Goal: Task Accomplishment & Management: Manage account settings

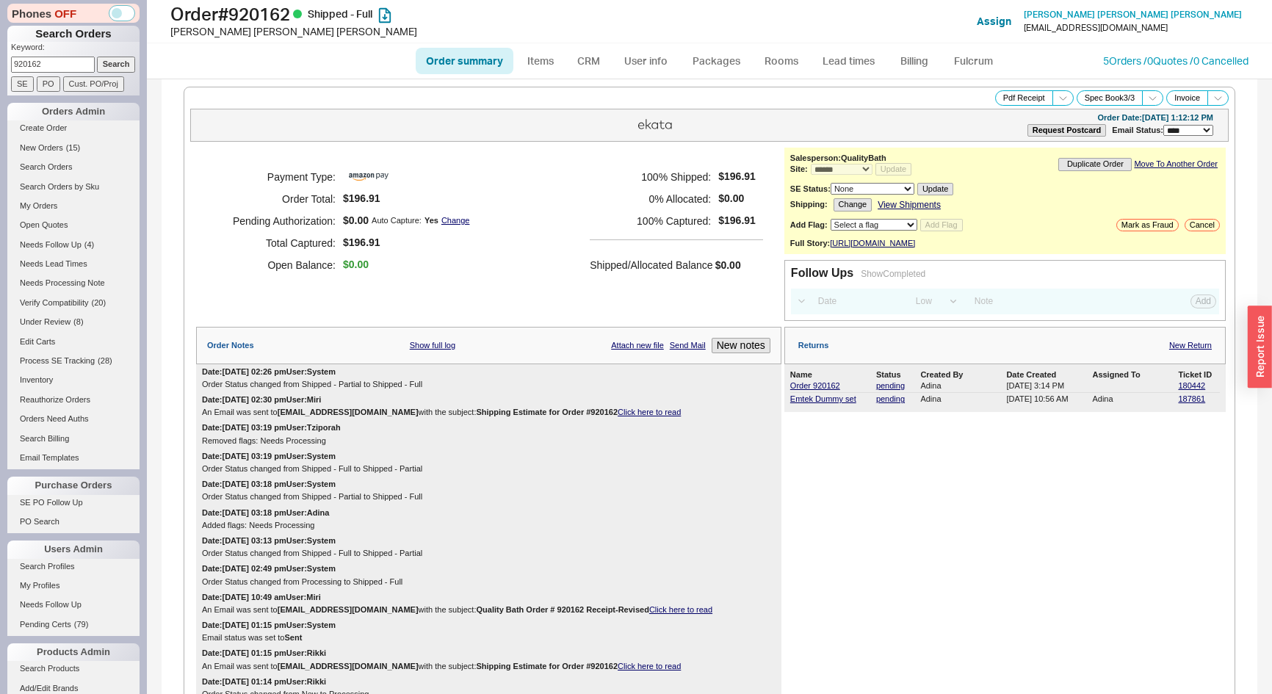
select select "*"
select select "LOW"
select select "3"
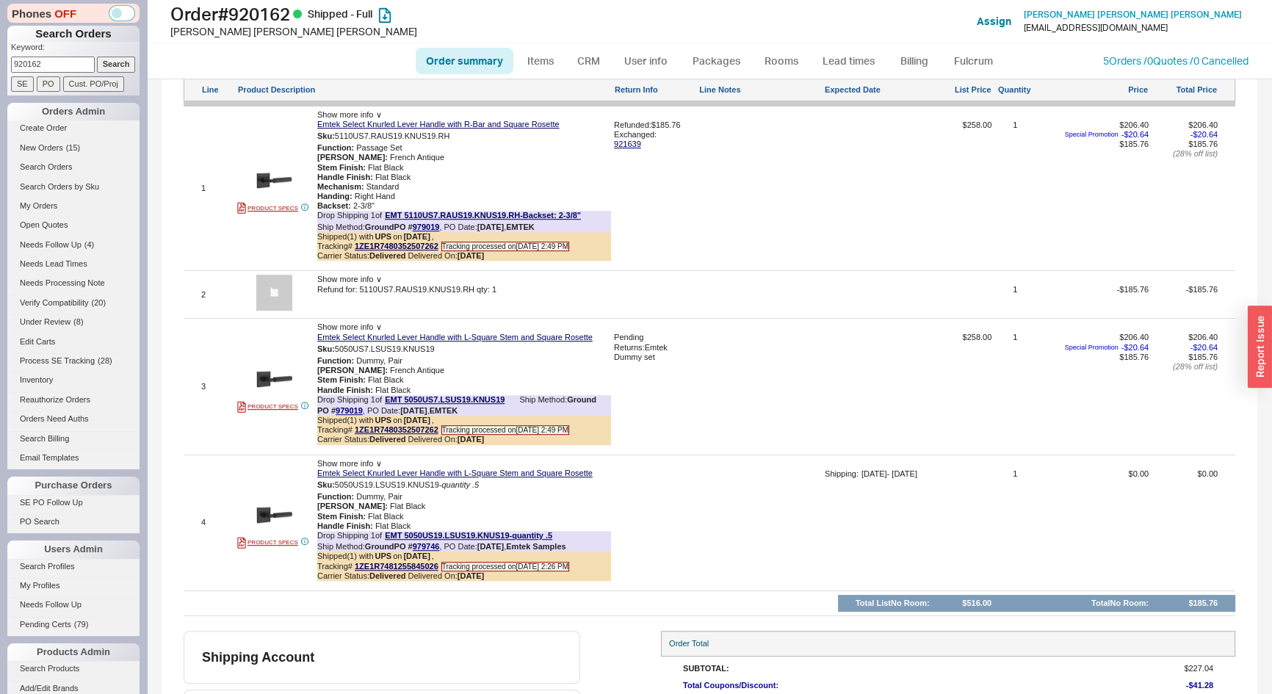
click at [58, 70] on input "920162" at bounding box center [53, 64] width 84 height 15
type input "941088"
click at [97, 57] on input "Search" at bounding box center [116, 64] width 39 height 15
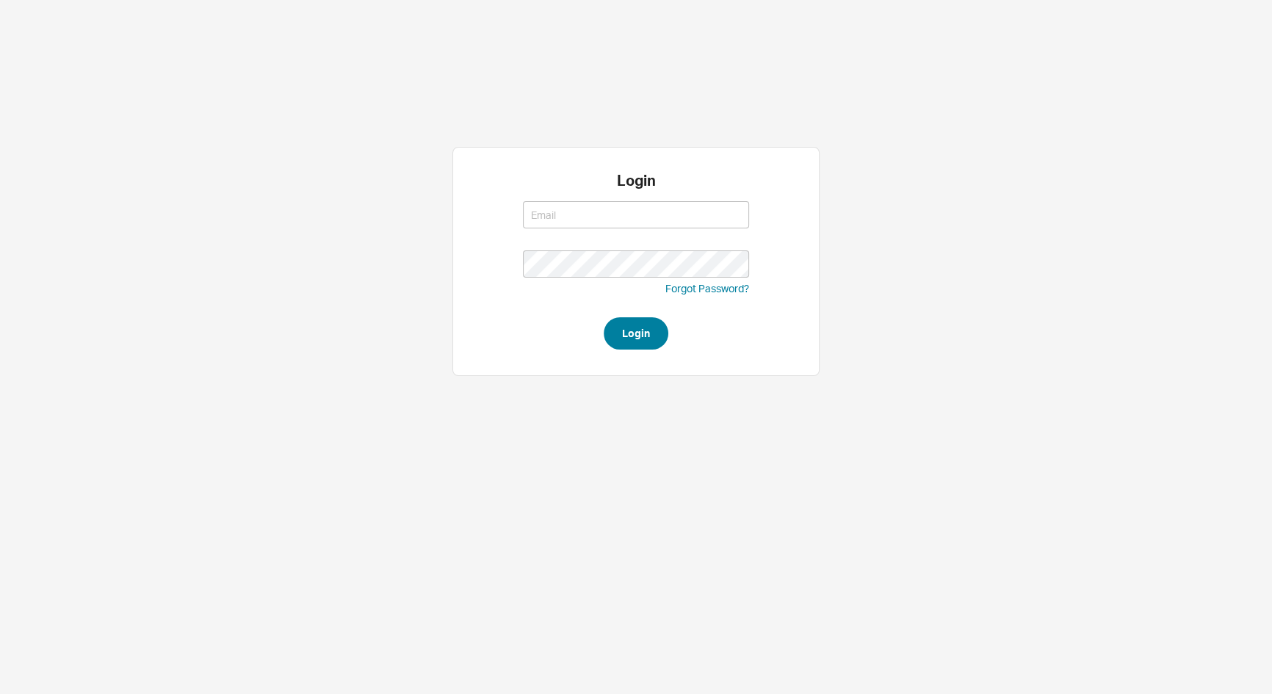
type input "adina@qualitybath.com"
click at [620, 331] on button "Login" at bounding box center [636, 333] width 65 height 32
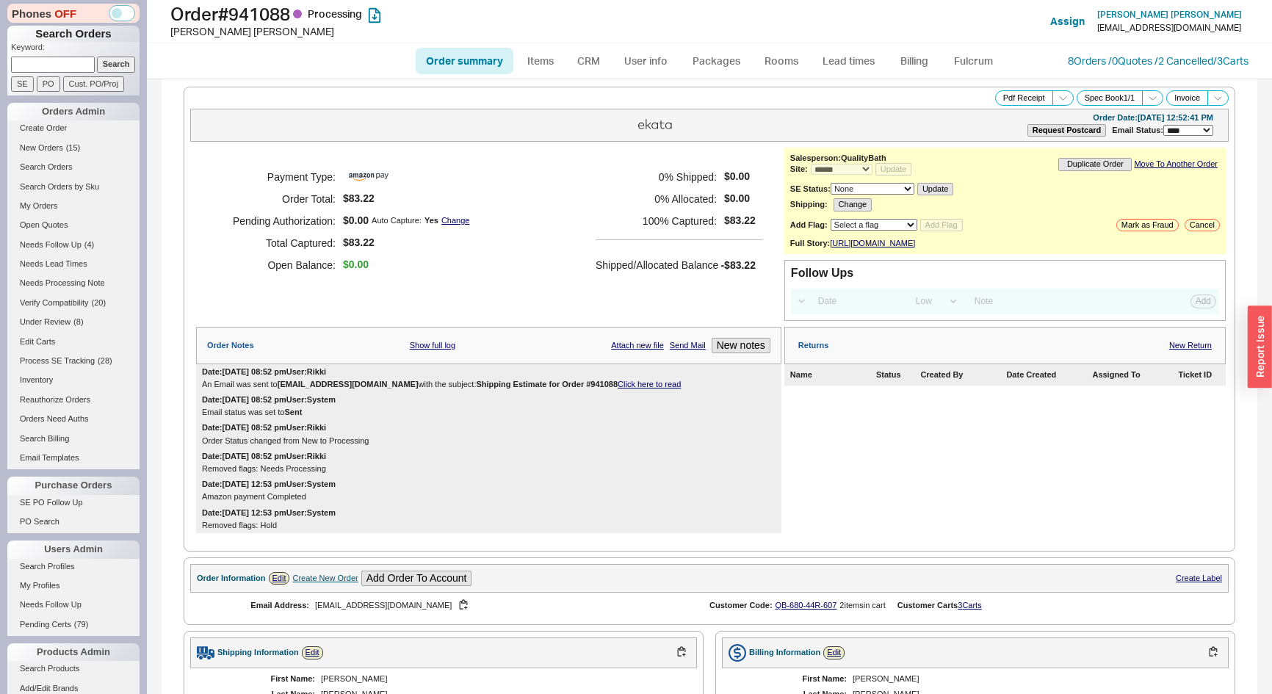
select select "*"
select select "LOW"
select select "3"
click at [719, 345] on div "Order Notes Show full log Attach new file Send Mail New notes" at bounding box center [488, 345] width 585 height 37
click at [723, 352] on button "New notes" at bounding box center [741, 345] width 59 height 15
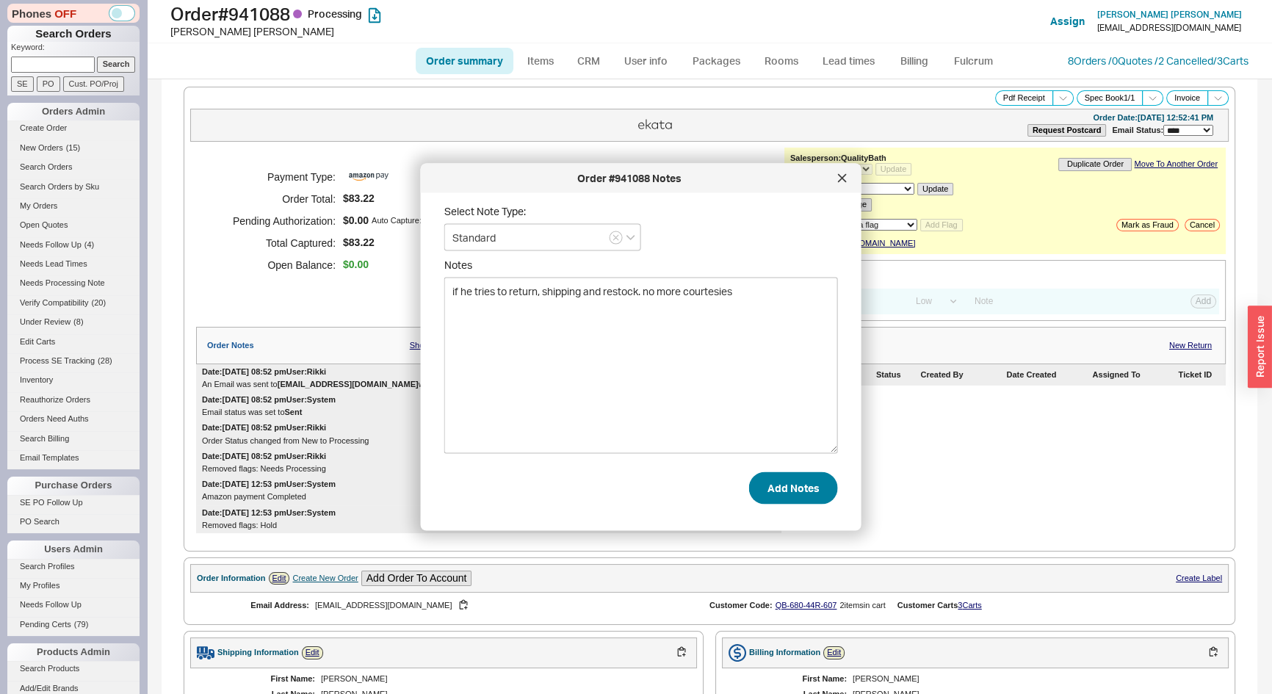
type textarea "if he tries to return, shipping and restock. no more courtesies"
click at [776, 491] on button "Add Notes" at bounding box center [793, 488] width 89 height 32
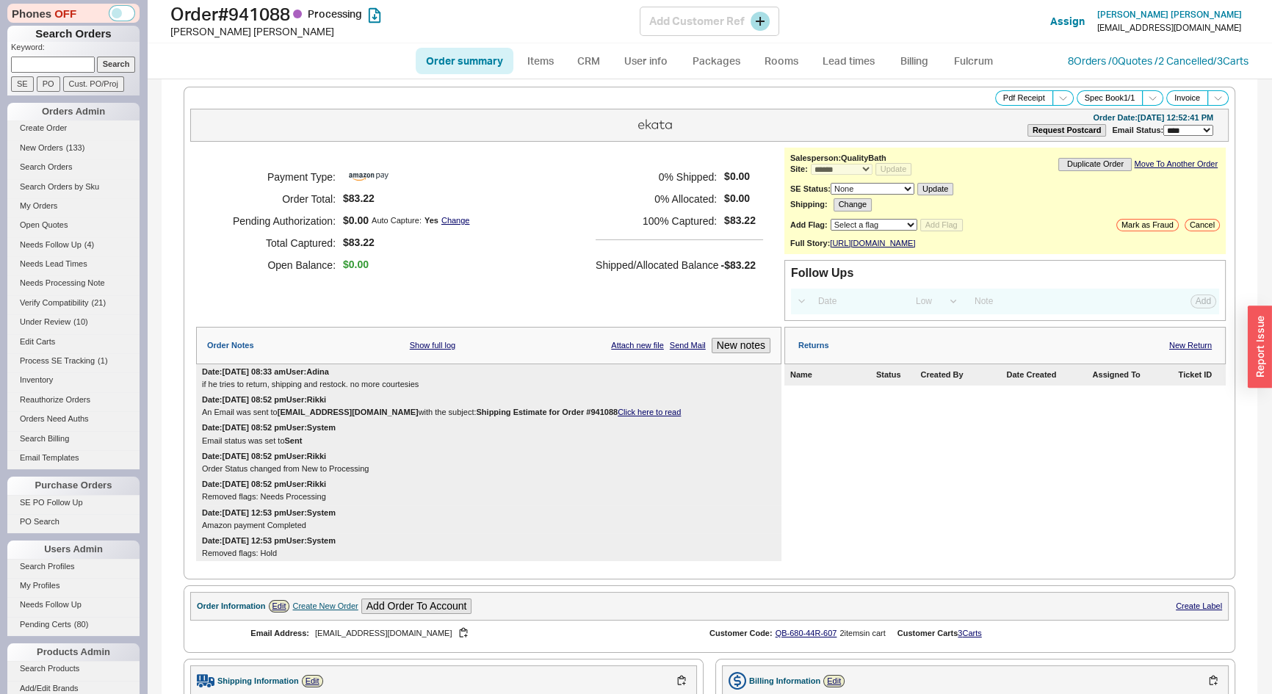
drag, startPoint x: 480, startPoint y: 14, endPoint x: 416, endPoint y: 23, distance: 65.2
click at [480, 14] on h1 "Order # 941088 Processing" at bounding box center [404, 14] width 469 height 21
click at [46, 61] on input at bounding box center [53, 64] width 84 height 15
type input "8137859304"
click at [97, 57] on input "Search" at bounding box center [116, 64] width 39 height 15
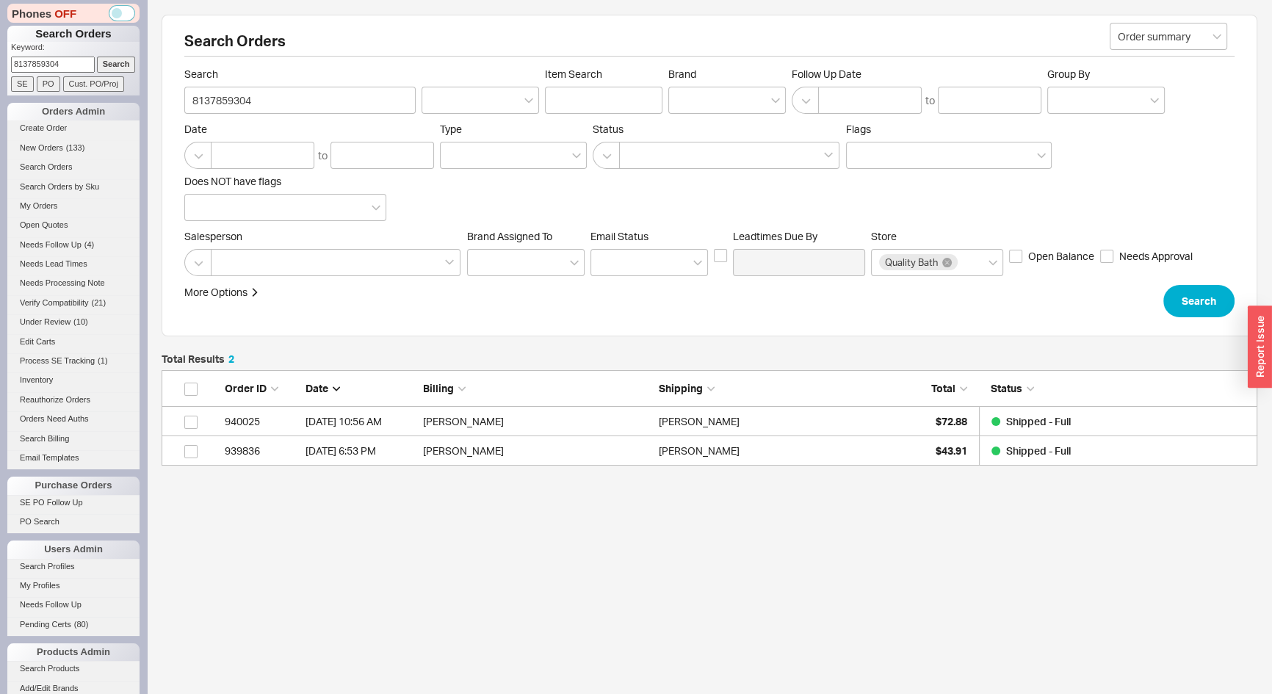
scroll to position [85, 1086]
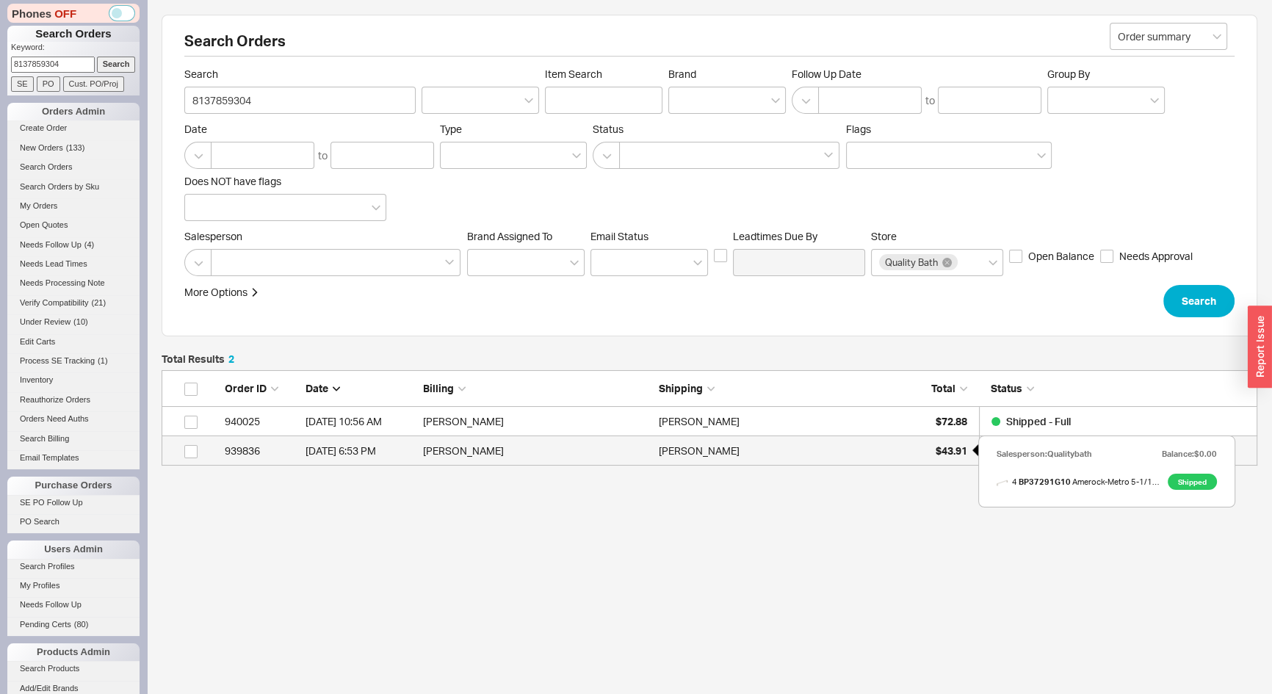
click at [918, 448] on div "$43.91" at bounding box center [930, 450] width 73 height 29
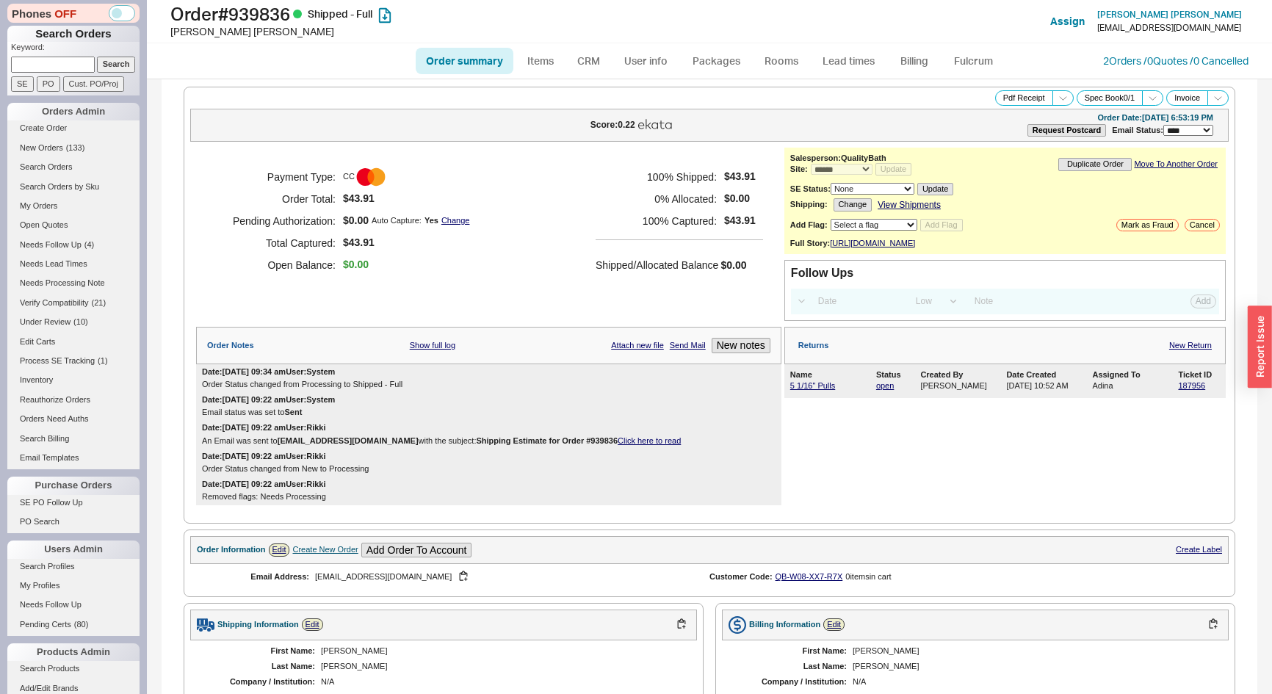
select select "*"
select select "LOW"
select select "3"
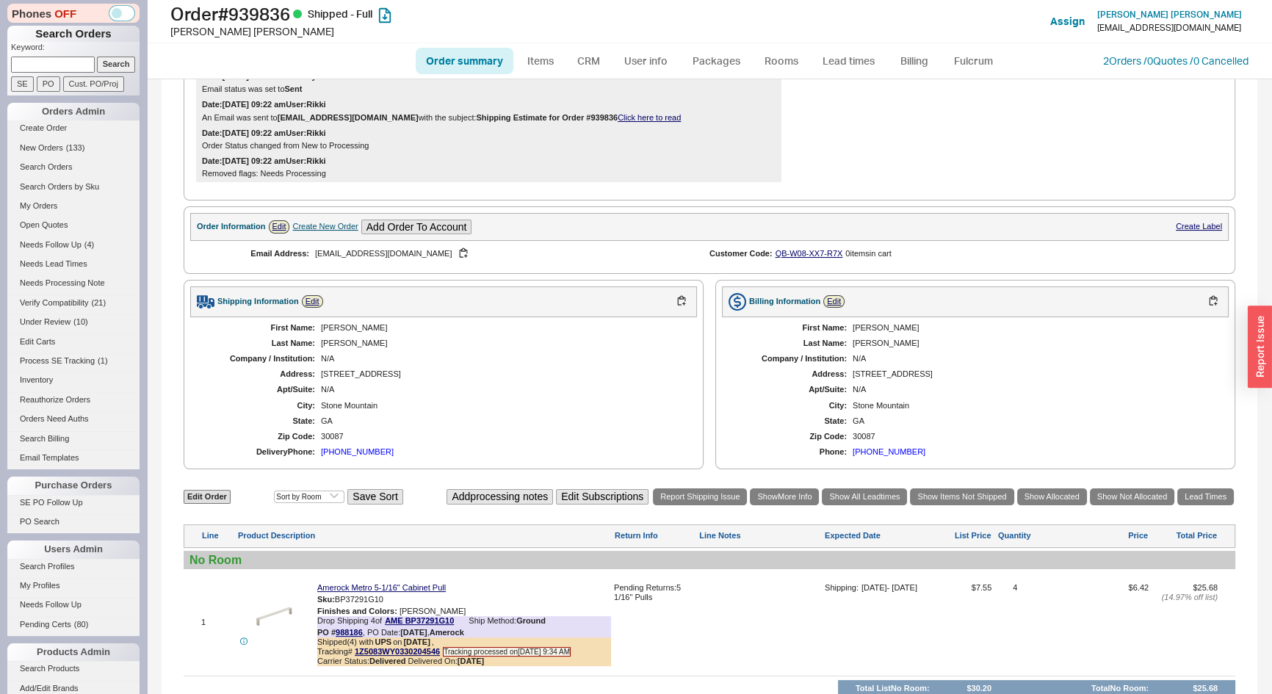
scroll to position [200, 0]
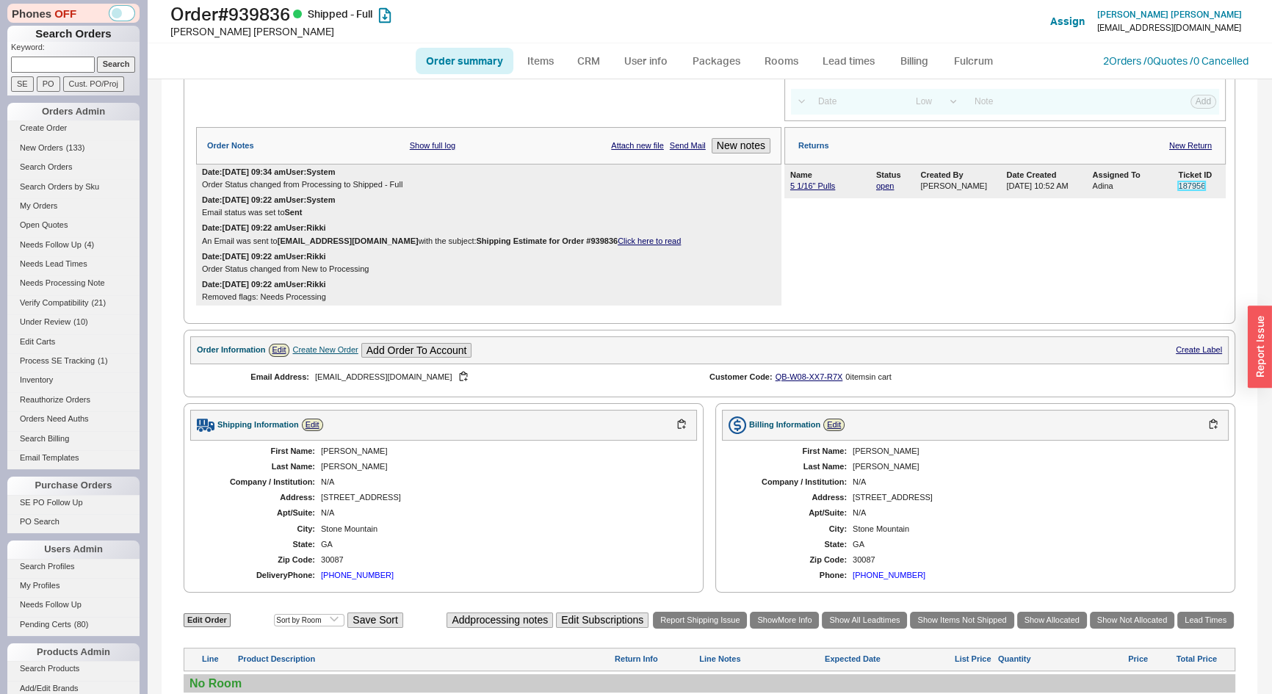
click at [1187, 190] on link "187956" at bounding box center [1191, 185] width 27 height 9
click at [804, 190] on link "5 1/16" Pulls" at bounding box center [812, 185] width 45 height 9
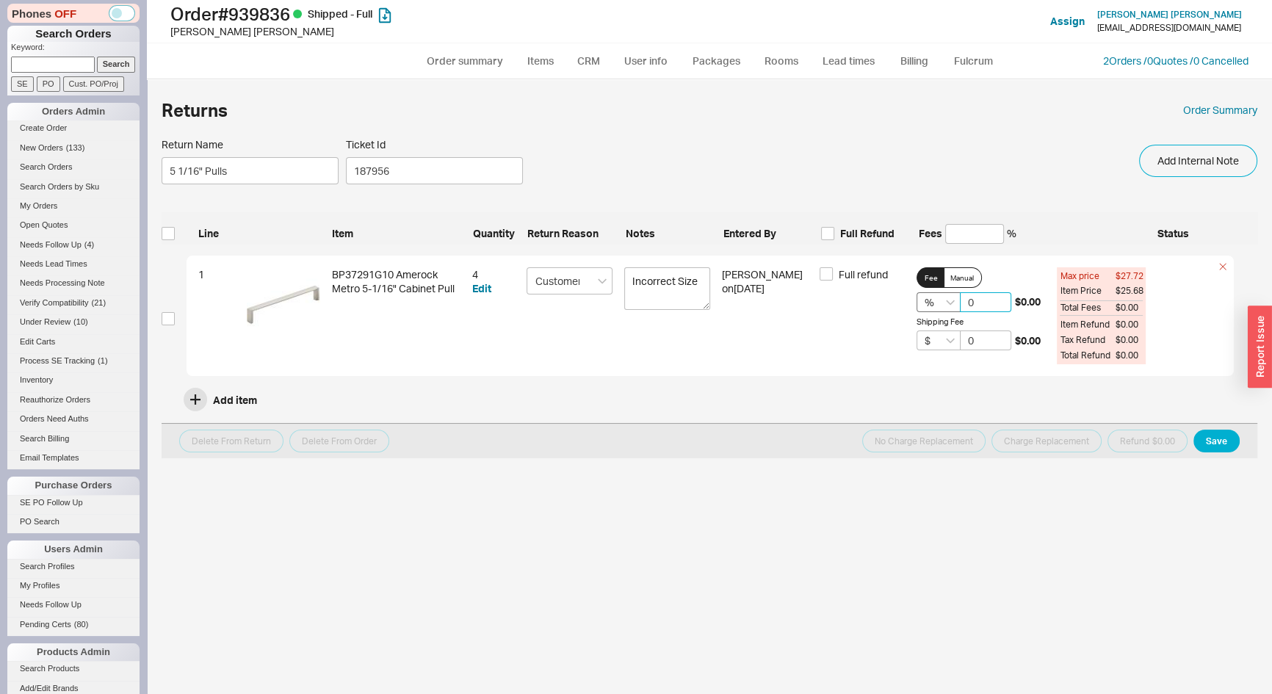
drag, startPoint x: 943, startPoint y: 299, endPoint x: 933, endPoint y: 299, distance: 10.3
click at [933, 299] on div "% 0 $0.00" at bounding box center [981, 302] width 129 height 20
type input "50"
click at [1233, 436] on button "Save" at bounding box center [1217, 441] width 46 height 23
click at [162, 316] on input "checkbox" at bounding box center [168, 318] width 13 height 13
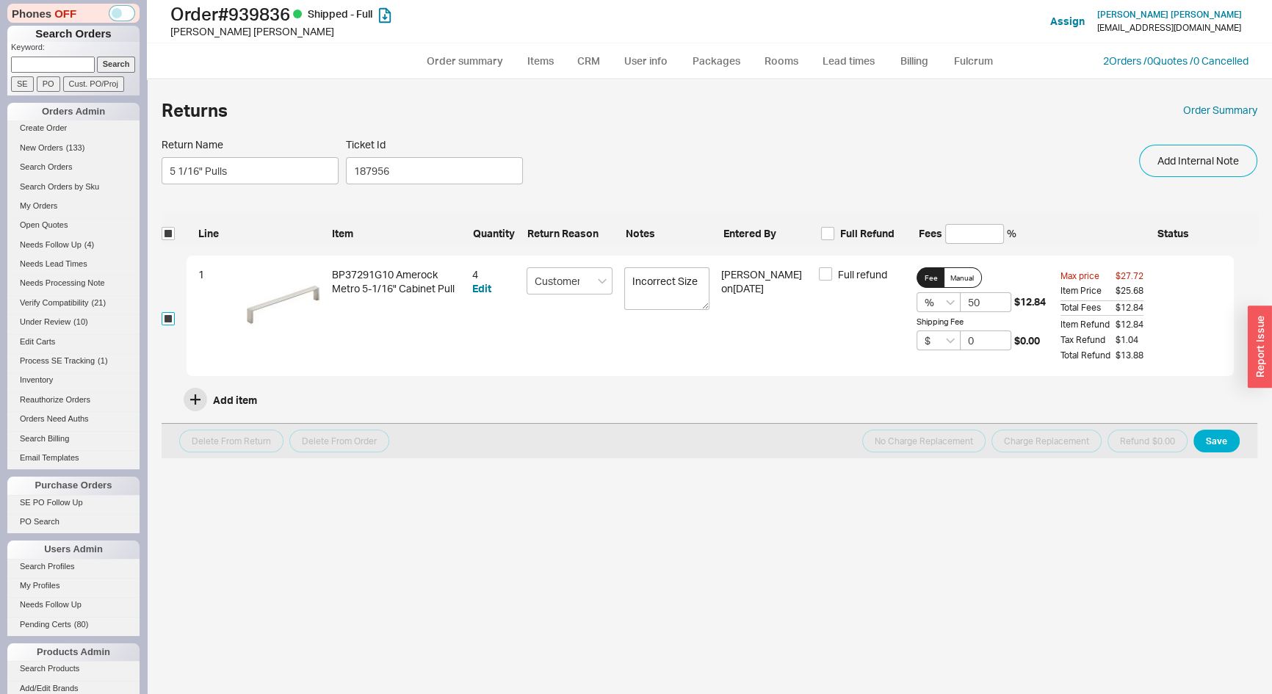
checkbox input "true"
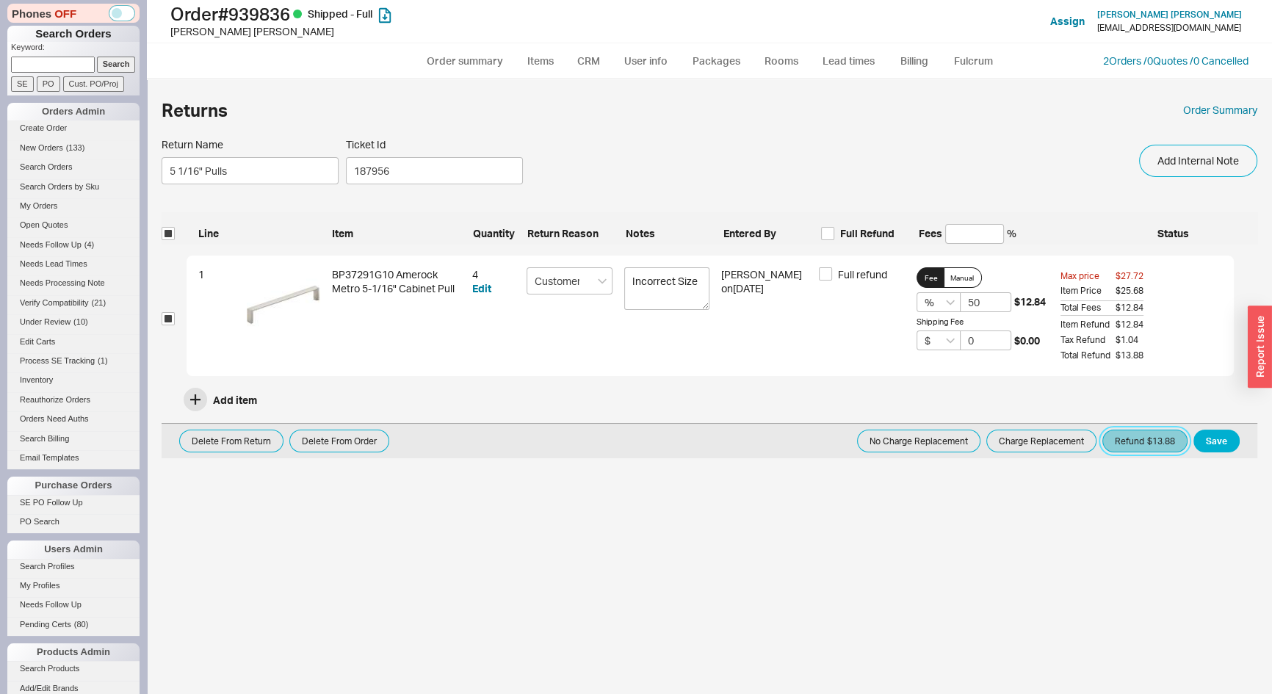
click at [1156, 447] on button "Refund $13.88" at bounding box center [1145, 441] width 85 height 23
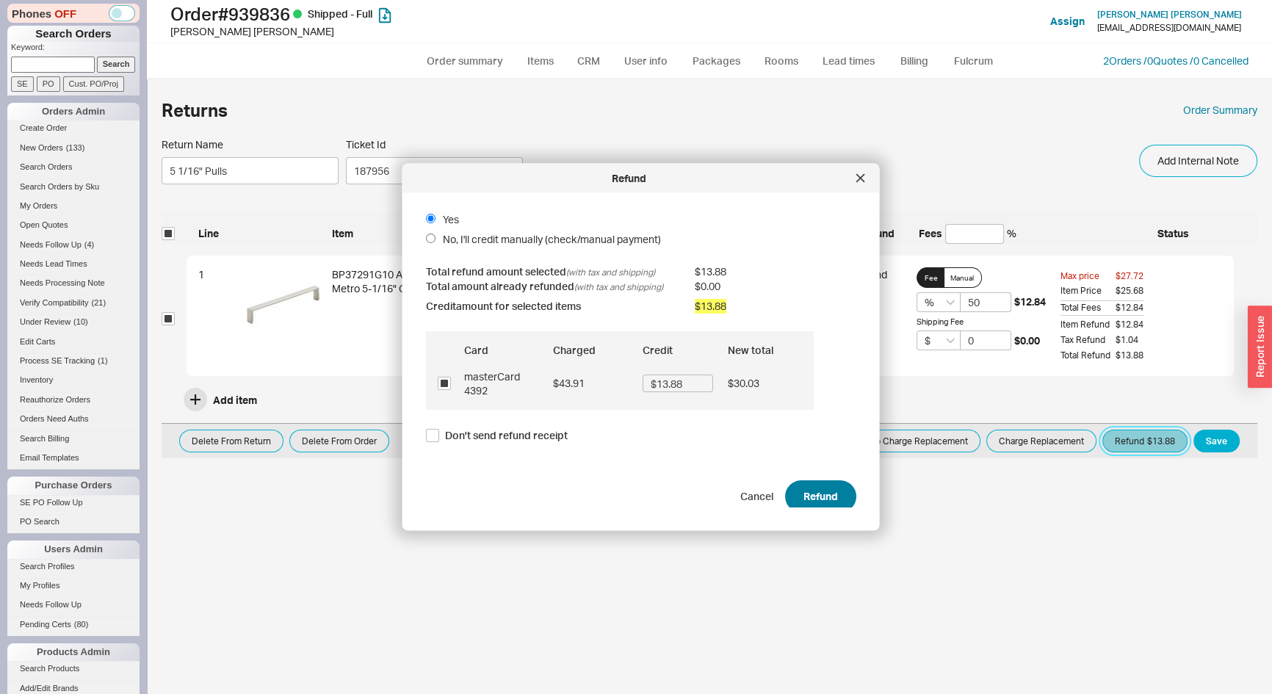
scroll to position [21, 0]
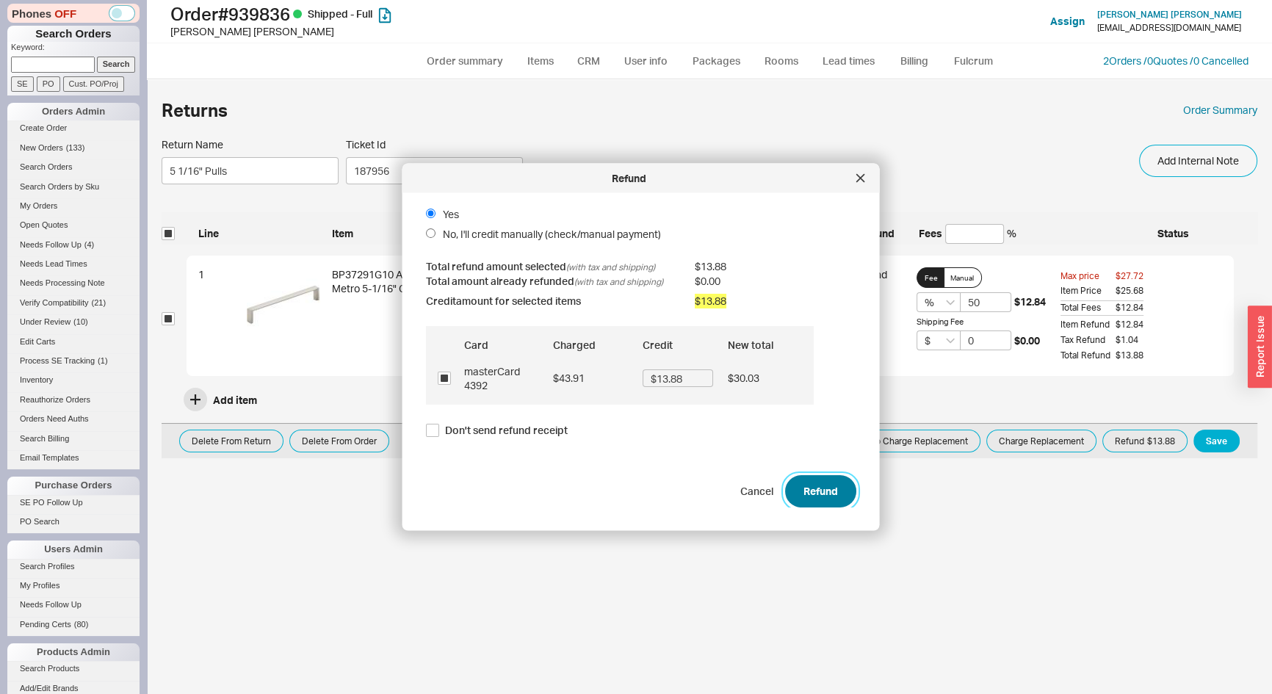
click at [815, 496] on button "Refund" at bounding box center [820, 491] width 71 height 32
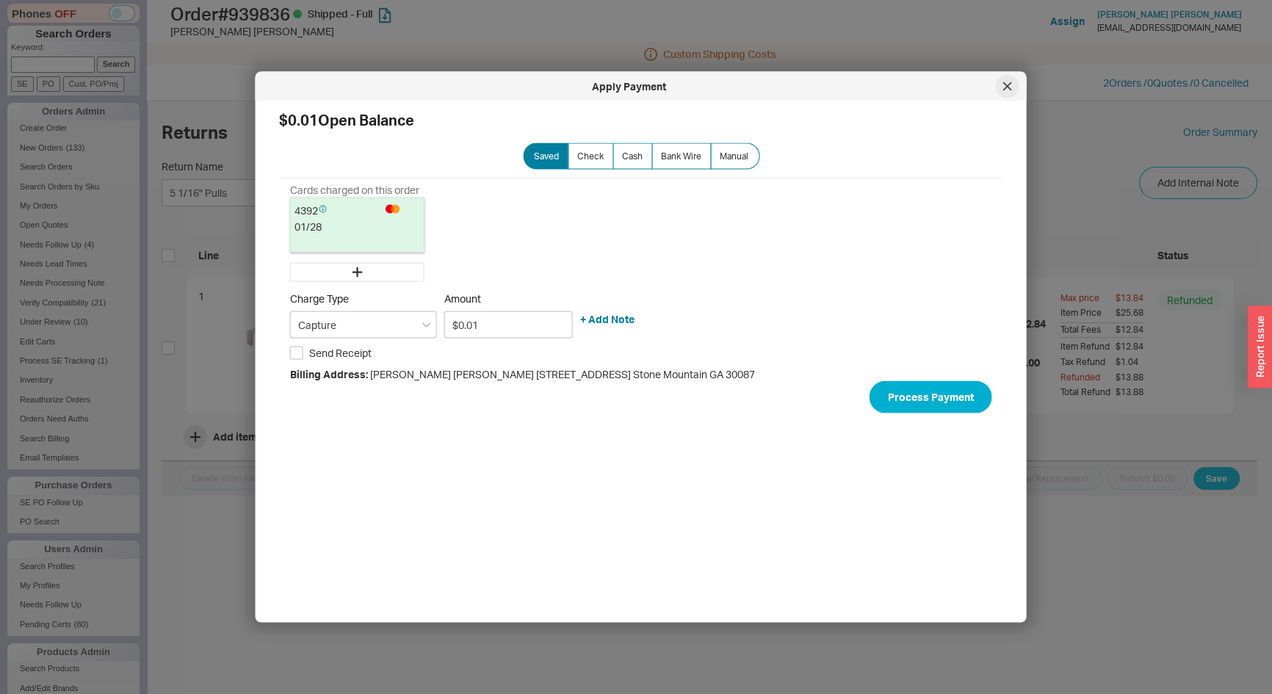
click at [1003, 80] on div at bounding box center [1008, 87] width 24 height 24
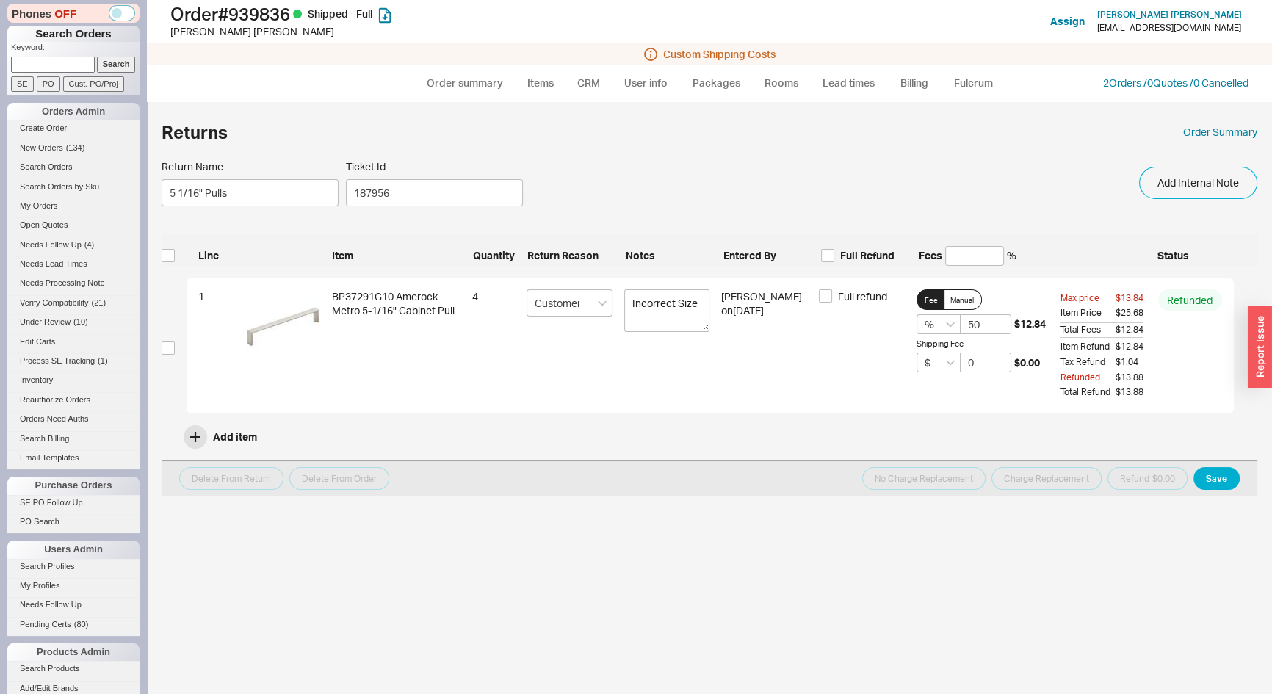
click at [51, 53] on p "Keyword:" at bounding box center [75, 49] width 129 height 15
click at [60, 65] on input at bounding box center [53, 64] width 84 height 15
type input "848367"
click at [97, 57] on input "Search" at bounding box center [116, 64] width 39 height 15
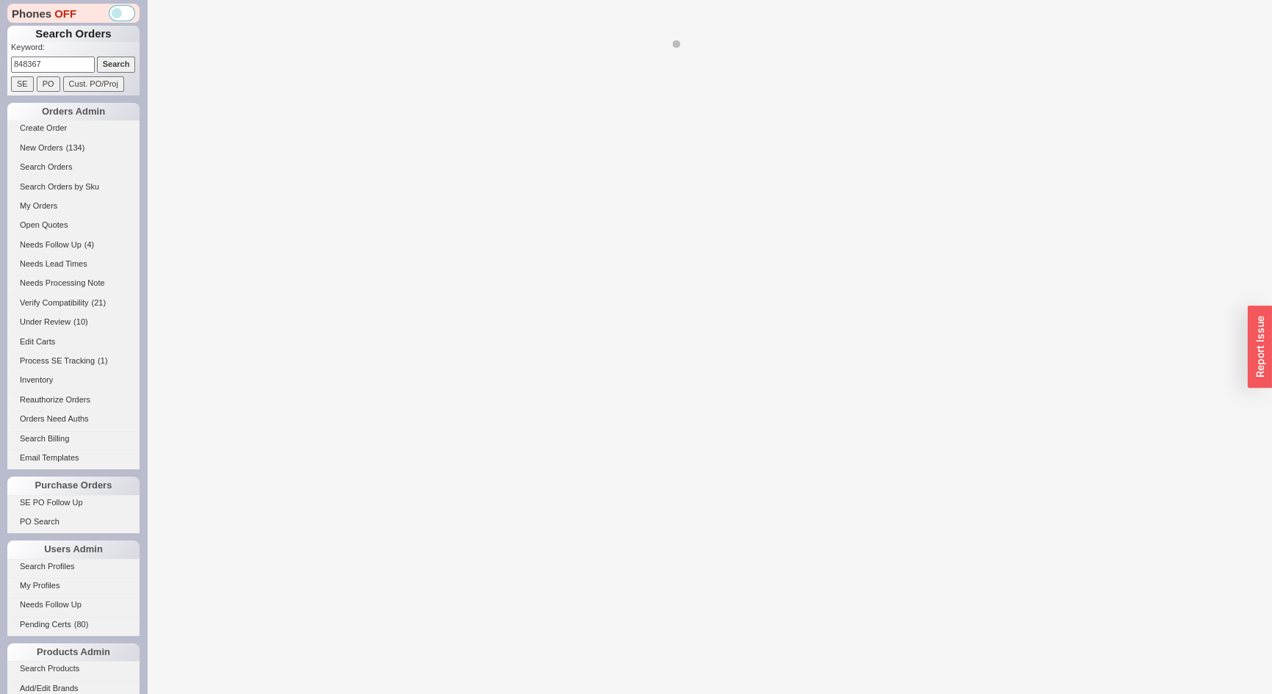
select select "*"
select select "LOW"
select select "3"
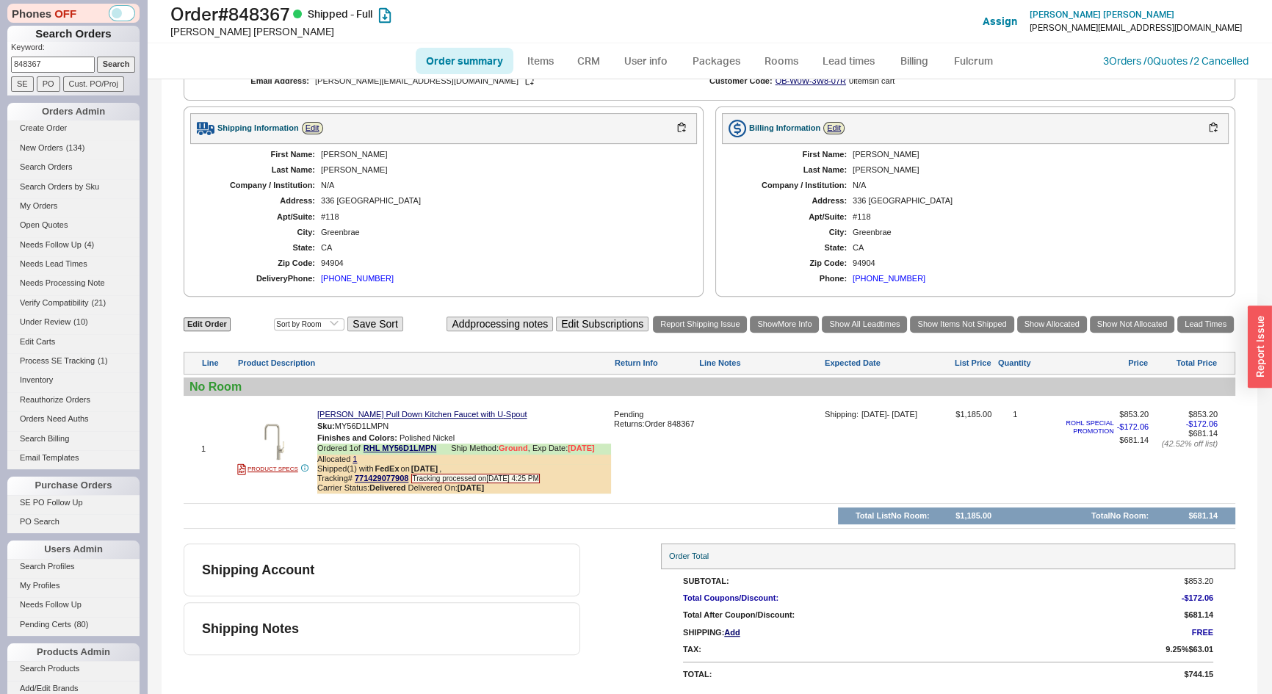
scroll to position [672, 0]
drag, startPoint x: 671, startPoint y: 123, endPoint x: 746, endPoint y: 190, distance: 100.5
click at [673, 123] on button "button" at bounding box center [682, 128] width 18 height 14
drag, startPoint x: 48, startPoint y: 62, endPoint x: 0, endPoint y: 59, distance: 47.9
click at [0, 59] on div "Phones OFF Search Orders Keyword: 848367 Search SE PO Cust. PO/Proj Orders Admi…" at bounding box center [73, 347] width 147 height 694
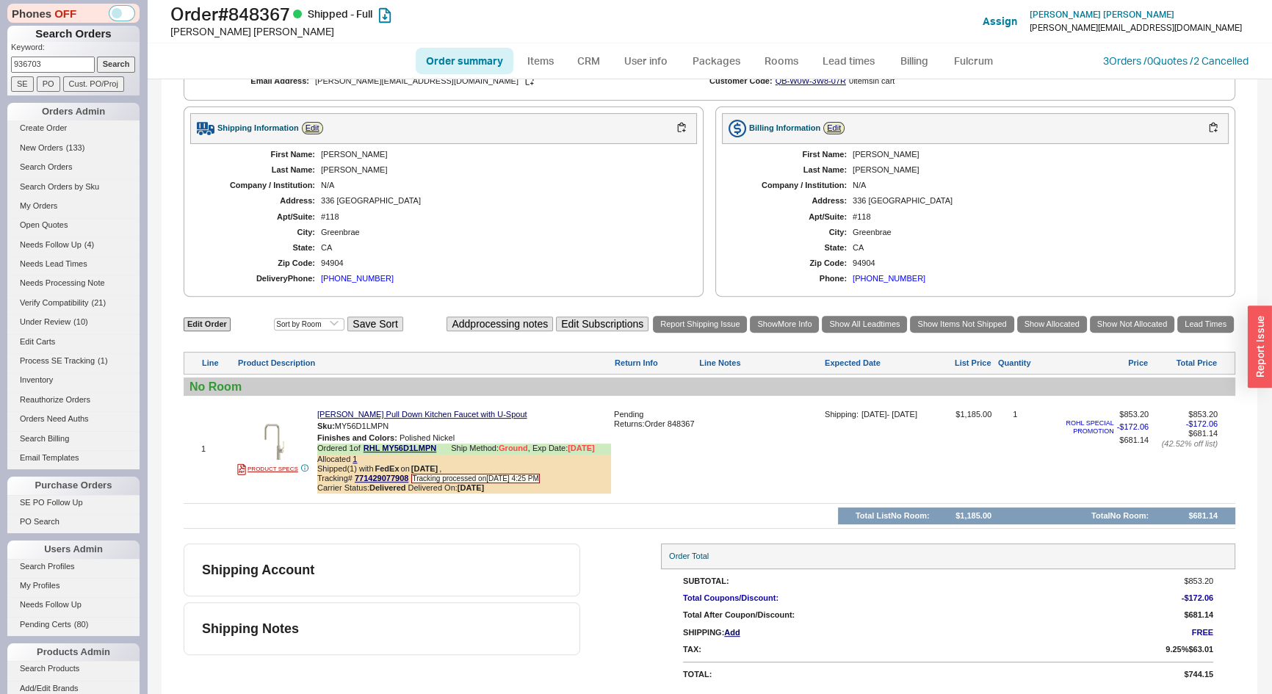
type input "936703"
click at [97, 57] on input "Search" at bounding box center [116, 64] width 39 height 15
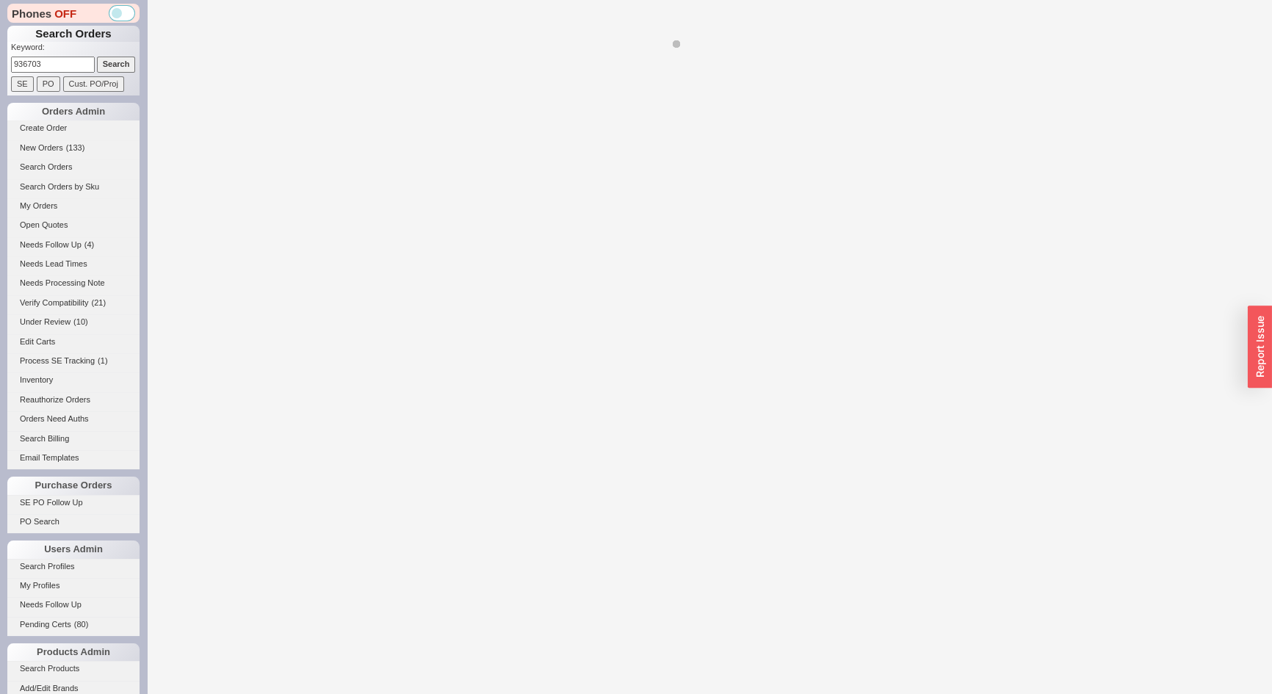
select select "*"
select select "LOW"
select select "3"
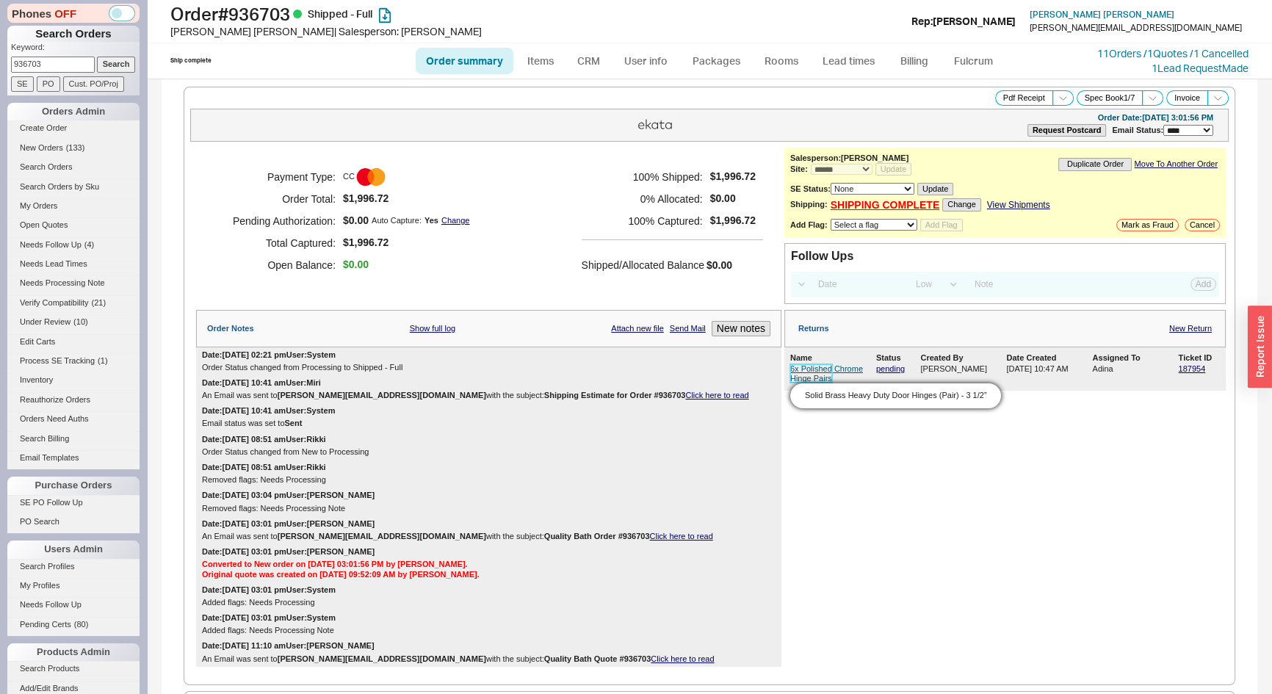
click at [811, 368] on link "6x Polished Chrome Hinge Pairs" at bounding box center [826, 373] width 73 height 18
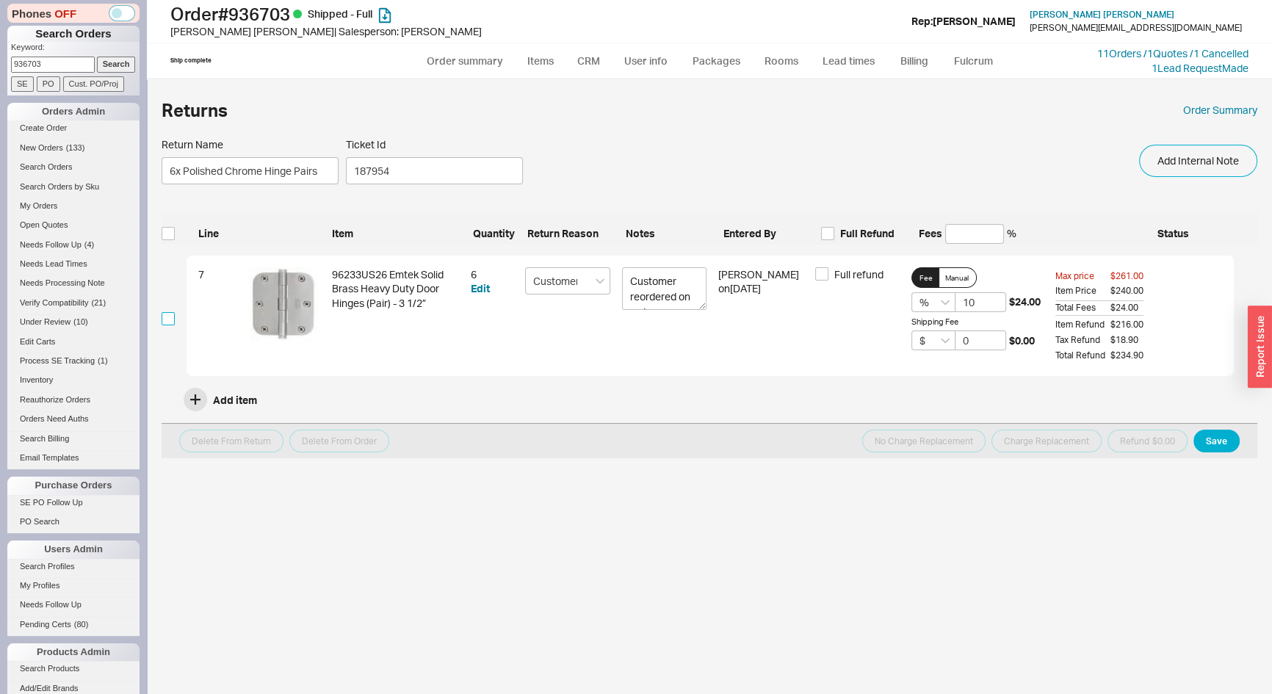
click at [165, 316] on input "checkbox" at bounding box center [168, 318] width 13 height 13
checkbox input "true"
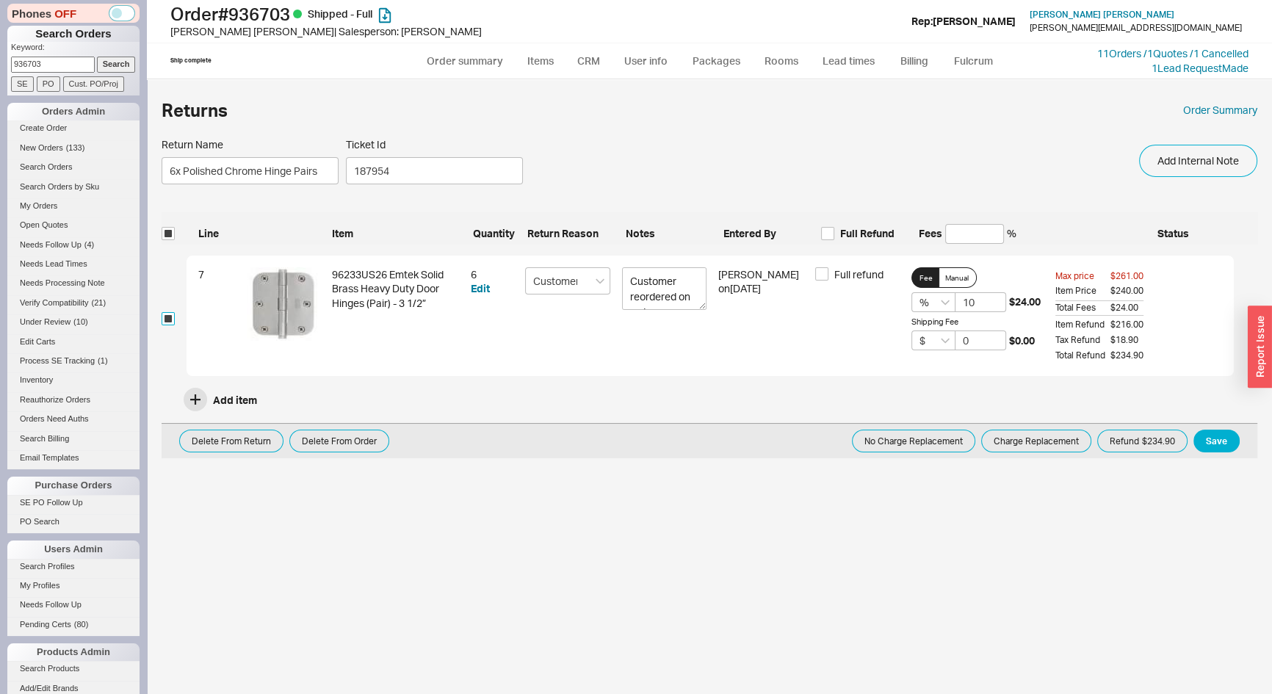
checkbox input "true"
click at [1143, 450] on button "Refund $234.90" at bounding box center [1142, 441] width 90 height 23
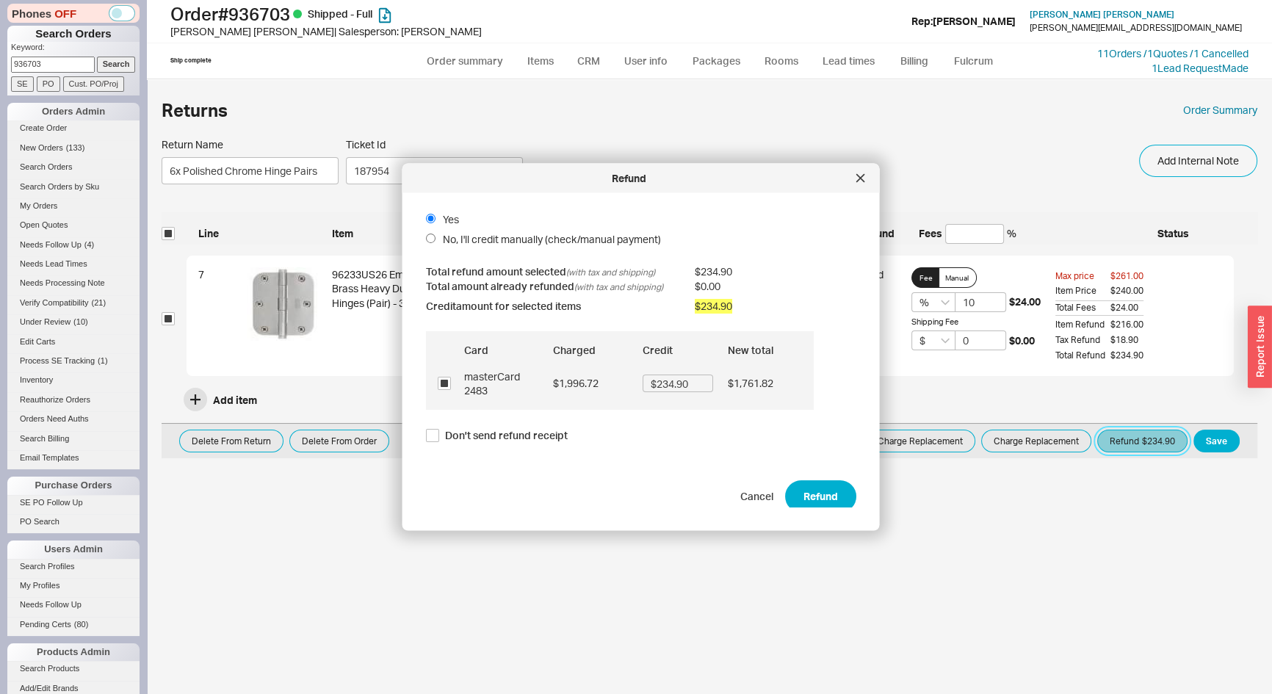
scroll to position [21, 0]
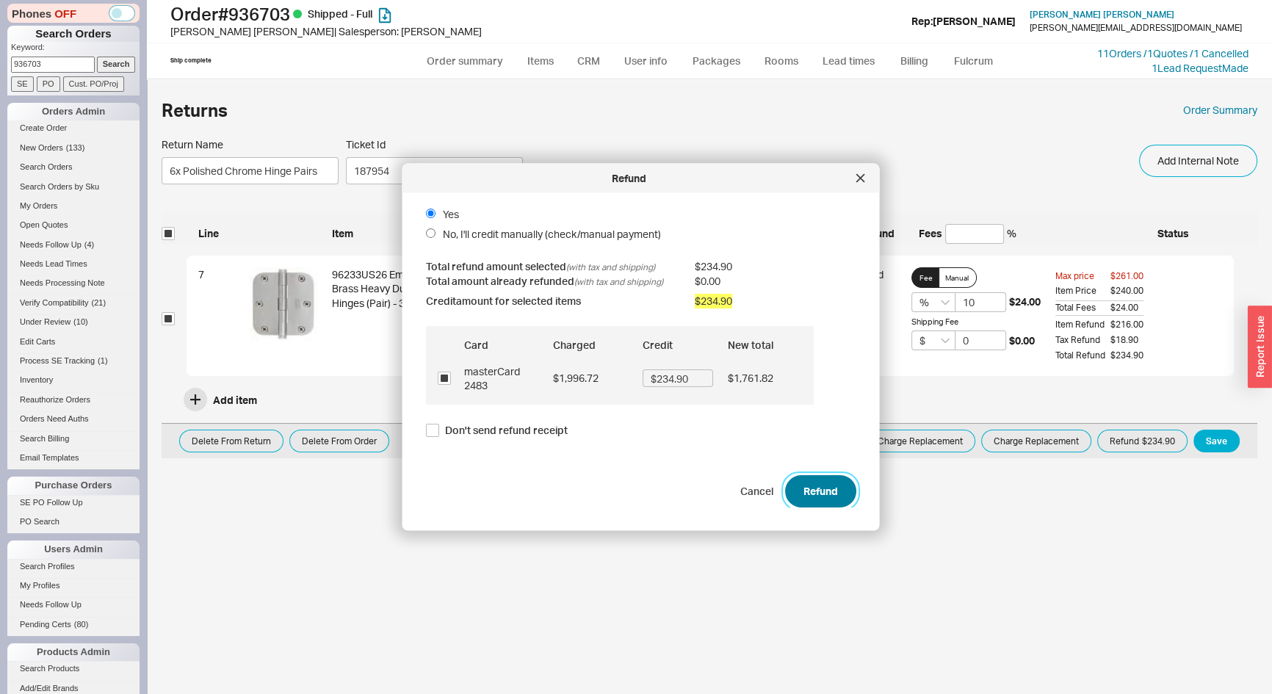
click at [833, 487] on button "Refund" at bounding box center [820, 491] width 71 height 32
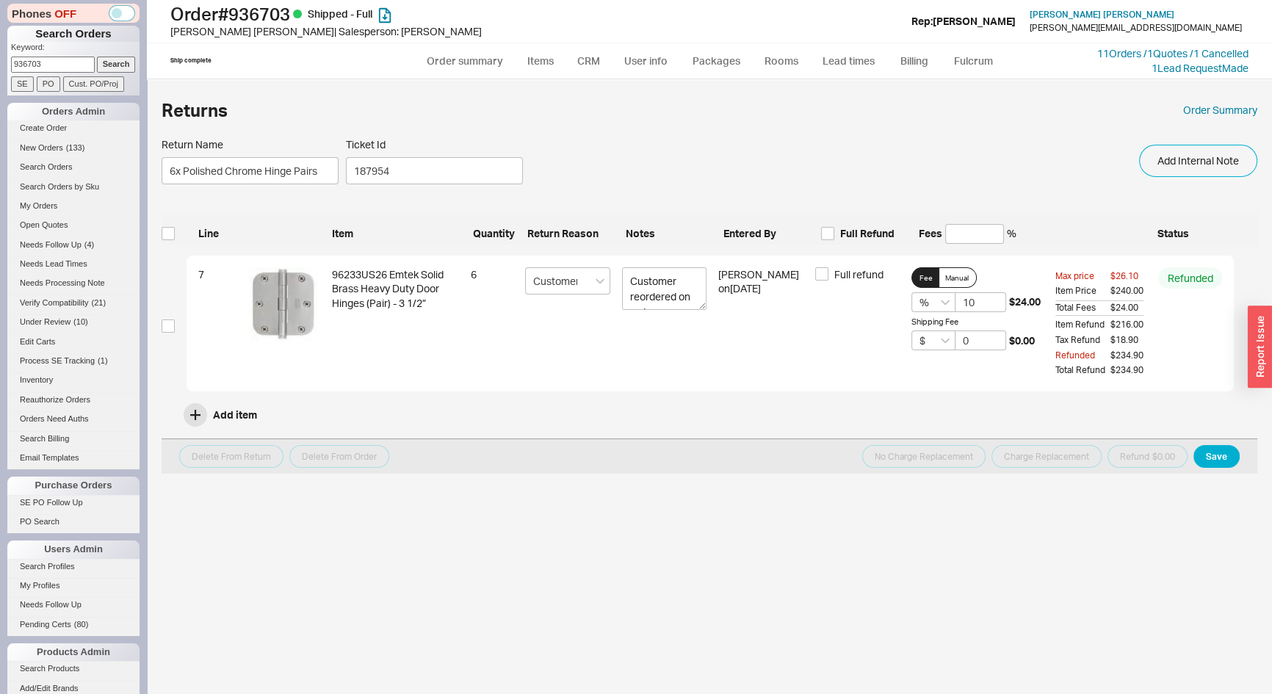
drag, startPoint x: 53, startPoint y: 66, endPoint x: 0, endPoint y: 73, distance: 53.4
click at [0, 73] on div "Phones OFF Search Orders Keyword: 936703 Search SE PO Cust. PO/Proj Orders Admi…" at bounding box center [73, 347] width 147 height 694
type input "938599"
click at [97, 57] on input "Search" at bounding box center [116, 64] width 39 height 15
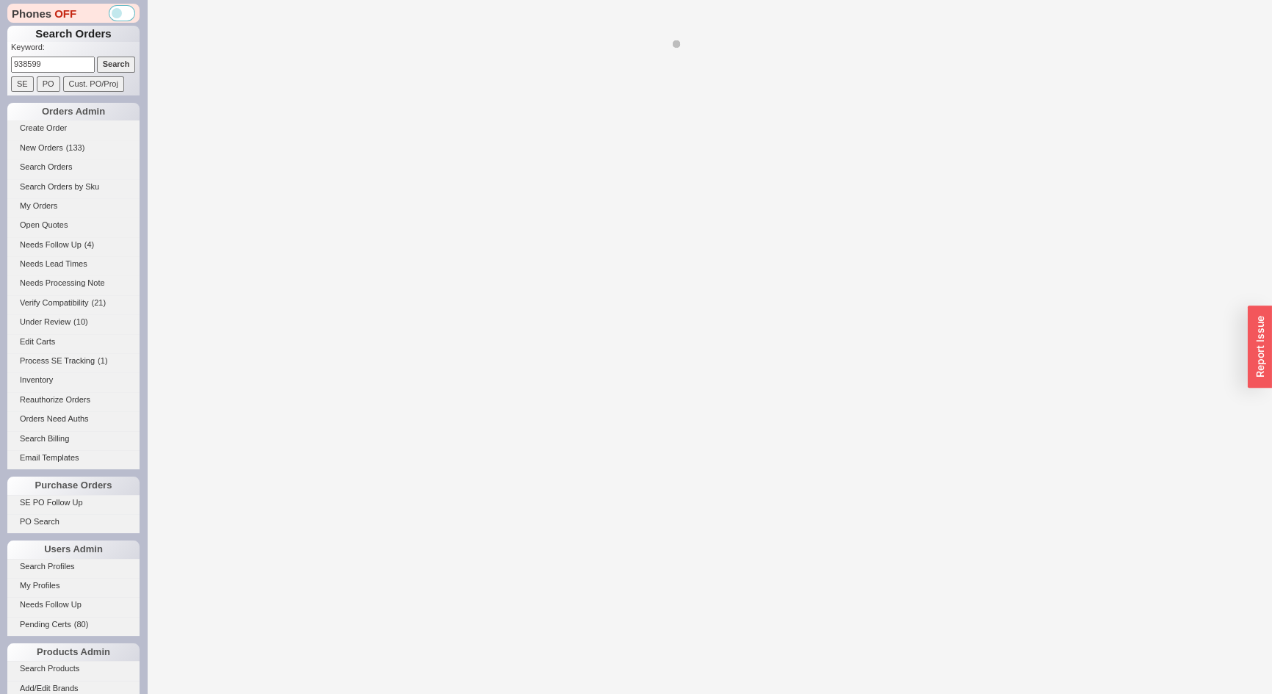
select select "*"
select select "LOW"
select select "3"
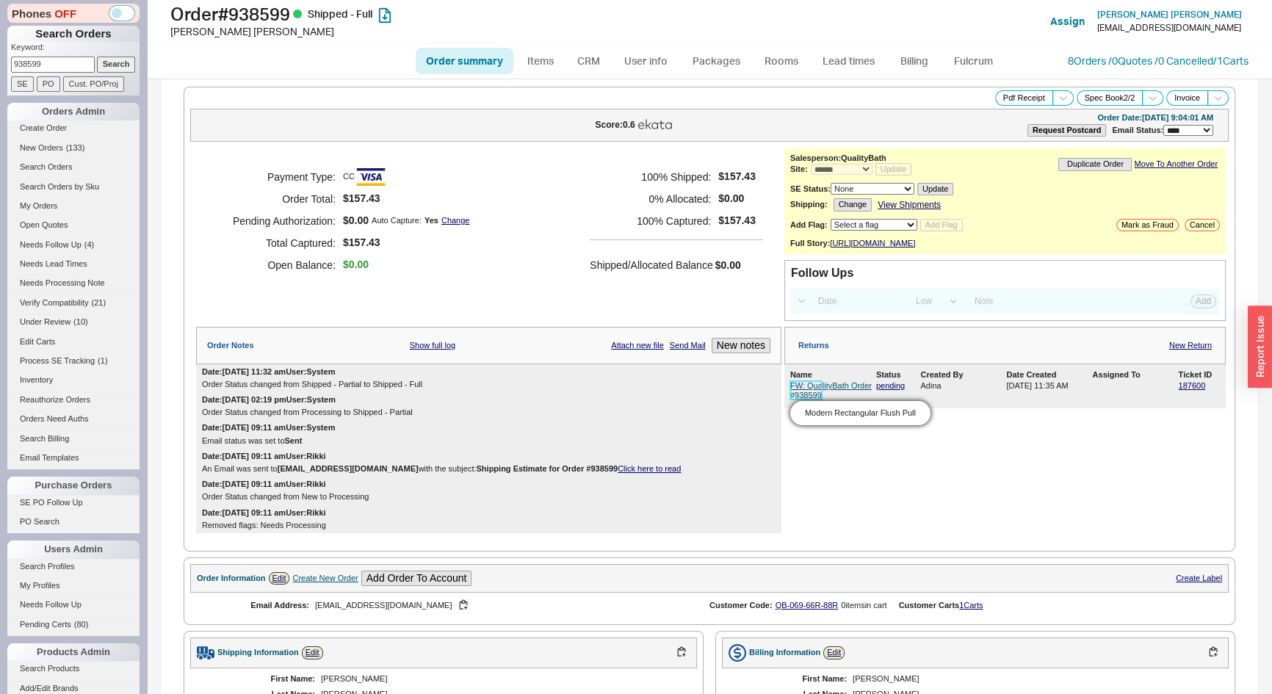
click at [835, 397] on link "FW: QualityBath Order #938599" at bounding box center [831, 390] width 82 height 18
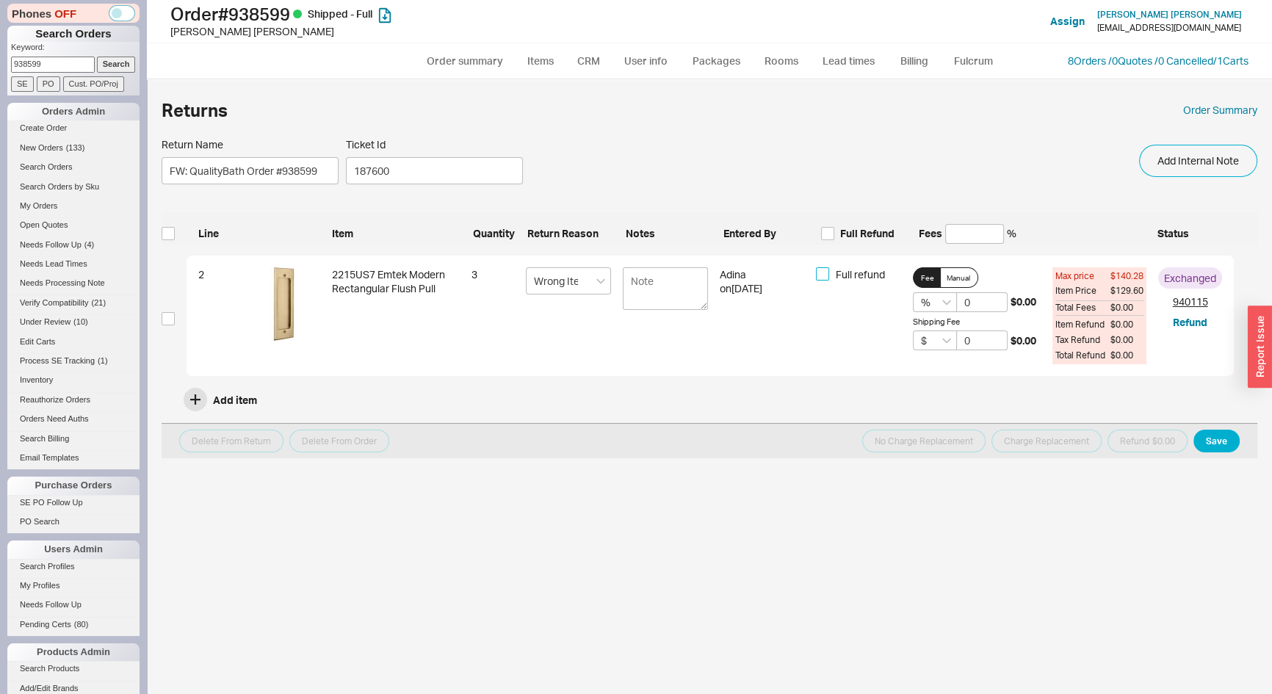
click at [823, 275] on input "Full refund" at bounding box center [822, 273] width 13 height 13
checkbox input "true"
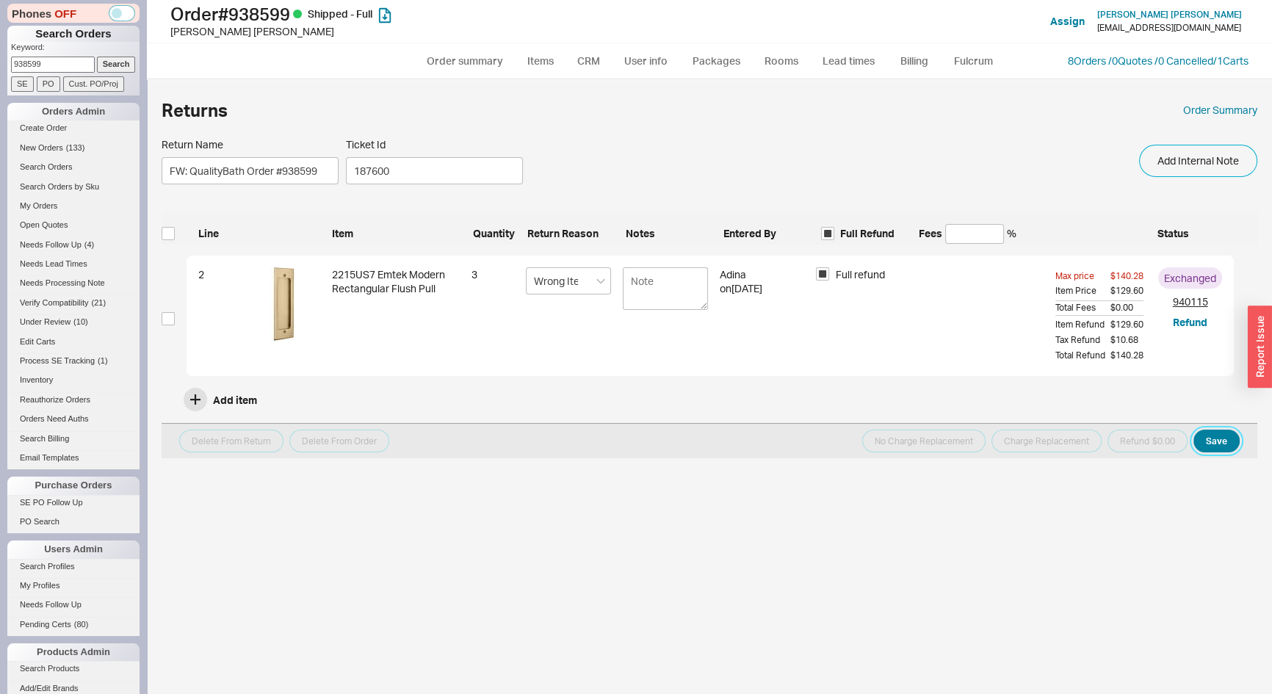
click at [1202, 438] on button "Save" at bounding box center [1217, 441] width 46 height 23
click at [170, 319] on input "checkbox" at bounding box center [168, 318] width 13 height 13
checkbox input "true"
click at [1166, 437] on button "Refund $140.28" at bounding box center [1142, 441] width 90 height 23
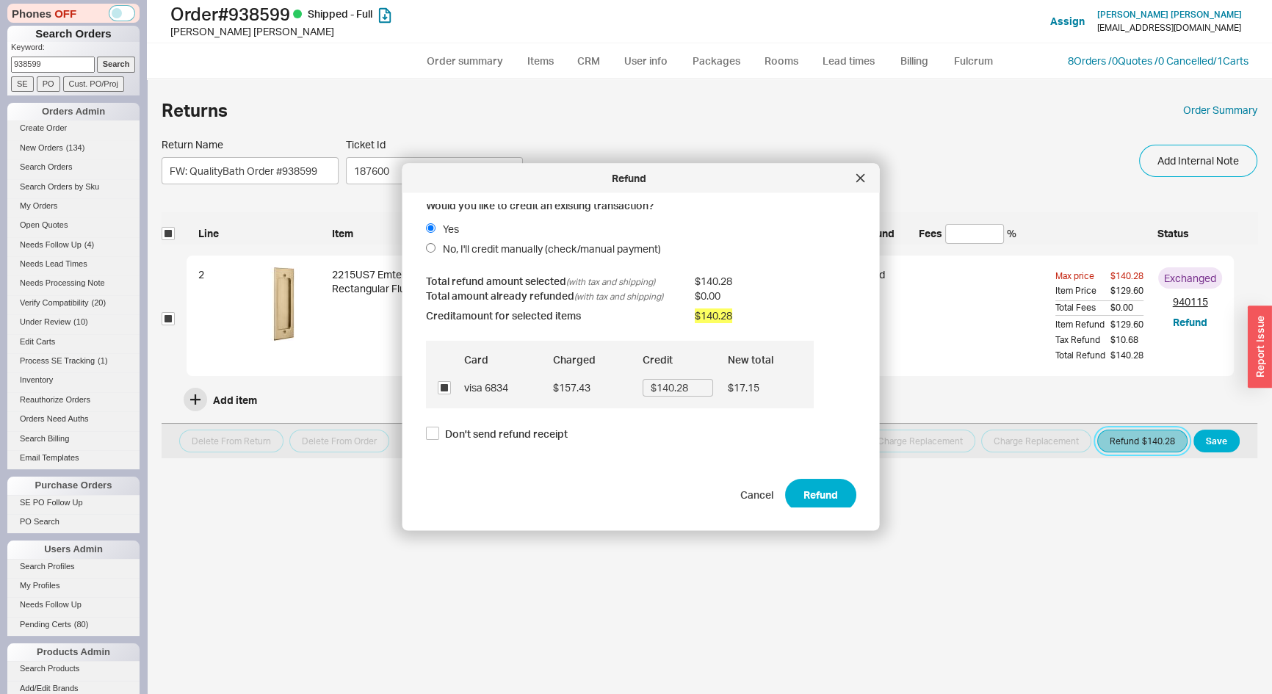
scroll to position [10, 0]
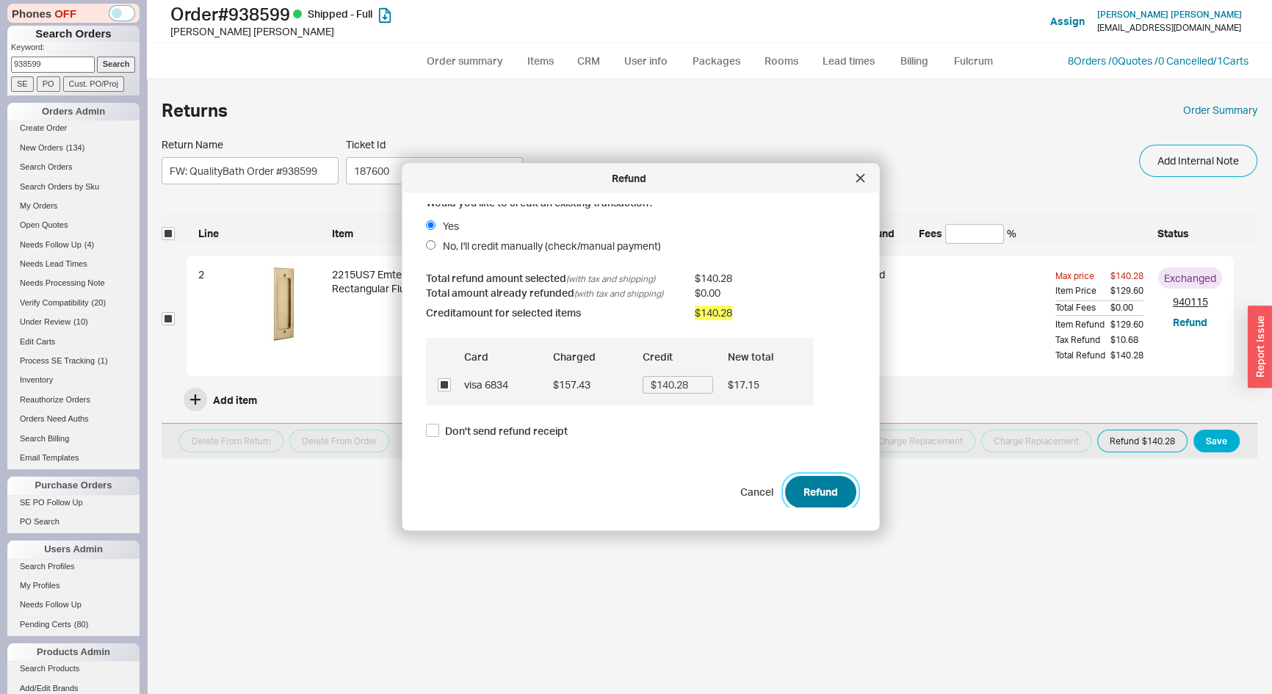
click at [813, 483] on button "Refund" at bounding box center [820, 491] width 71 height 32
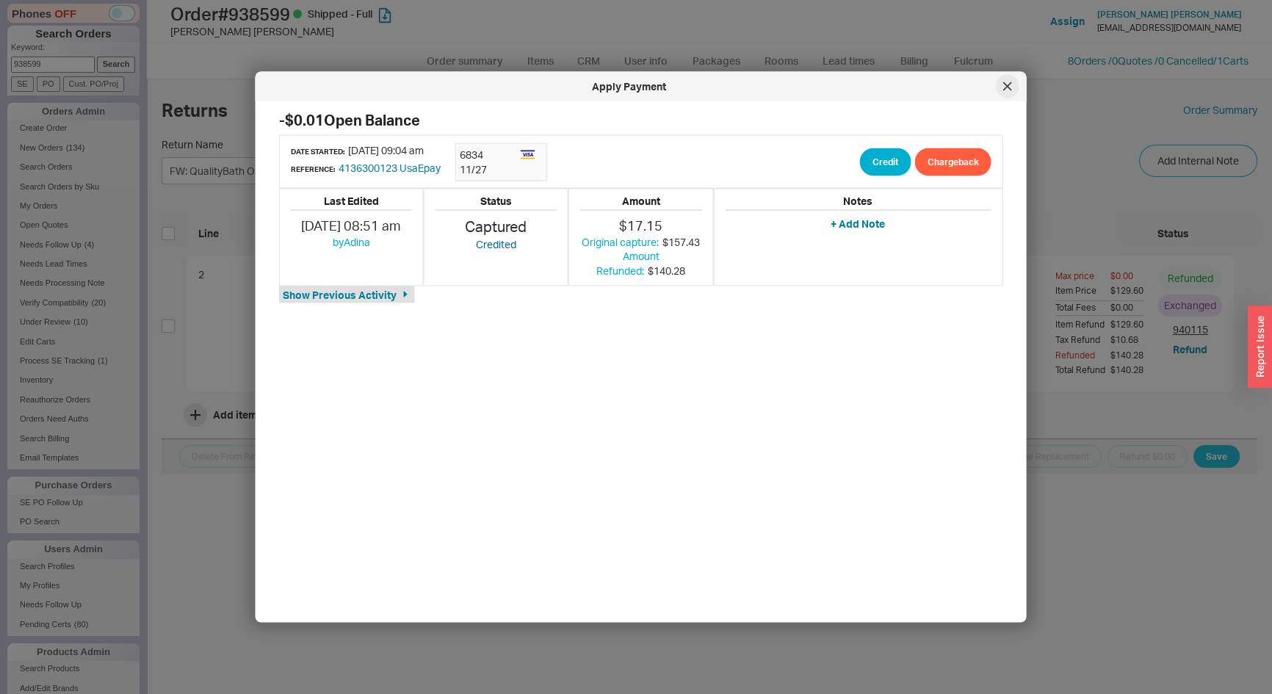
click at [1012, 85] on icon at bounding box center [1007, 86] width 9 height 9
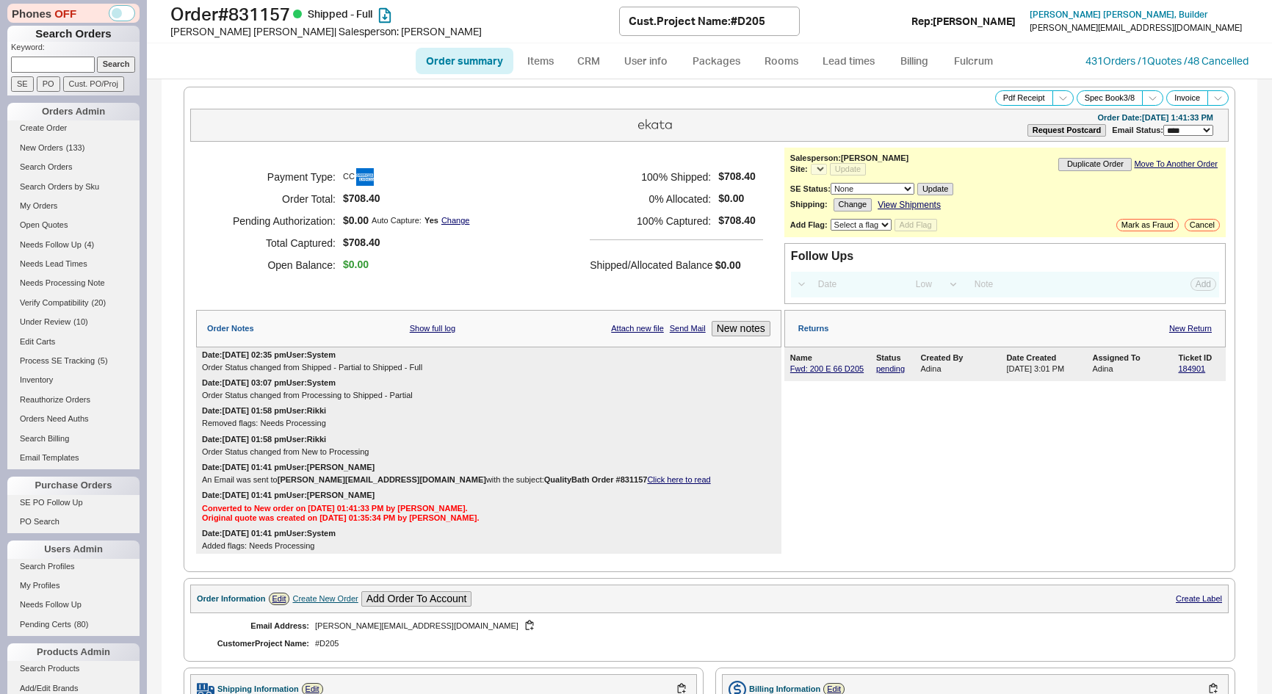
select select "*"
select select "LOW"
select select "3"
select select "*"
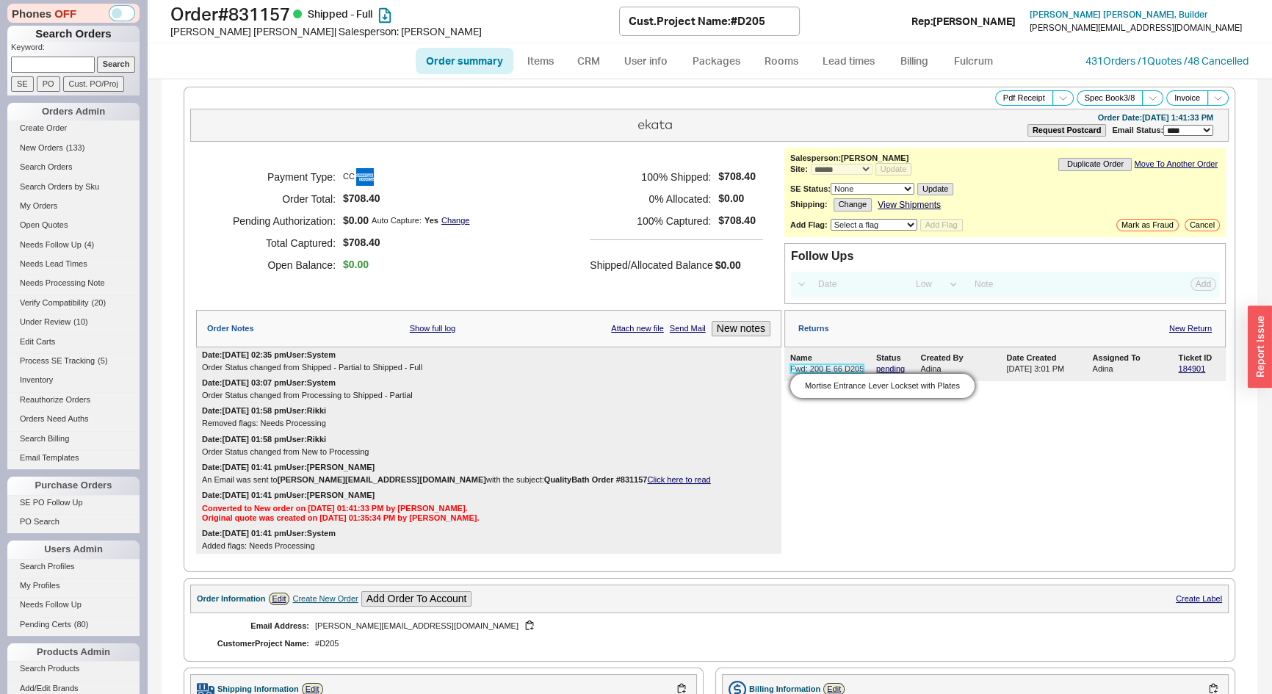
click at [830, 371] on link "Fwd: 200 E 66 D205" at bounding box center [826, 368] width 73 height 9
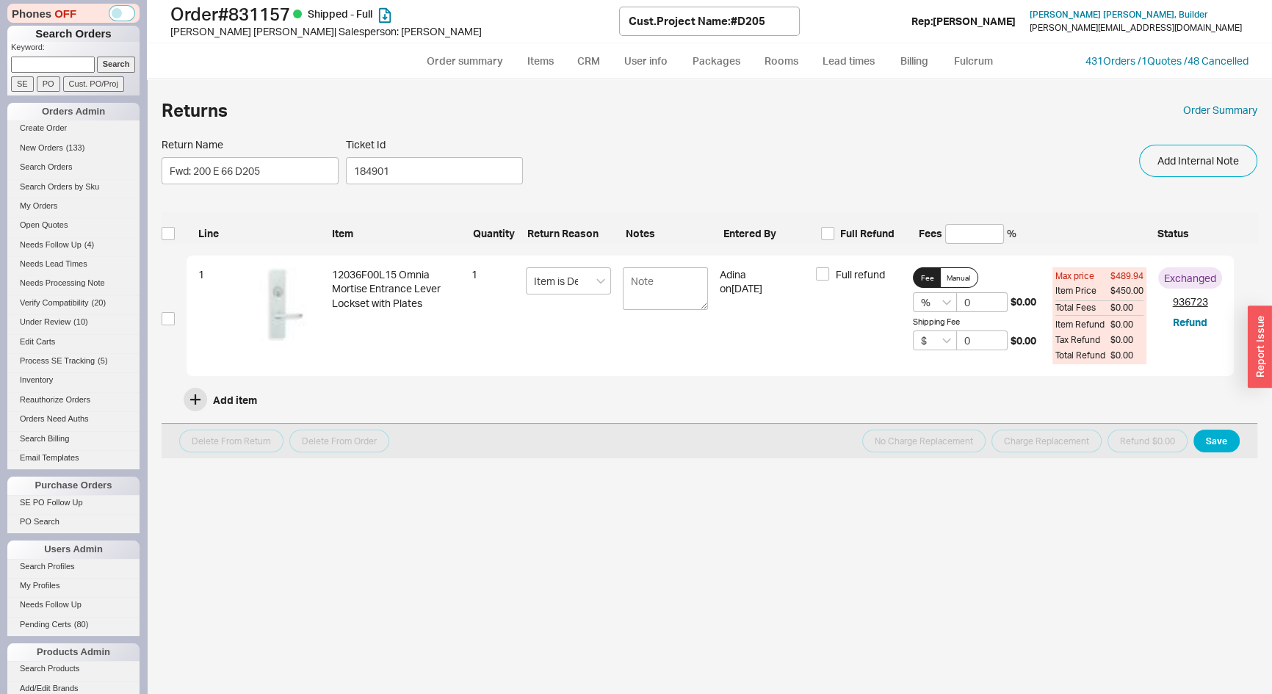
click at [837, 270] on span "Full refund" at bounding box center [859, 274] width 49 height 15
click at [829, 270] on input "Full refund" at bounding box center [822, 273] width 13 height 13
checkbox input "true"
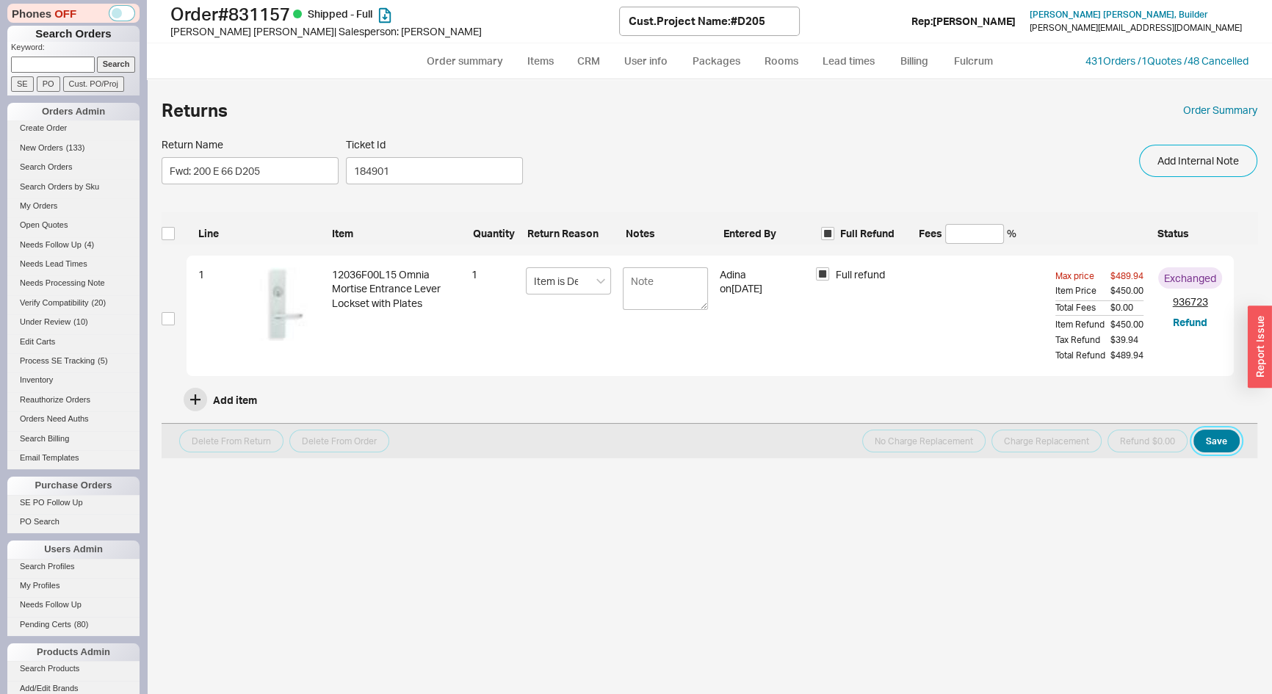
click at [1227, 444] on button "Save" at bounding box center [1217, 441] width 46 height 23
click at [167, 315] on input "checkbox" at bounding box center [168, 318] width 13 height 13
checkbox input "true"
click at [1181, 444] on button "Refund $489.94" at bounding box center [1142, 441] width 90 height 23
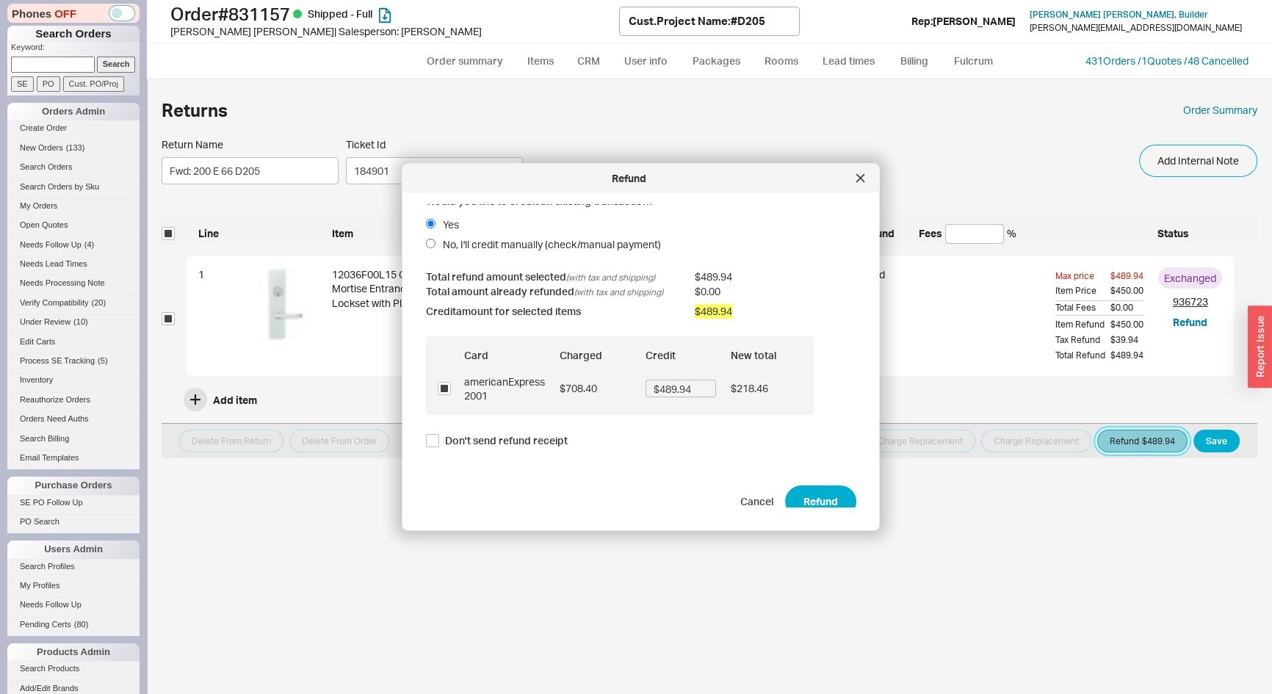
scroll to position [21, 0]
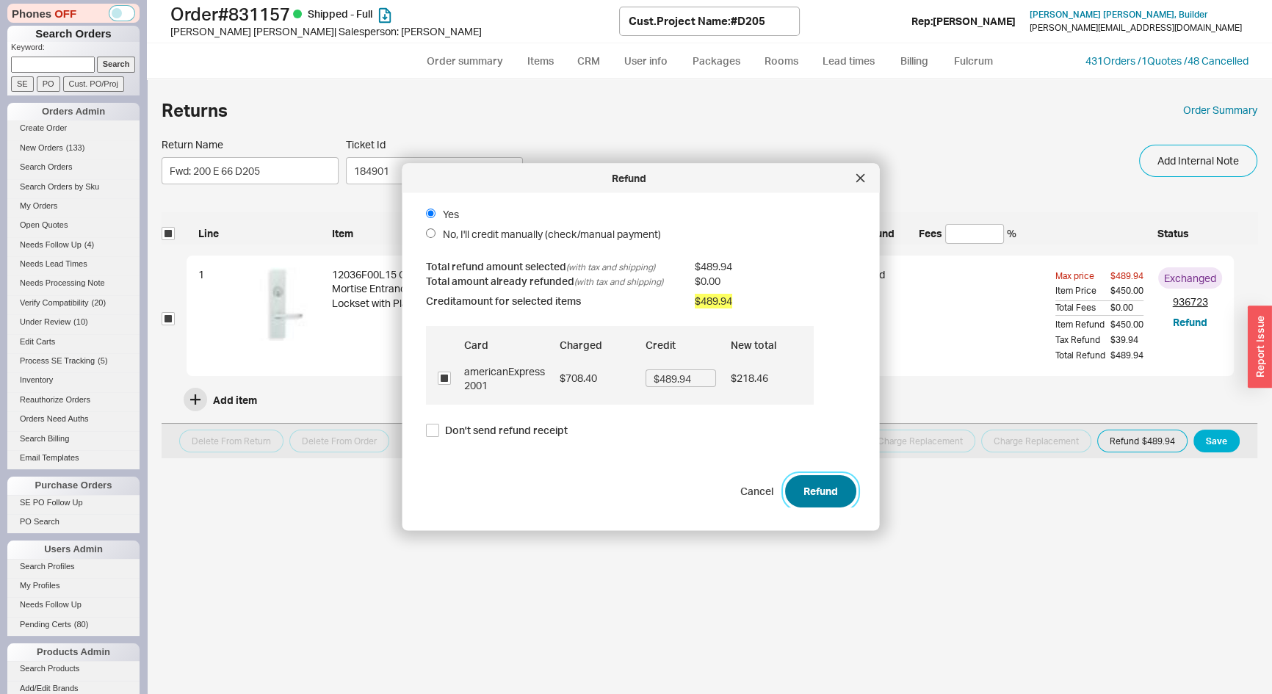
click at [818, 486] on button "Refund" at bounding box center [820, 491] width 71 height 32
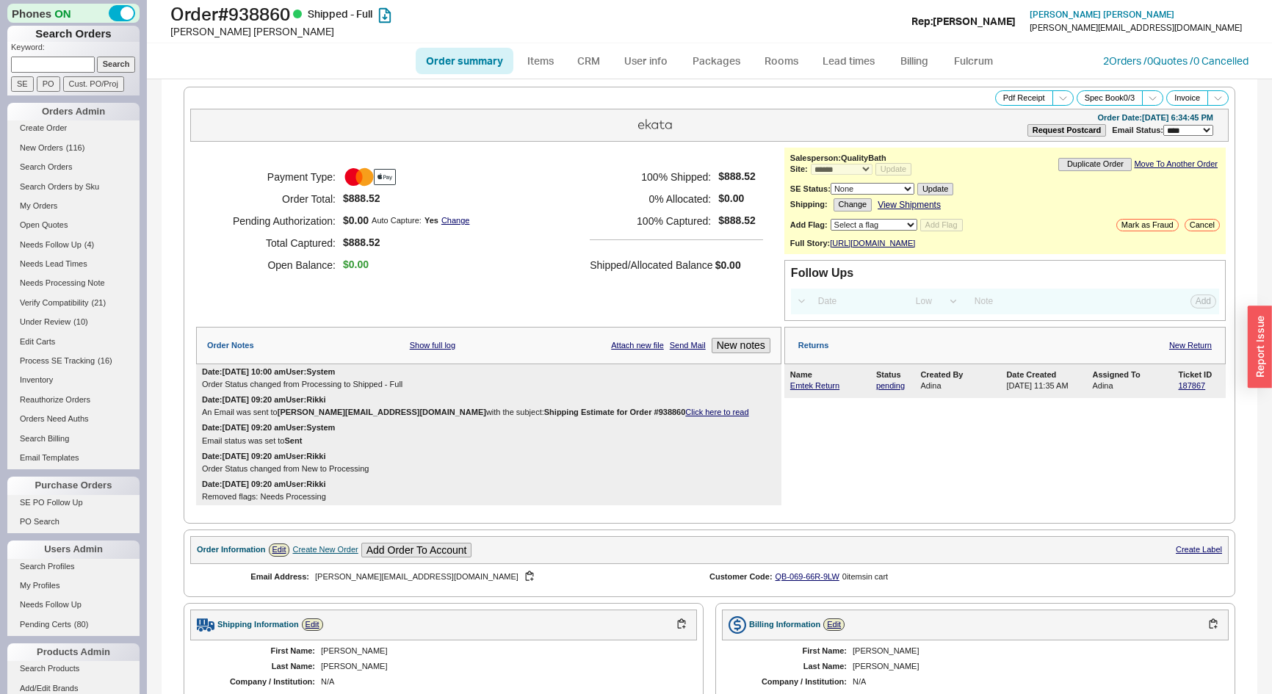
select select "*"
select select "LOW"
select select "3"
click at [798, 390] on link "Emtek Return" at bounding box center [814, 385] width 49 height 9
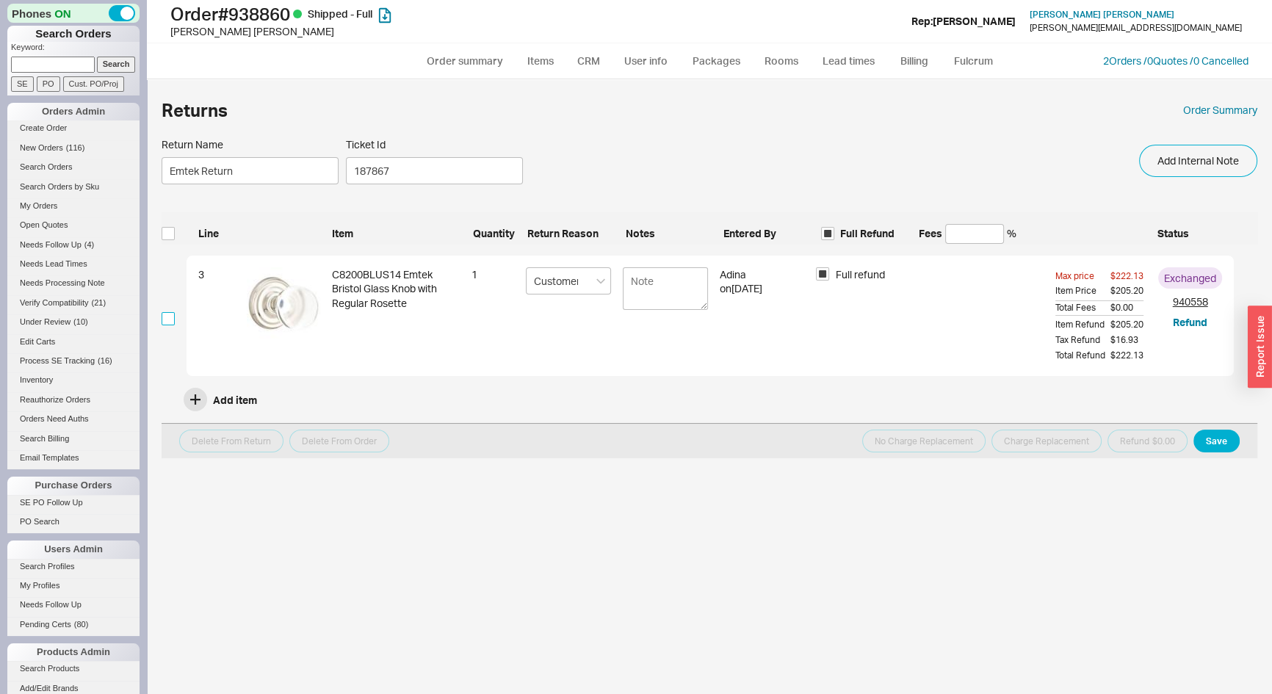
click at [165, 317] on input "checkbox" at bounding box center [168, 318] width 13 height 13
checkbox input "true"
click at [1153, 433] on button "Refund $222.13" at bounding box center [1142, 441] width 90 height 23
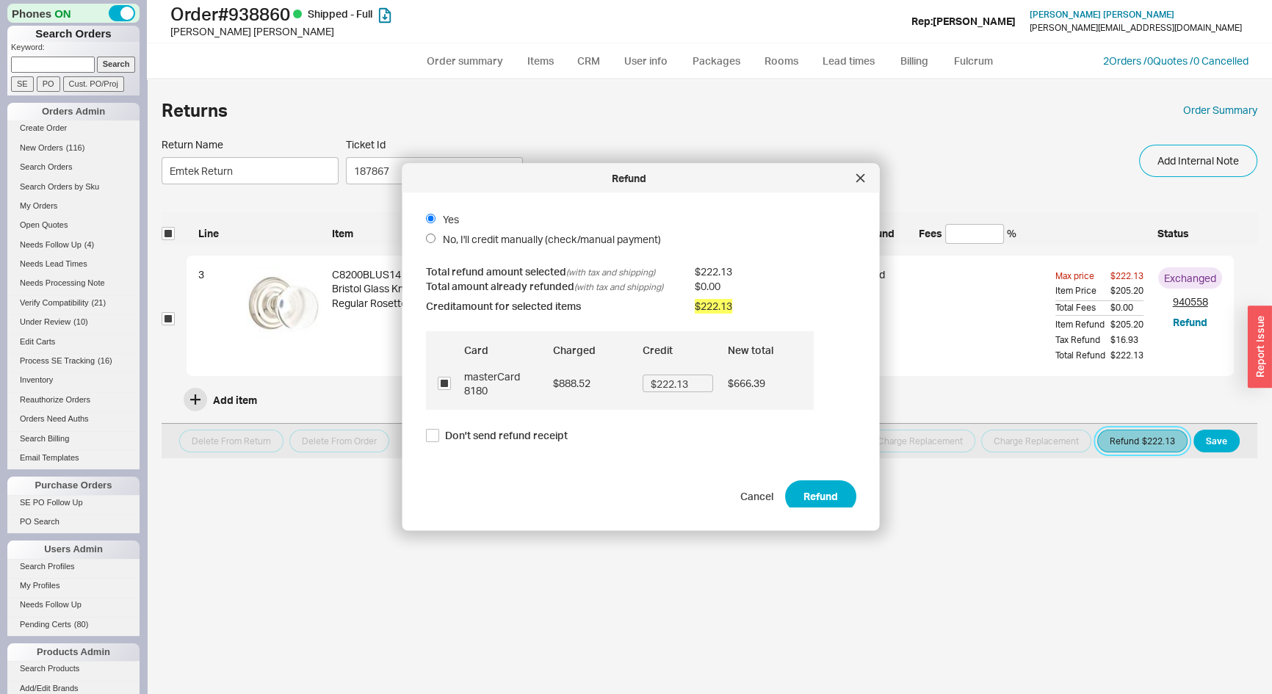
scroll to position [21, 0]
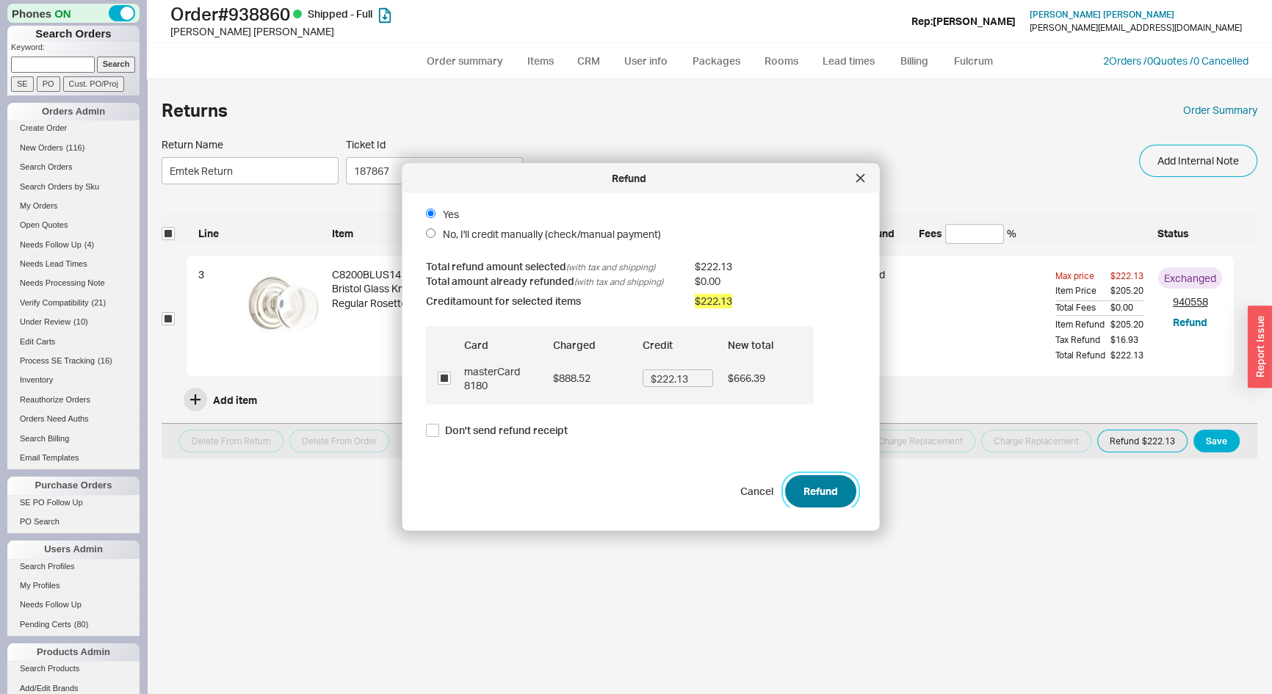
click at [807, 481] on button "Refund" at bounding box center [820, 491] width 71 height 32
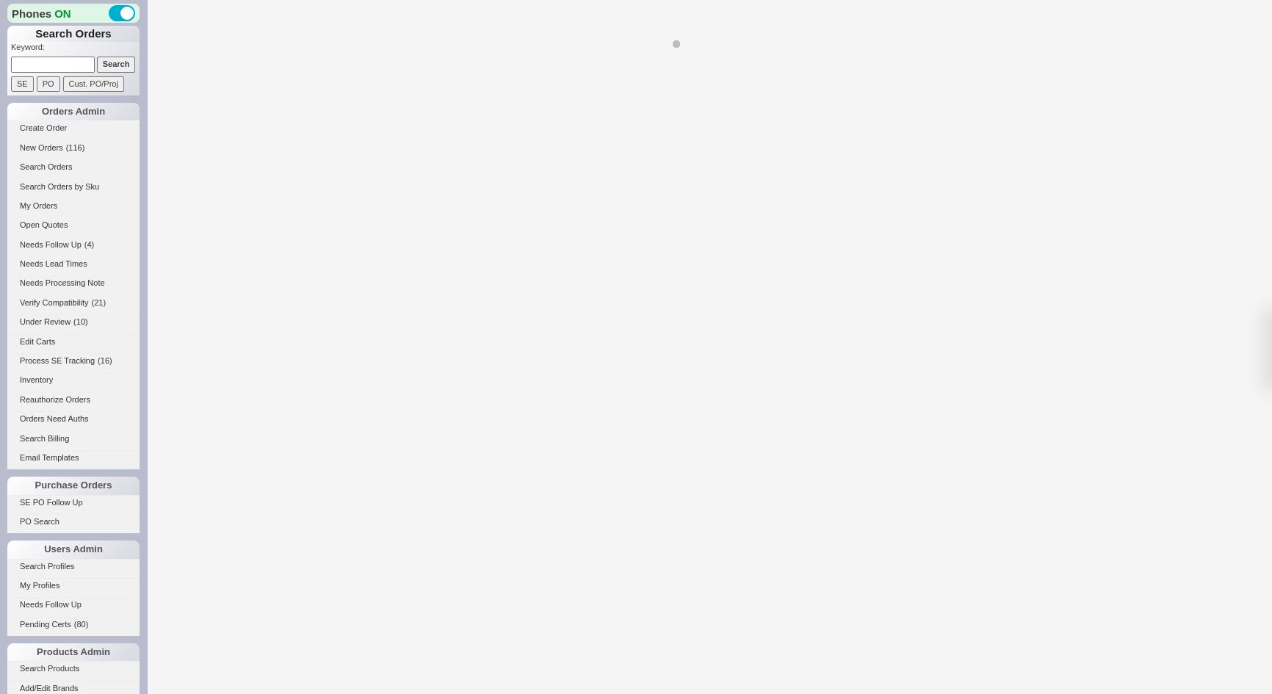
select select "*"
select select "LOW"
select select "3"
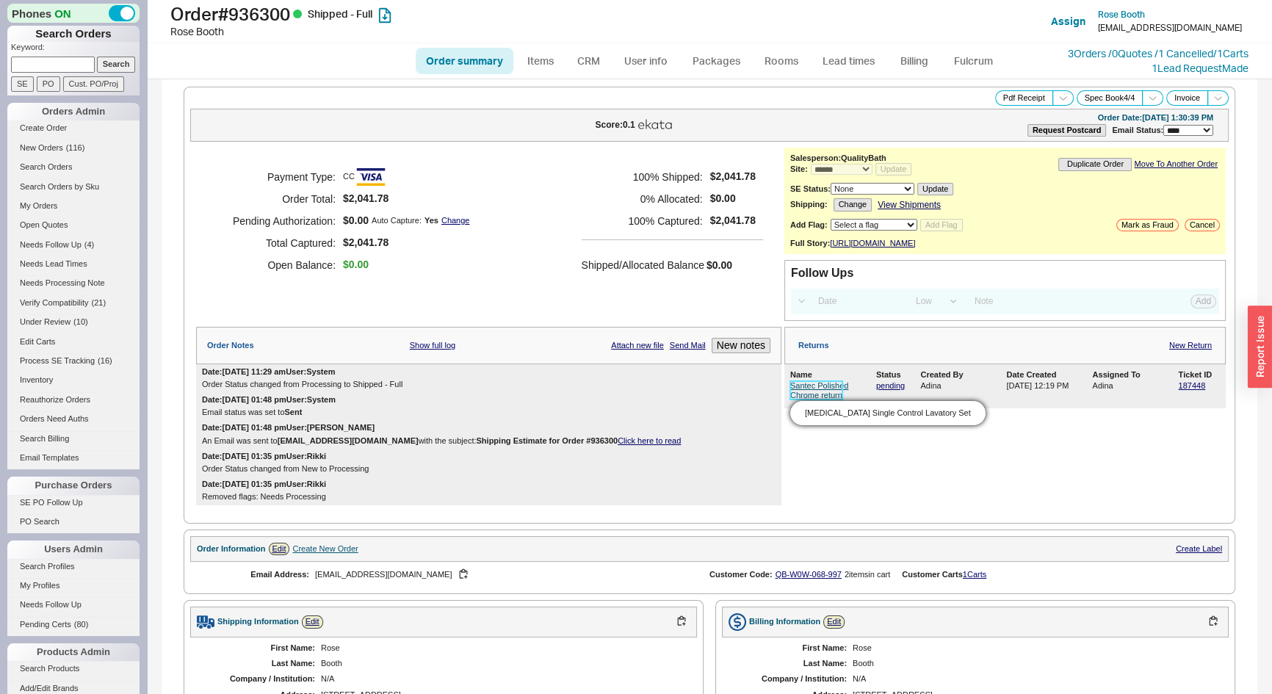
click at [800, 394] on link "Santec Polished Chrome return" at bounding box center [819, 390] width 59 height 18
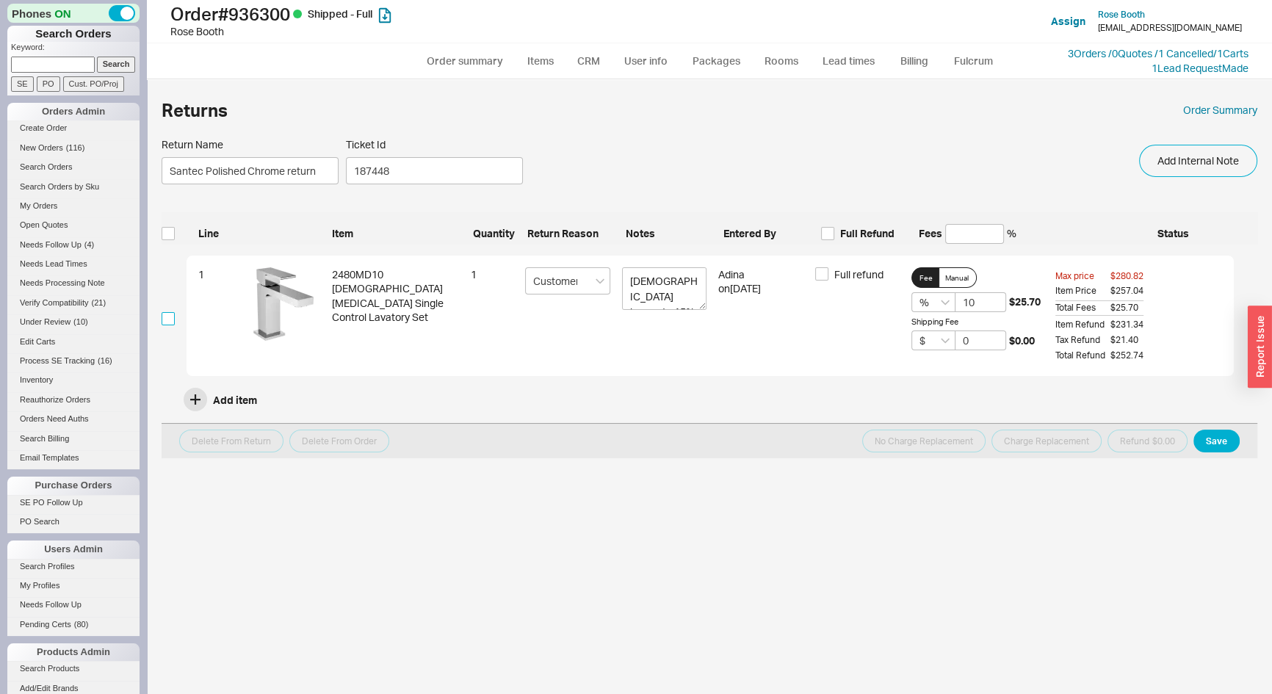
click at [167, 324] on input "checkbox" at bounding box center [168, 318] width 13 height 13
checkbox input "true"
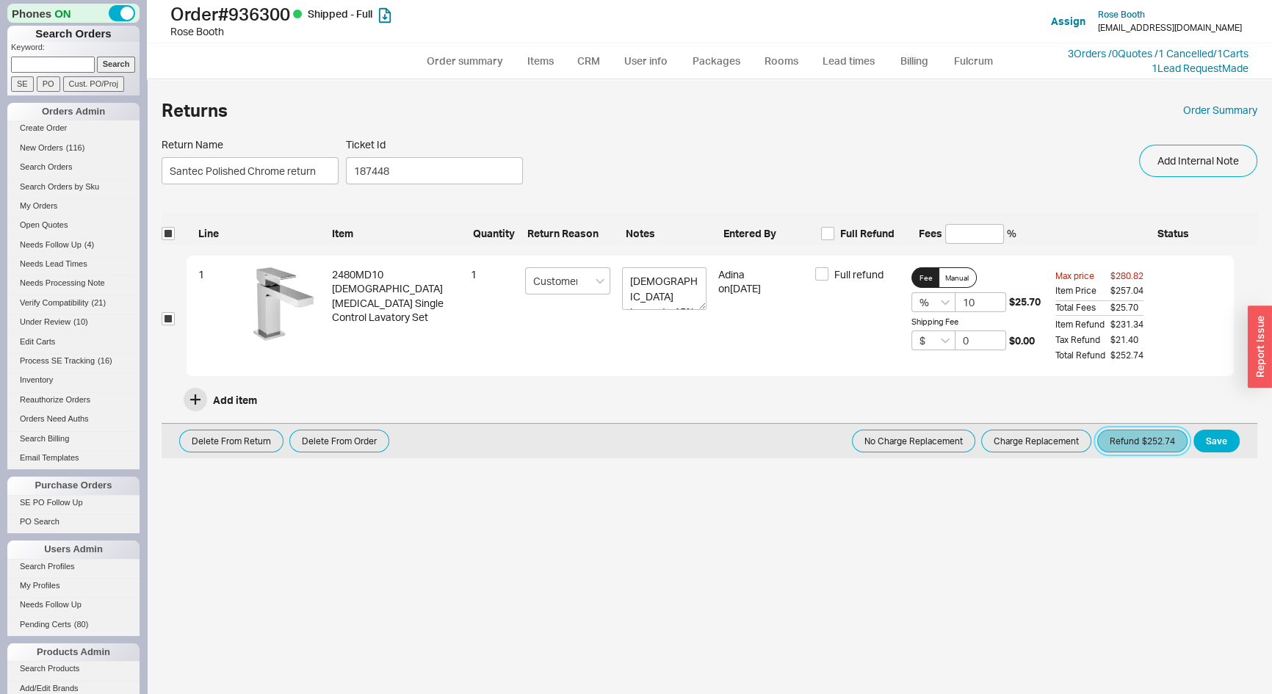
click at [1151, 436] on button "Refund $252.74" at bounding box center [1142, 441] width 90 height 23
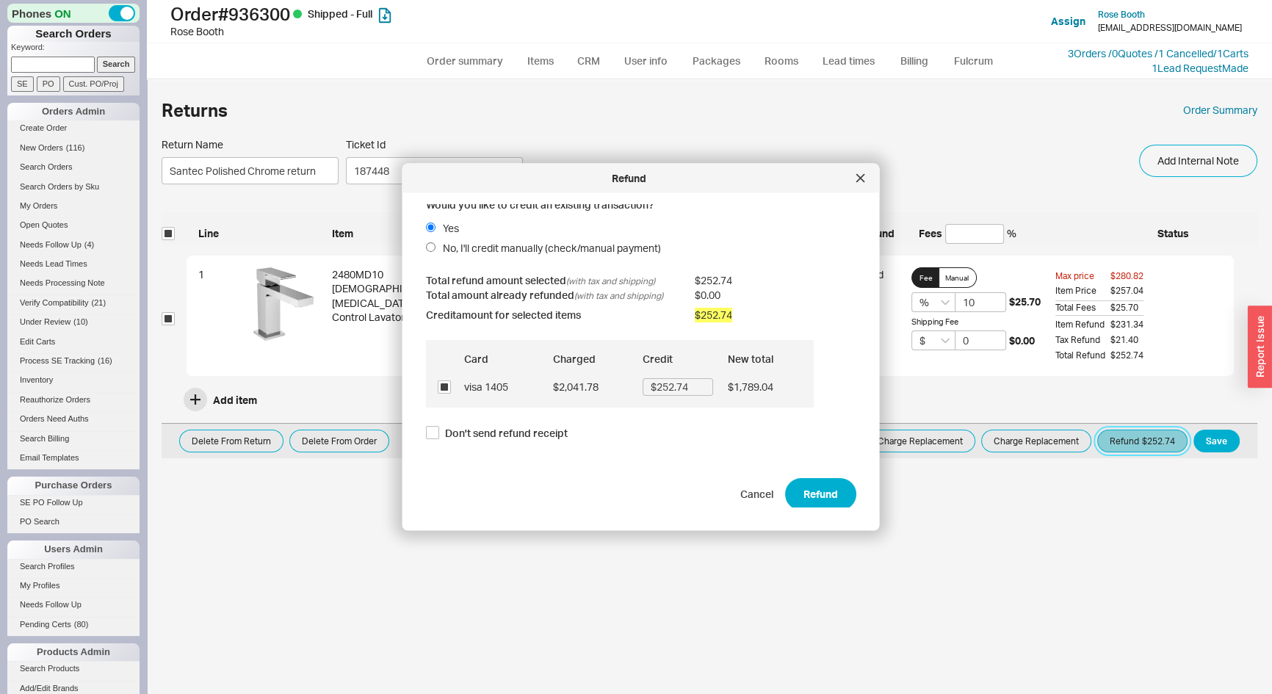
scroll to position [10, 0]
click at [815, 488] on button "Refund" at bounding box center [820, 491] width 71 height 32
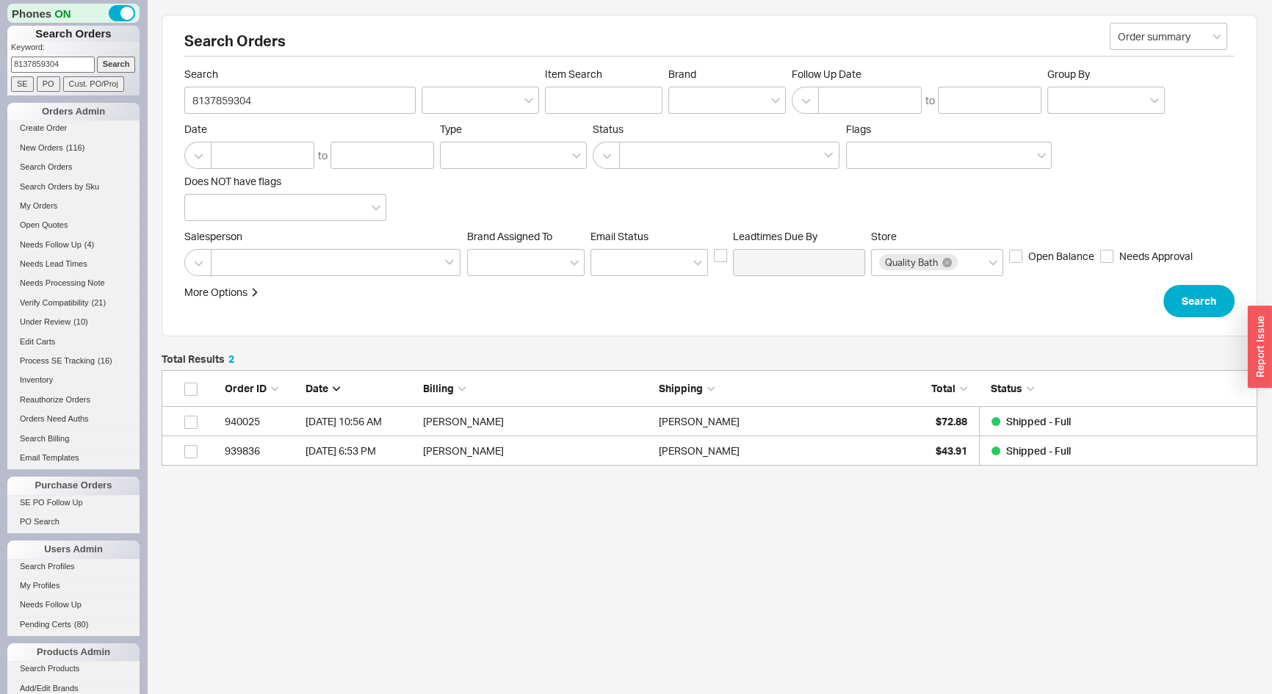
scroll to position [85, 1086]
click at [0, 77] on div "Phones ON Search Orders Keyword: 8137859304 Search SE PO Cust. PO/Proj Orders A…" at bounding box center [73, 347] width 147 height 694
type input "935202"
click at [97, 57] on input "Search" at bounding box center [116, 64] width 39 height 15
type input "935202"
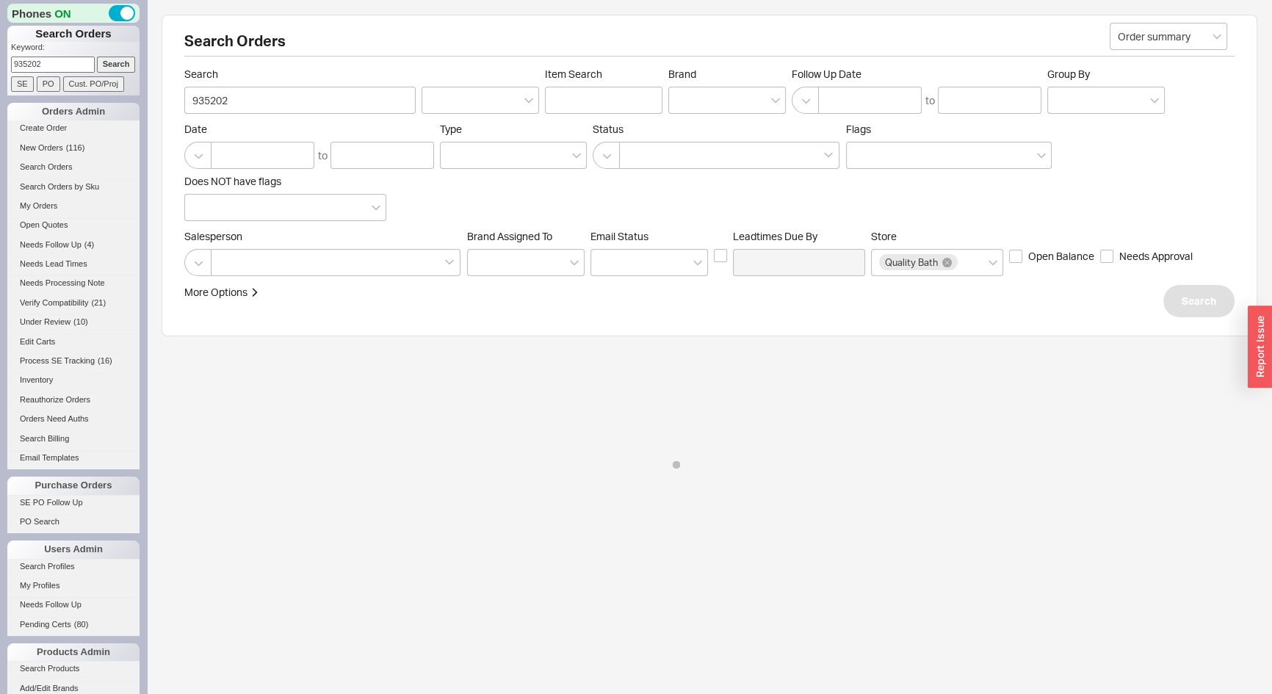
select select "*"
select select "LOW"
select select "3"
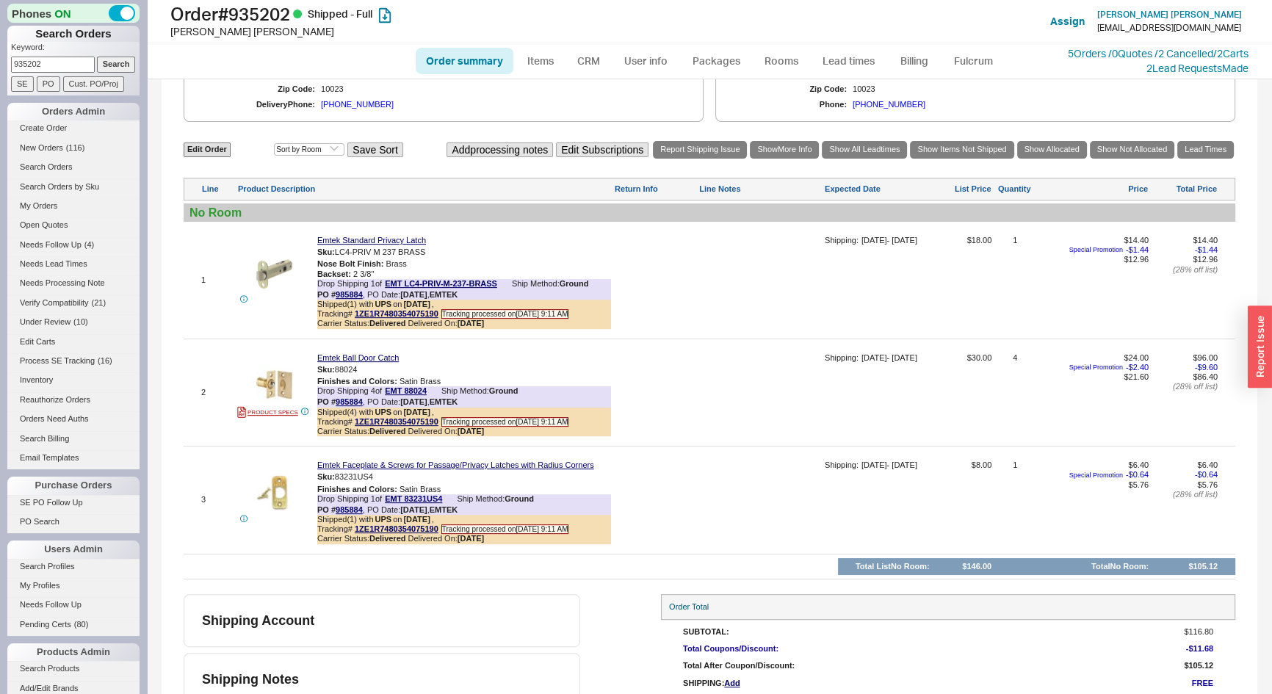
scroll to position [735, 0]
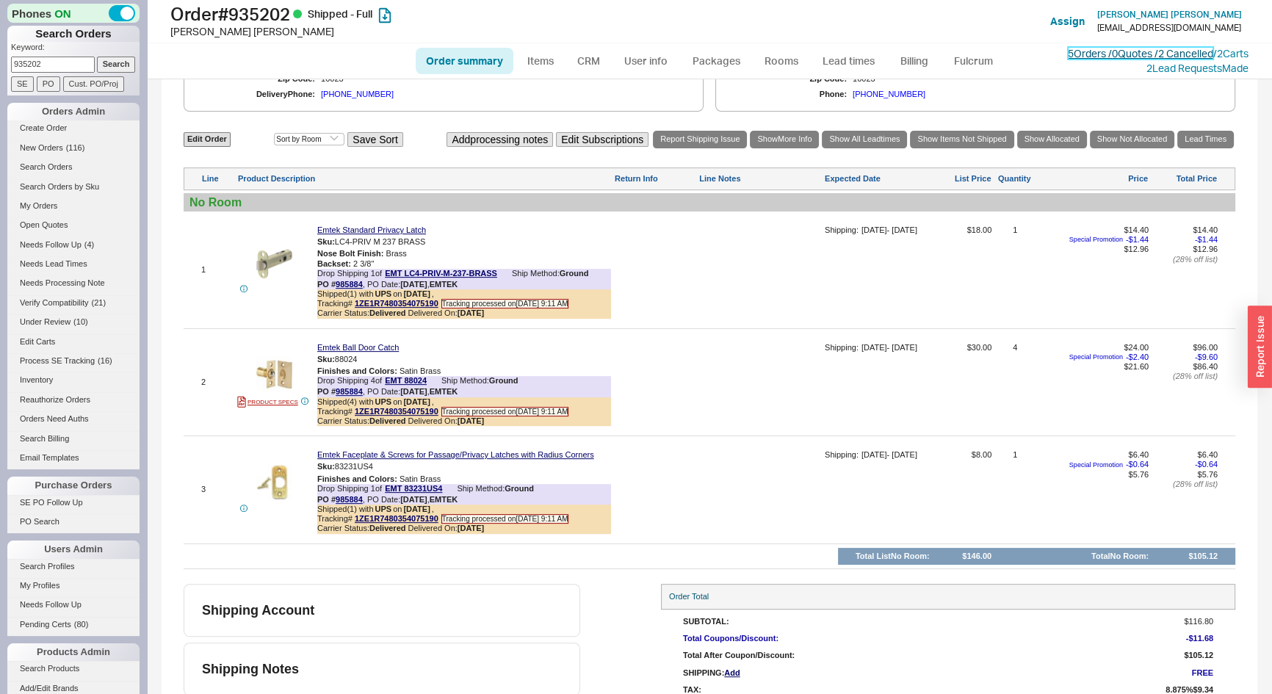
click at [1068, 54] on link "5 Orders / 0 Quotes / 2 Cancelled" at bounding box center [1140, 53] width 145 height 12
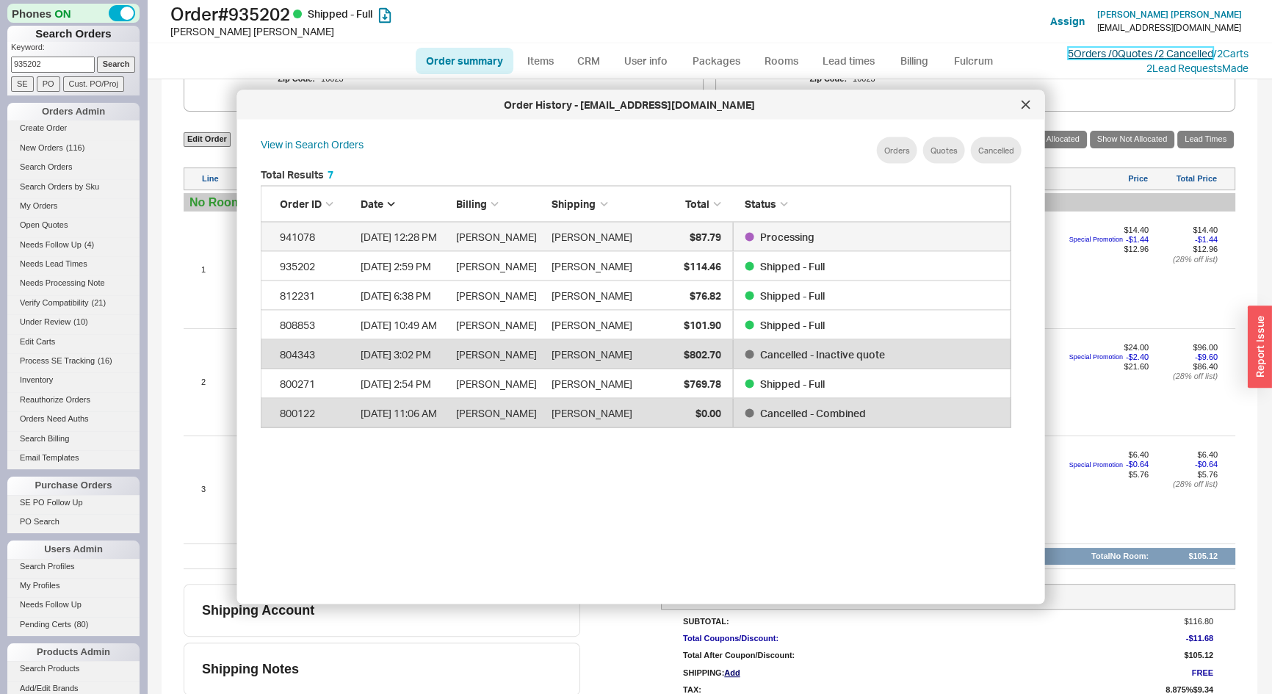
scroll to position [439, 764]
click at [1029, 101] on icon at bounding box center [1025, 104] width 7 height 7
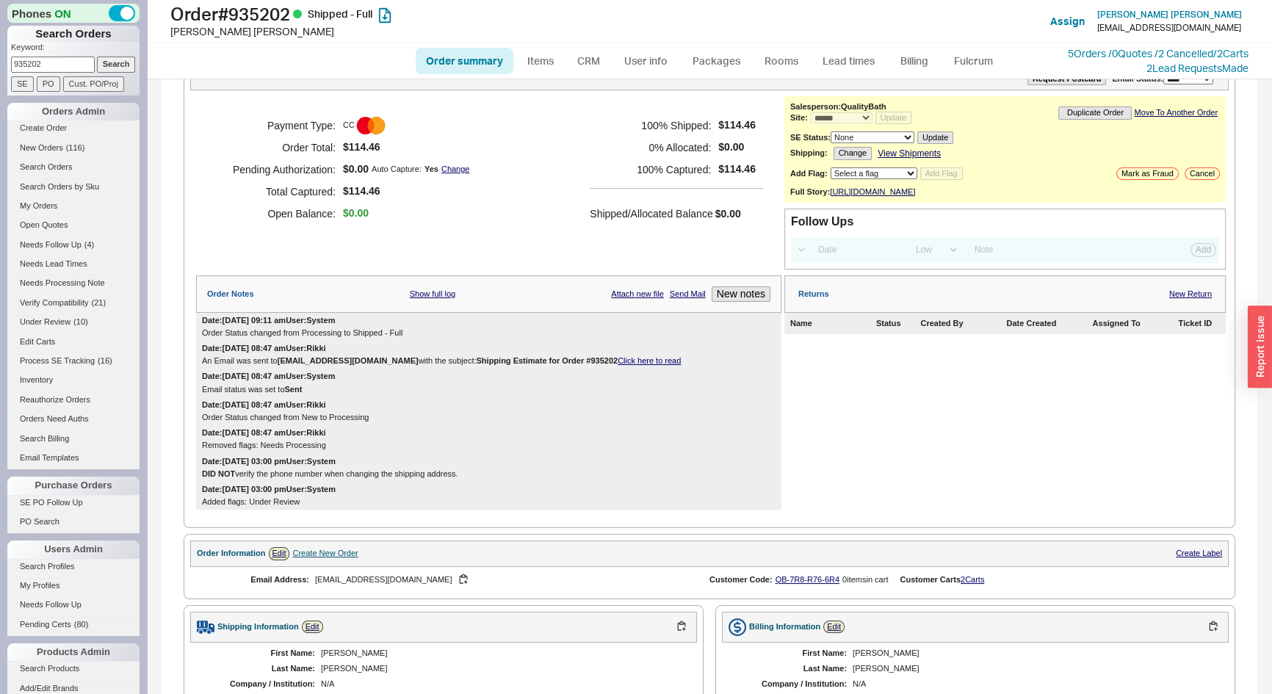
scroll to position [0, 0]
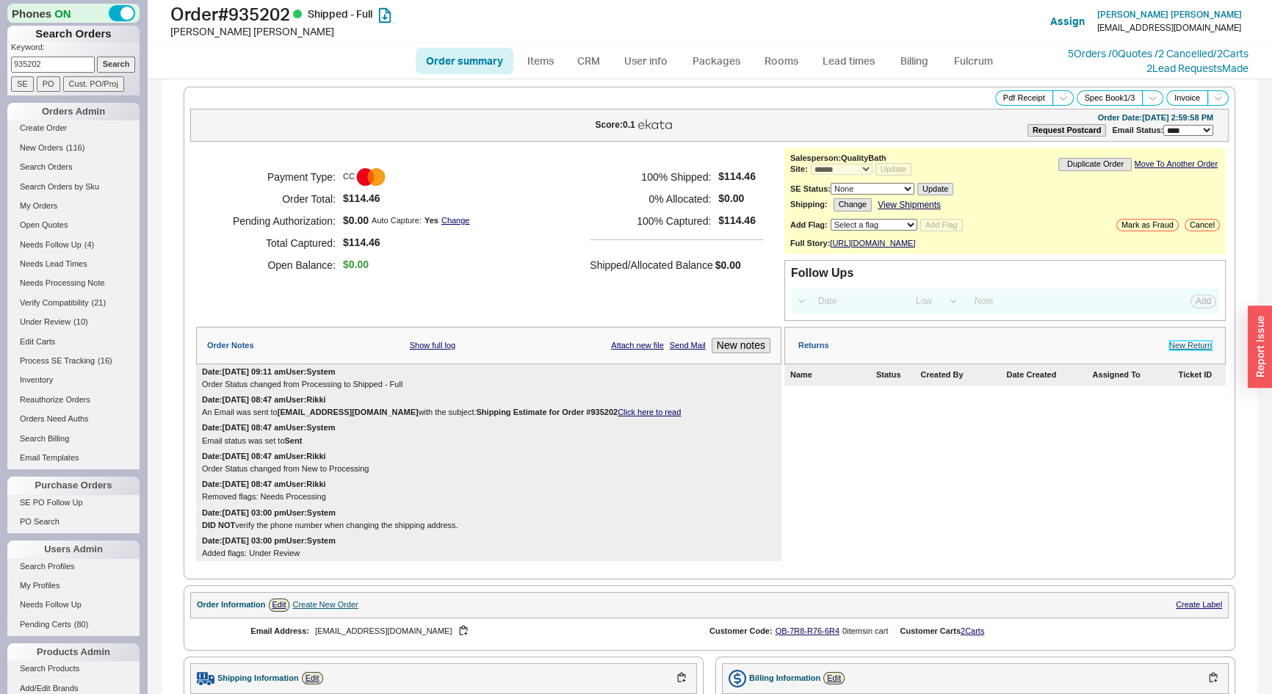
click at [1171, 350] on link "New Return" at bounding box center [1190, 346] width 43 height 10
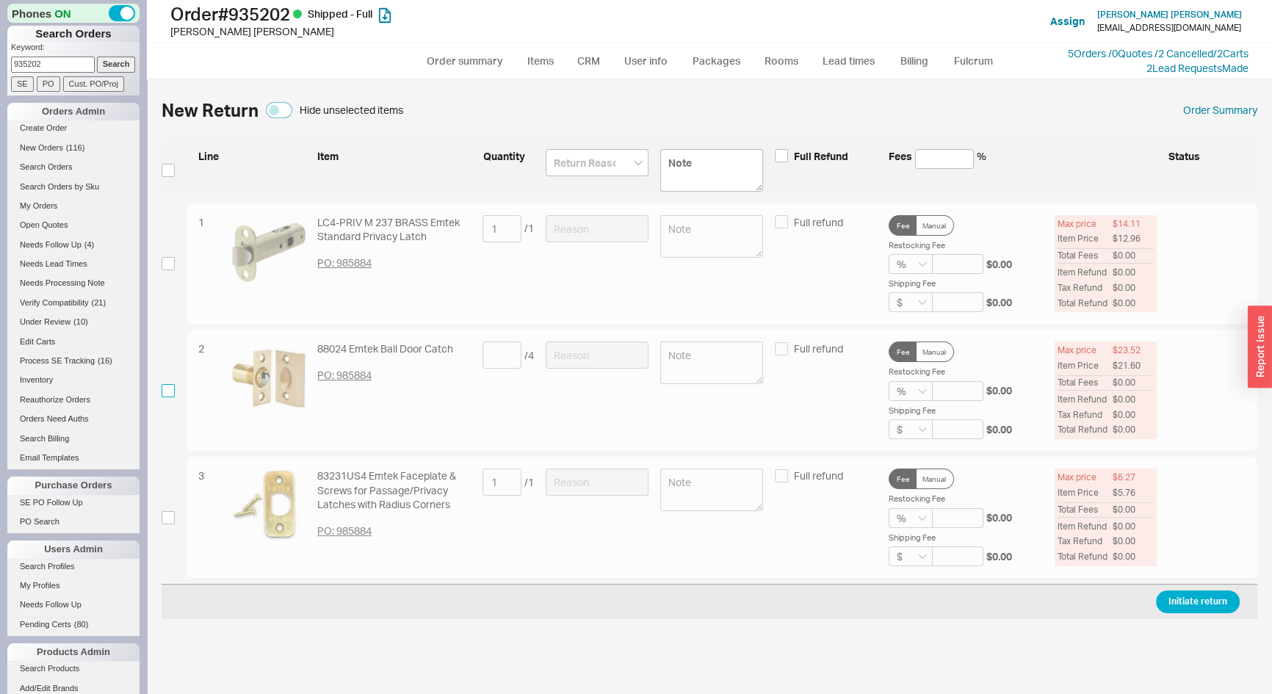
click at [166, 392] on input "checkbox" at bounding box center [168, 390] width 13 height 13
checkbox input "true"
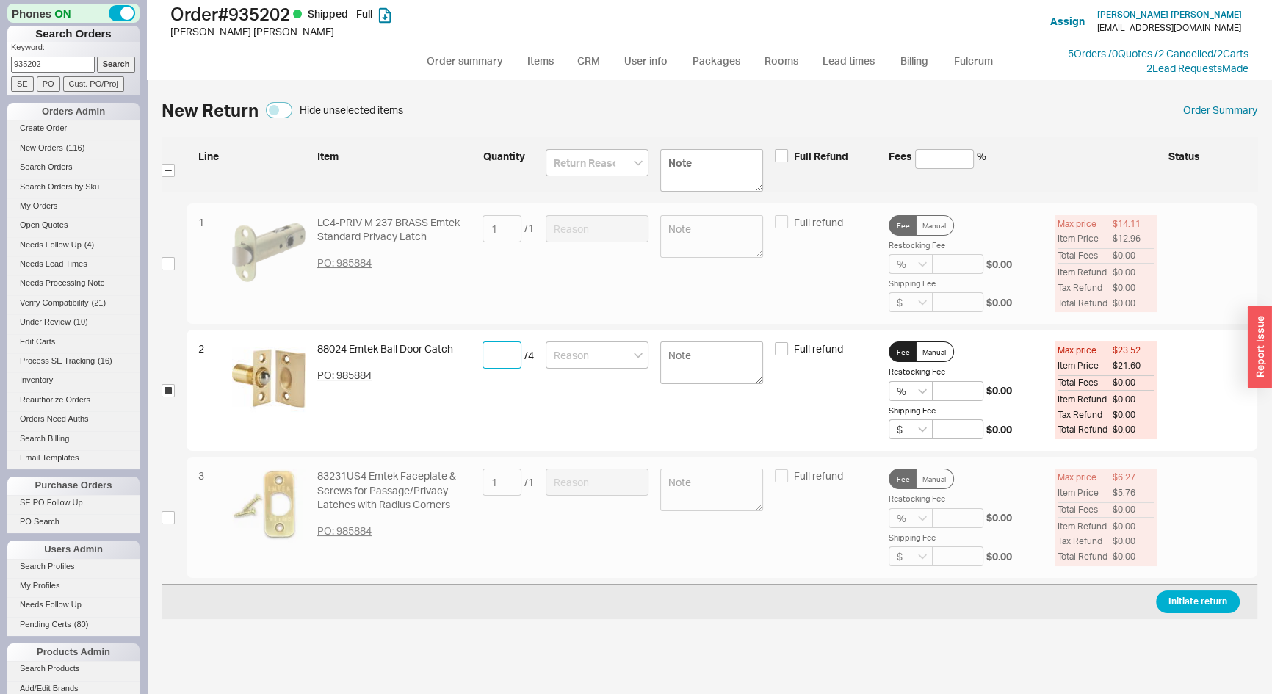
click at [492, 359] on input at bounding box center [502, 355] width 39 height 27
type input "1"
click at [587, 356] on input at bounding box center [597, 355] width 103 height 27
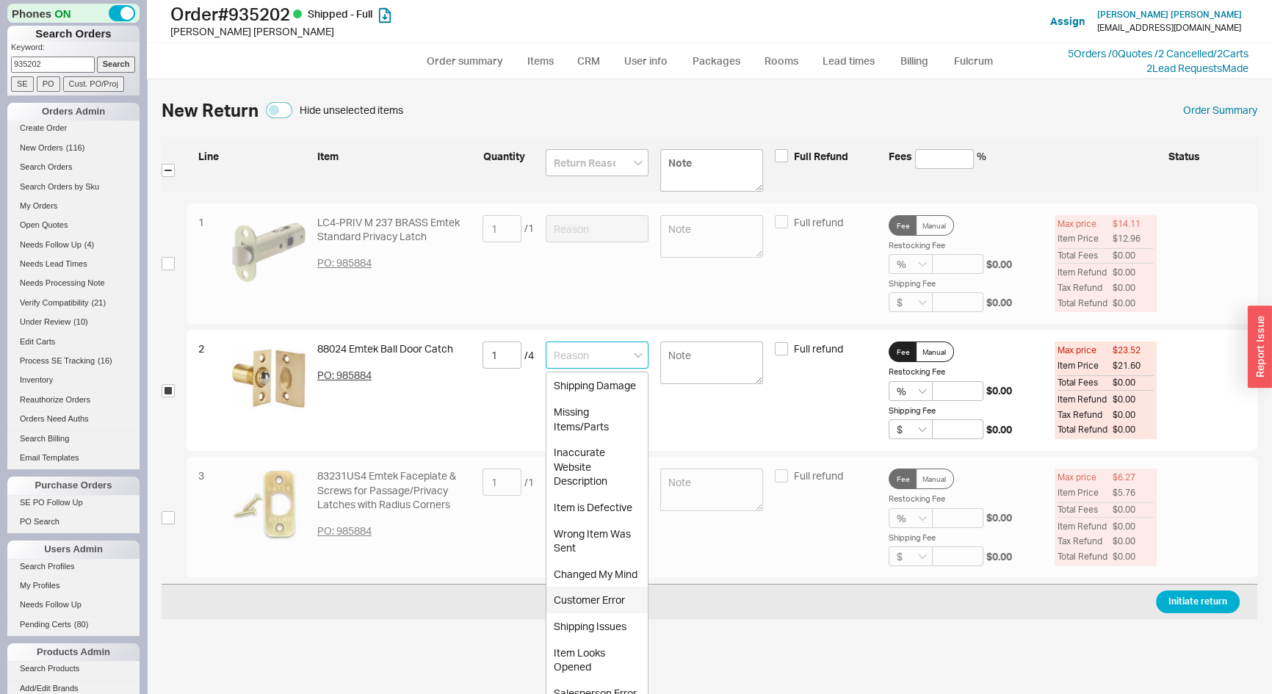
click at [588, 613] on div "Customer Error" at bounding box center [597, 600] width 101 height 26
type input "Customer Error"
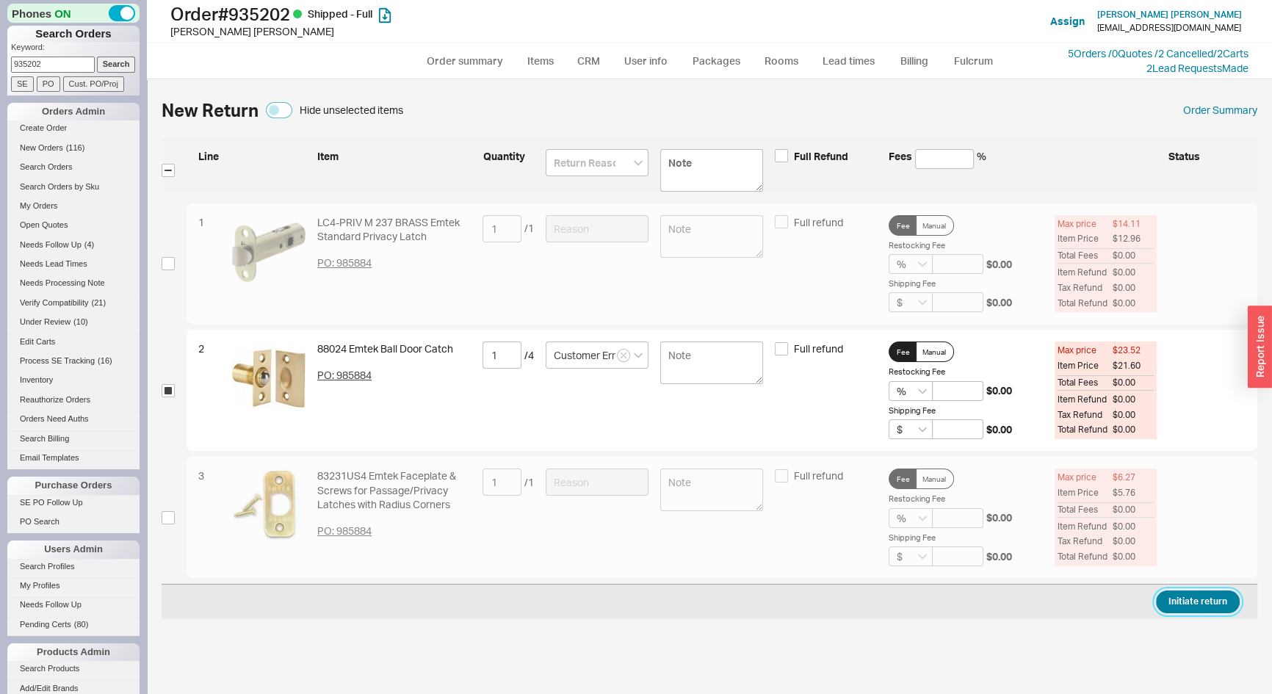
click at [1179, 598] on button "Initiate return" at bounding box center [1198, 602] width 84 height 23
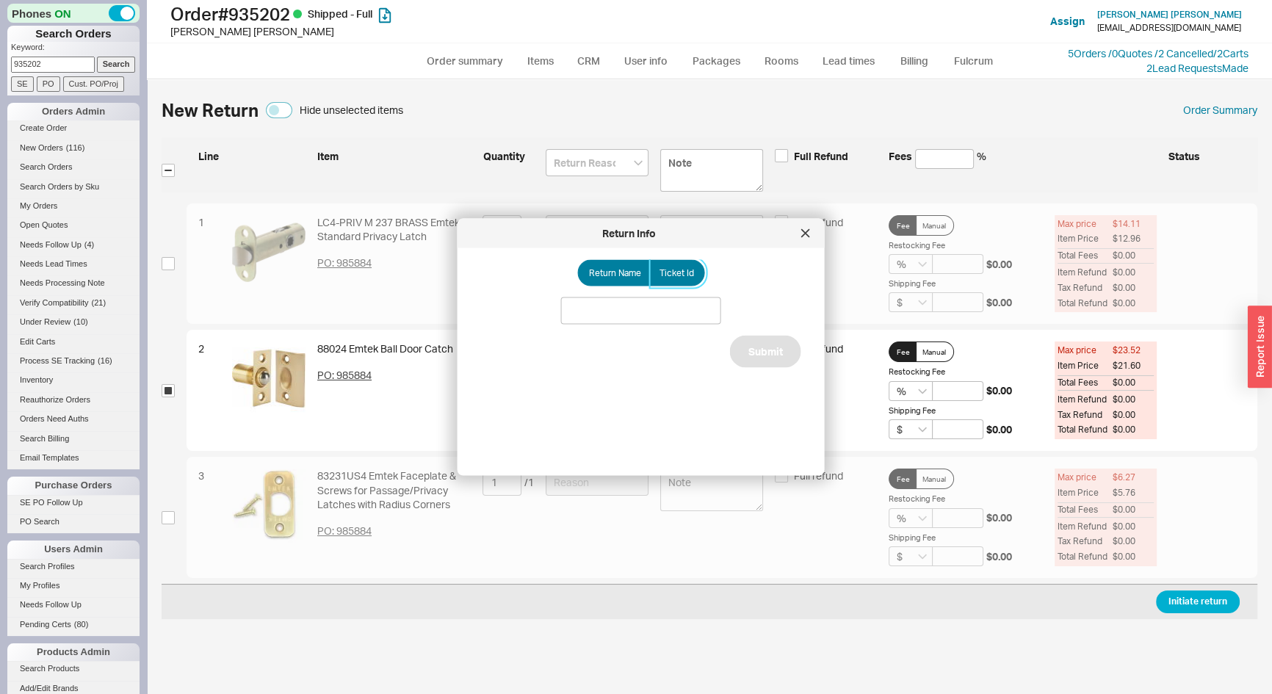
drag, startPoint x: 687, startPoint y: 264, endPoint x: 677, endPoint y: 284, distance: 21.4
click at [686, 265] on label "Ticket Id" at bounding box center [677, 273] width 55 height 26
click at [0, 0] on input "Ticket Id" at bounding box center [0, 0] width 0 height 0
click at [652, 317] on input at bounding box center [641, 311] width 160 height 27
type input "188078"
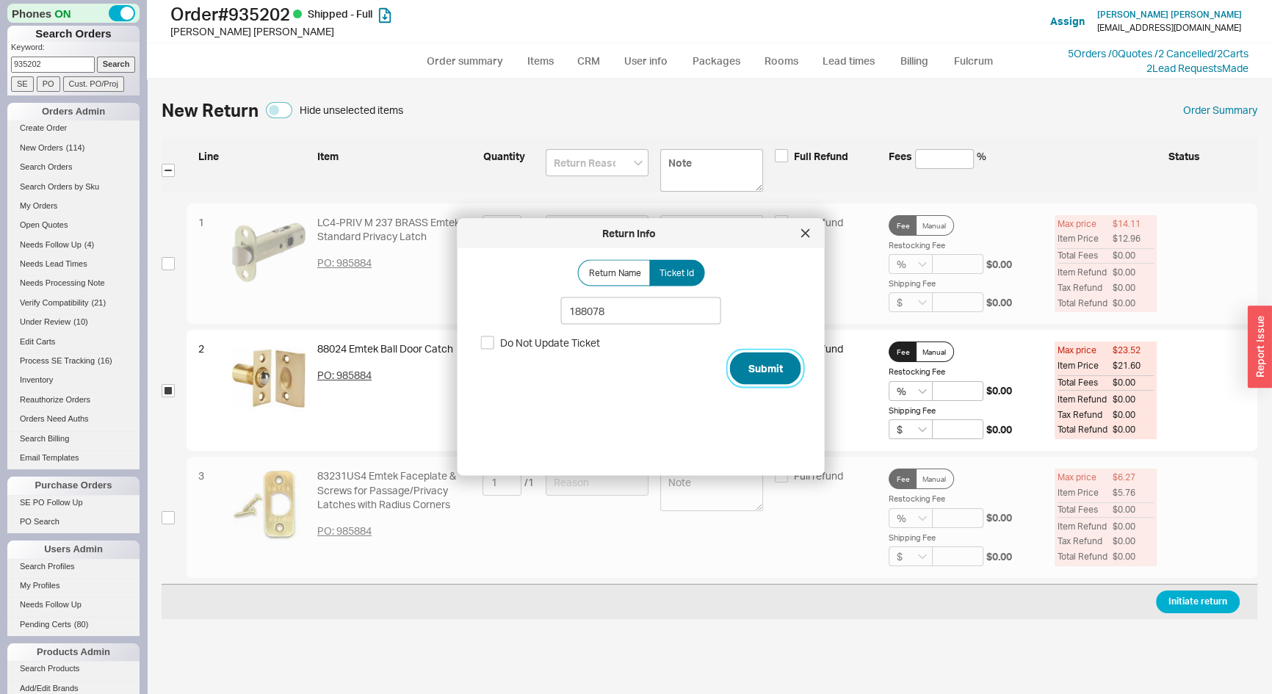
click at [753, 373] on button "Submit" at bounding box center [765, 369] width 71 height 32
select select "*"
select select "LOW"
select select "3"
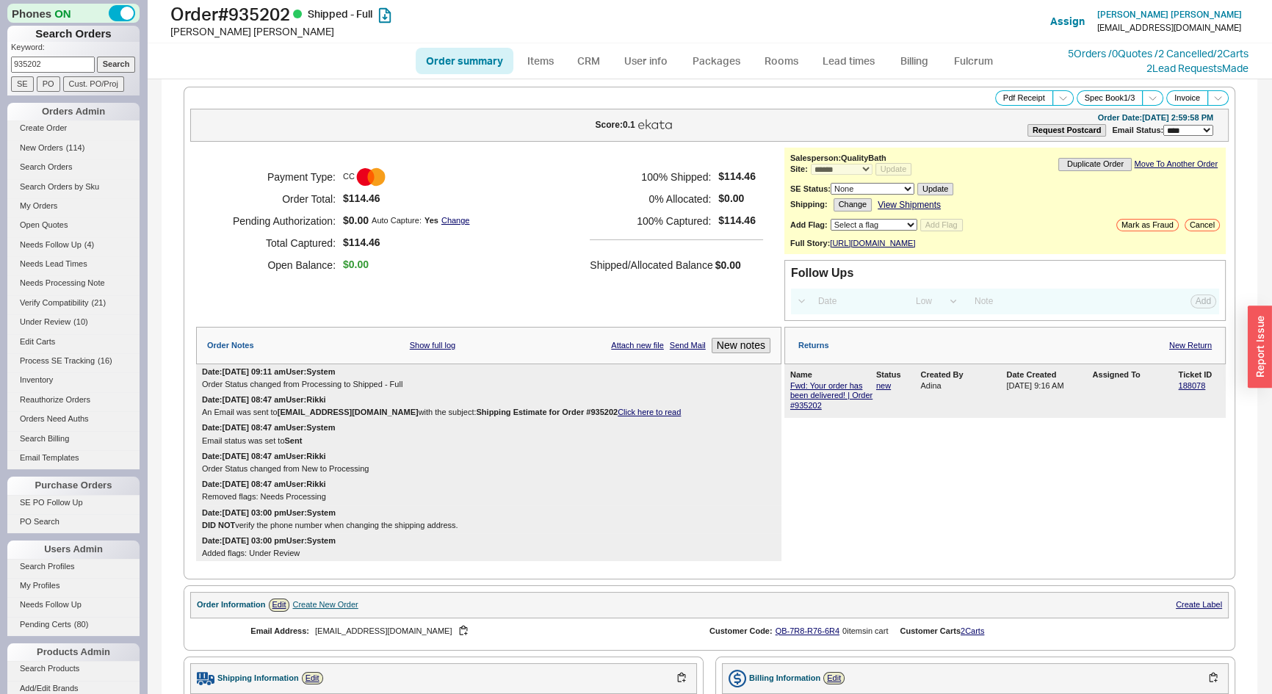
drag, startPoint x: 68, startPoint y: 64, endPoint x: 0, endPoint y: 125, distance: 91.0
click at [0, 66] on div "Phones ON Search Orders Keyword: 935202 Search SE PO Cust. PO/Proj Orders Admin…" at bounding box center [73, 347] width 147 height 694
type input "934800"
click at [97, 57] on input "Search" at bounding box center [116, 64] width 39 height 15
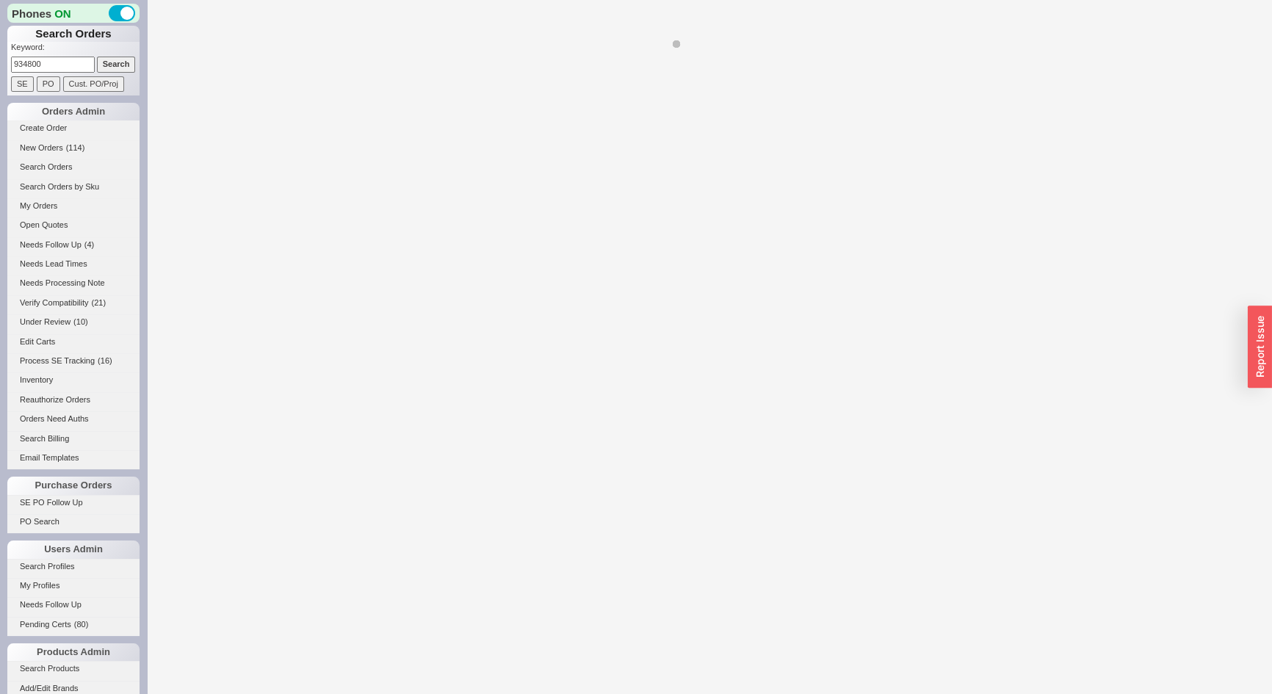
select select "*"
select select "LOW"
select select "3"
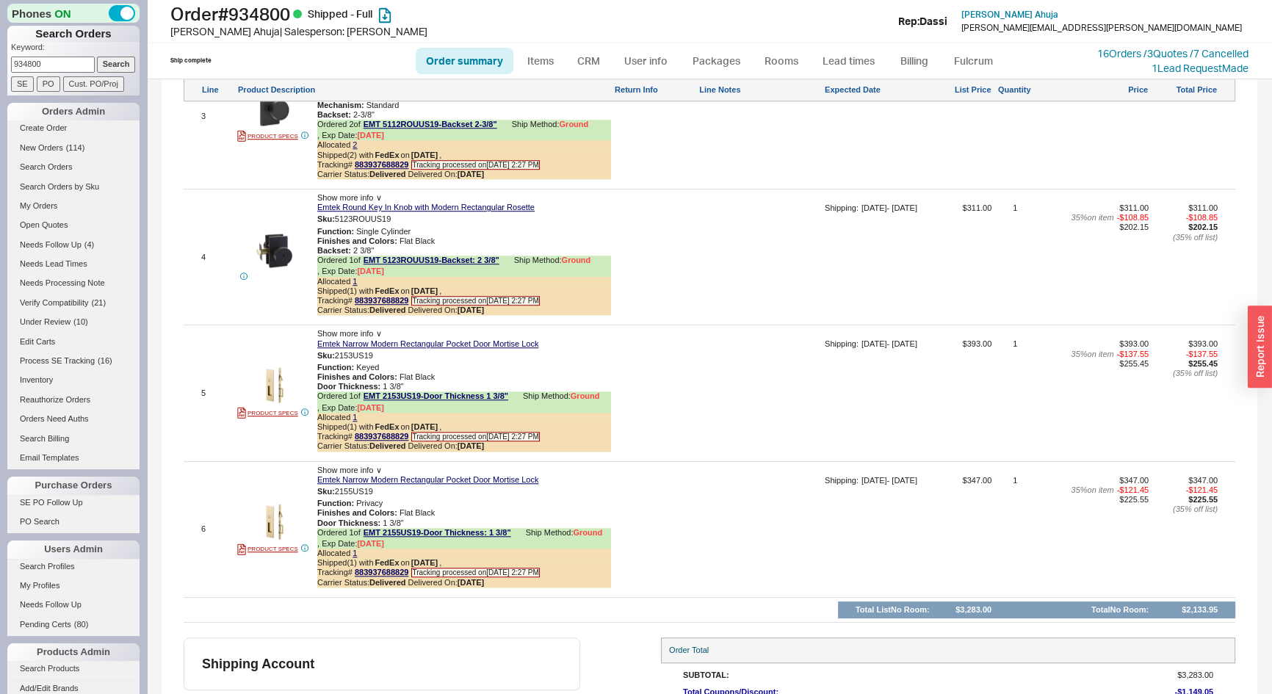
scroll to position [1402, 0]
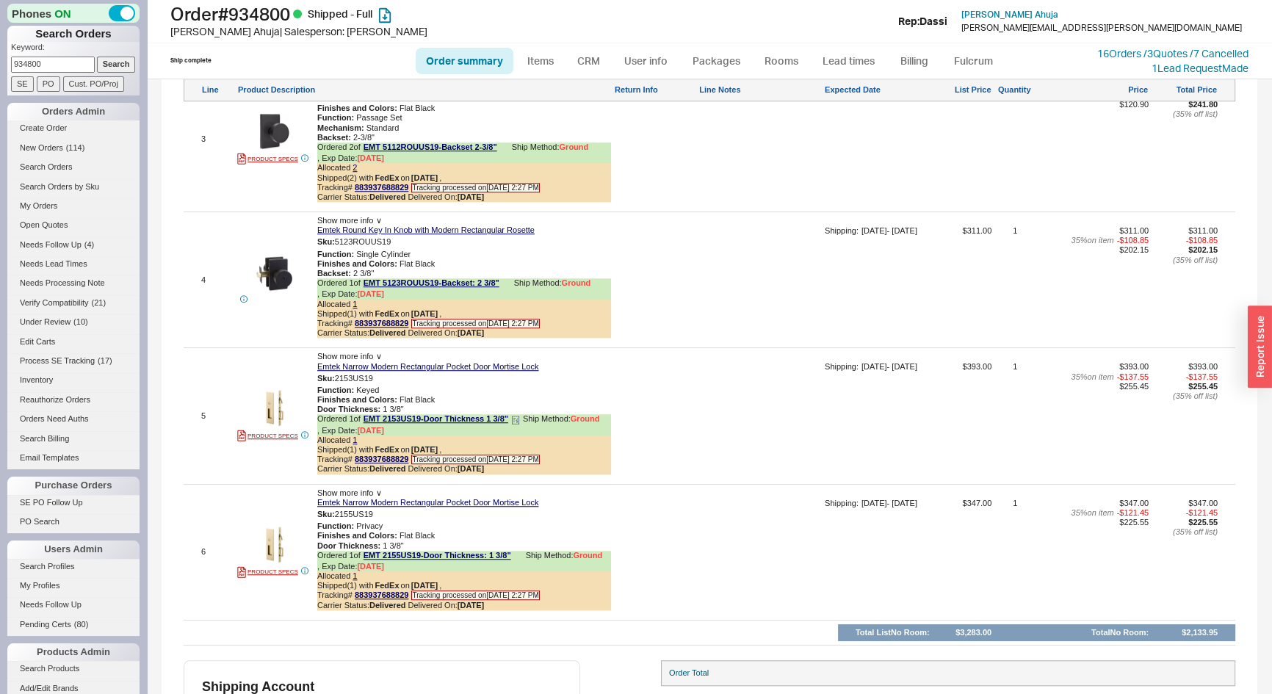
drag, startPoint x: 386, startPoint y: 345, endPoint x: 589, endPoint y: 392, distance: 208.3
click at [386, 372] on button "button" at bounding box center [384, 379] width 18 height 14
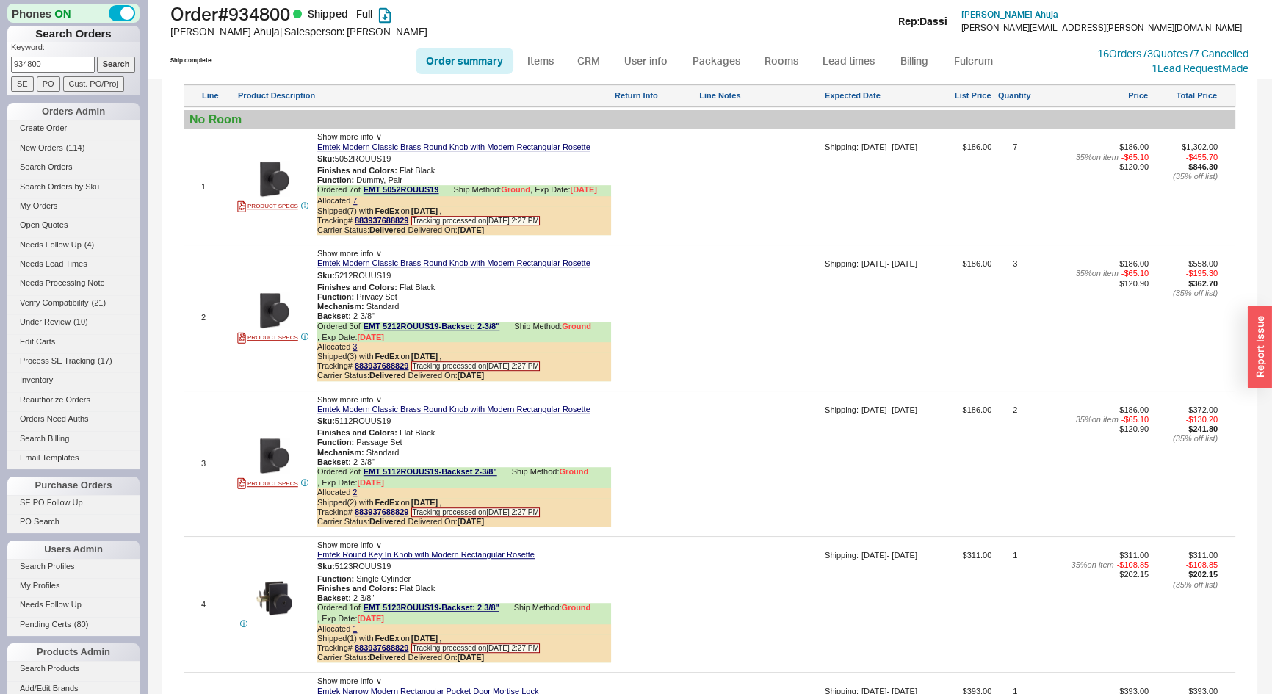
scroll to position [934, 0]
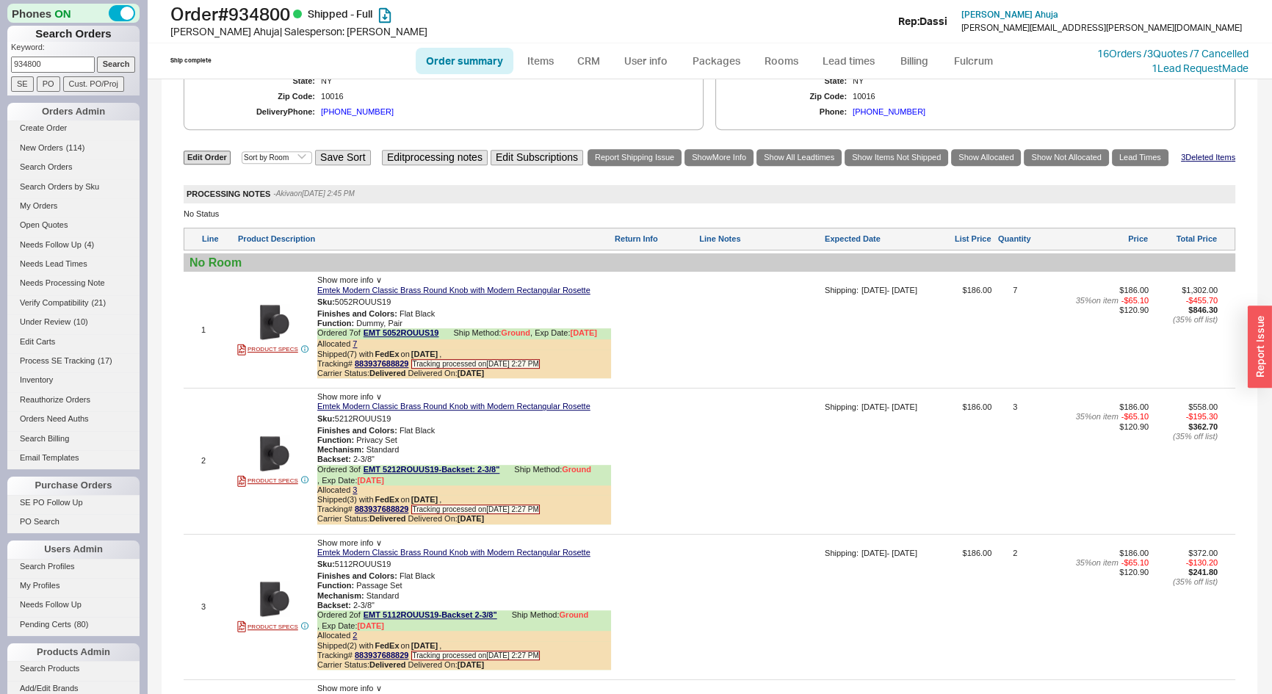
click at [51, 64] on input "934800" at bounding box center [53, 64] width 84 height 15
type input "937390"
click at [97, 57] on input "Search" at bounding box center [116, 64] width 39 height 15
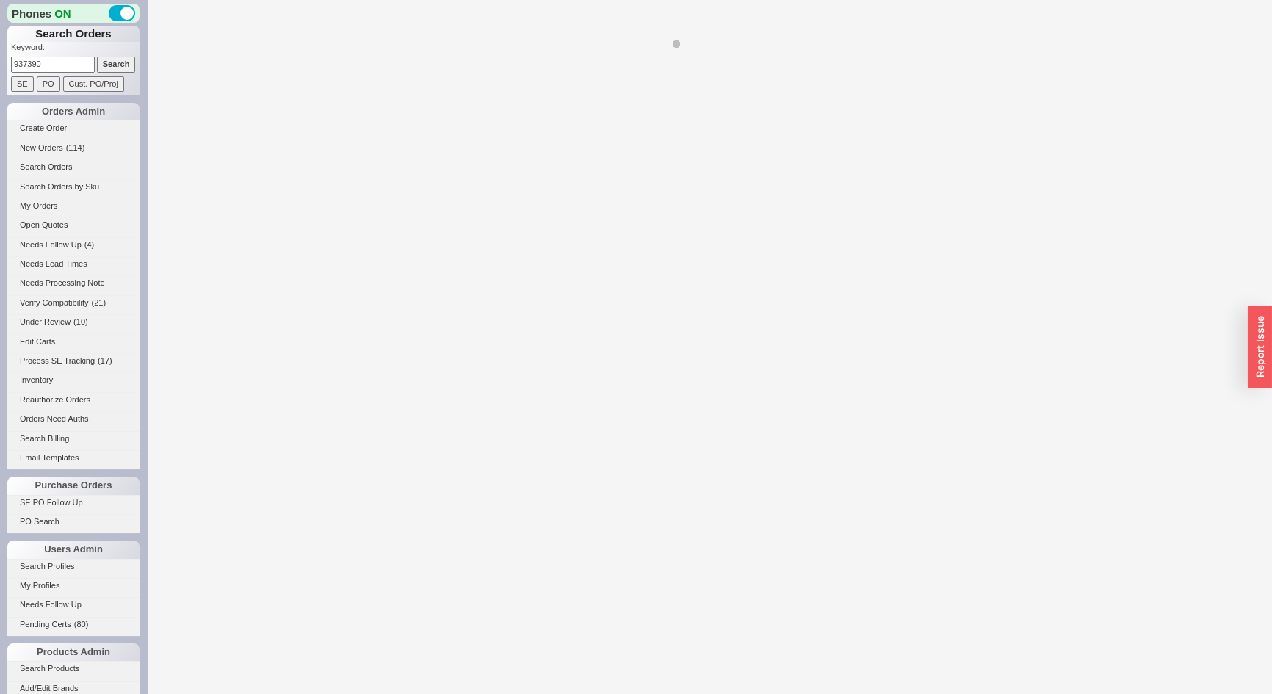
select select "*"
select select "LOW"
select select "3"
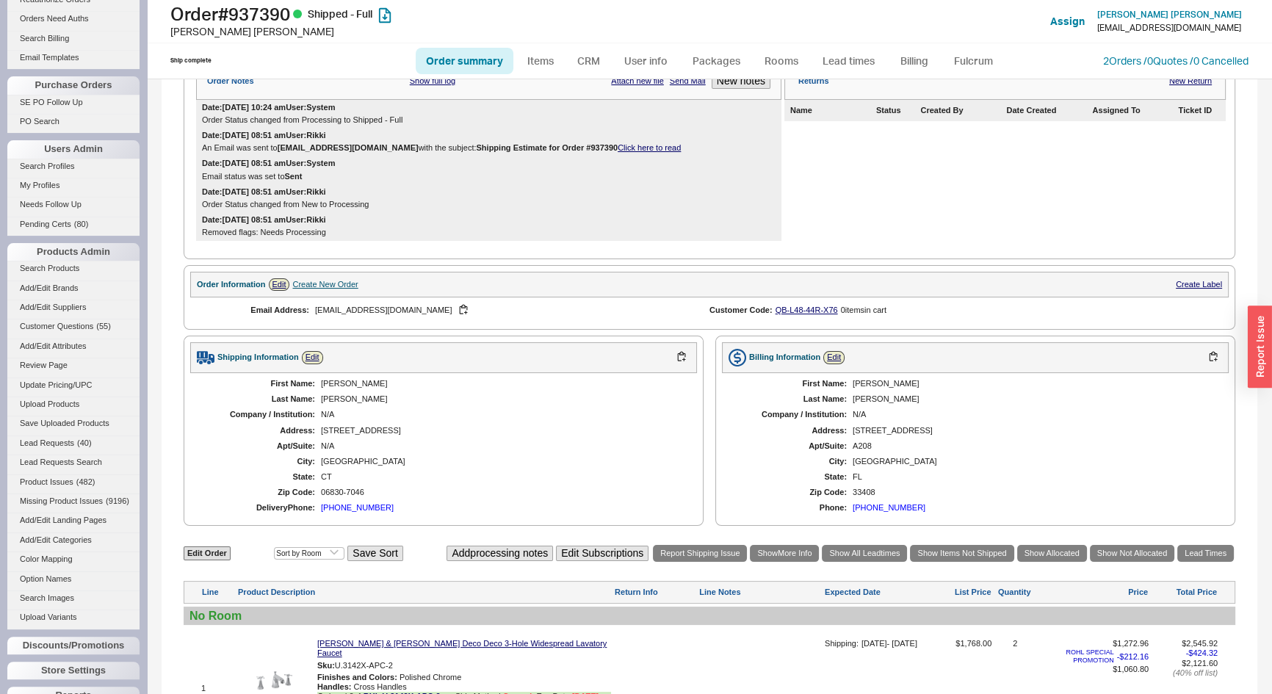
scroll to position [200, 0]
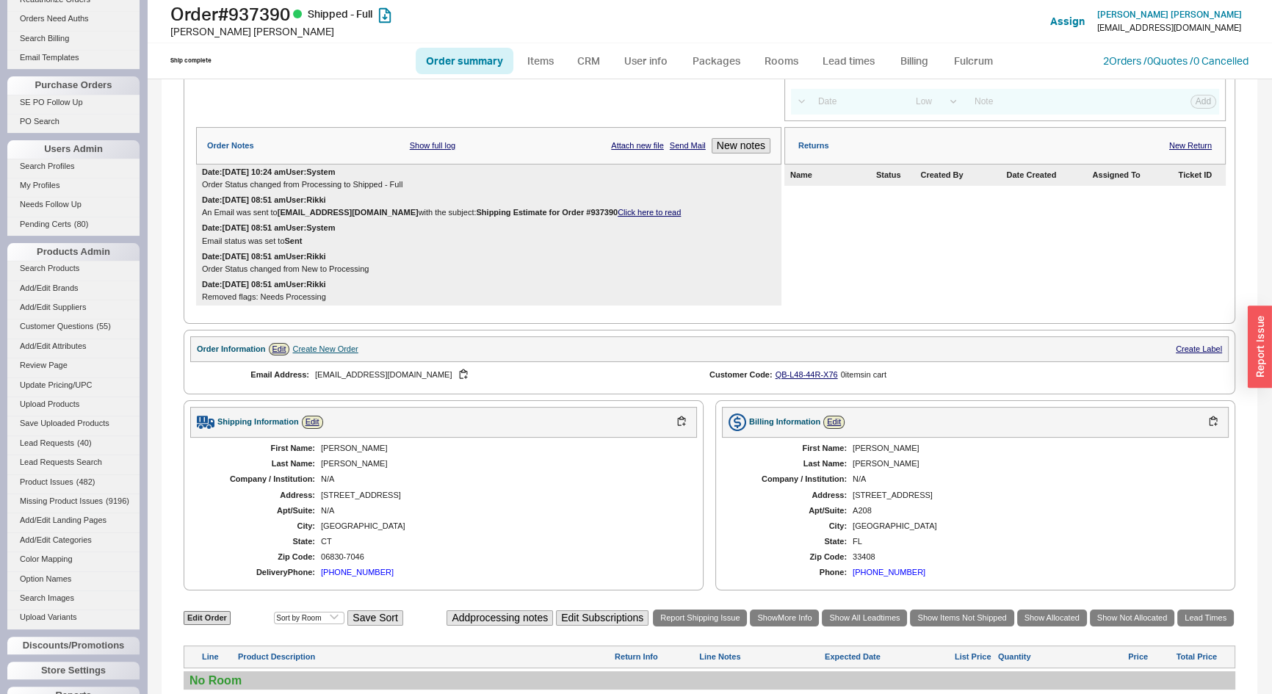
click at [619, 217] on link "Click here to read" at bounding box center [649, 212] width 63 height 9
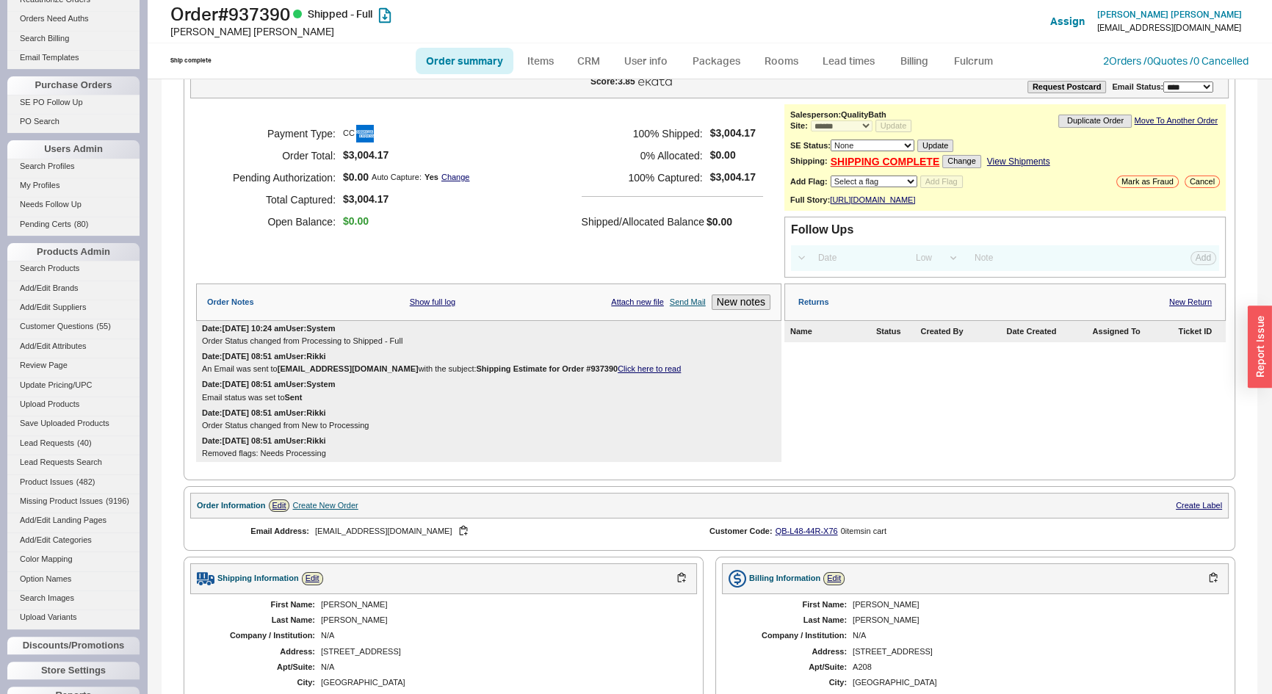
scroll to position [0, 0]
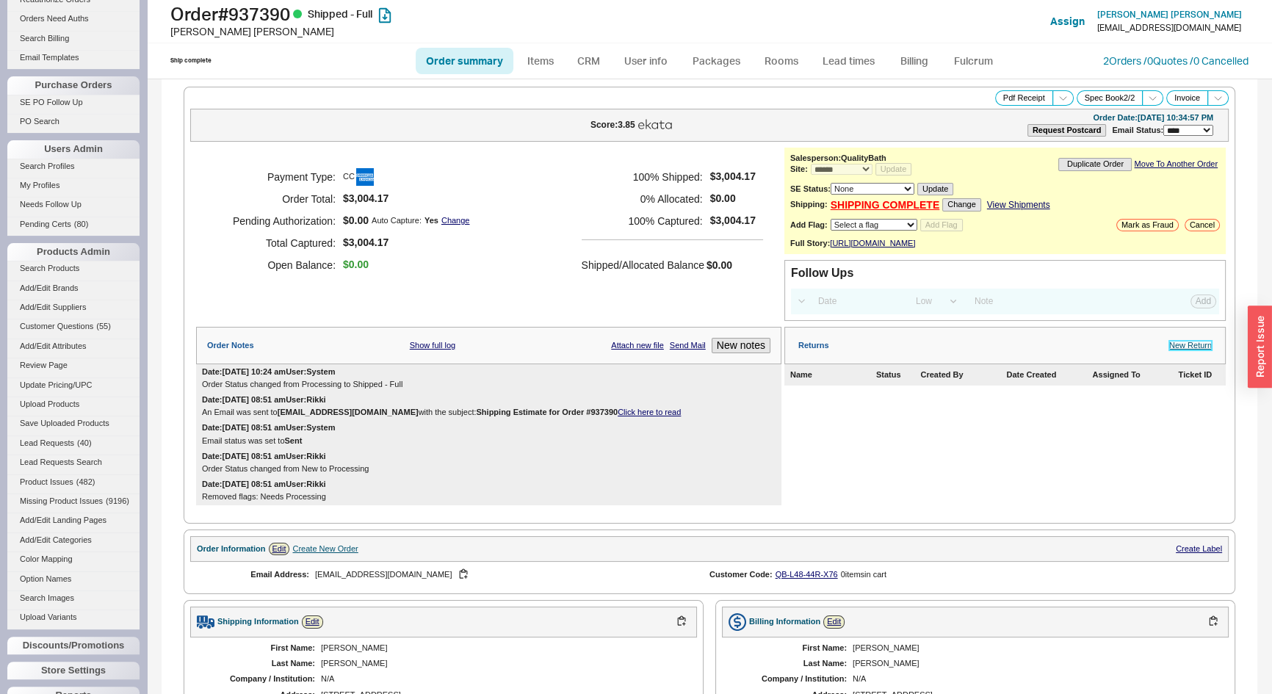
click at [1175, 350] on link "New Return" at bounding box center [1190, 346] width 43 height 10
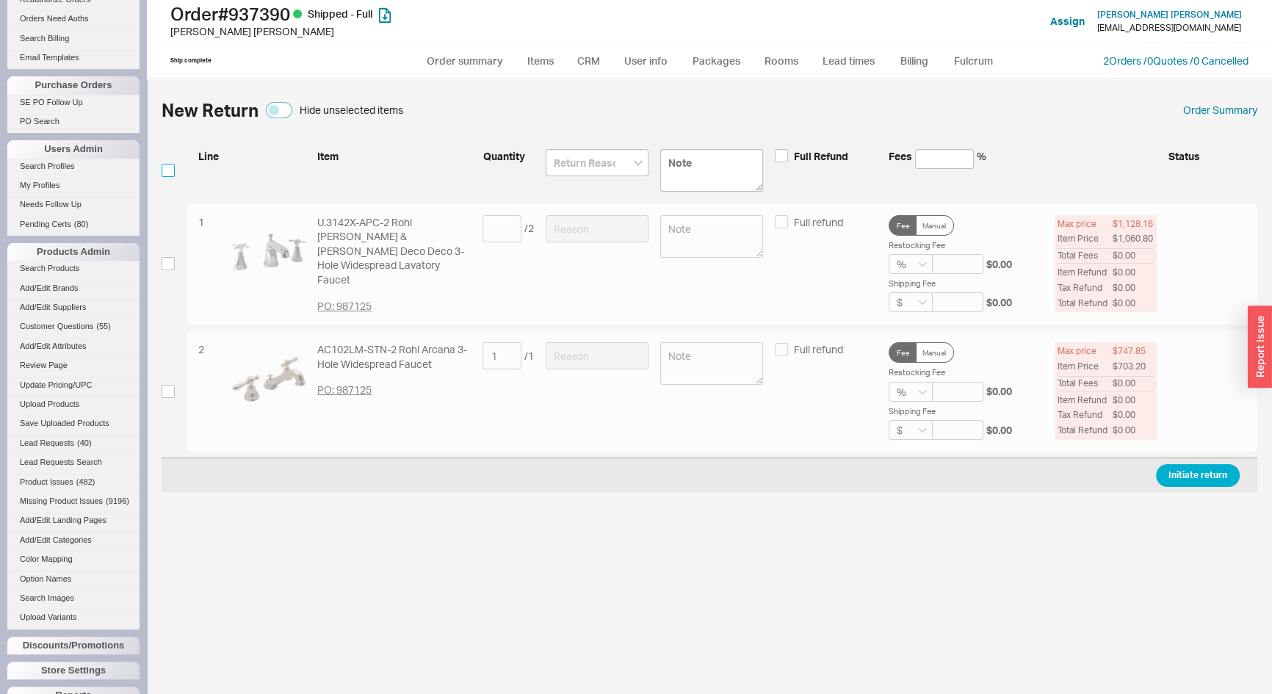
click at [168, 165] on input "checkbox" at bounding box center [168, 170] width 13 height 13
checkbox input "true"
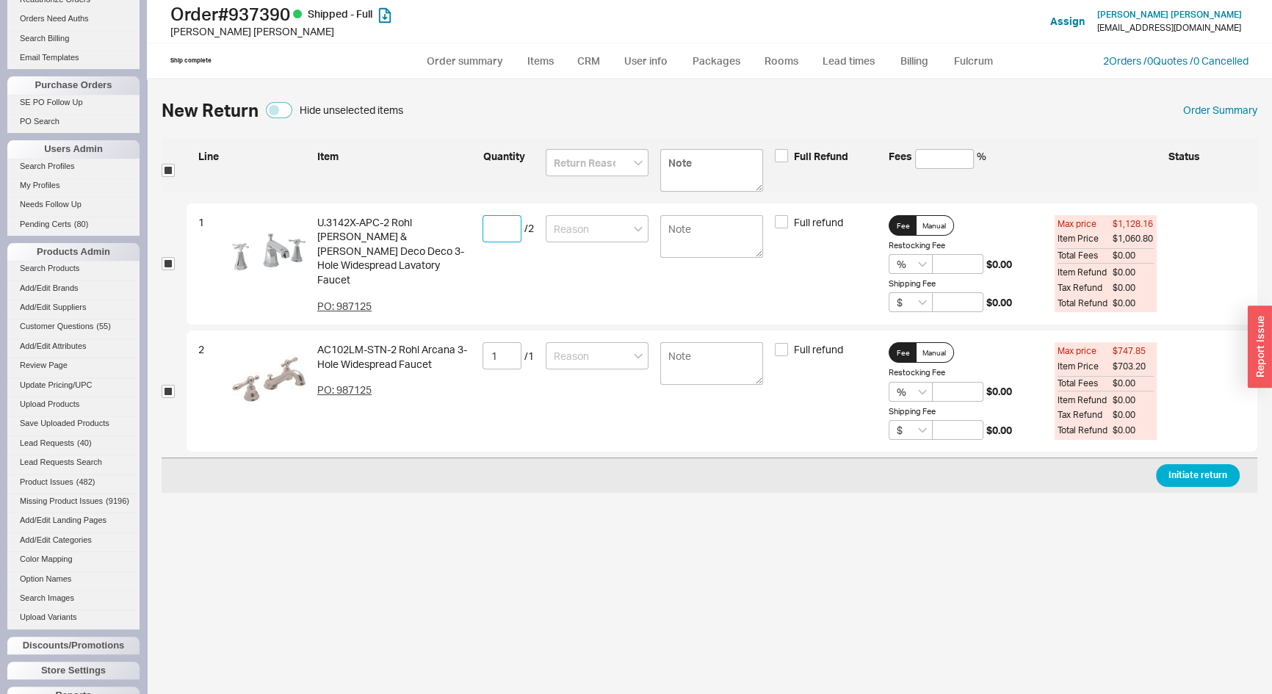
click at [504, 226] on input at bounding box center [502, 228] width 39 height 27
type input "2"
click at [579, 155] on input at bounding box center [597, 162] width 103 height 27
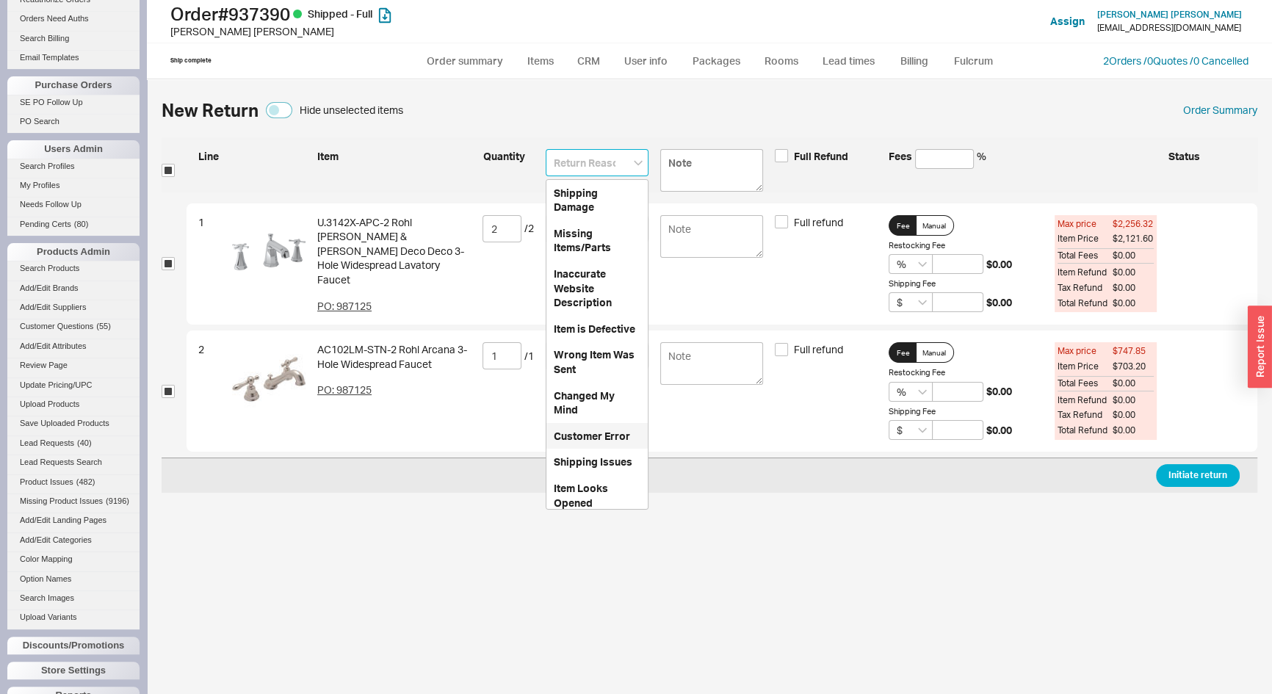
click at [607, 446] on div "Customer Error" at bounding box center [597, 436] width 101 height 26
type input "Customer Error"
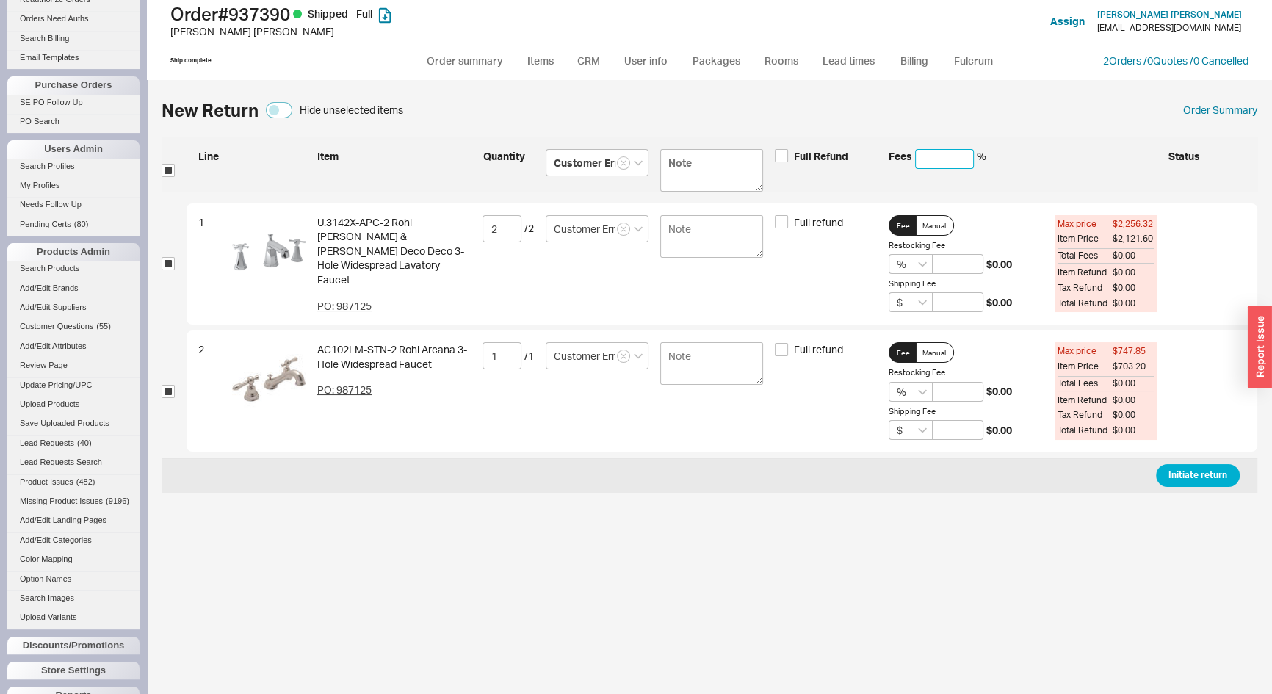
click at [956, 157] on input at bounding box center [944, 159] width 59 height 20
type input "2"
type input "20"
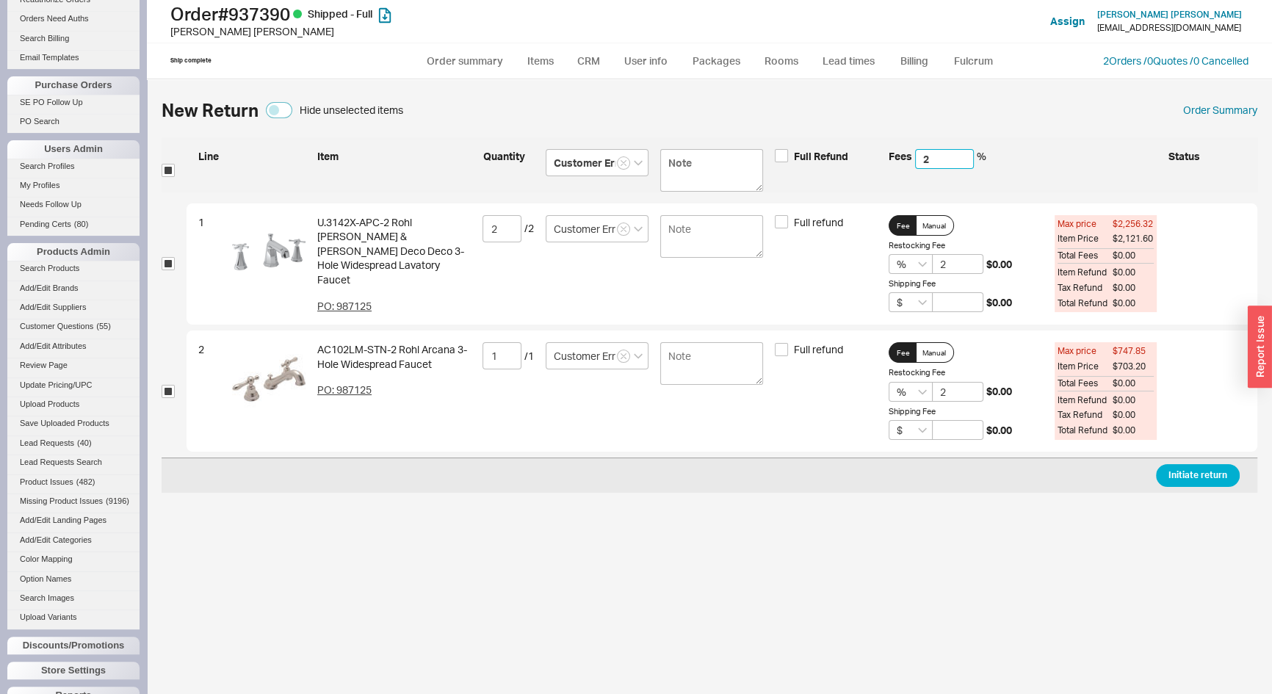
type input "20"
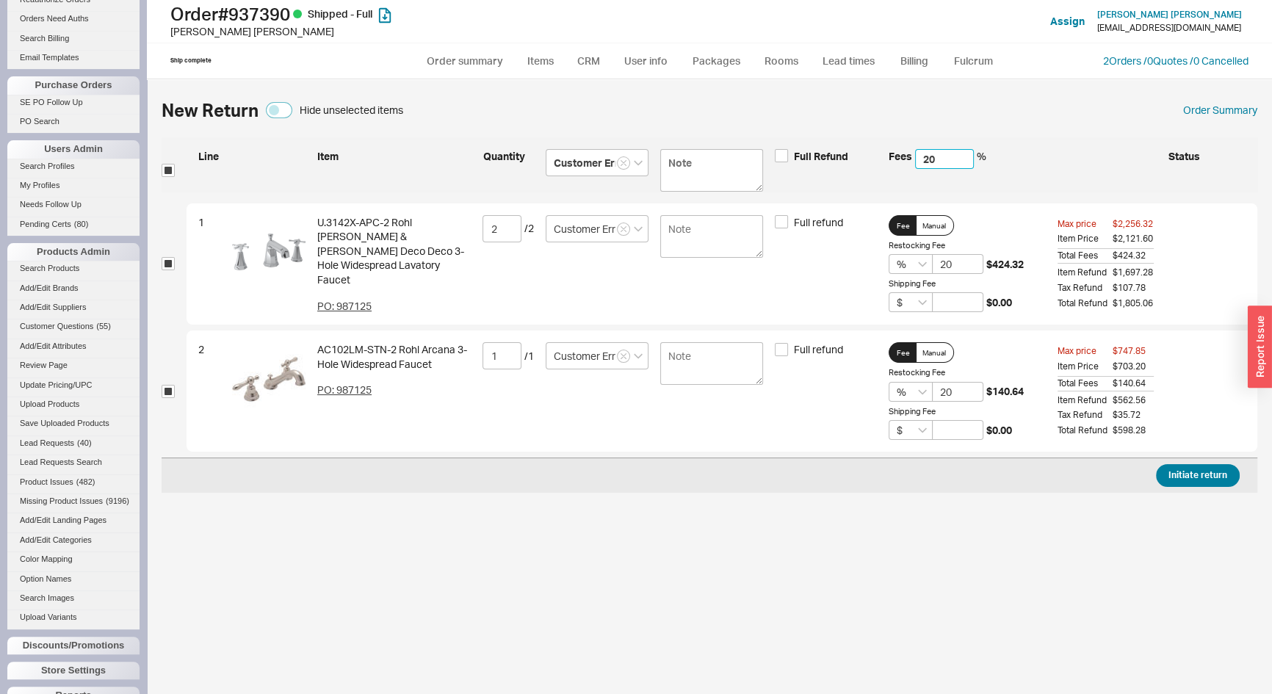
type input "20"
click at [1181, 479] on button "Initiate return" at bounding box center [1198, 475] width 84 height 23
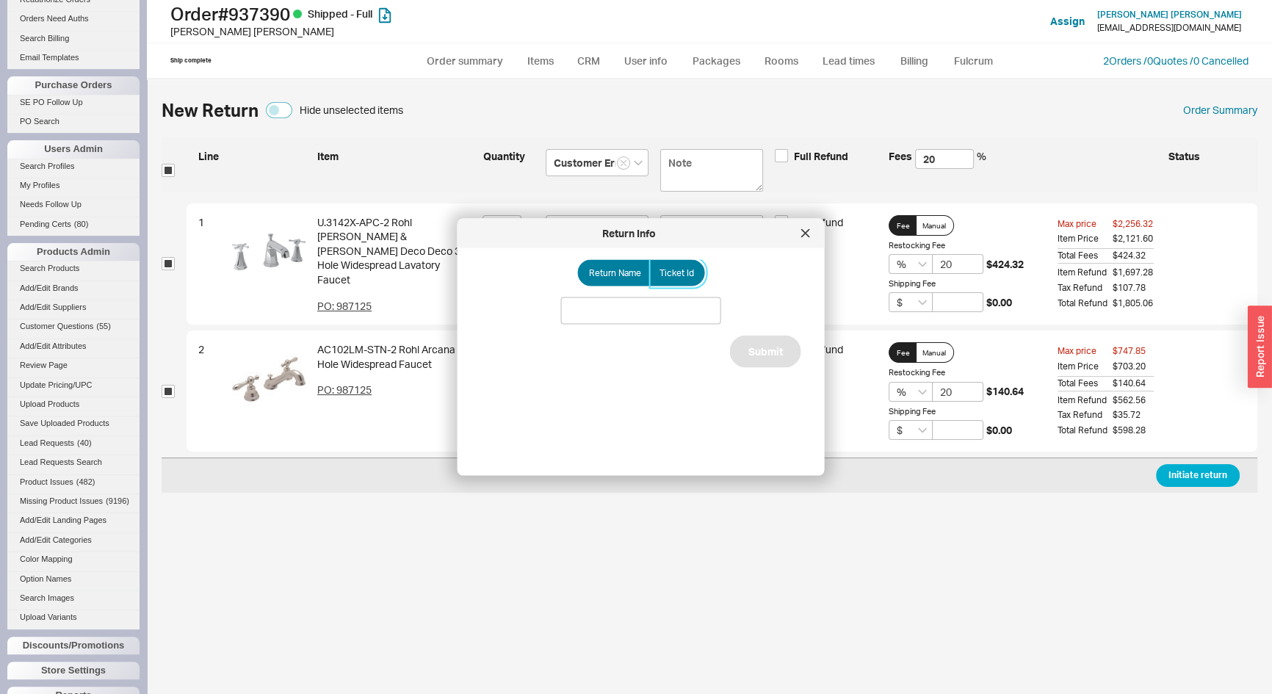
click at [695, 273] on label "Ticket Id" at bounding box center [677, 273] width 55 height 26
click at [0, 0] on input "Ticket Id" at bounding box center [0, 0] width 0 height 0
drag, startPoint x: 668, startPoint y: 305, endPoint x: 663, endPoint y: 317, distance: 13.5
click at [666, 308] on input at bounding box center [641, 311] width 160 height 27
type input "188089"
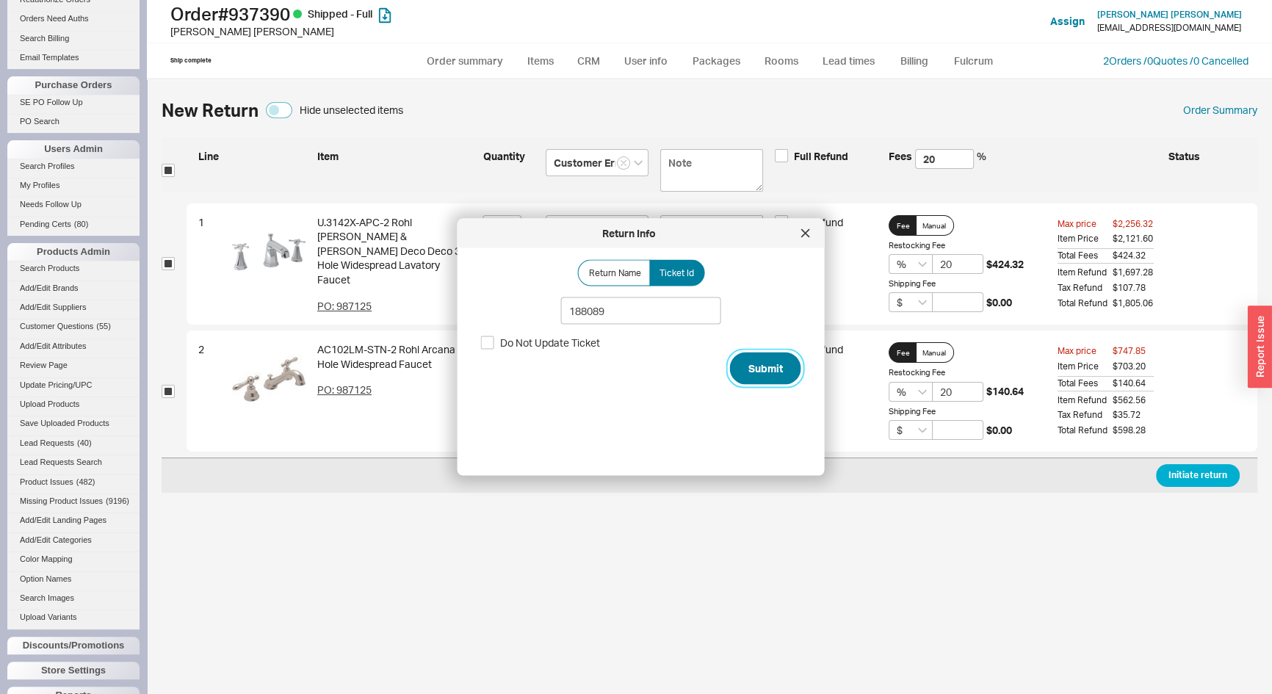
click at [747, 367] on button "Submit" at bounding box center [765, 369] width 71 height 32
select select "*"
select select "LOW"
select select "3"
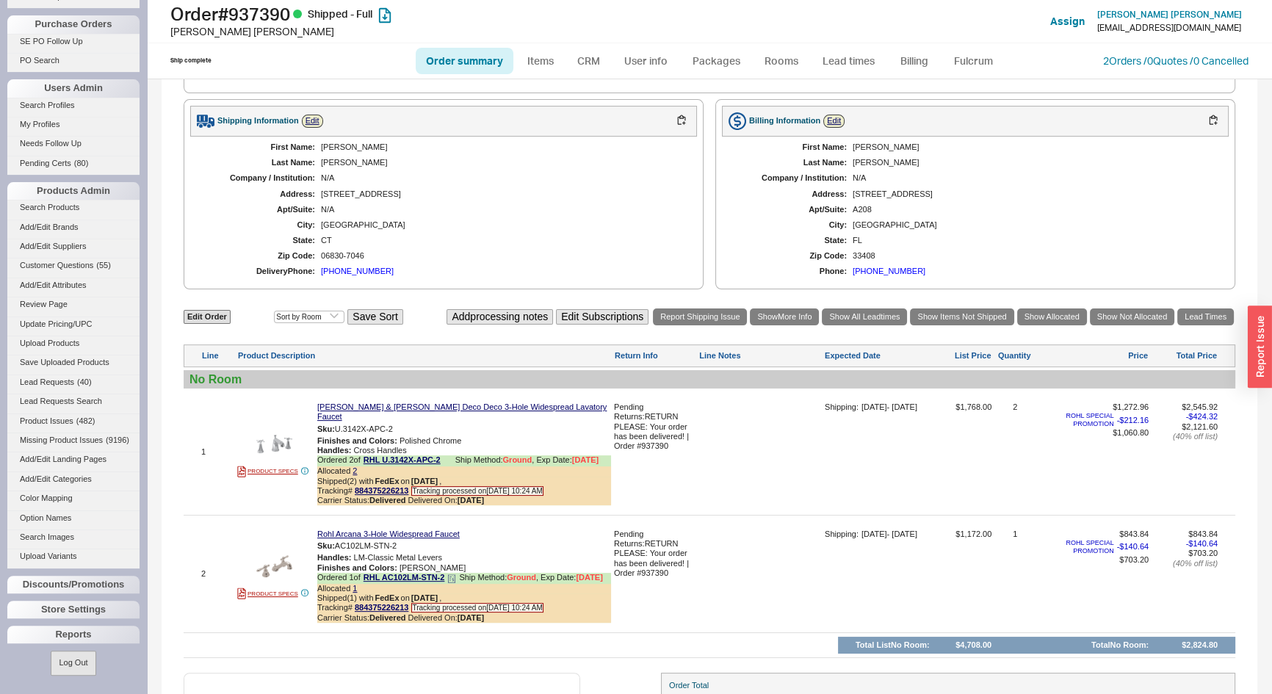
scroll to position [601, 0]
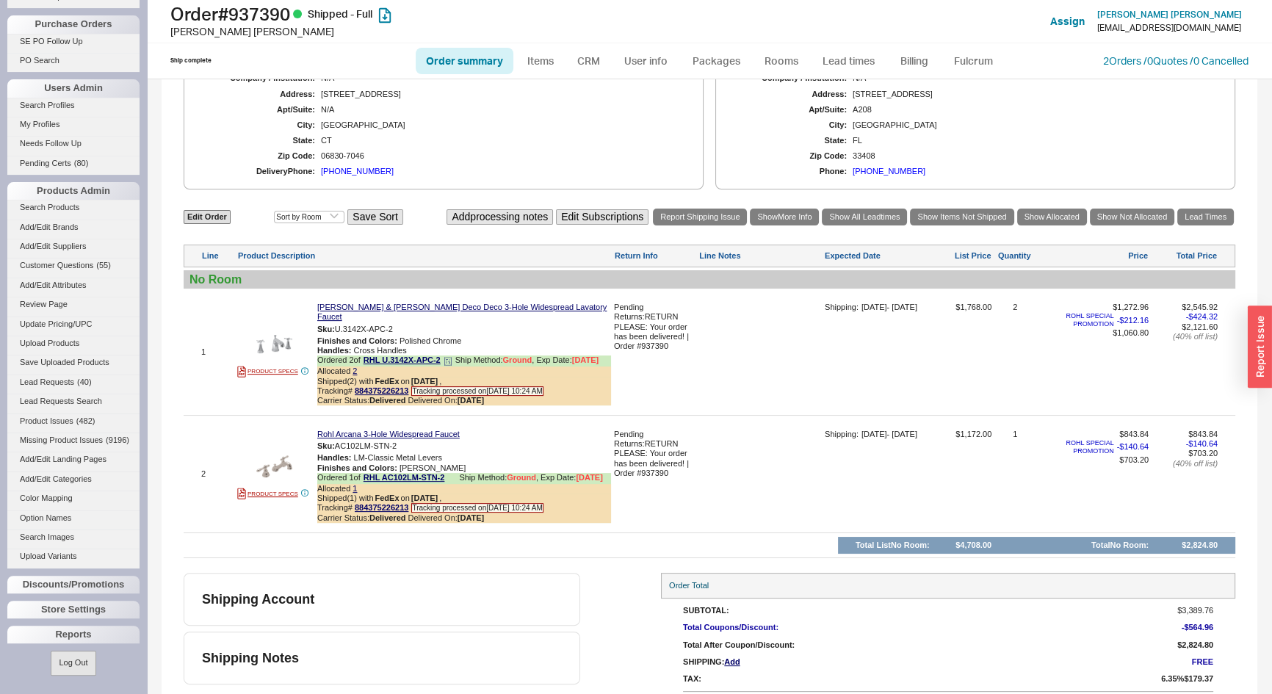
click at [450, 361] on icon at bounding box center [448, 361] width 9 height 9
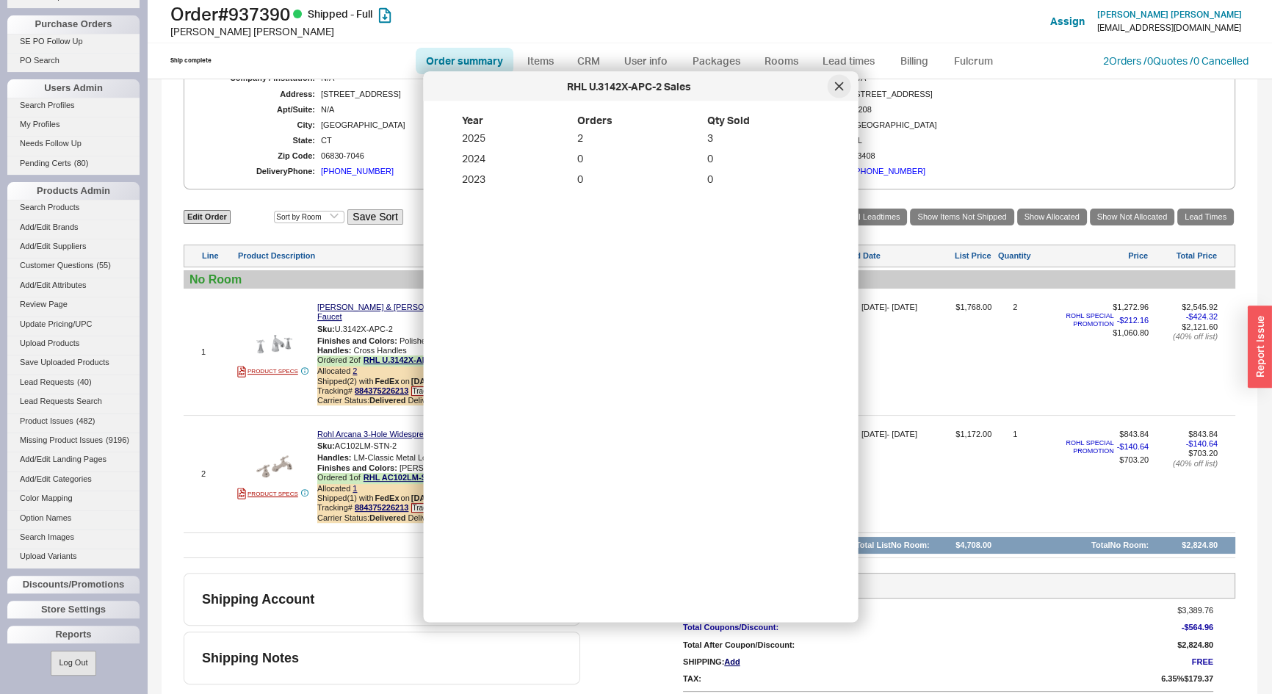
click at [834, 87] on div at bounding box center [840, 87] width 24 height 24
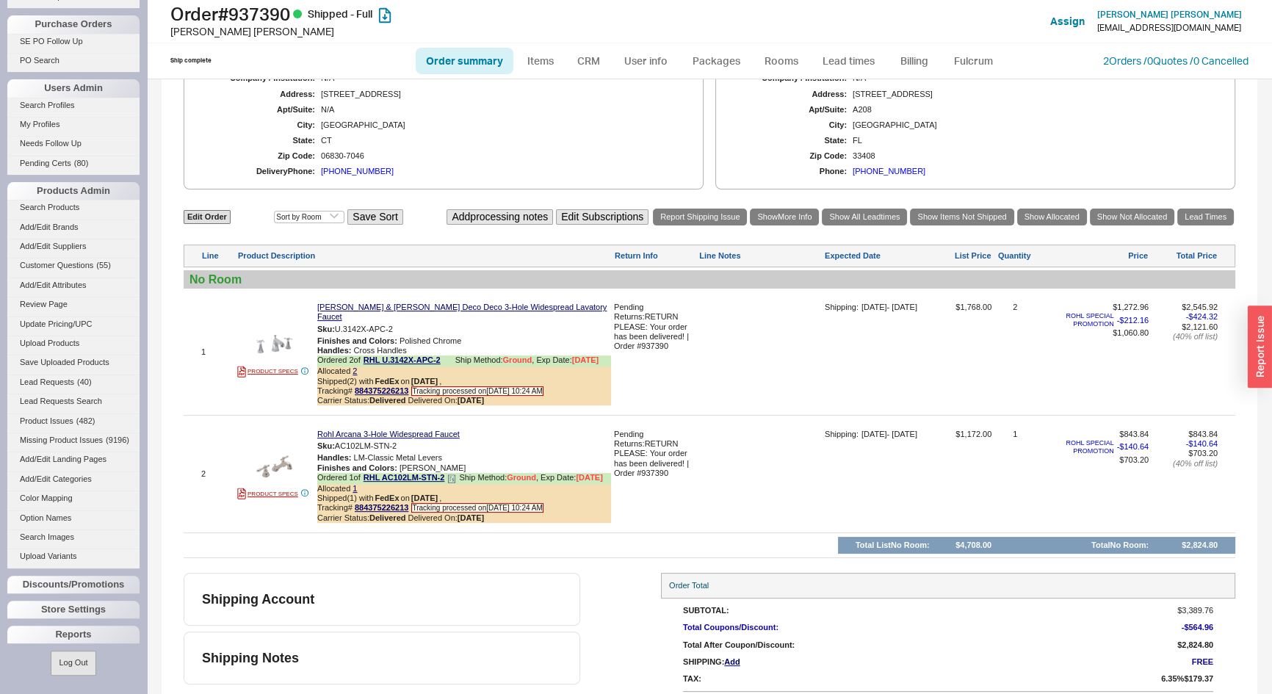
click at [456, 475] on icon at bounding box center [451, 479] width 9 height 9
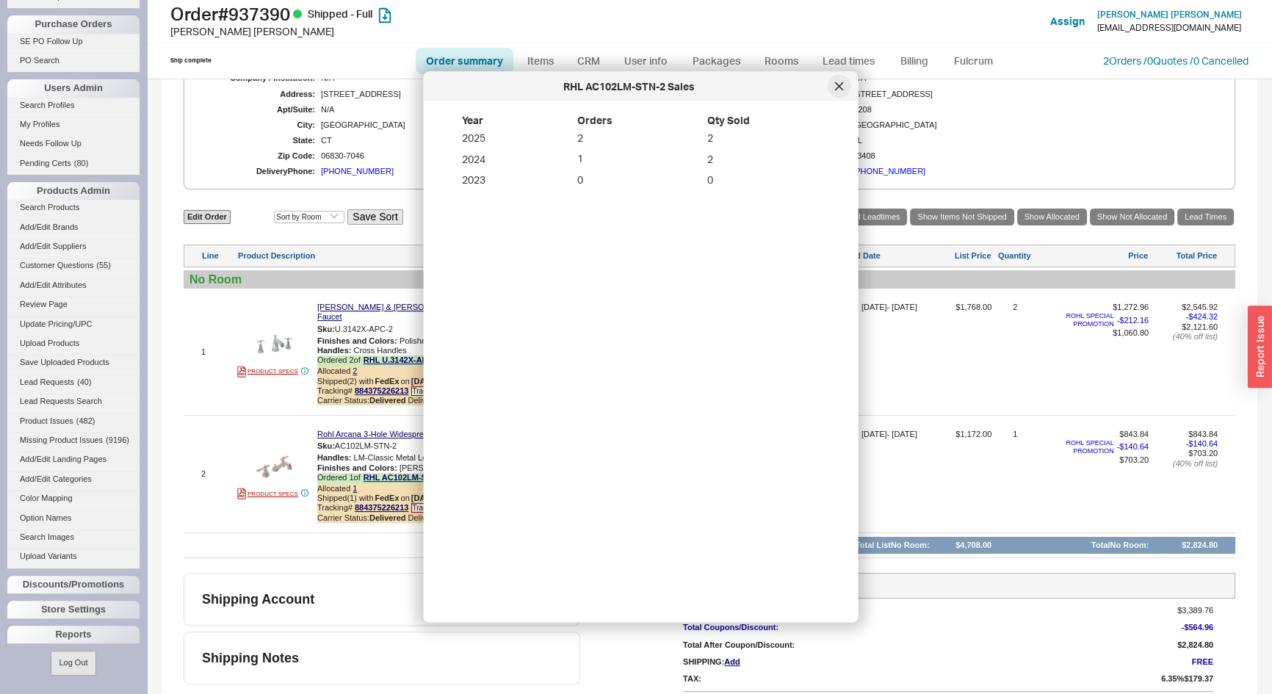
click at [837, 87] on icon at bounding box center [838, 85] width 7 height 7
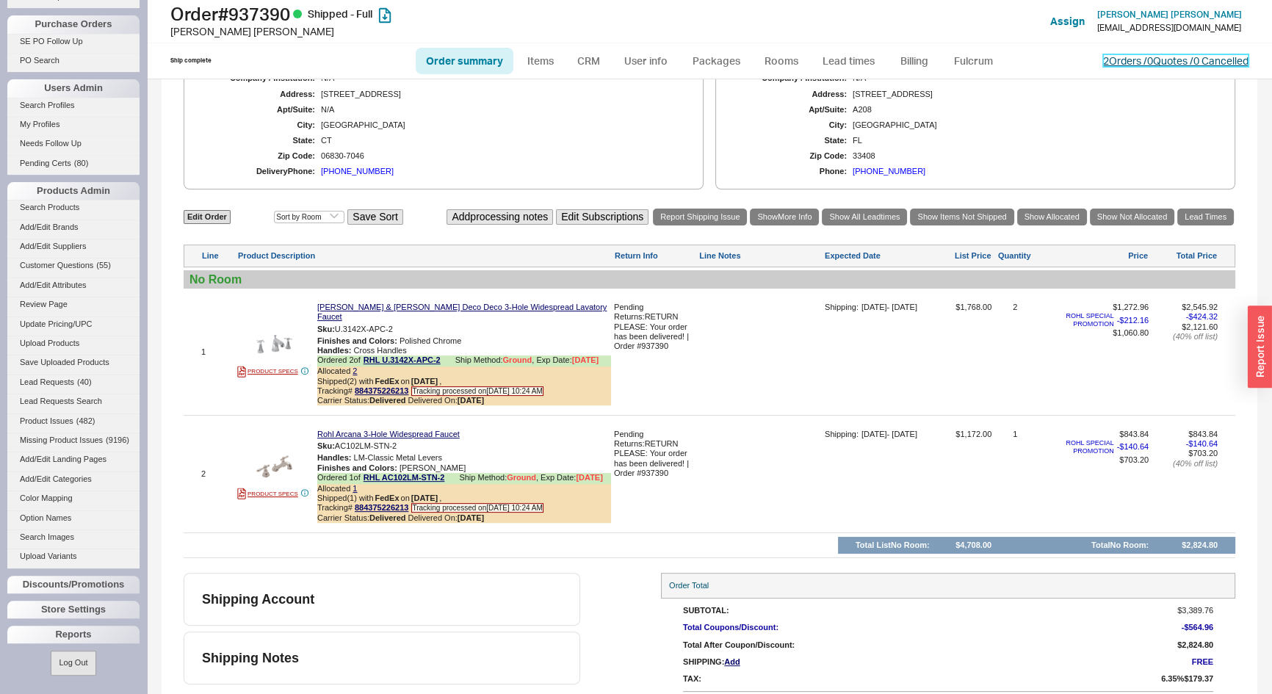
click at [1103, 59] on link "2 Orders / 0 Quotes / 0 Cancelled" at bounding box center [1175, 60] width 145 height 12
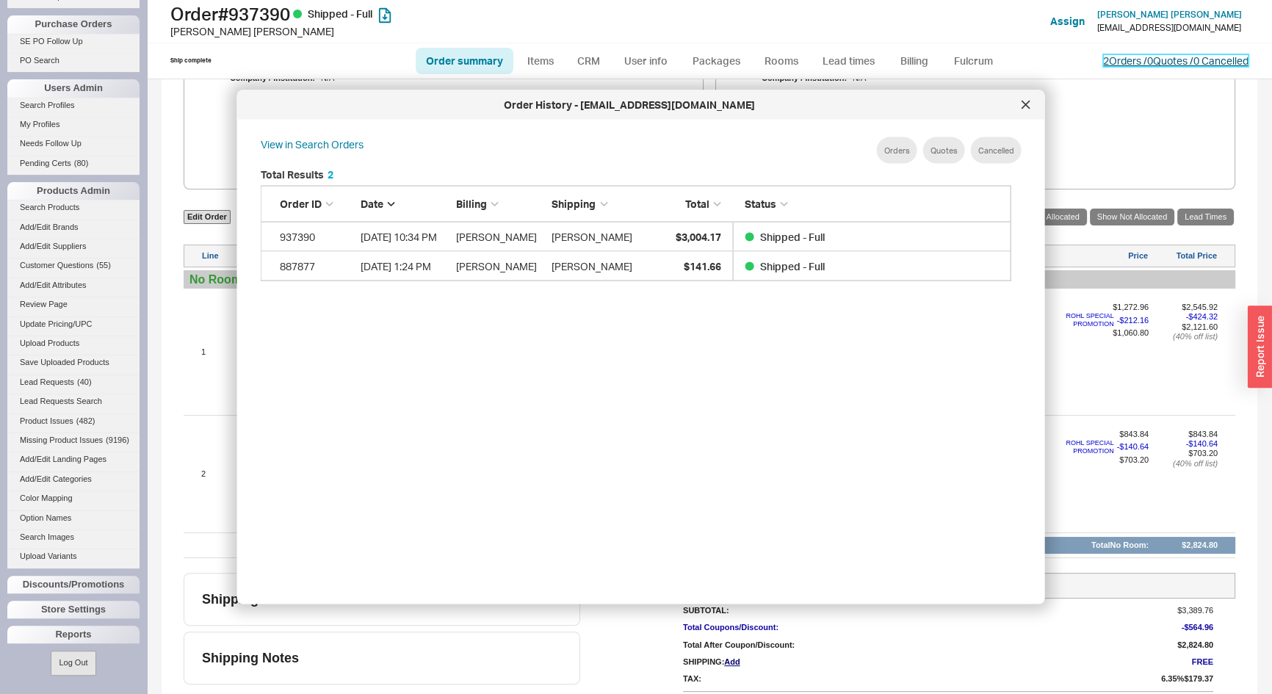
scroll to position [439, 764]
click at [1024, 102] on icon at bounding box center [1026, 105] width 9 height 9
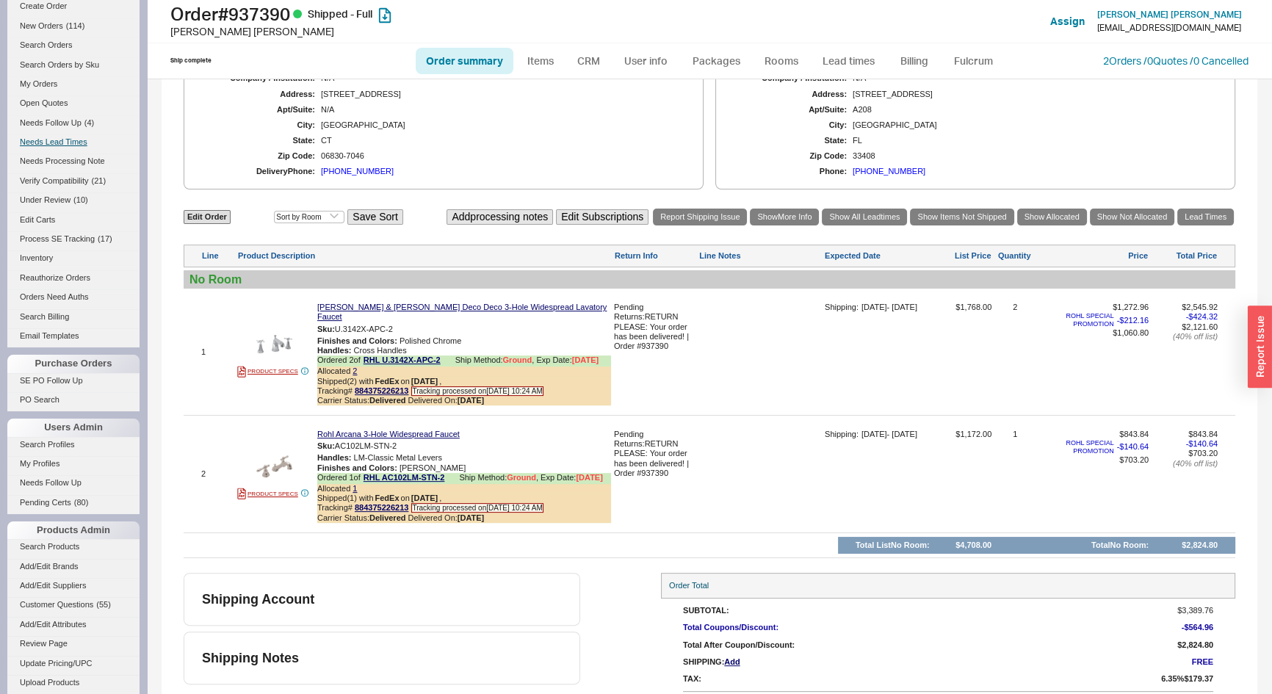
scroll to position [4, 0]
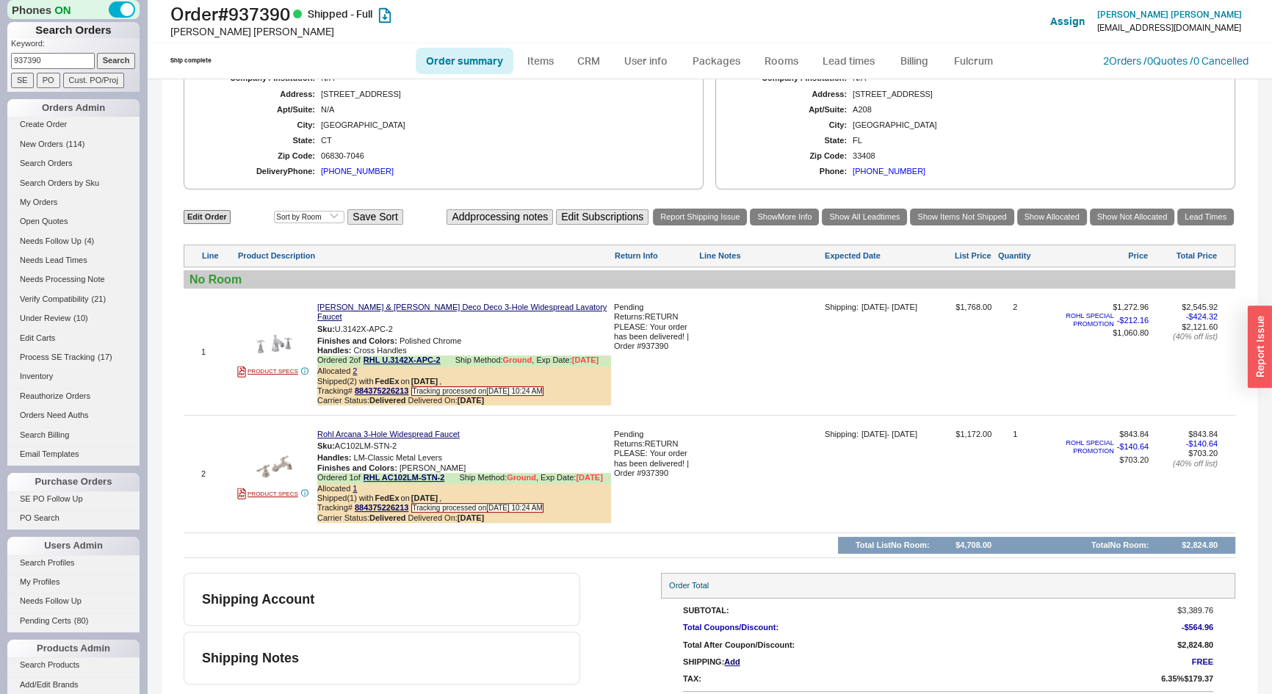
drag, startPoint x: 44, startPoint y: 64, endPoint x: 0, endPoint y: 50, distance: 46.2
click at [0, 50] on div "Phones ON Search Orders Keyword: 937390 Search SE PO Cust. PO/Proj Orders Admin…" at bounding box center [73, 347] width 147 height 694
type input "938056"
click at [97, 53] on input "Search" at bounding box center [116, 60] width 39 height 15
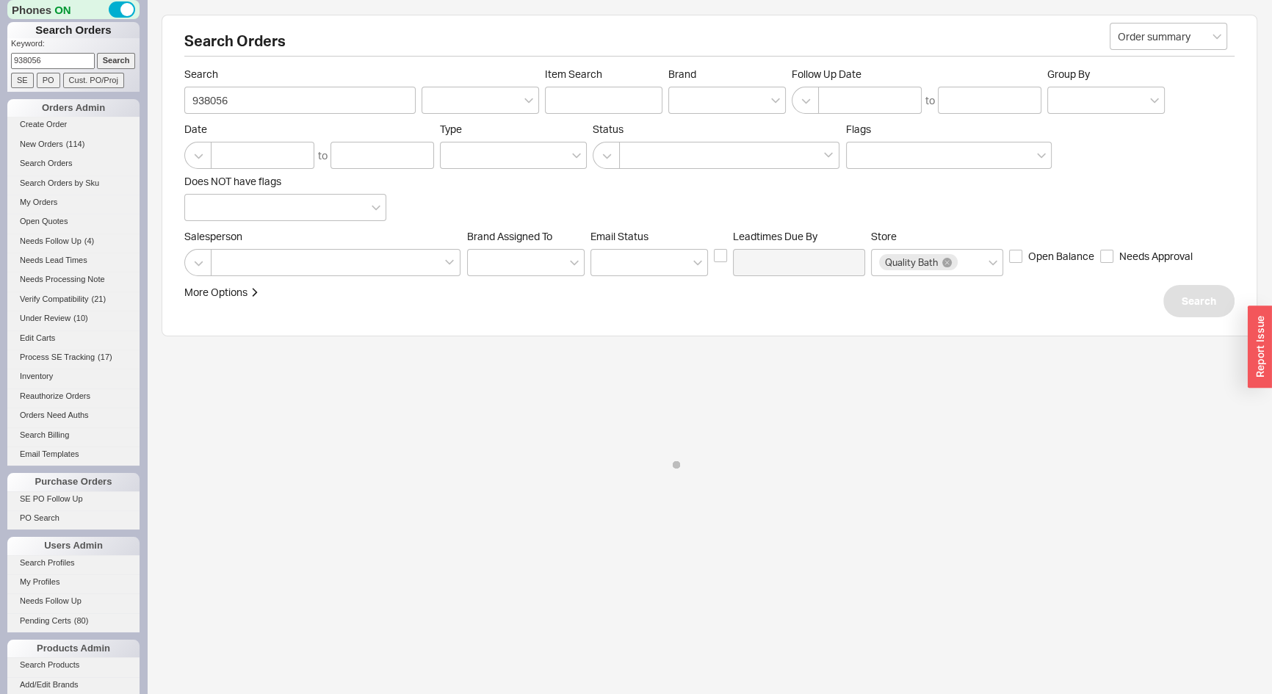
select select "*"
select select "LOW"
select select "3"
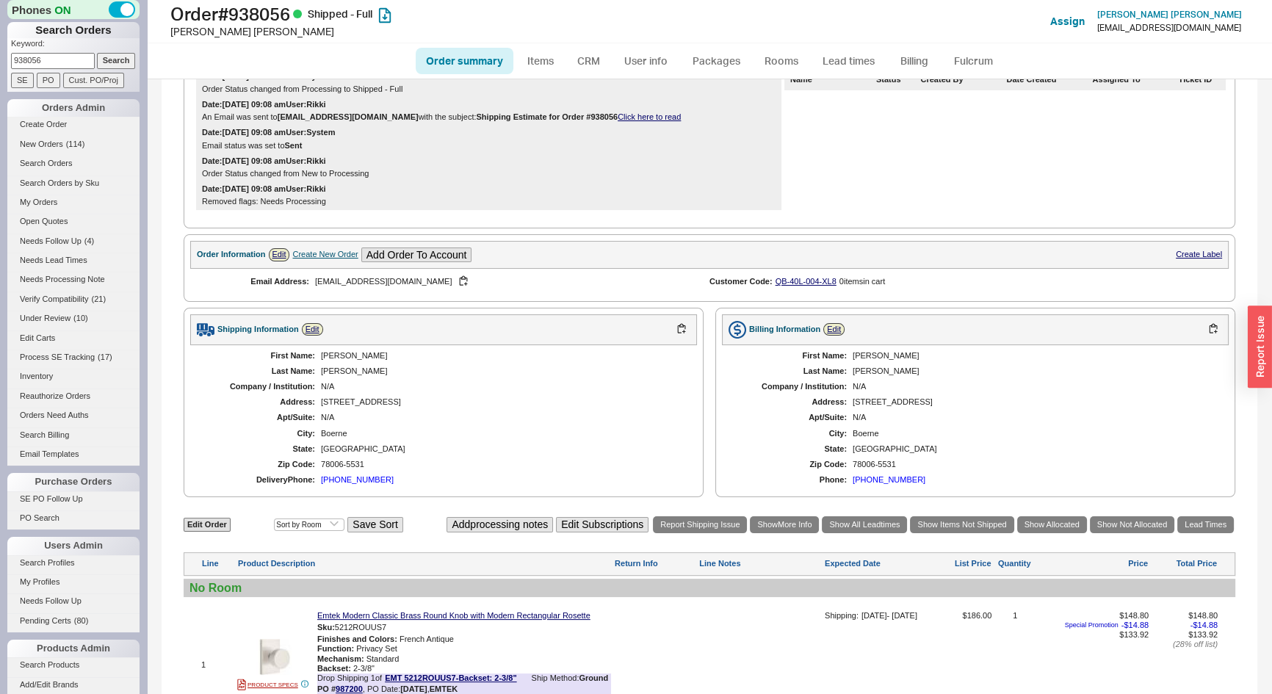
scroll to position [133, 0]
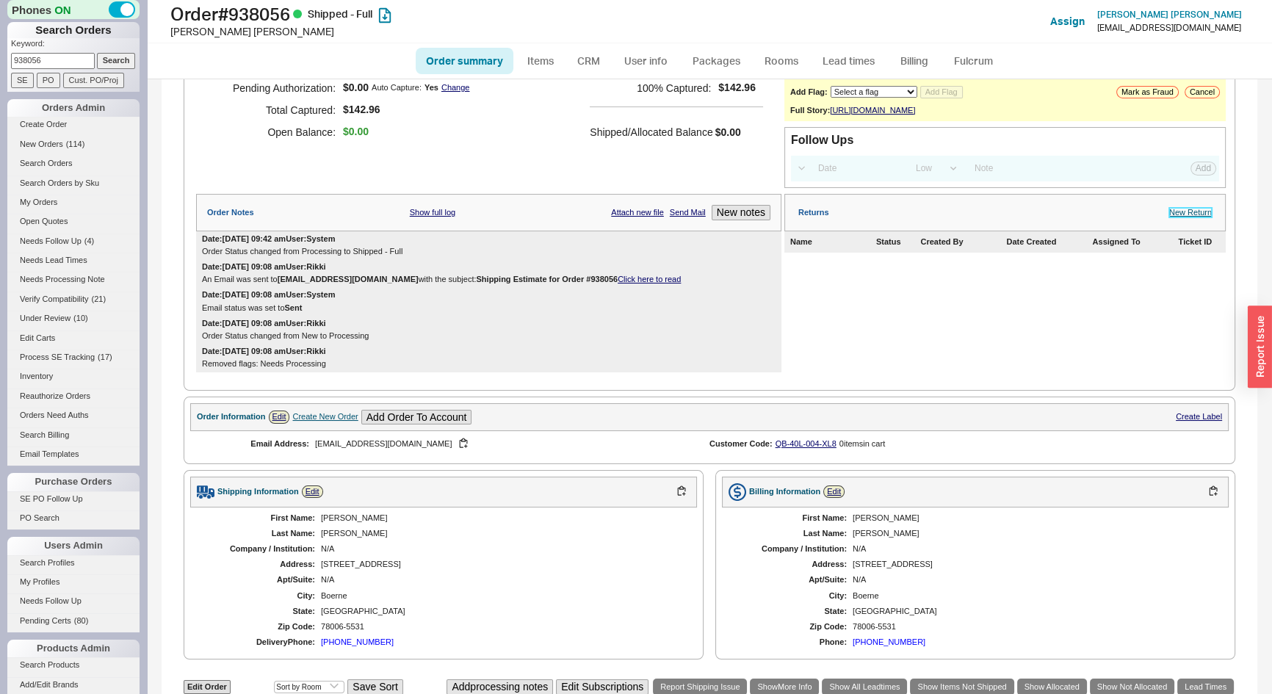
click at [1172, 217] on link "New Return" at bounding box center [1190, 213] width 43 height 10
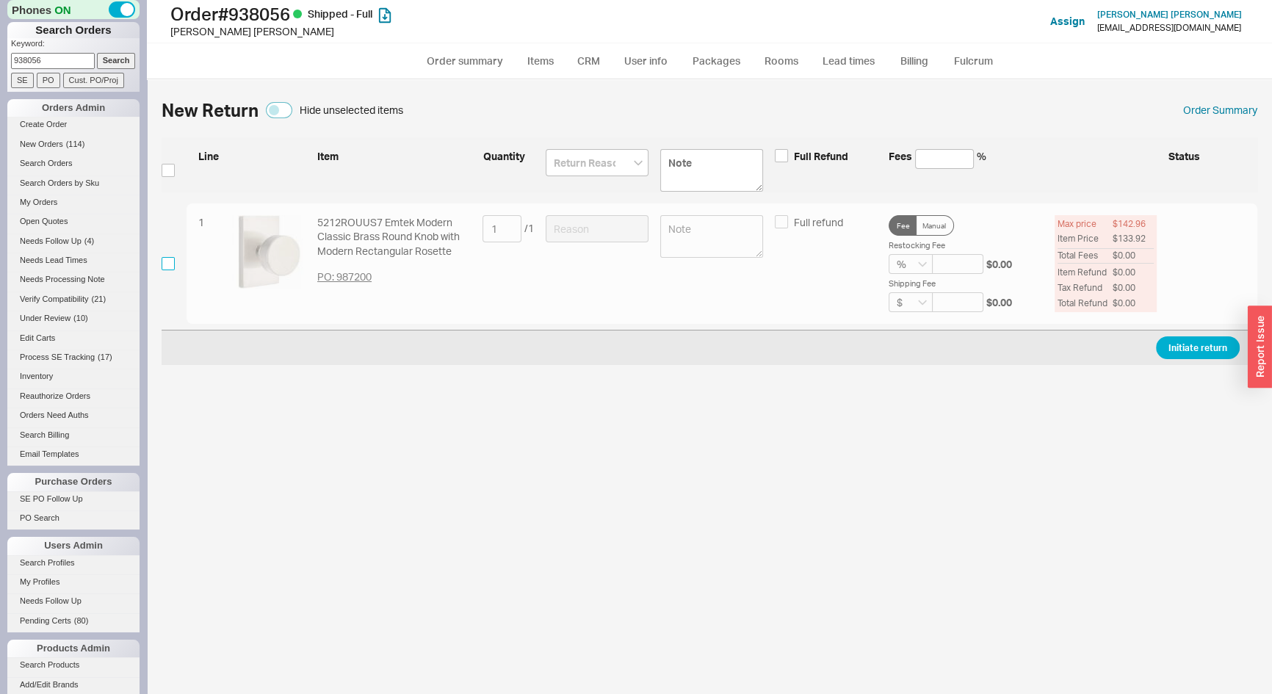
click at [167, 264] on input "checkbox" at bounding box center [168, 263] width 13 height 13
checkbox input "true"
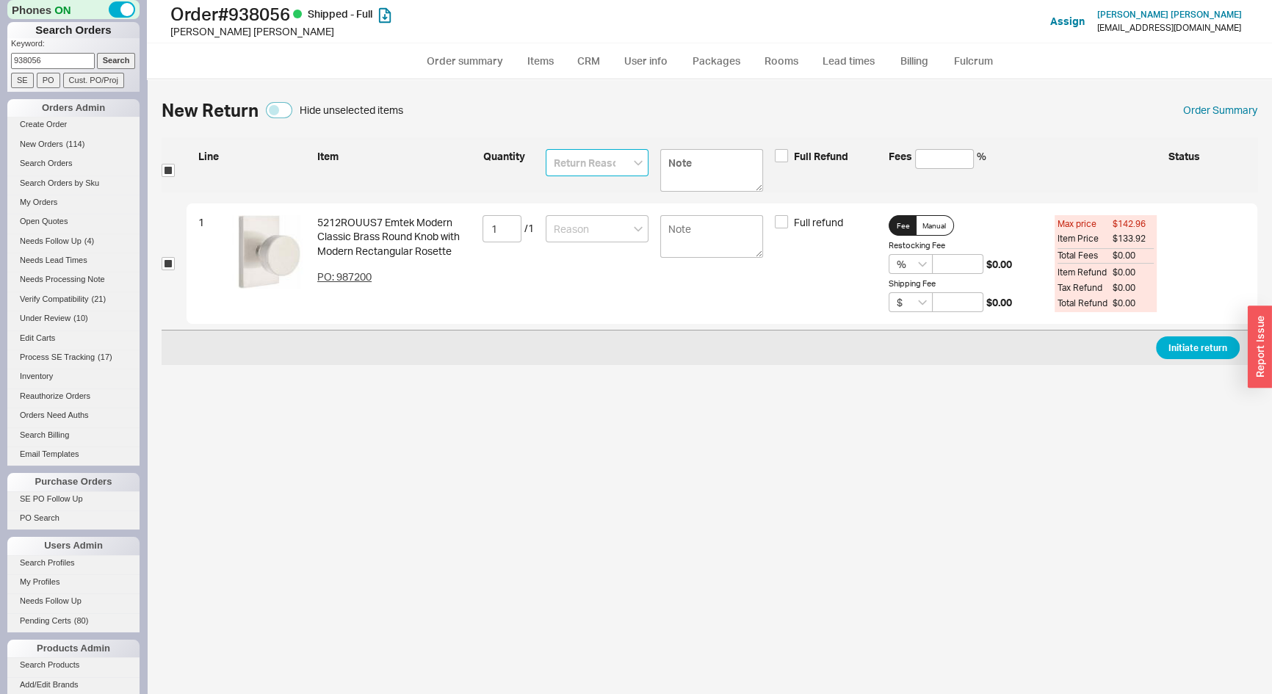
click at [614, 158] on input at bounding box center [597, 162] width 103 height 27
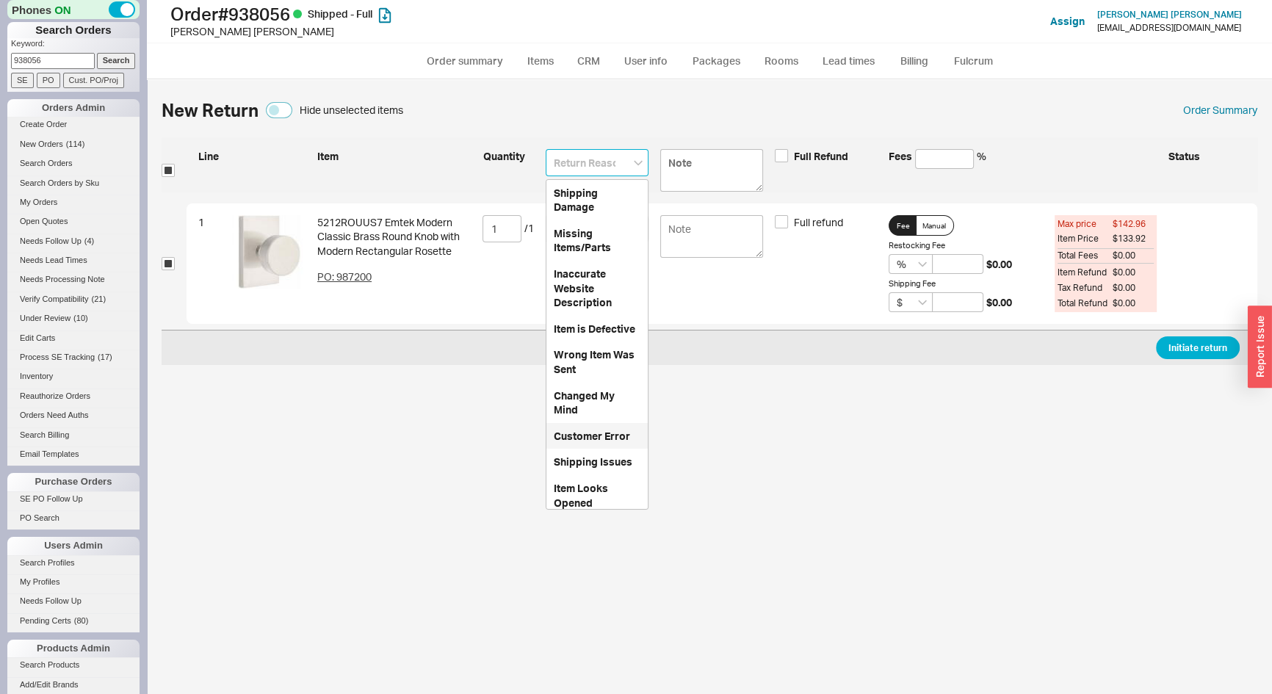
drag, startPoint x: 590, startPoint y: 443, endPoint x: 627, endPoint y: 433, distance: 38.7
click at [590, 444] on div "Customer Error" at bounding box center [597, 436] width 101 height 26
type input "Customer Error"
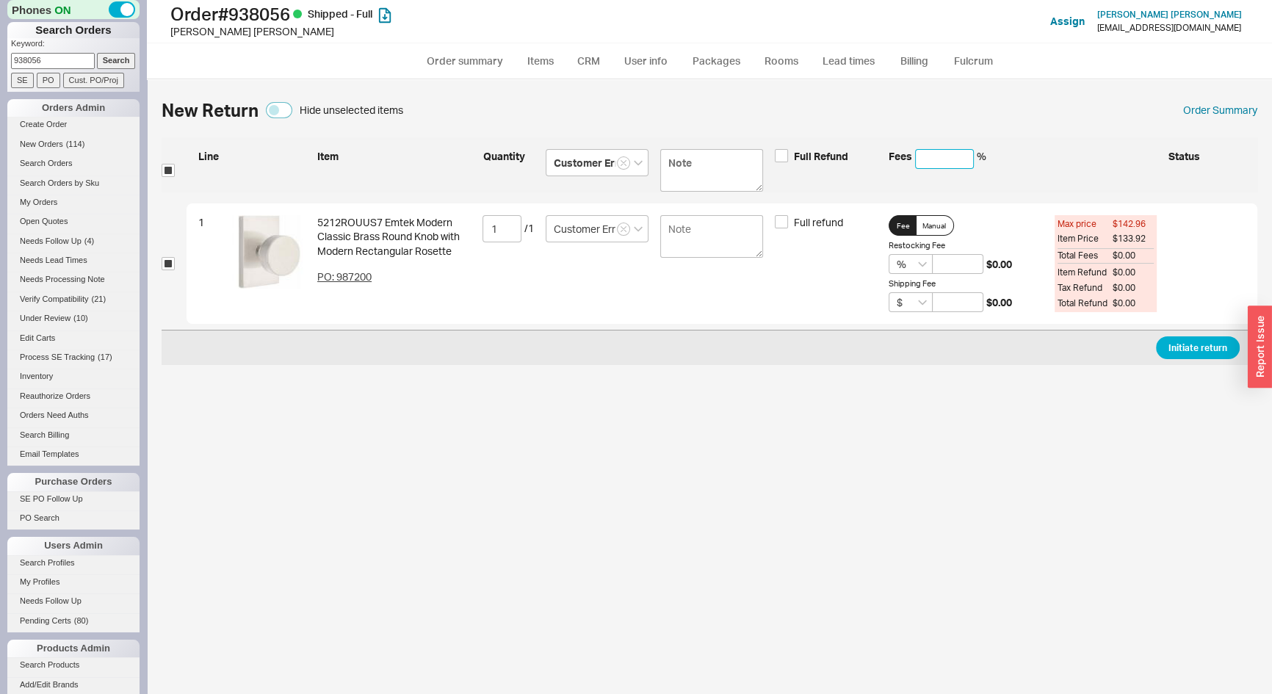
click at [940, 163] on input at bounding box center [944, 159] width 59 height 20
type input "2"
type input "20"
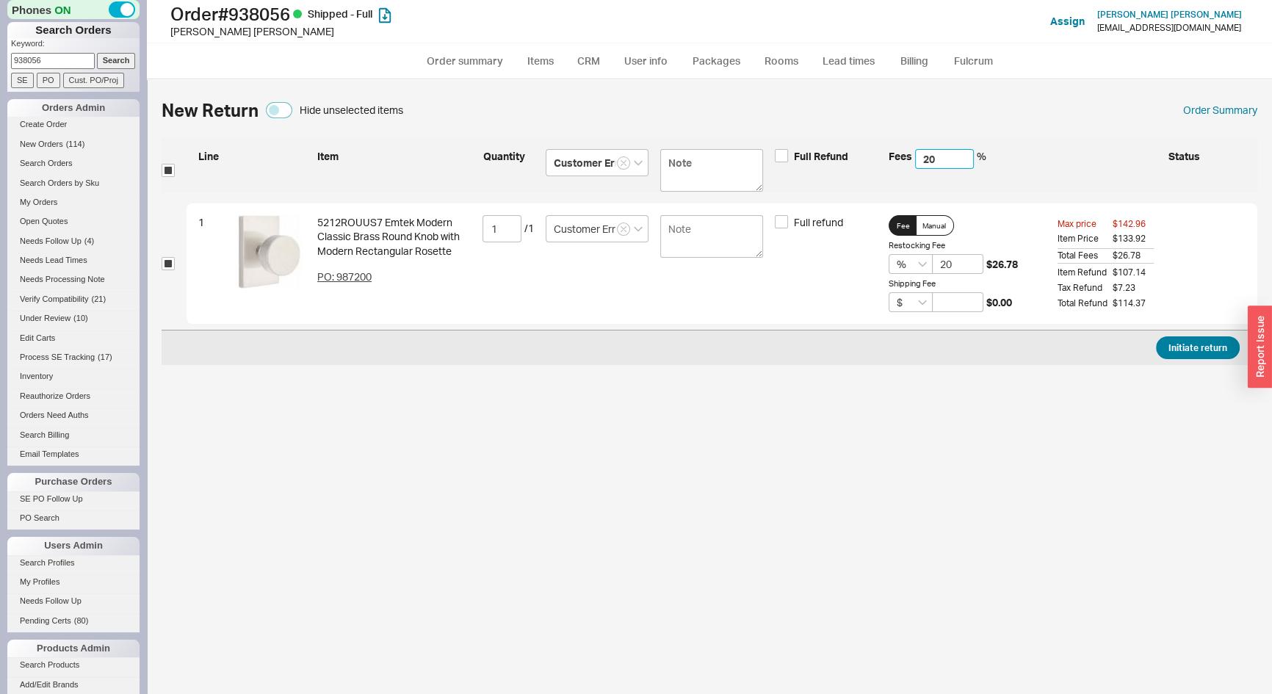
type input "20"
click at [1198, 348] on button "Initiate return" at bounding box center [1198, 347] width 84 height 23
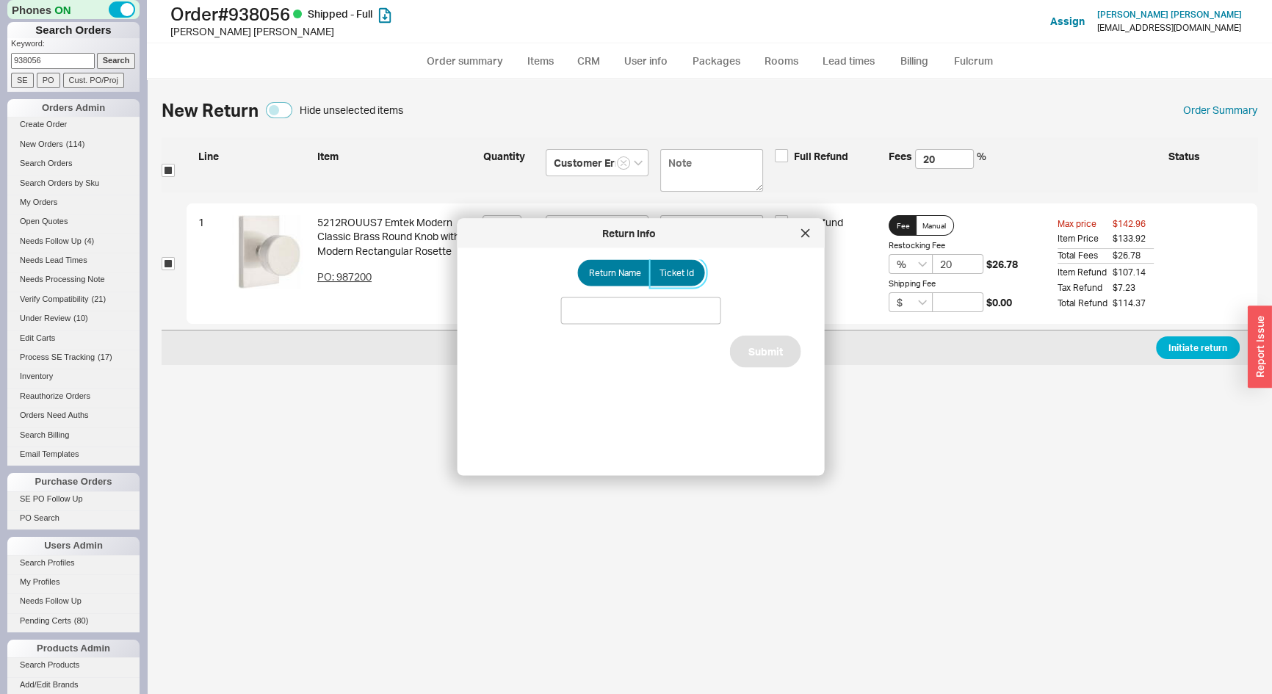
click at [668, 267] on span "Ticket Id" at bounding box center [677, 273] width 35 height 12
click at [0, 0] on input "Ticket Id" at bounding box center [0, 0] width 0 height 0
drag, startPoint x: 655, startPoint y: 306, endPoint x: 641, endPoint y: 315, distance: 16.9
click at [655, 306] on input at bounding box center [641, 311] width 160 height 27
type input "188094"
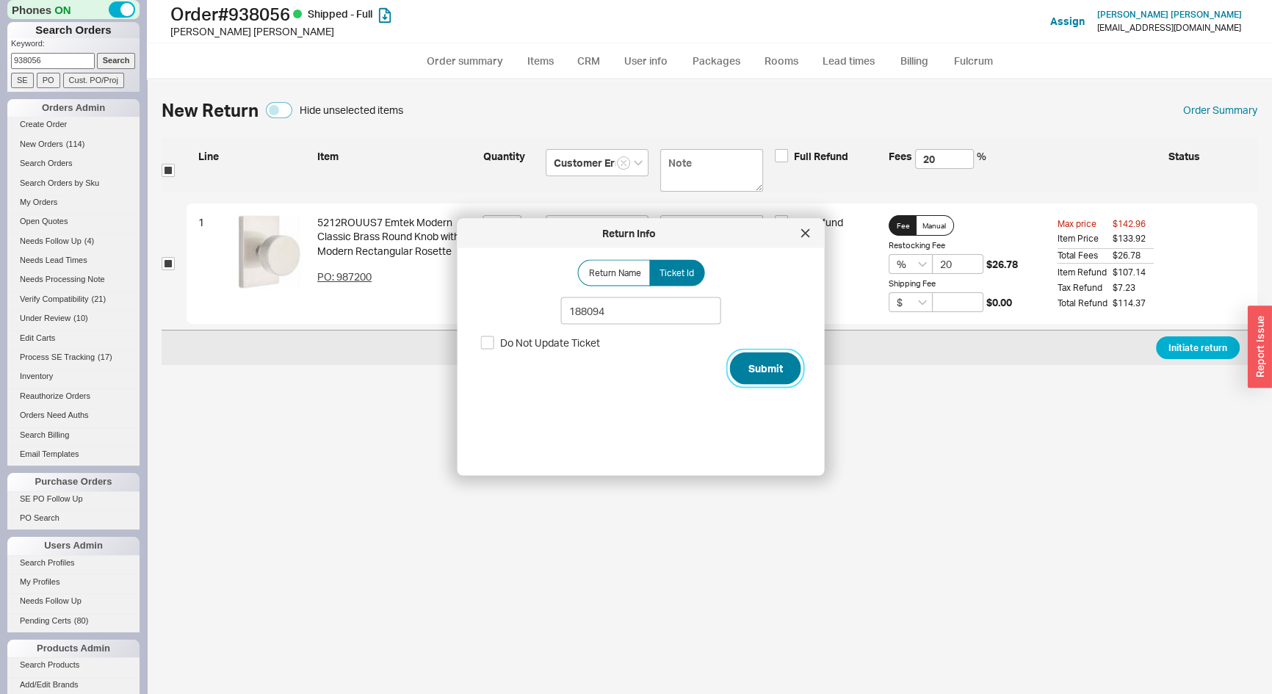
click at [744, 364] on button "Submit" at bounding box center [765, 369] width 71 height 32
select select "*"
select select "LOW"
select select "3"
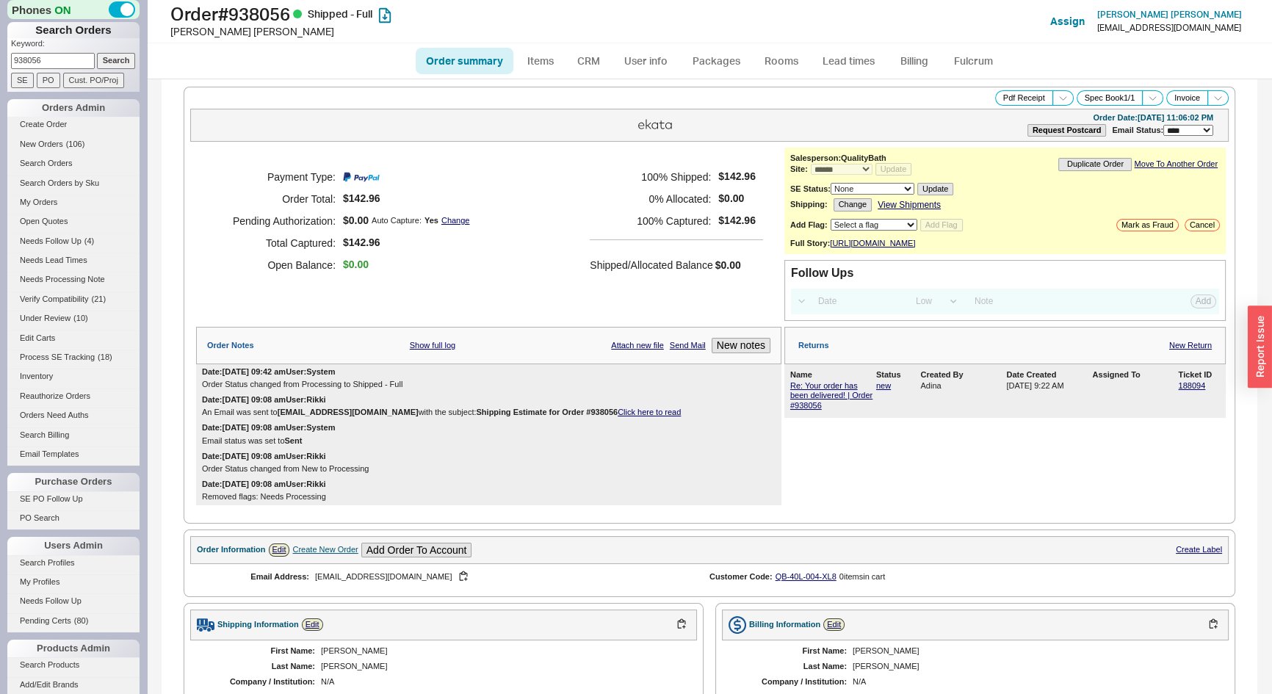
drag, startPoint x: 63, startPoint y: 57, endPoint x: 0, endPoint y: 58, distance: 63.2
click at [0, 58] on div "Phones ON Search Orders Keyword: 938056 Search SE PO Cust. PO/Proj Orders Admin…" at bounding box center [73, 347] width 147 height 694
type input "933031"
click at [97, 53] on input "Search" at bounding box center [116, 60] width 39 height 15
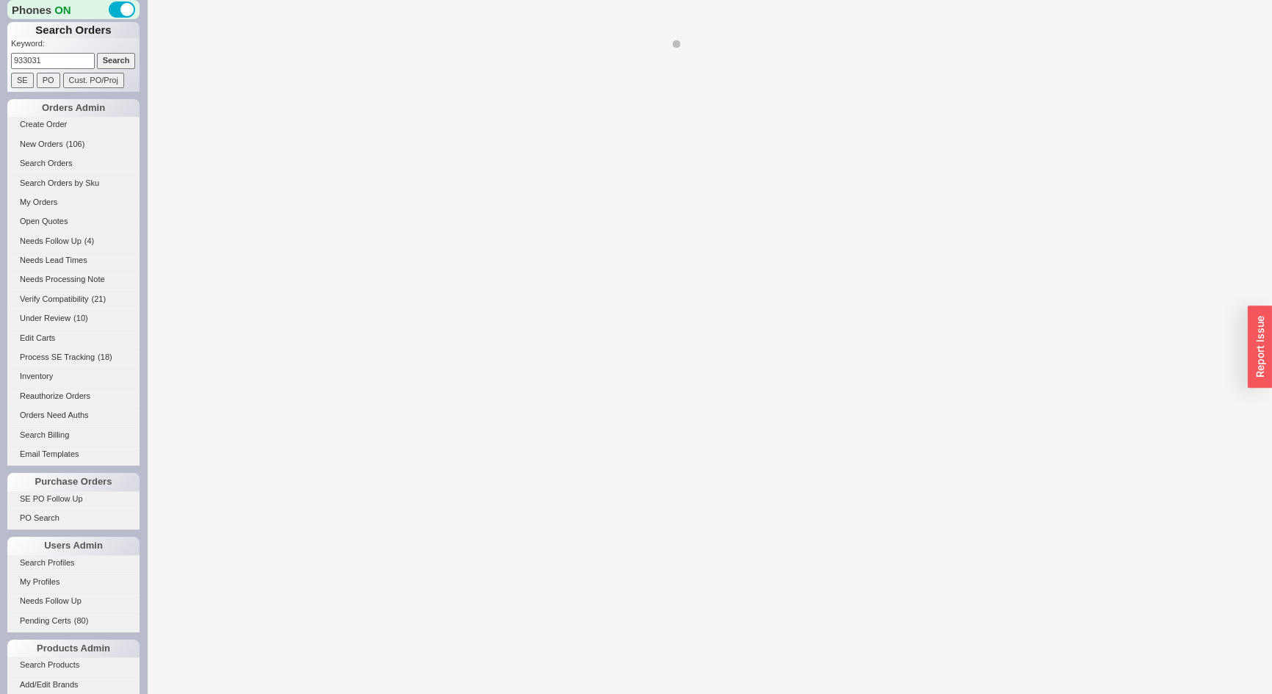
select select "*"
select select "LOW"
select select "3"
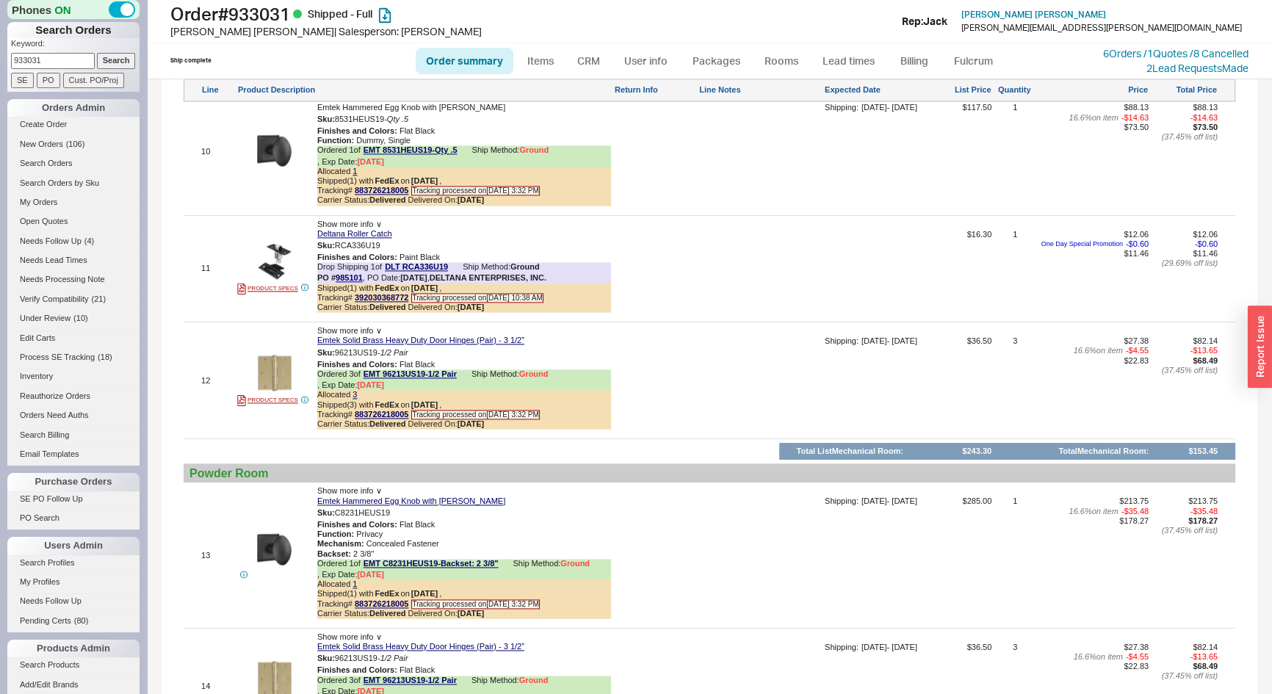
scroll to position [2805, 0]
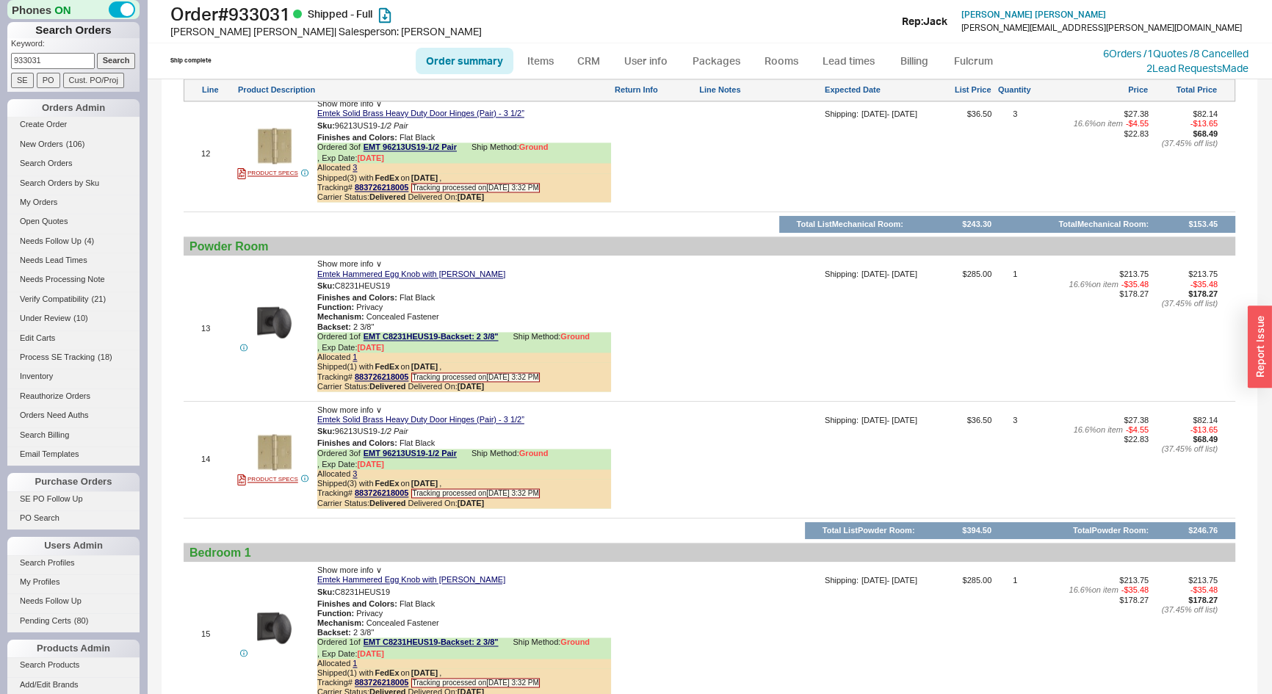
click at [1152, 286] on div "$213.75 - $35.48 $178.27 ( 37.45 % off list)" at bounding box center [1185, 333] width 66 height 127
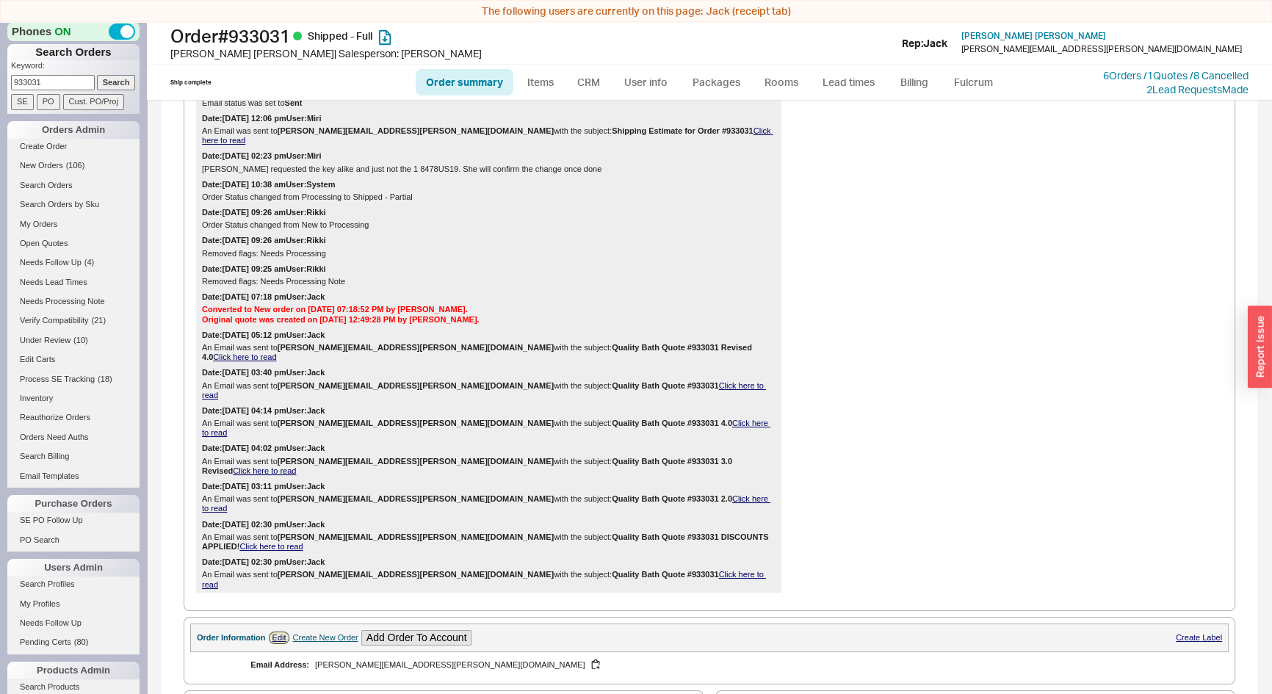
scroll to position [200, 0]
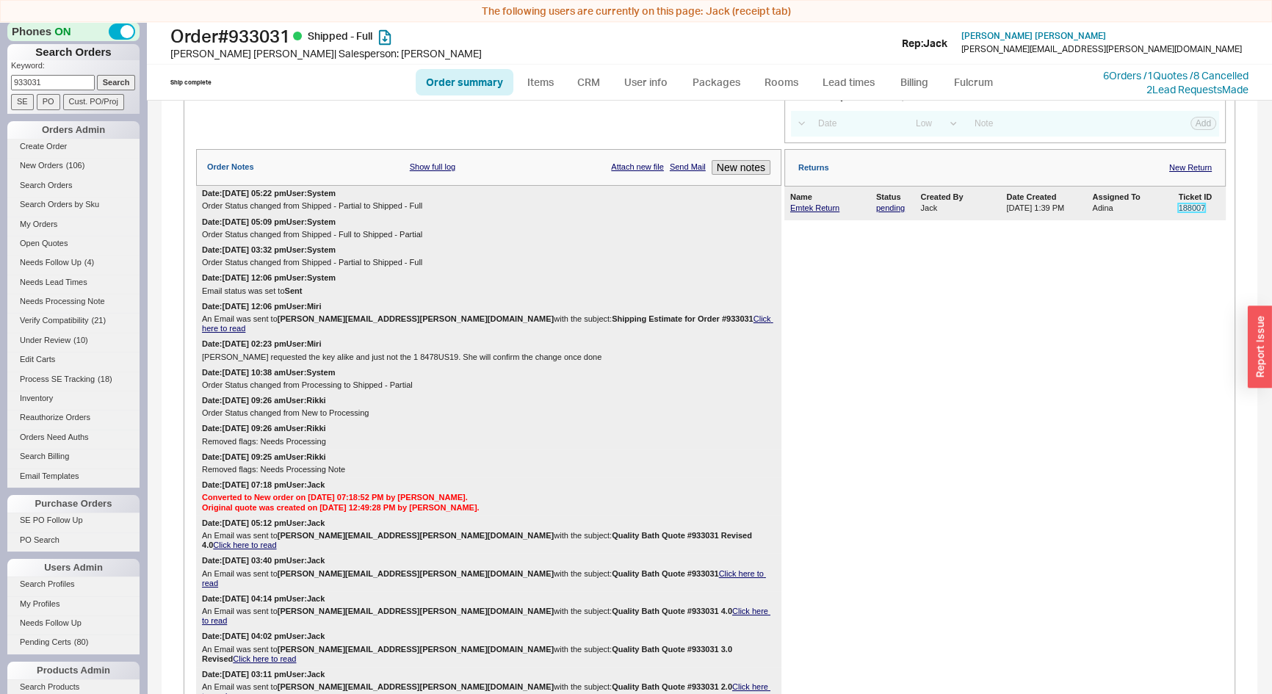
click at [1186, 212] on link "188007" at bounding box center [1191, 207] width 27 height 9
click at [1103, 72] on link "6 Orders / 1 Quotes / 8 Cancelled" at bounding box center [1175, 75] width 145 height 12
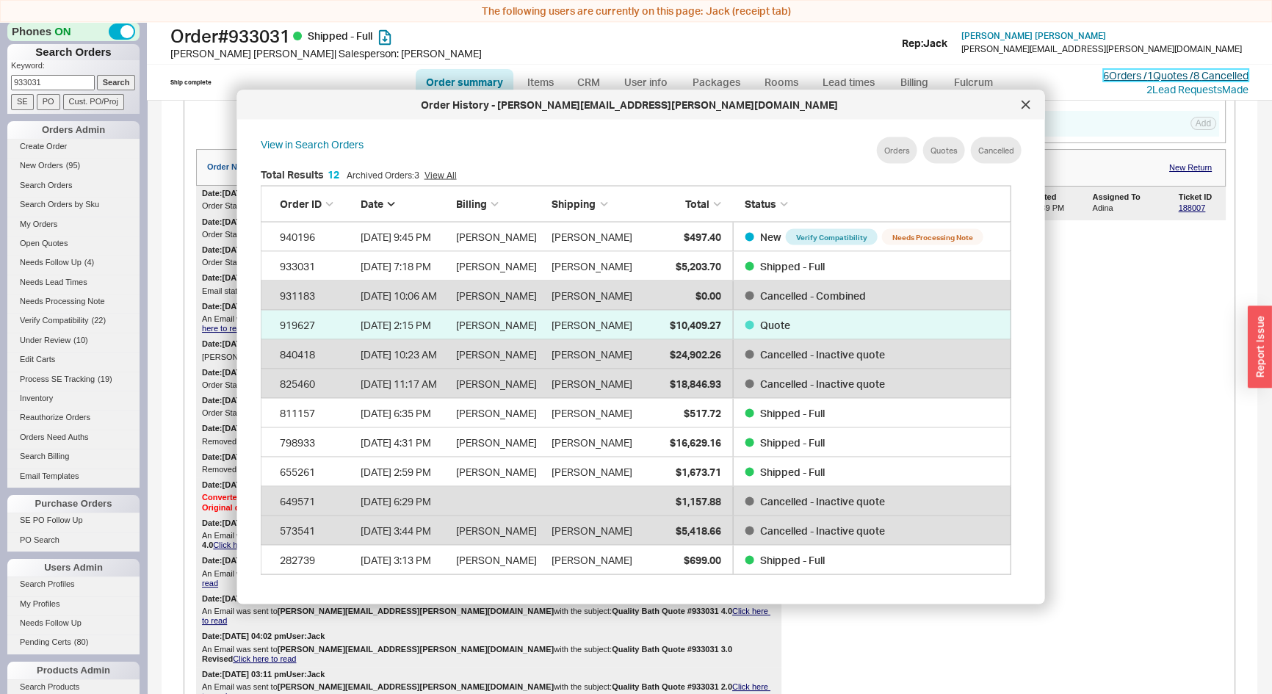
scroll to position [439, 764]
click at [1028, 101] on icon at bounding box center [1026, 105] width 9 height 9
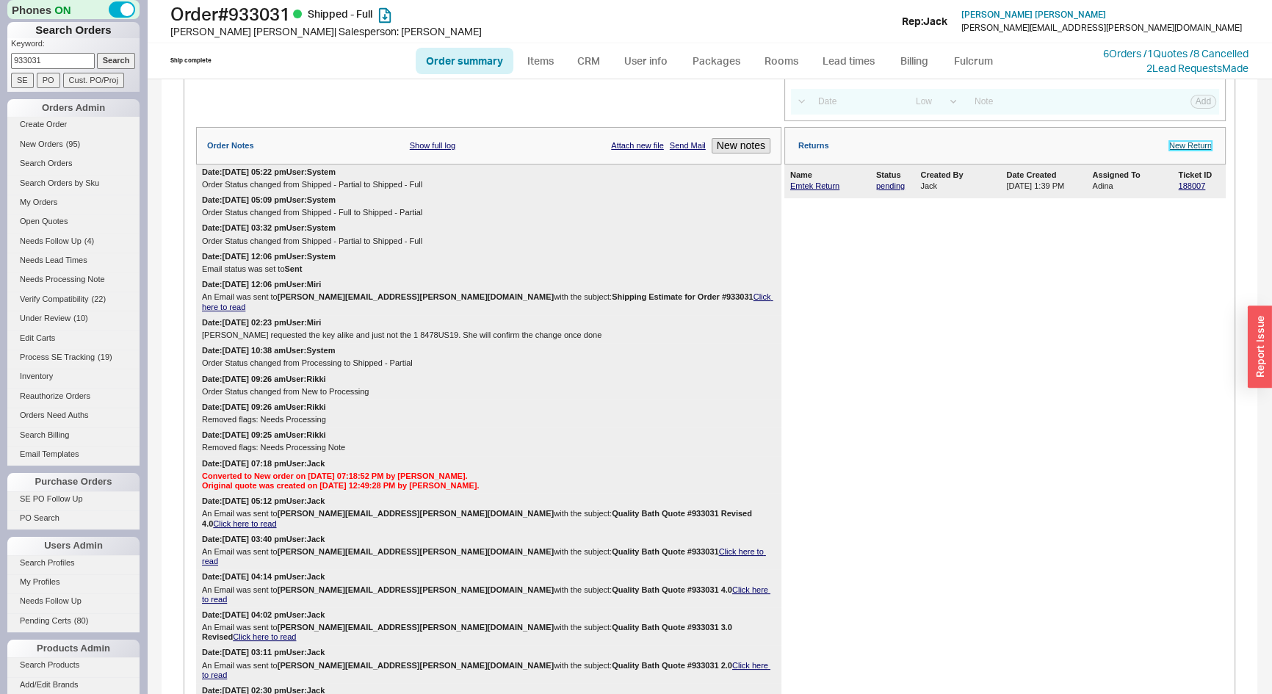
click at [1188, 151] on link "New Return" at bounding box center [1190, 146] width 43 height 10
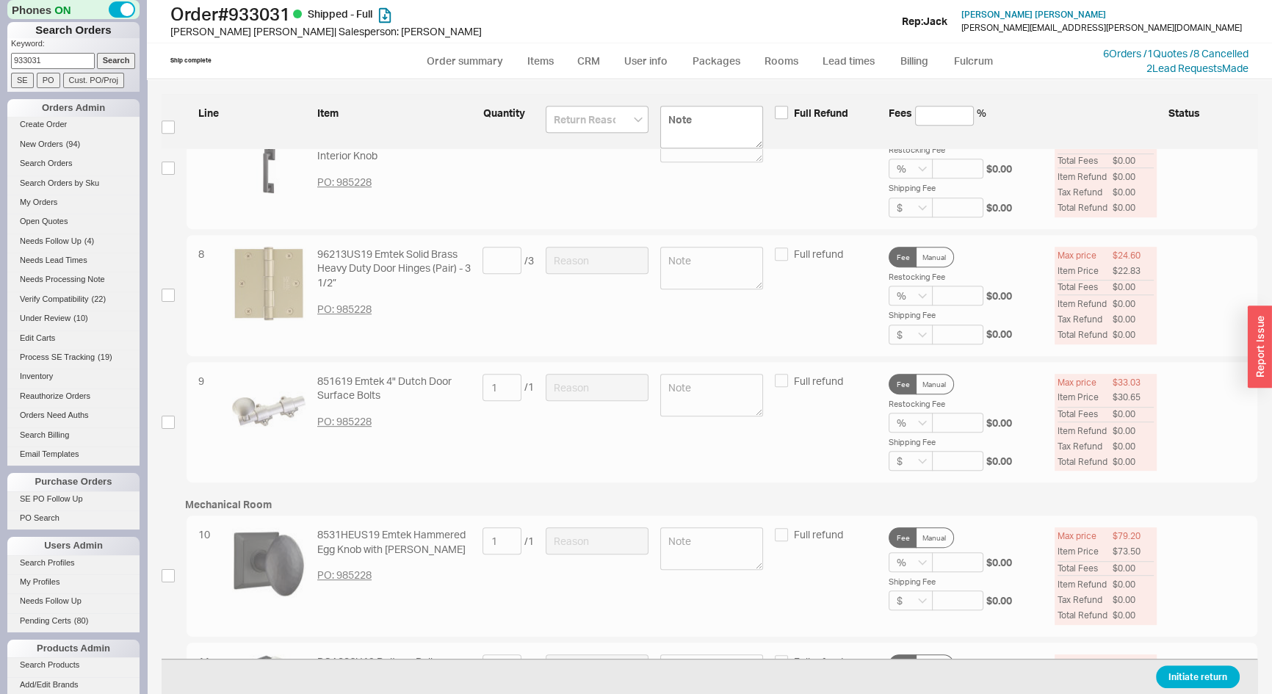
scroll to position [934, 0]
drag, startPoint x: 54, startPoint y: 62, endPoint x: 0, endPoint y: 59, distance: 53.7
click at [0, 59] on div "Phones ON Search Orders Keyword: 933031 Search SE PO Cust. PO/Proj Orders Admin…" at bounding box center [73, 347] width 147 height 694
type input "940337"
click at [97, 53] on input "Search" at bounding box center [116, 60] width 39 height 15
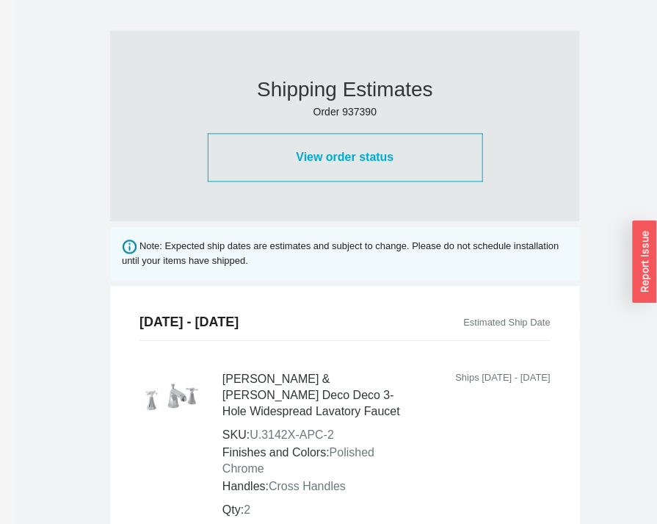
scroll to position [522, 0]
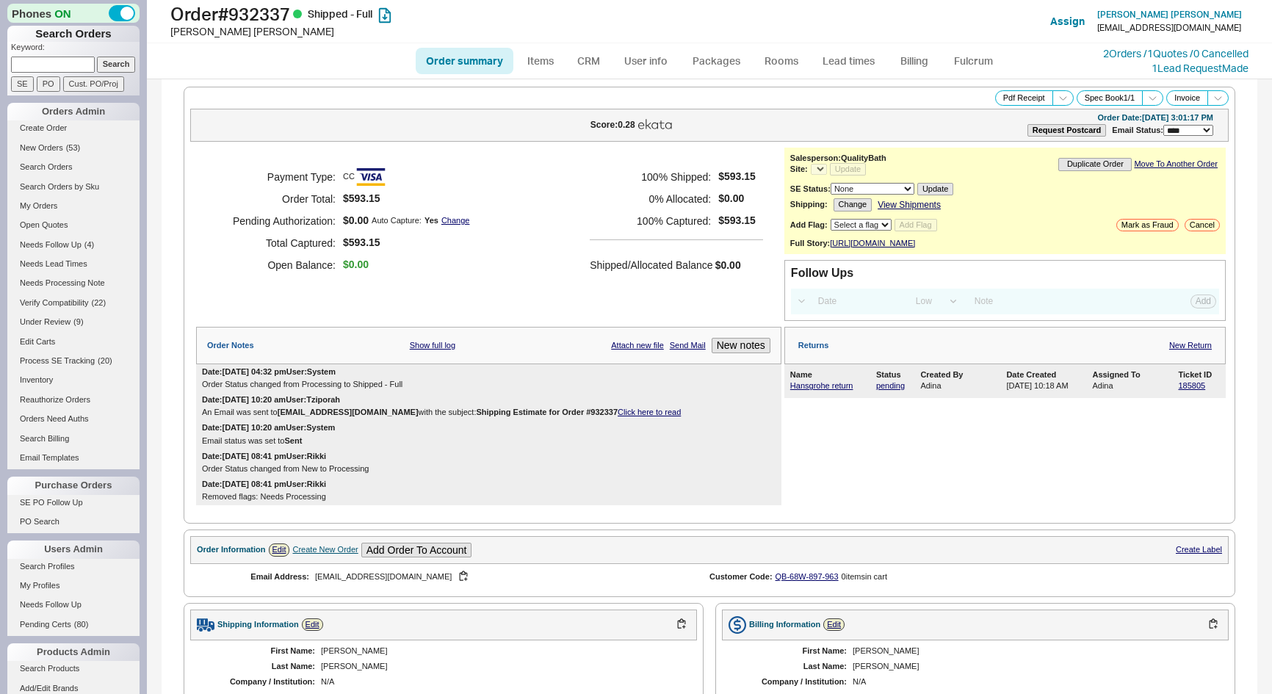
select select "LOW"
select select "3"
select select "*"
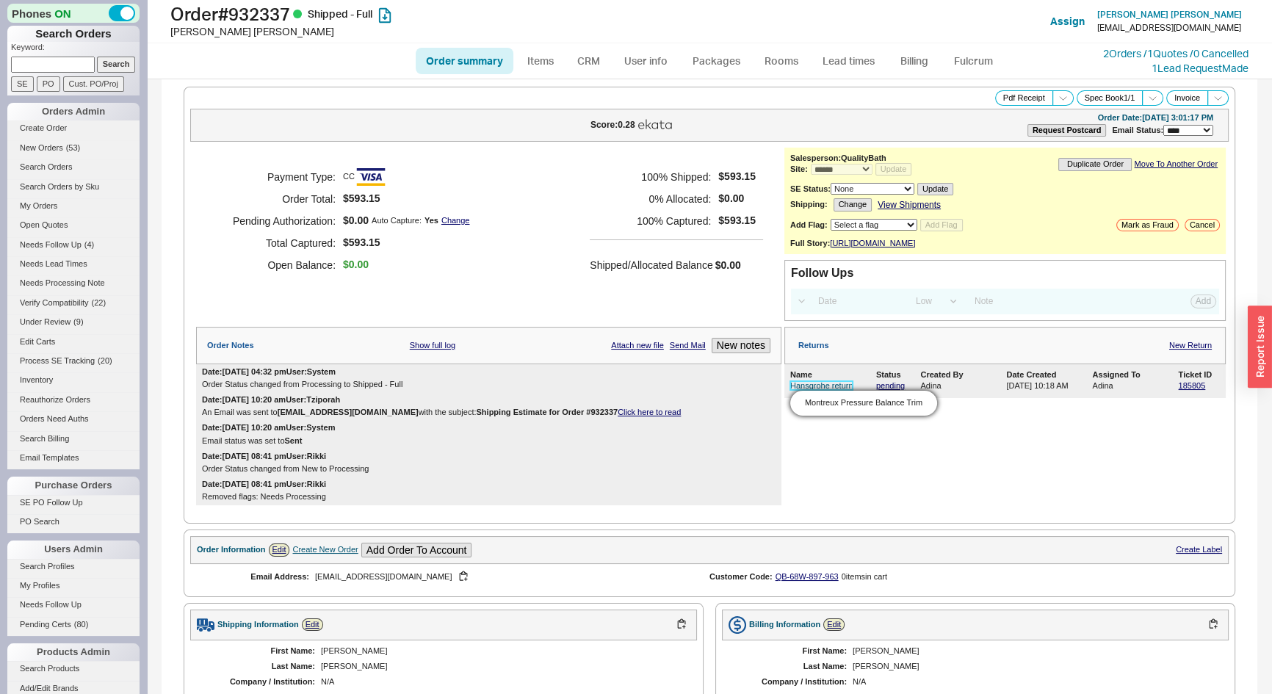
click at [813, 390] on link "Hansgrohe return" at bounding box center [821, 385] width 63 height 9
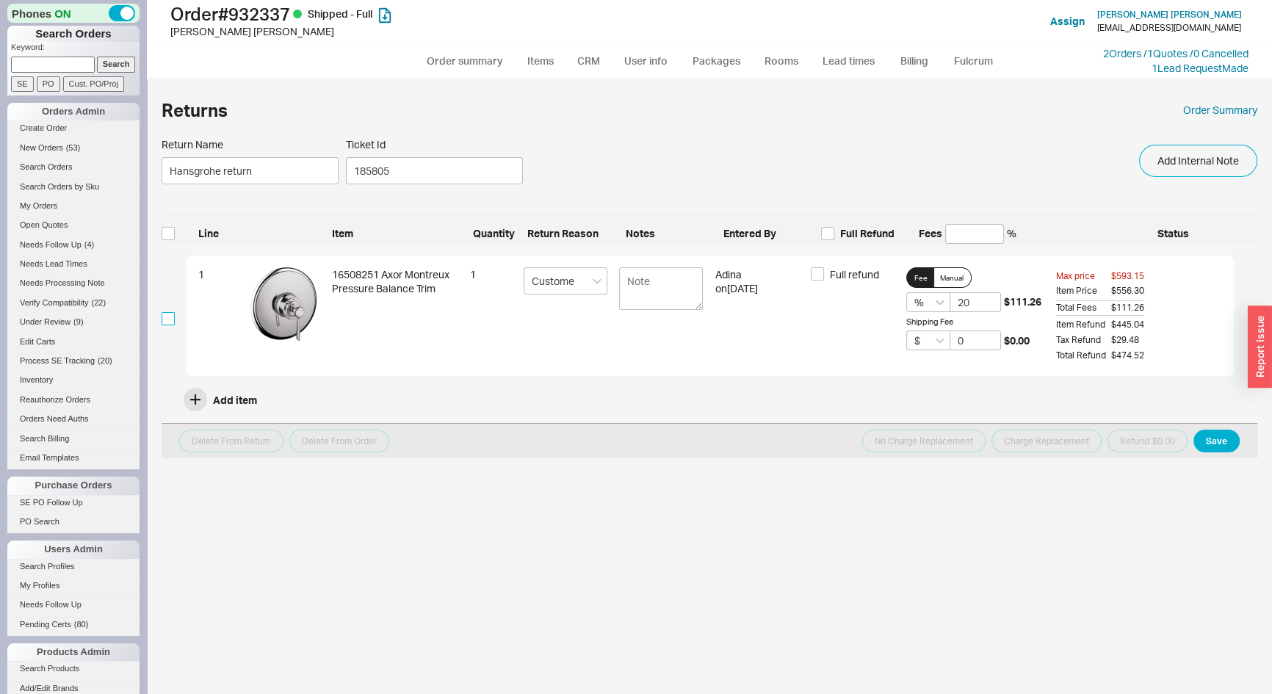
click at [170, 318] on input "checkbox" at bounding box center [168, 318] width 13 height 13
checkbox input "true"
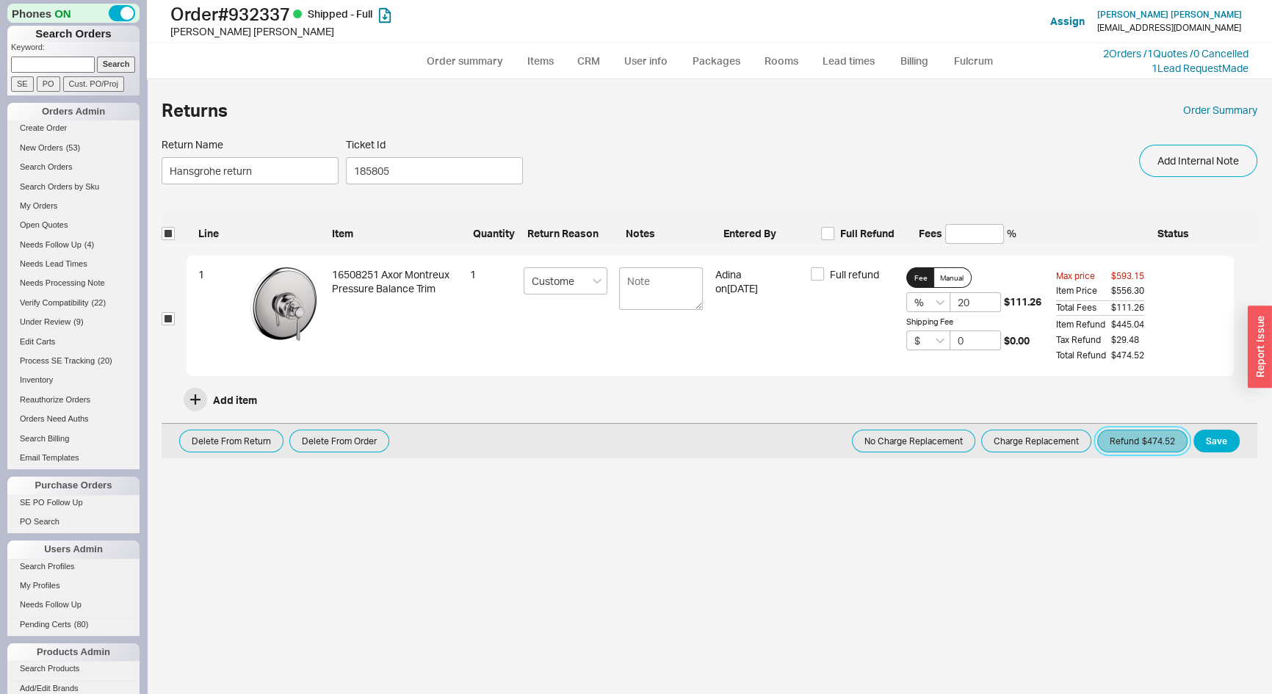
click at [1142, 445] on button "Refund $474.52" at bounding box center [1142, 441] width 90 height 23
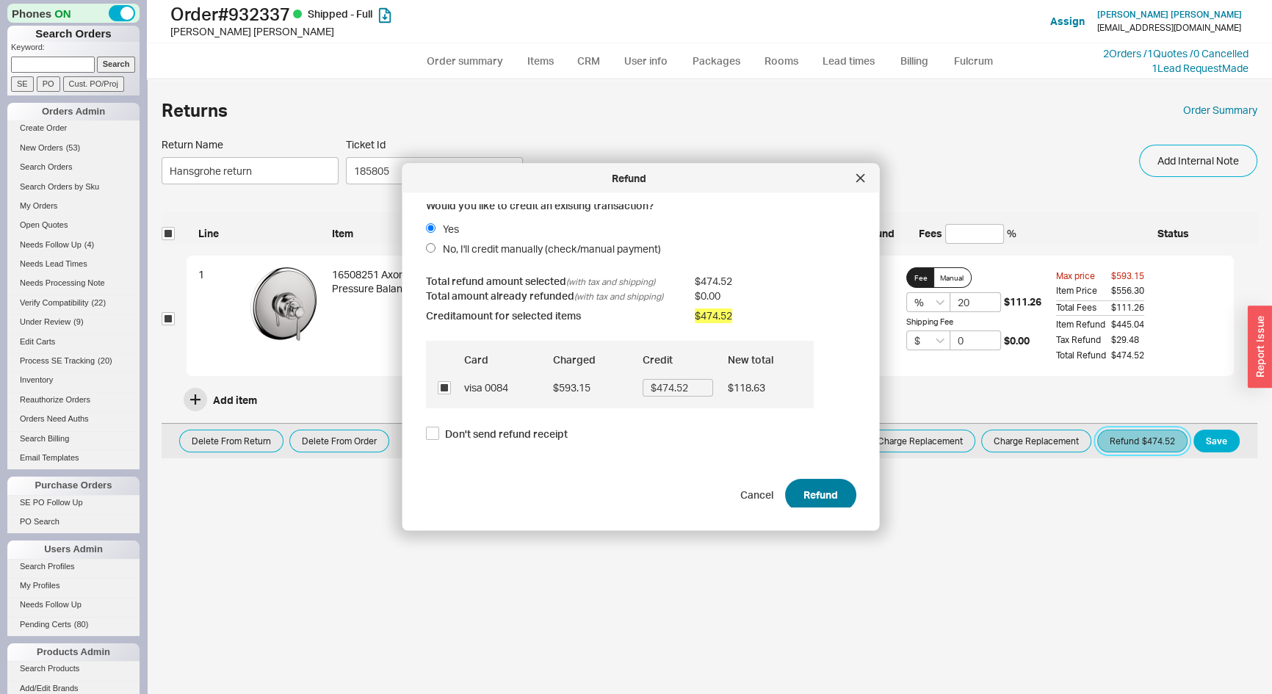
scroll to position [10, 0]
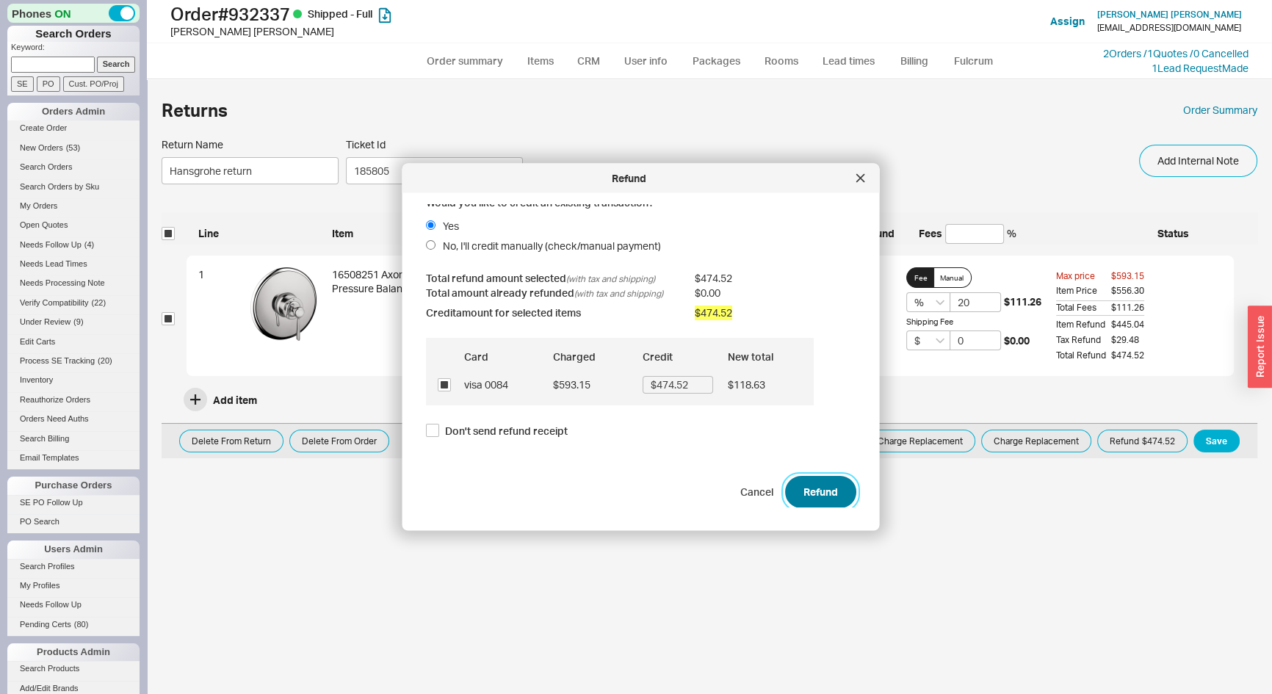
click at [821, 490] on button "Refund" at bounding box center [820, 491] width 71 height 32
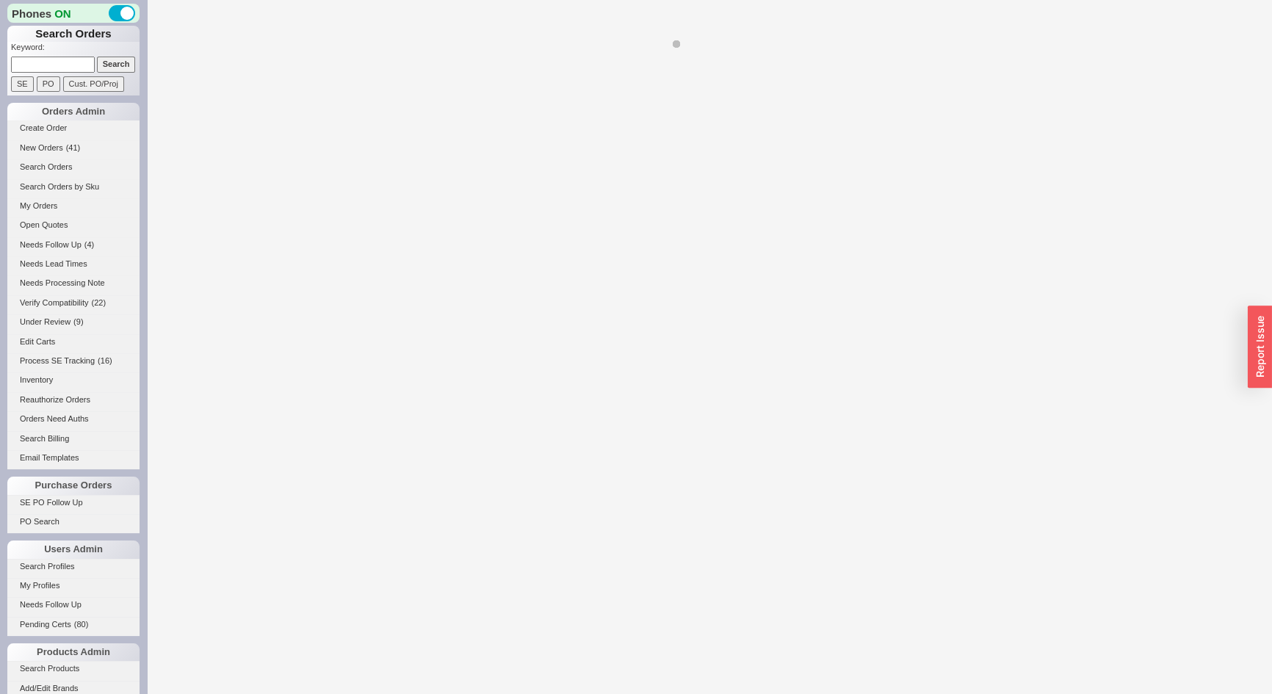
select select "*"
select select "LOW"
select select "3"
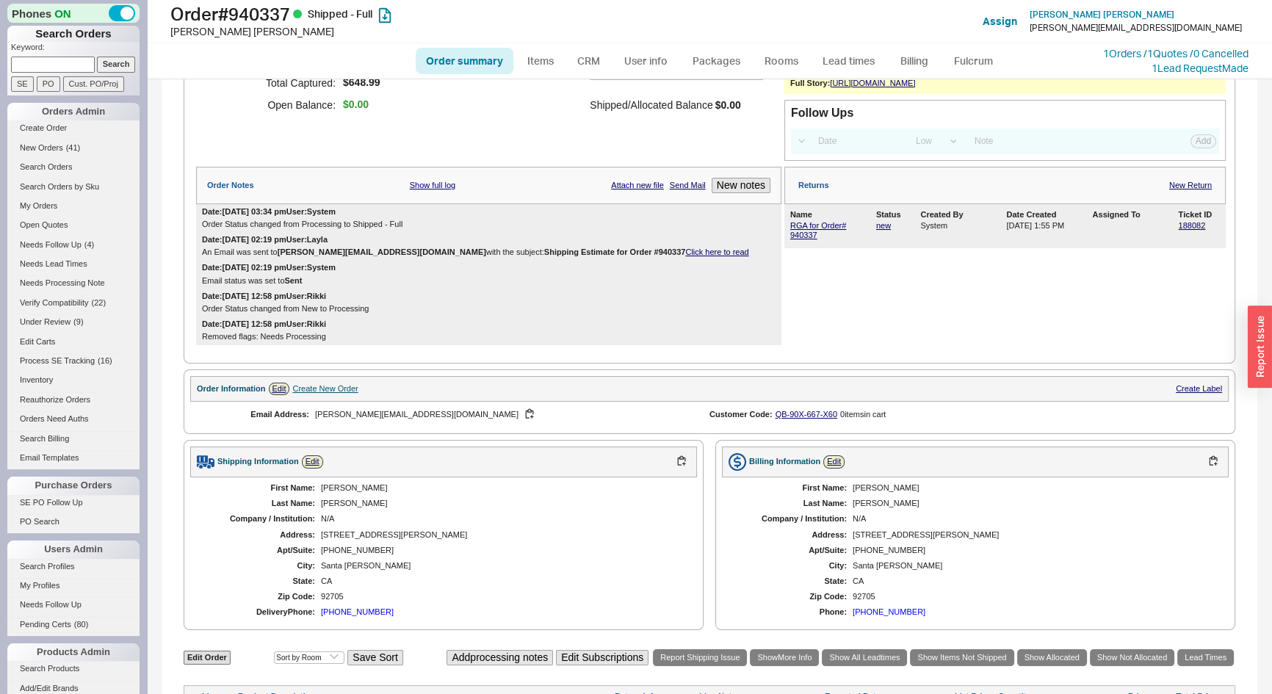
scroll to position [333, 0]
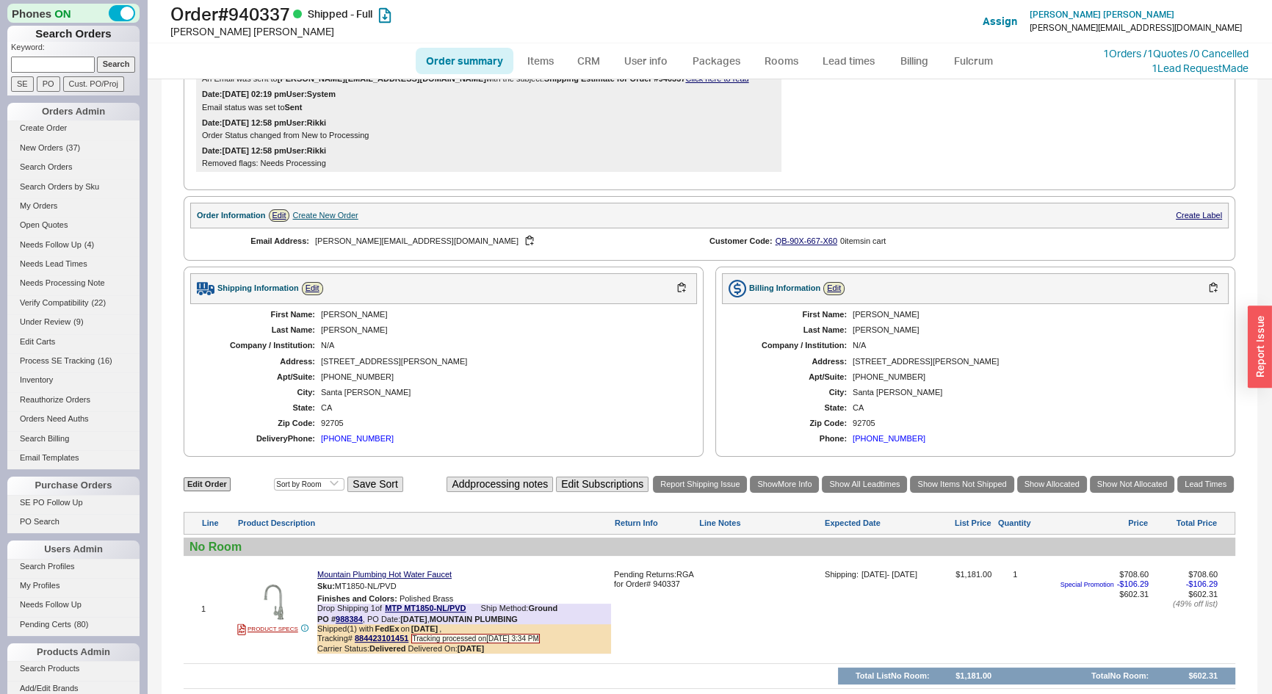
click at [62, 62] on input at bounding box center [53, 64] width 84 height 15
type input "914925"
click at [97, 57] on input "Search" at bounding box center [116, 64] width 39 height 15
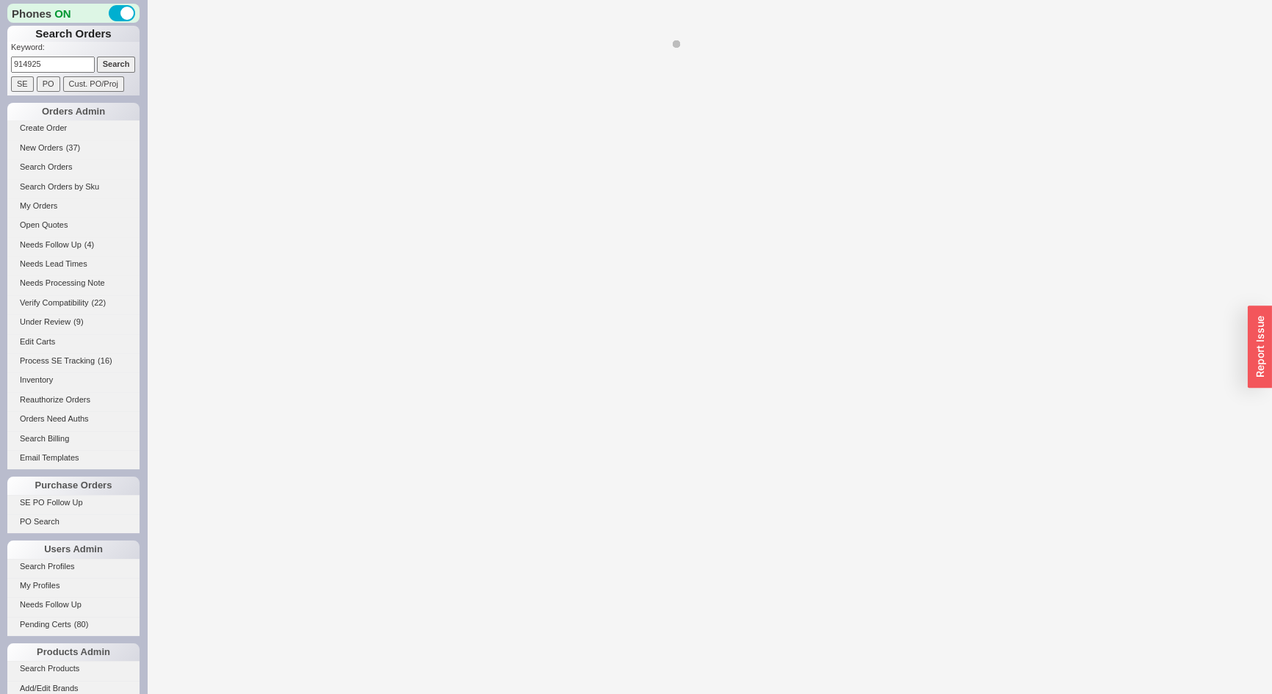
select select "*"
select select "LOW"
select select "3"
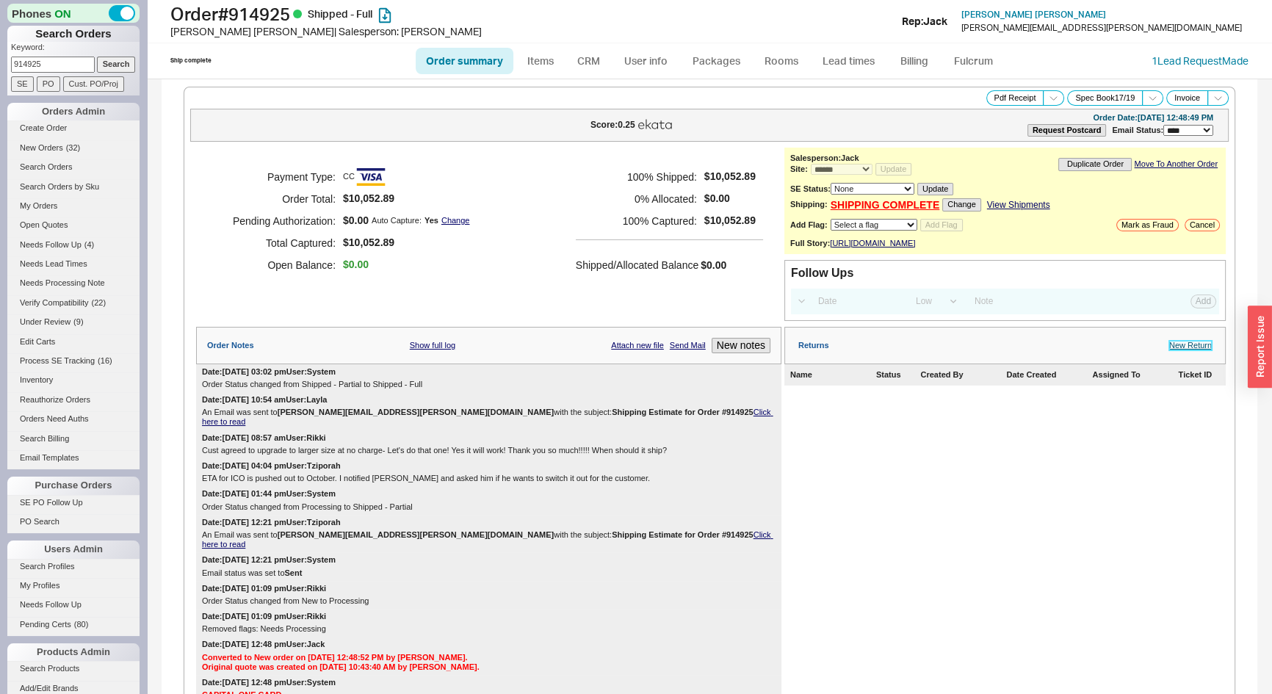
click at [1195, 350] on link "New Return" at bounding box center [1190, 346] width 43 height 10
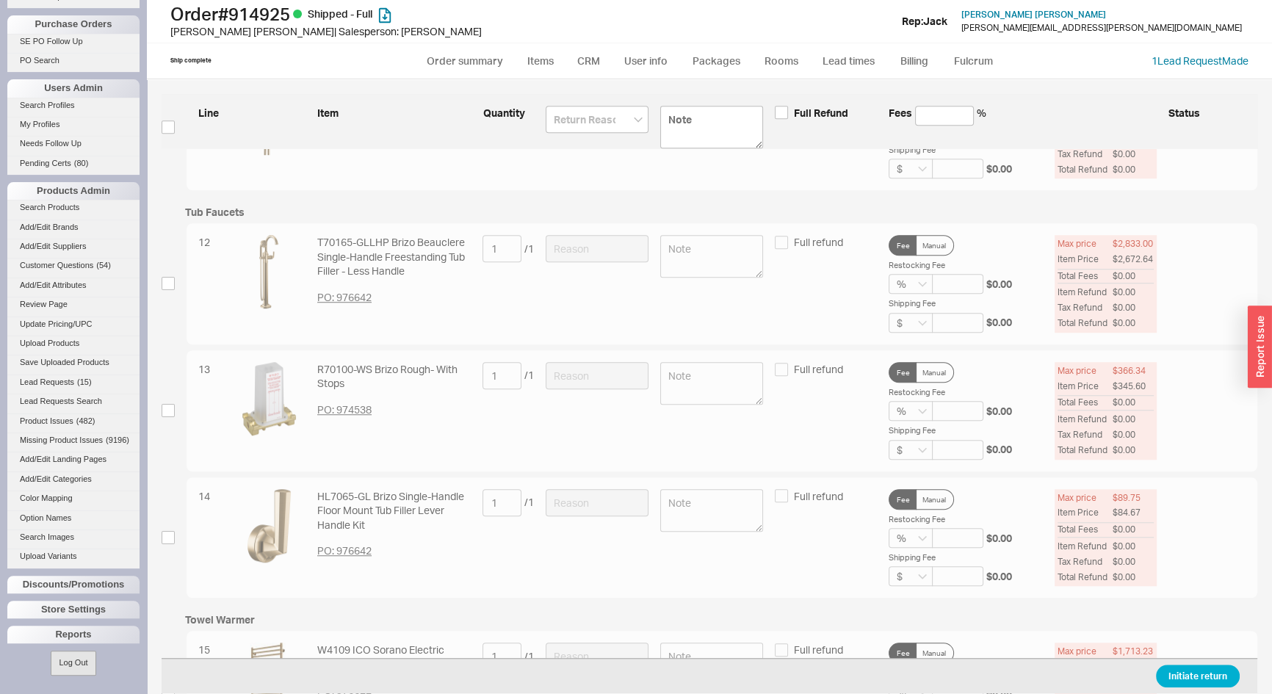
scroll to position [1402, 0]
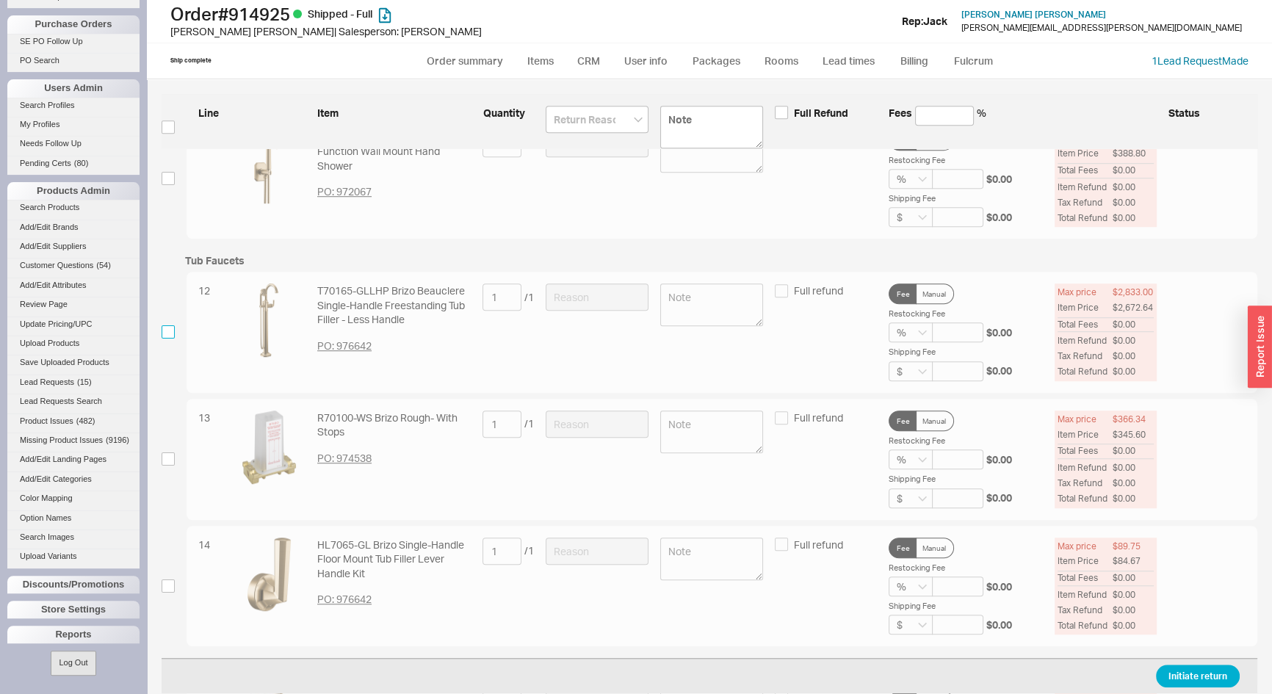
click at [170, 333] on input "checkbox" at bounding box center [168, 331] width 13 height 13
checkbox input "true"
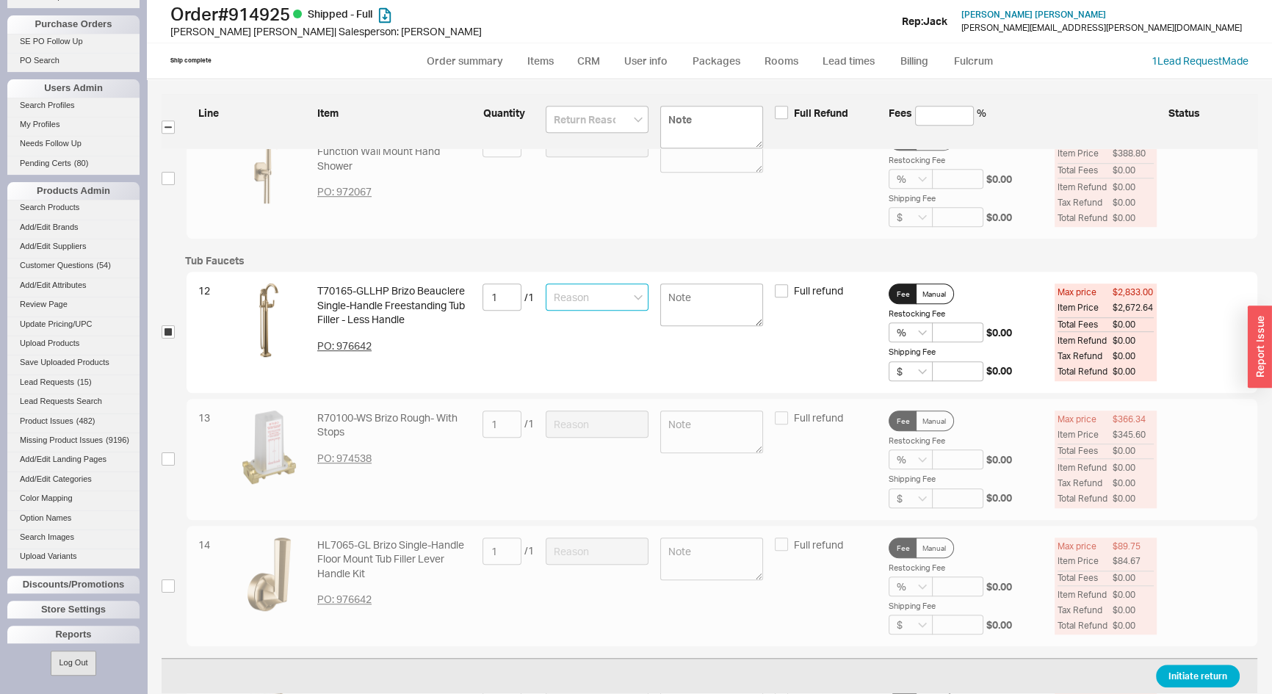
click at [613, 295] on input at bounding box center [597, 297] width 103 height 27
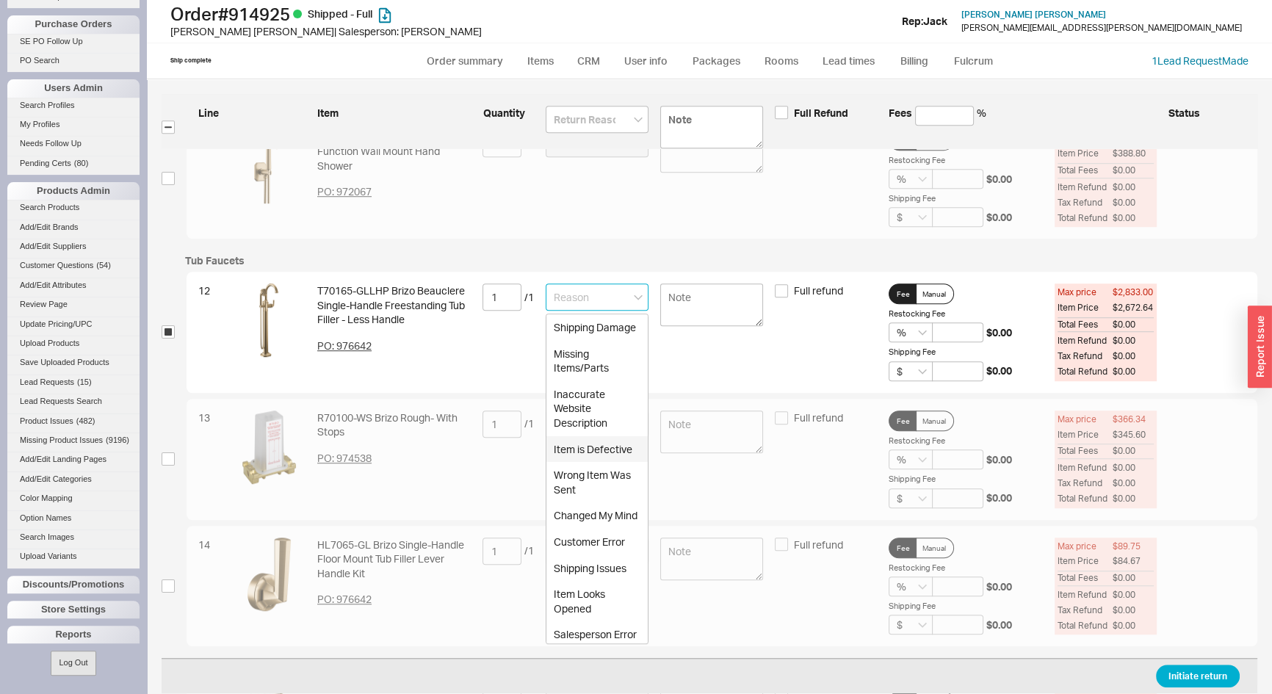
click at [571, 463] on div "Item is Defective" at bounding box center [597, 449] width 101 height 26
type input "Item is Defective"
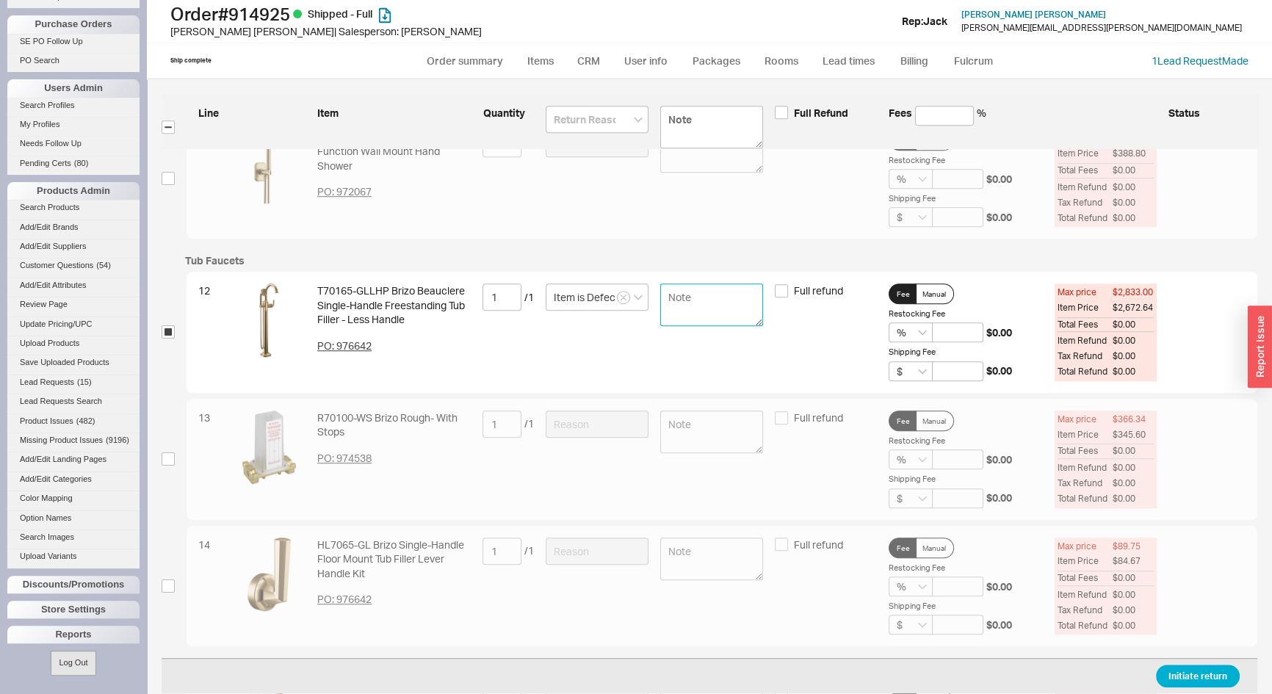
click at [695, 309] on textarea at bounding box center [711, 305] width 103 height 43
type textarea "leaking"
click at [1205, 674] on button "Initiate return" at bounding box center [1198, 677] width 84 height 23
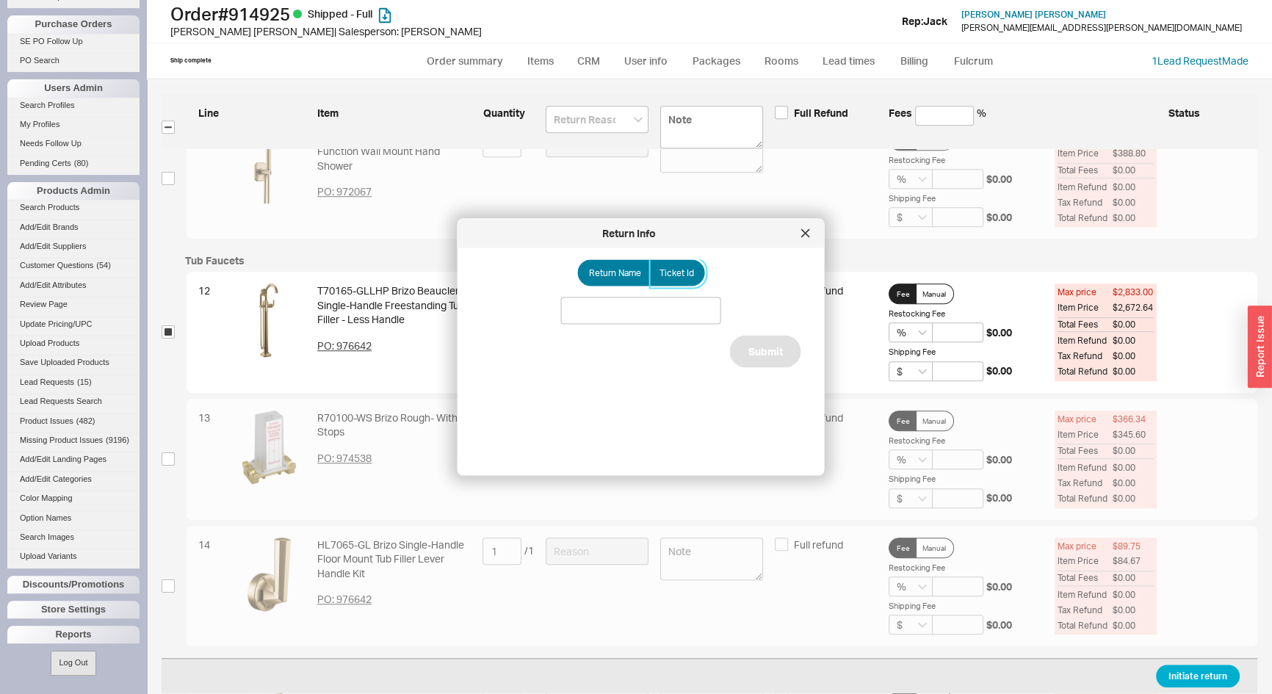
click at [698, 273] on label "Ticket Id" at bounding box center [677, 273] width 55 height 26
click at [0, 0] on input "Ticket Id" at bounding box center [0, 0] width 0 height 0
click at [676, 306] on input at bounding box center [641, 311] width 160 height 27
type input "188085"
click at [746, 375] on button "Submit" at bounding box center [765, 369] width 71 height 32
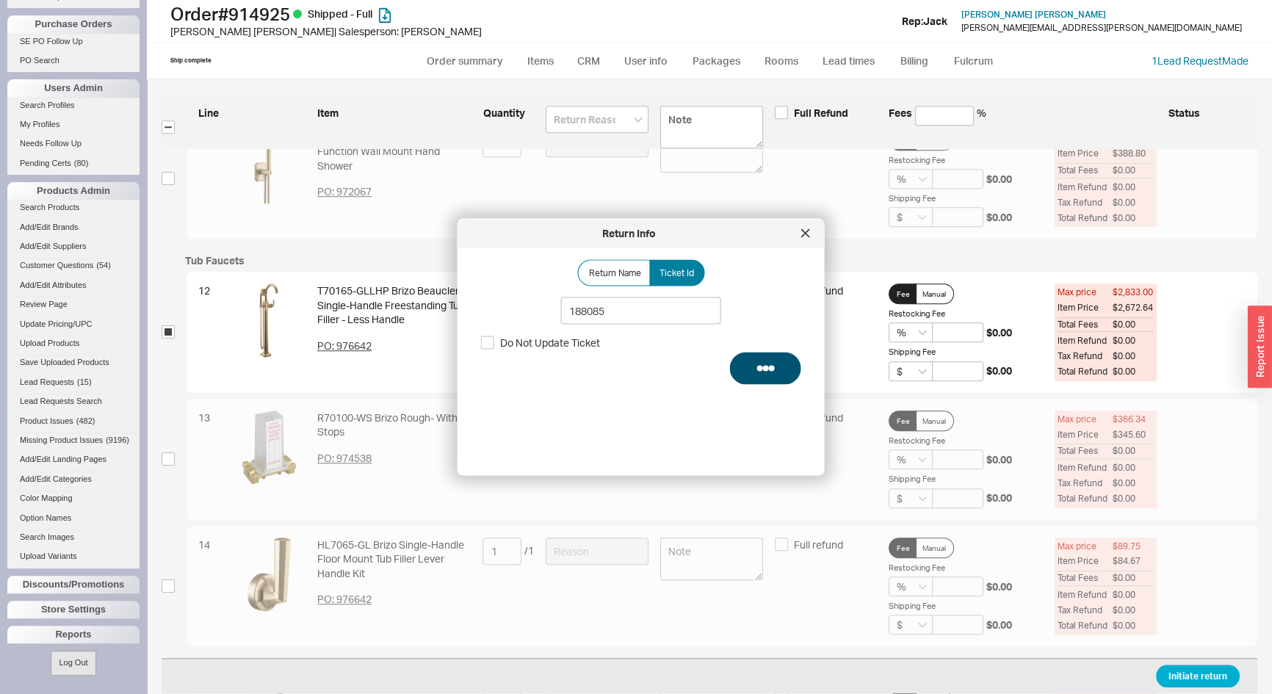
select select "*"
select select "LOW"
select select "3"
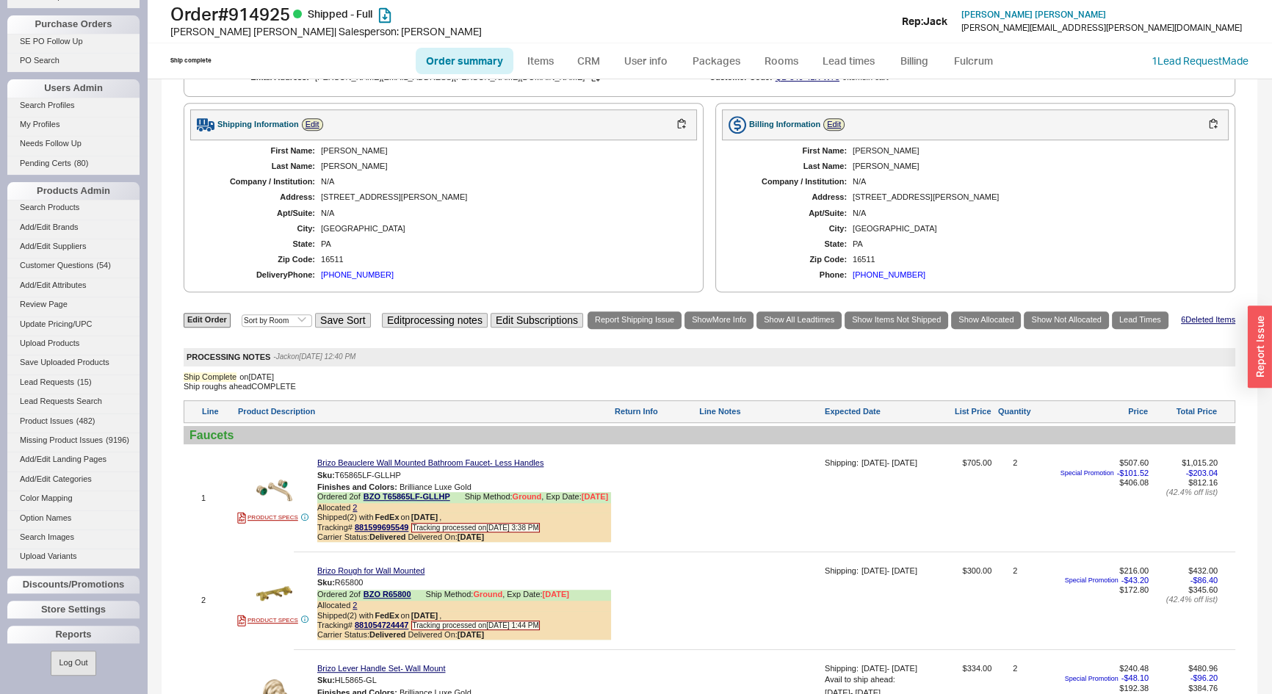
scroll to position [534, 0]
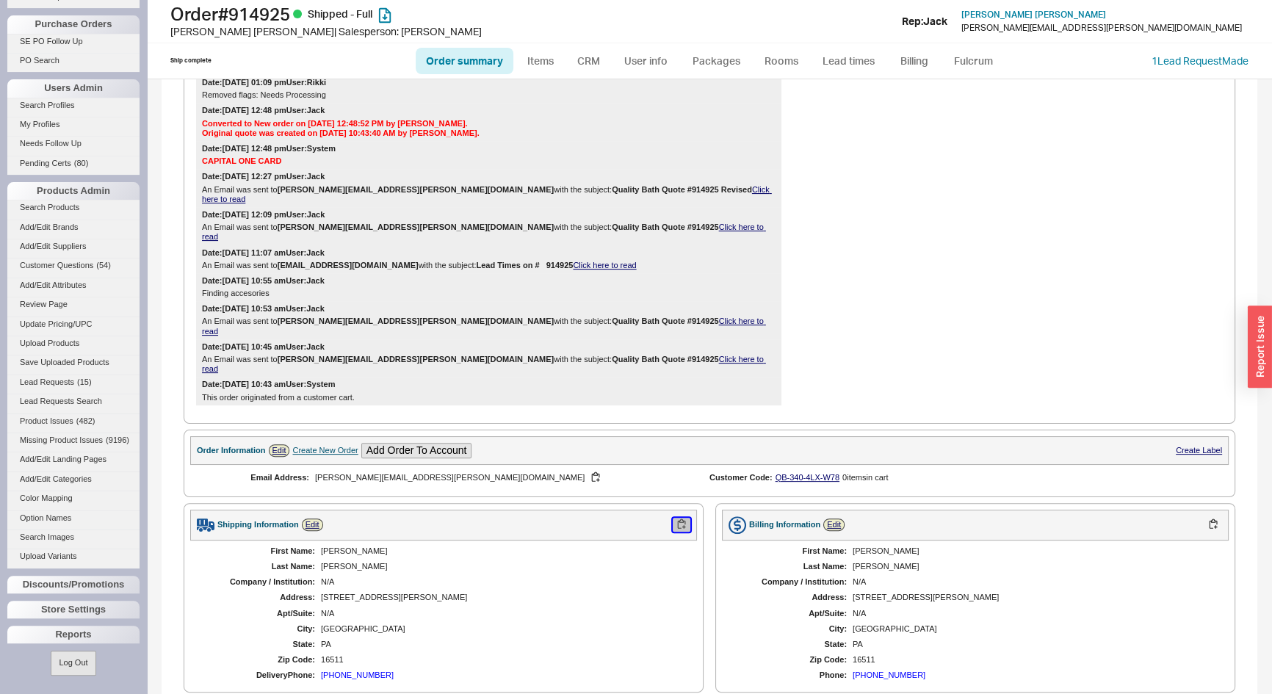
click at [677, 518] on button "button" at bounding box center [682, 525] width 18 height 14
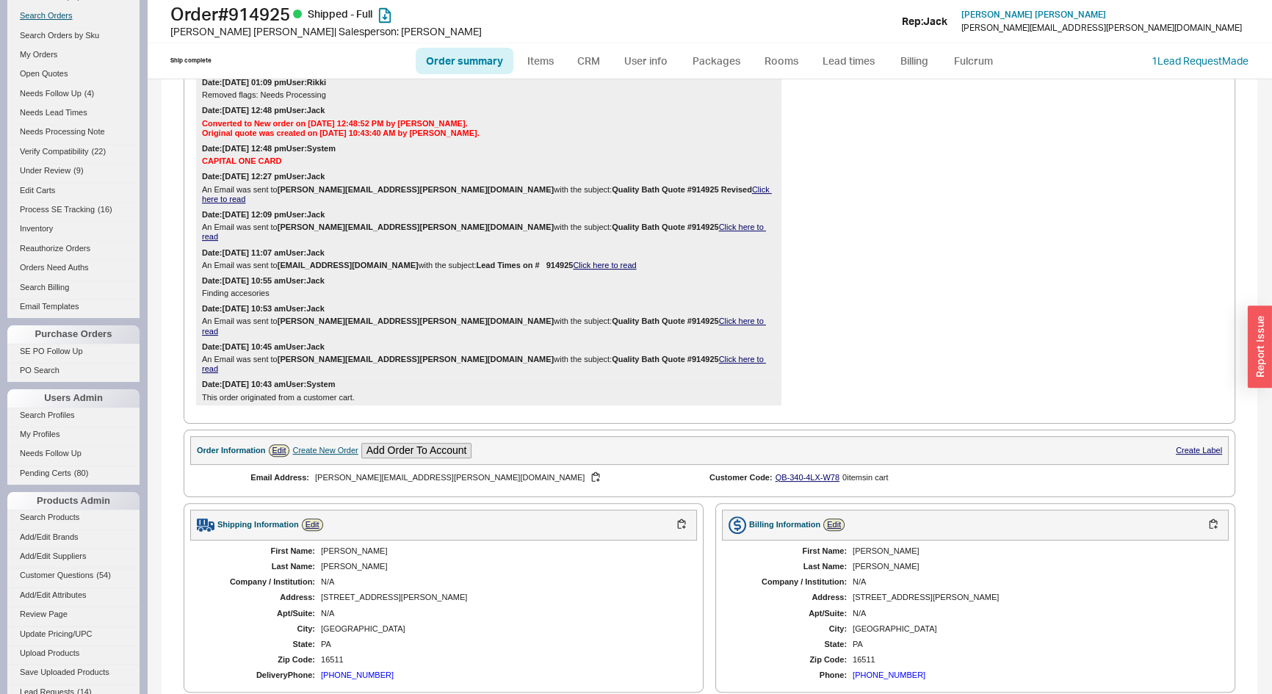
scroll to position [4, 0]
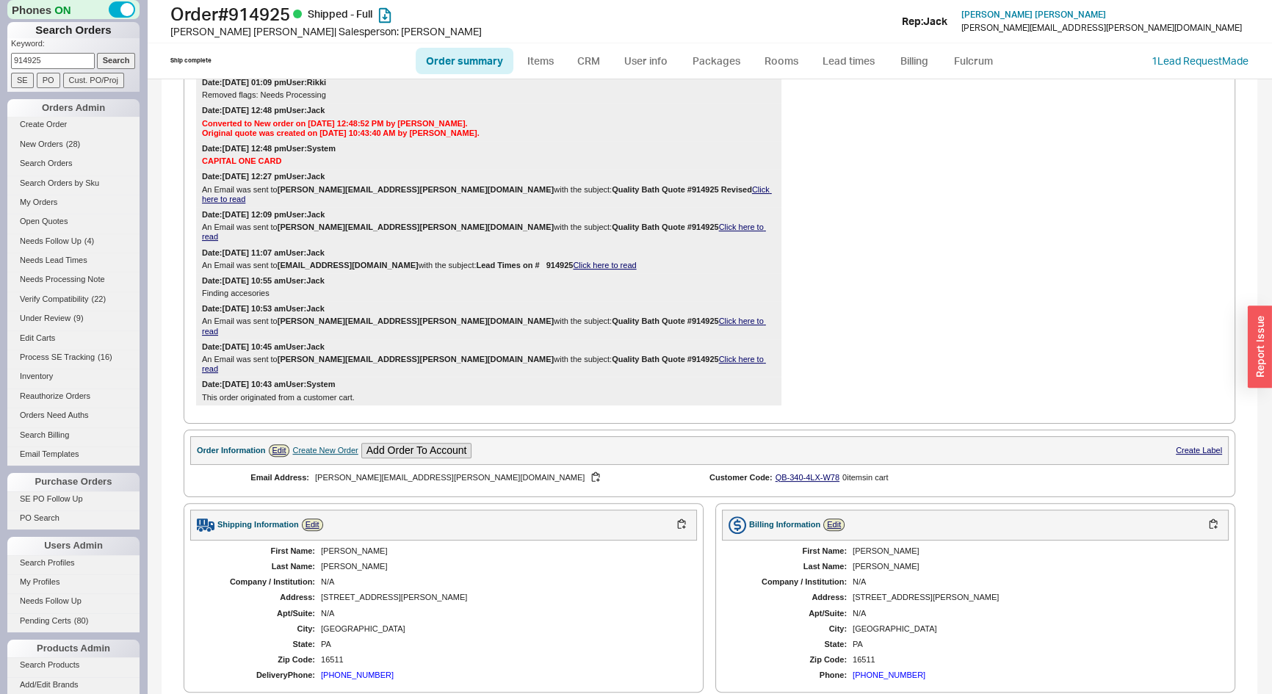
drag, startPoint x: 28, startPoint y: 52, endPoint x: 4, endPoint y: 65, distance: 27.0
click at [0, 64] on div "Phones ON Search Orders Keyword: 914925 Search SE PO Cust. PO/Proj Orders Admin…" at bounding box center [73, 347] width 147 height 694
type input "921420"
click at [97, 53] on input "Search" at bounding box center [116, 60] width 39 height 15
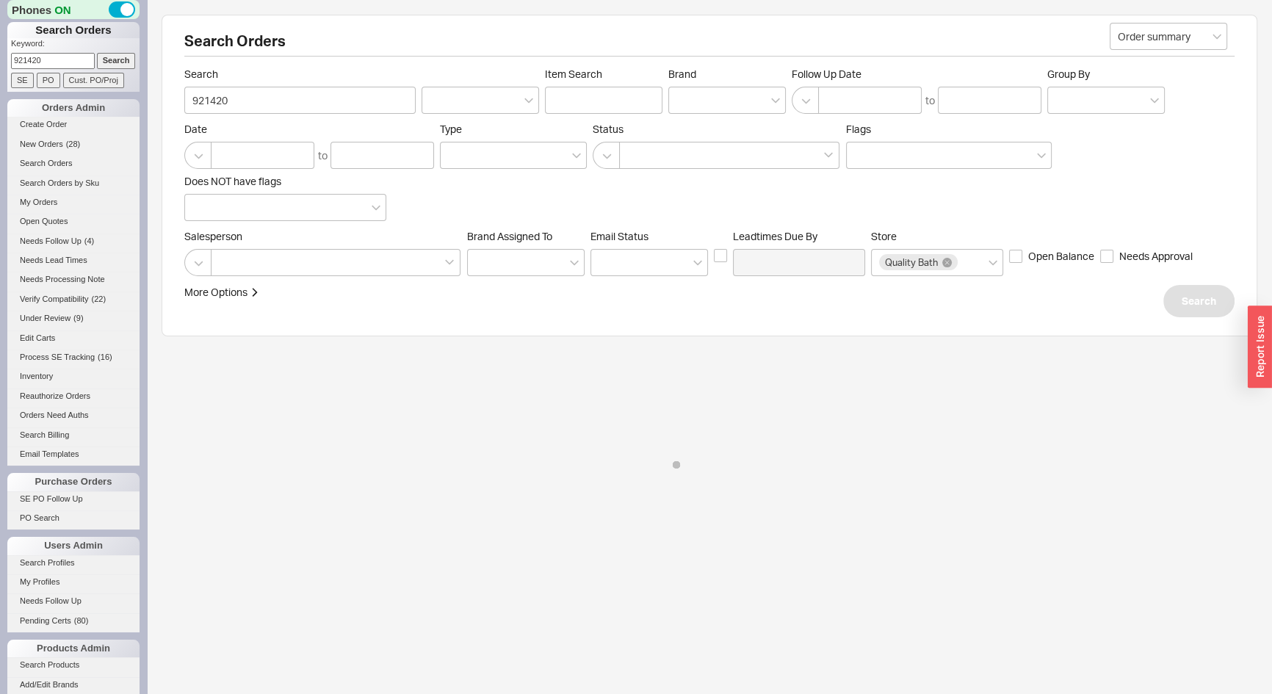
select select "*"
select select "LOW"
select select "3"
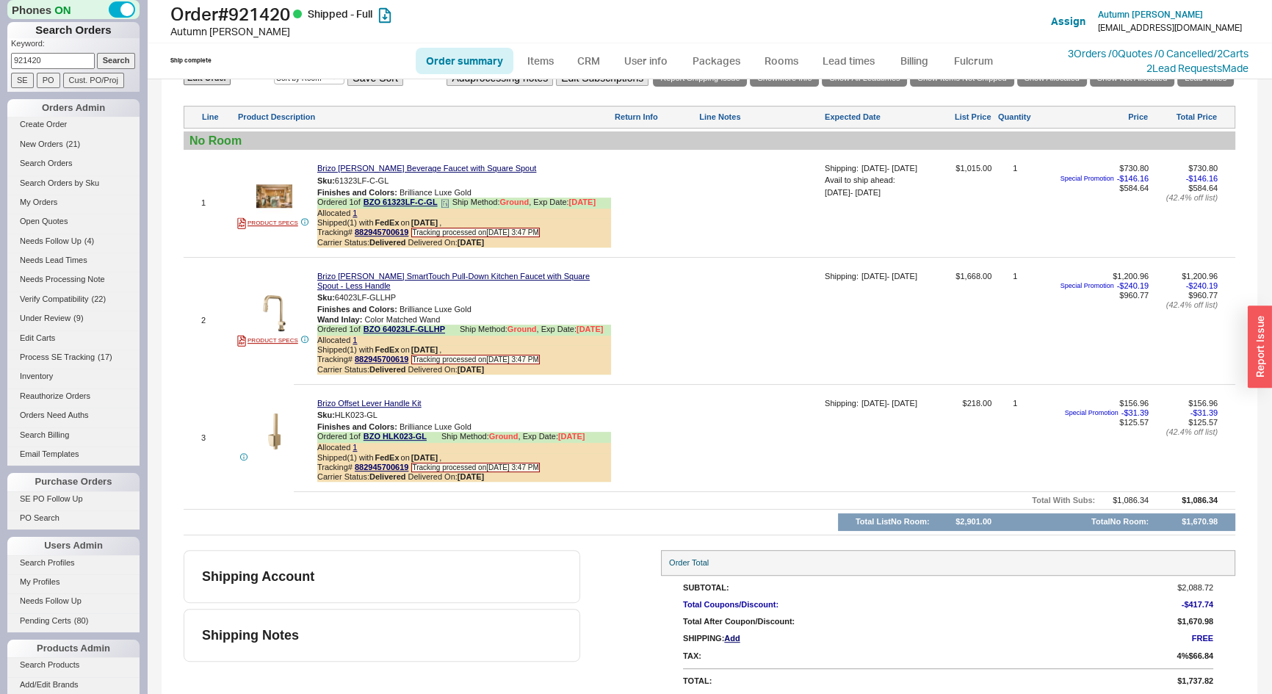
scroll to position [837, 0]
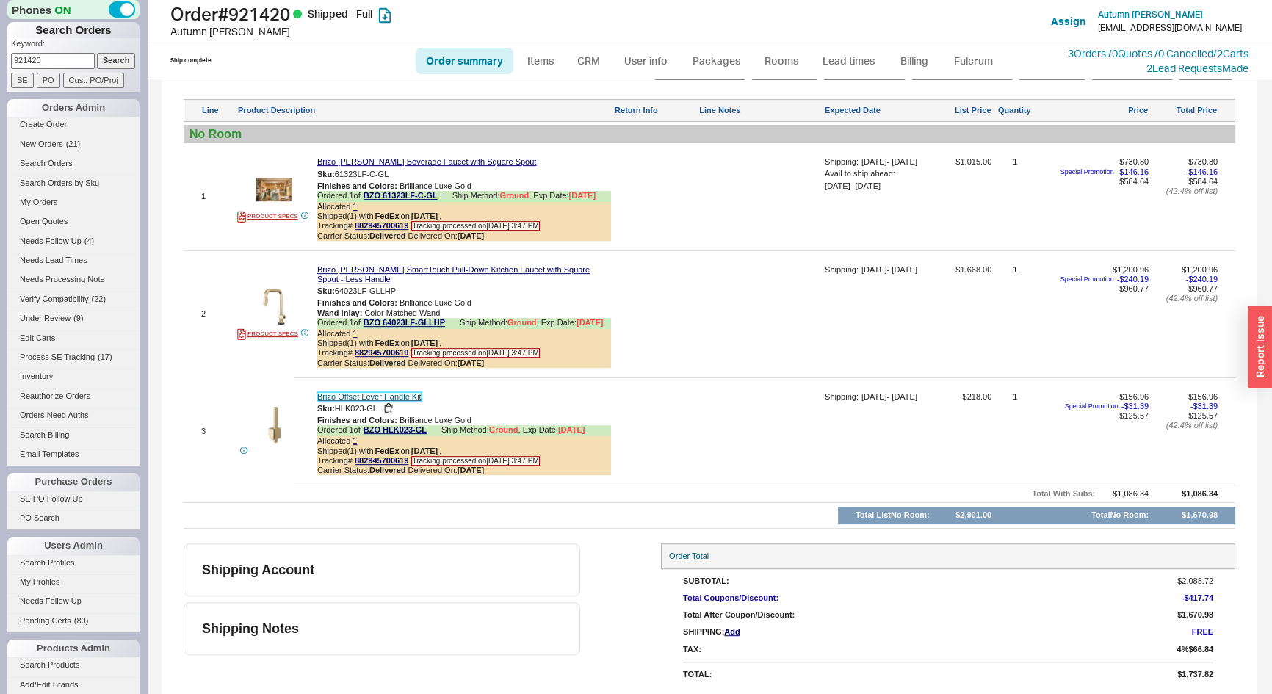
click at [405, 392] on link "Brizo Offset Lever Handle Kit​" at bounding box center [369, 397] width 104 height 10
click at [389, 408] on button "button" at bounding box center [389, 409] width 18 height 14
click at [653, 15] on div "Add Customer Ref" at bounding box center [710, 21] width 140 height 29
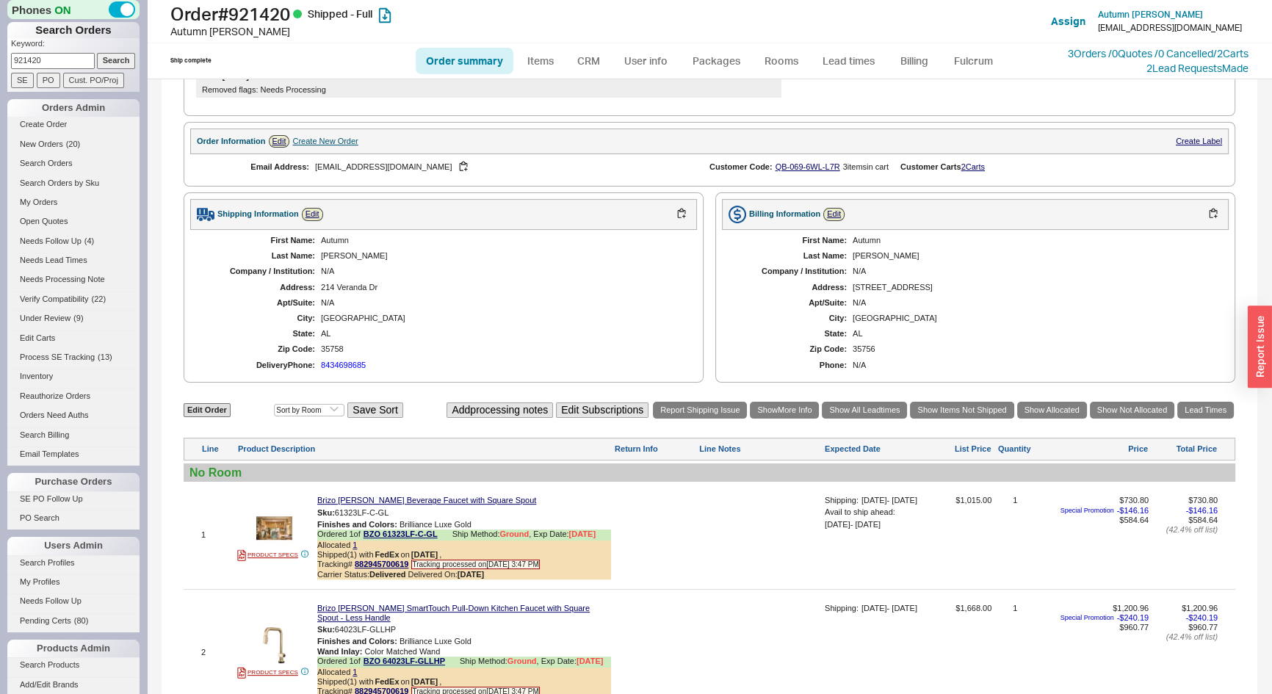
scroll to position [369, 0]
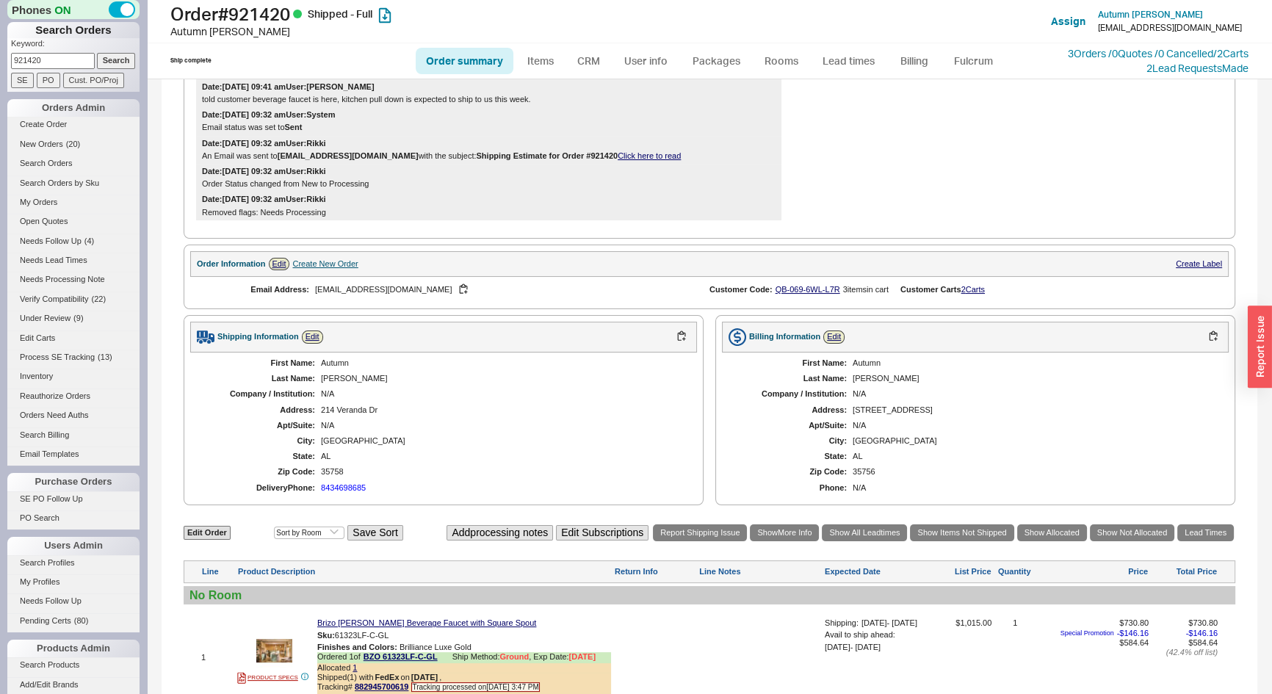
click at [330, 269] on div "Create New Order" at bounding box center [324, 264] width 65 height 10
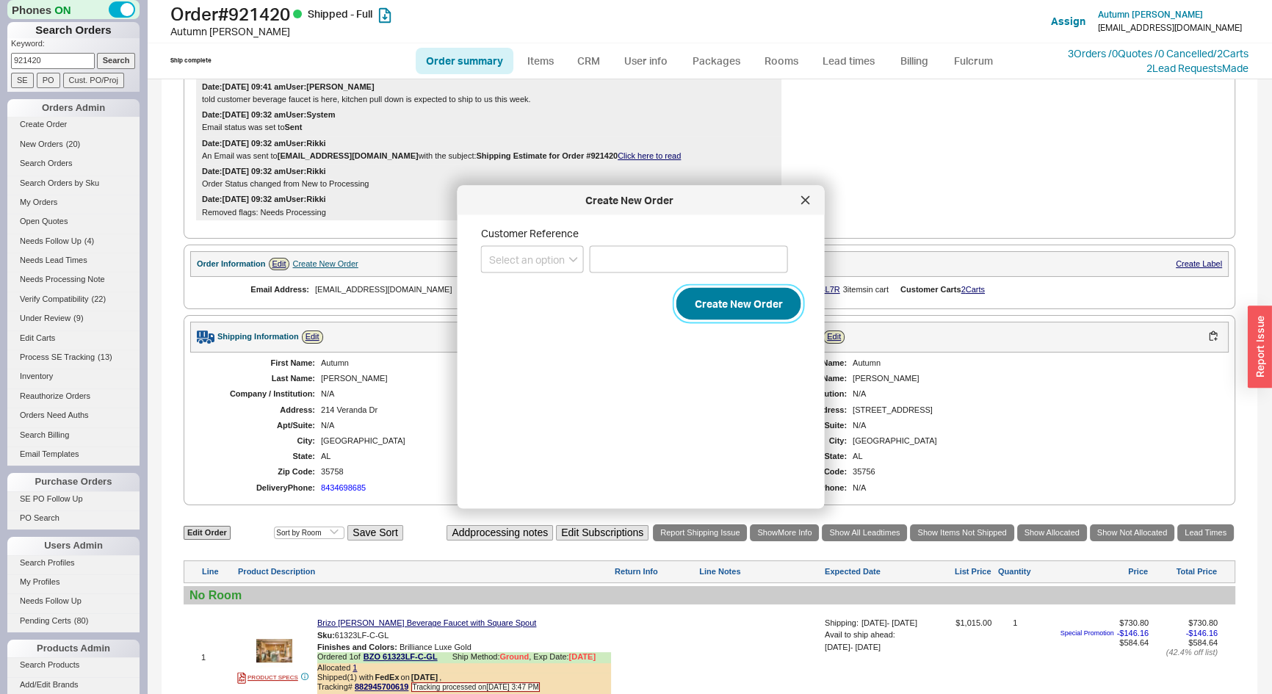
click at [732, 304] on button "Create New Order" at bounding box center [739, 304] width 125 height 32
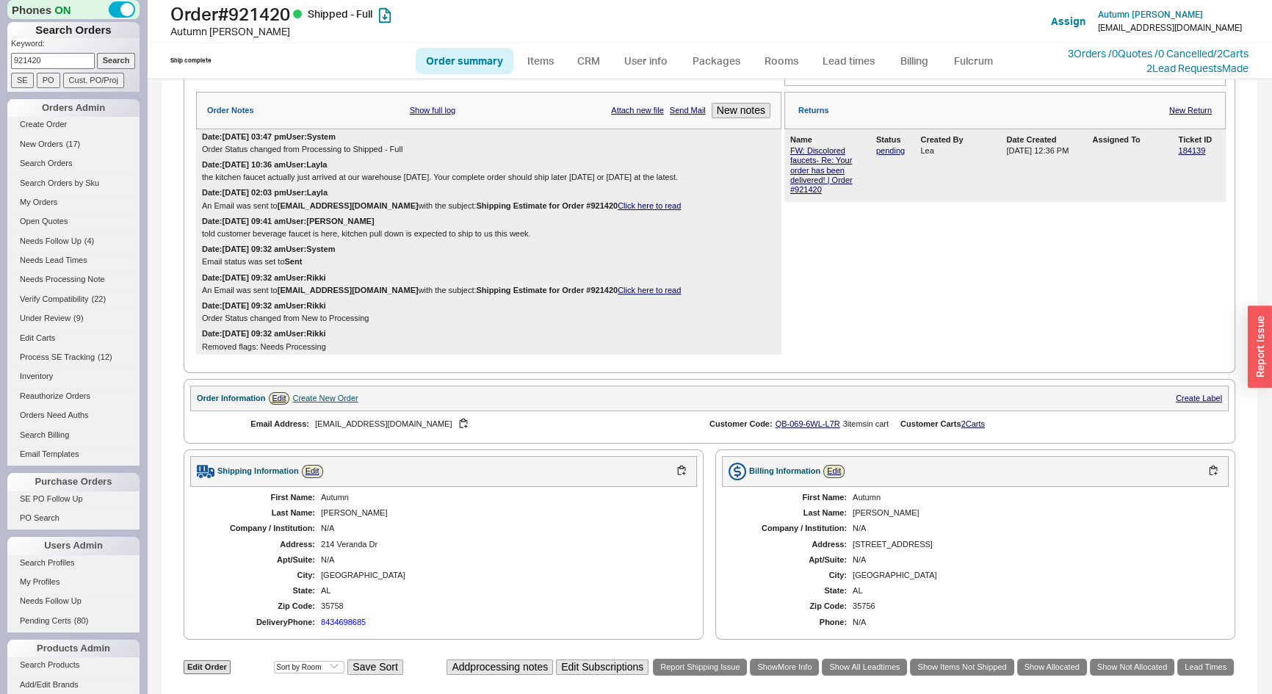
scroll to position [103, 0]
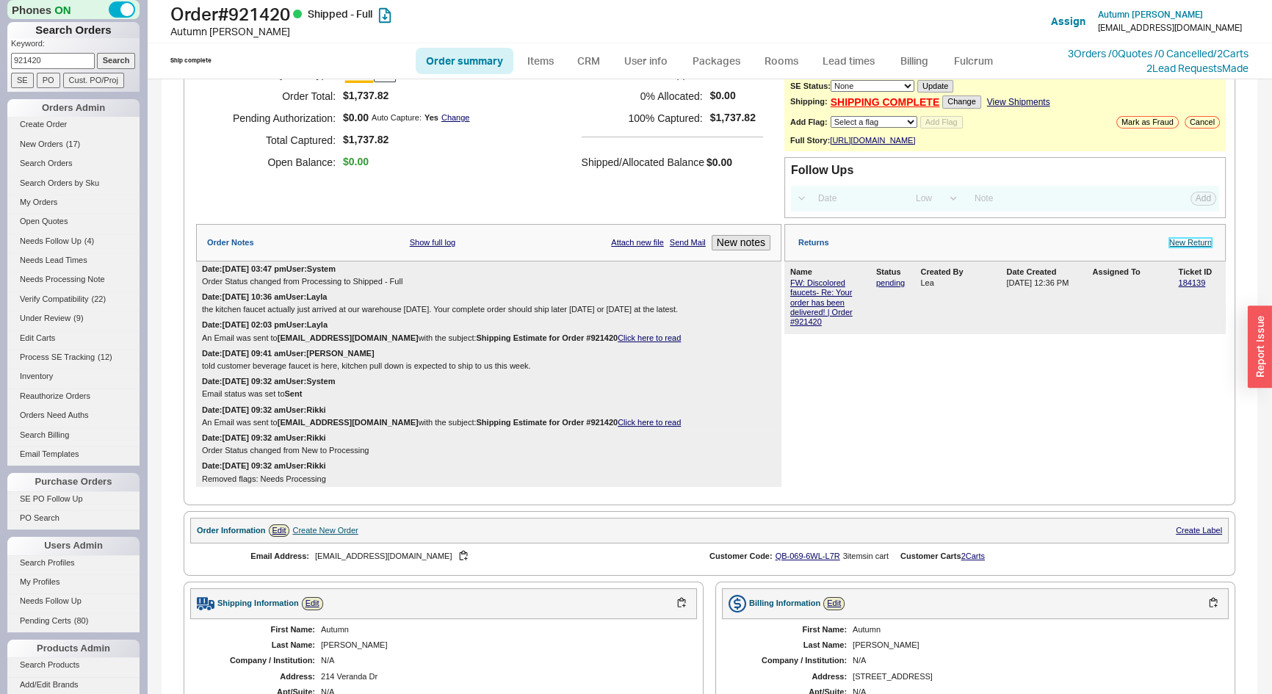
click at [1184, 248] on link "New Return" at bounding box center [1190, 243] width 43 height 10
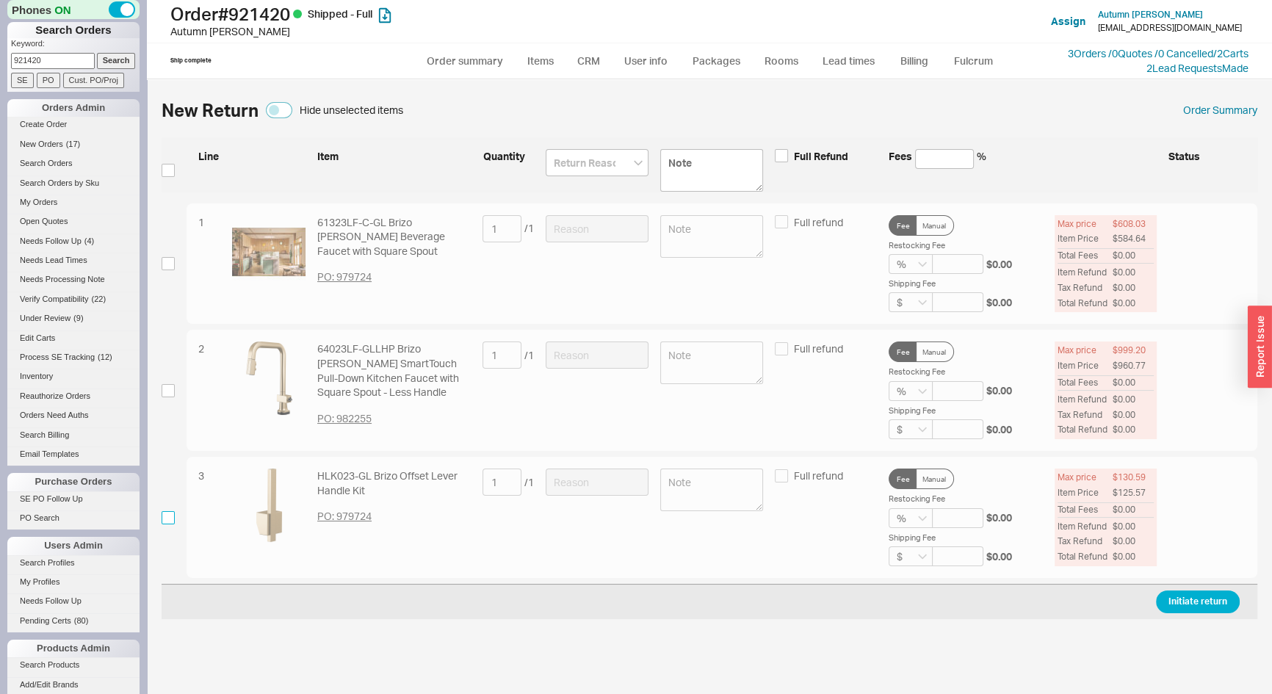
click at [173, 514] on input "checkbox" at bounding box center [168, 517] width 13 height 13
checkbox input "true"
click at [555, 486] on input at bounding box center [597, 482] width 103 height 27
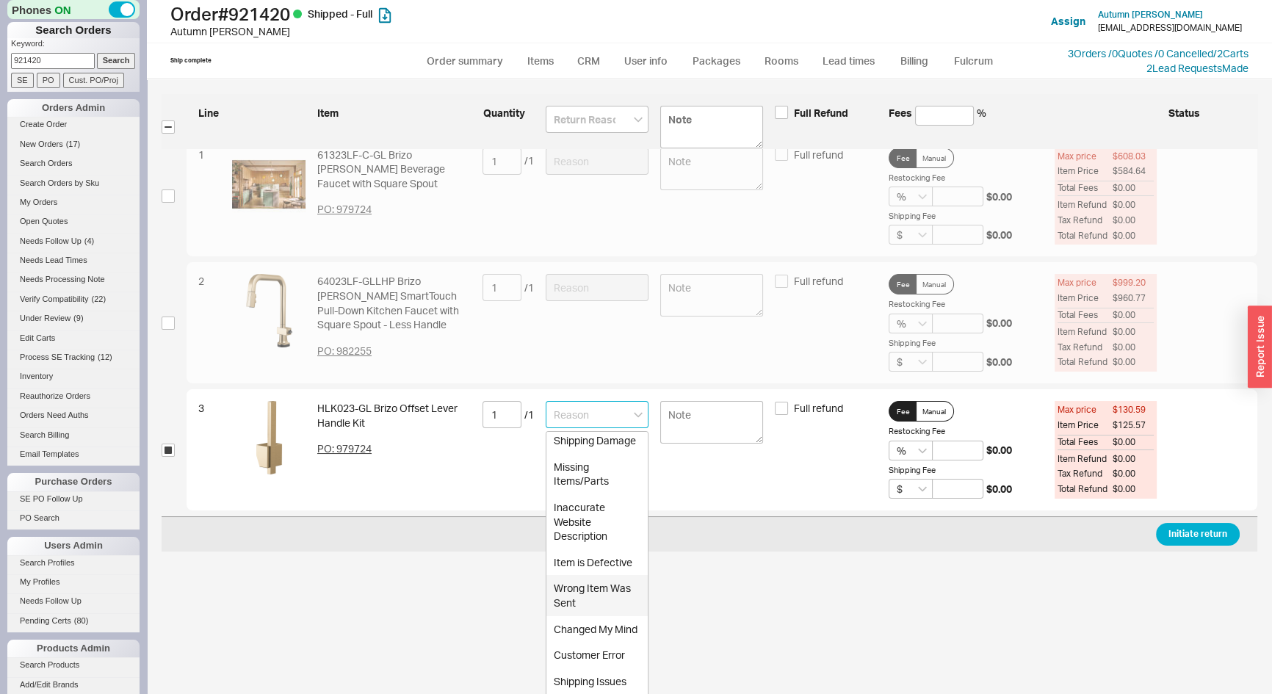
scroll to position [133, 0]
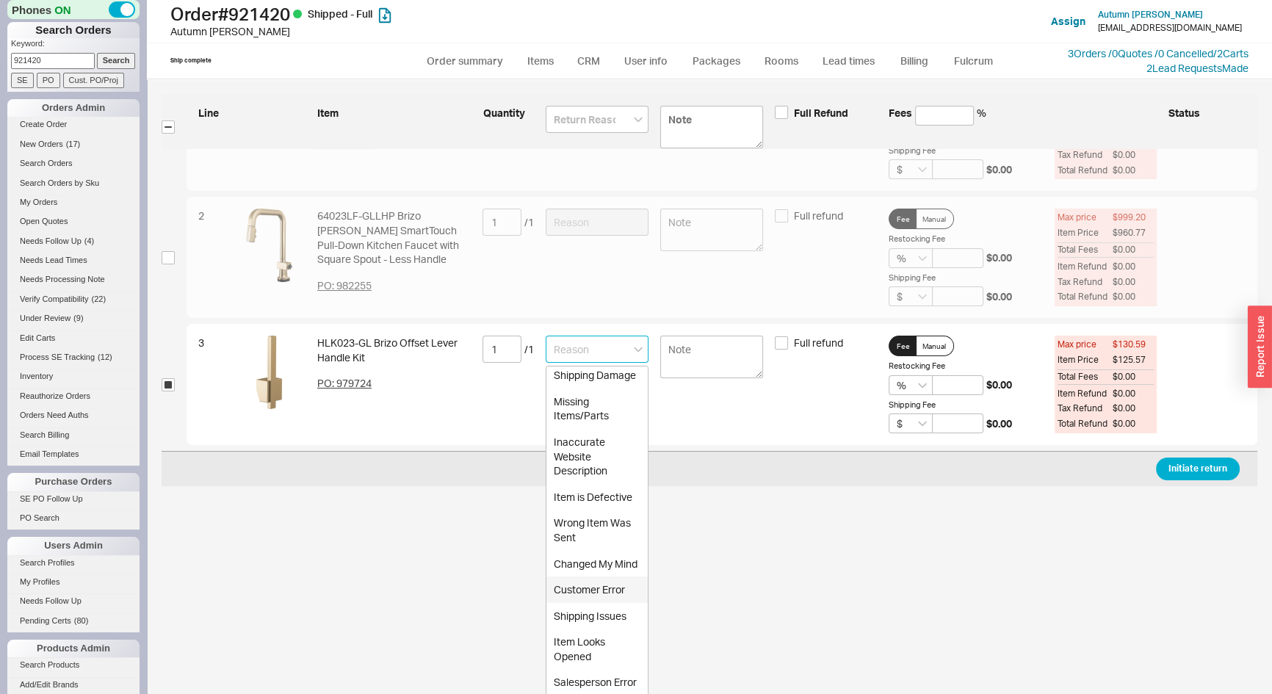
click at [593, 578] on div "Customer Error" at bounding box center [597, 590] width 101 height 26
type input "Customer Error"
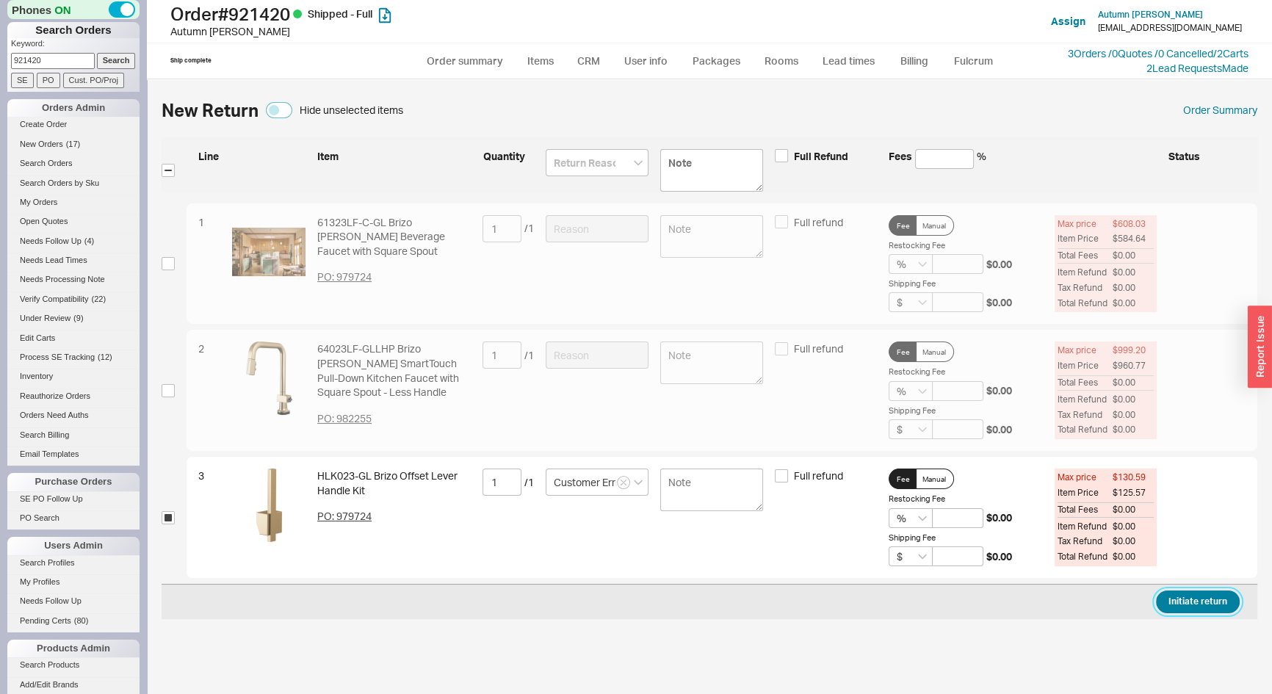
click at [1195, 605] on button "Initiate return" at bounding box center [1198, 602] width 84 height 23
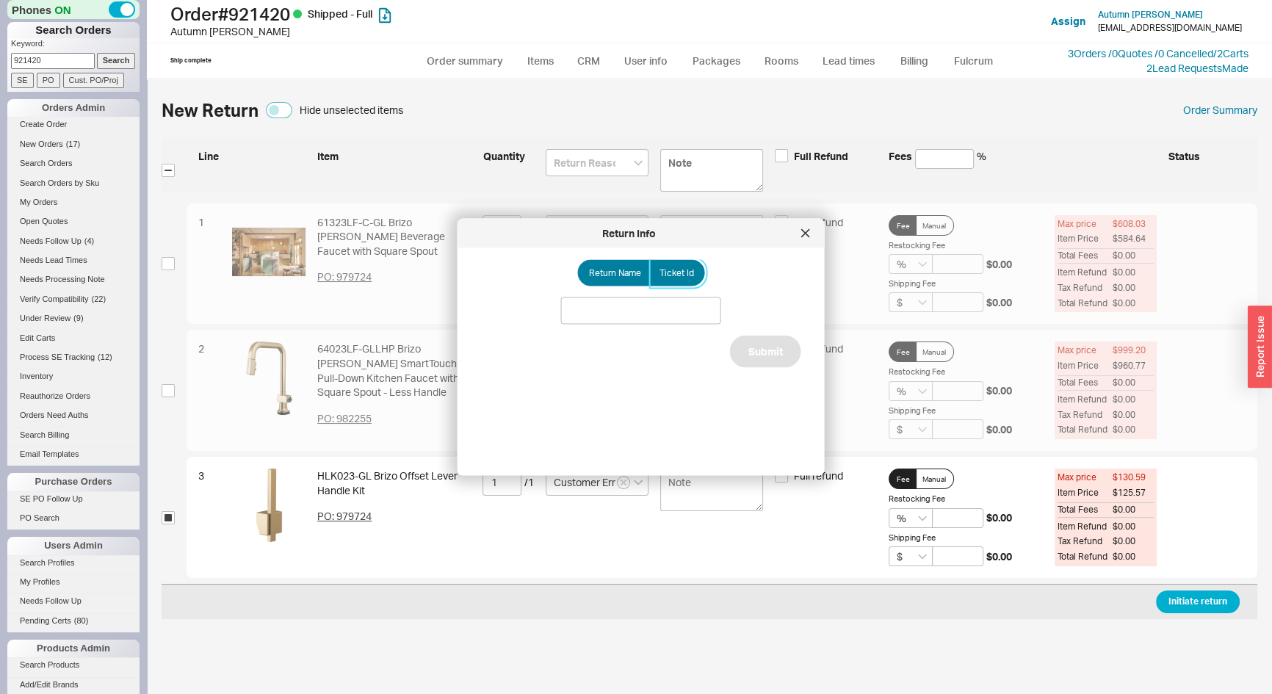
click at [683, 273] on span "Ticket Id" at bounding box center [677, 273] width 35 height 12
click at [0, 0] on input "Ticket Id" at bounding box center [0, 0] width 0 height 0
click at [628, 315] on input at bounding box center [641, 311] width 160 height 27
type input "188116"
click at [742, 370] on button "Submit" at bounding box center [765, 369] width 71 height 32
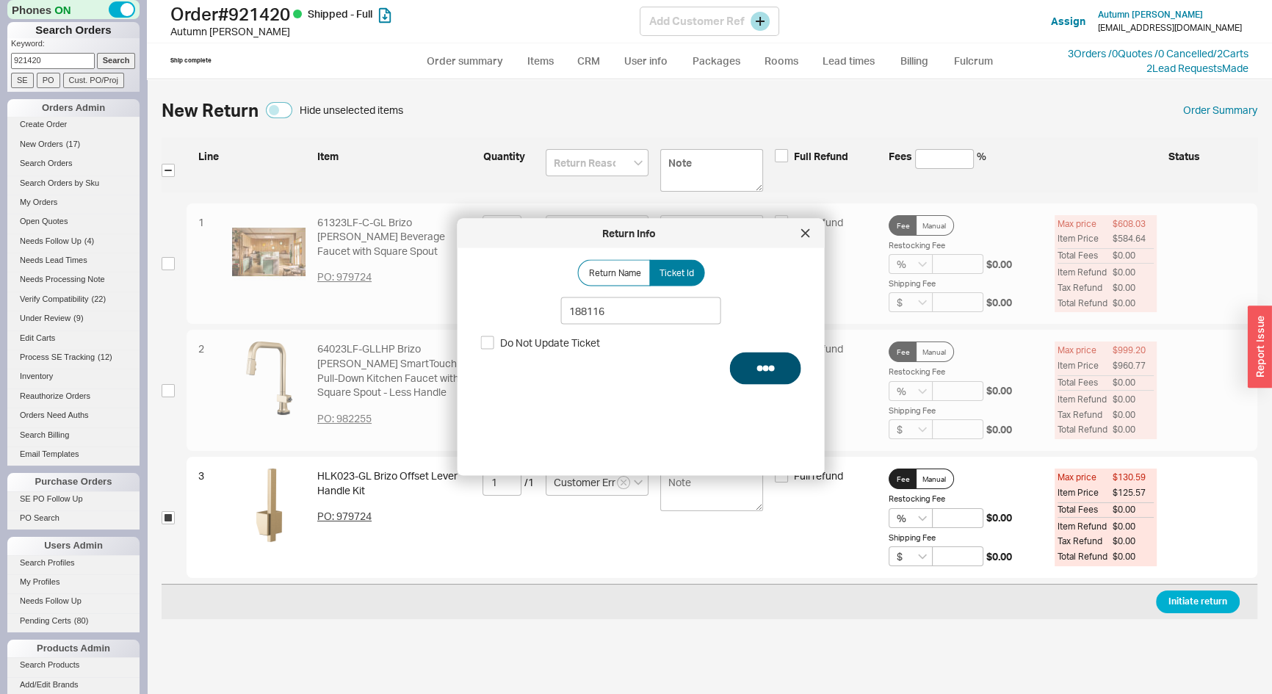
select select "*"
select select "LOW"
select select "3"
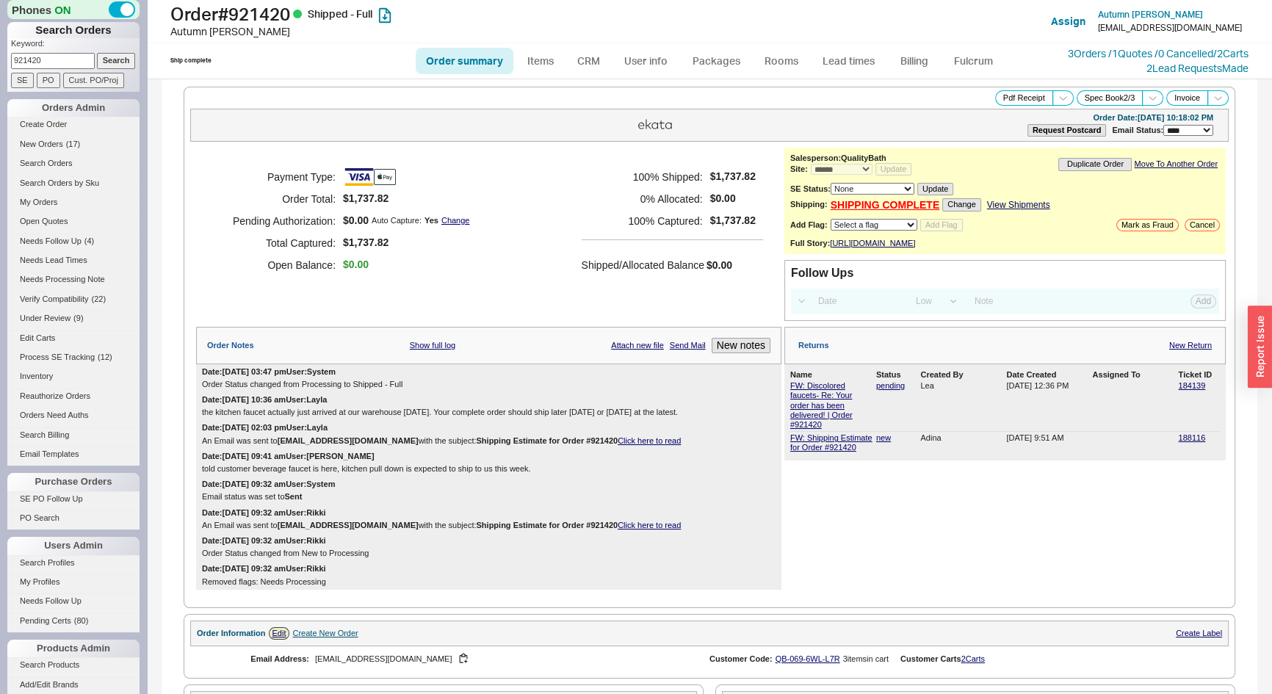
drag, startPoint x: 46, startPoint y: 54, endPoint x: 0, endPoint y: 71, distance: 49.3
click at [0, 71] on div "Phones ON Search Orders Keyword: 921420 Search SE PO Cust. PO/Proj Orders Admin…" at bounding box center [73, 347] width 147 height 694
type input "803308"
click at [97, 53] on input "Search" at bounding box center [116, 60] width 39 height 15
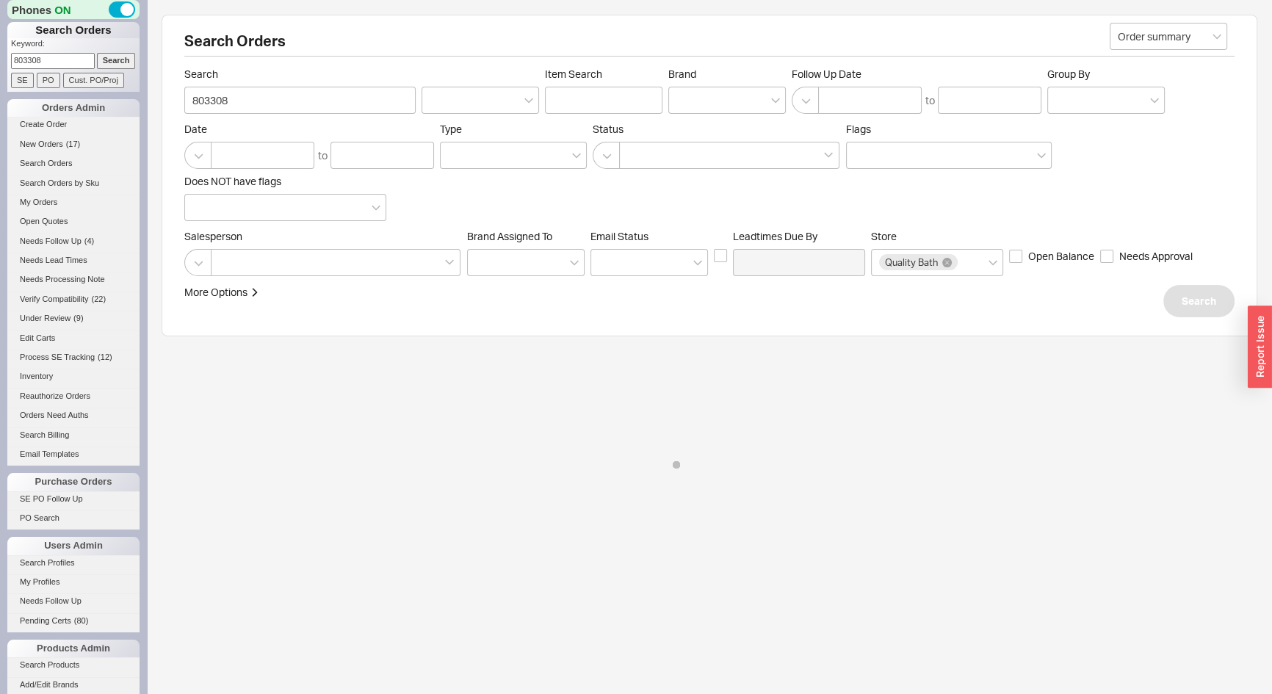
select select "*"
select select "LOW"
select select "3"
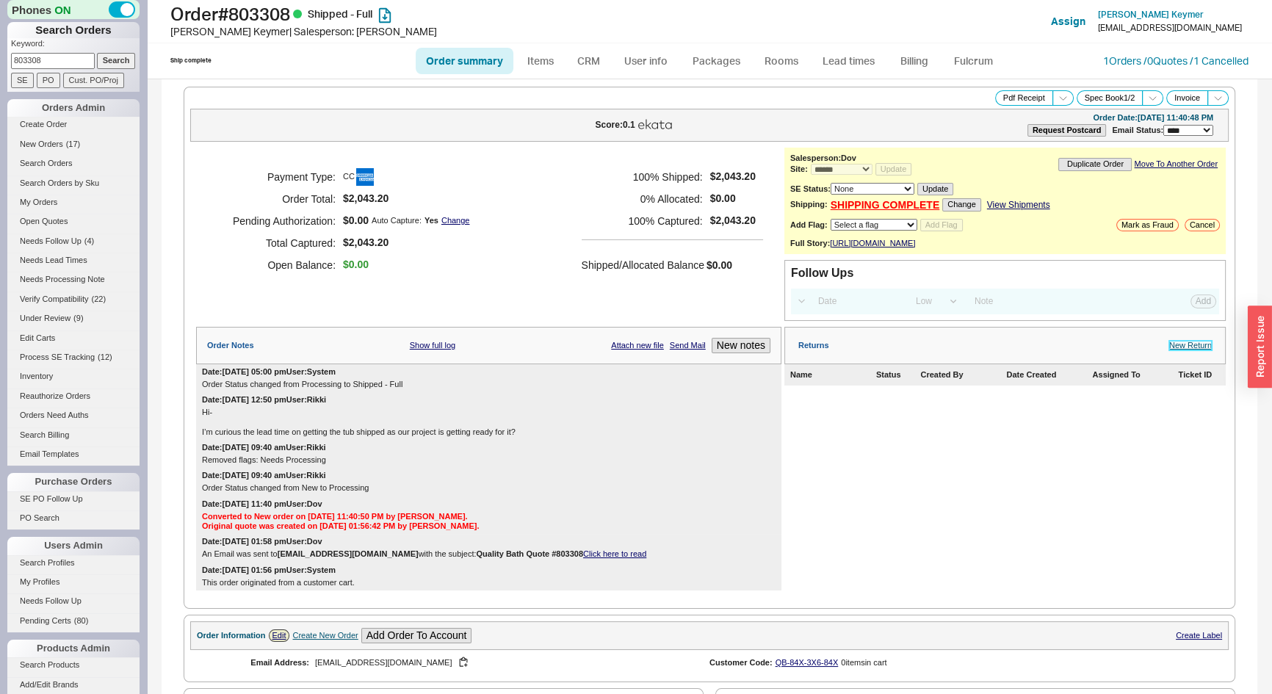
click at [1197, 350] on link "New Return" at bounding box center [1190, 346] width 43 height 10
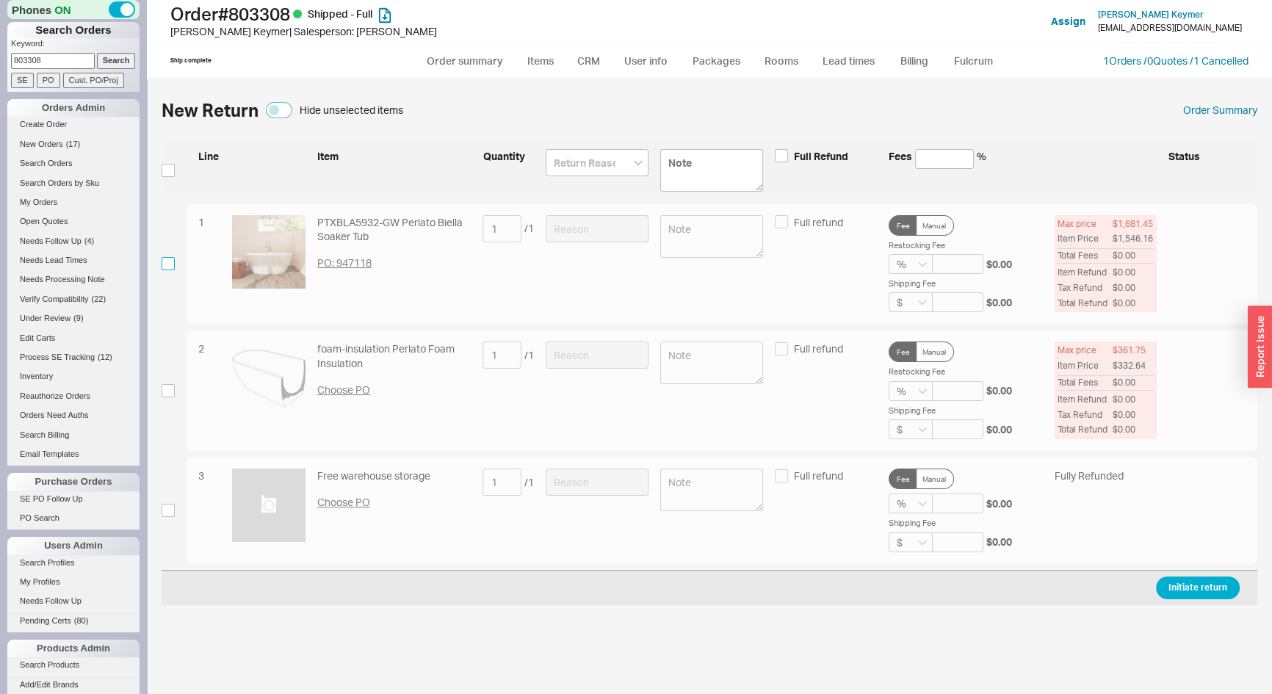
click at [166, 267] on input "checkbox" at bounding box center [168, 263] width 13 height 13
checkbox input "true"
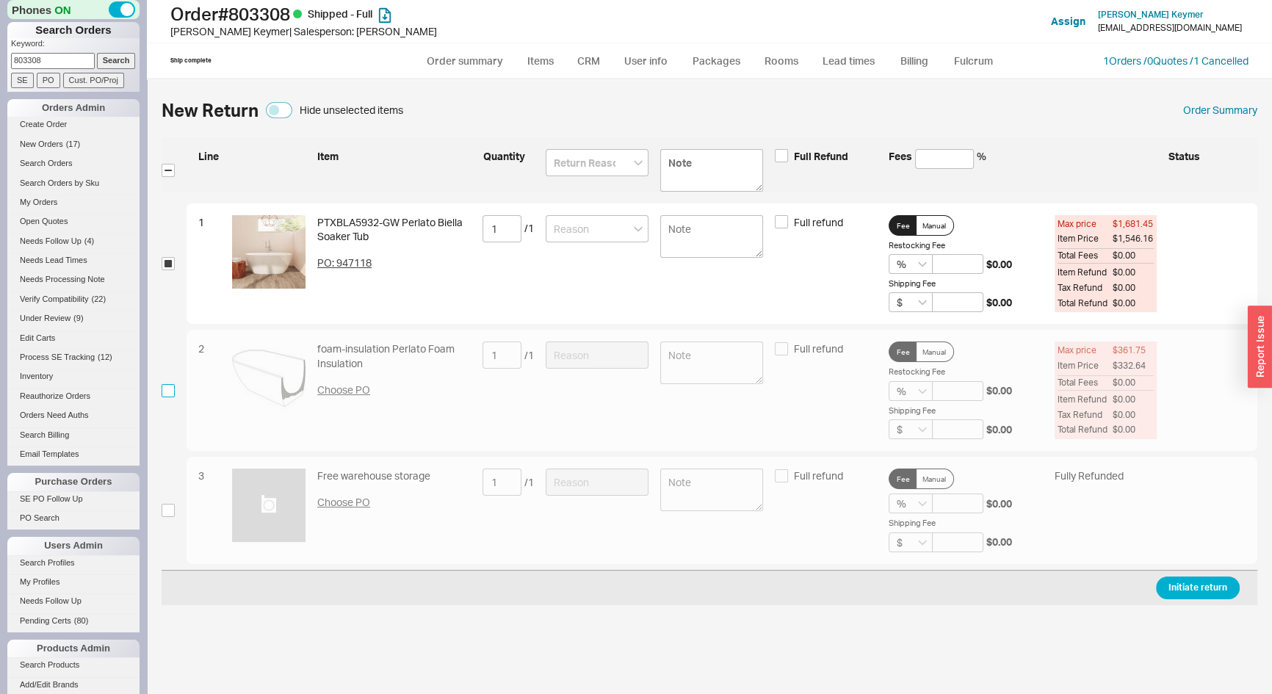
click at [165, 387] on input "checkbox" at bounding box center [168, 390] width 13 height 13
checkbox input "true"
click at [569, 156] on input at bounding box center [597, 162] width 103 height 27
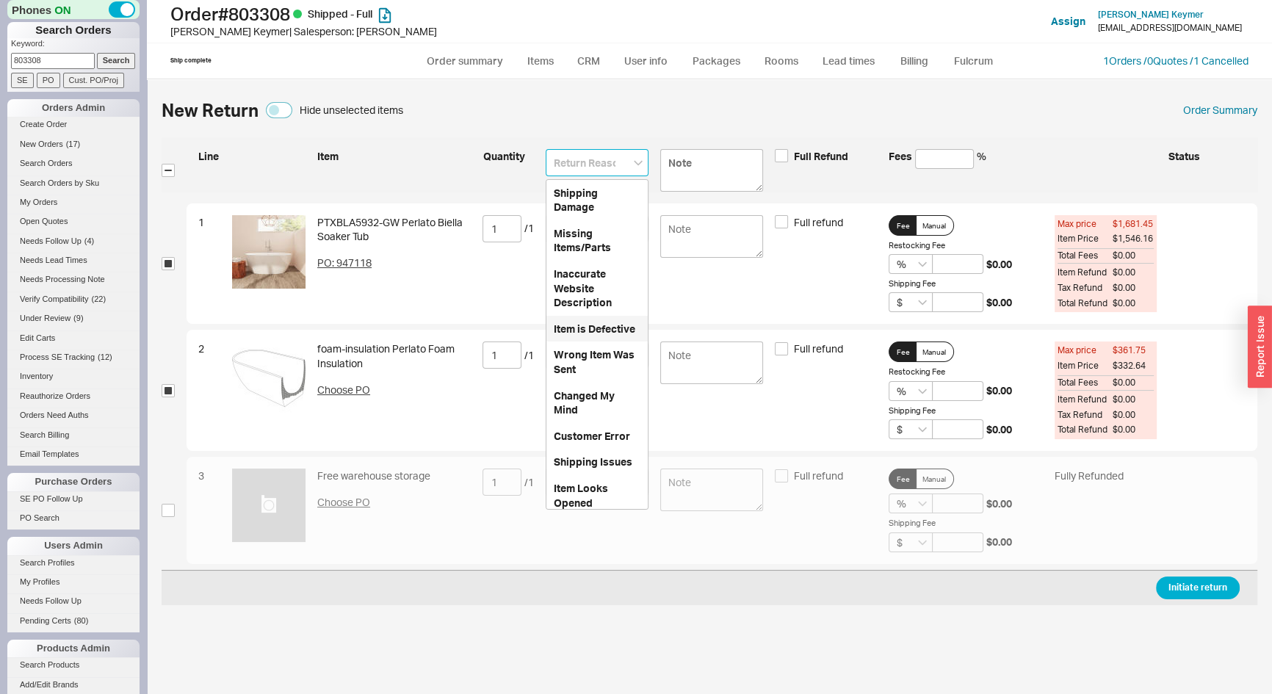
click at [575, 339] on div "Item is Defective" at bounding box center [597, 329] width 101 height 26
type input "Item is Defective"
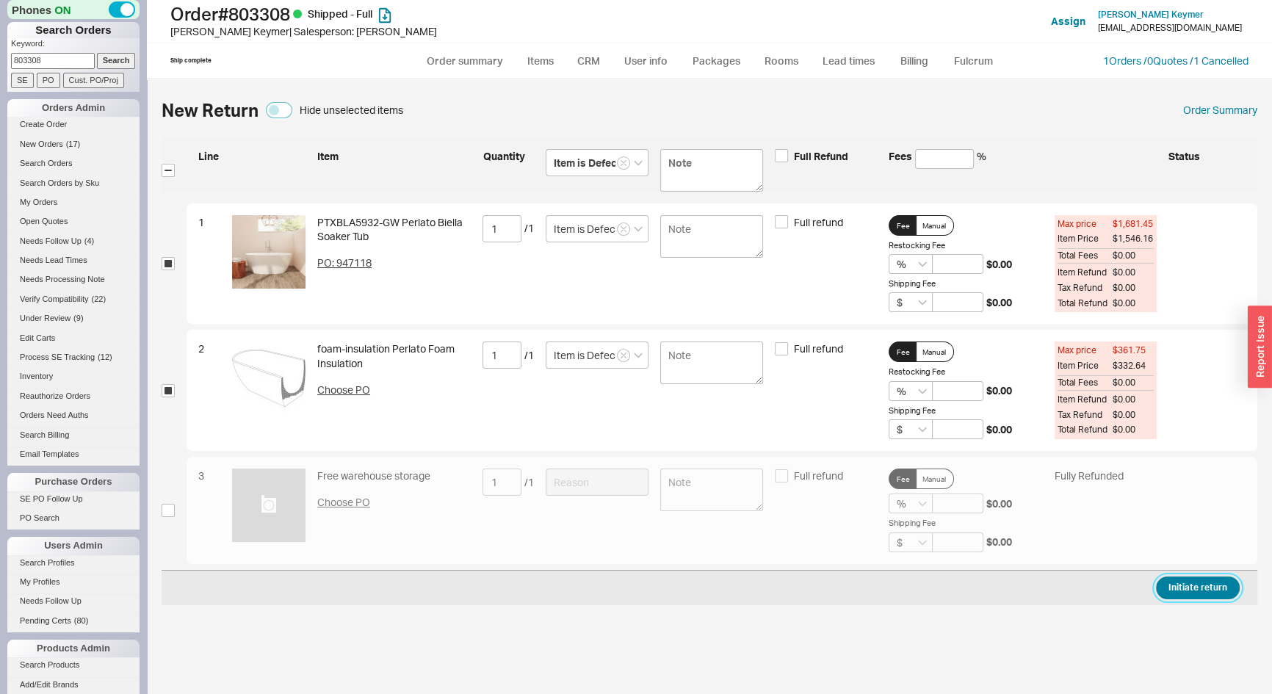
click at [1227, 588] on button "Initiate return" at bounding box center [1198, 588] width 84 height 23
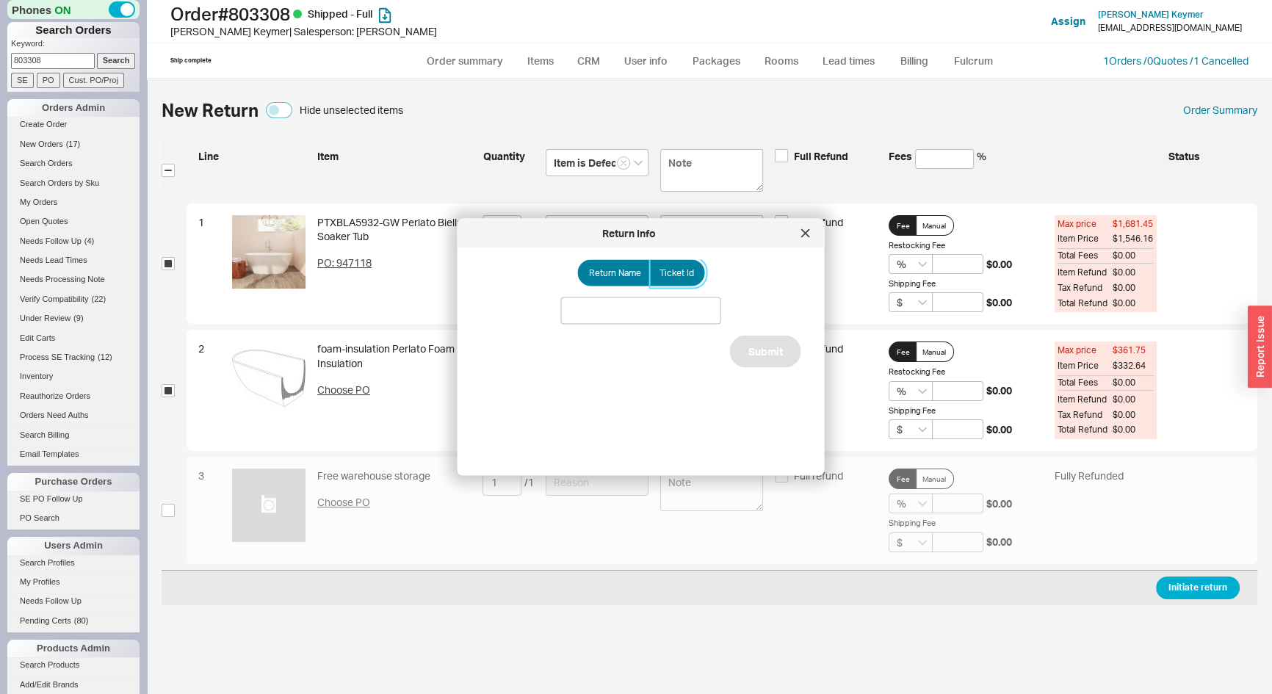
click at [681, 275] on span "Ticket Id" at bounding box center [677, 273] width 35 height 12
click at [0, 0] on input "Ticket Id" at bounding box center [0, 0] width 0 height 0
click at [669, 310] on input at bounding box center [641, 311] width 160 height 27
type input "188119"
click at [739, 363] on button "Submit" at bounding box center [765, 369] width 71 height 32
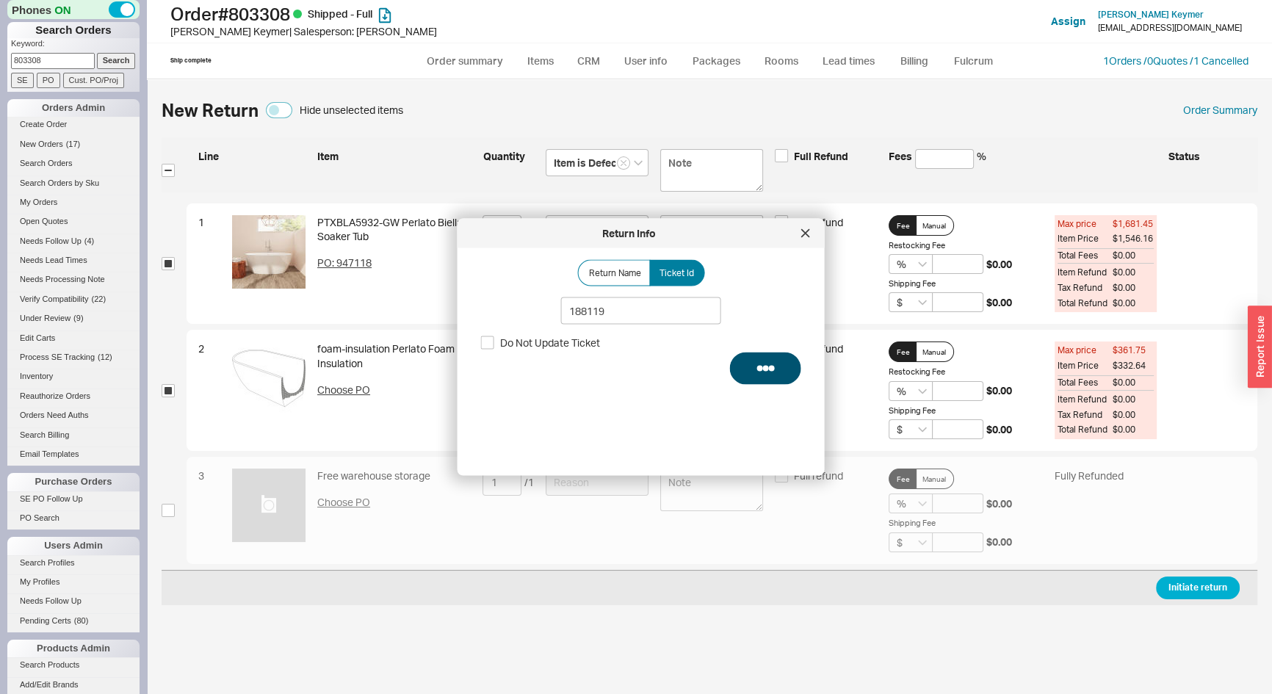
select select "*"
select select "LOW"
select select "3"
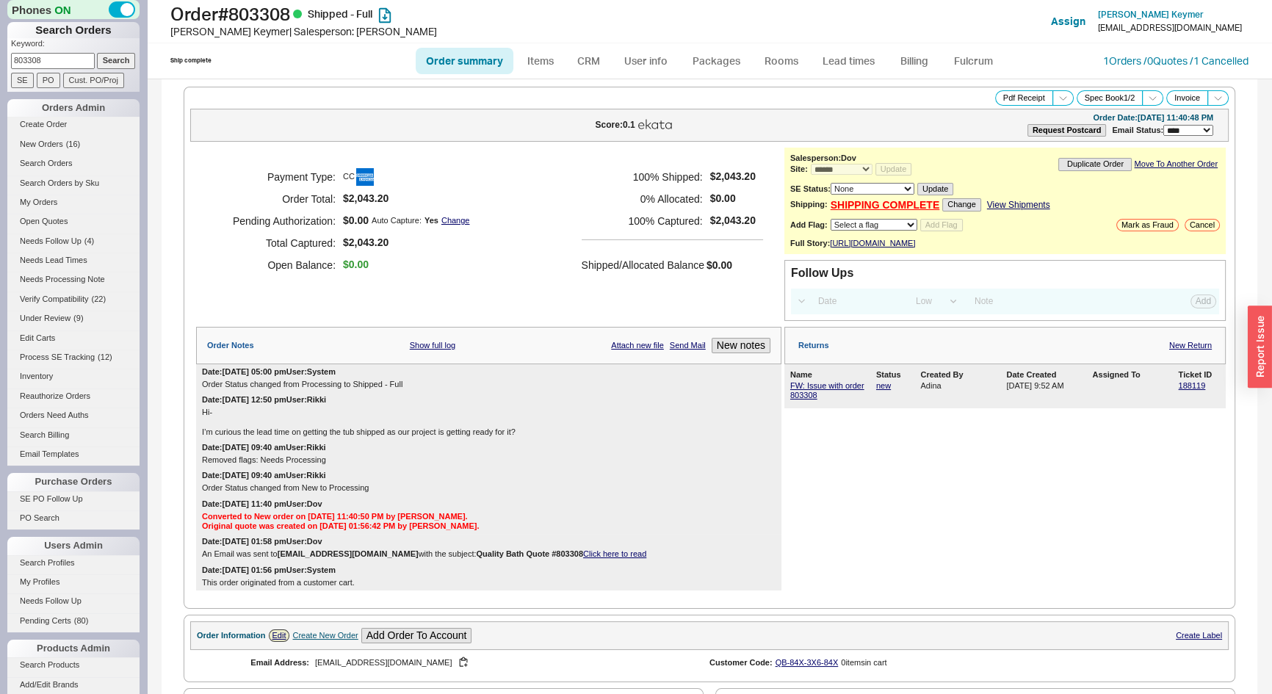
drag, startPoint x: 40, startPoint y: 57, endPoint x: 0, endPoint y: 45, distance: 41.6
click at [0, 51] on div "Phones ON Search Orders Keyword: 803308 Search SE PO Cust. PO/Proj Orders Admin…" at bounding box center [73, 347] width 147 height 694
type input "9386"
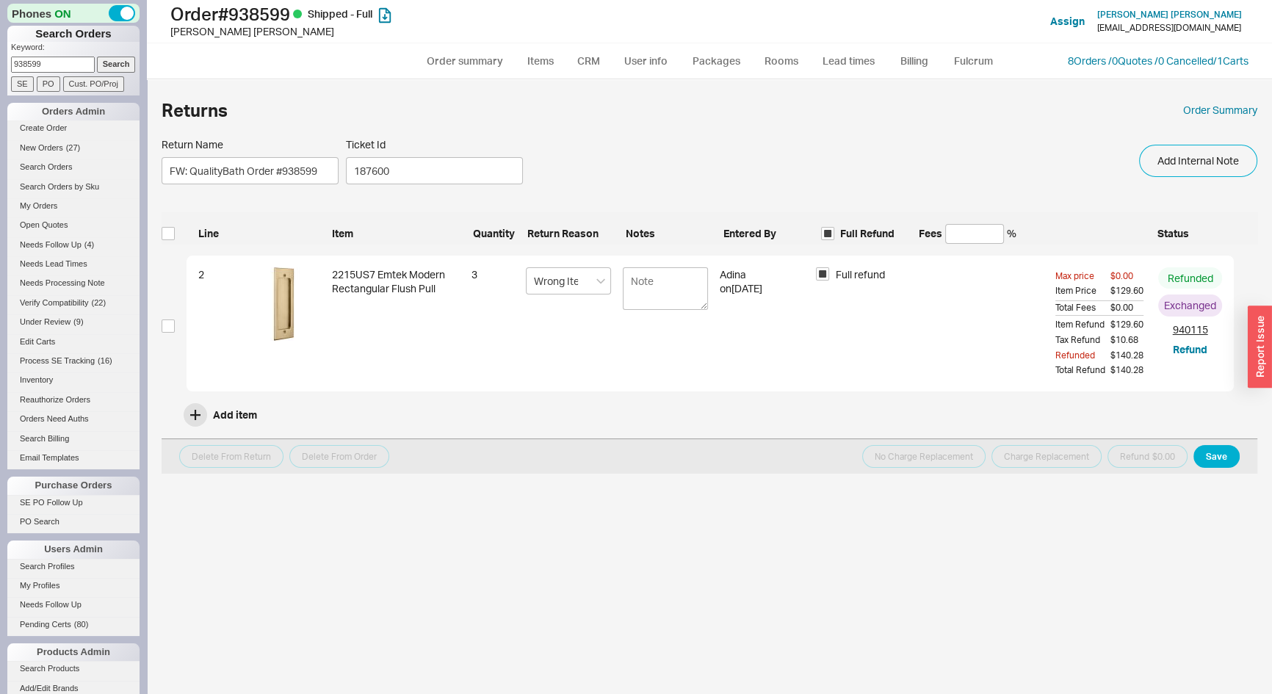
click at [71, 64] on input "938599" at bounding box center [53, 64] width 84 height 15
type input "940360"
click at [97, 57] on input "Search" at bounding box center [116, 64] width 39 height 15
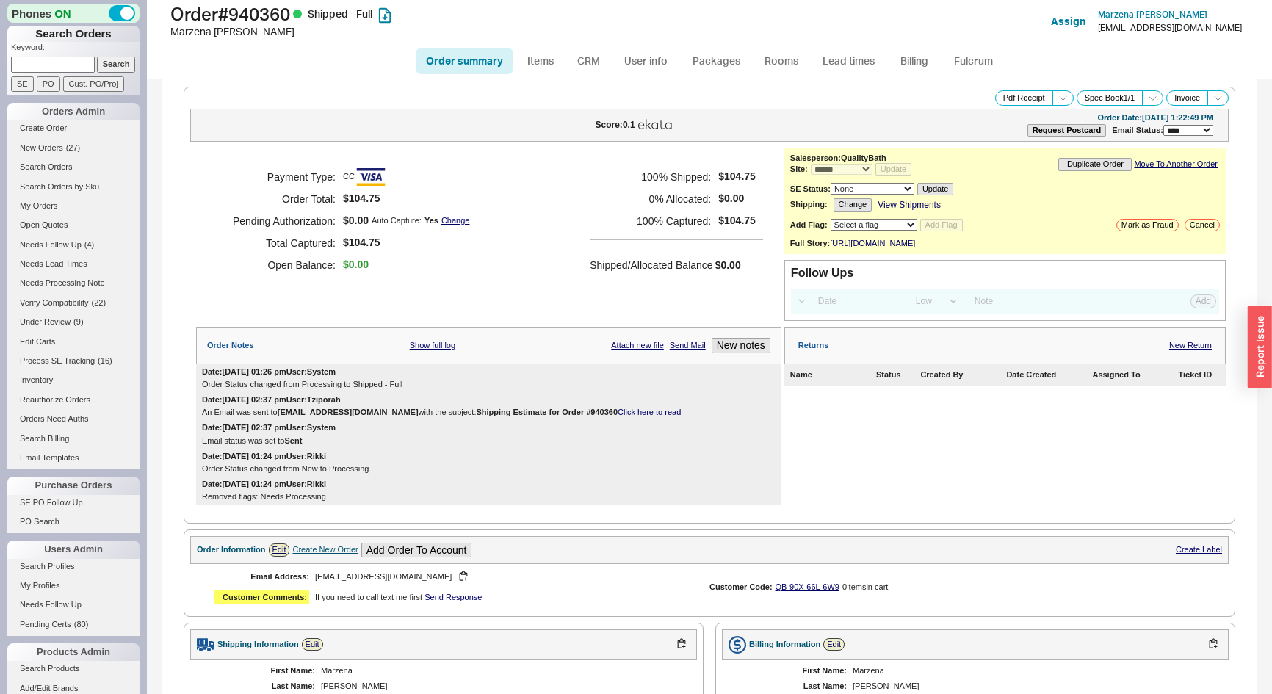
select select "*"
select select "LOW"
select select "3"
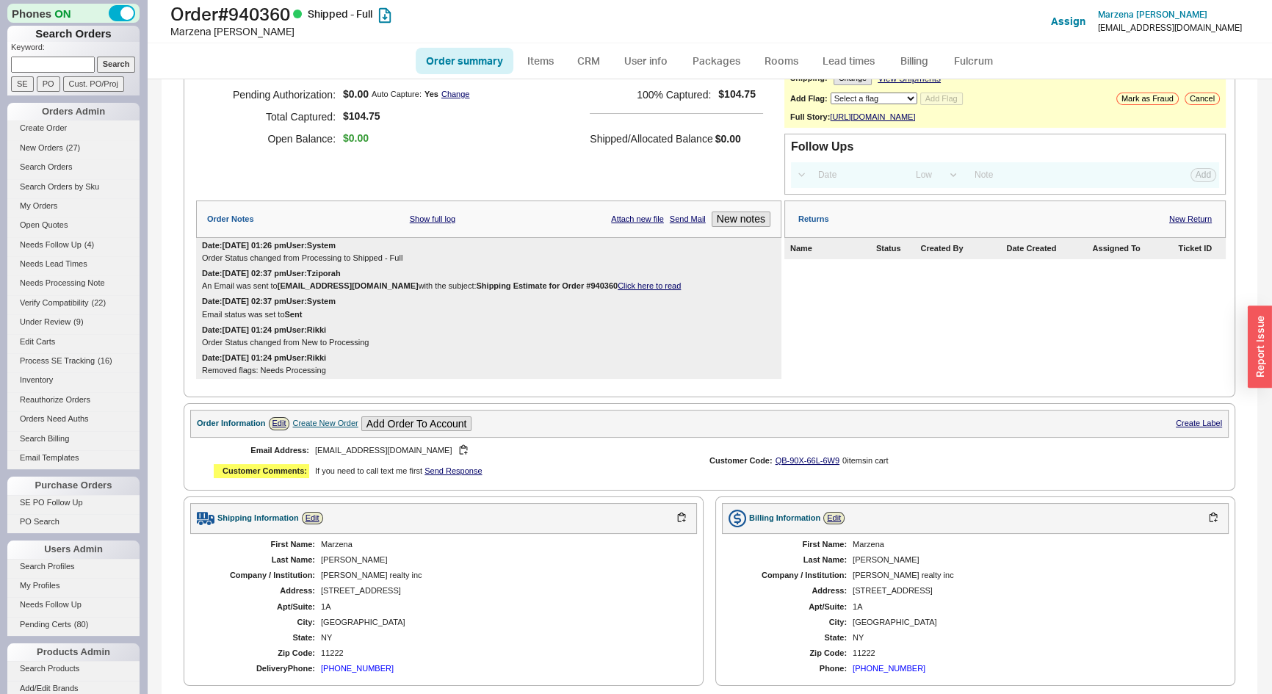
scroll to position [123, 0]
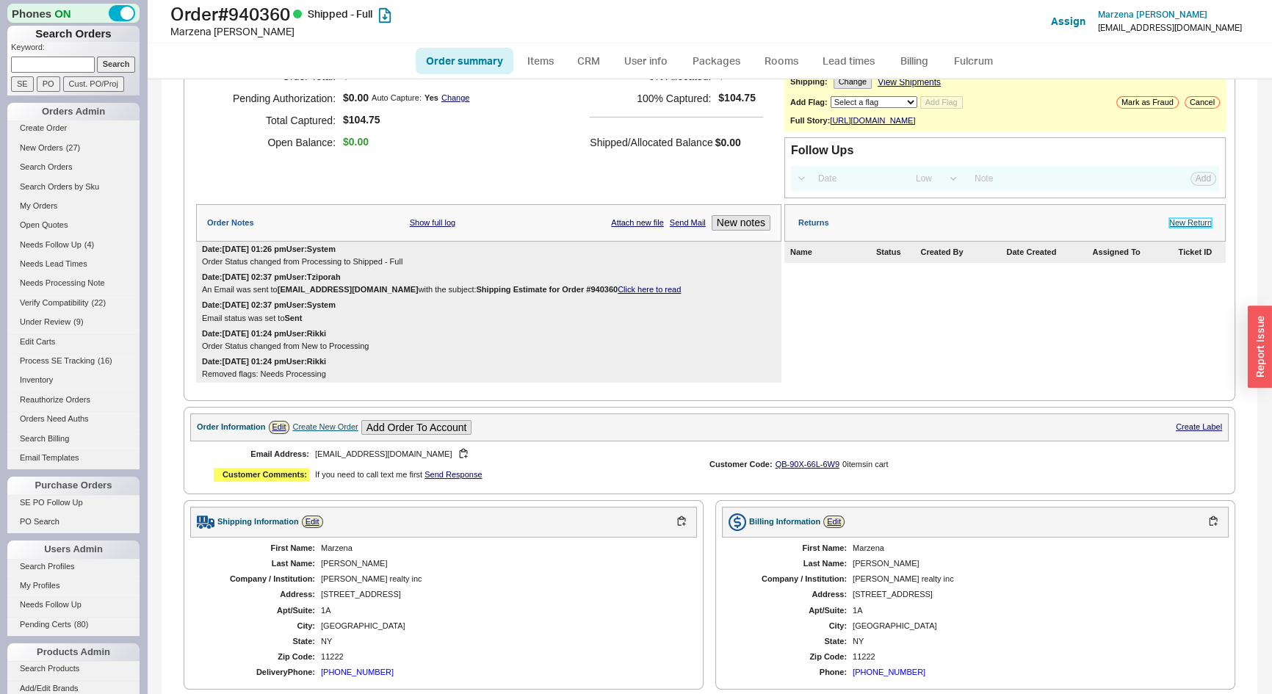
click at [1169, 227] on link "New Return" at bounding box center [1190, 223] width 43 height 10
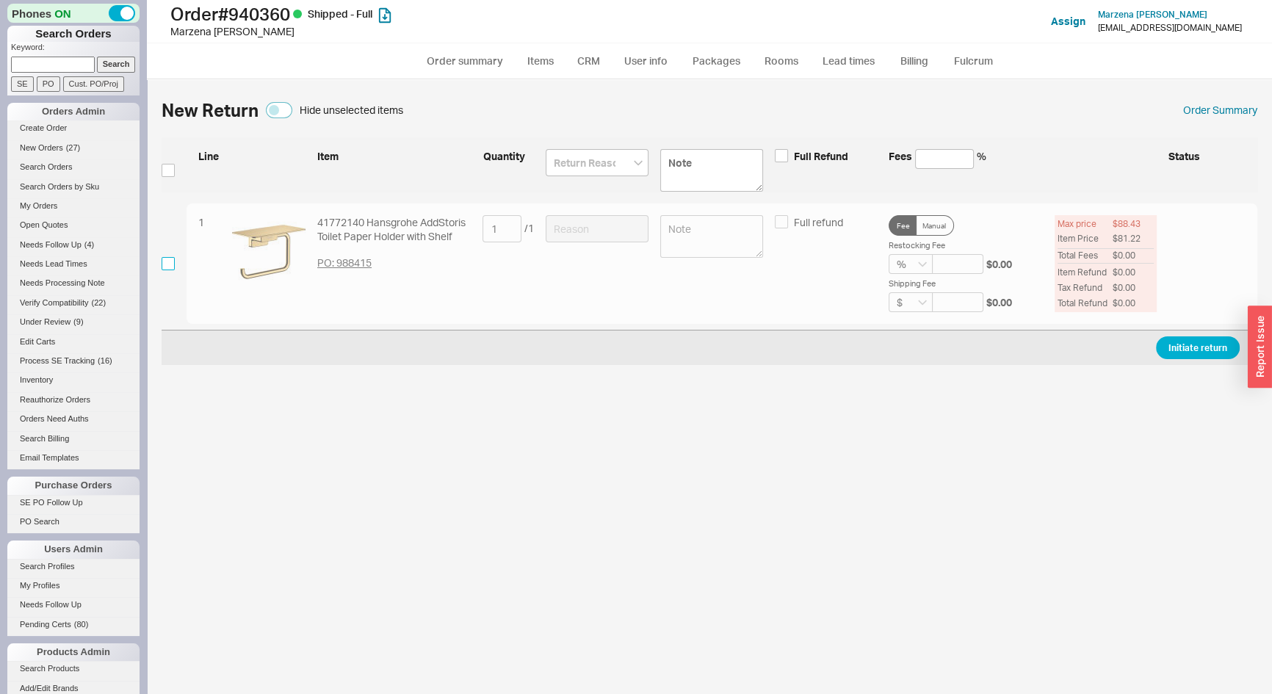
click at [169, 269] on input "checkbox" at bounding box center [168, 263] width 13 height 13
checkbox input "true"
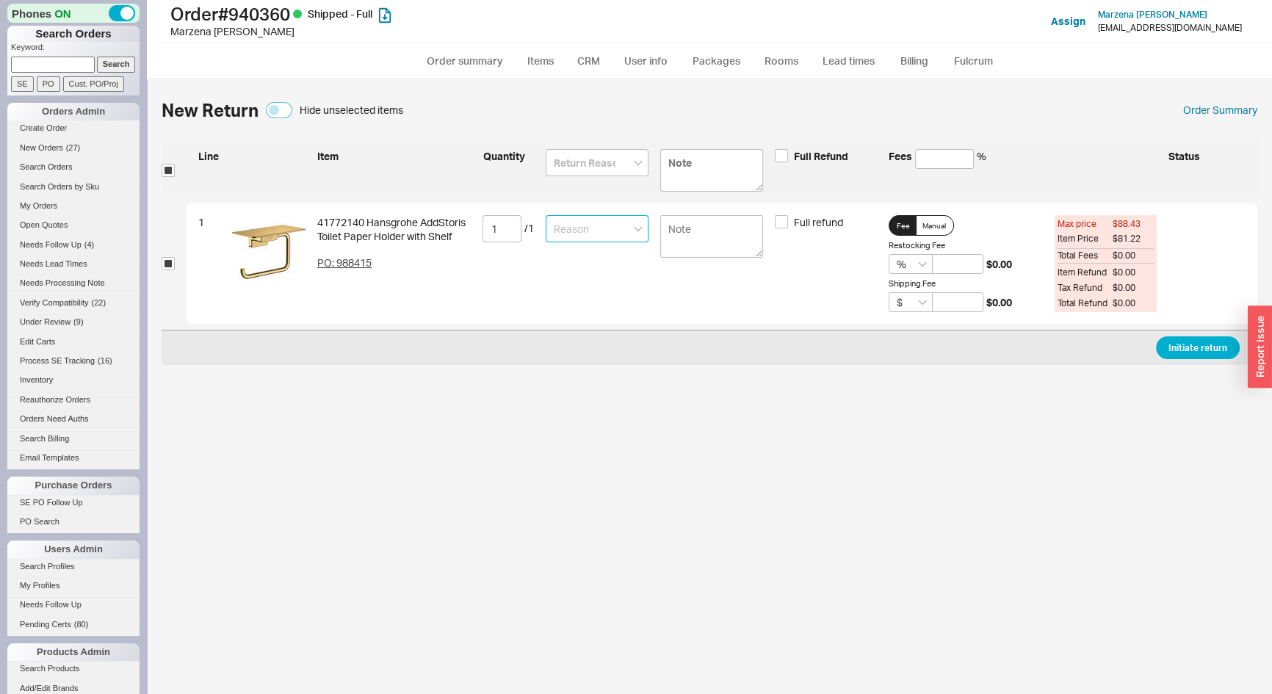
click at [594, 228] on input at bounding box center [597, 228] width 103 height 27
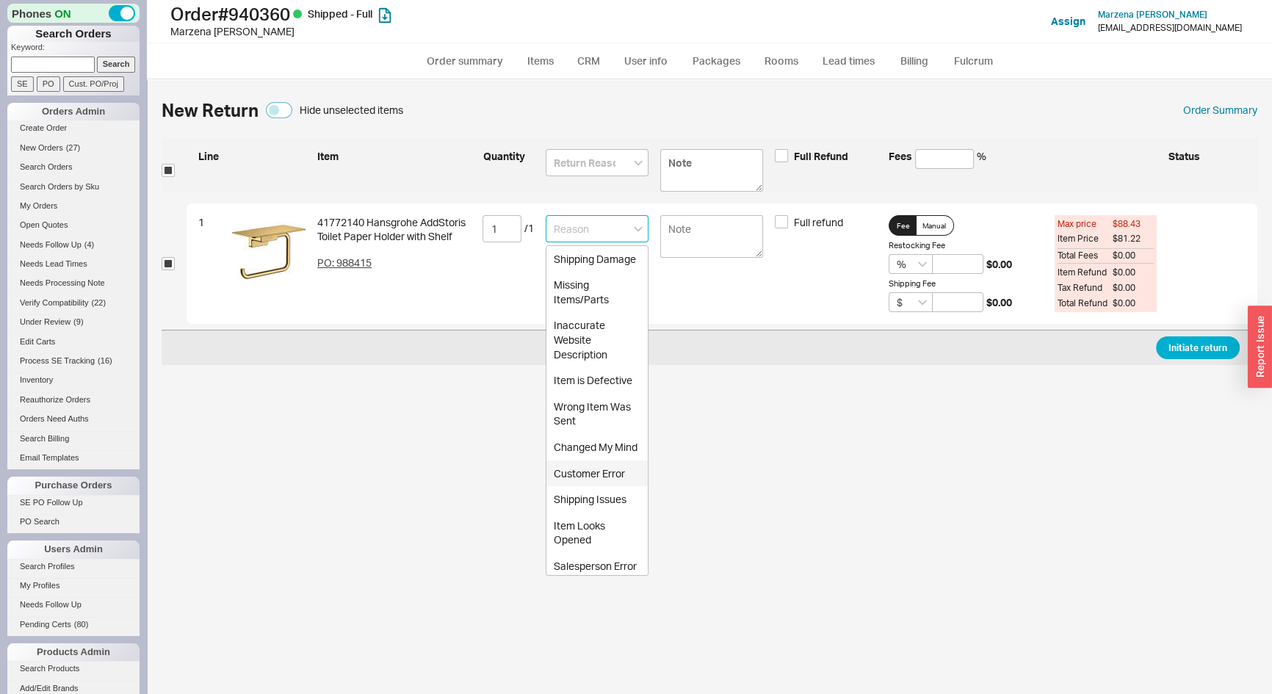
drag, startPoint x: 589, startPoint y: 514, endPoint x: 634, endPoint y: 475, distance: 59.4
click at [590, 487] on div "Customer Error" at bounding box center [597, 474] width 101 height 26
type input "Customer Error"
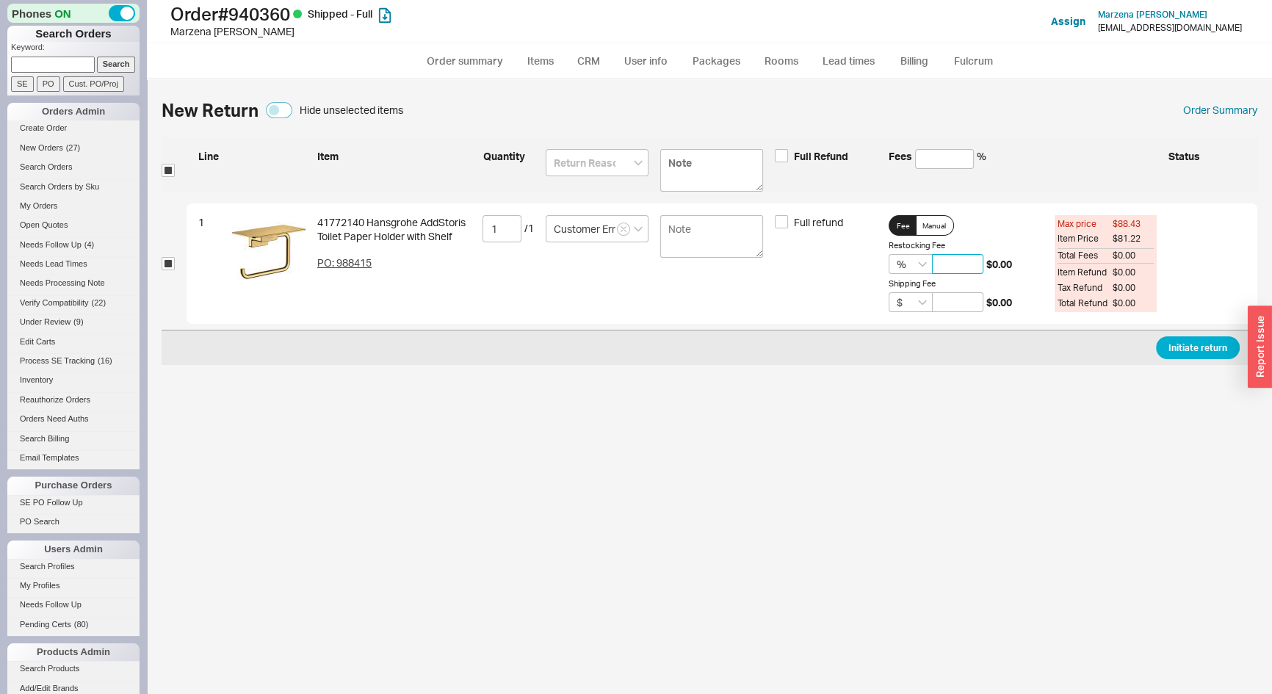
click at [942, 257] on input at bounding box center [957, 264] width 51 height 20
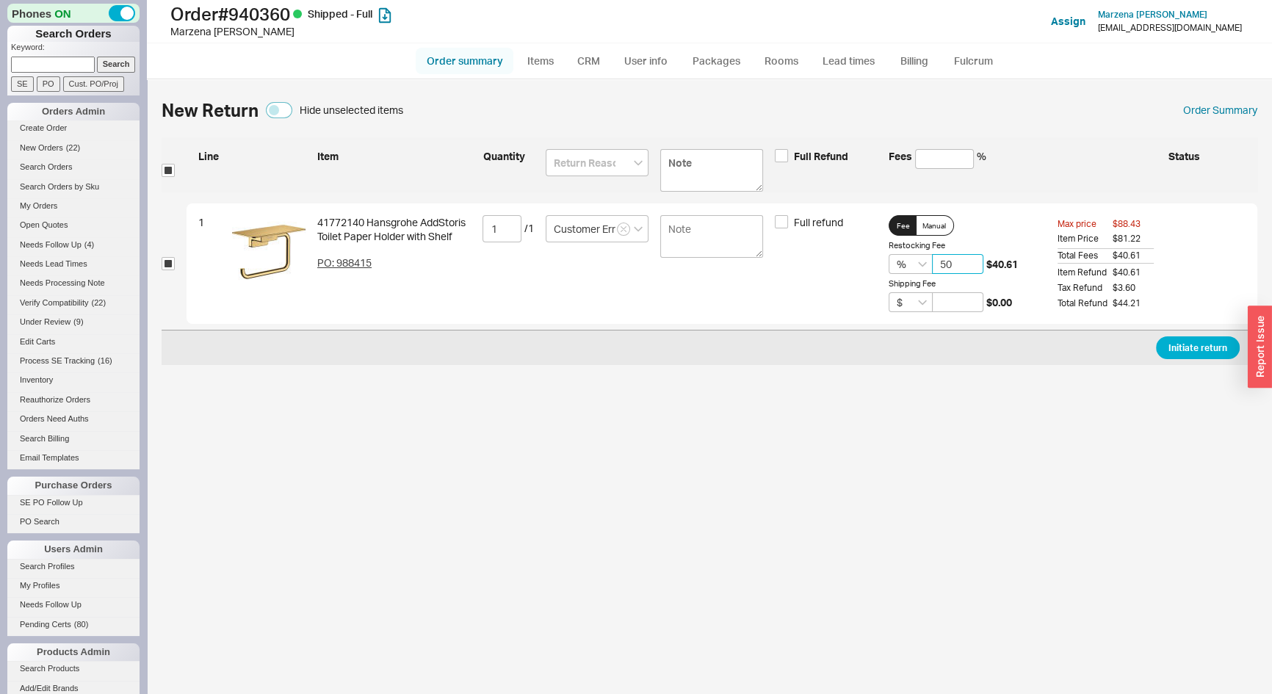
type input "50"
click at [463, 60] on link "Order summary" at bounding box center [465, 61] width 98 height 26
select select "*"
select select "LOW"
select select "3"
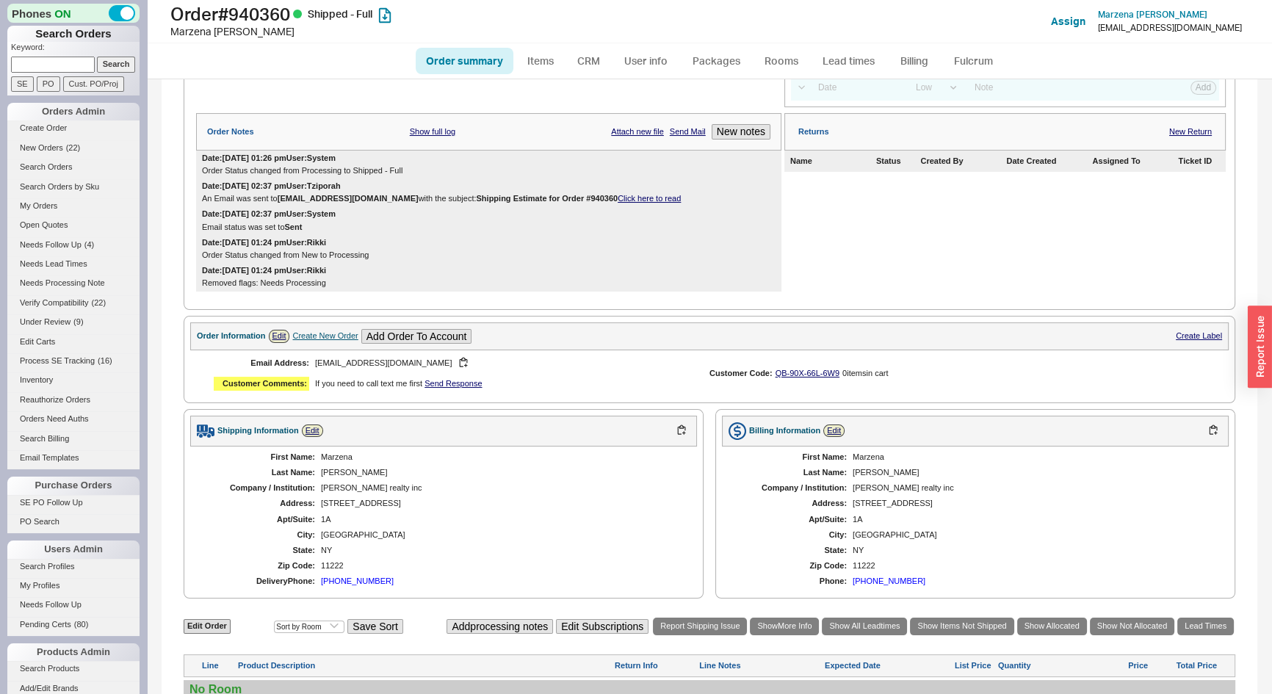
scroll to position [467, 0]
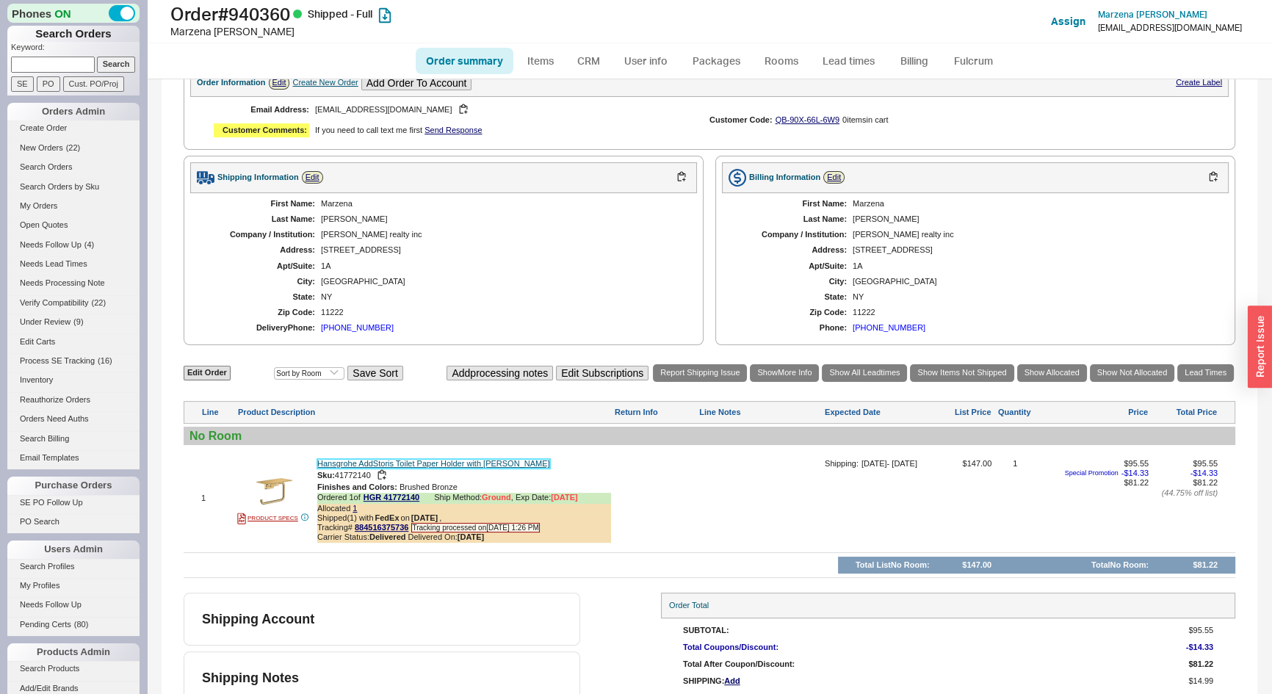
click at [476, 468] on link "Hansgrohe AddStoris Toilet Paper Holder with [PERSON_NAME]" at bounding box center [433, 464] width 233 height 10
click at [394, 469] on link "Hansgrohe AddStoris Toilet Paper Holder with [PERSON_NAME]" at bounding box center [433, 464] width 233 height 10
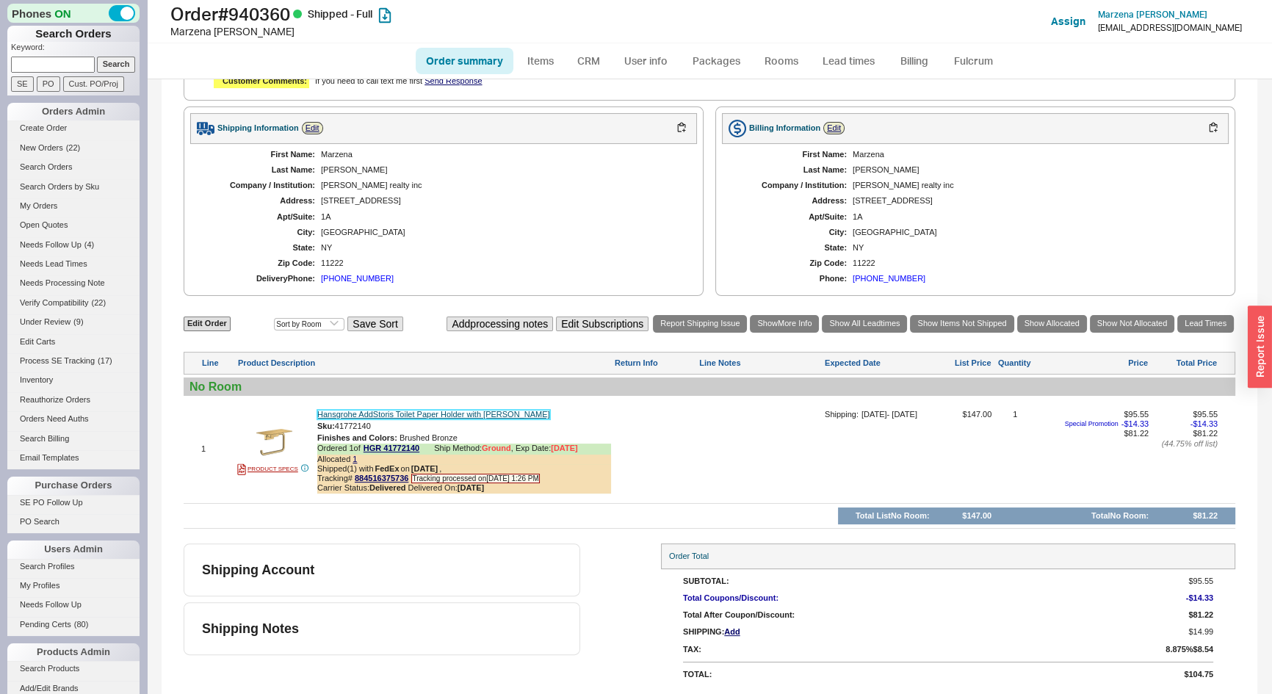
scroll to position [190, 0]
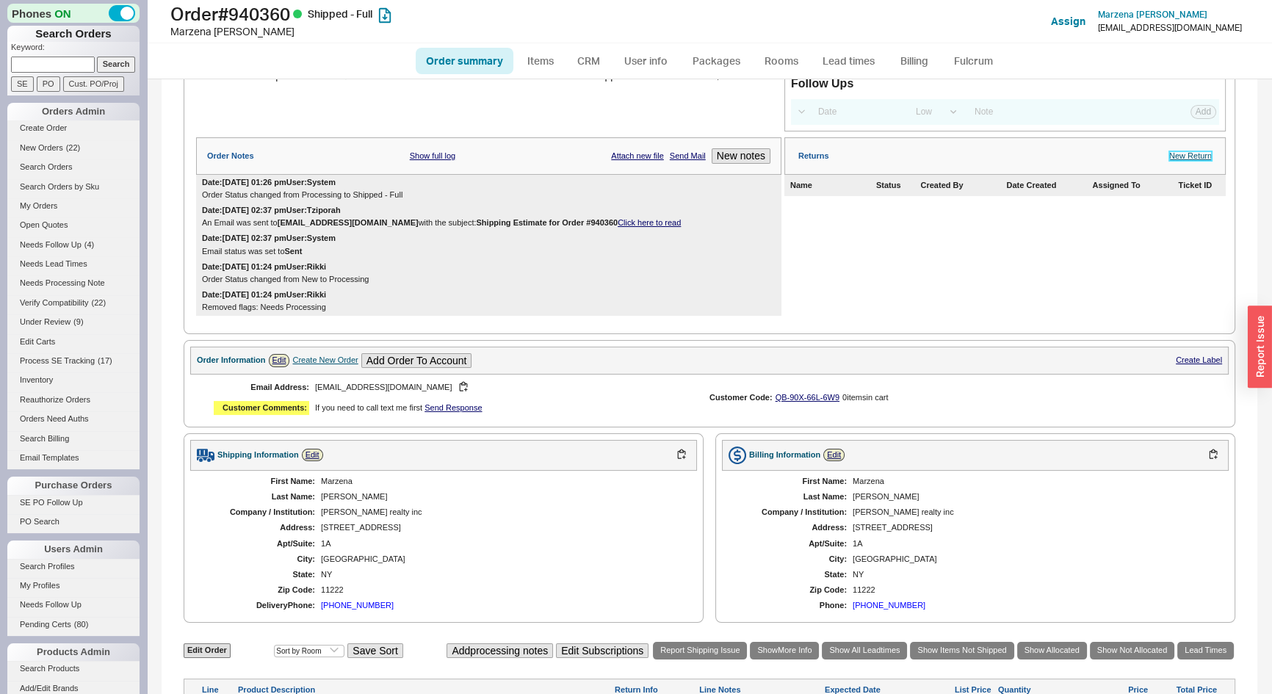
click at [1169, 161] on link "New Return" at bounding box center [1190, 156] width 43 height 10
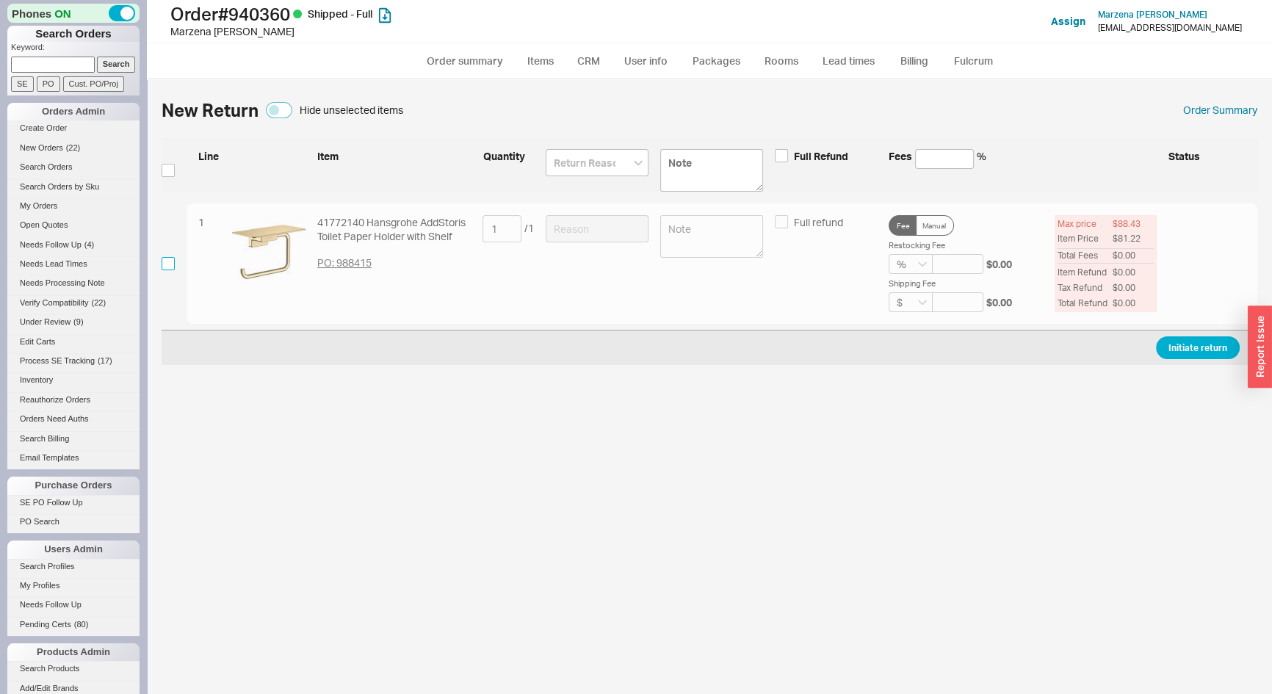
click at [163, 259] on input "checkbox" at bounding box center [168, 263] width 13 height 13
checkbox input "true"
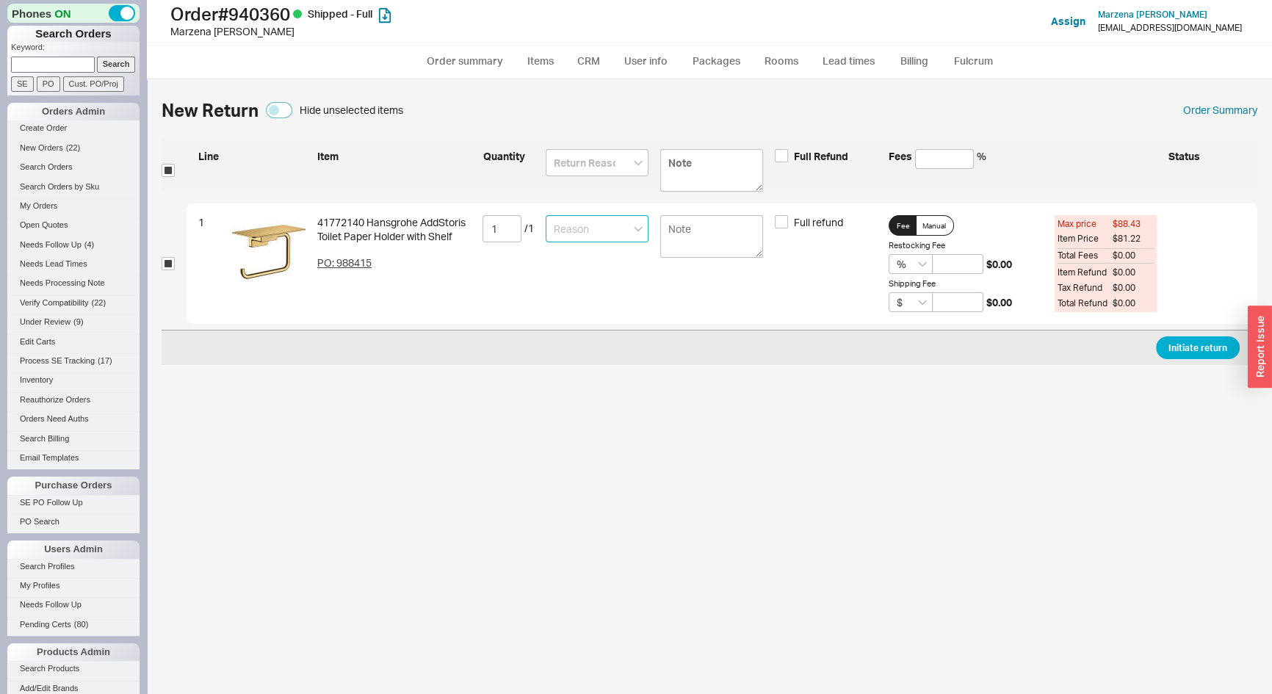
click at [586, 234] on input at bounding box center [597, 228] width 103 height 27
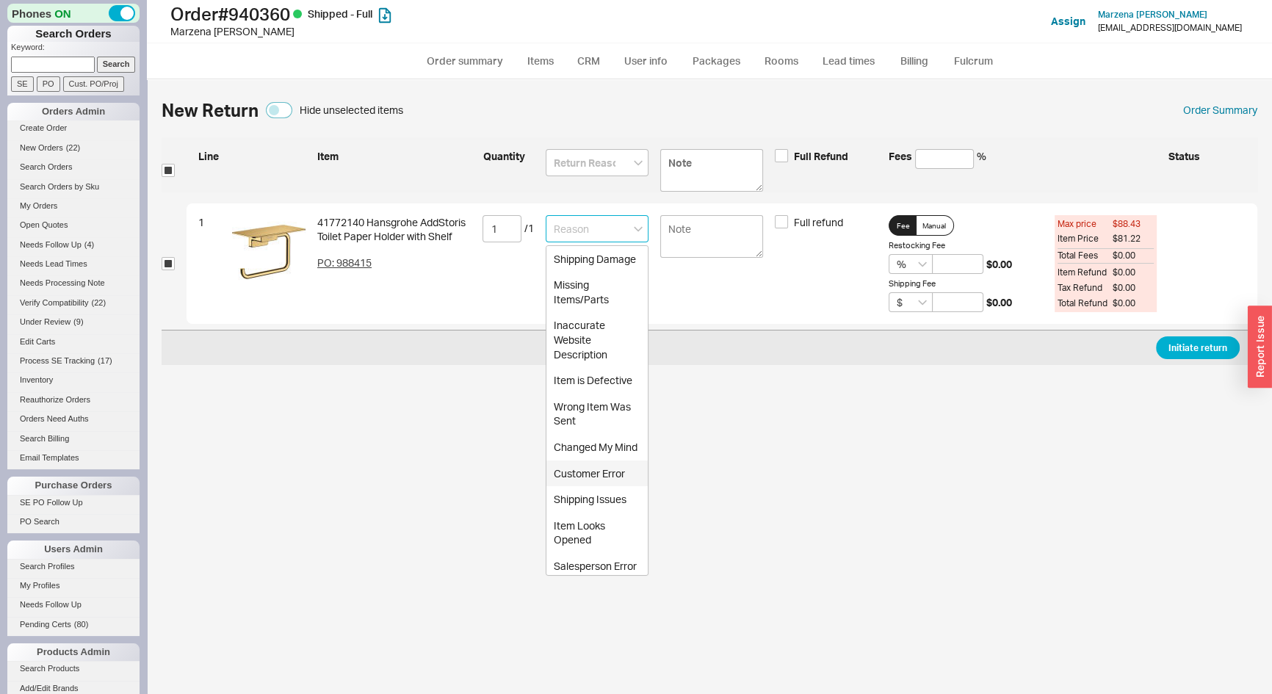
click at [584, 487] on div "Customer Error" at bounding box center [597, 474] width 101 height 26
type input "Customer Error"
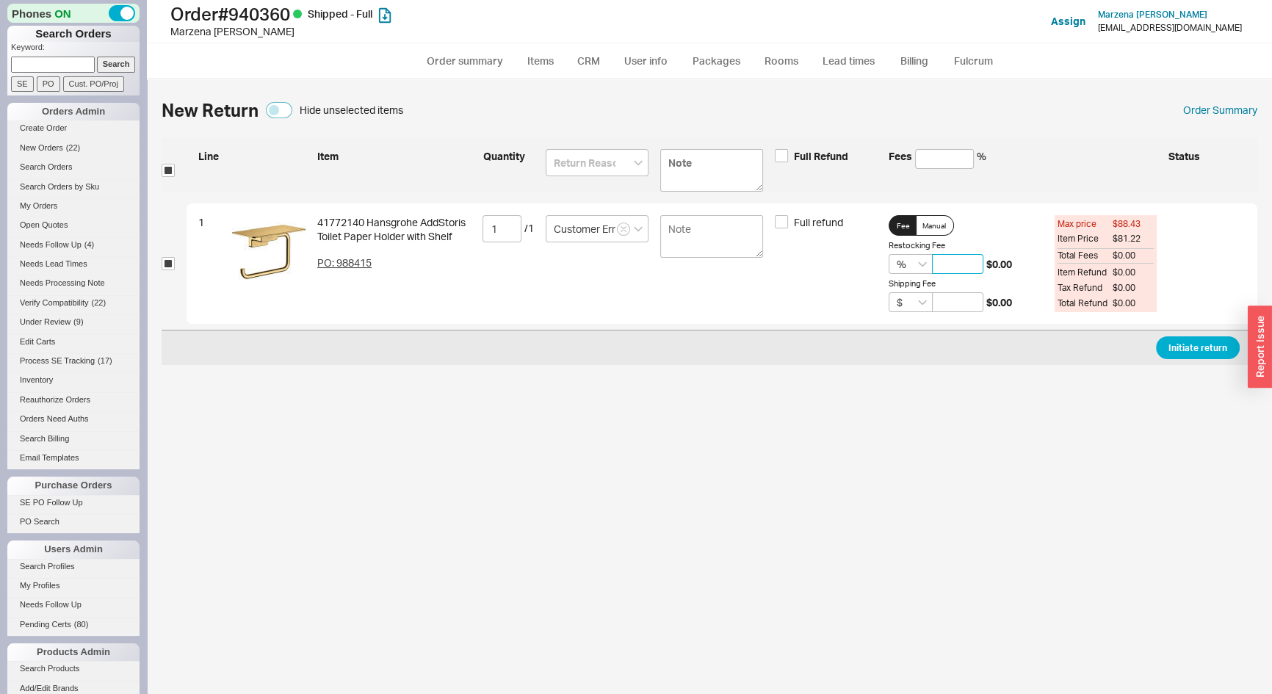
click at [940, 260] on input at bounding box center [957, 264] width 51 height 20
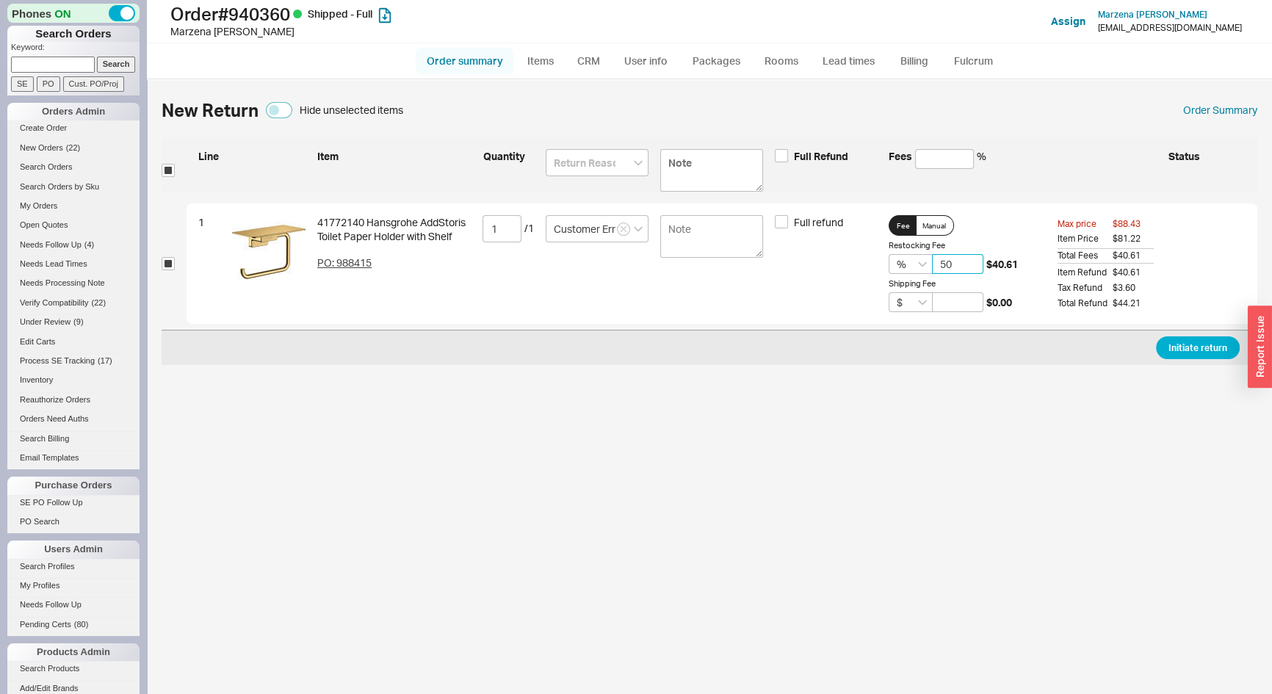
type input "50"
click at [467, 54] on link "Order summary" at bounding box center [465, 61] width 98 height 26
select select "*"
select select "LOW"
select select "3"
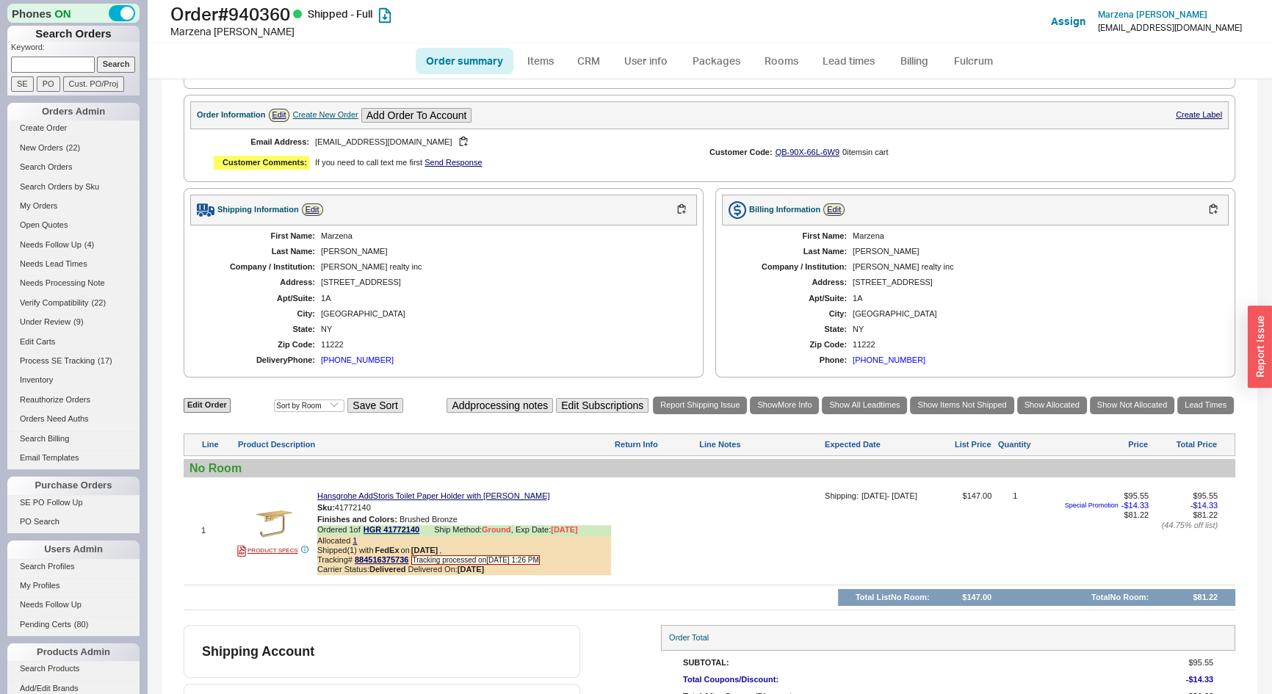
scroll to position [523, 0]
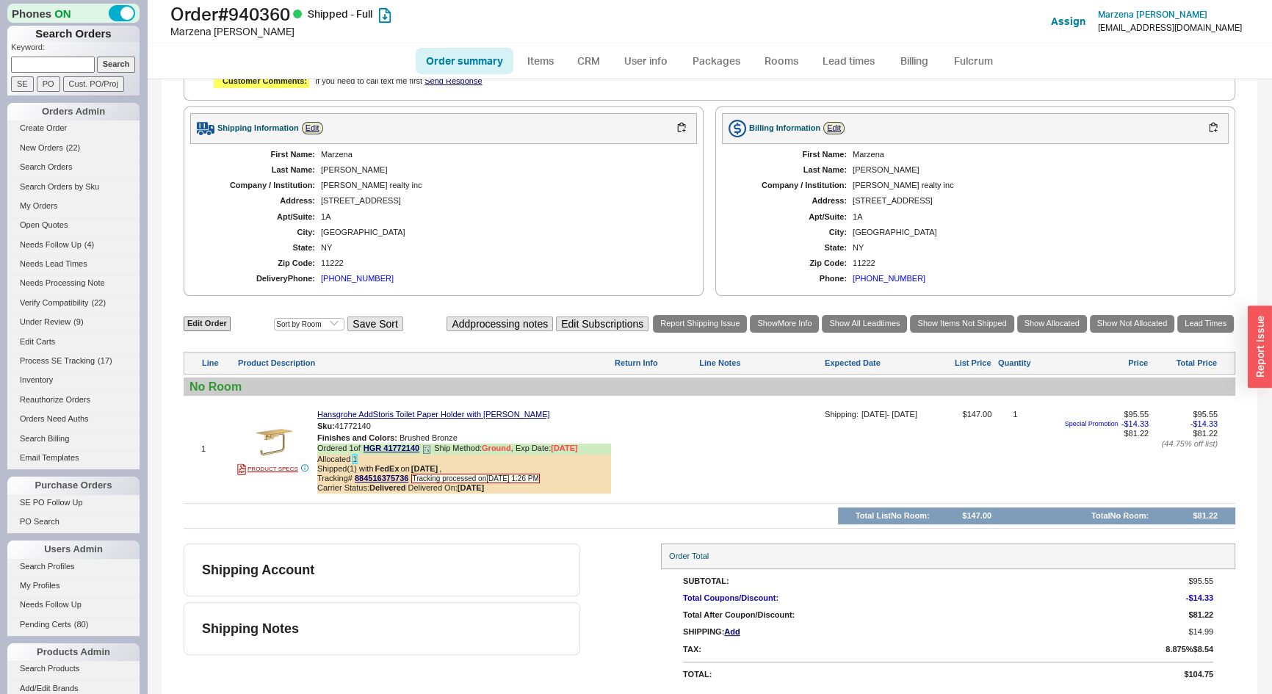
click at [356, 458] on link "1" at bounding box center [355, 459] width 4 height 9
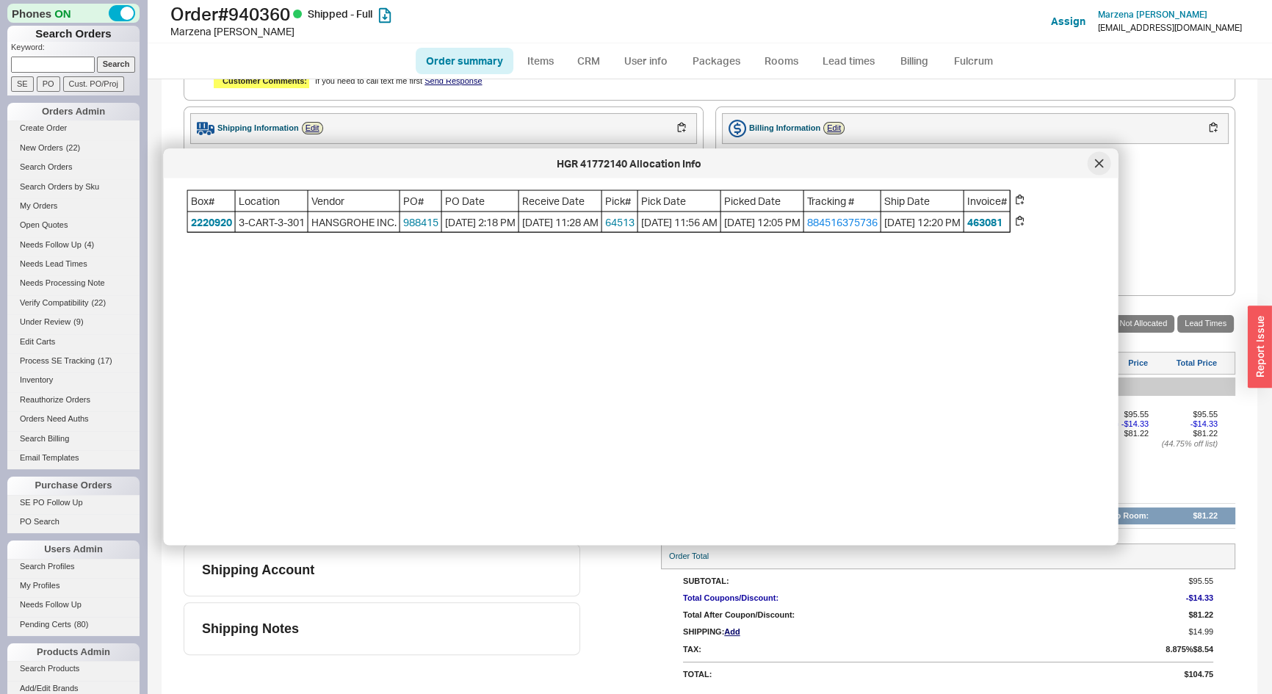
click at [1097, 163] on icon at bounding box center [1099, 163] width 9 height 9
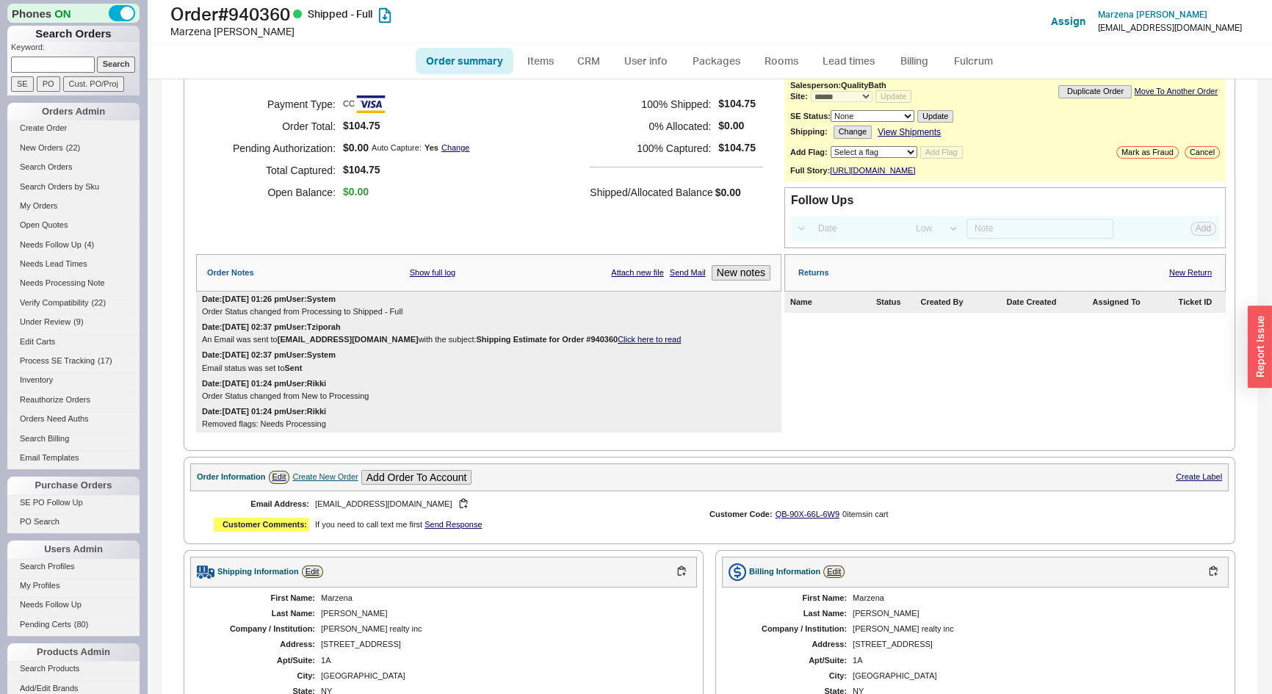
scroll to position [0, 0]
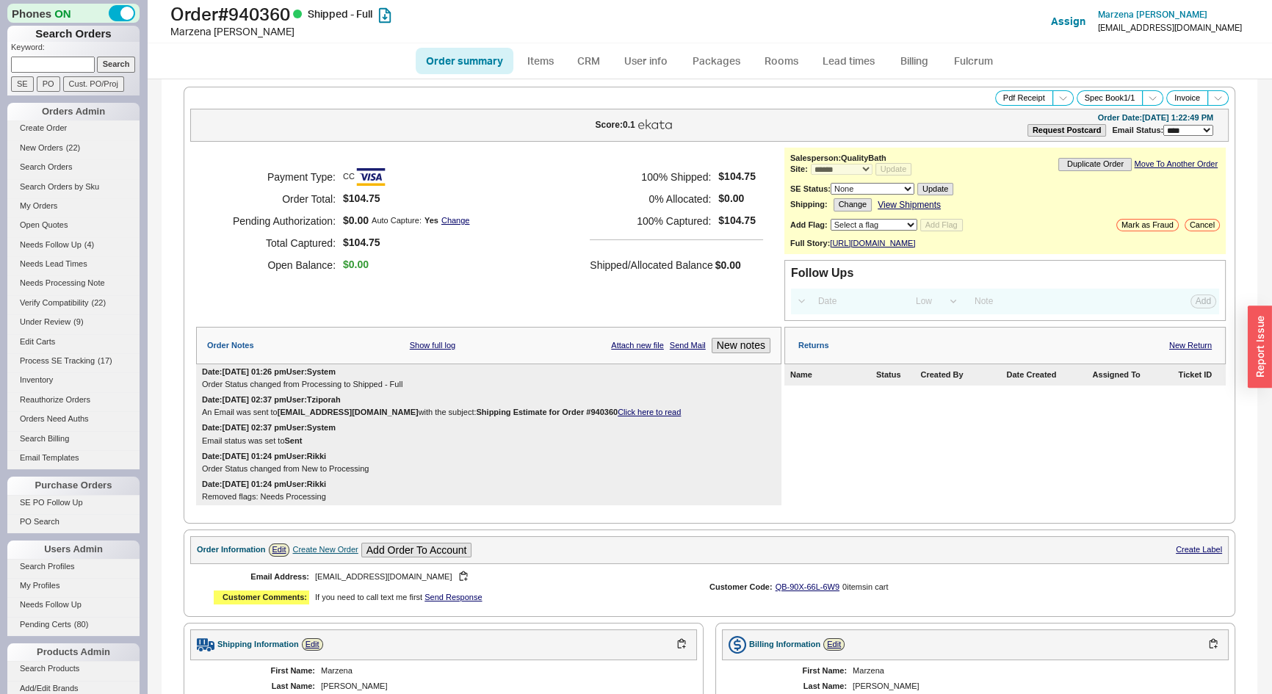
click at [1167, 348] on div "Returns New Return" at bounding box center [1005, 345] width 441 height 37
click at [1180, 350] on link "New Return" at bounding box center [1190, 346] width 43 height 10
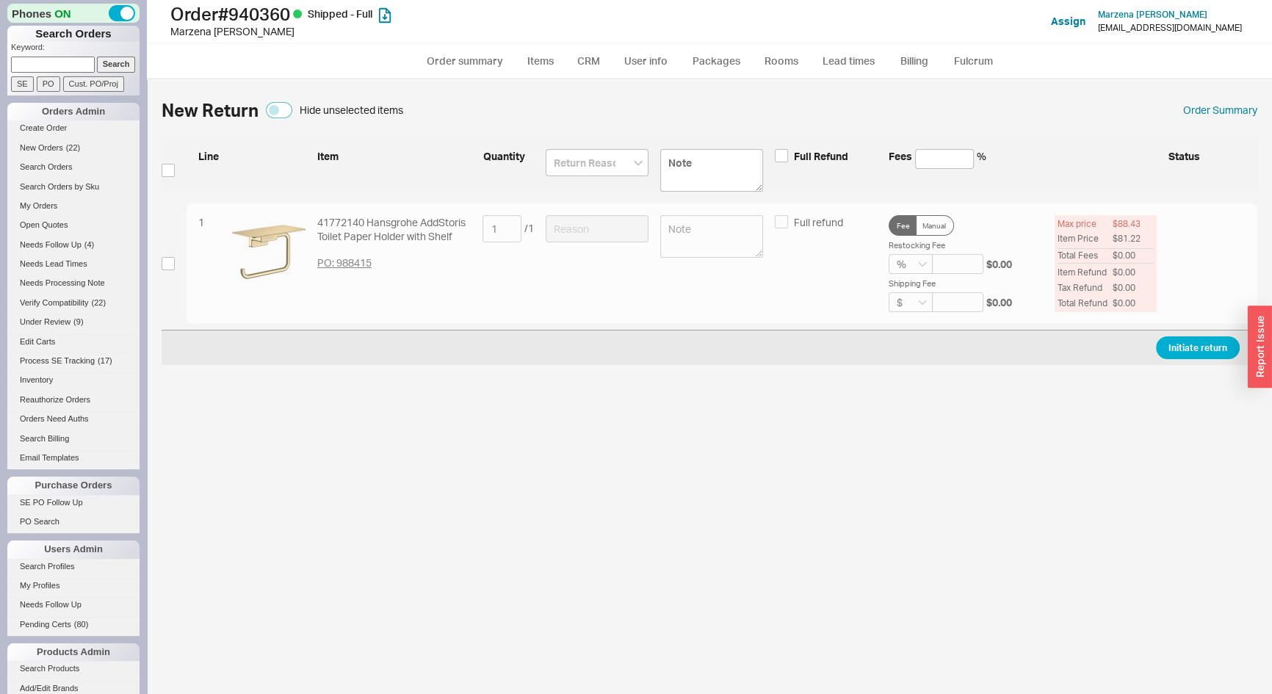
click at [160, 262] on div "New Return Hide unselected items Order Summary Line Item Quantity Full Refund F…" at bounding box center [709, 394] width 1125 height 600
click at [164, 262] on input "checkbox" at bounding box center [168, 263] width 13 height 13
checkbox input "true"
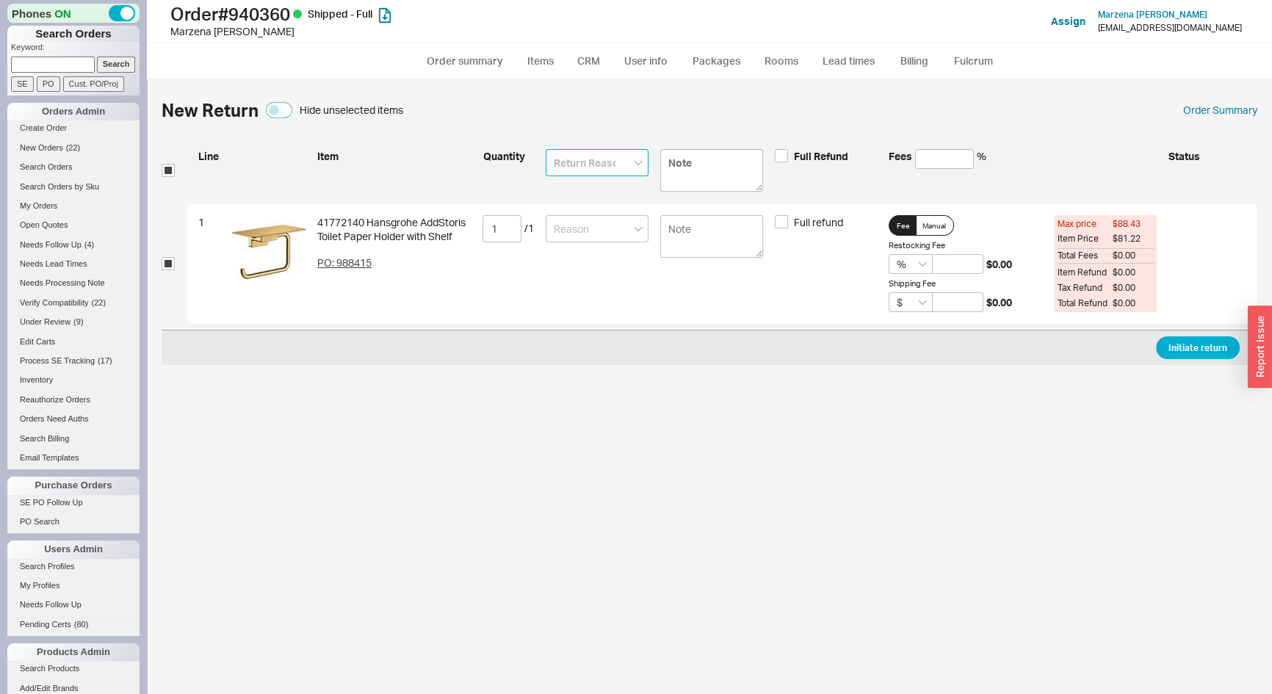
click at [585, 165] on input at bounding box center [597, 162] width 103 height 27
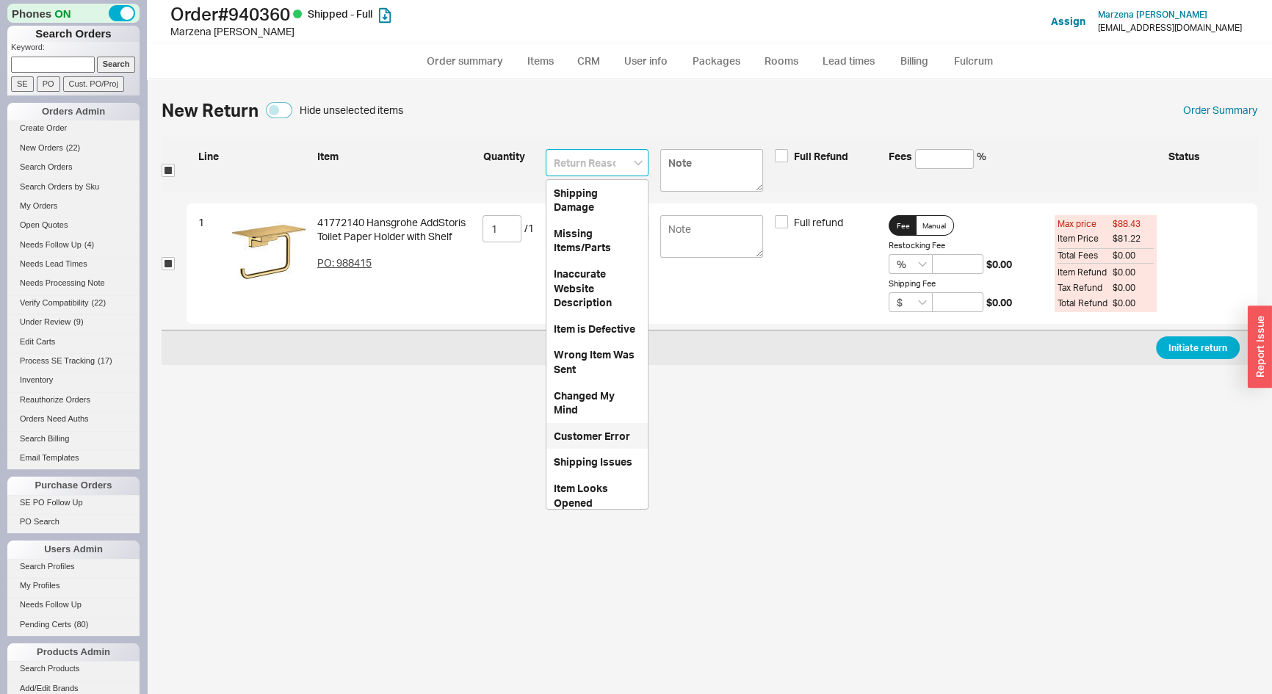
click at [617, 450] on div "Customer Error" at bounding box center [597, 436] width 101 height 26
type input "Customer Error"
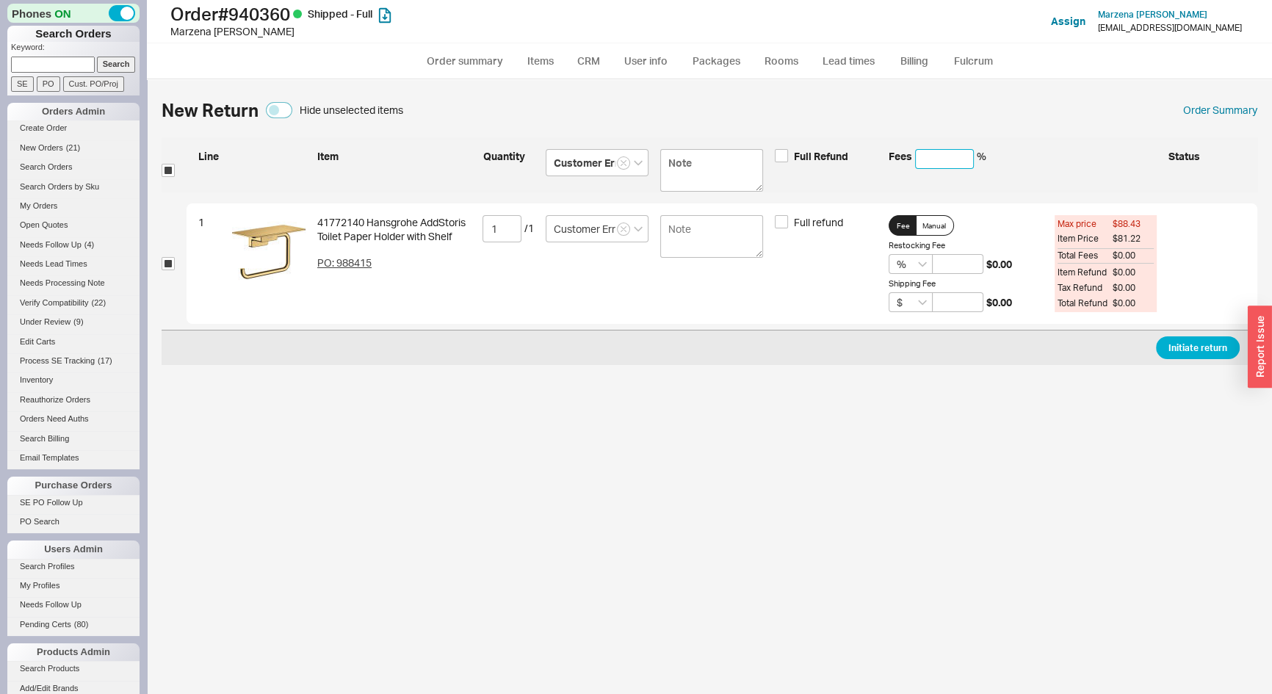
click at [934, 158] on input at bounding box center [944, 159] width 59 height 20
type input "5"
type input "50"
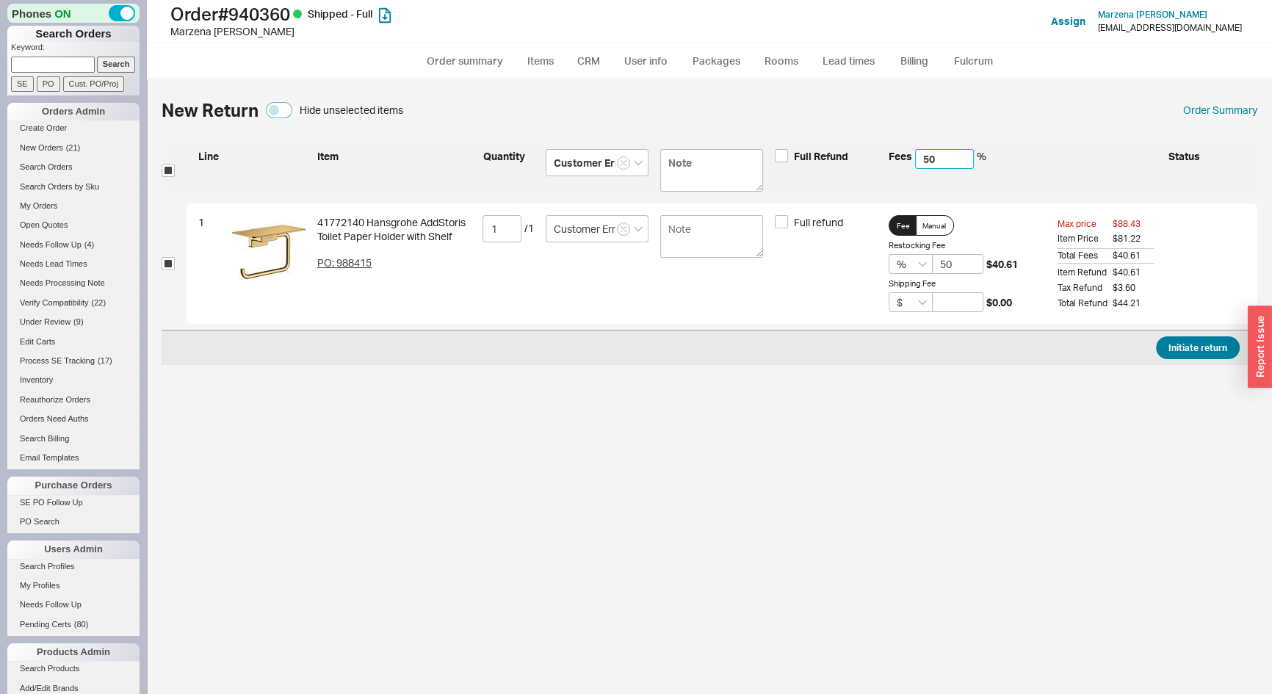
type input "50"
click at [1216, 342] on button "Initiate return" at bounding box center [1198, 347] width 84 height 23
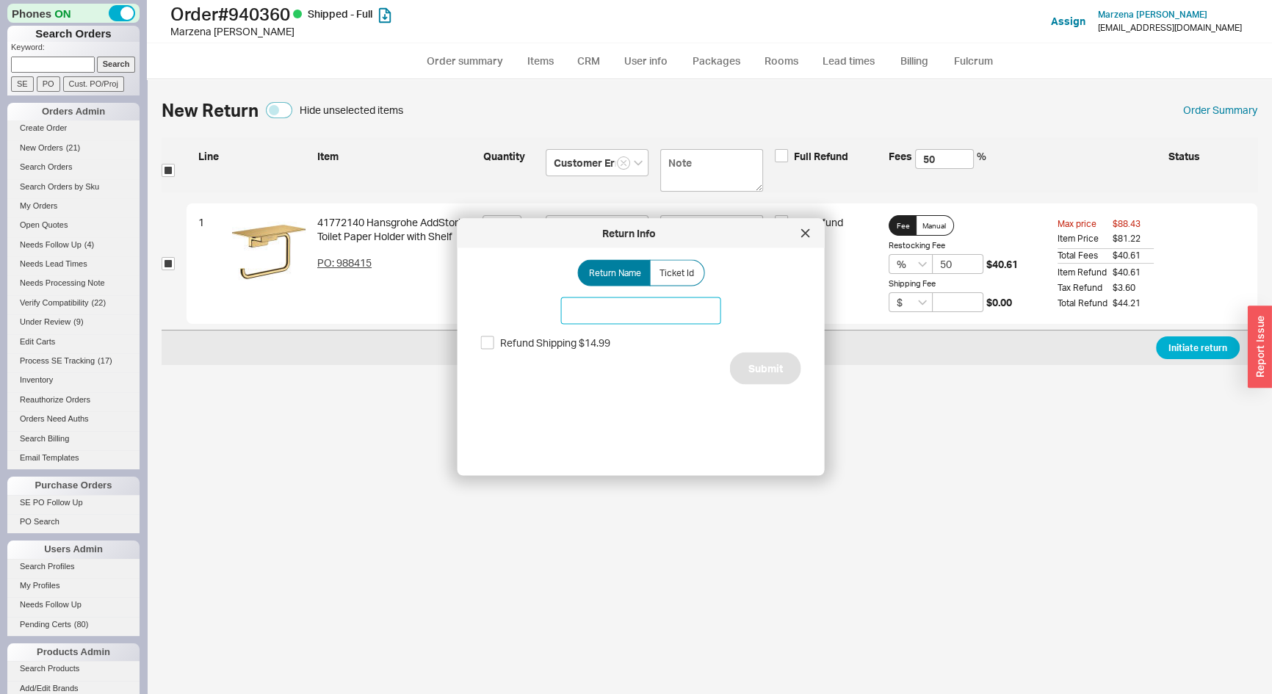
click at [608, 315] on input at bounding box center [641, 311] width 160 height 27
type input "Hansgrohe Paper Holder"
click at [754, 364] on button "Submit" at bounding box center [765, 369] width 71 height 32
select select "*"
select select "LOW"
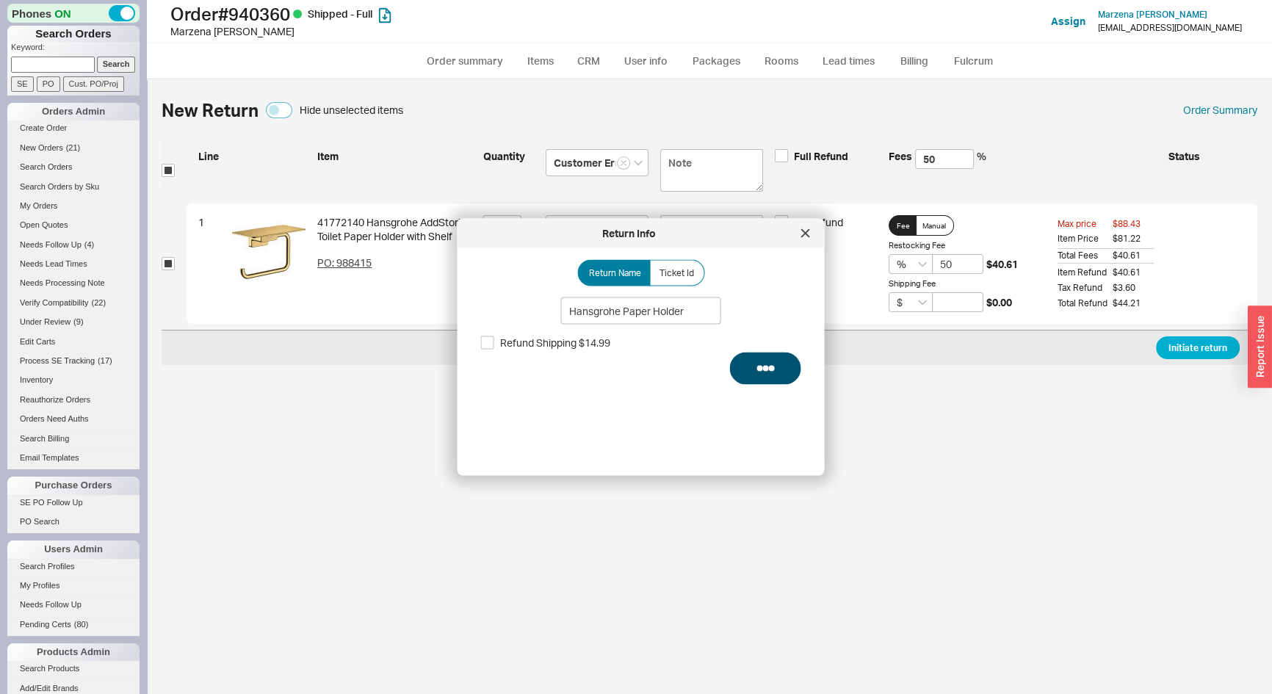
select select "3"
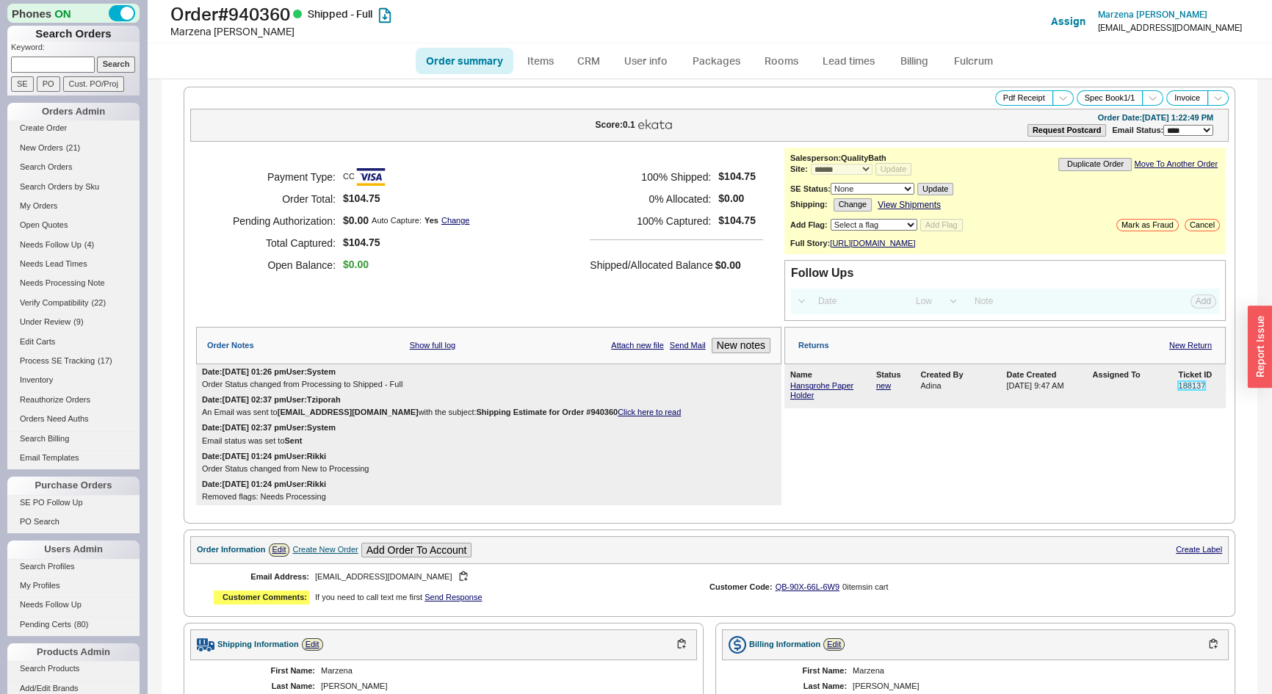
click at [1183, 390] on link "188137" at bounding box center [1191, 385] width 27 height 9
click at [822, 393] on link "Hansgrohe Paper Holder" at bounding box center [821, 390] width 63 height 18
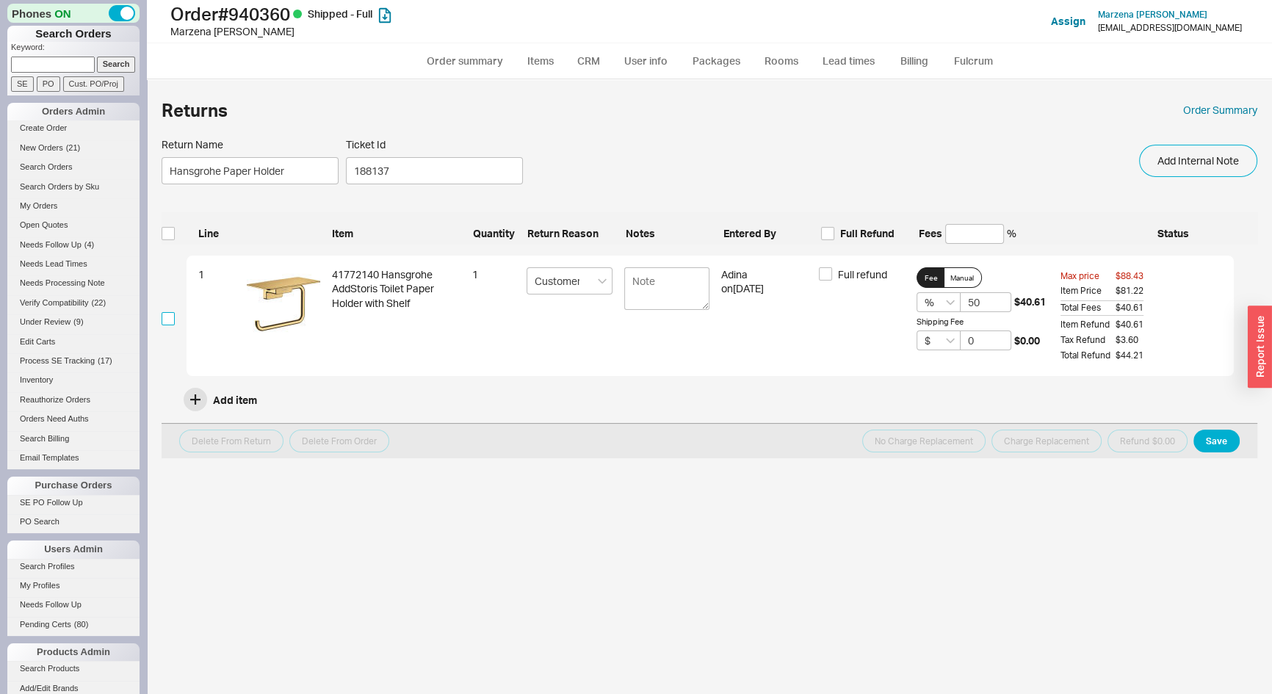
click at [167, 315] on input "checkbox" at bounding box center [168, 318] width 13 height 13
checkbox input "true"
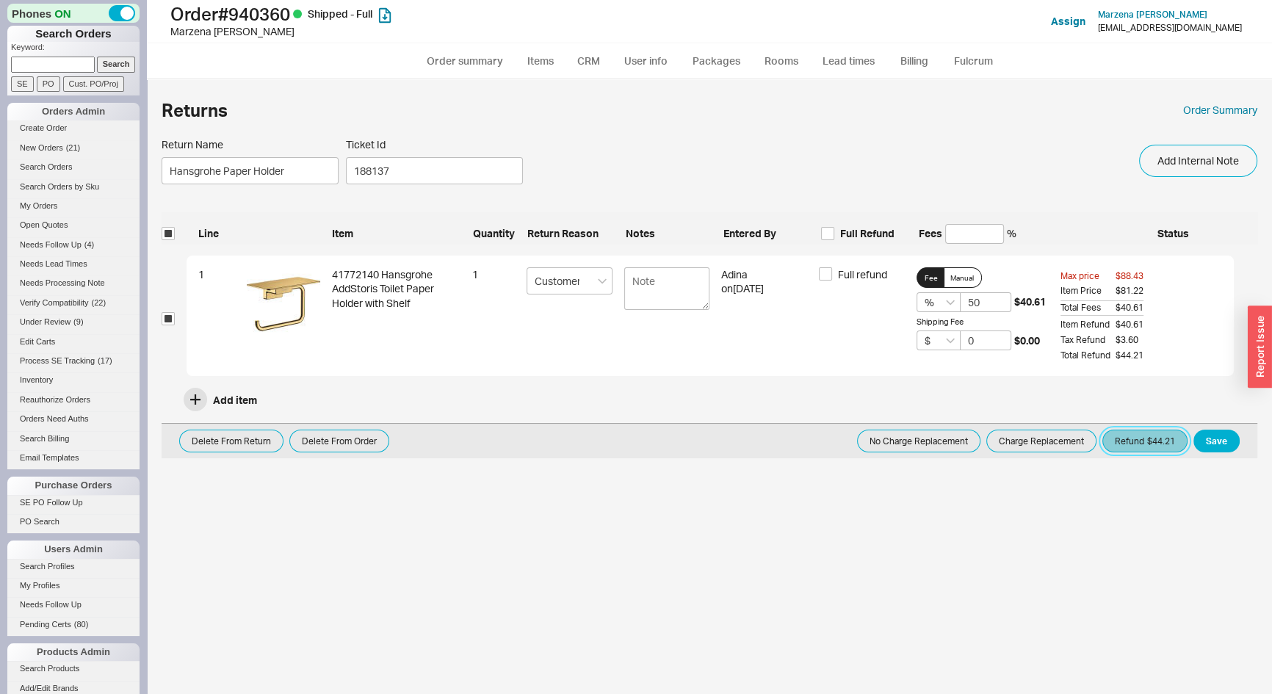
click at [1131, 445] on button "Refund $44.21" at bounding box center [1145, 441] width 85 height 23
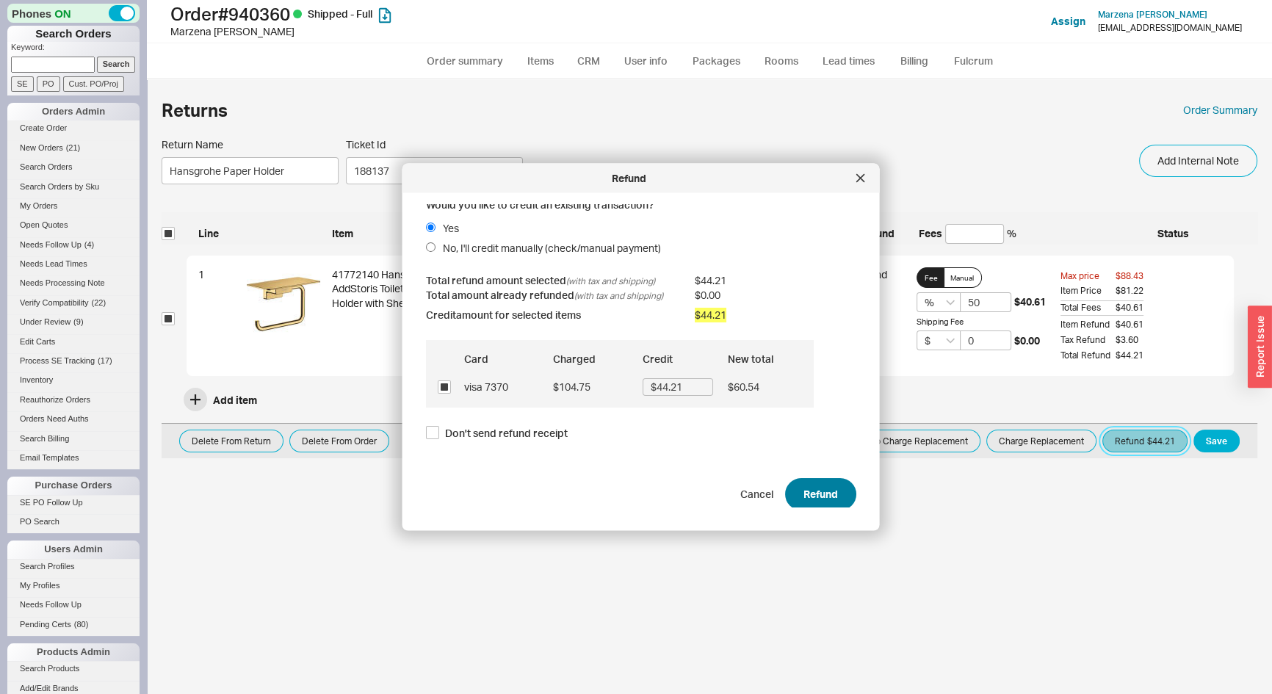
scroll to position [10, 0]
click at [798, 490] on button "Refund" at bounding box center [820, 491] width 71 height 32
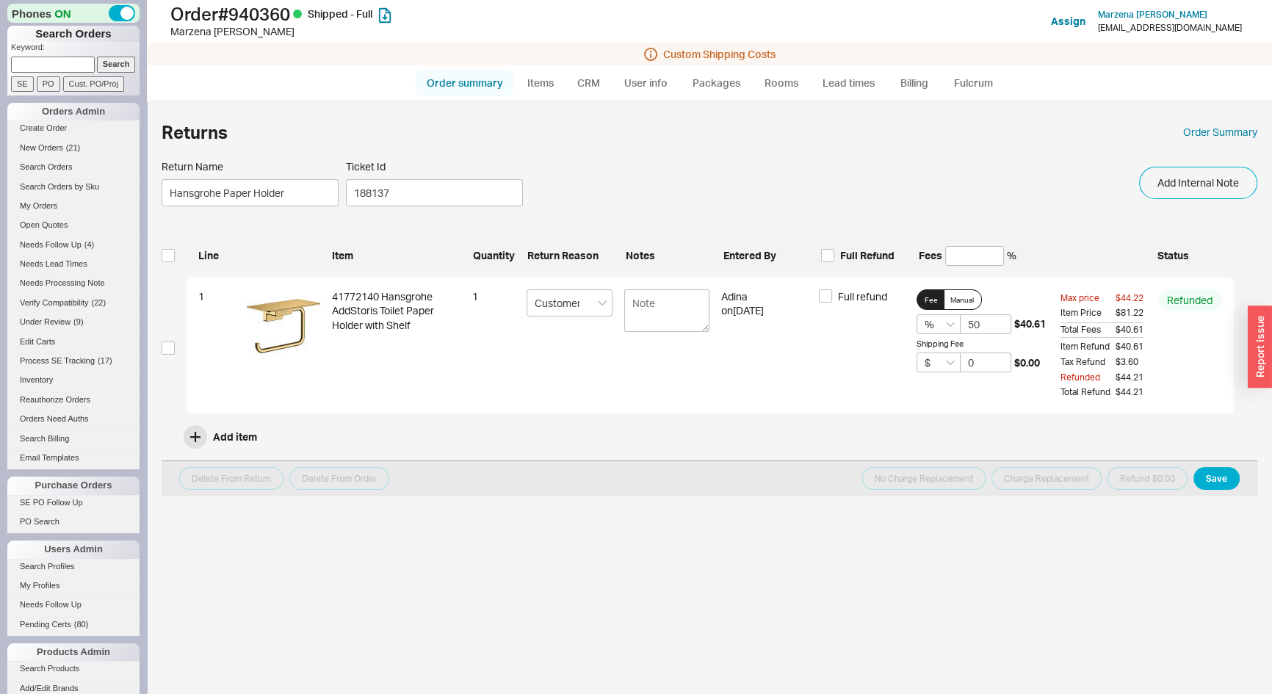
click at [456, 80] on link "Order summary" at bounding box center [465, 83] width 98 height 26
select select "*"
select select "LOW"
select select "3"
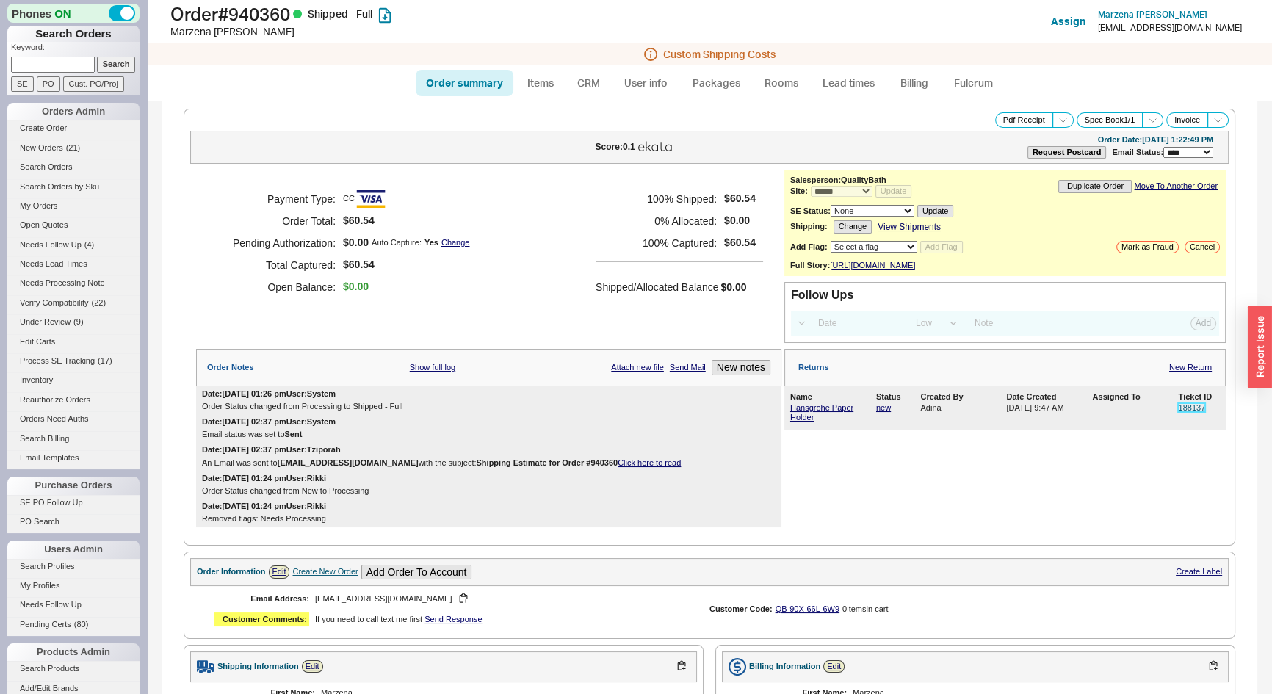
click at [1183, 412] on link "188137" at bounding box center [1191, 407] width 27 height 9
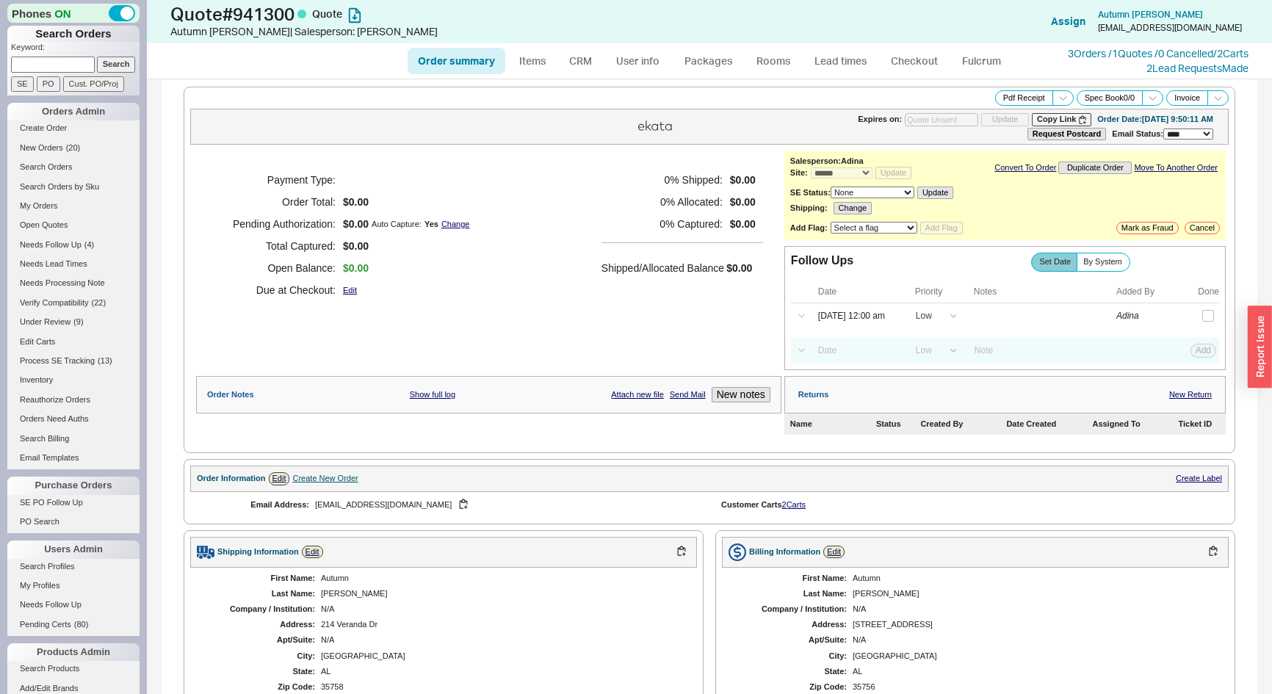
select select "*"
select select "LOW"
select select "3"
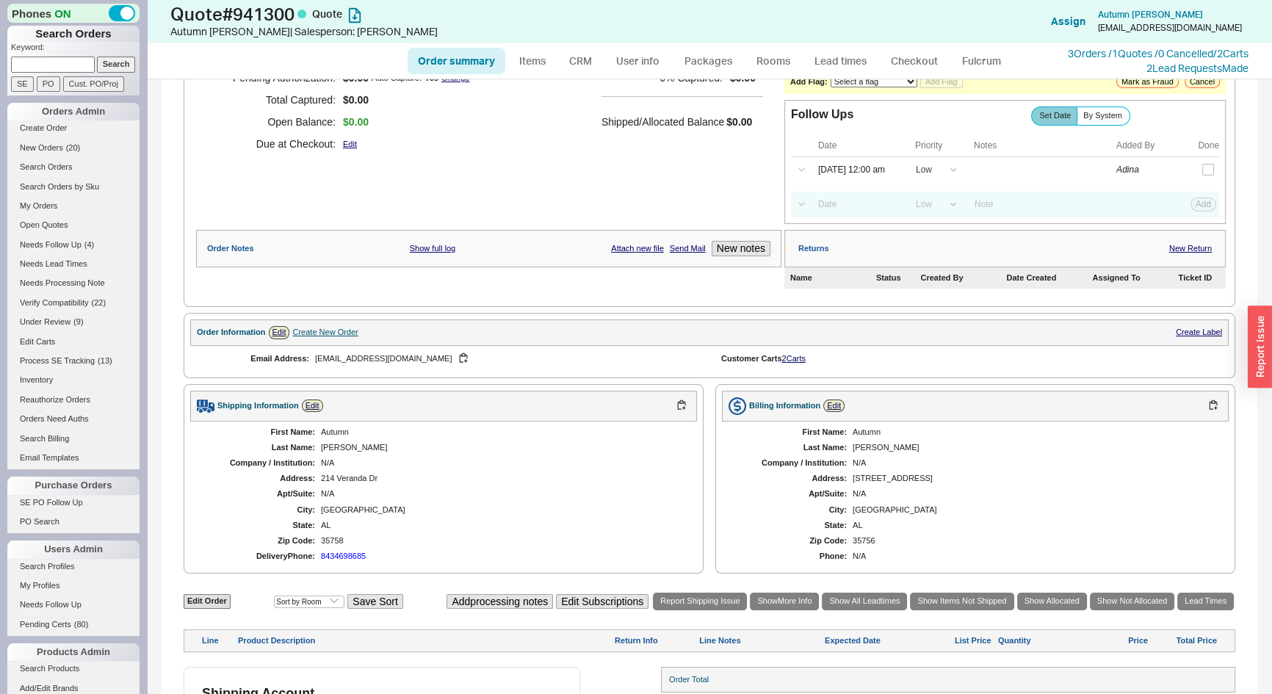
scroll to position [235, 0]
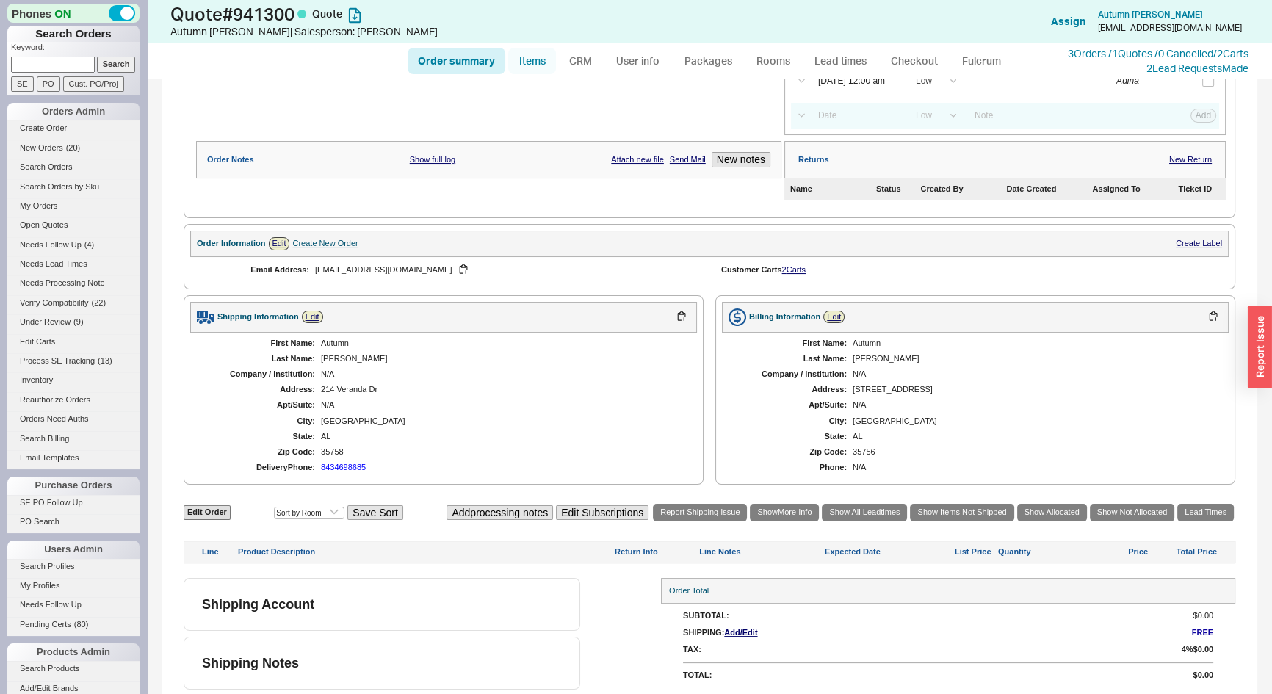
click at [538, 66] on link "Items" at bounding box center [532, 61] width 48 height 26
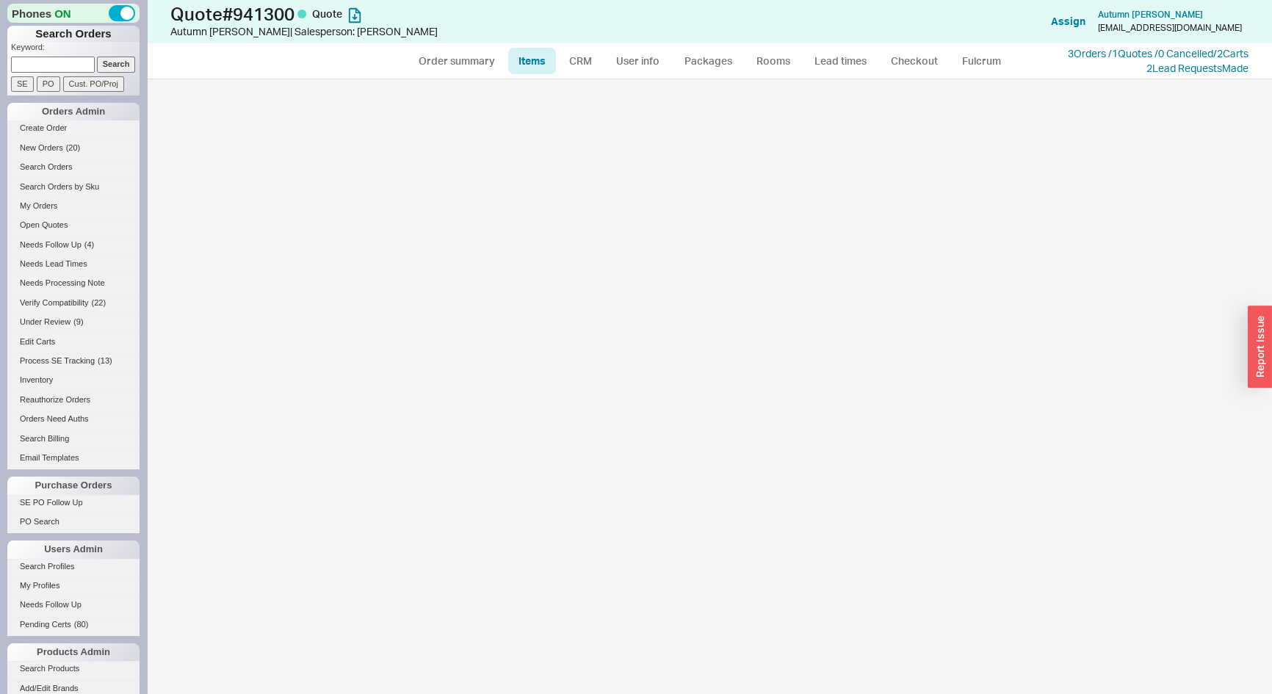
select select "3"
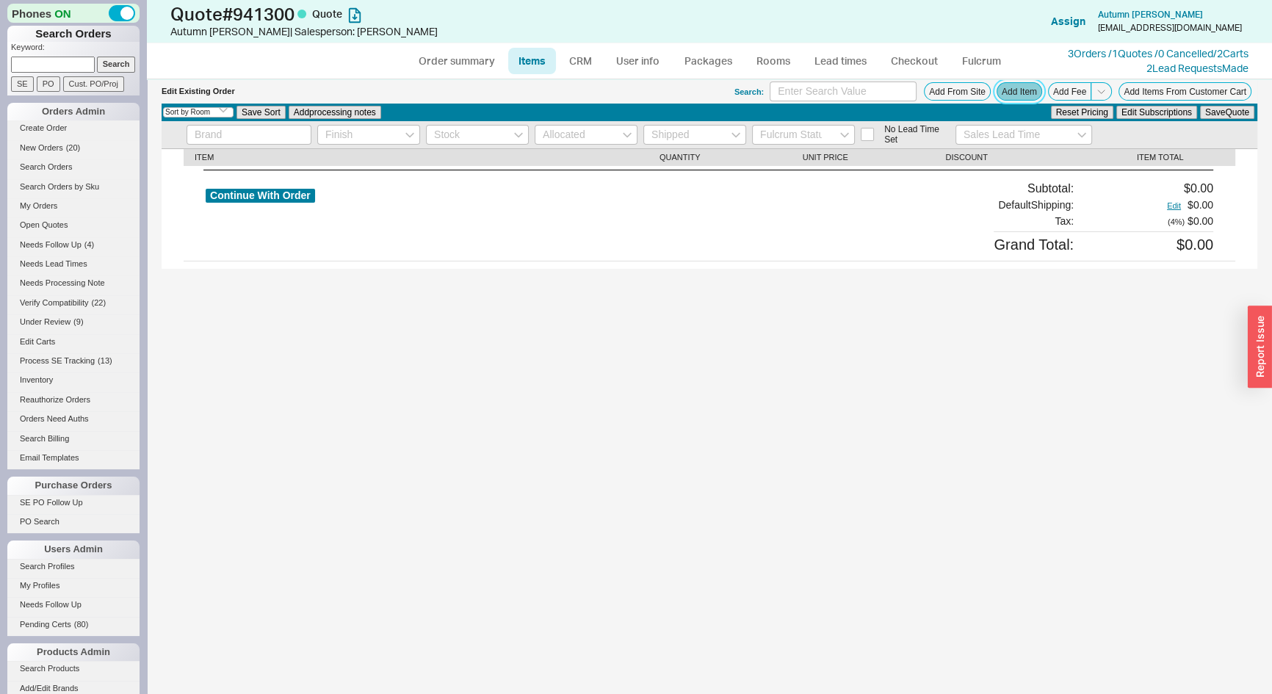
click at [1031, 84] on button "Add Item" at bounding box center [1020, 91] width 46 height 18
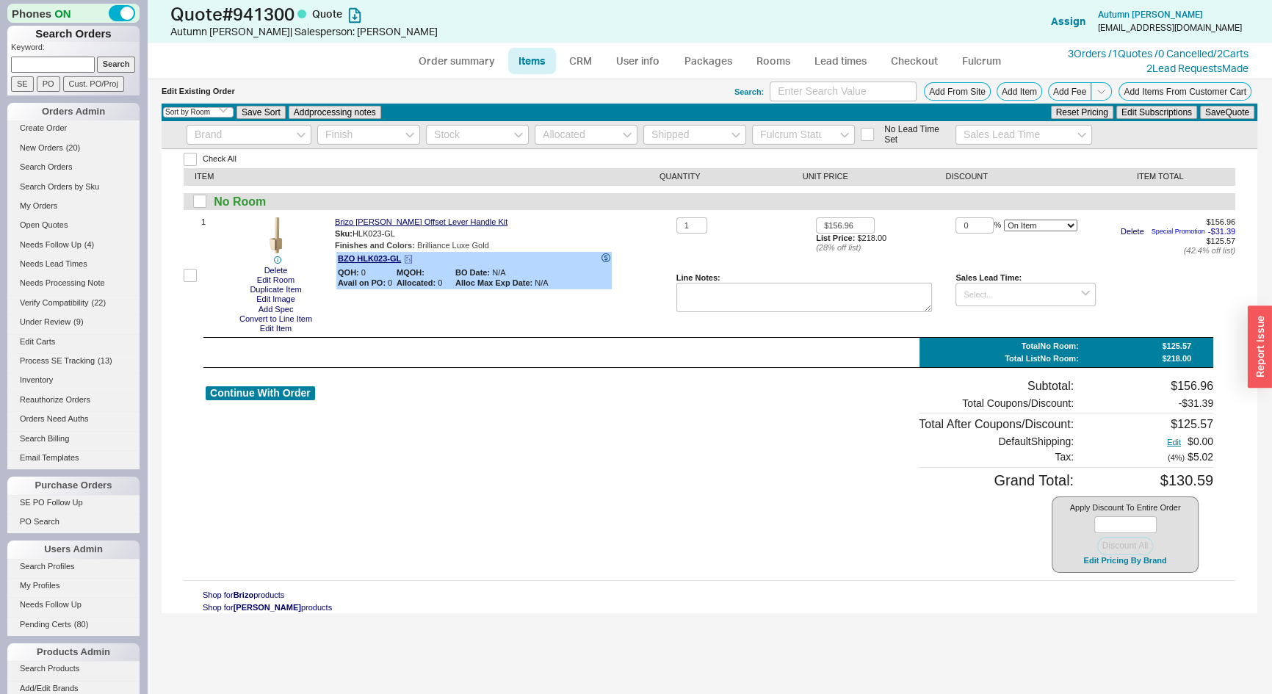
click at [602, 260] on icon at bounding box center [606, 257] width 9 height 9
click at [1130, 228] on button "Delete" at bounding box center [1133, 232] width 32 height 10
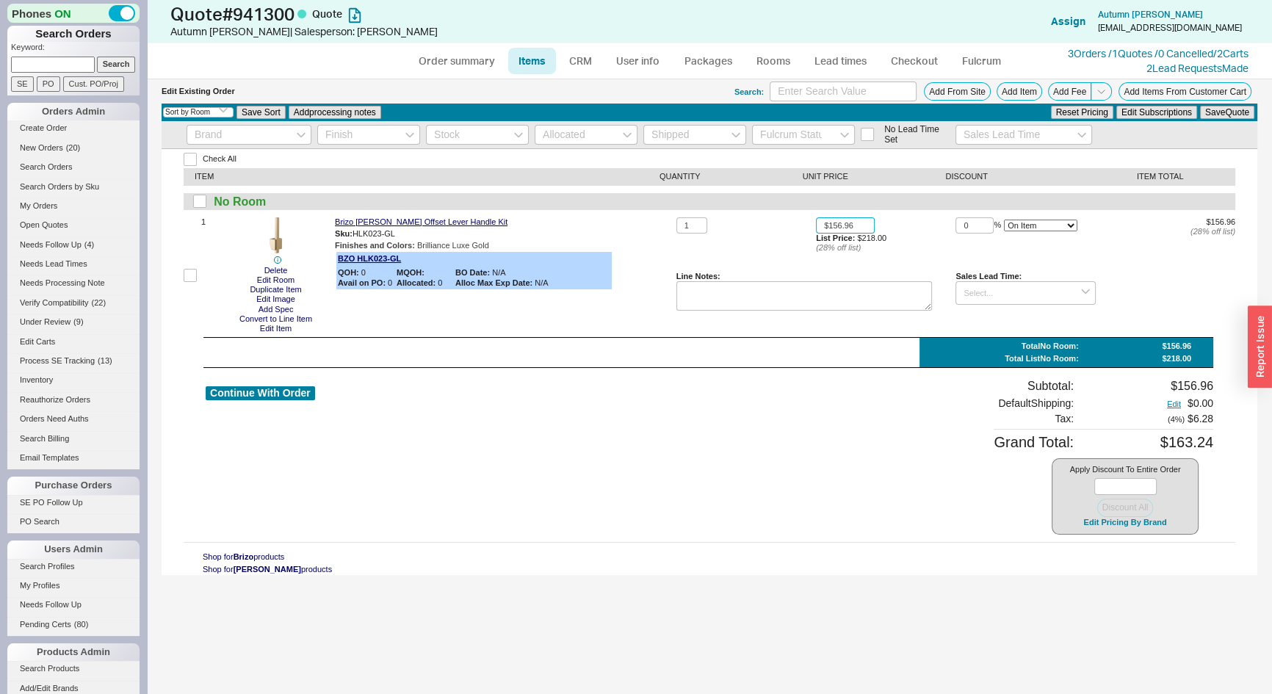
drag, startPoint x: 852, startPoint y: 223, endPoint x: 815, endPoint y: 324, distance: 107.1
click at [828, 222] on input "$156.96" at bounding box center [845, 225] width 59 height 17
type input "$106.96"
click at [1223, 115] on button "Save Quote" at bounding box center [1227, 112] width 54 height 13
click at [309, 393] on button "Continue With Order" at bounding box center [260, 393] width 109 height 14
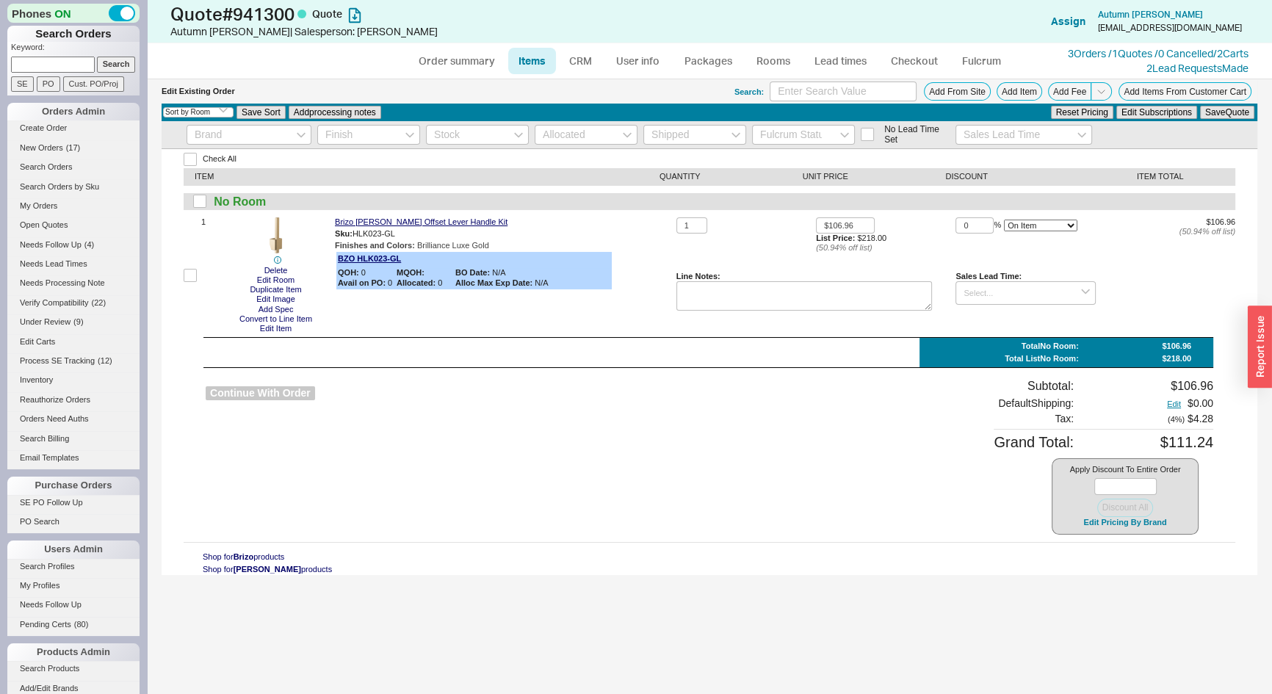
select select "*"
select select "LOW"
select select "3"
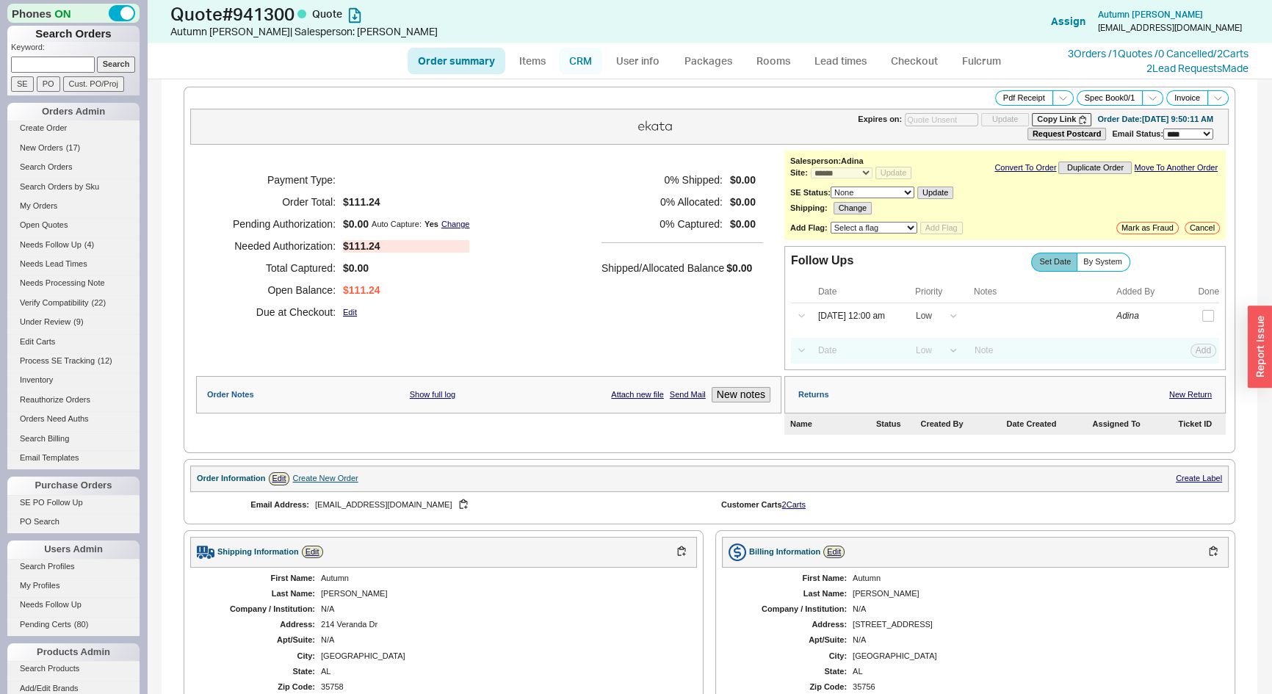
click at [584, 59] on link "CRM" at bounding box center [580, 61] width 43 height 26
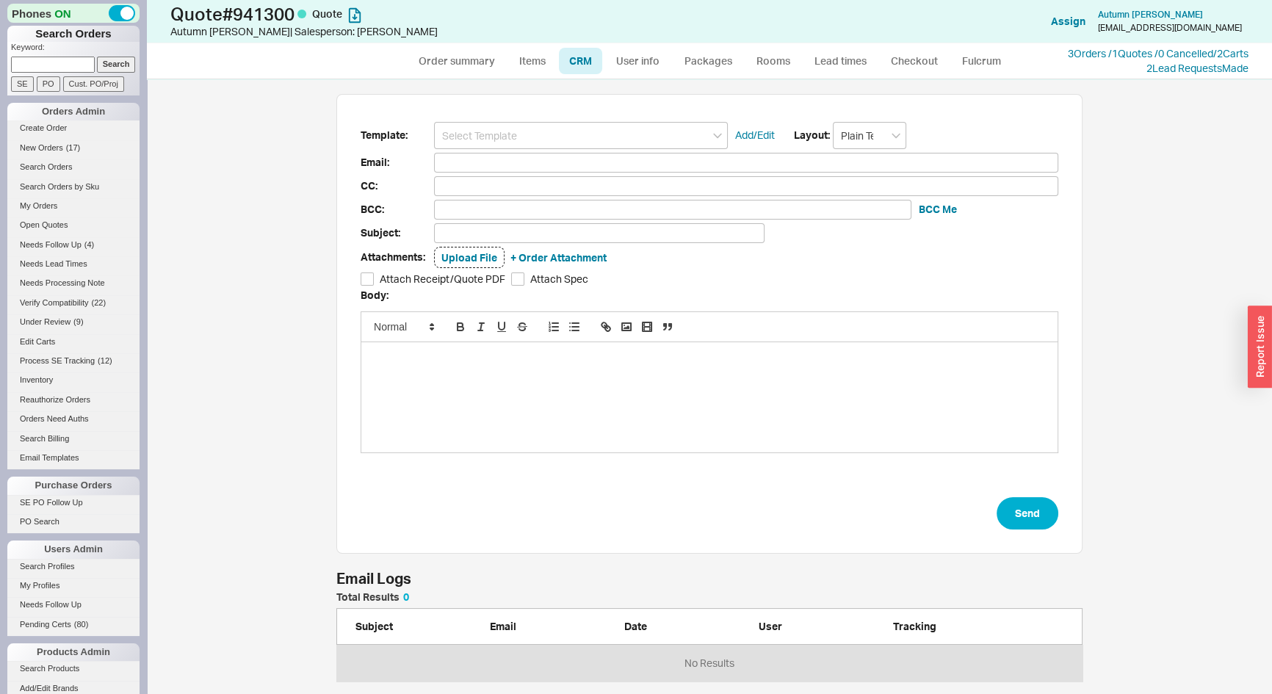
scroll to position [10, 10]
click at [569, 129] on input at bounding box center [581, 135] width 294 height 27
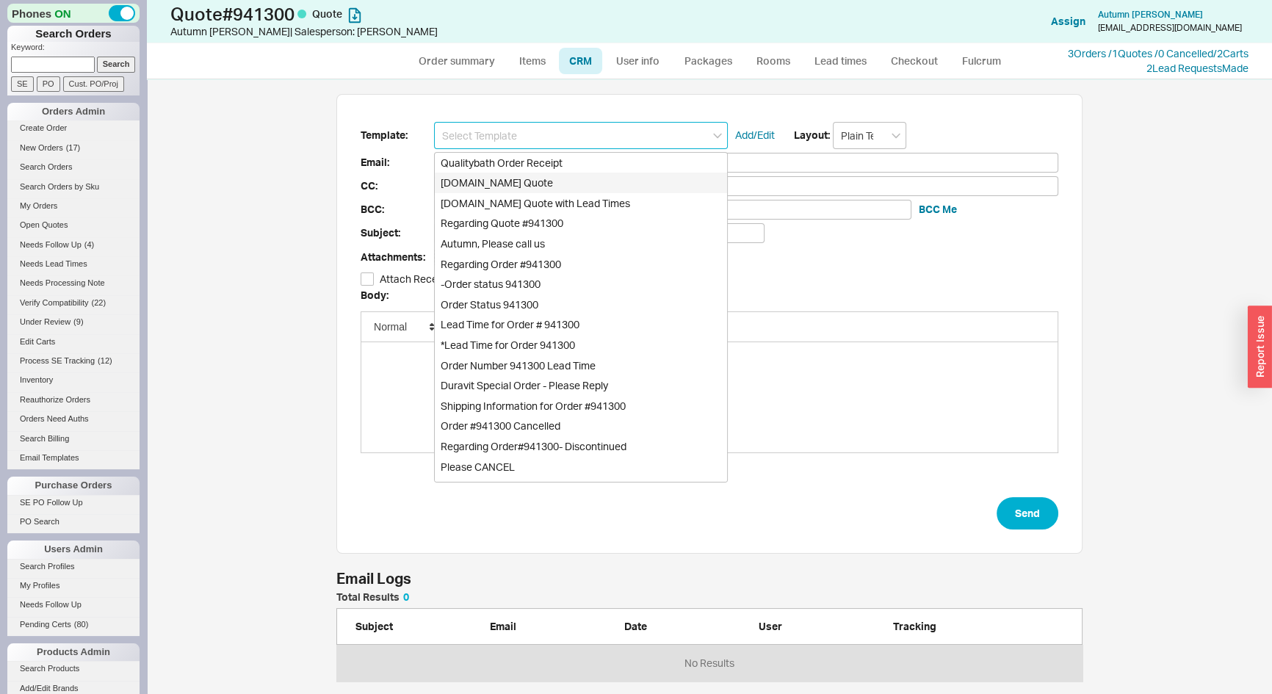
click at [526, 175] on div "[DOMAIN_NAME] Quote" at bounding box center [581, 183] width 292 height 21
type input "[DOMAIN_NAME] Quote"
type input "Receipt"
type input "[EMAIL_ADDRESS][DOMAIN_NAME]"
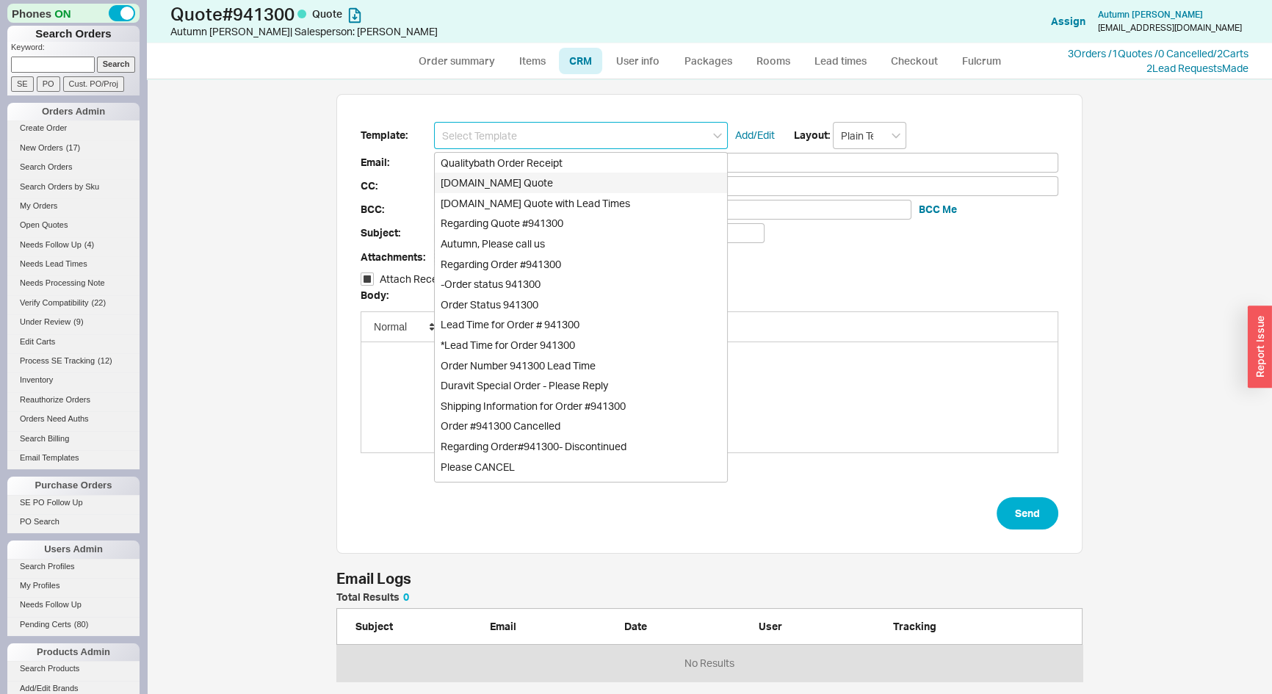
type input "Quality Bath Quote #941300"
checkbox input "true"
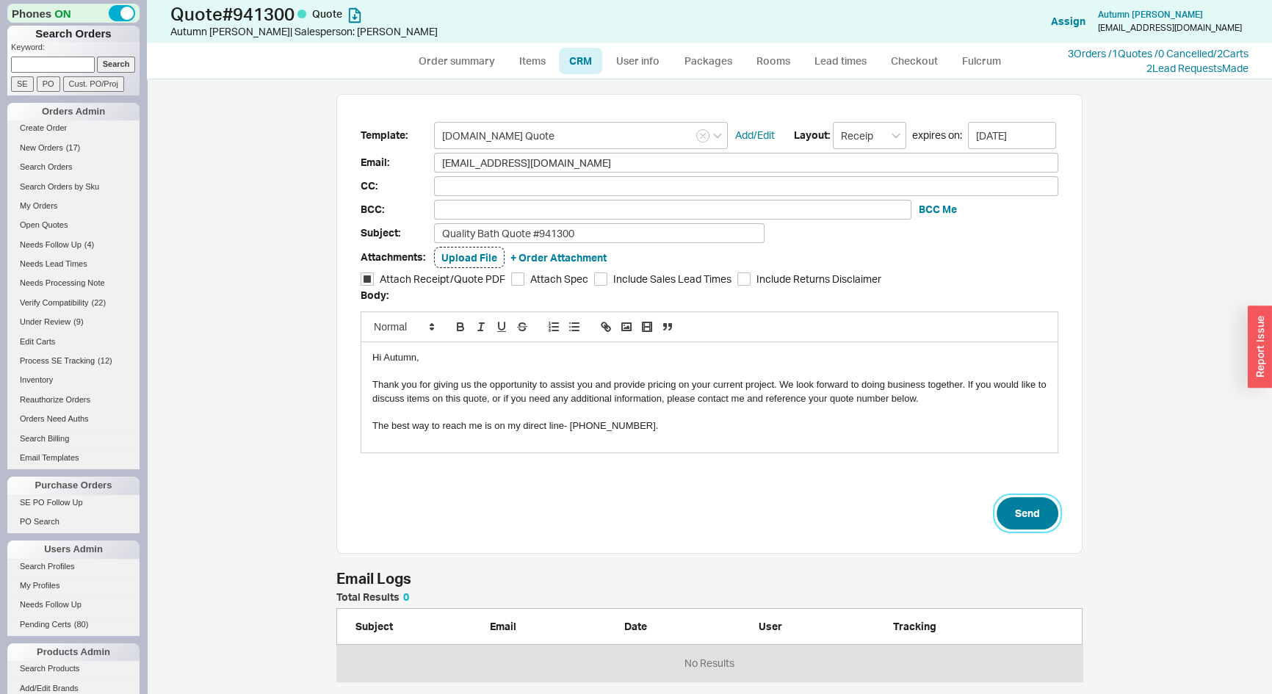
click at [1020, 503] on button "Send" at bounding box center [1028, 513] width 62 height 32
select select "*"
select select "LOW"
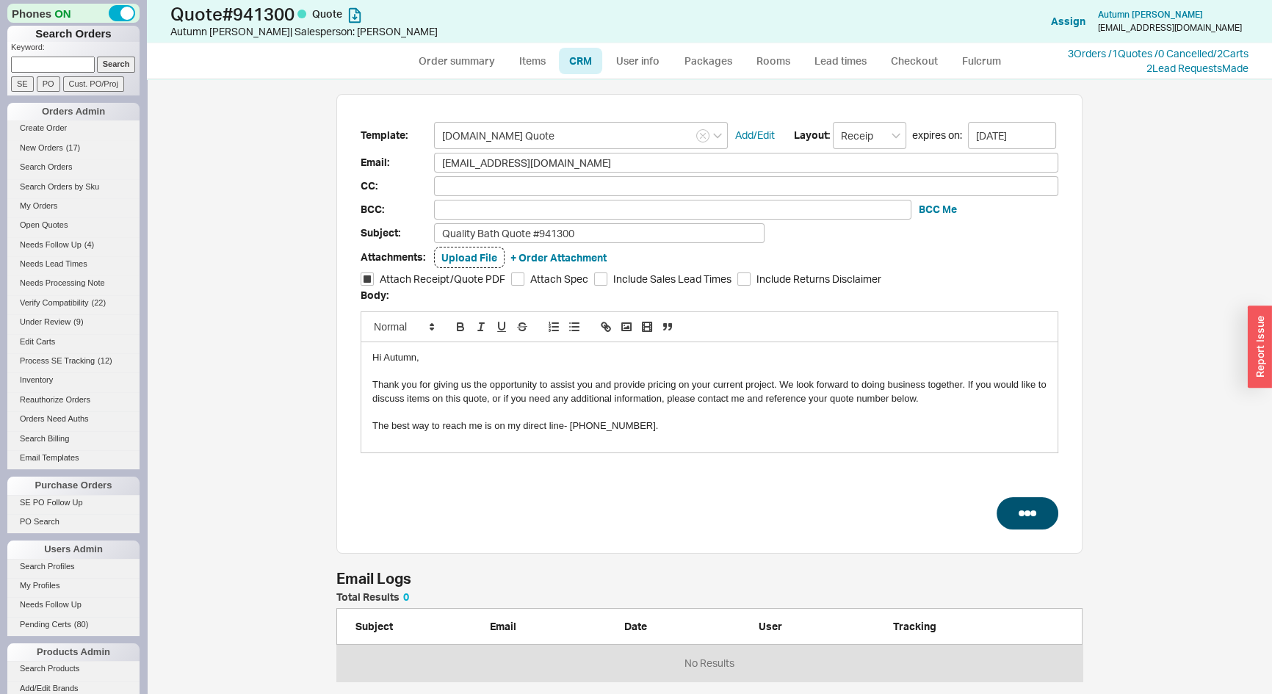
select select "3"
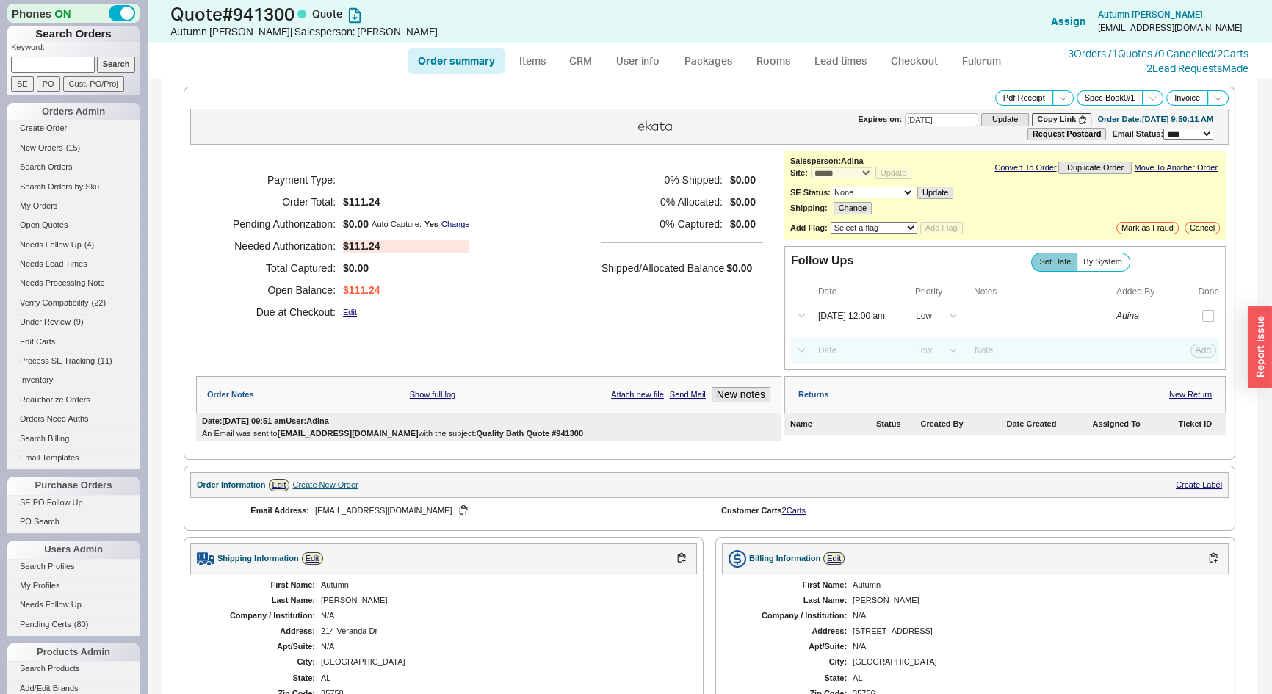
click at [34, 65] on input at bounding box center [53, 64] width 84 height 15
type input "842300"
click at [97, 57] on input "Search" at bounding box center [116, 64] width 39 height 15
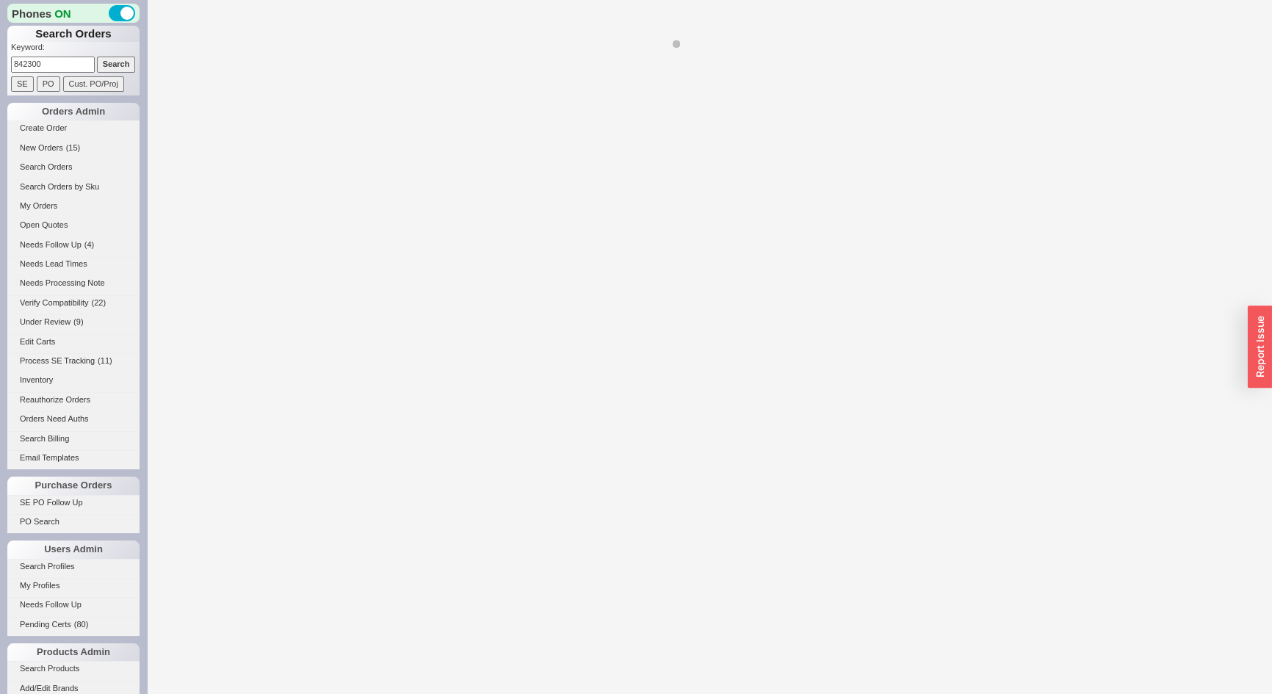
select select "*"
select select "LOW"
select select "3"
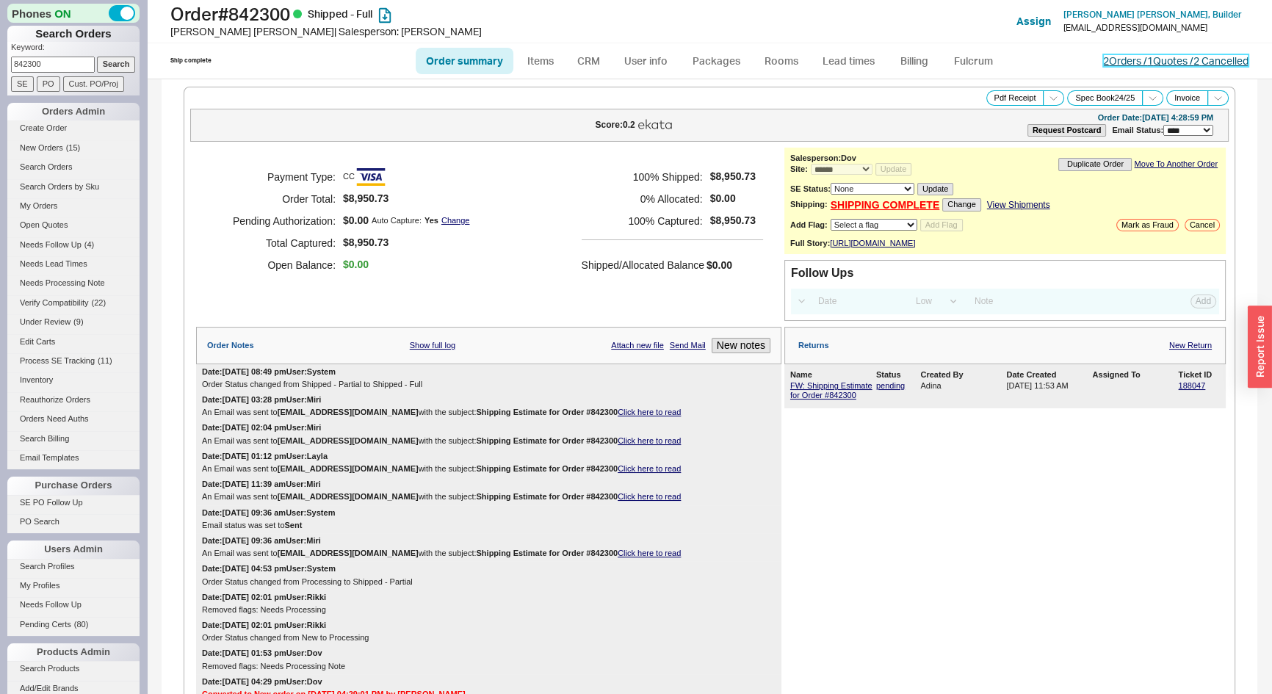
click at [1111, 66] on link "2 Orders / 1 Quotes / 2 Cancelled" at bounding box center [1175, 60] width 145 height 12
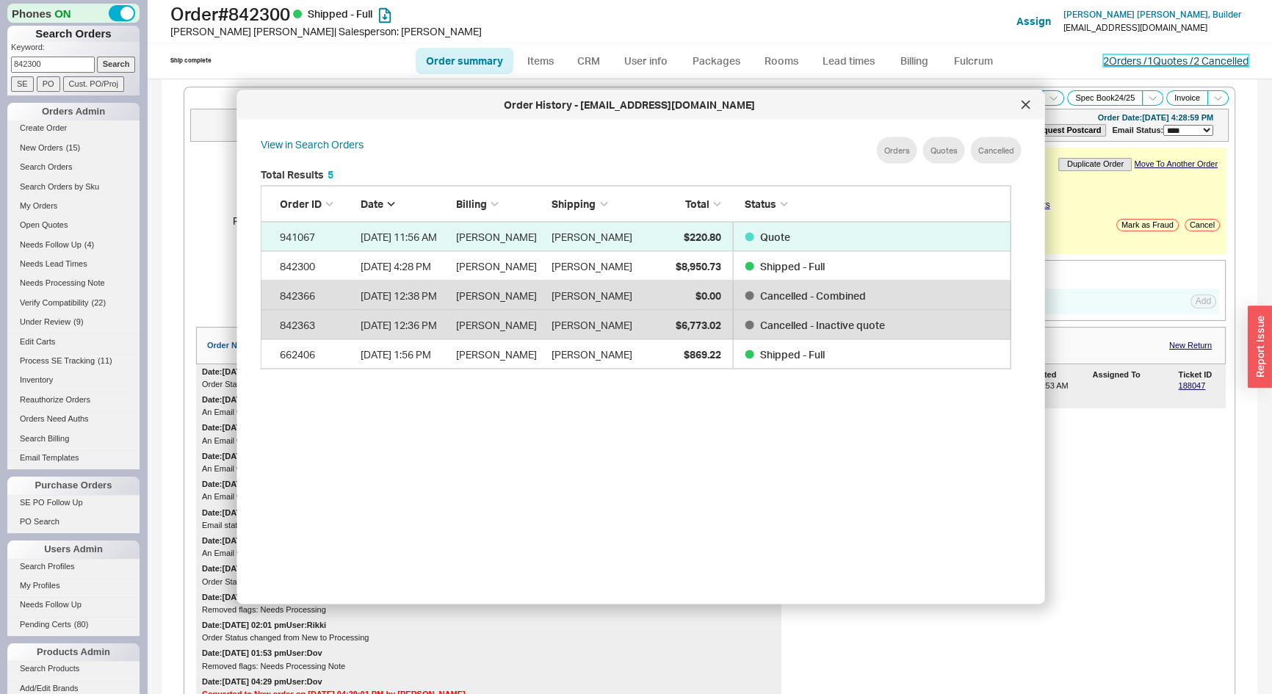
scroll to position [439, 764]
click at [1201, 577] on div "Returns New Return Name Status Created By Date Created Assigned To Ticket ID FW…" at bounding box center [1005, 618] width 441 height 583
click at [1026, 104] on icon at bounding box center [1025, 104] width 7 height 7
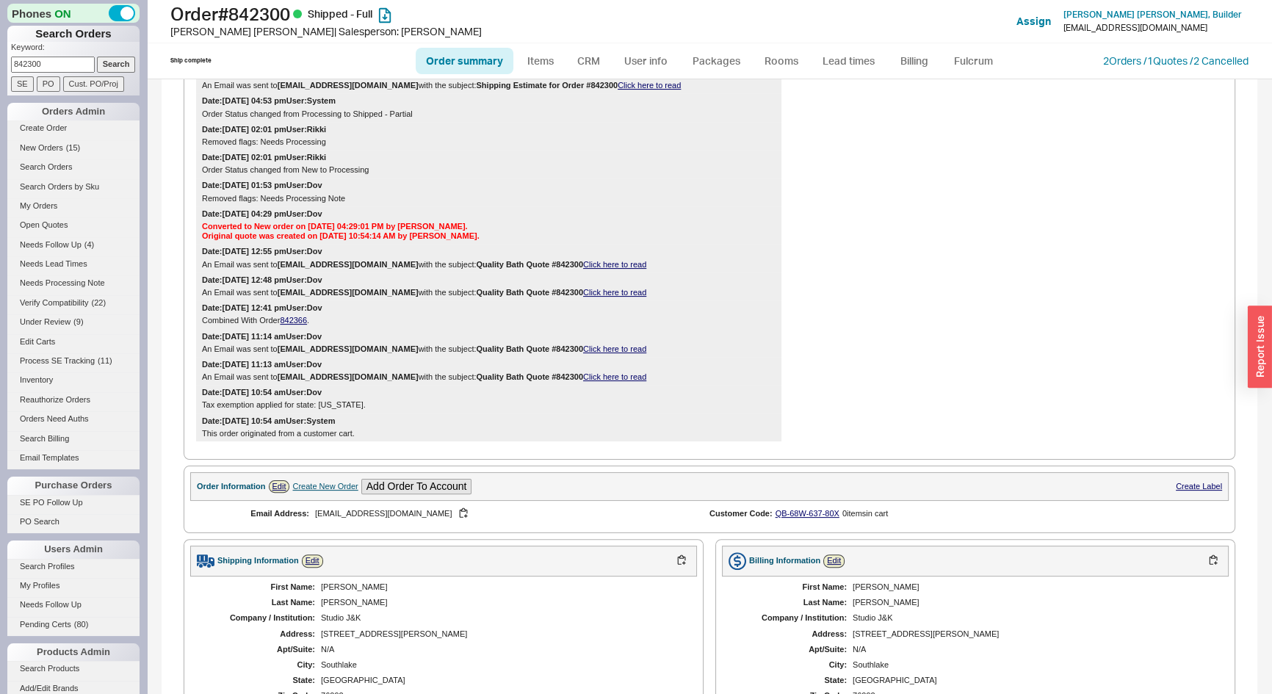
scroll to position [534, 0]
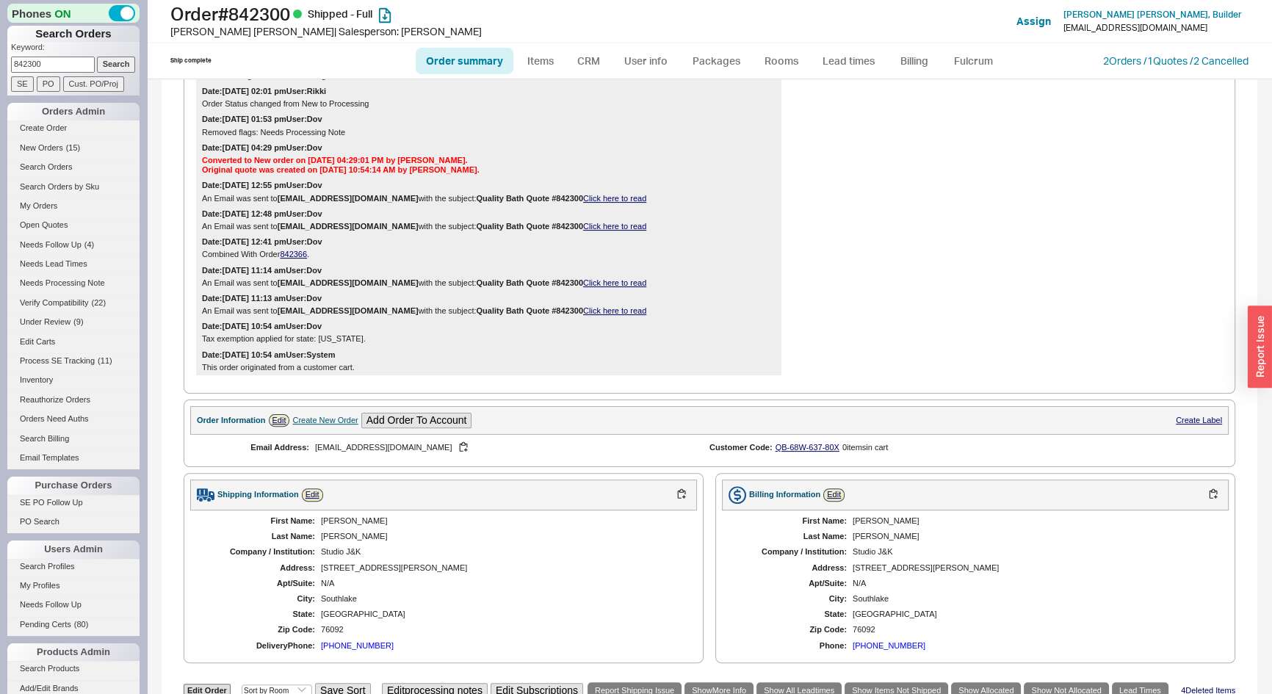
click at [331, 425] on div "Create New Order" at bounding box center [324, 421] width 65 height 10
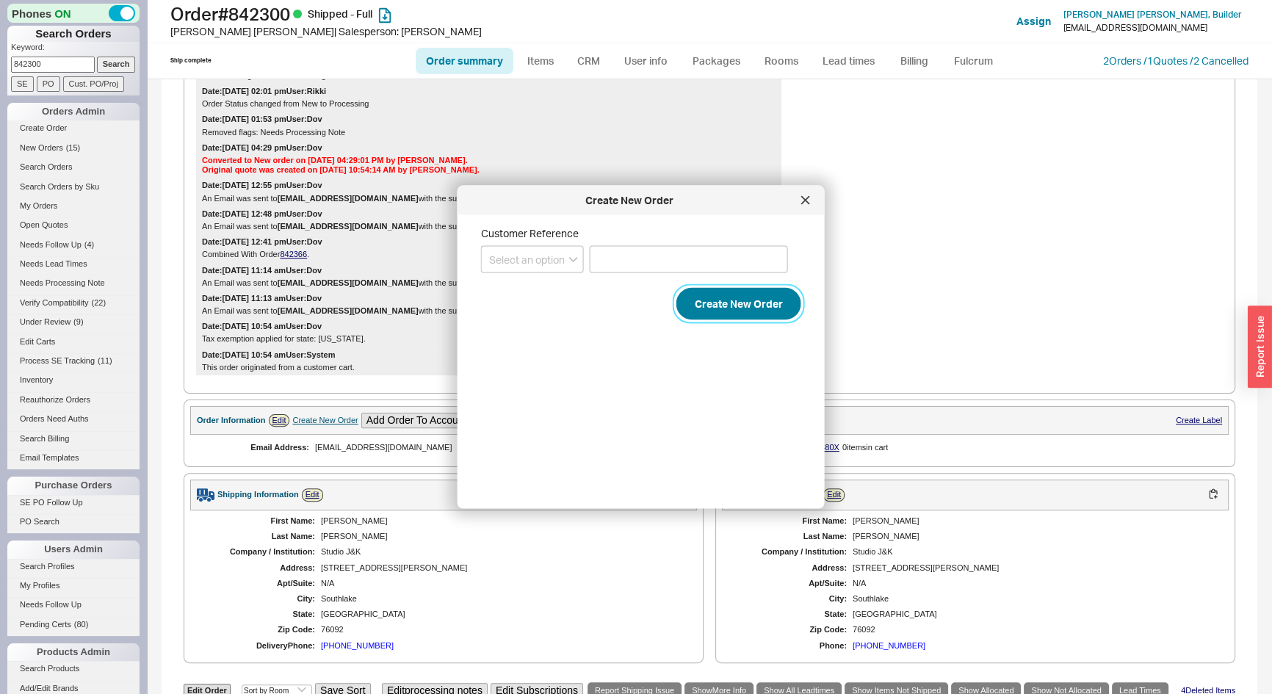
click at [692, 309] on button "Create New Order" at bounding box center [739, 304] width 125 height 32
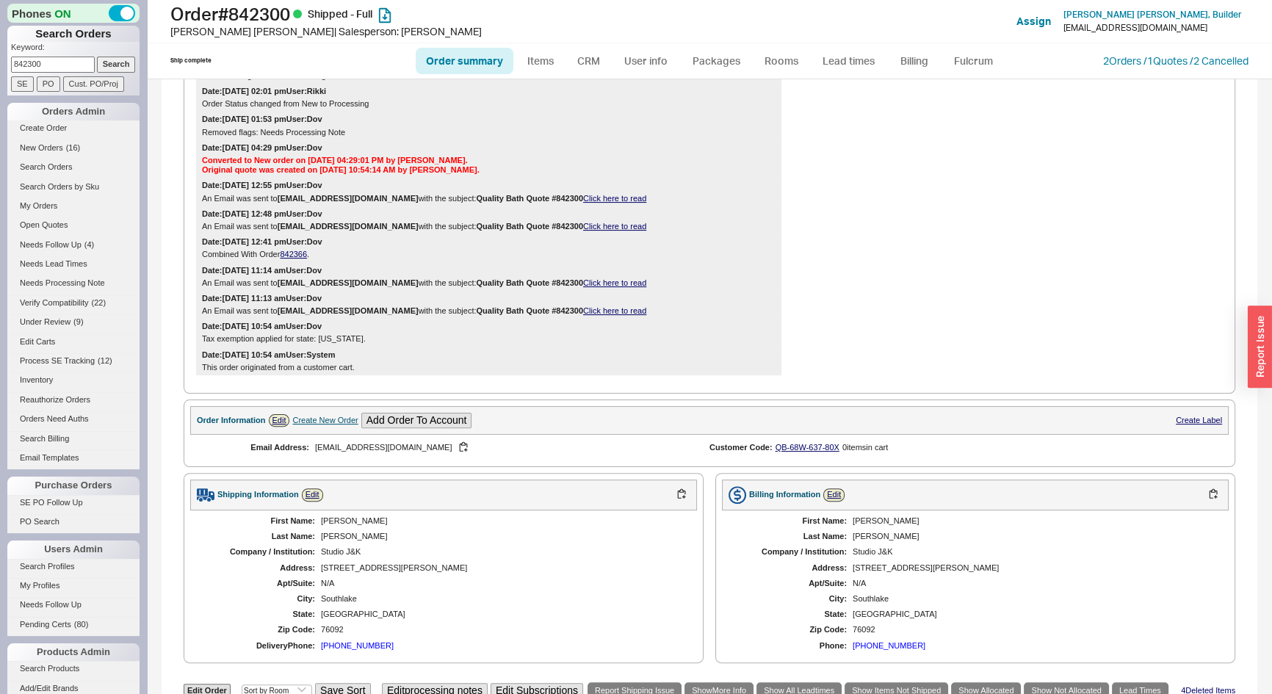
drag, startPoint x: 43, startPoint y: 62, endPoint x: 0, endPoint y: 62, distance: 42.6
click at [0, 62] on div "Phones ON Search Orders Keyword: 842300 Search SE PO Cust. PO/Proj Orders Admin…" at bounding box center [73, 347] width 147 height 694
type input "938621"
click at [97, 57] on input "Search" at bounding box center [116, 64] width 39 height 15
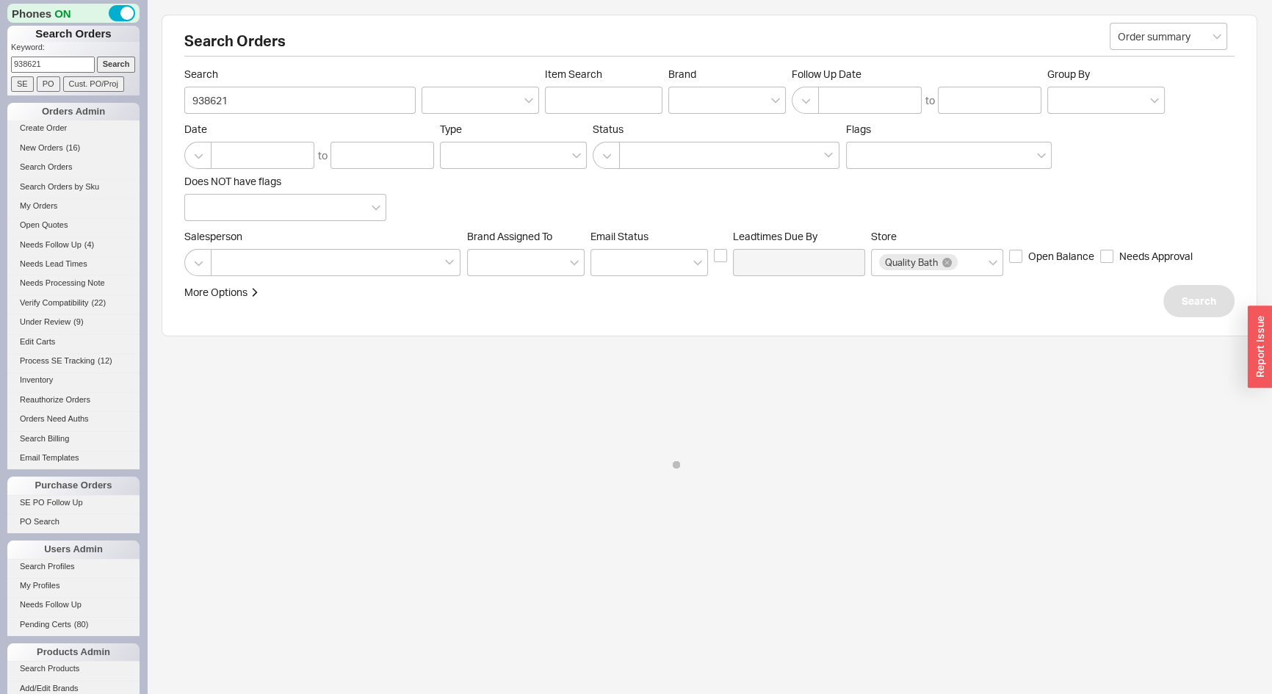
select select "*"
select select "LOW"
select select "3"
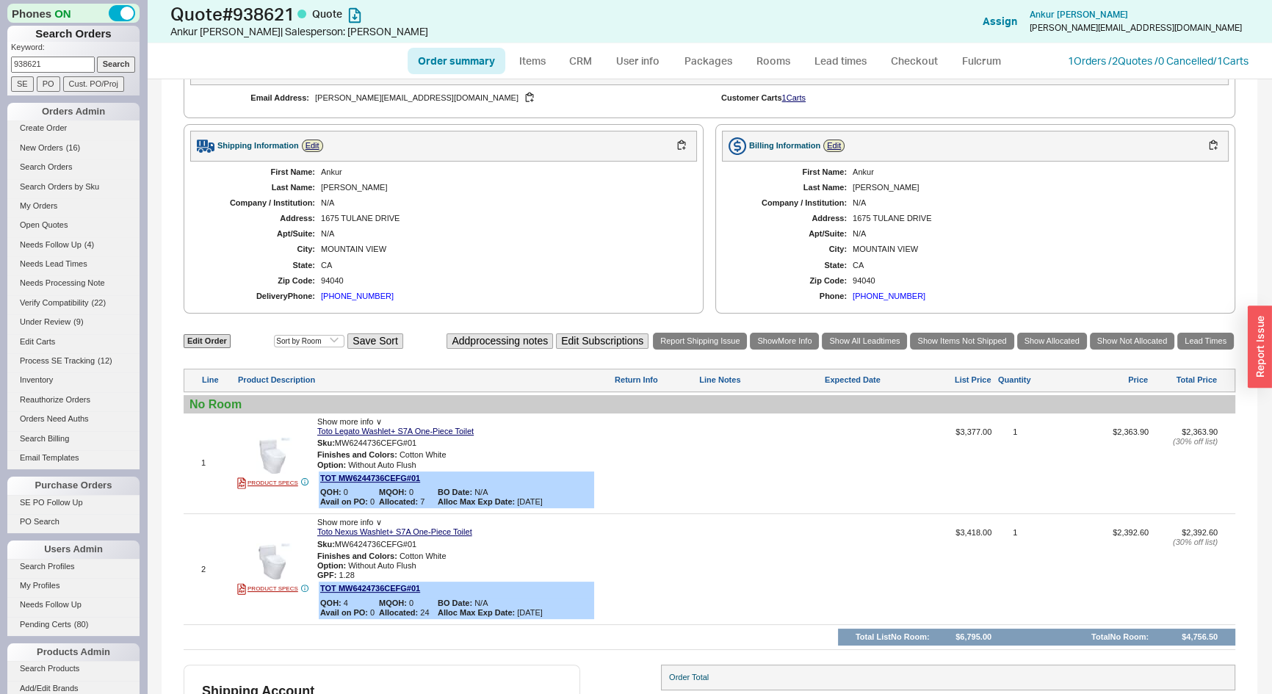
scroll to position [232, 0]
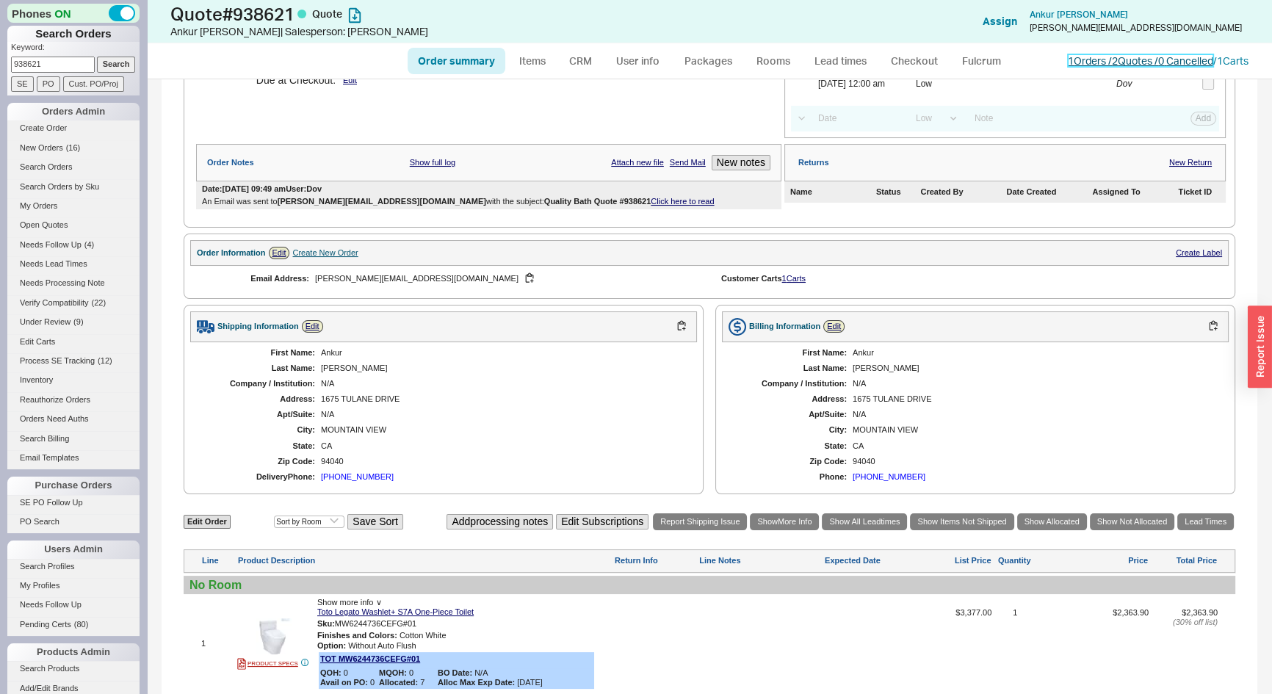
click at [1072, 55] on link "1 Orders / 2 Quotes / 0 Cancelled" at bounding box center [1140, 60] width 145 height 12
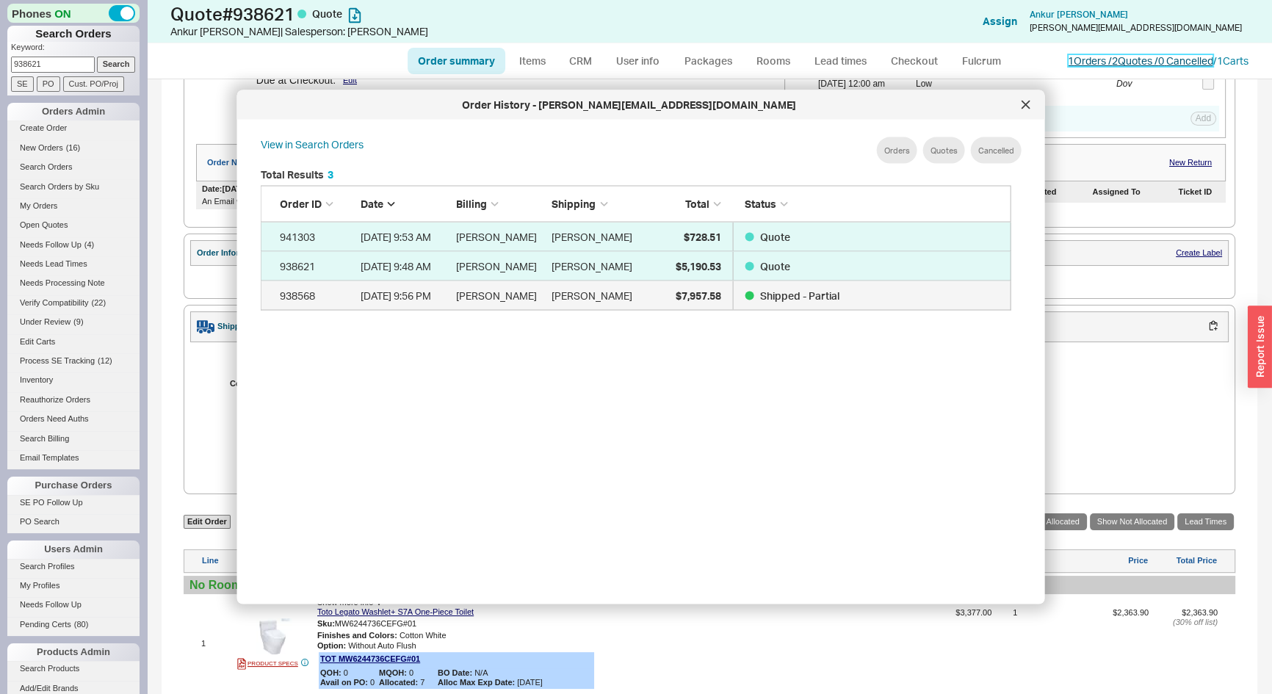
scroll to position [439, 764]
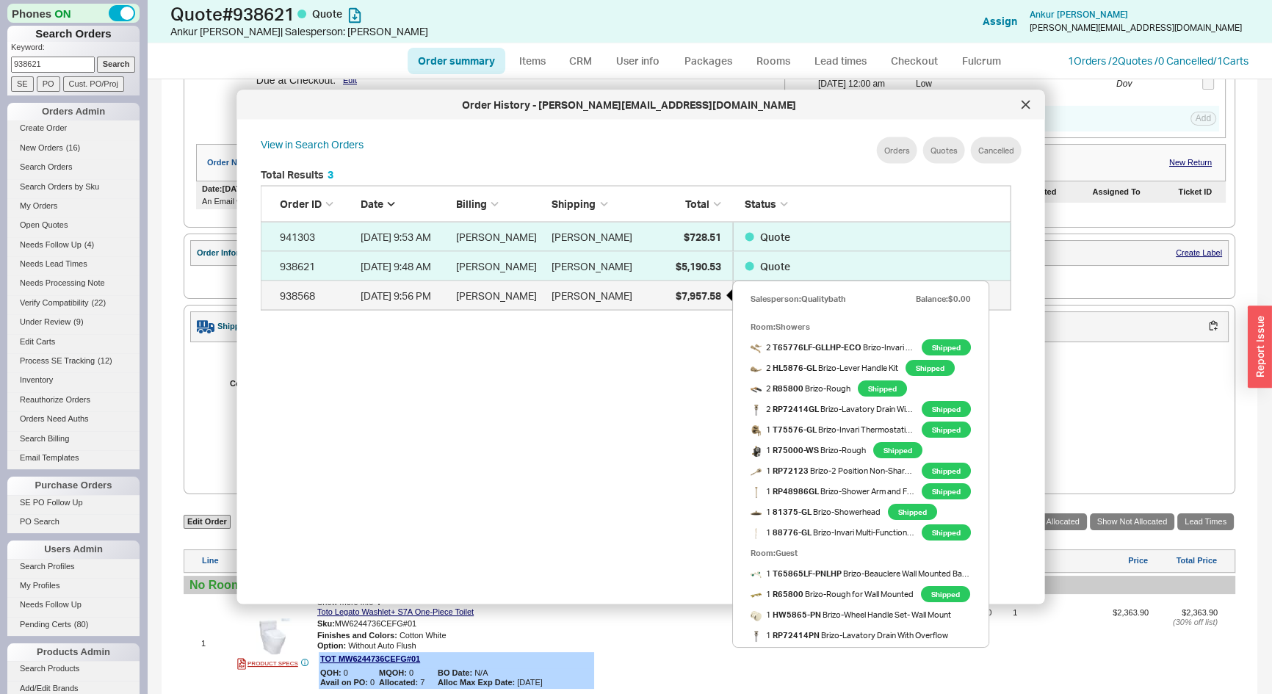
click at [716, 300] on span "$7,957.58" at bounding box center [698, 295] width 46 height 12
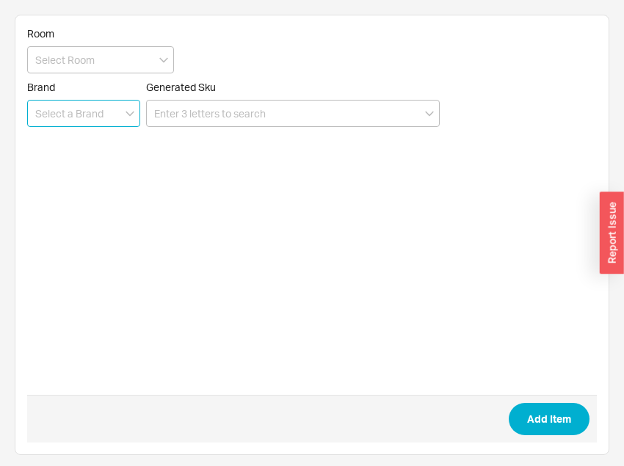
click at [83, 108] on input at bounding box center [83, 113] width 113 height 27
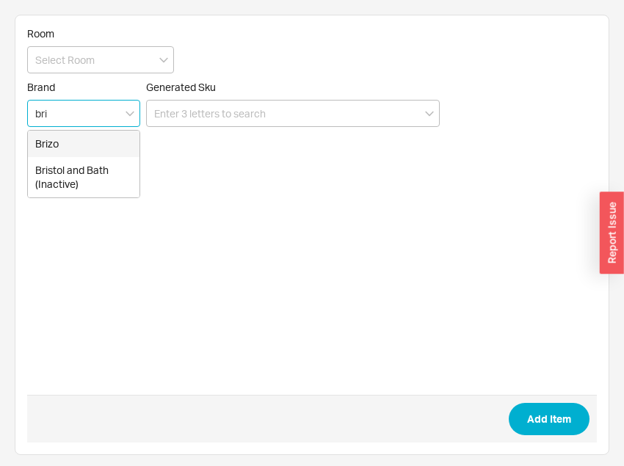
click at [82, 143] on div "Brizo" at bounding box center [84, 144] width 112 height 26
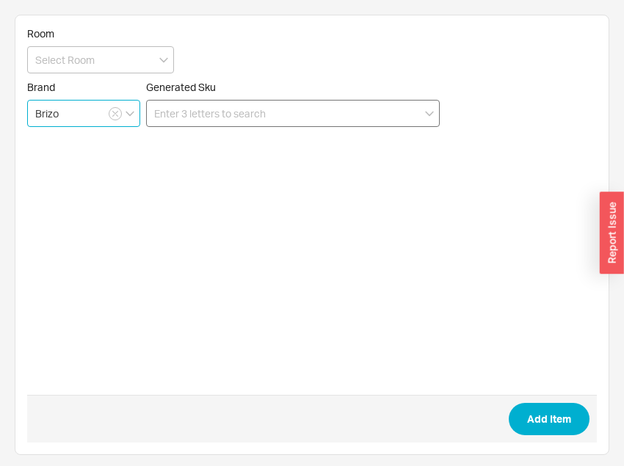
type input "Brizo"
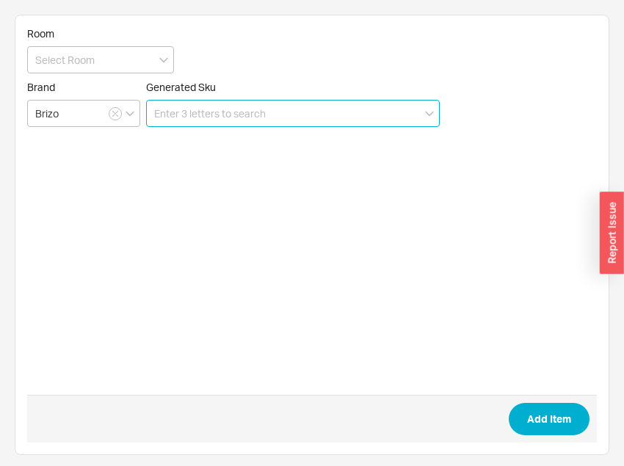
click at [181, 112] on input at bounding box center [293, 113] width 294 height 27
paste input "HLK023-GL"
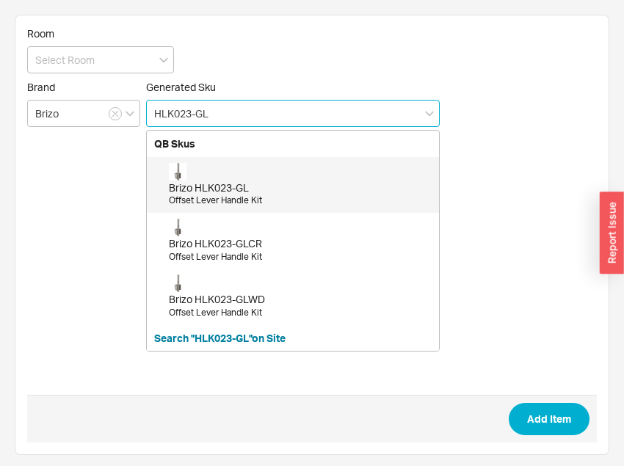
click at [188, 183] on div "Brizo HLK023-GL" at bounding box center [300, 188] width 263 height 15
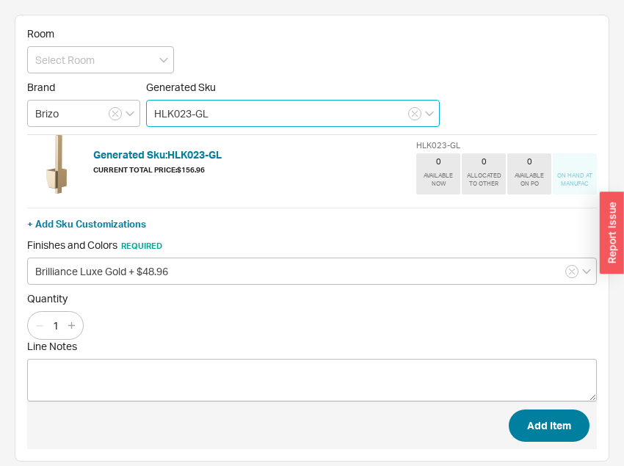
type input "HLK023-GL"
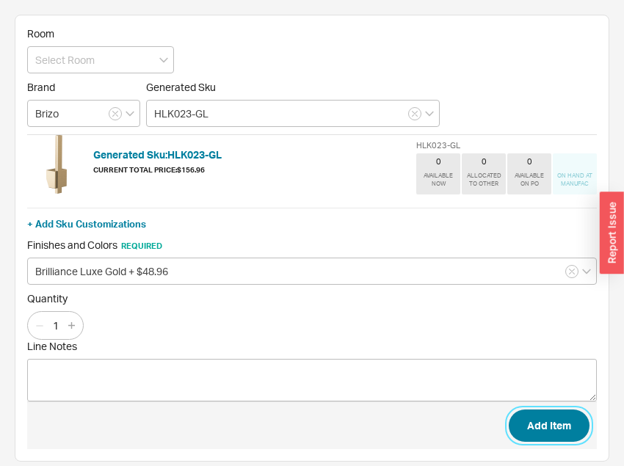
click at [538, 427] on button "Add Item" at bounding box center [549, 426] width 81 height 32
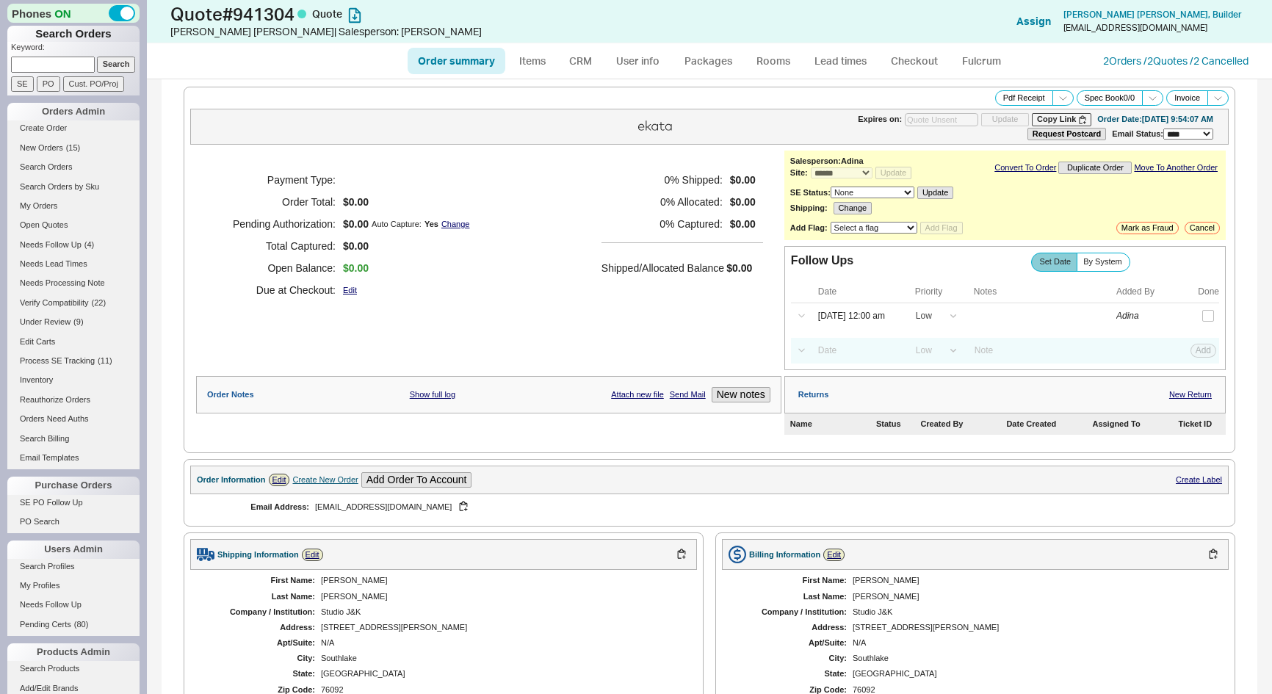
select select "*"
select select "LOW"
select select "3"
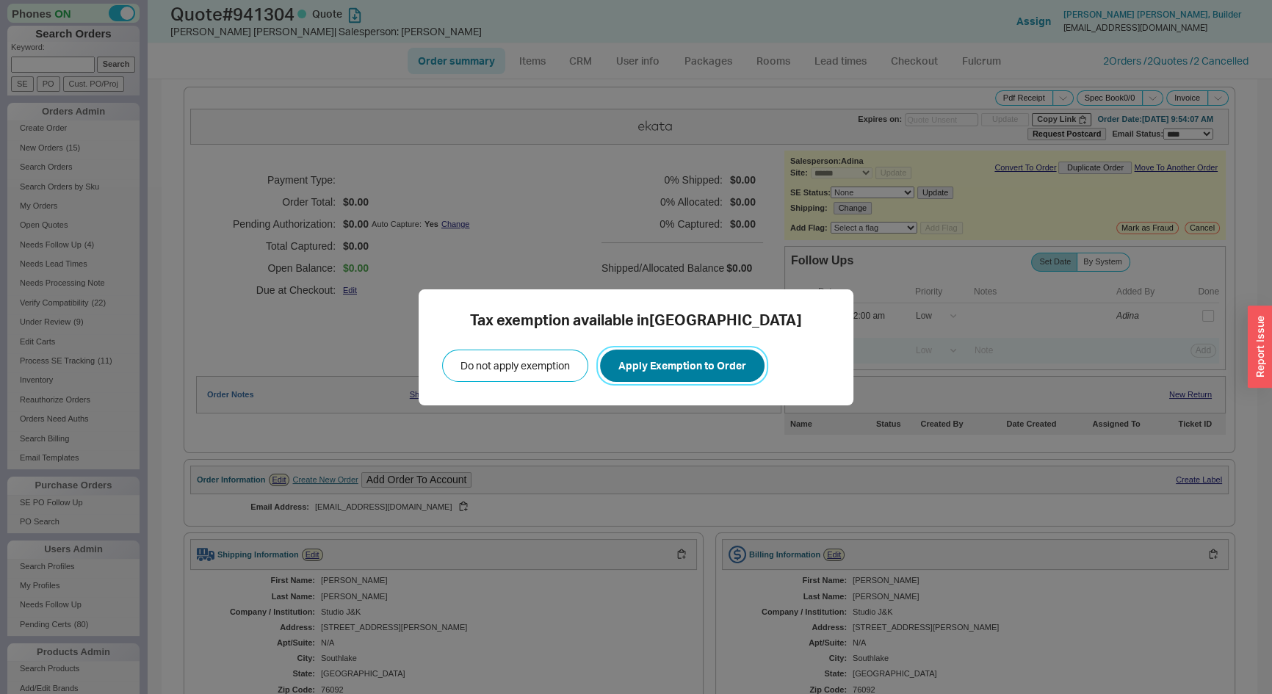
click at [656, 361] on button "Apply Exemption to Order" at bounding box center [682, 366] width 165 height 32
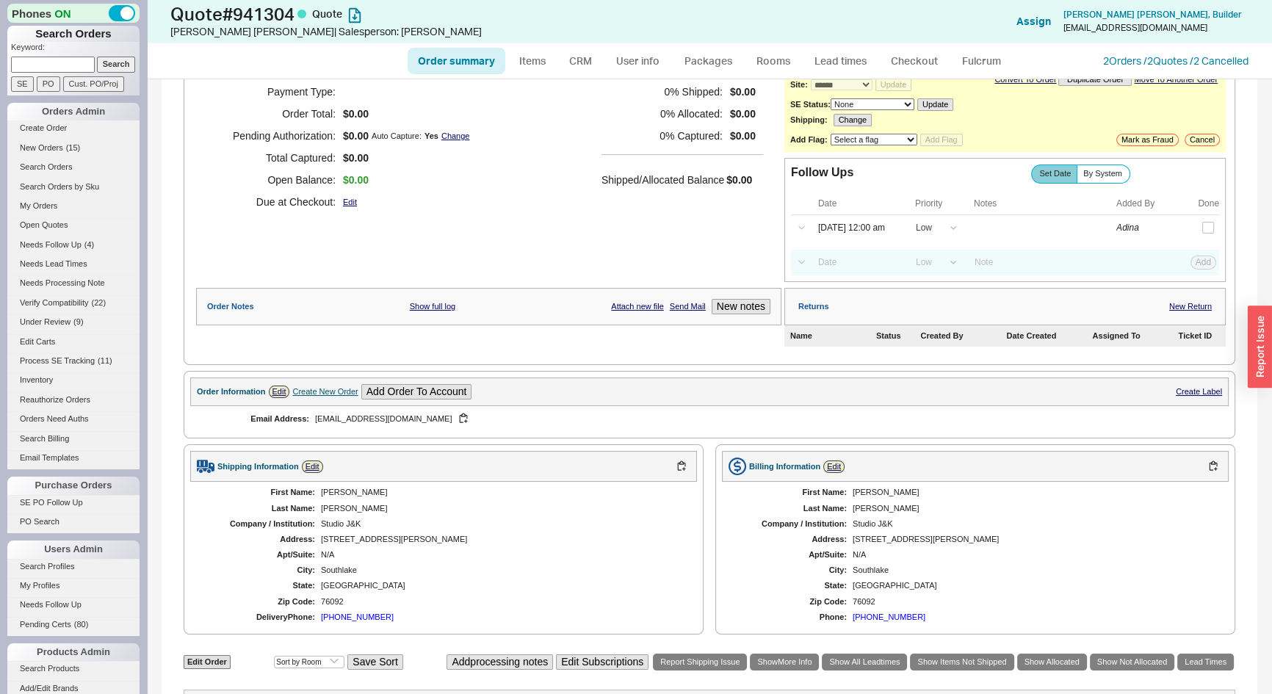
scroll to position [237, 0]
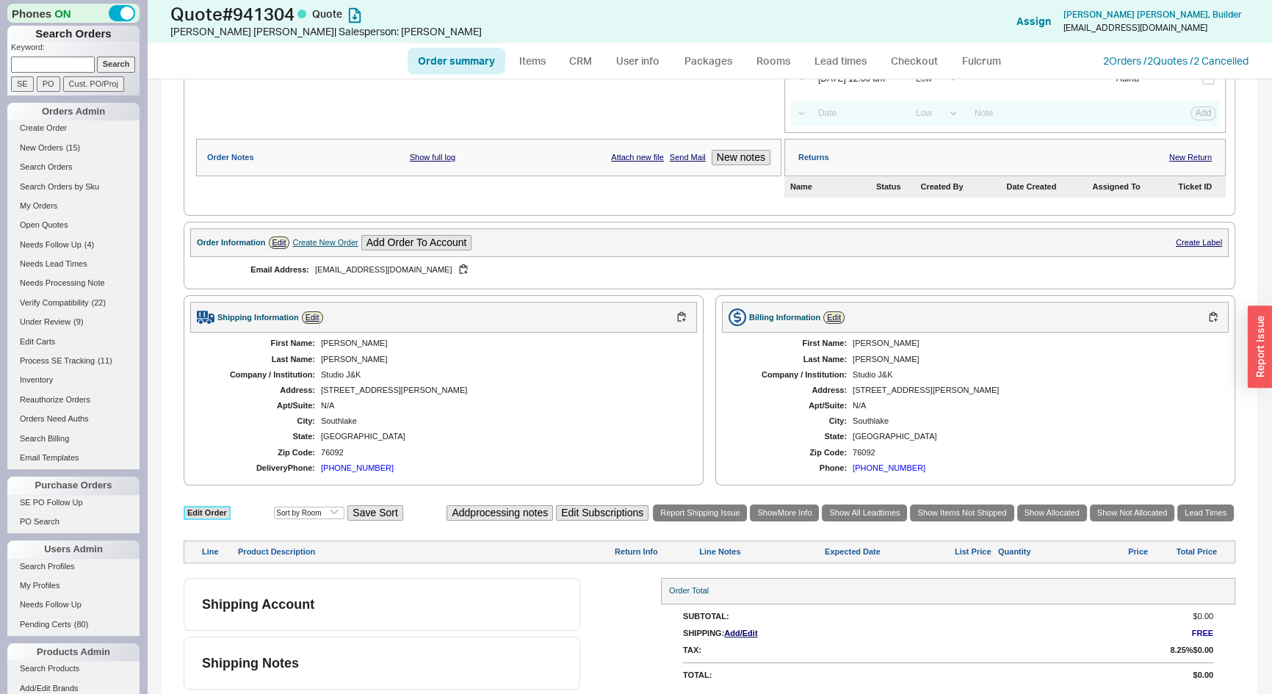
click at [228, 508] on link "Edit Order" at bounding box center [207, 513] width 47 height 14
select select "3"
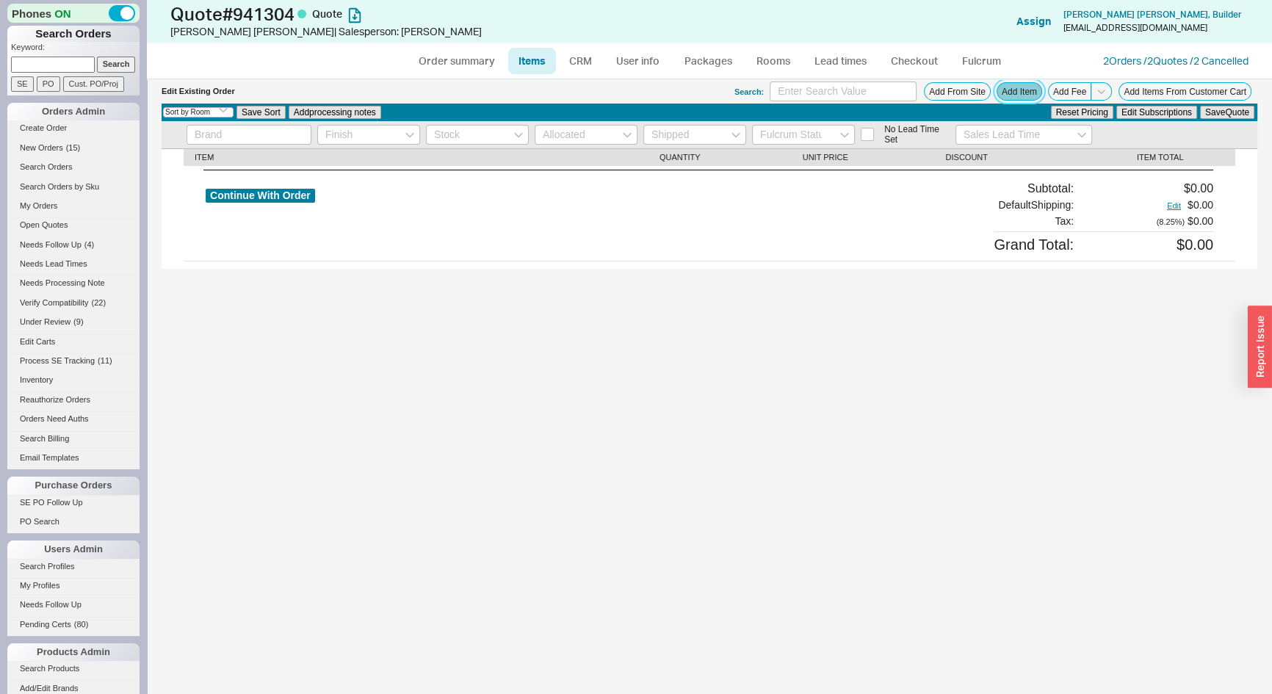
click at [1028, 95] on button "Add Item" at bounding box center [1020, 91] width 46 height 18
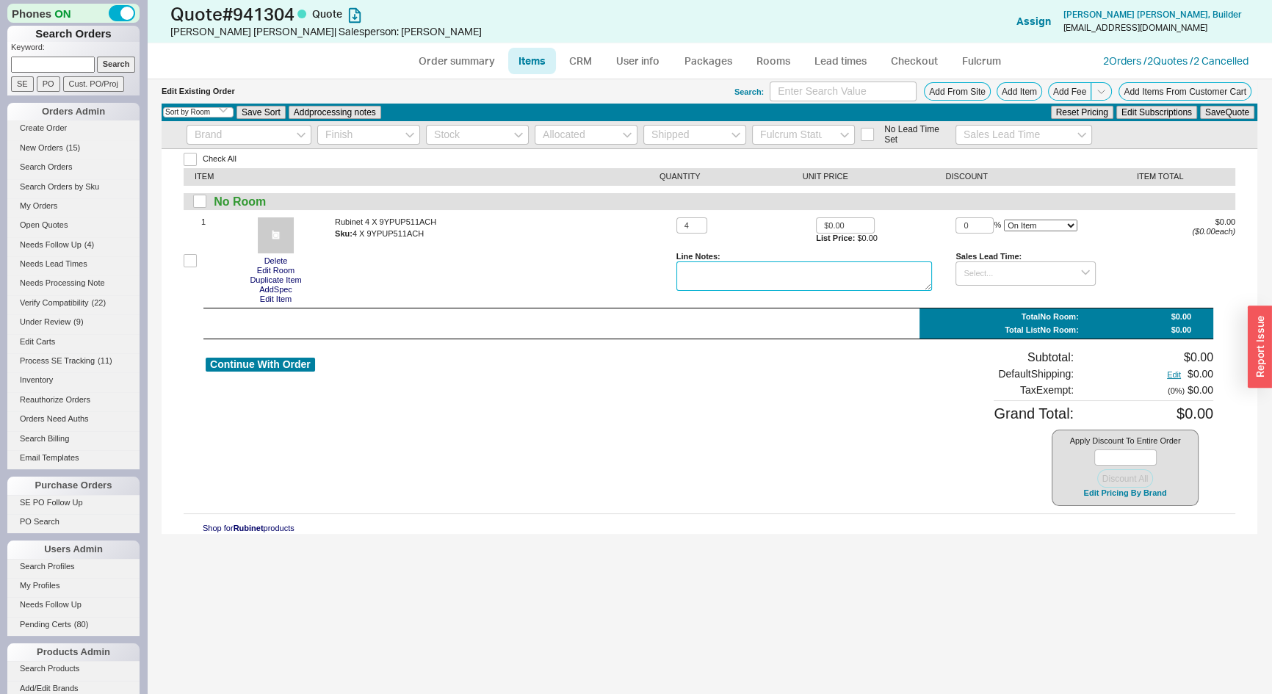
click at [690, 262] on textarea at bounding box center [805, 276] width 256 height 29
type textarea "per sue at rubinet, no charge"
click at [1214, 109] on button "Save Quote" at bounding box center [1227, 112] width 54 height 13
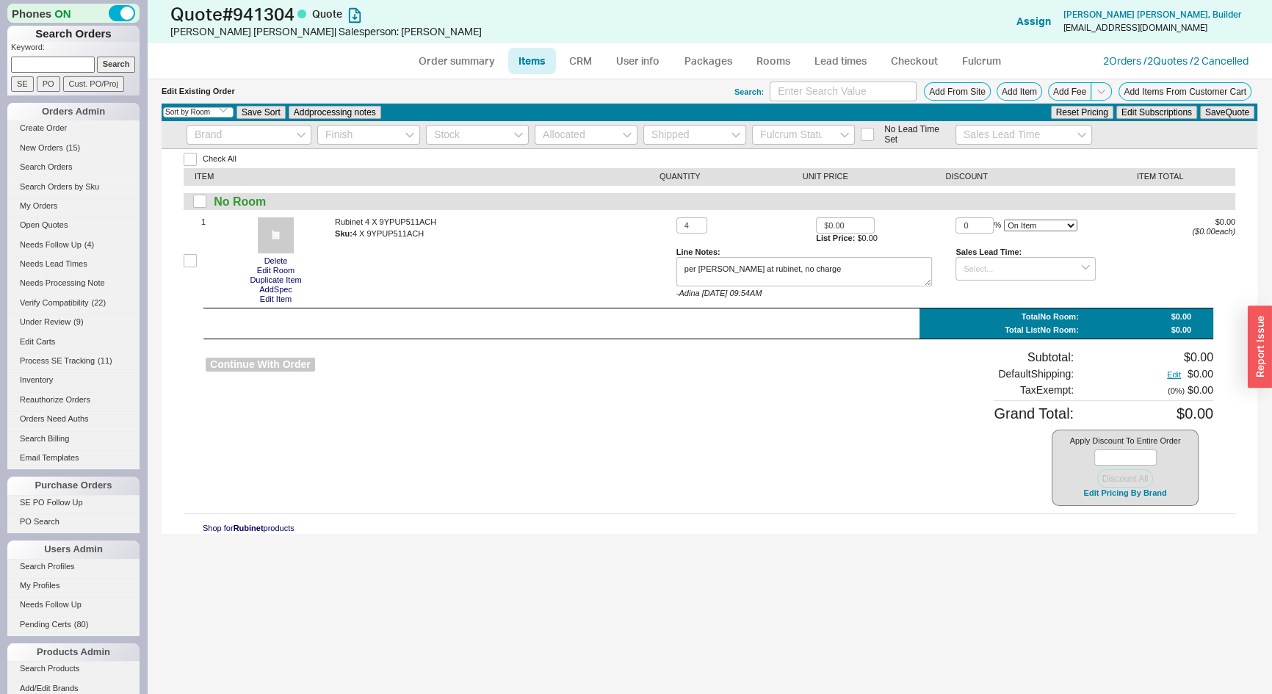
click at [282, 366] on button "Continue With Order" at bounding box center [260, 365] width 109 height 14
select select "*"
select select "LOW"
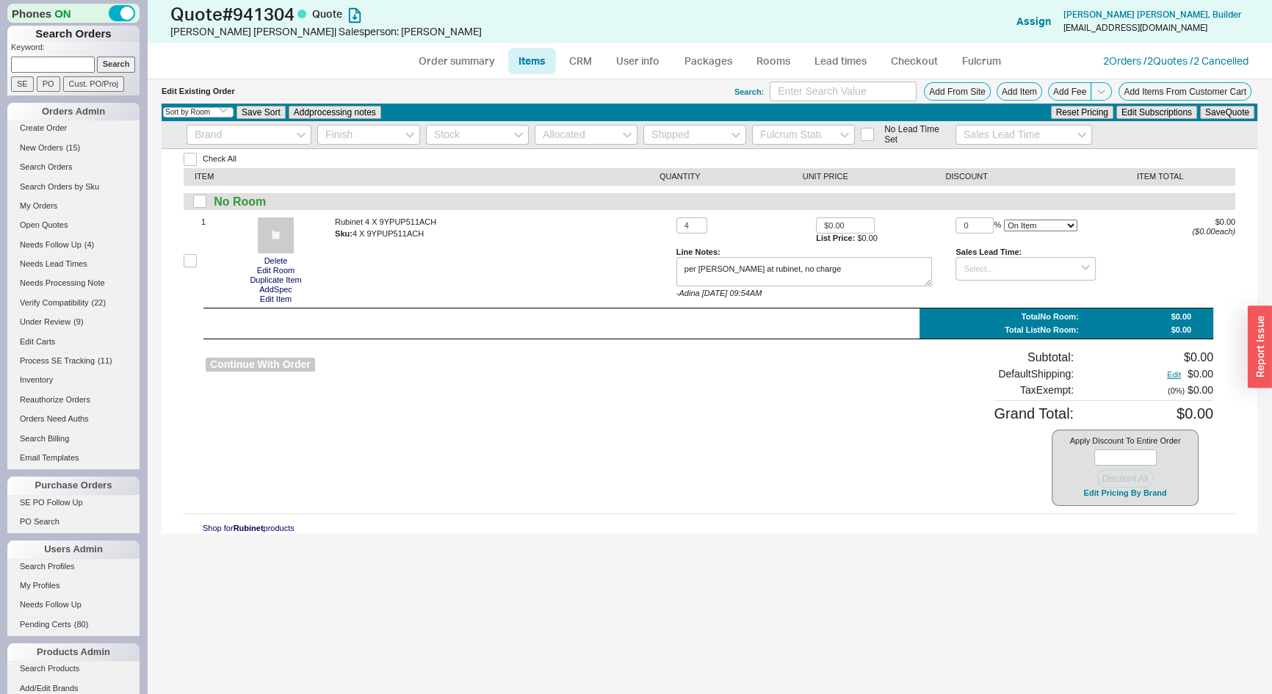
select select "3"
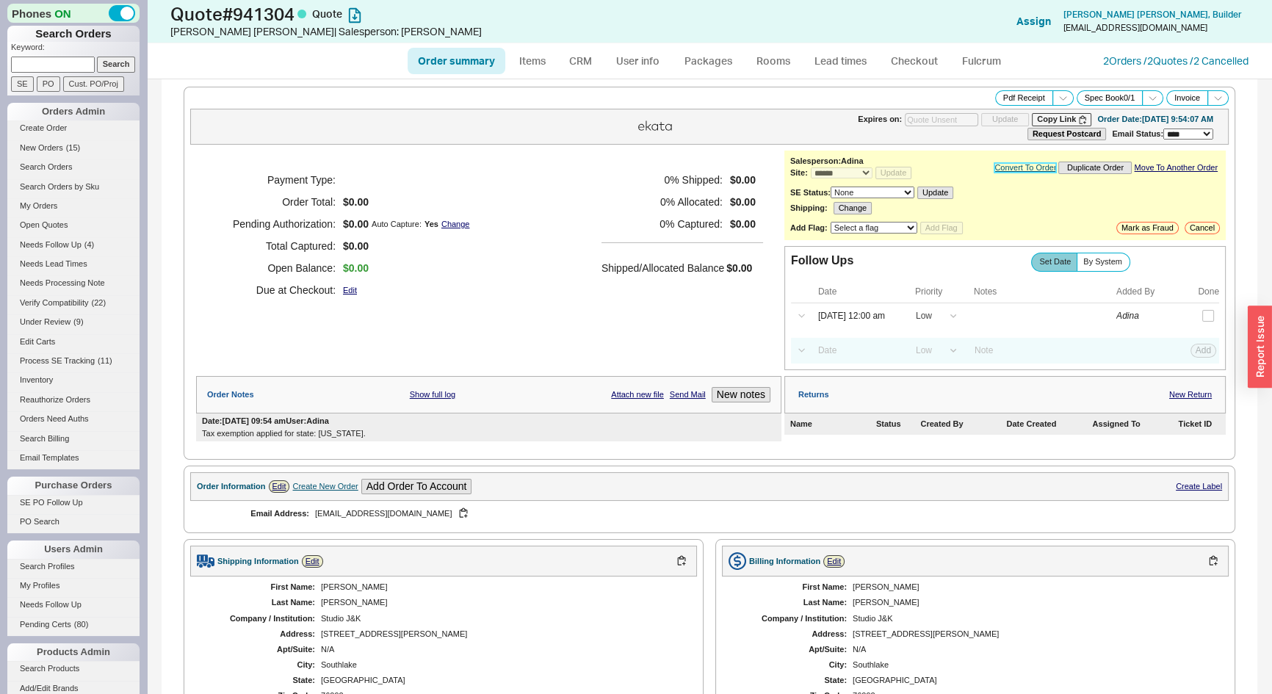
click at [995, 167] on link "Convert To Order" at bounding box center [1026, 168] width 62 height 10
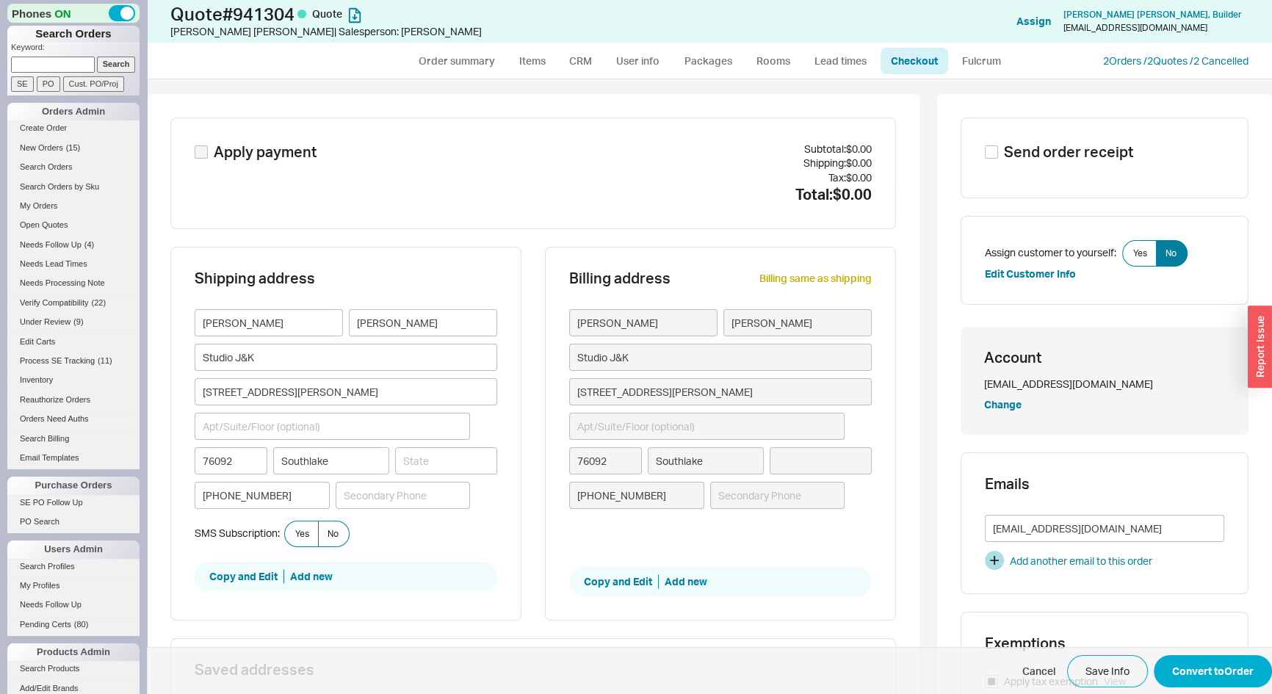
type input "Texas"
click at [303, 533] on span "Yes" at bounding box center [302, 534] width 14 height 12
click at [0, 0] on input "Yes" at bounding box center [0, 0] width 0 height 0
click at [1175, 668] on button "Convert to Order" at bounding box center [1213, 671] width 118 height 32
select select "*"
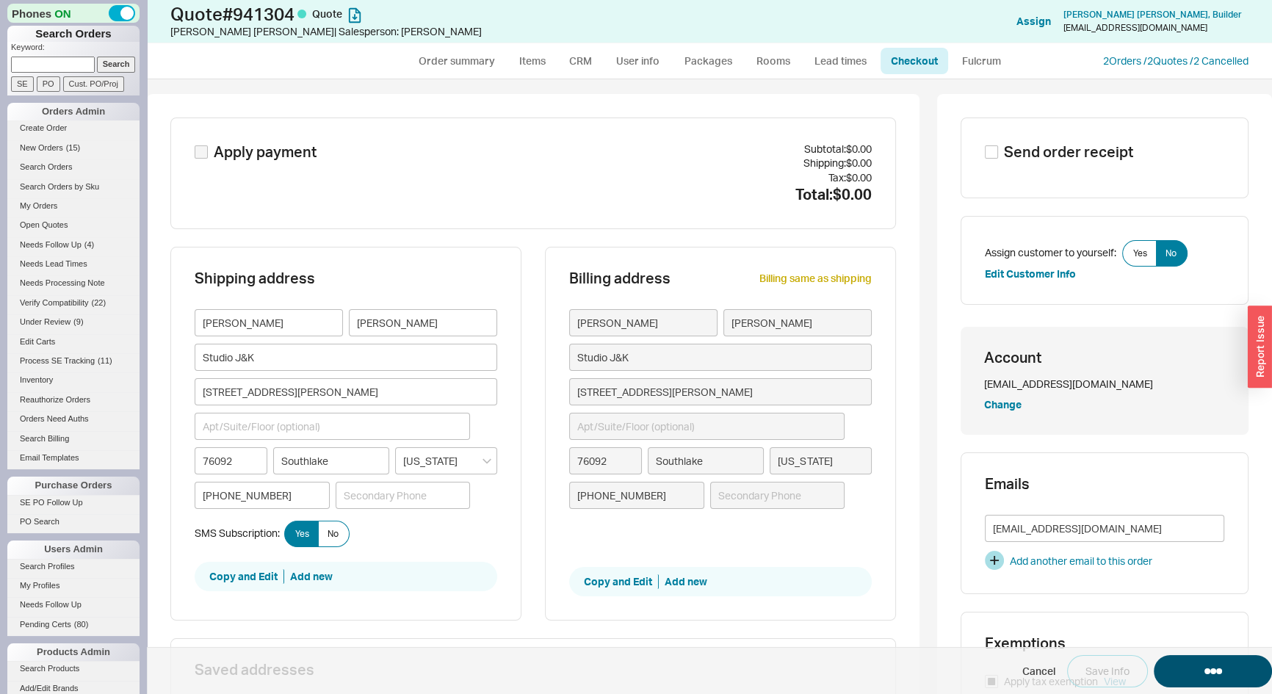
select select "*"
select select "LOW"
select select "3"
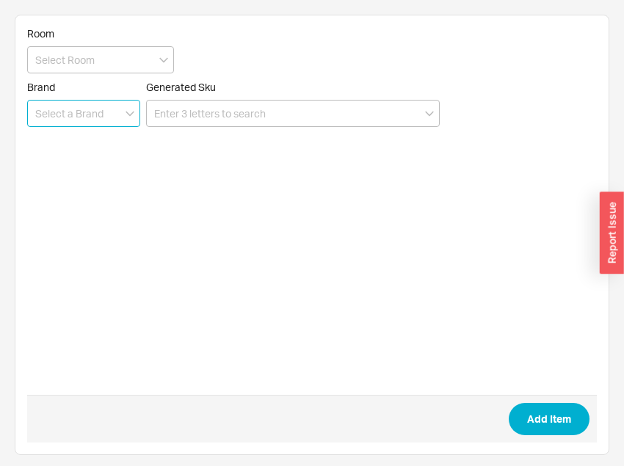
click at [116, 118] on input at bounding box center [83, 113] width 113 height 27
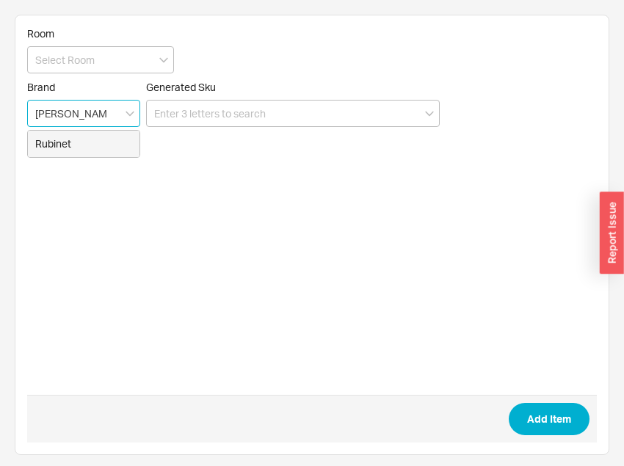
drag, startPoint x: 107, startPoint y: 144, endPoint x: 185, endPoint y: 131, distance: 78.9
click at [108, 144] on div "Rubinet" at bounding box center [84, 144] width 112 height 26
type input "Rubinet"
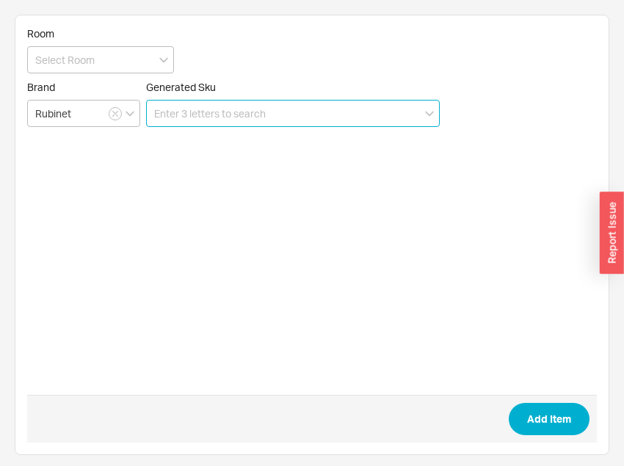
click at [204, 118] on input at bounding box center [293, 113] width 294 height 27
paste input "4 X 9YPUP511ACH"
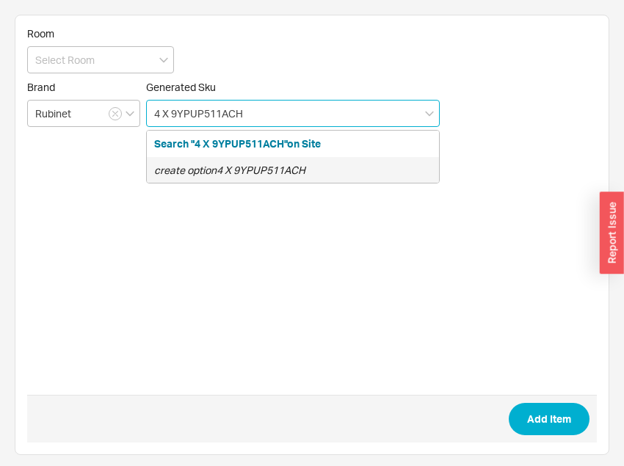
click at [209, 164] on icon "create option 4 X 9YPUP511ACH" at bounding box center [229, 170] width 151 height 12
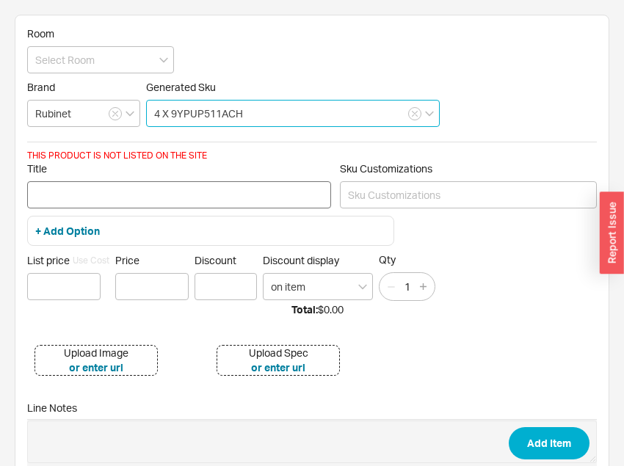
type input "4 X 9YPUP511ACH"
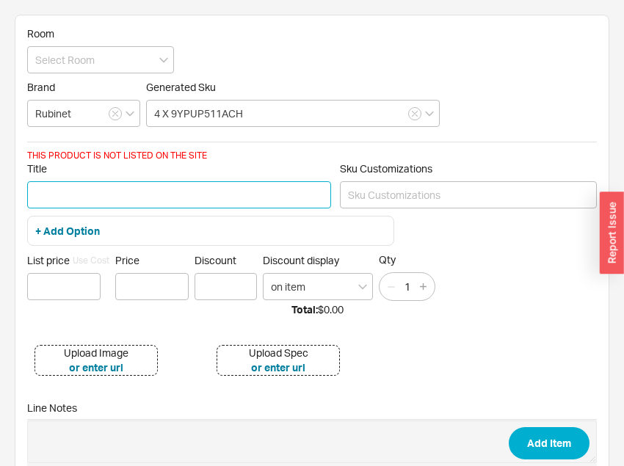
click at [202, 191] on input "Title" at bounding box center [179, 194] width 304 height 27
paste input "4 X 9YPUP511ACH"
type input "4 X 9YPUP511ACH"
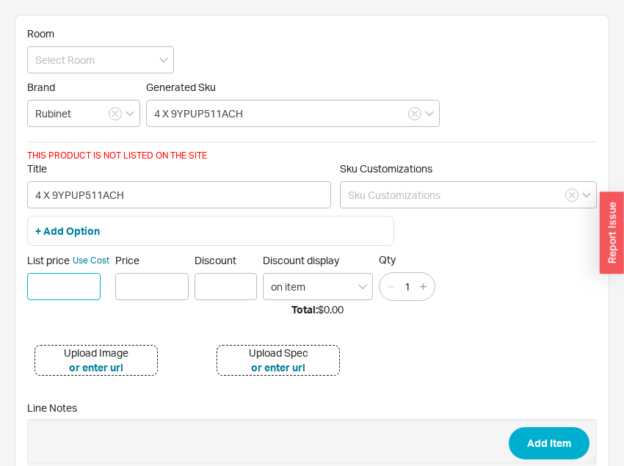
click at [87, 289] on input at bounding box center [63, 286] width 73 height 27
type input "$ 0"
click at [140, 277] on input "Price" at bounding box center [151, 286] width 73 height 27
type input "$0.00"
click at [425, 285] on icon "button" at bounding box center [423, 287] width 7 height 7
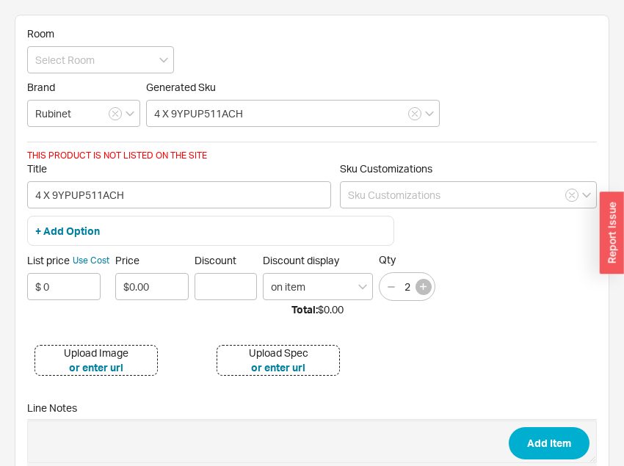
click at [425, 285] on icon "button" at bounding box center [423, 287] width 7 height 7
type input "4"
click at [538, 441] on button "Add Item" at bounding box center [549, 444] width 81 height 32
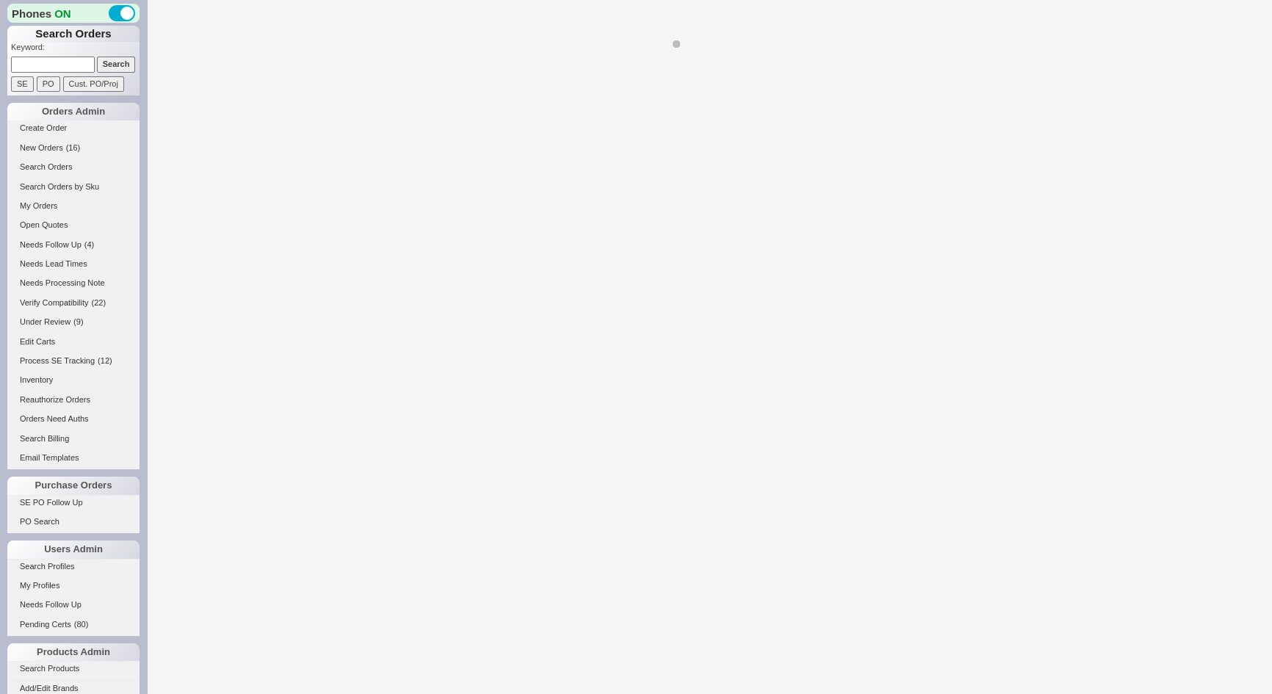
select select "*"
select select "LOW"
select select "3"
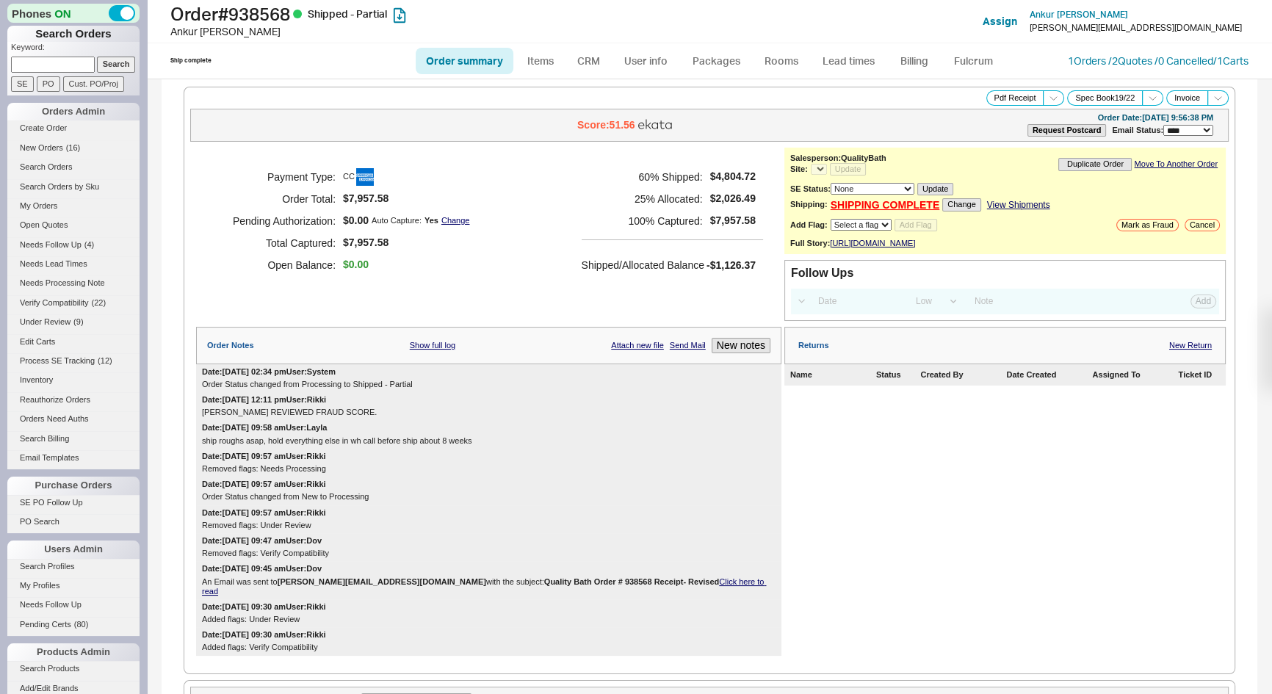
select select "*"
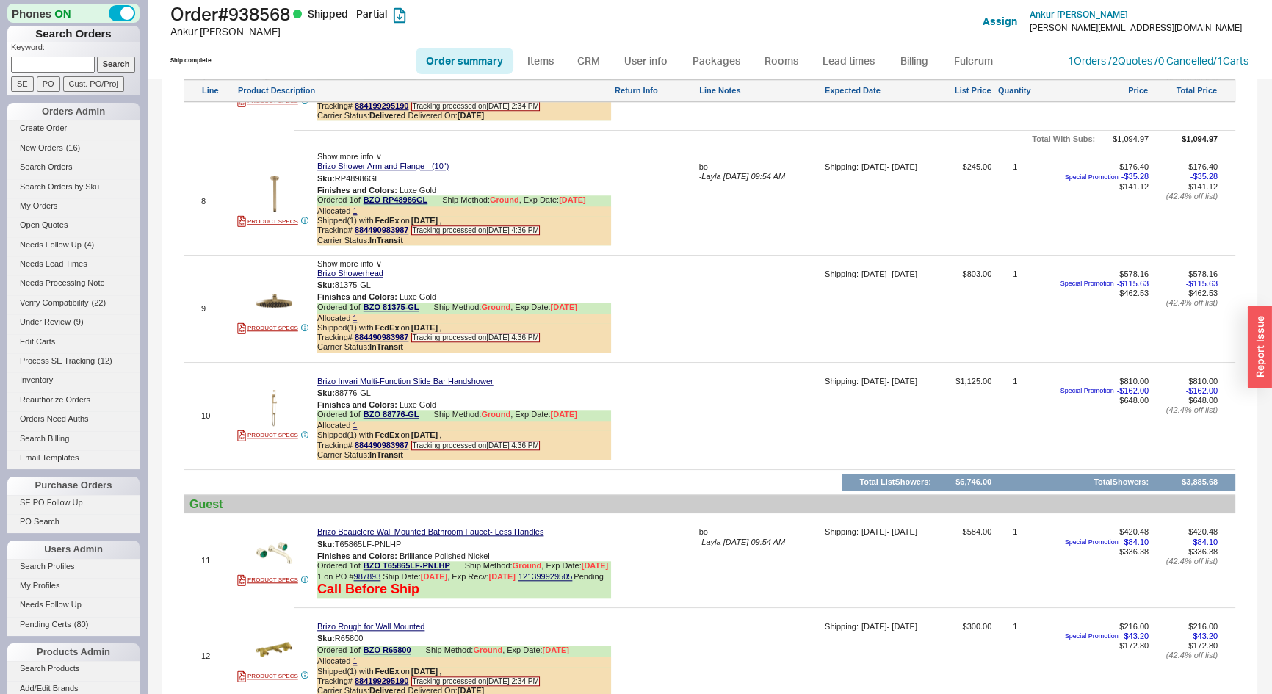
scroll to position [1803, 0]
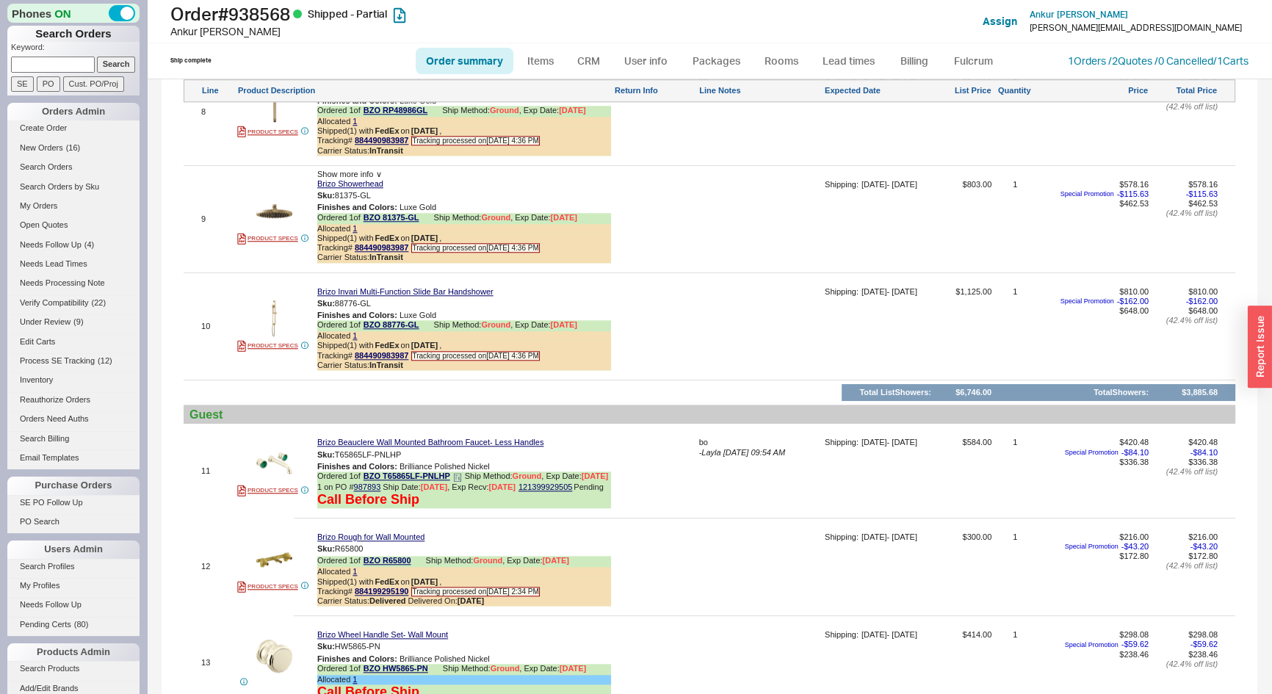
click at [459, 474] on icon at bounding box center [457, 477] width 9 height 9
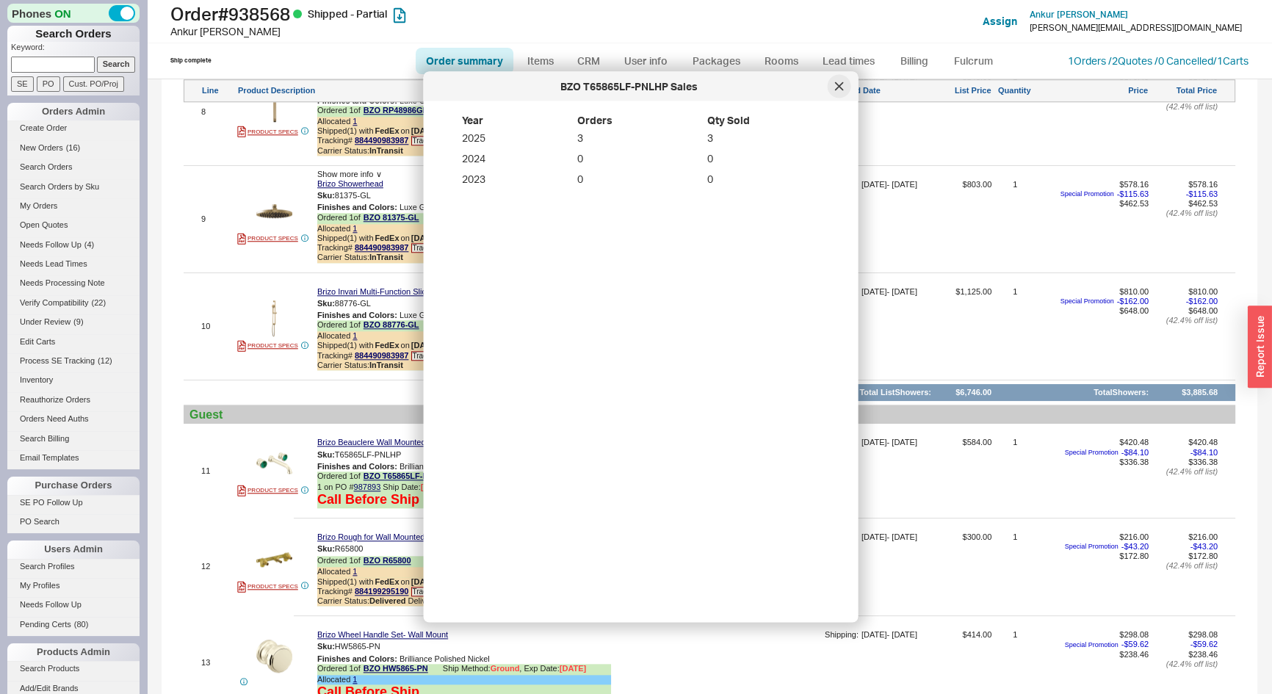
click at [844, 84] on div at bounding box center [840, 87] width 24 height 24
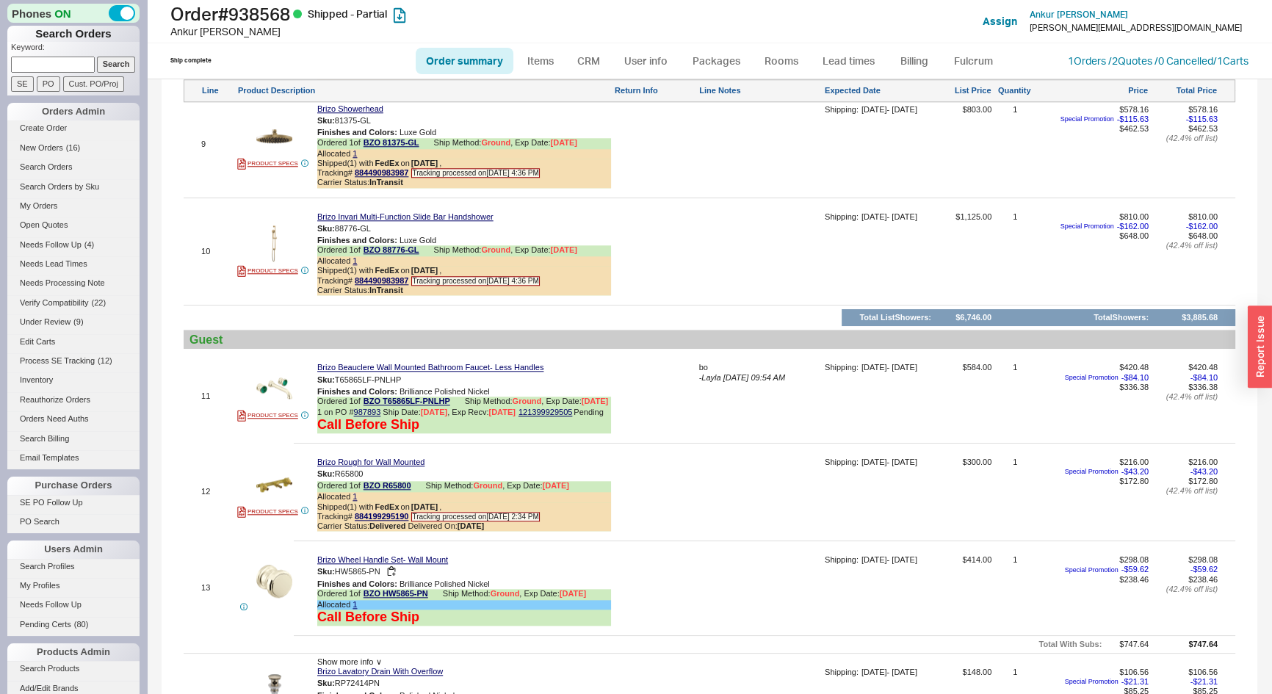
scroll to position [2003, 0]
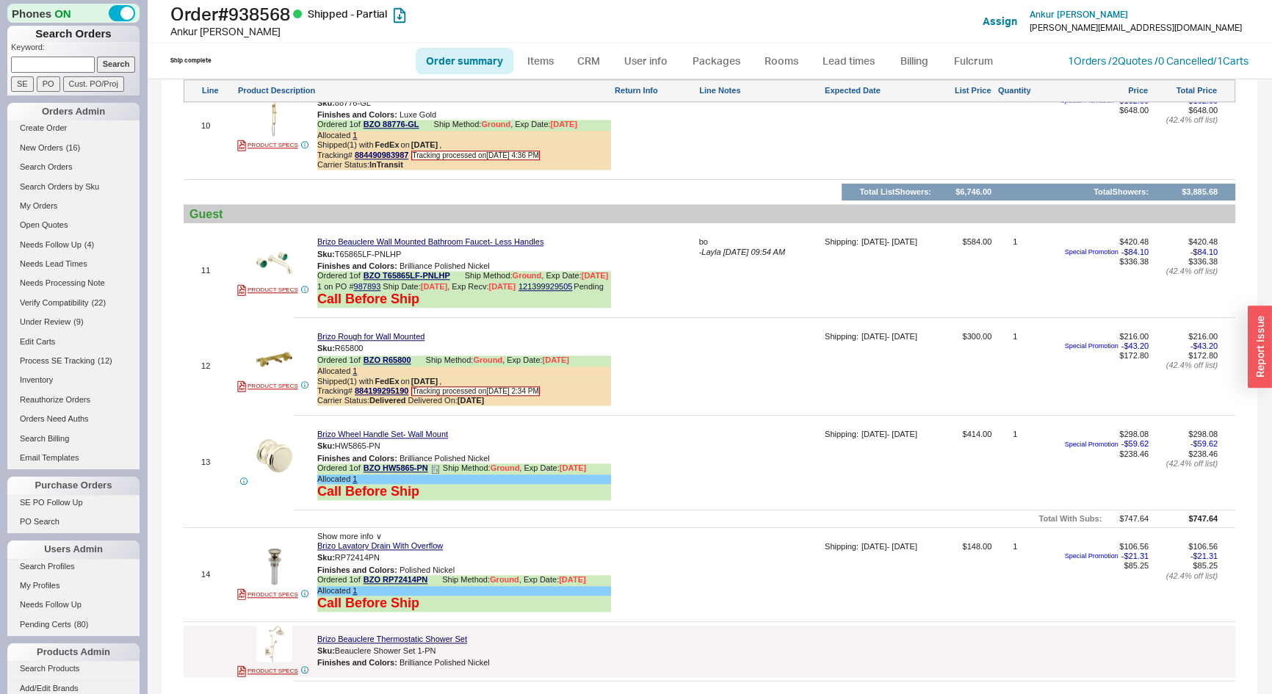
click at [436, 465] on icon at bounding box center [435, 469] width 9 height 9
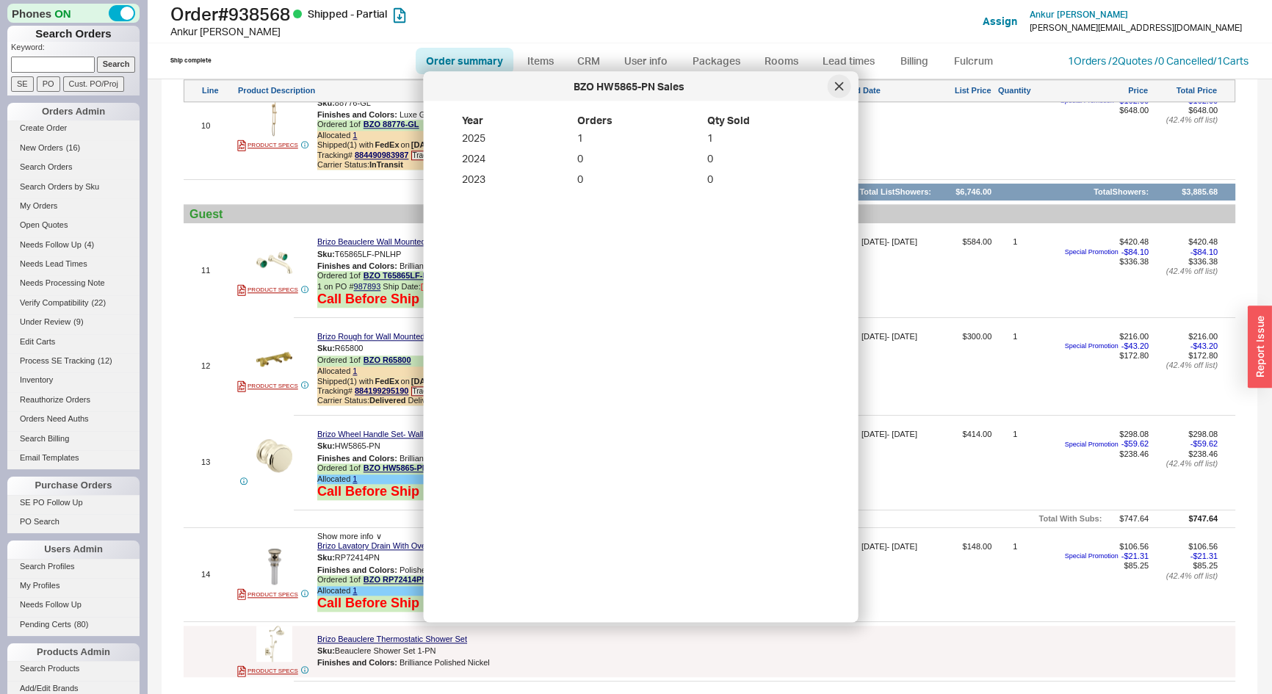
click at [843, 90] on icon at bounding box center [838, 85] width 7 height 7
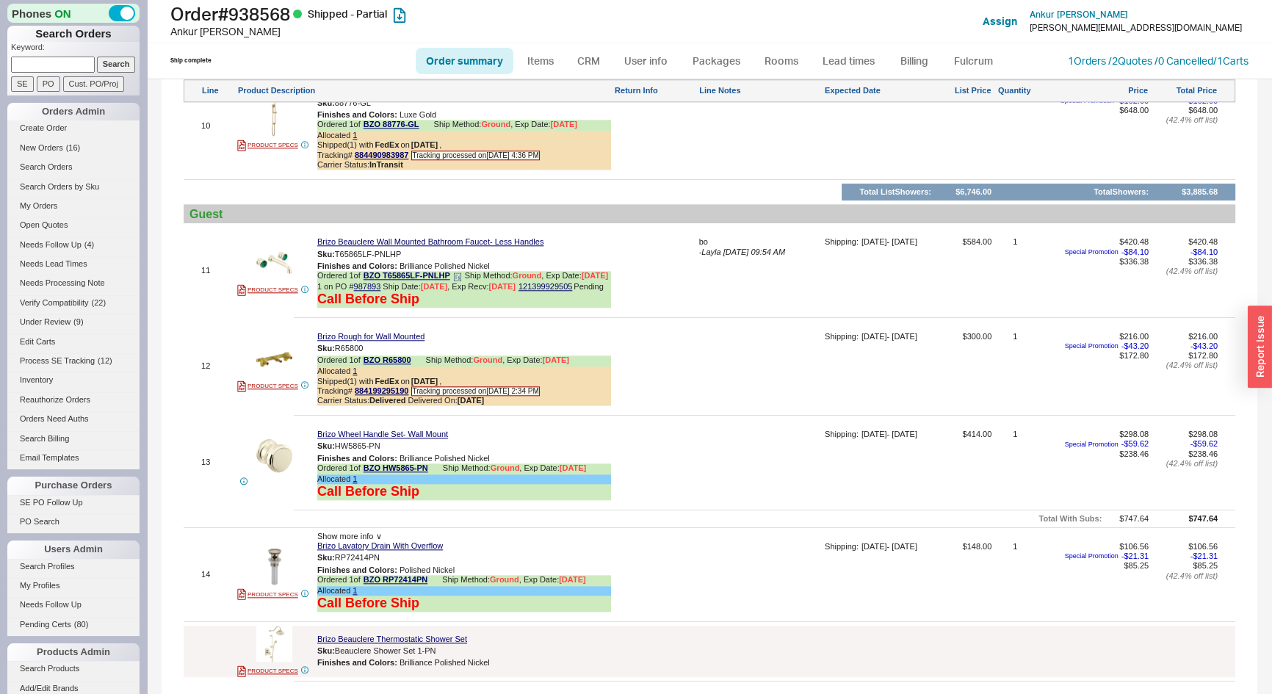
click at [457, 278] on icon at bounding box center [455, 278] width 1 height 0
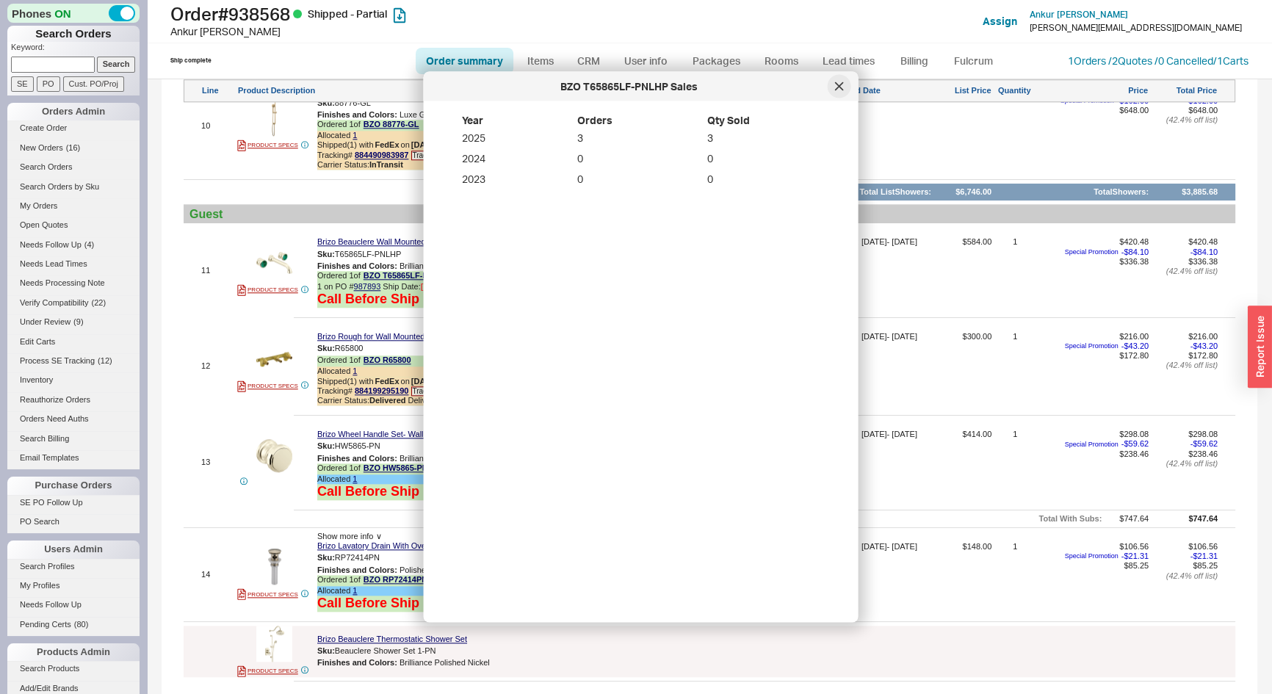
click at [841, 84] on icon at bounding box center [838, 85] width 7 height 7
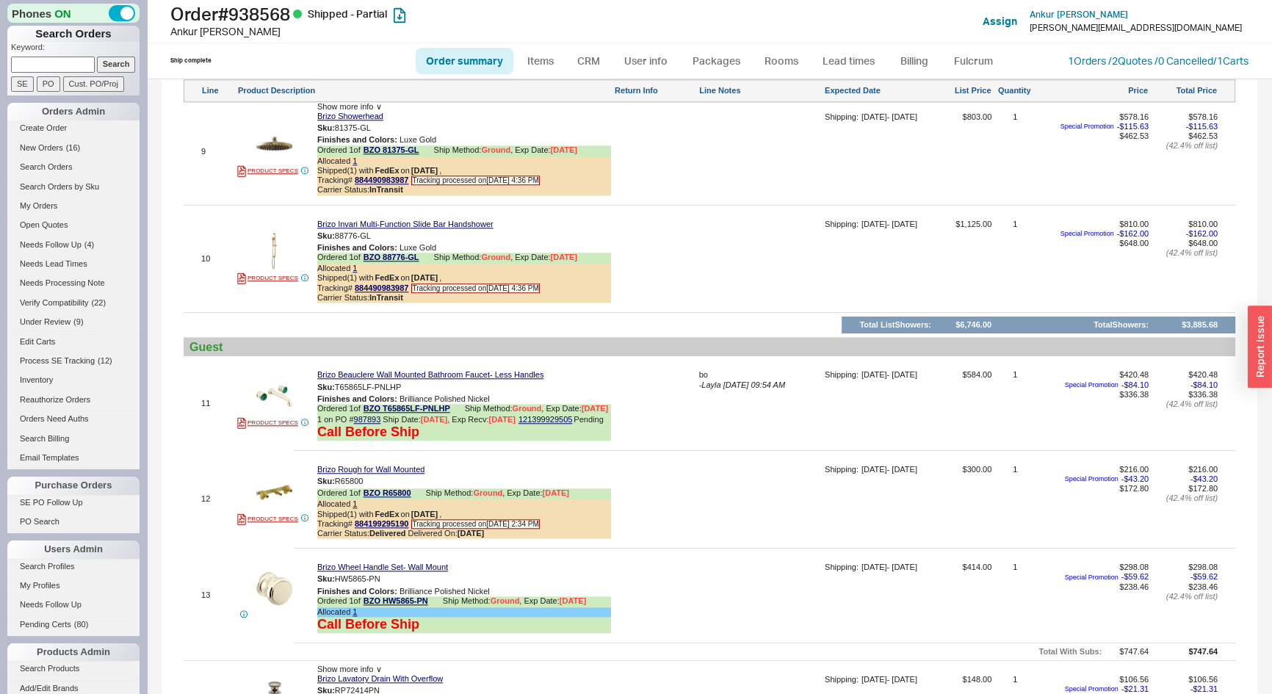
scroll to position [2070, 0]
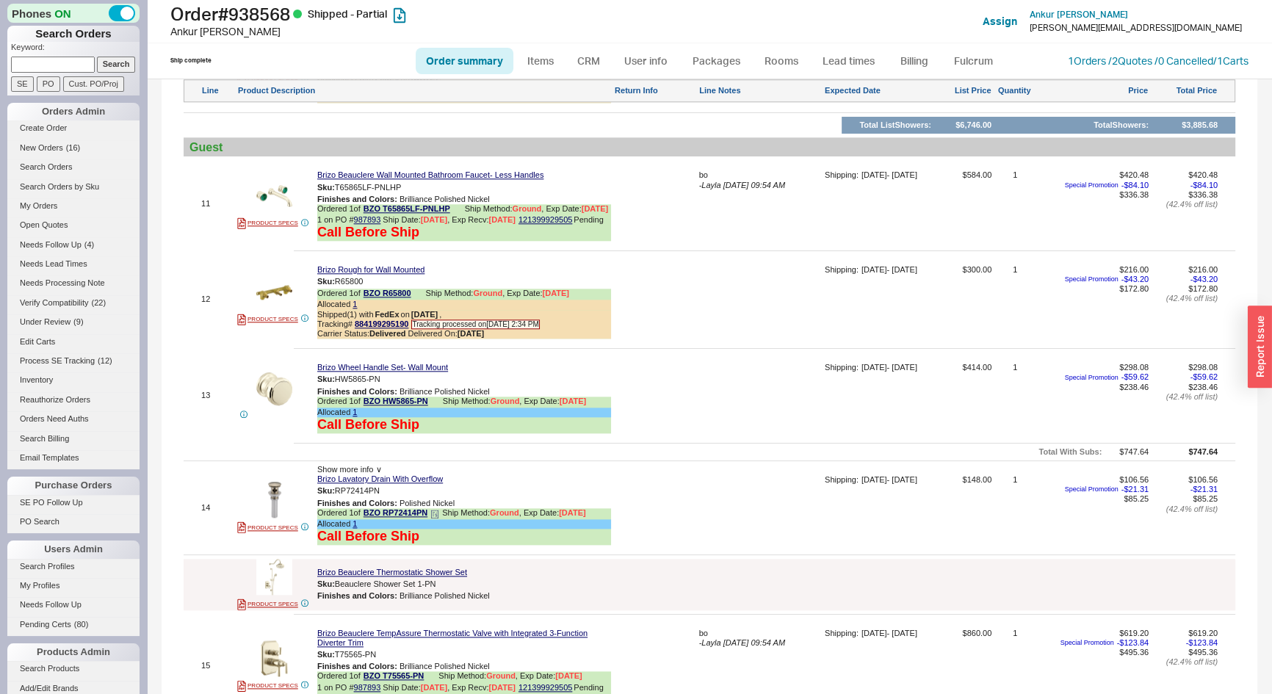
click at [434, 510] on icon at bounding box center [434, 514] width 9 height 9
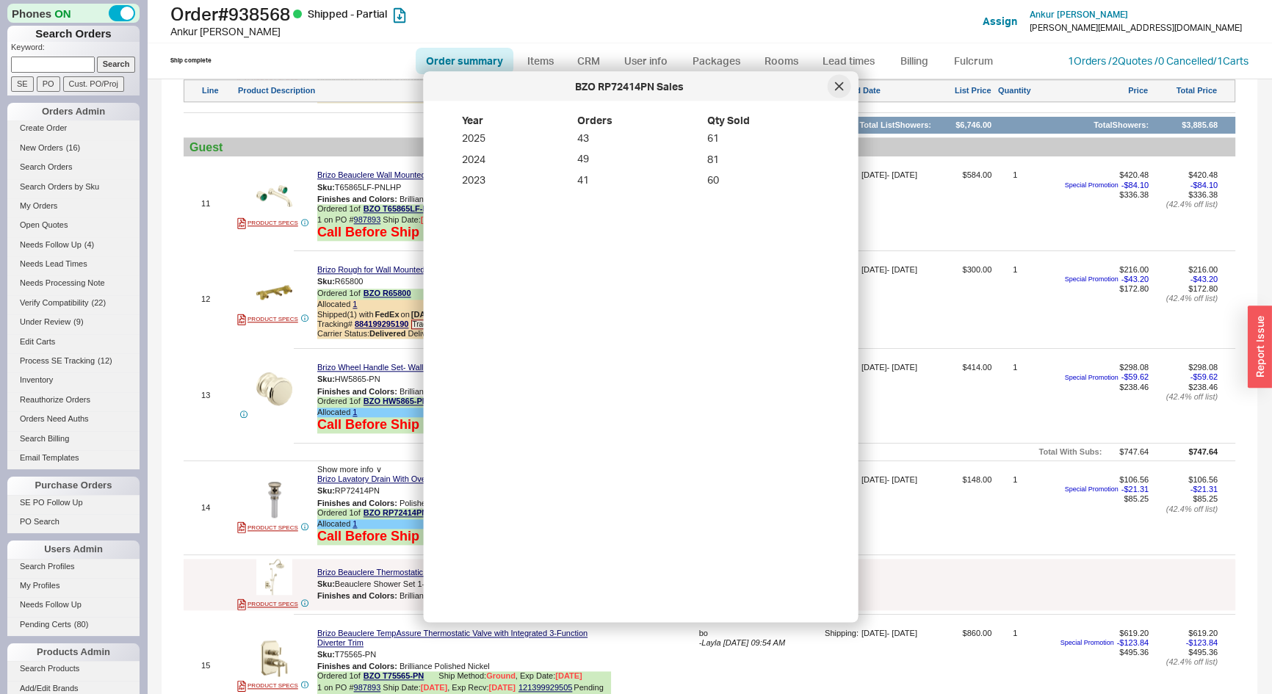
click at [838, 84] on icon at bounding box center [839, 86] width 9 height 9
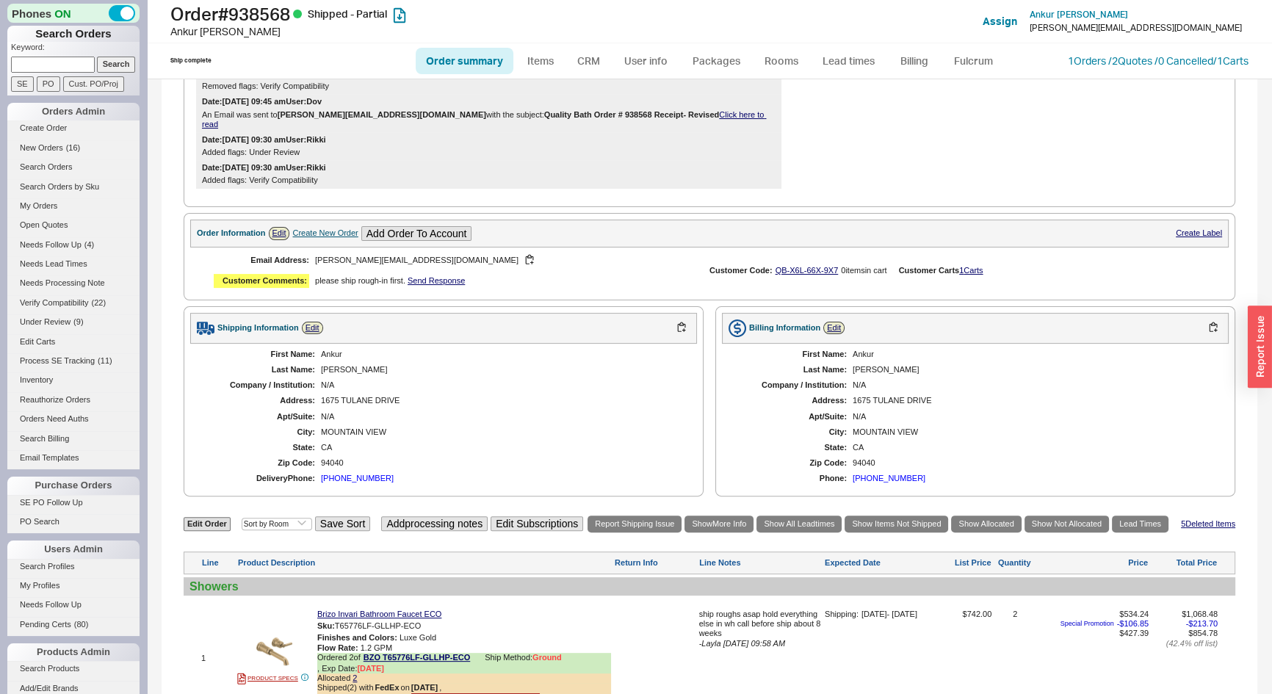
scroll to position [66, 0]
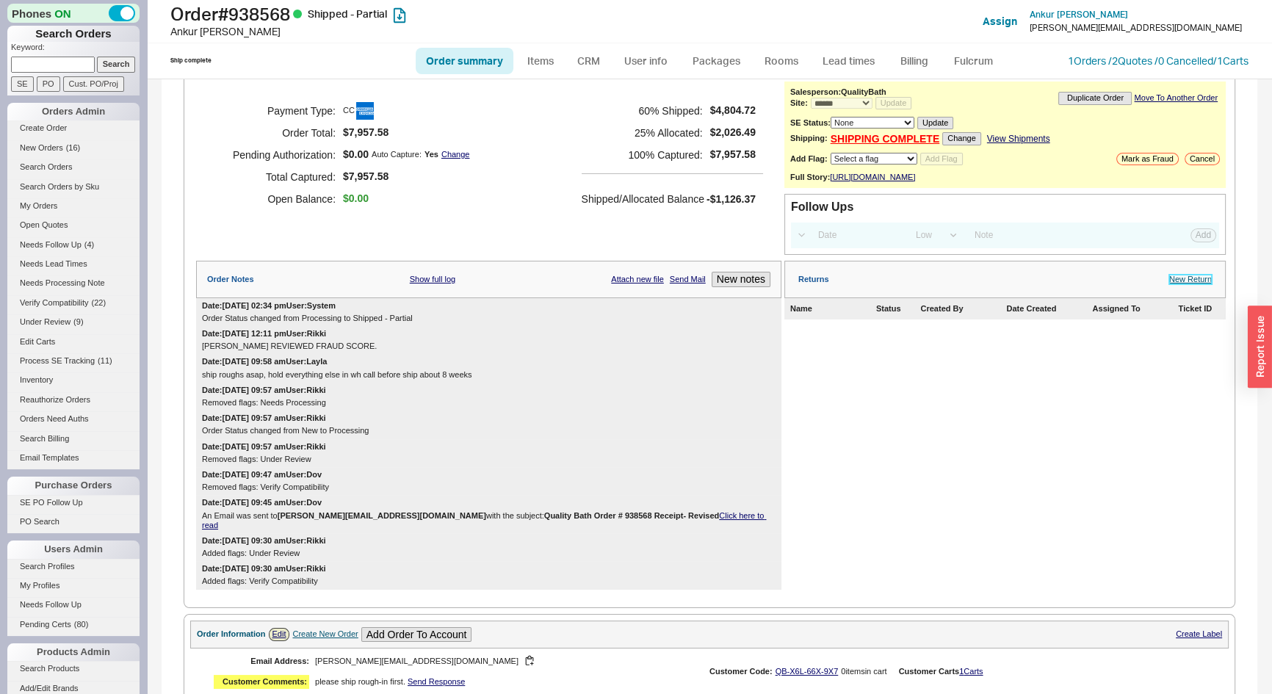
click at [1190, 284] on link "New Return" at bounding box center [1190, 280] width 43 height 10
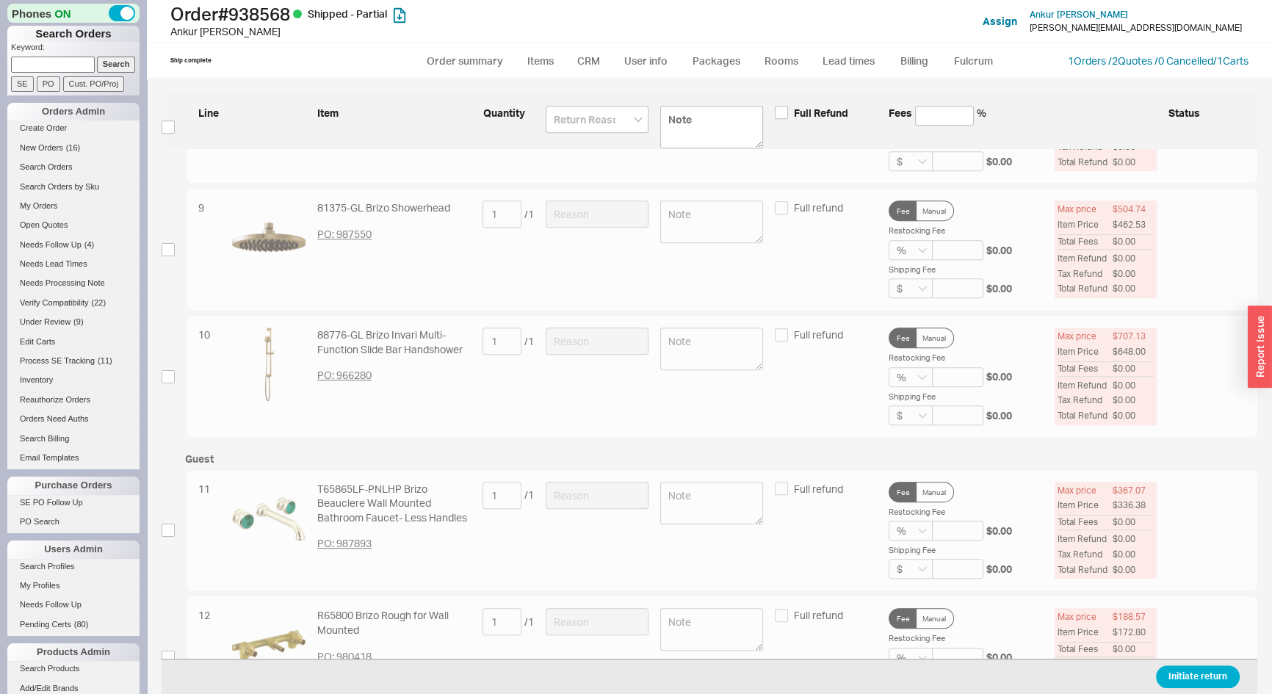
scroll to position [1202, 0]
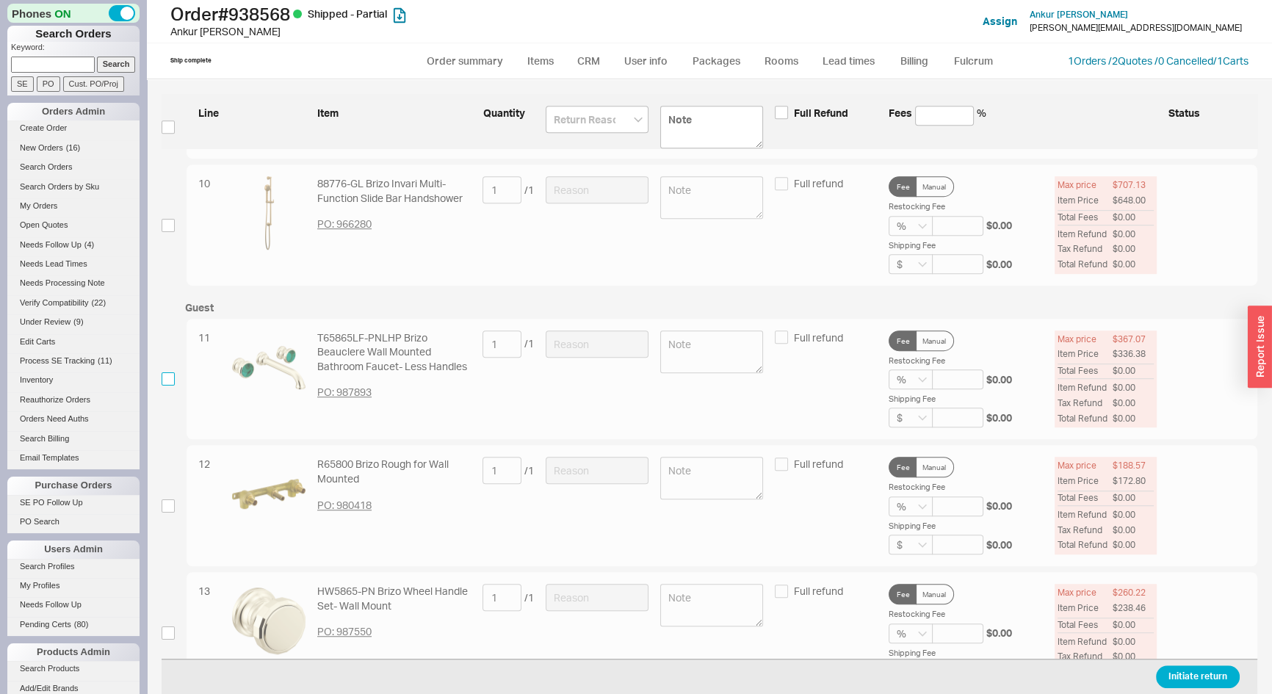
click at [170, 378] on input "checkbox" at bounding box center [168, 378] width 13 height 13
checkbox input "true"
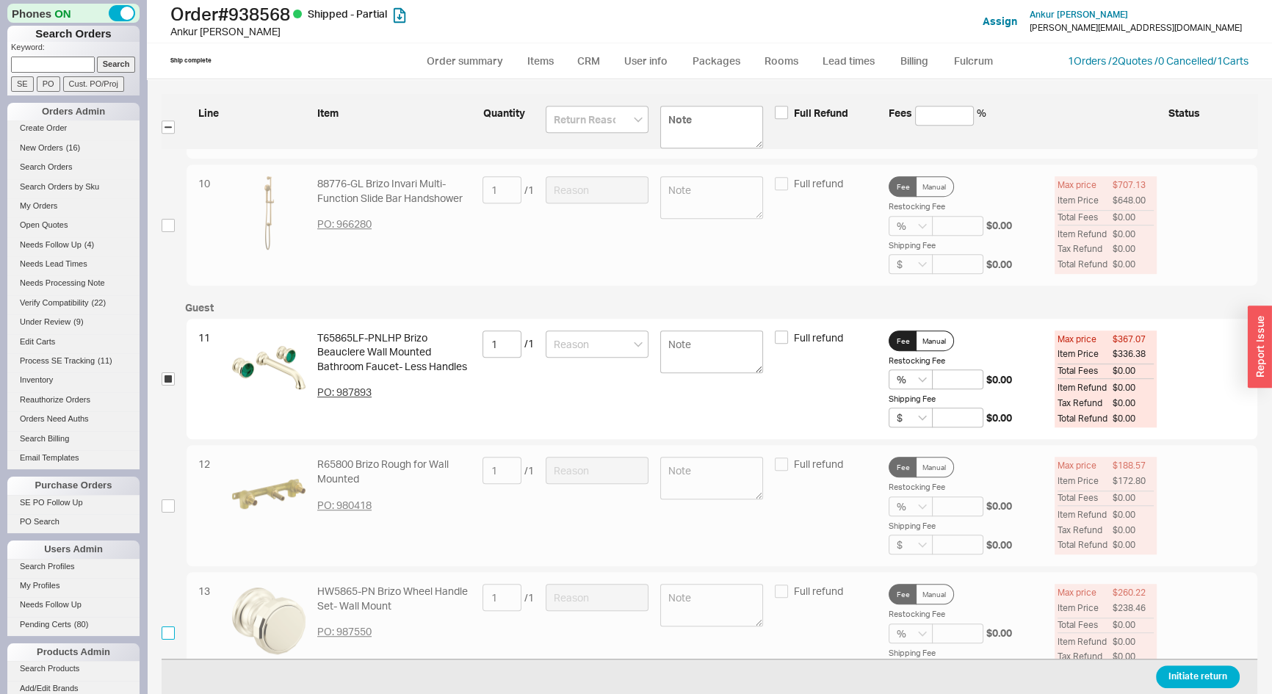
click at [168, 627] on input "checkbox" at bounding box center [168, 633] width 13 height 13
checkbox input "true"
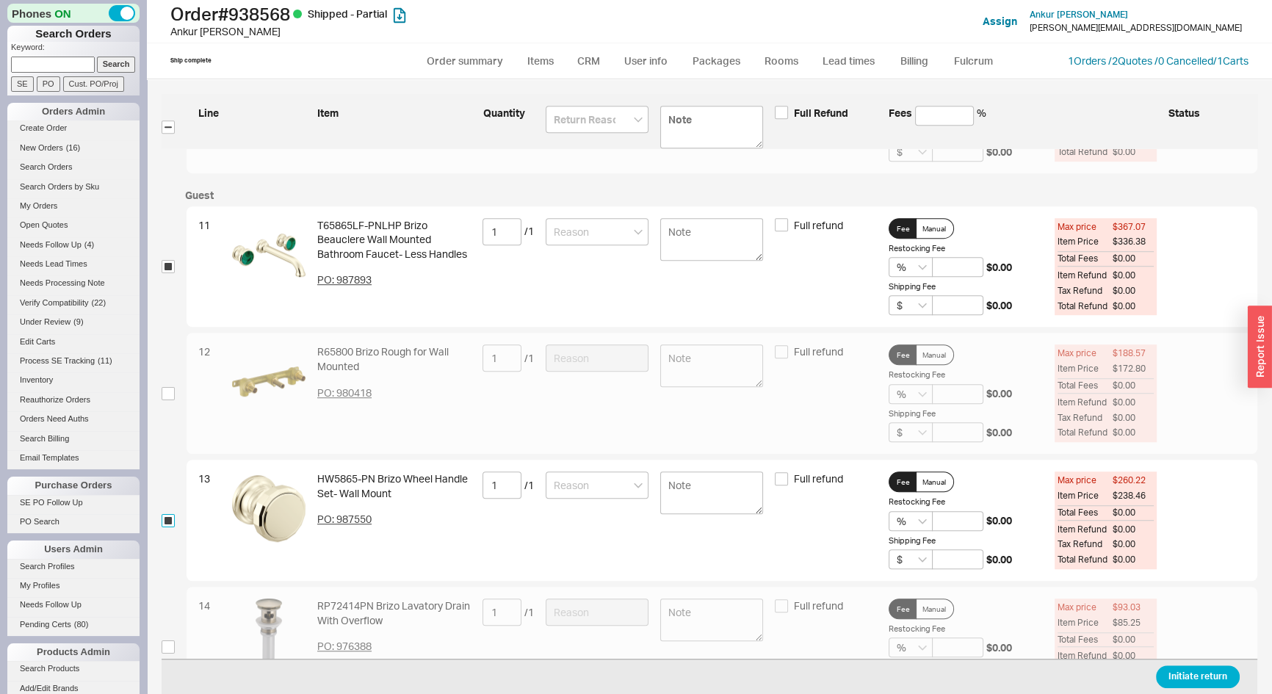
scroll to position [1402, 0]
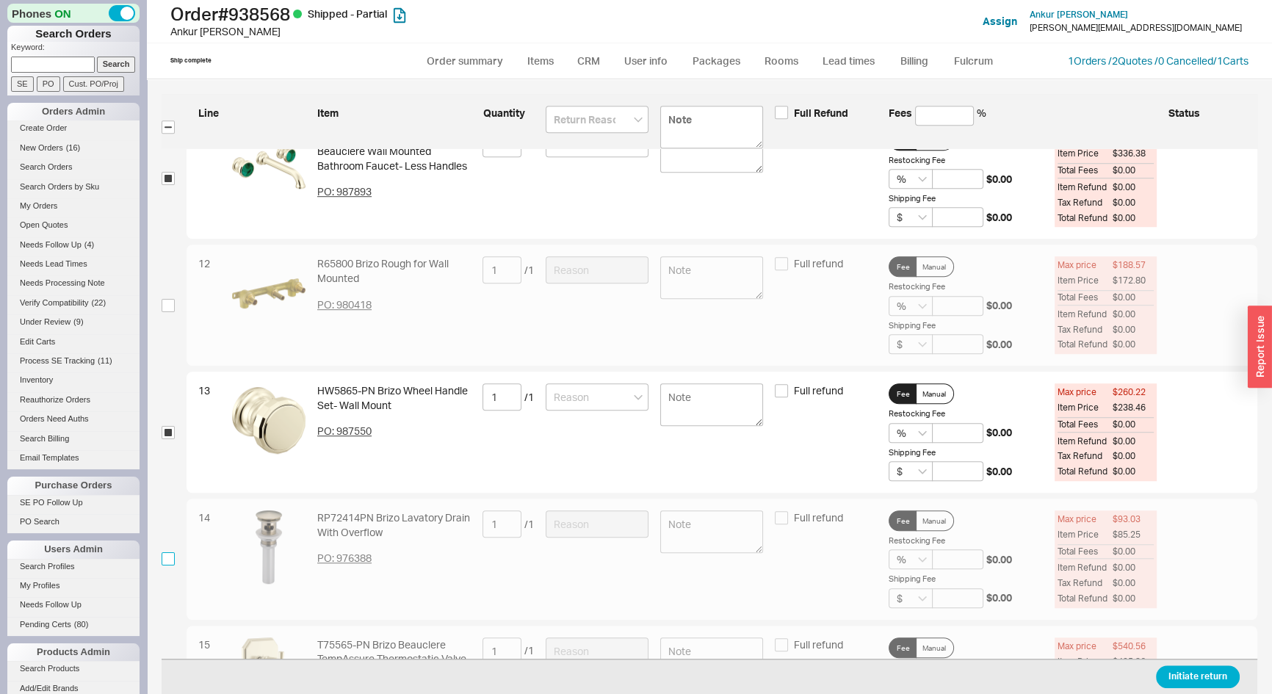
click at [169, 555] on input "checkbox" at bounding box center [168, 558] width 13 height 13
checkbox input "true"
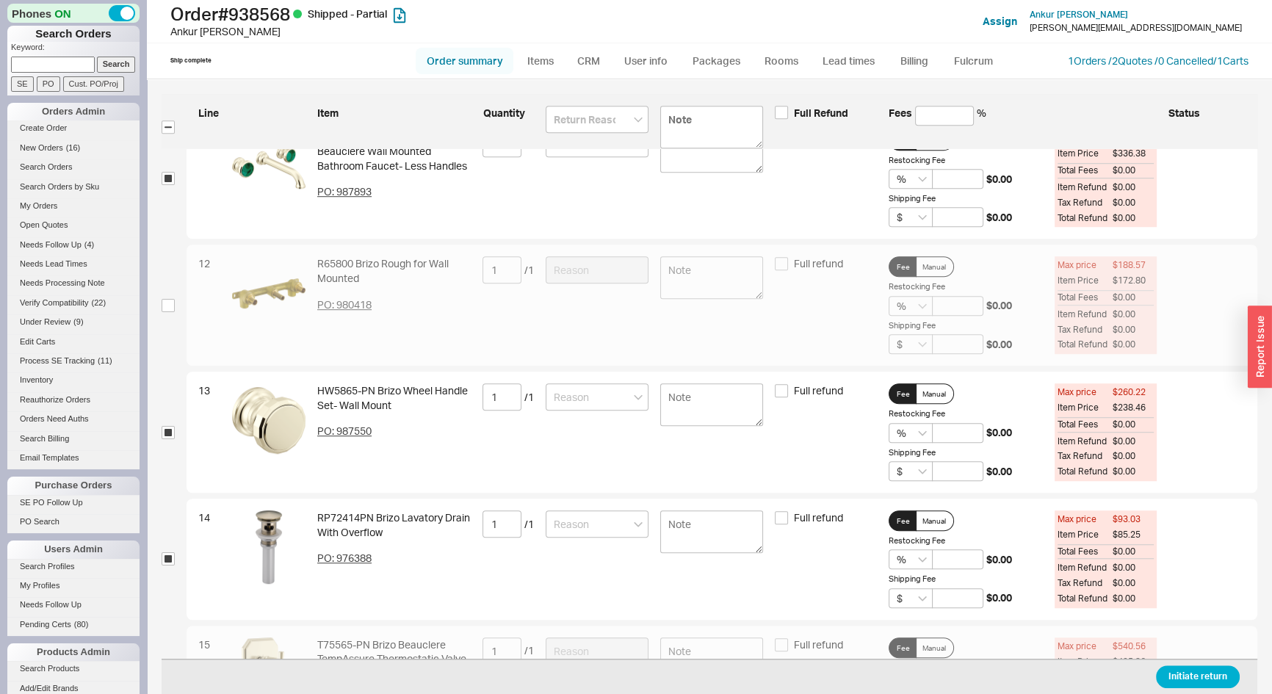
click at [480, 65] on link "Order summary" at bounding box center [465, 61] width 98 height 26
select select "*"
select select "LOW"
select select "3"
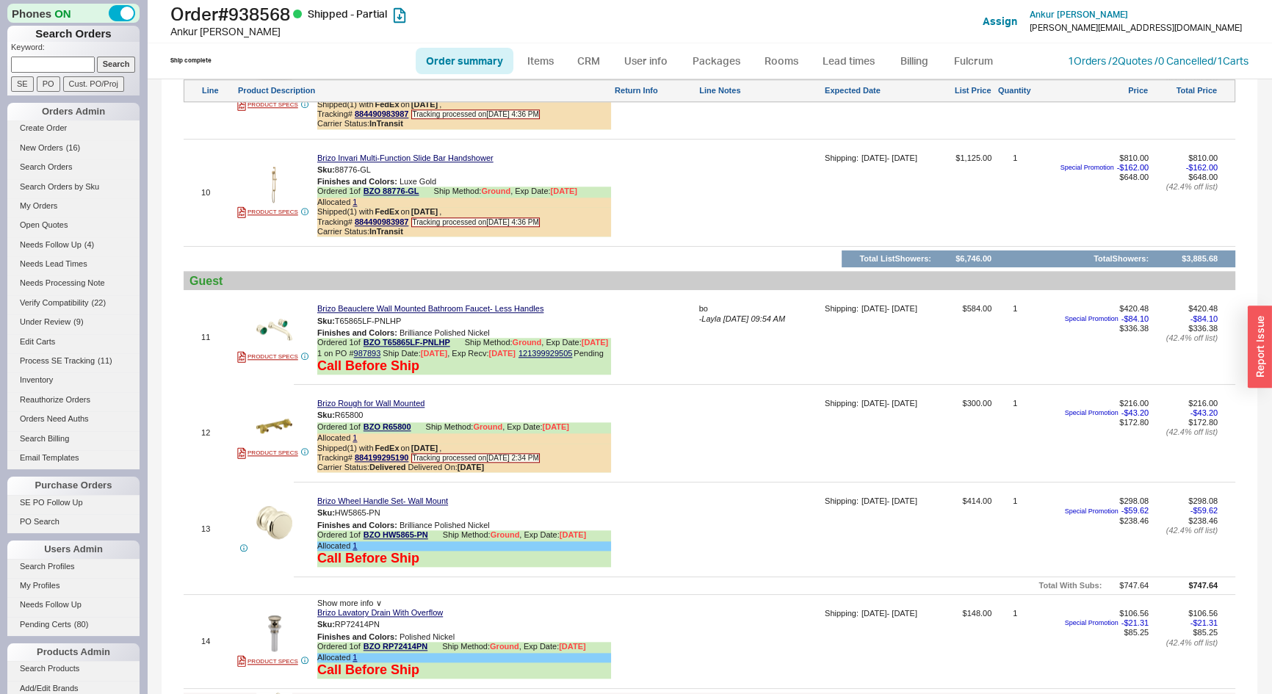
scroll to position [1602, 0]
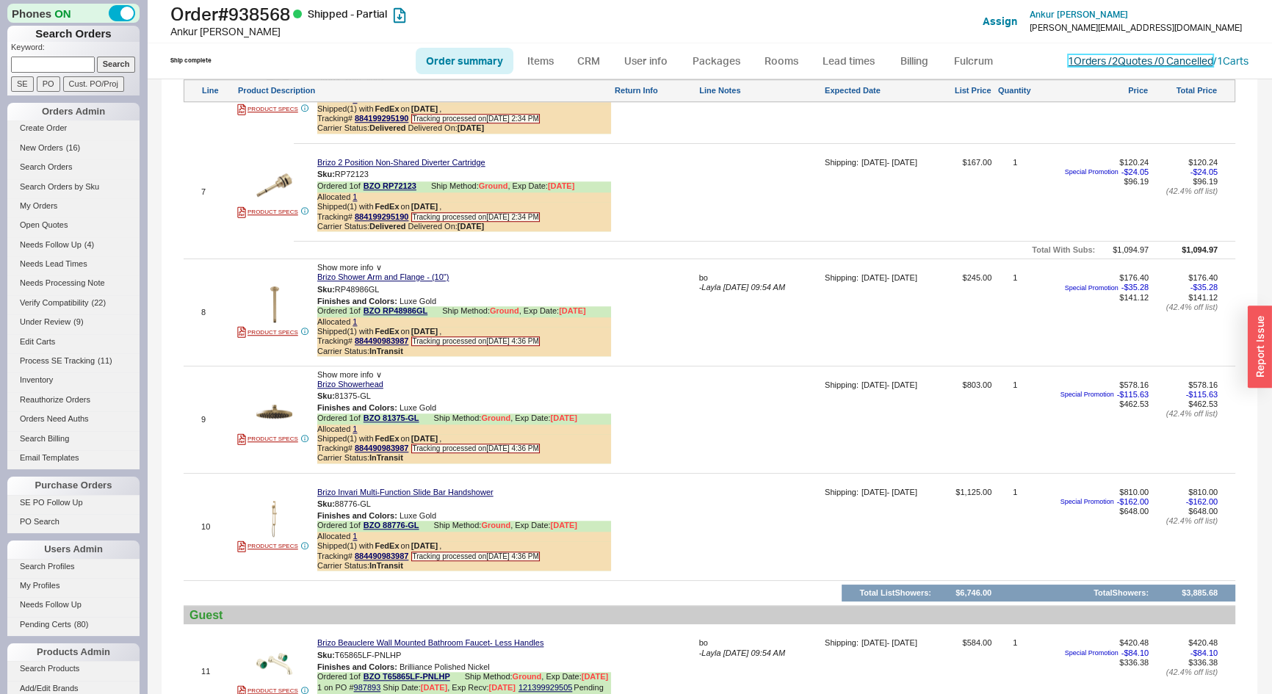
click at [1117, 60] on link "1 Orders / 2 Quotes / 0 Cancelled" at bounding box center [1140, 60] width 145 height 12
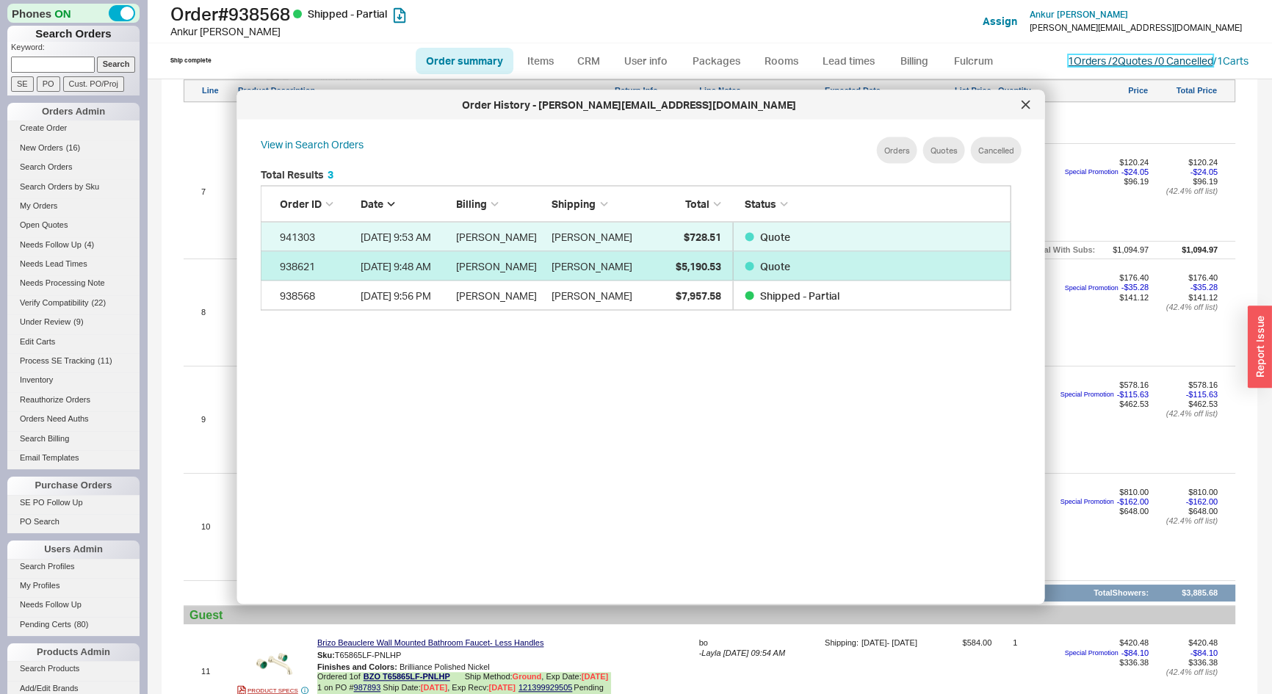
scroll to position [439, 764]
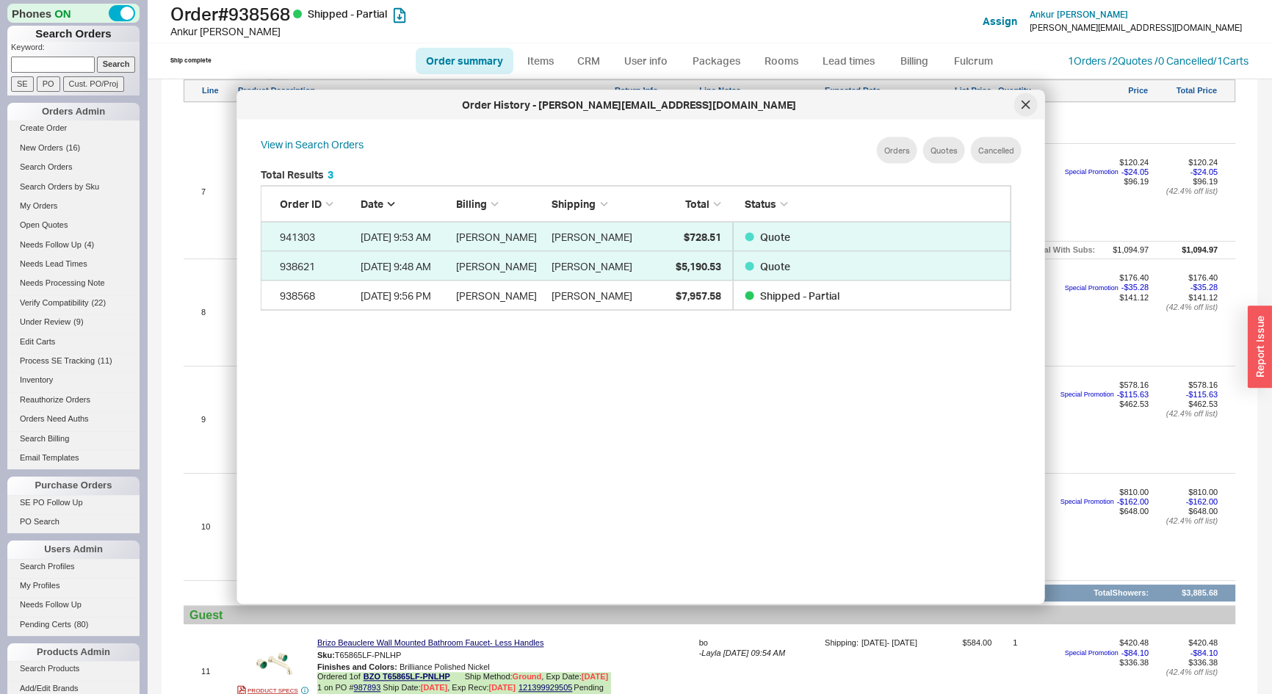
click at [1025, 110] on div at bounding box center [1026, 105] width 24 height 24
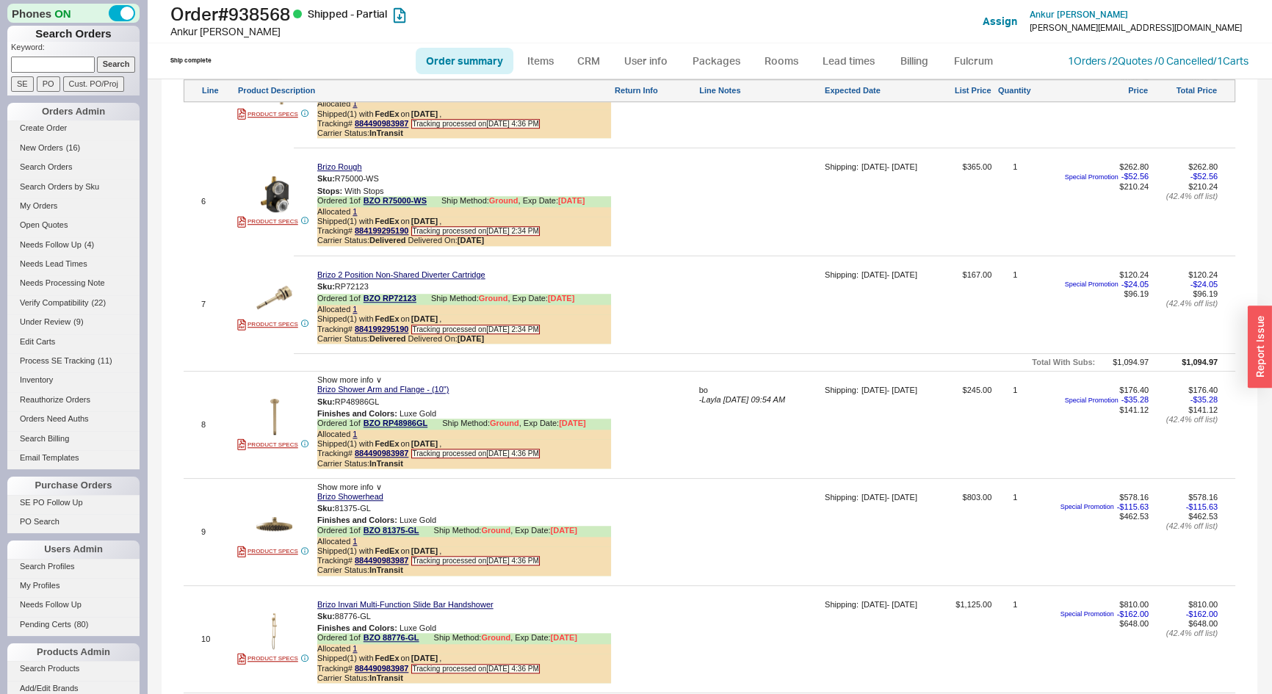
scroll to position [1269, 0]
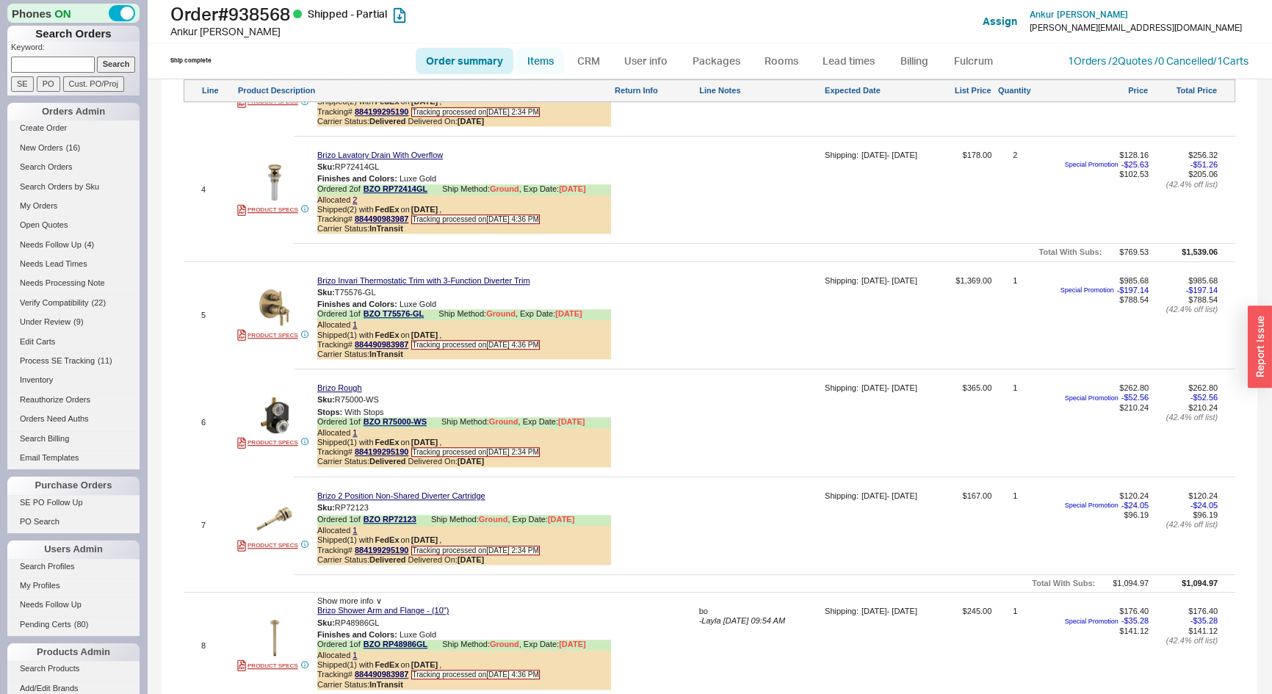
click at [550, 61] on link "Items" at bounding box center [540, 61] width 48 height 26
select select "3"
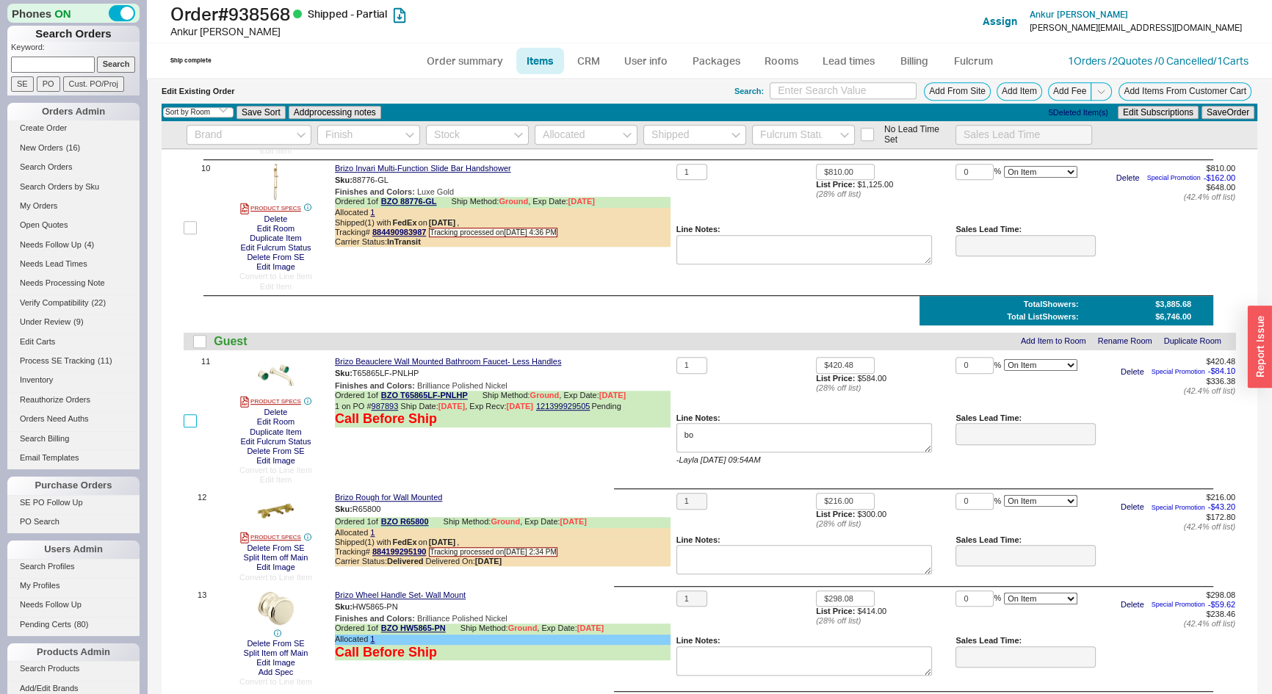
click at [192, 417] on input "checkbox" at bounding box center [190, 420] width 13 height 13
checkbox input "true"
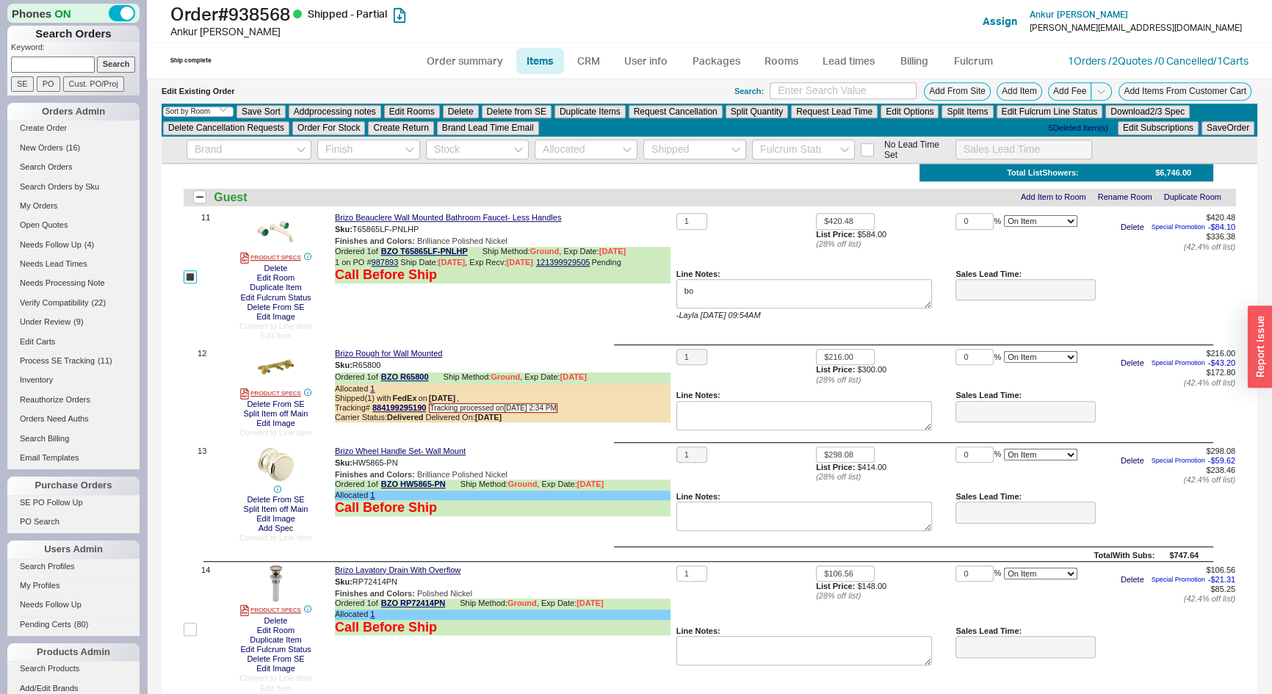
scroll to position [1418, 0]
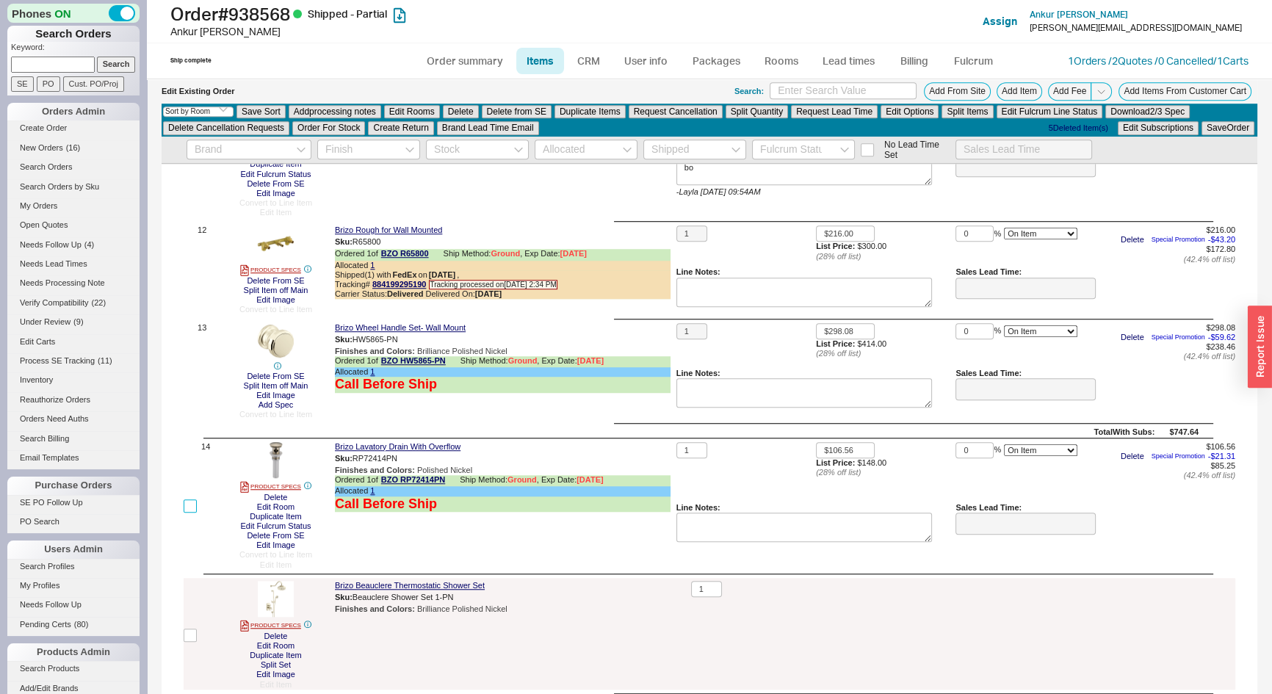
click at [187, 503] on input "checkbox" at bounding box center [190, 506] width 13 height 13
checkbox input "true"
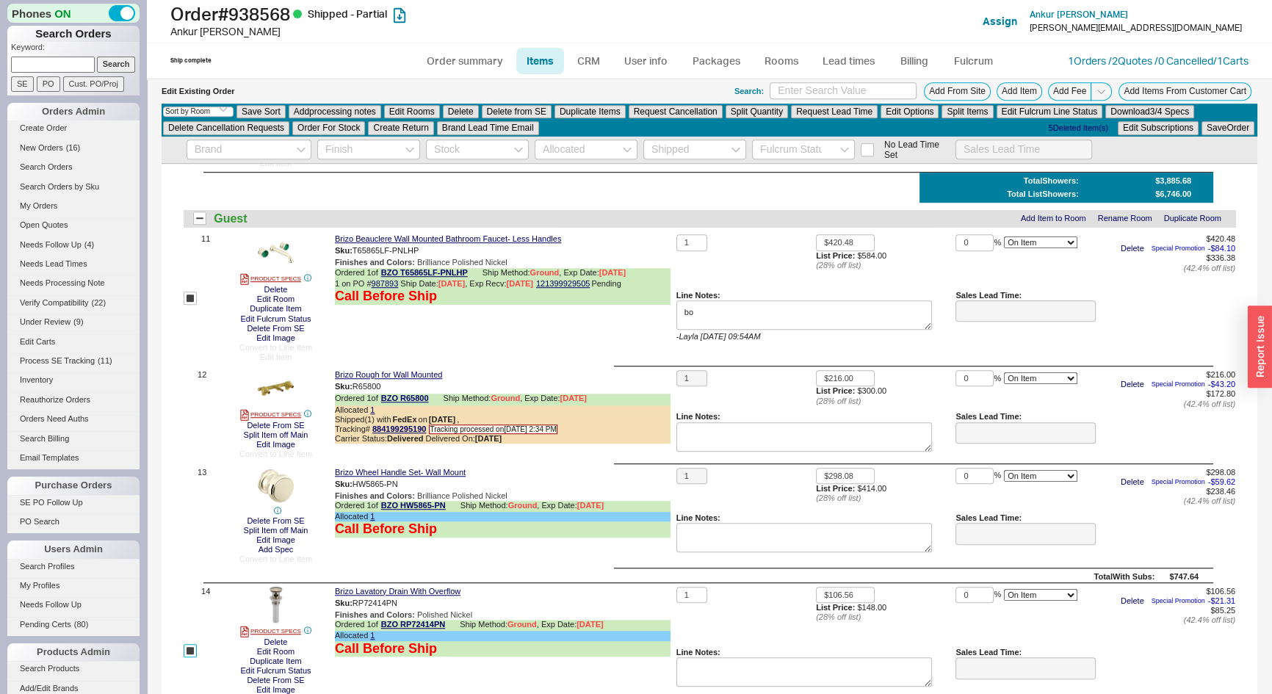
scroll to position [1150, 0]
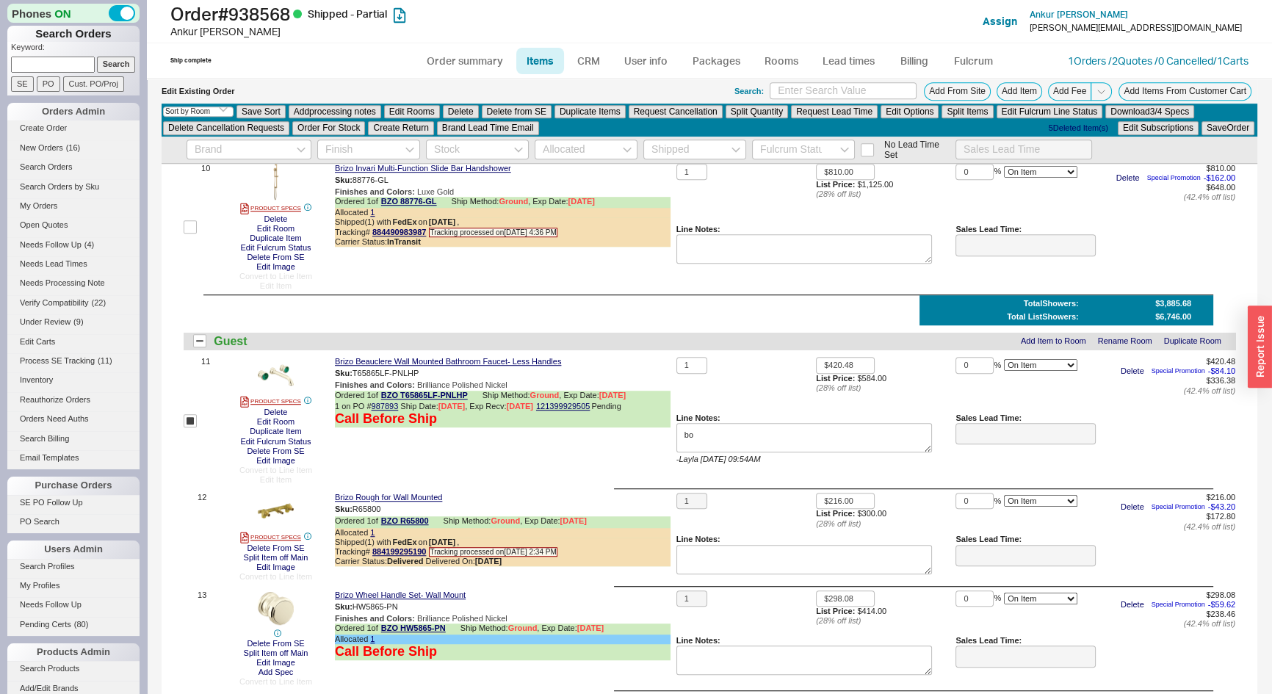
click at [377, 457] on div "Brizo Beauclere Wall Mounted Bathroom Faucet- Less Handles Sku: T65865LF-PNLHP …" at bounding box center [503, 421] width 336 height 128
click at [184, 424] on input "checkbox" at bounding box center [190, 420] width 13 height 13
checkbox input "false"
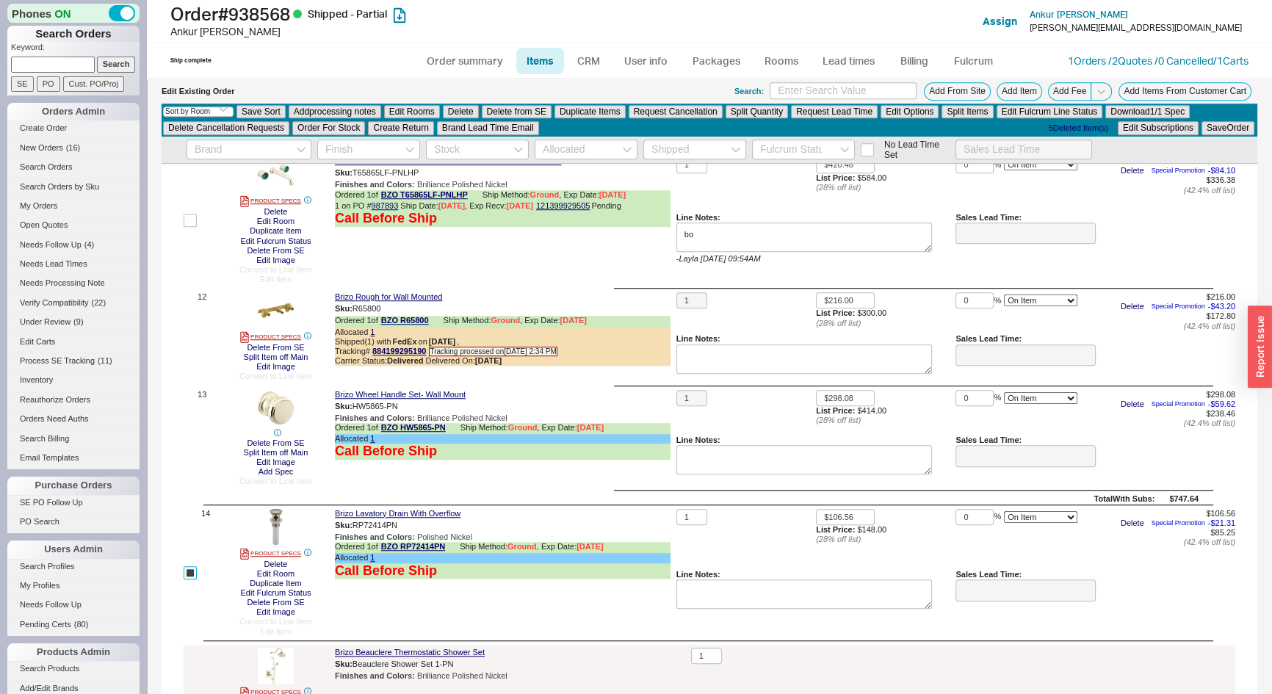
click at [191, 569] on input "checkbox" at bounding box center [190, 572] width 13 height 13
checkbox input "false"
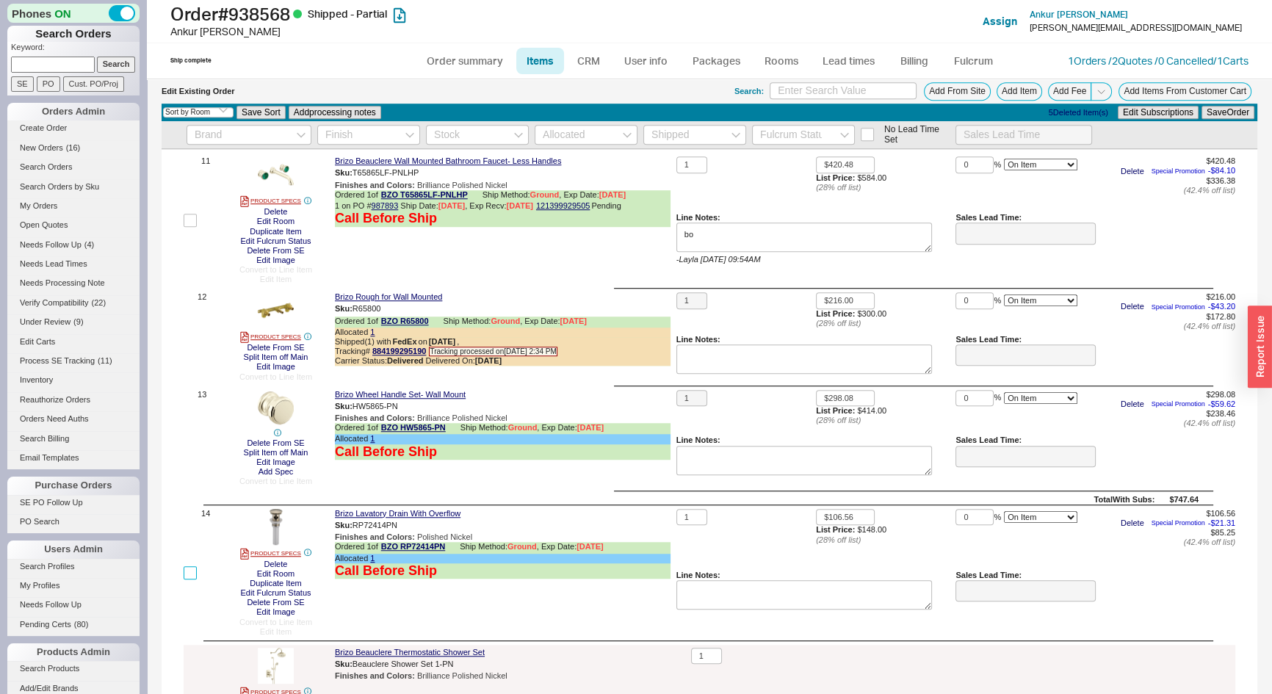
scroll to position [1269, 0]
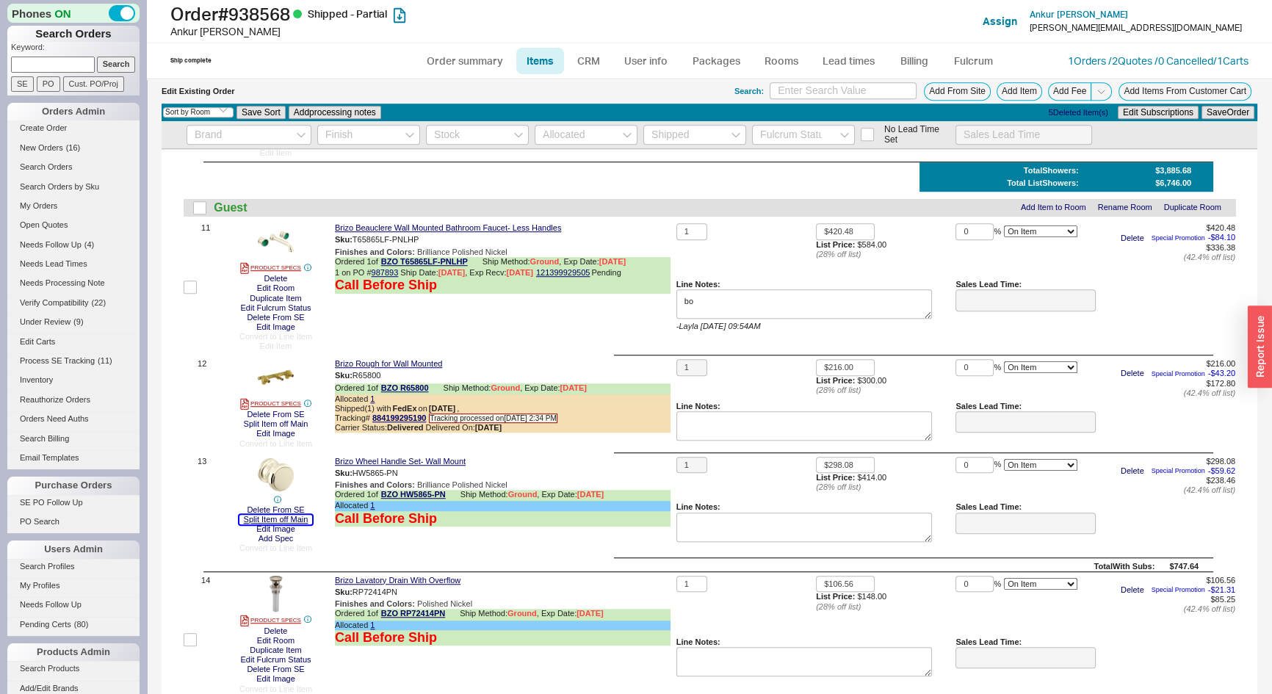
click at [281, 516] on button "Split Item off Main" at bounding box center [275, 520] width 73 height 10
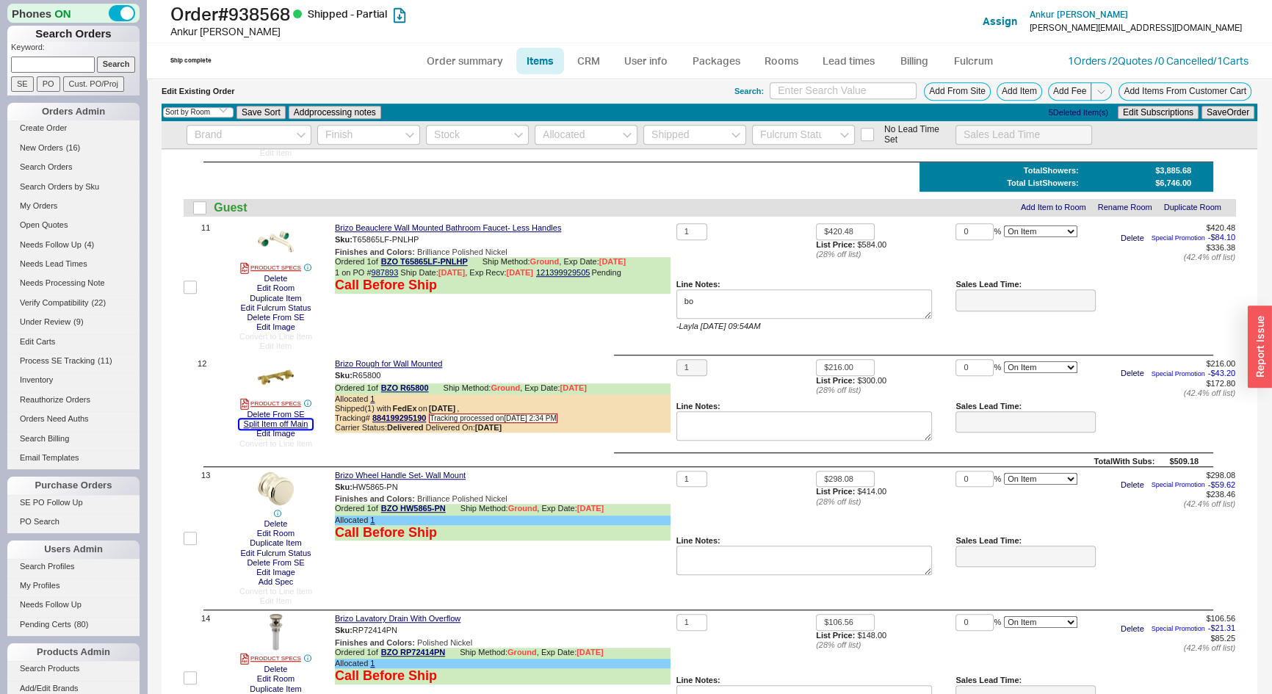
click at [289, 428] on button "Split Item off Main" at bounding box center [275, 424] width 73 height 10
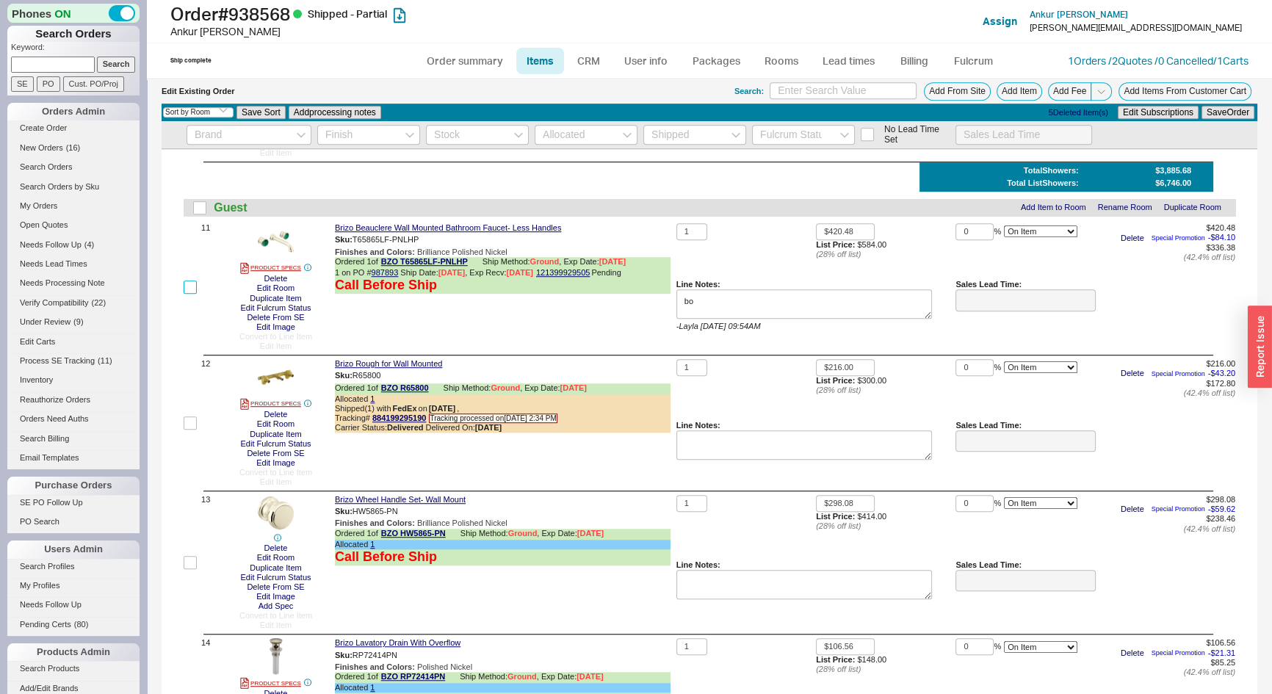
click at [190, 294] on input "checkbox" at bounding box center [190, 287] width 13 height 13
checkbox input "true"
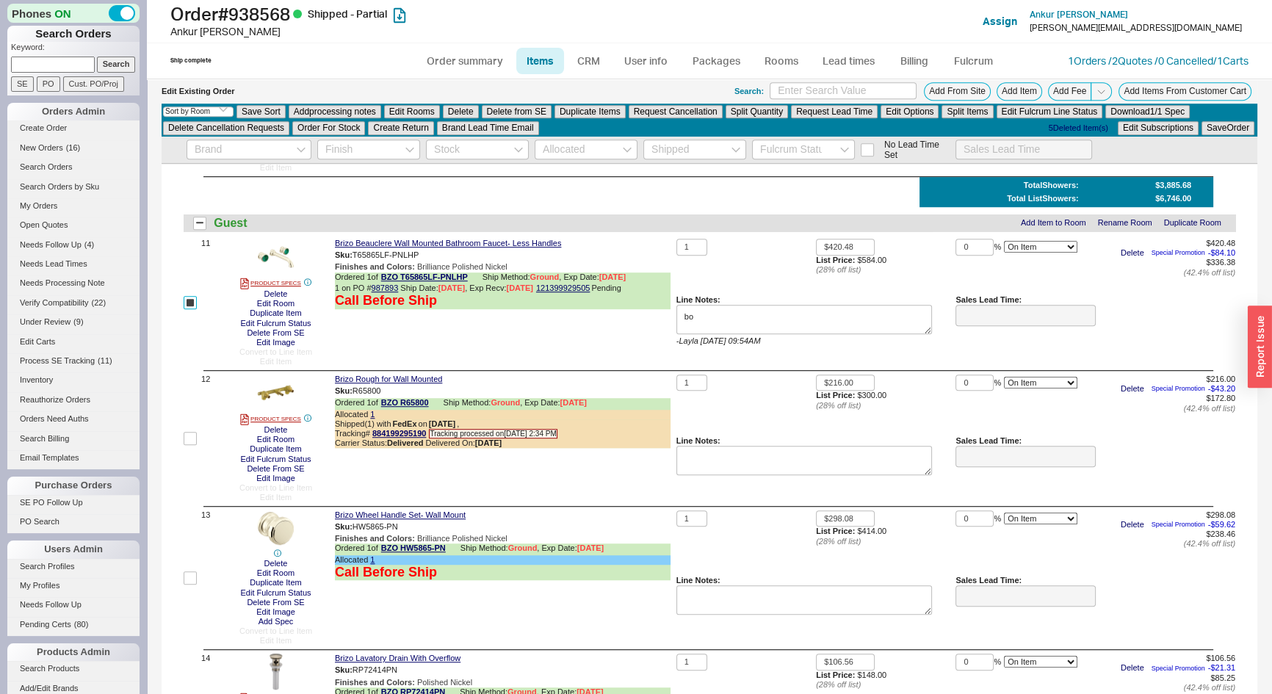
checkbox input "true"
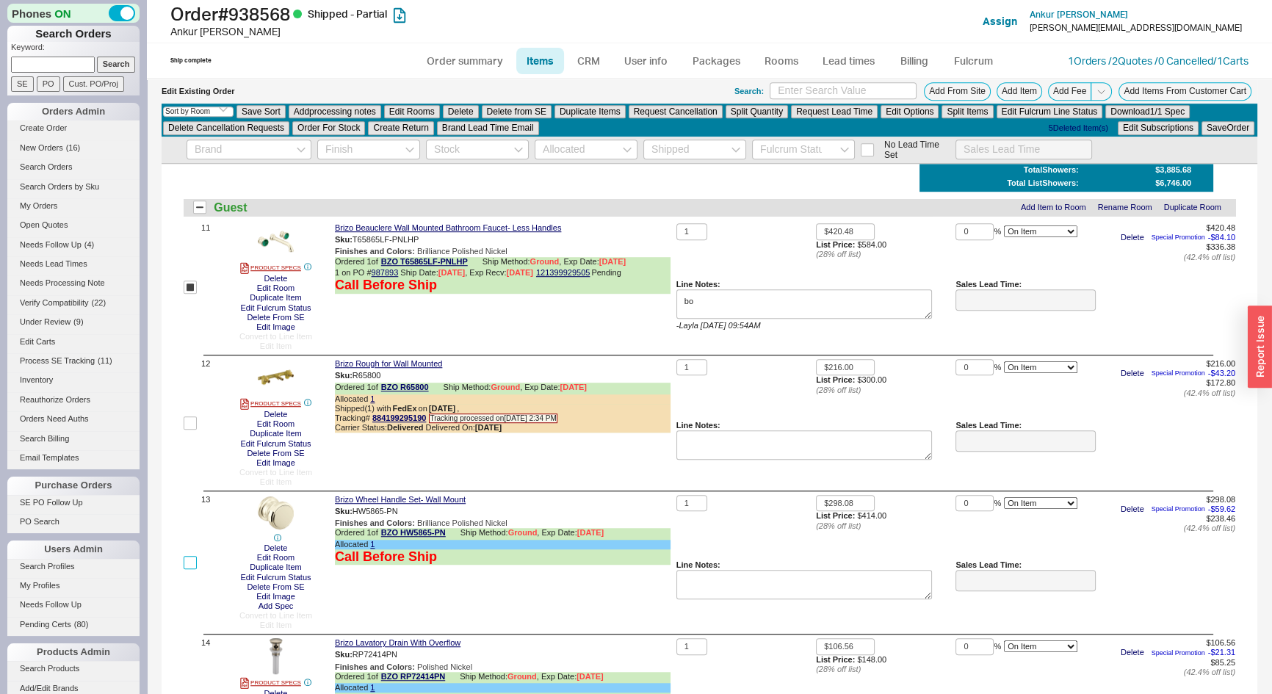
click at [184, 560] on input "checkbox" at bounding box center [190, 562] width 13 height 13
checkbox input "true"
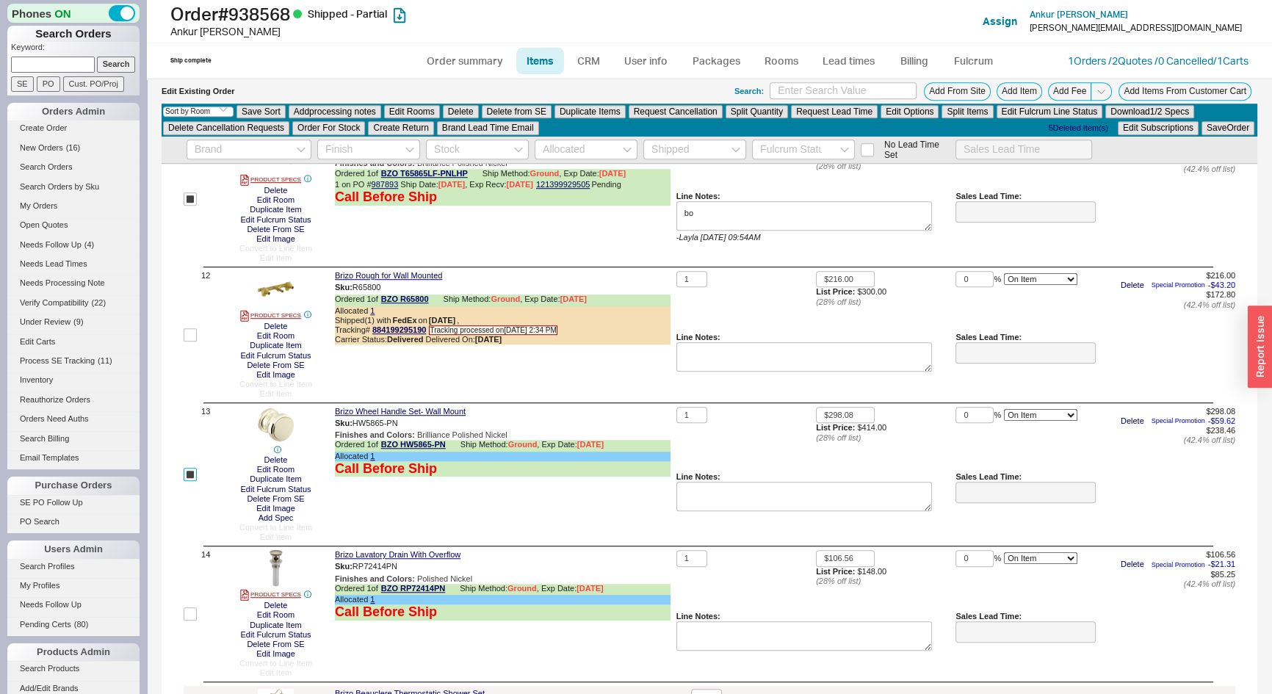
scroll to position [1418, 0]
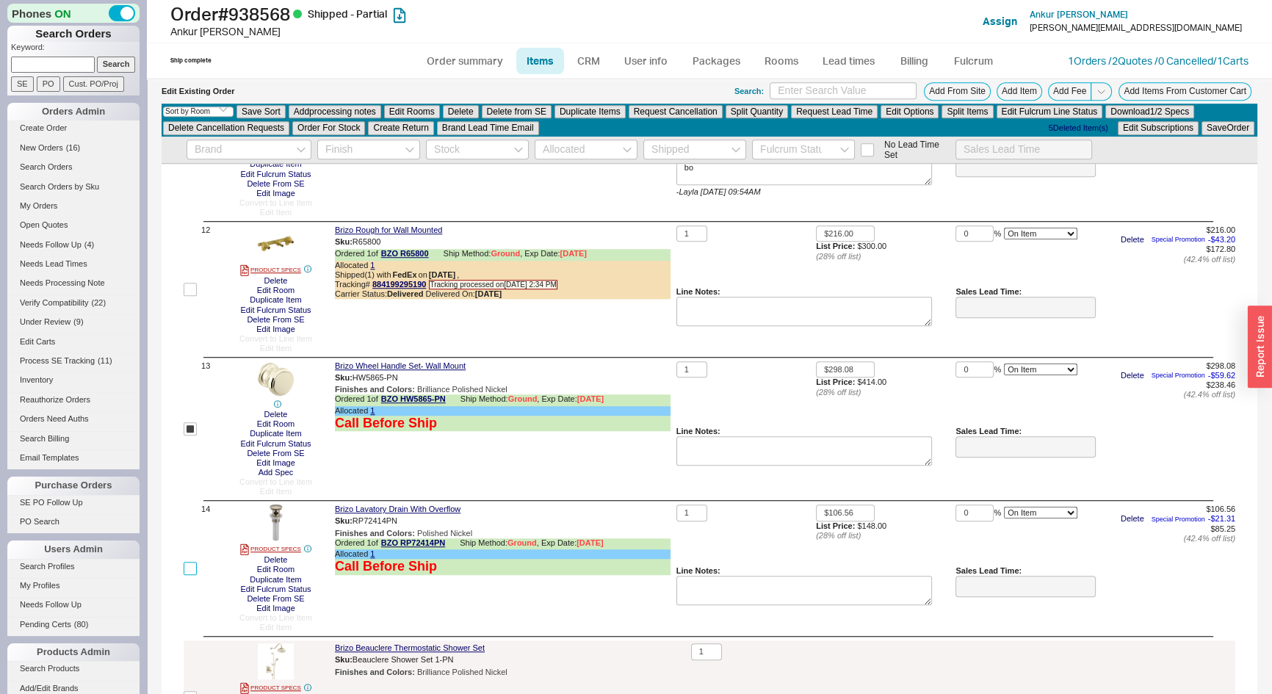
click at [188, 575] on input "checkbox" at bounding box center [190, 568] width 13 height 13
checkbox input "true"
click at [461, 112] on button "Delete" at bounding box center [461, 111] width 36 height 13
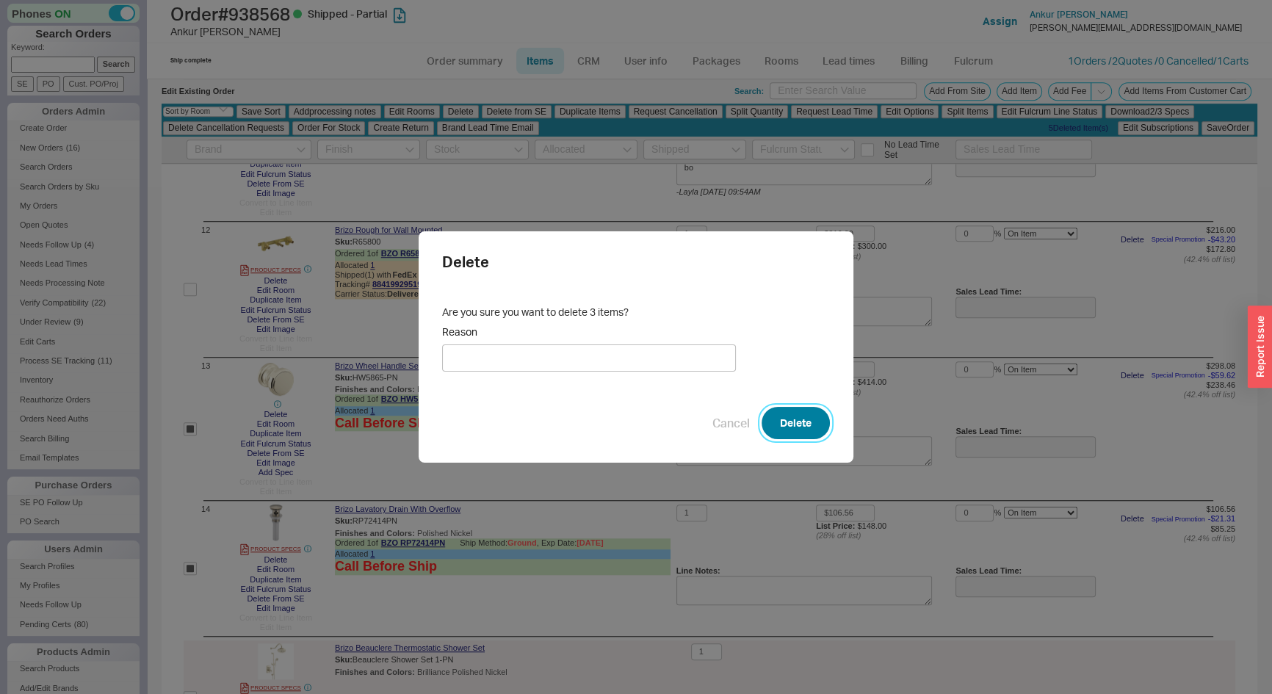
click at [801, 417] on button "Delete" at bounding box center [796, 423] width 68 height 32
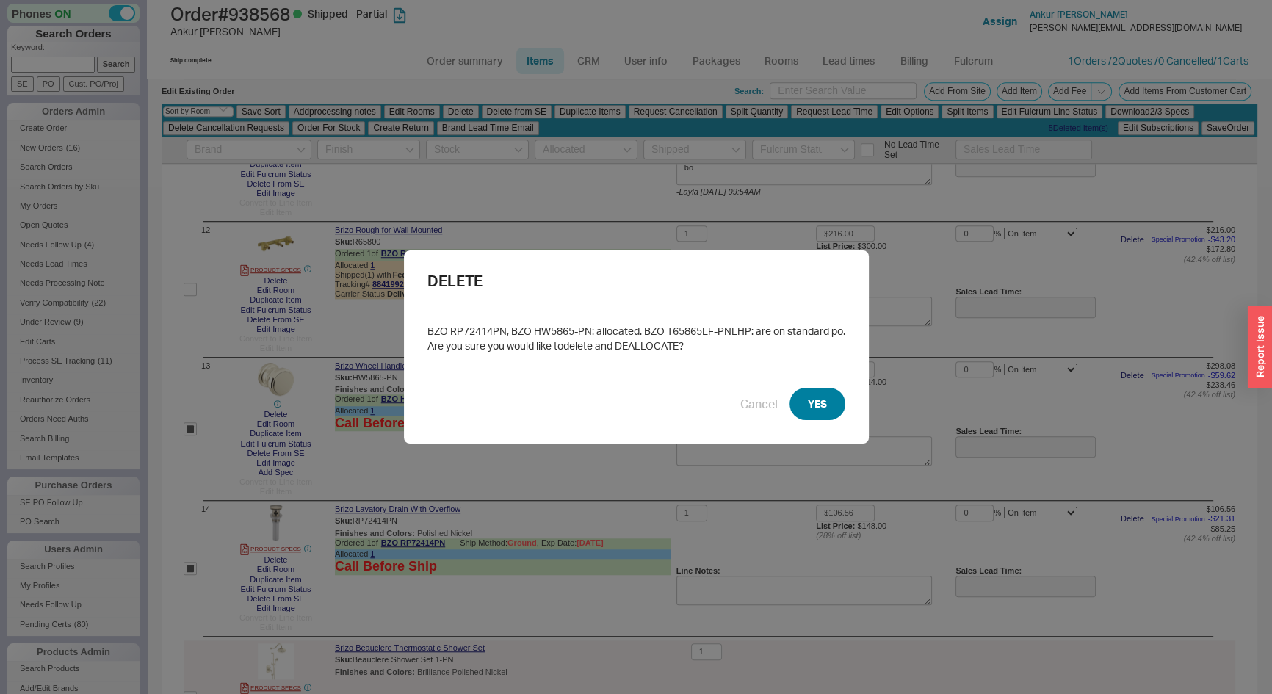
click at [801, 405] on button "YES" at bounding box center [818, 404] width 56 height 32
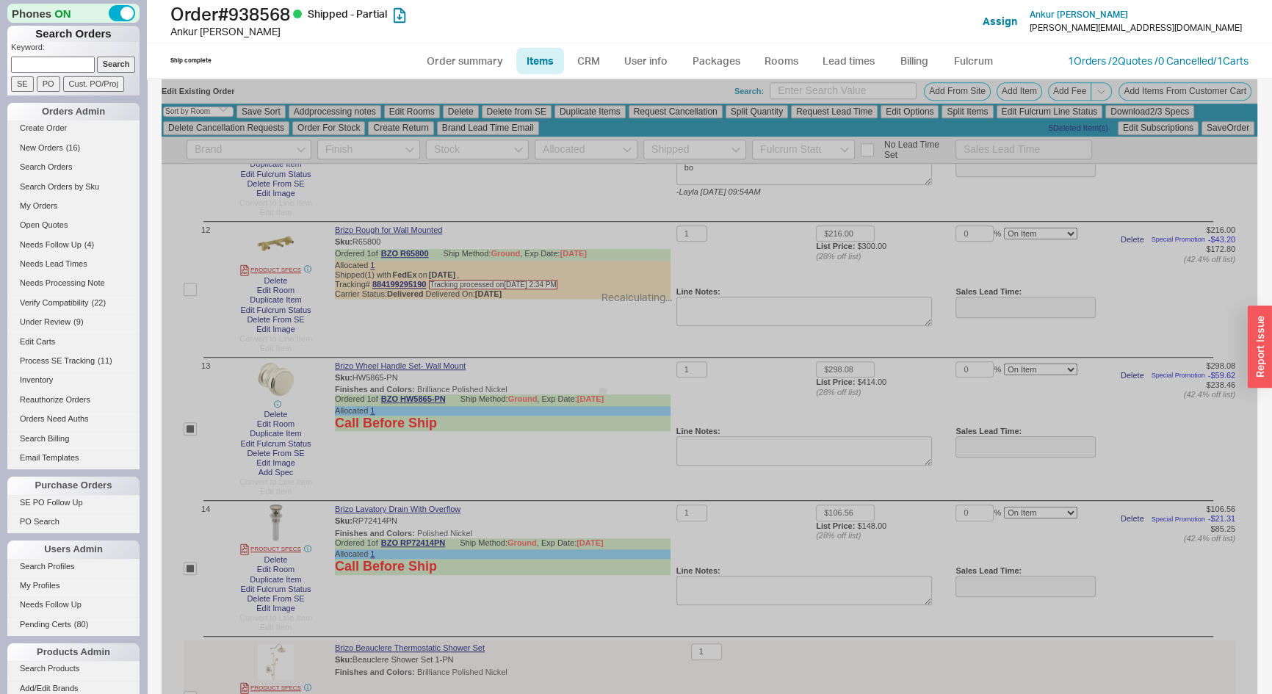
checkbox input "false"
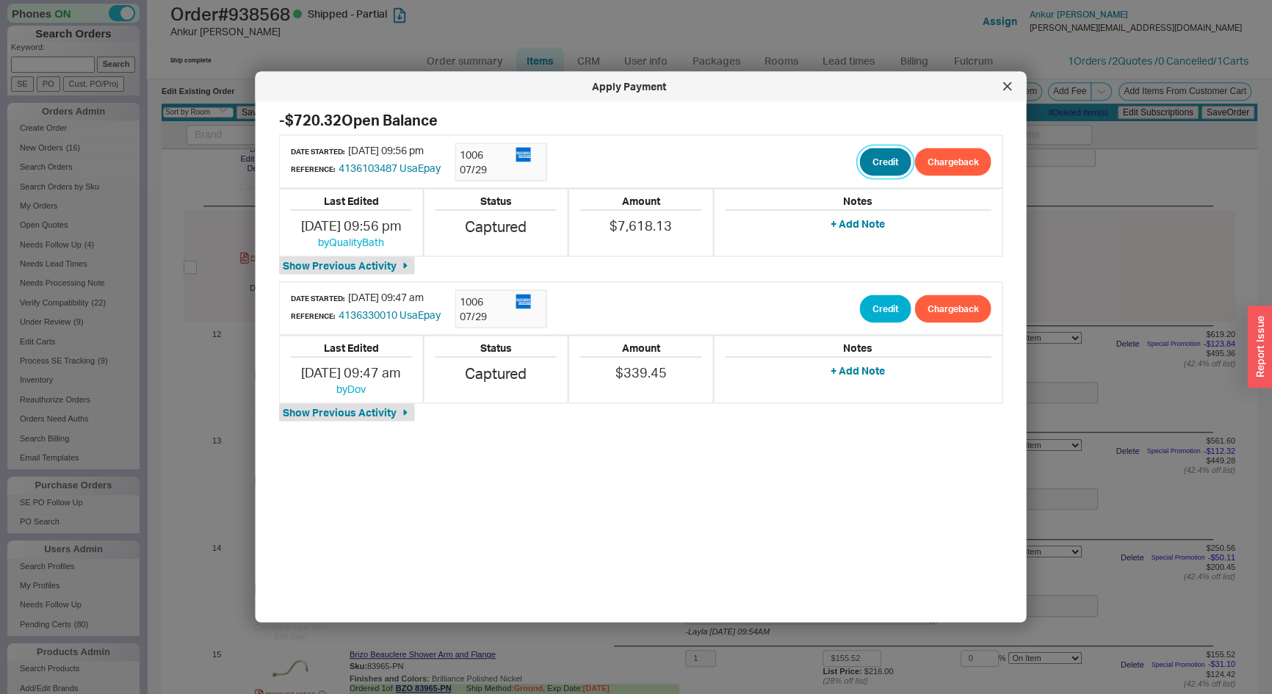
click at [870, 158] on button "Credit" at bounding box center [885, 162] width 51 height 28
click at [876, 234] on button "Credit" at bounding box center [874, 231] width 50 height 28
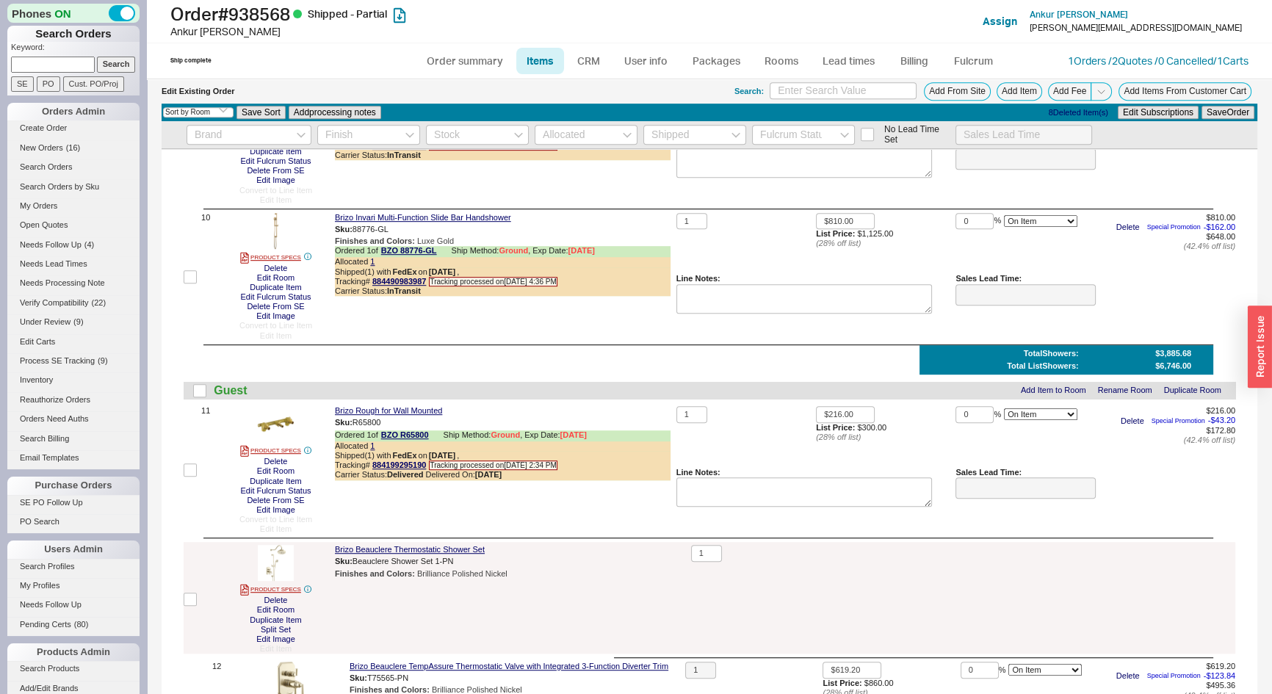
scroll to position [1083, 0]
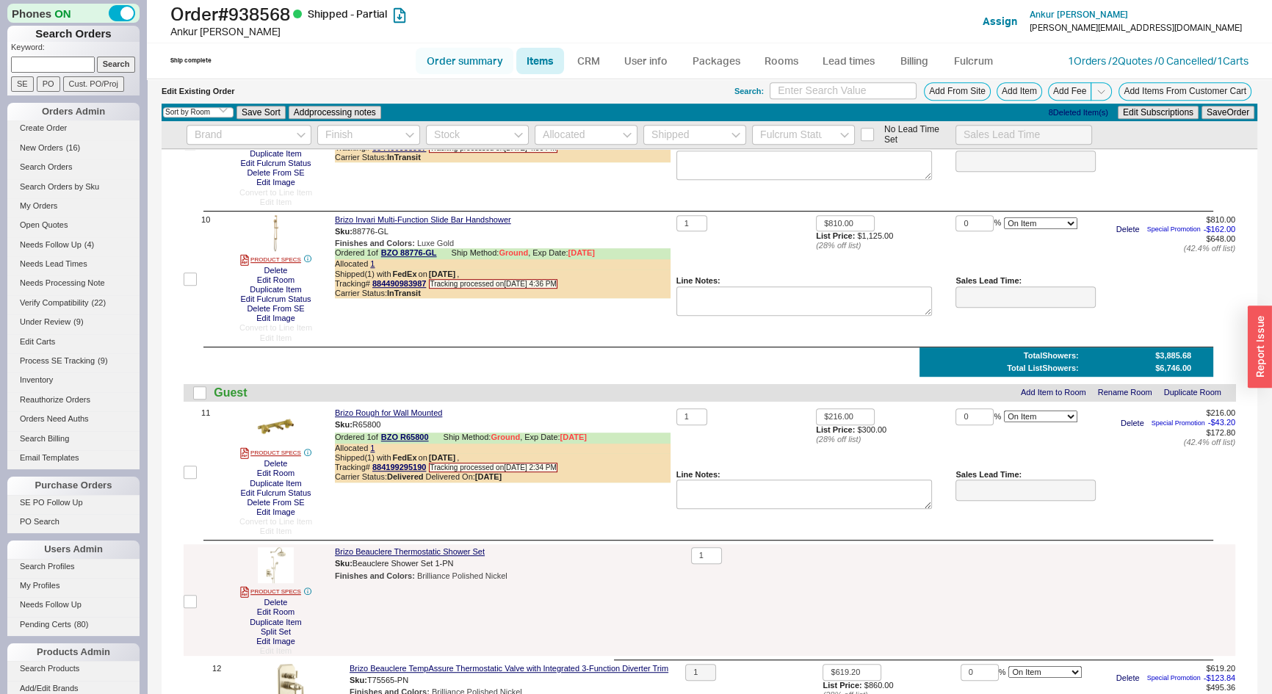
click at [452, 65] on link "Order summary" at bounding box center [465, 61] width 98 height 26
select select "*"
select select "LOW"
select select "3"
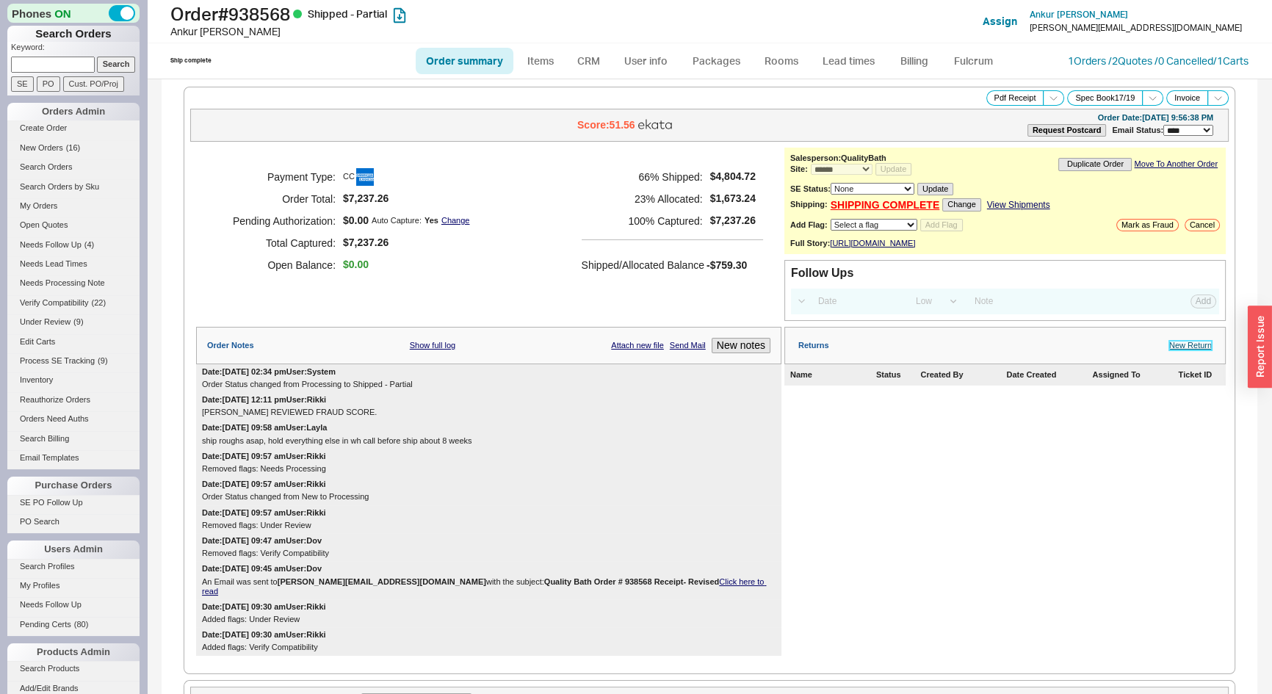
click at [1180, 349] on link "New Return" at bounding box center [1190, 346] width 43 height 10
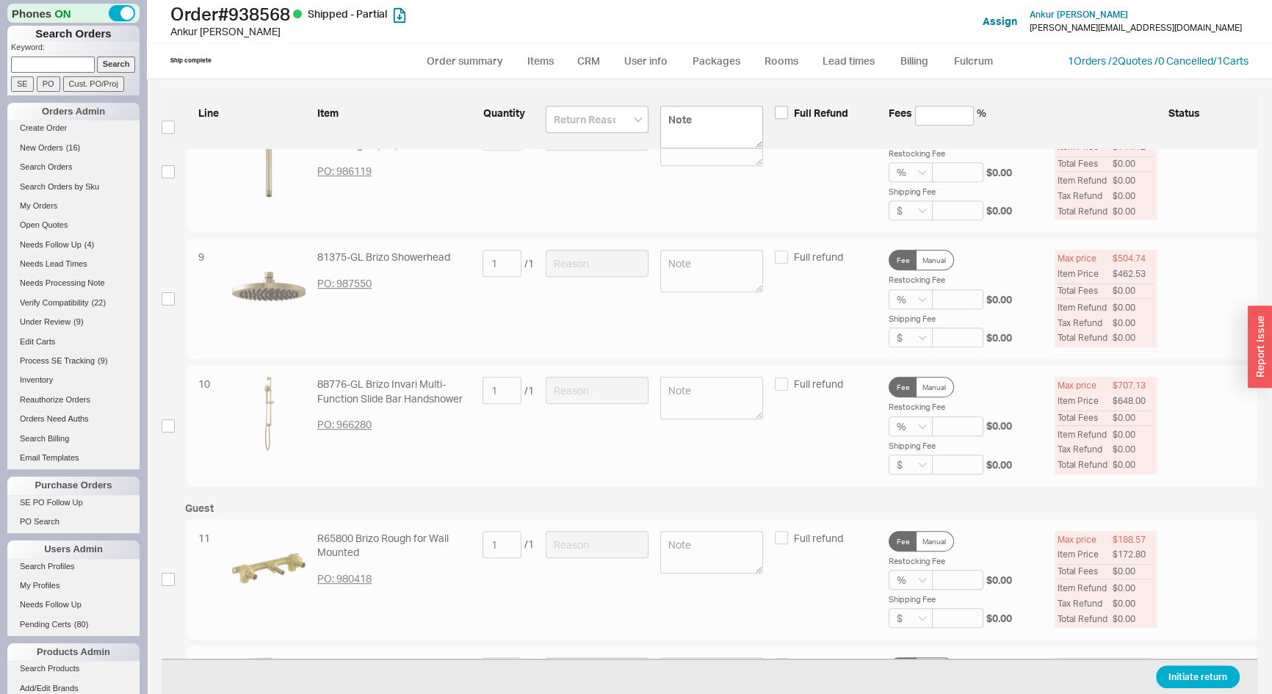
scroll to position [1202, 0]
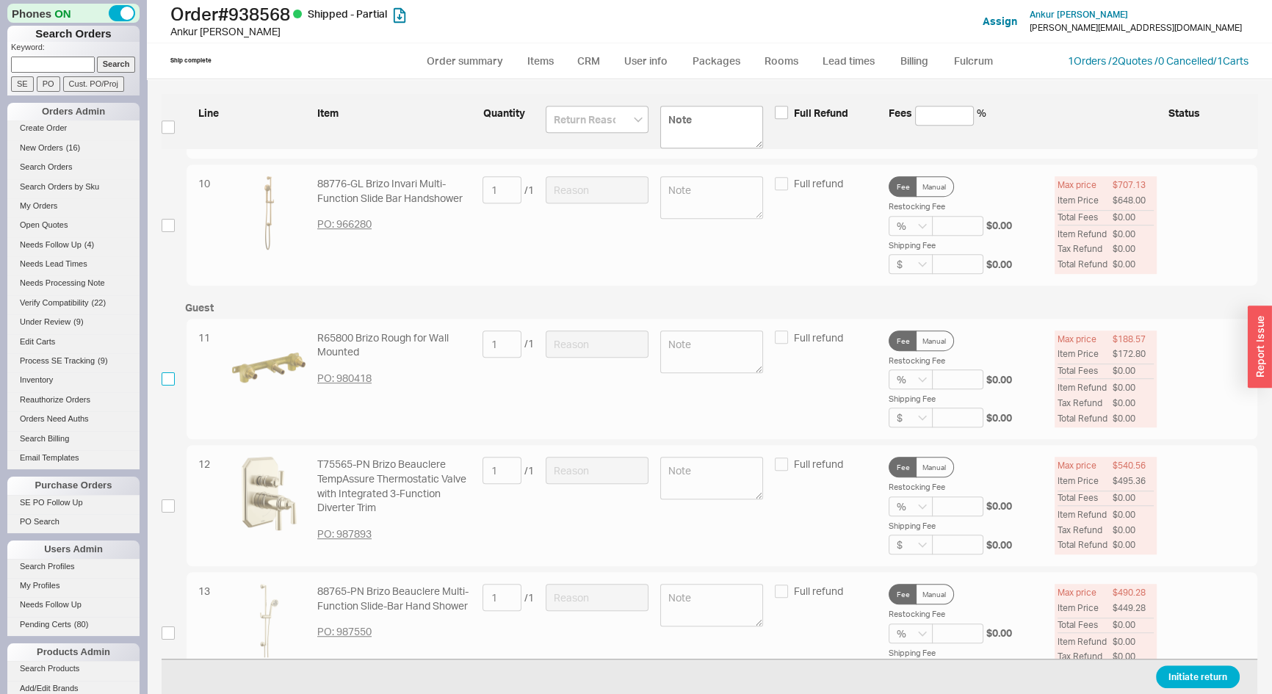
click at [172, 375] on input "checkbox" at bounding box center [168, 378] width 13 height 13
checkbox input "true"
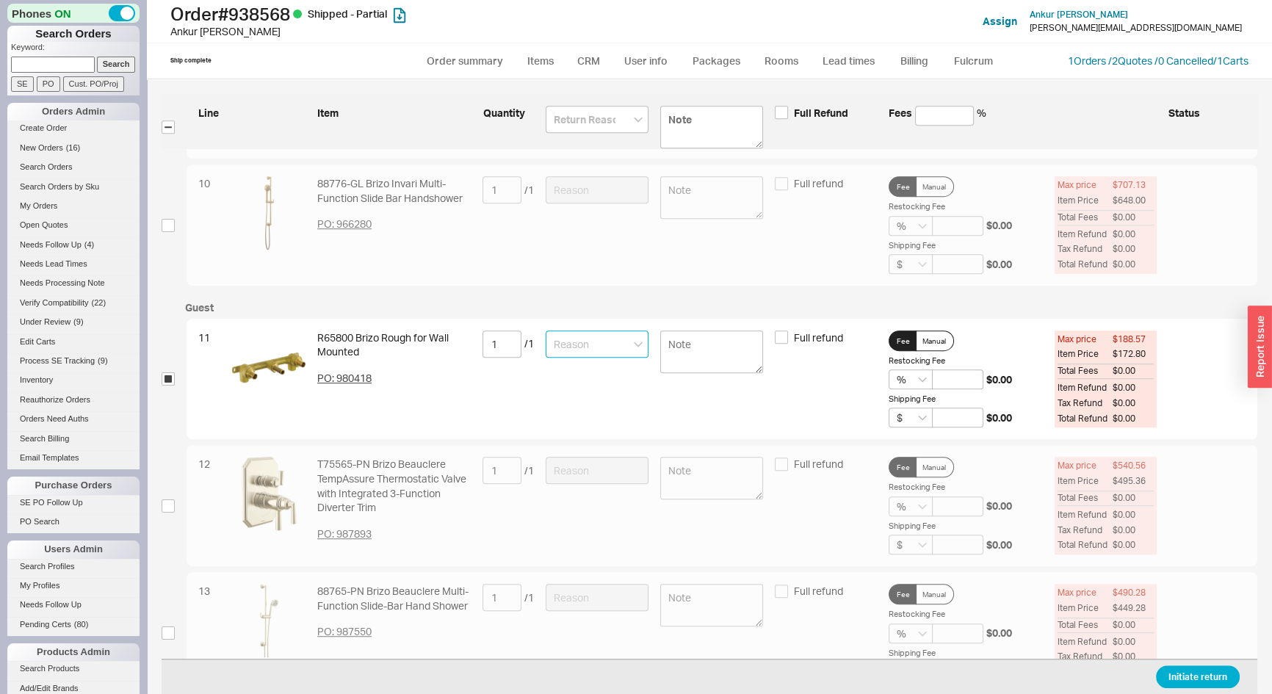
click at [583, 345] on input at bounding box center [597, 344] width 103 height 27
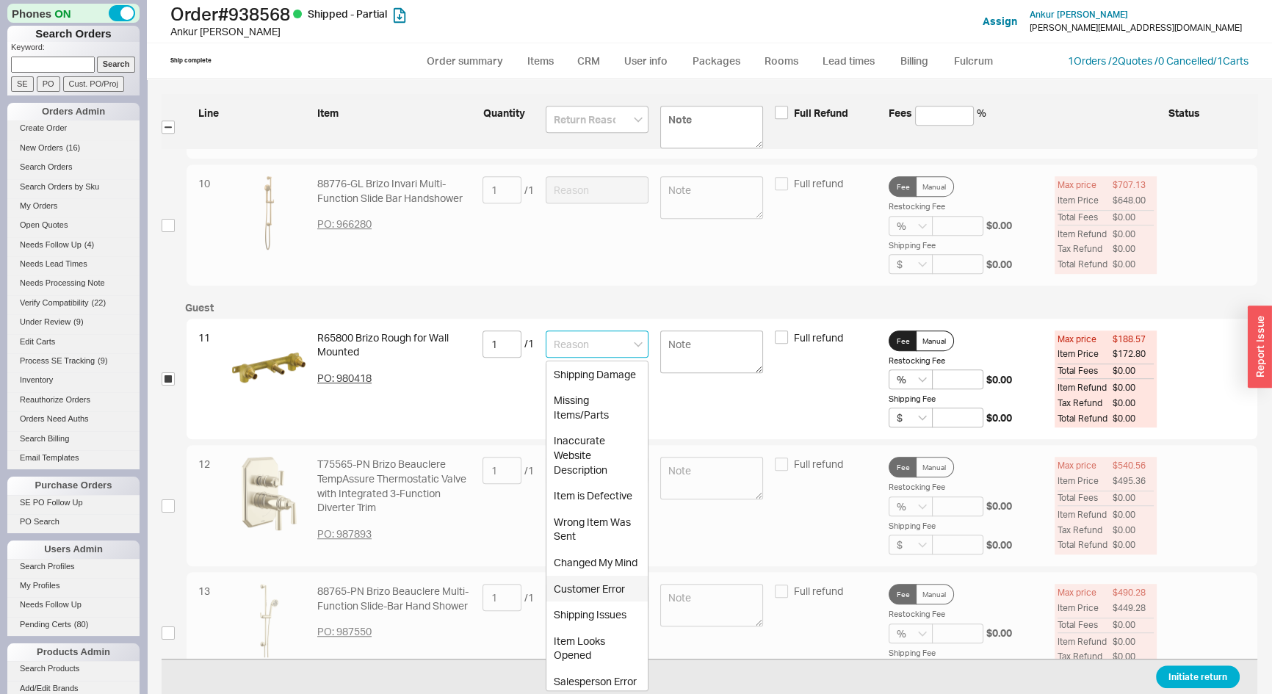
drag, startPoint x: 586, startPoint y: 628, endPoint x: 604, endPoint y: 603, distance: 30.6
click at [587, 602] on div "Customer Error" at bounding box center [597, 589] width 101 height 26
type input "Customer Error"
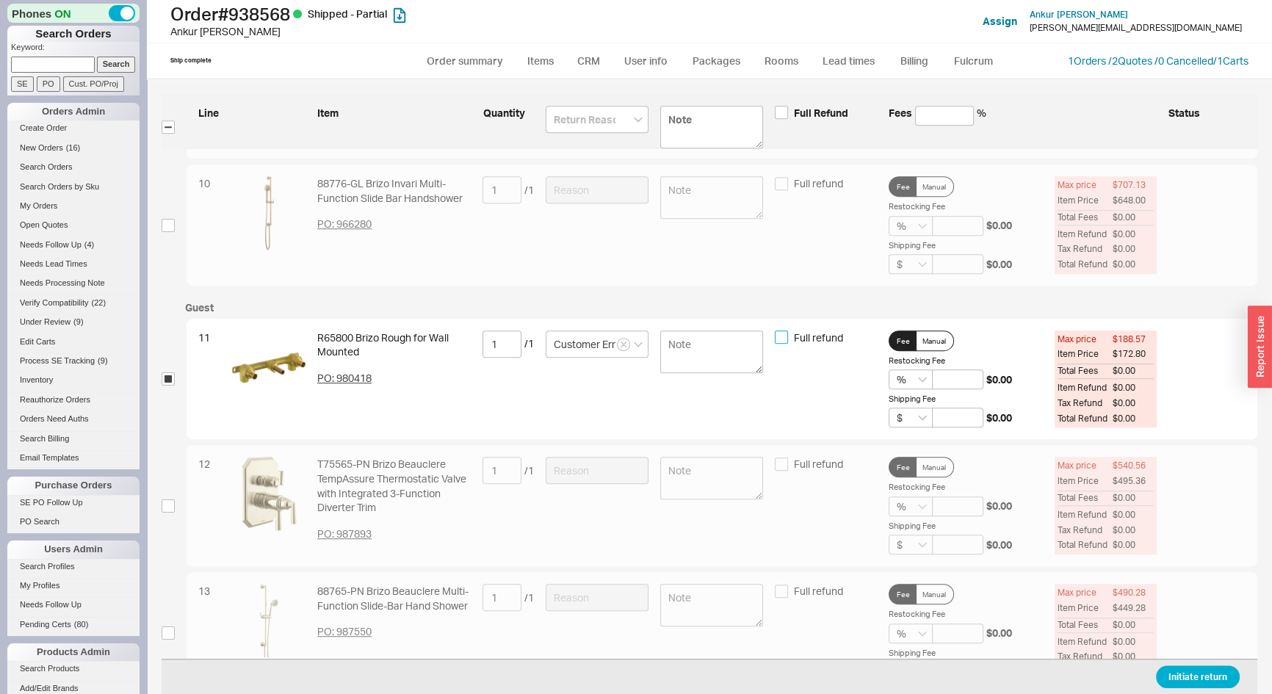
click at [779, 334] on input "Full refund" at bounding box center [781, 337] width 13 height 13
checkbox input "true"
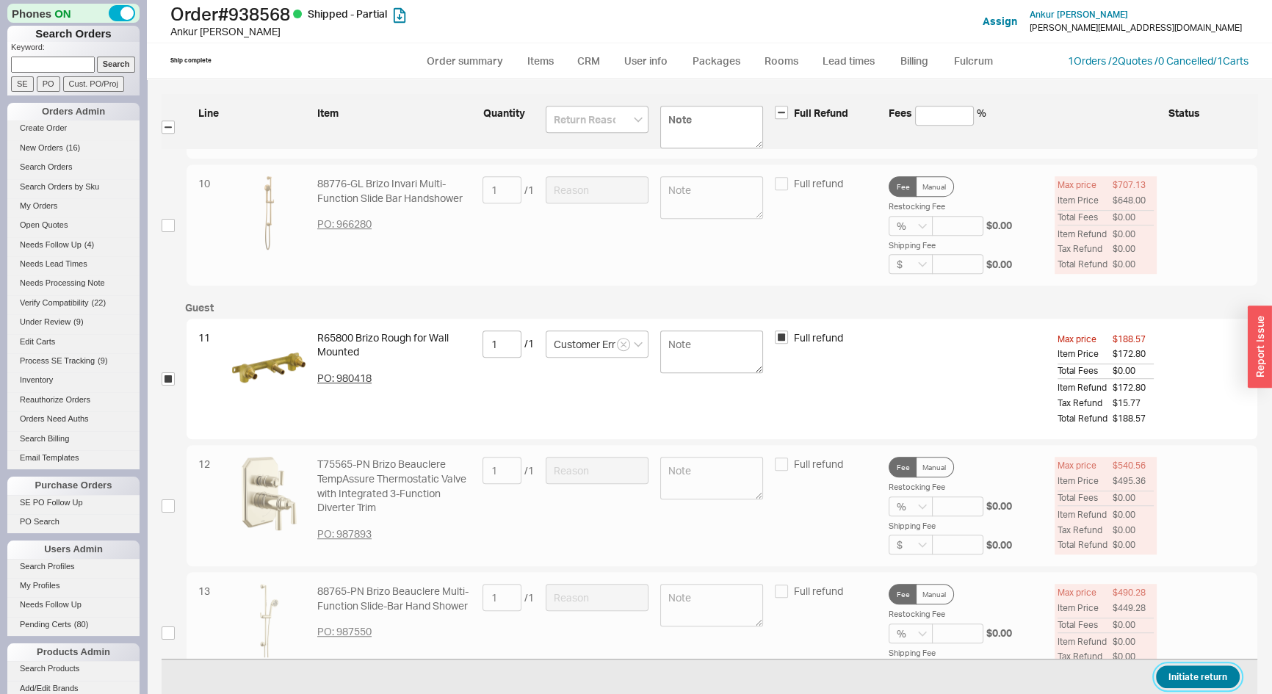
click at [1191, 671] on button "Initiate return" at bounding box center [1198, 677] width 84 height 23
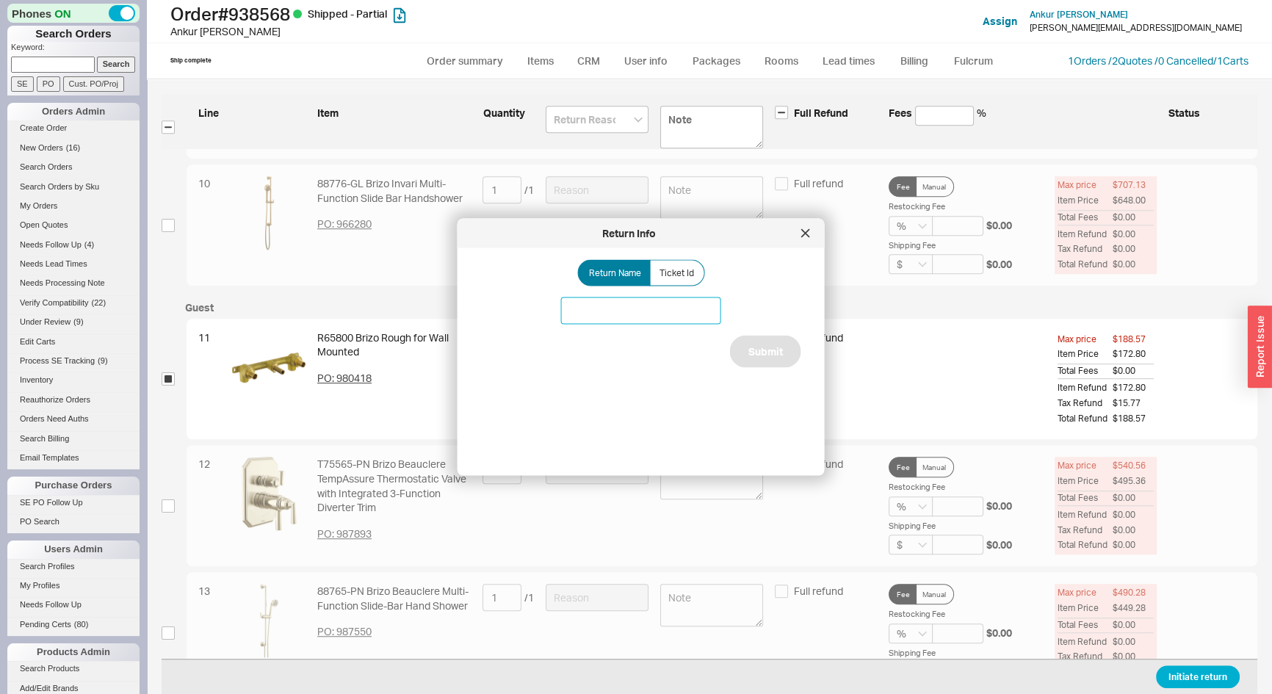
click at [671, 309] on input at bounding box center [641, 311] width 160 height 27
type input "Brizo wall mounted rough"
click at [765, 350] on button "Submit" at bounding box center [765, 352] width 71 height 32
select select "*"
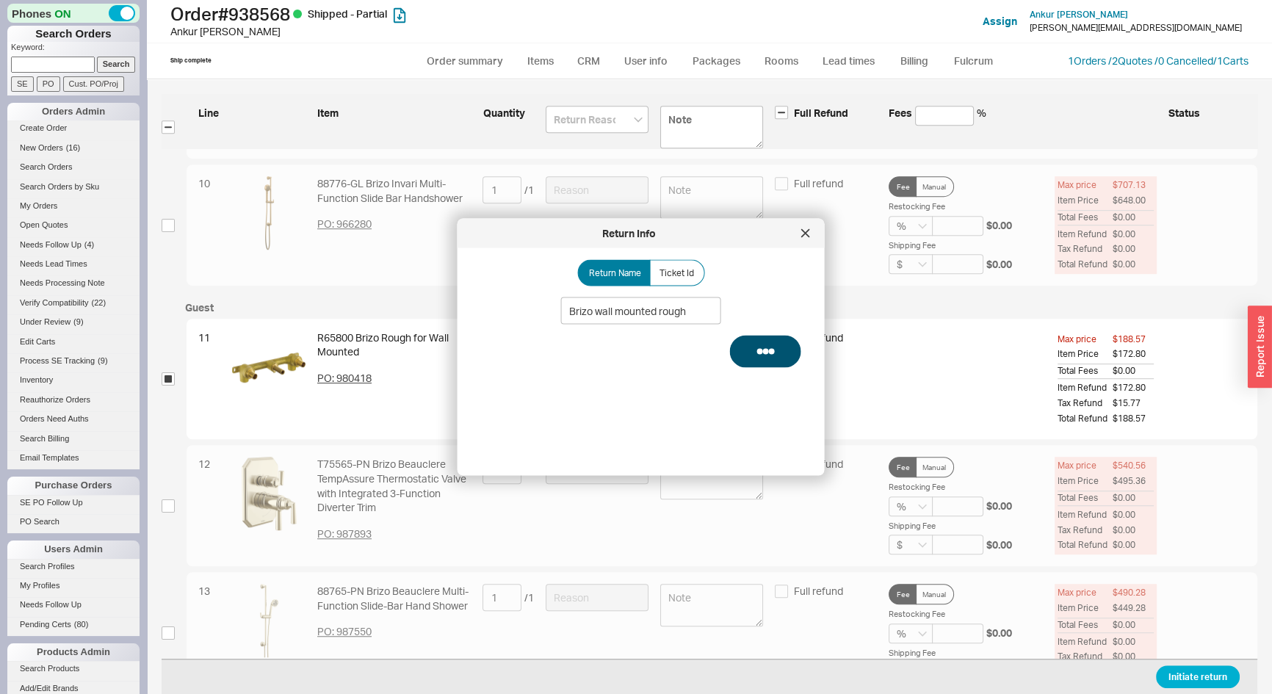
select select "LOW"
select select "3"
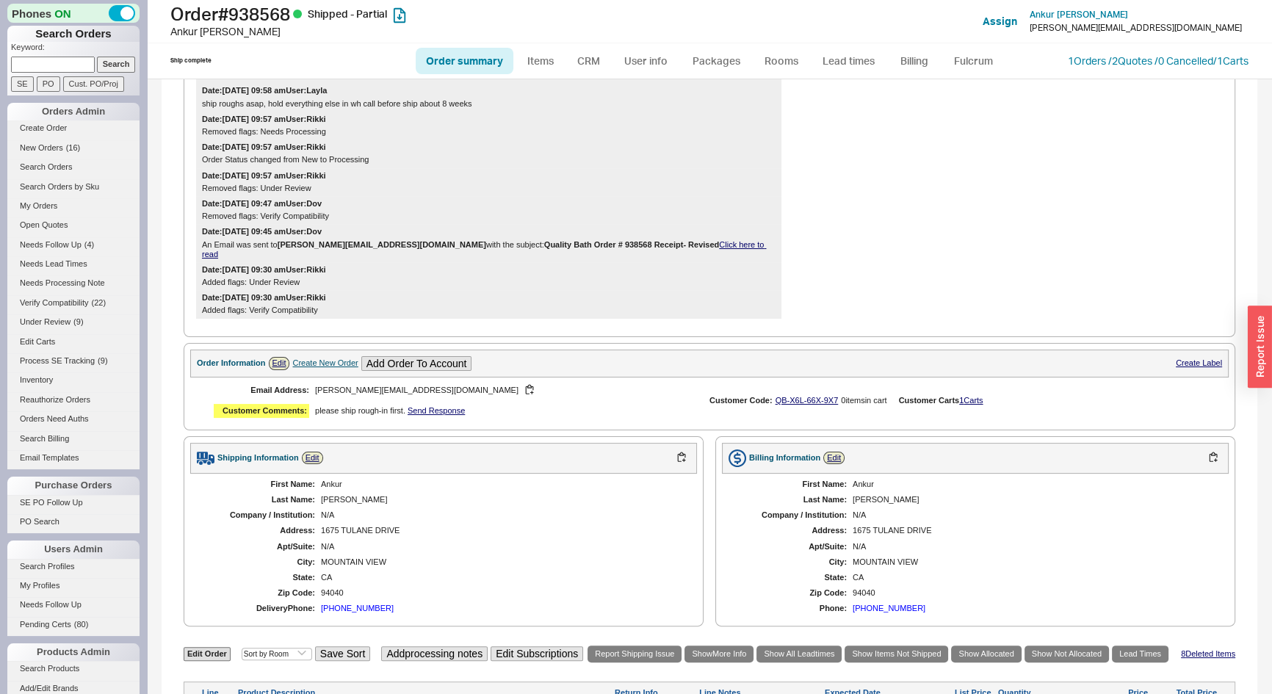
scroll to position [133, 0]
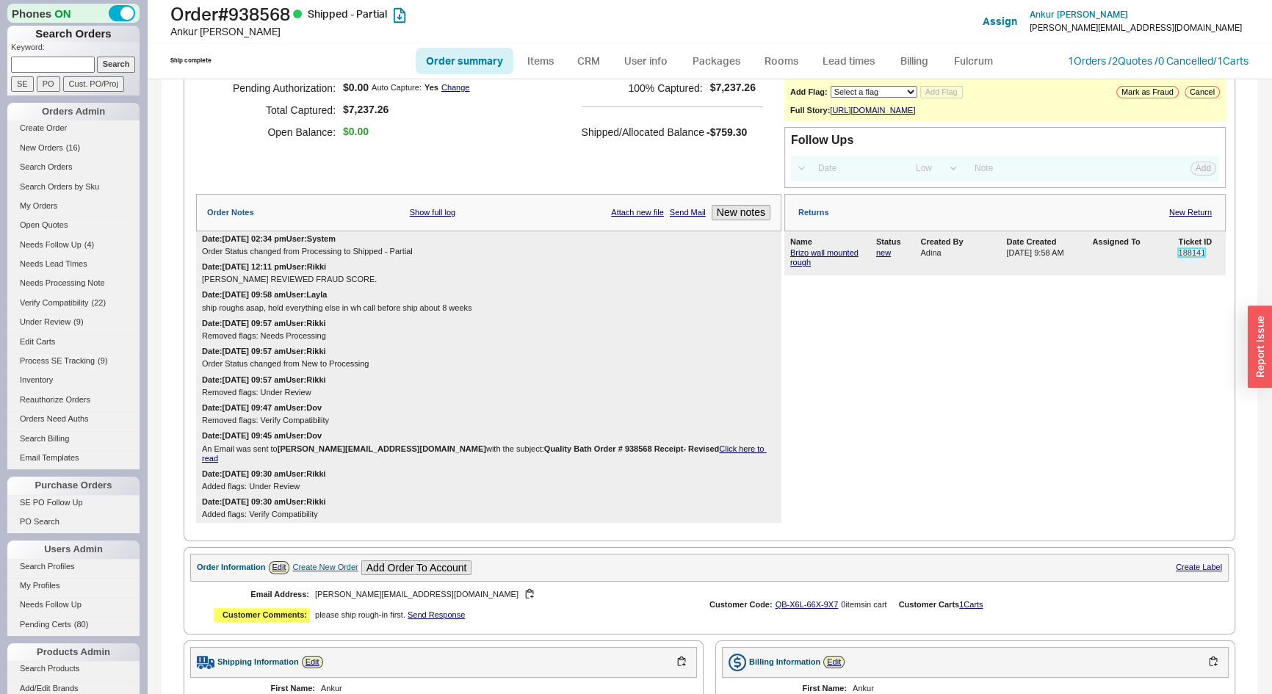
click at [1185, 257] on link "188141" at bounding box center [1191, 252] width 27 height 9
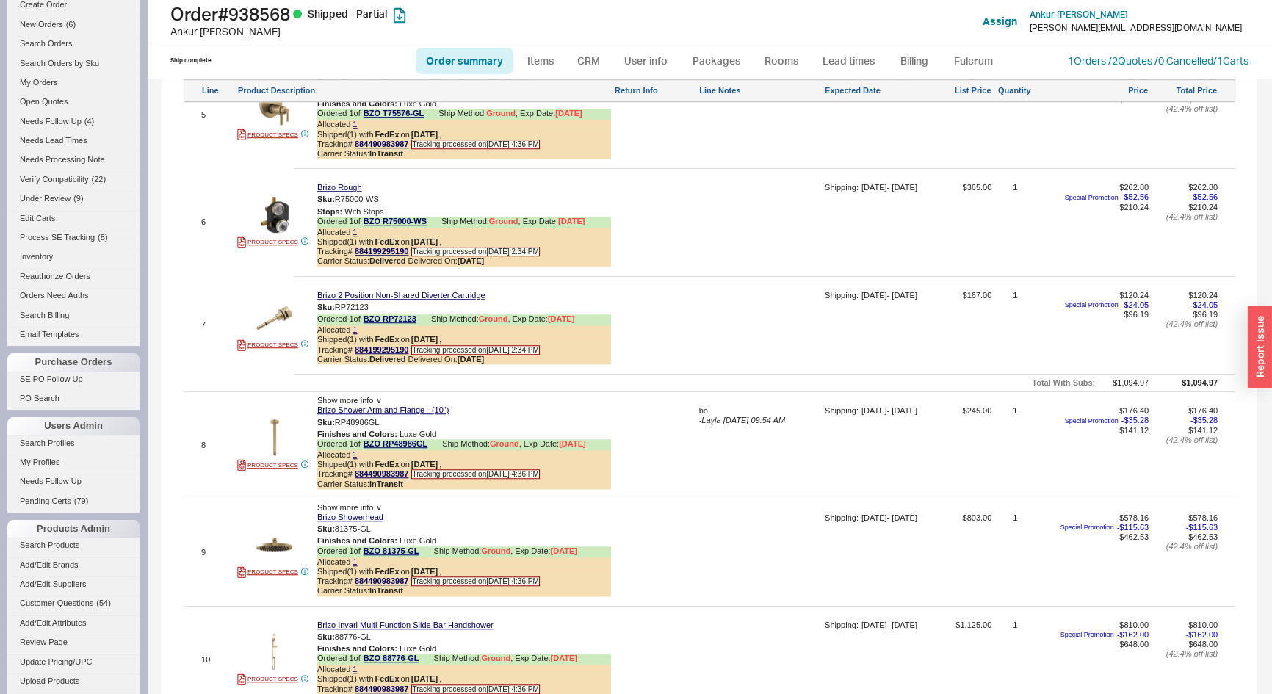
scroll to position [0, 0]
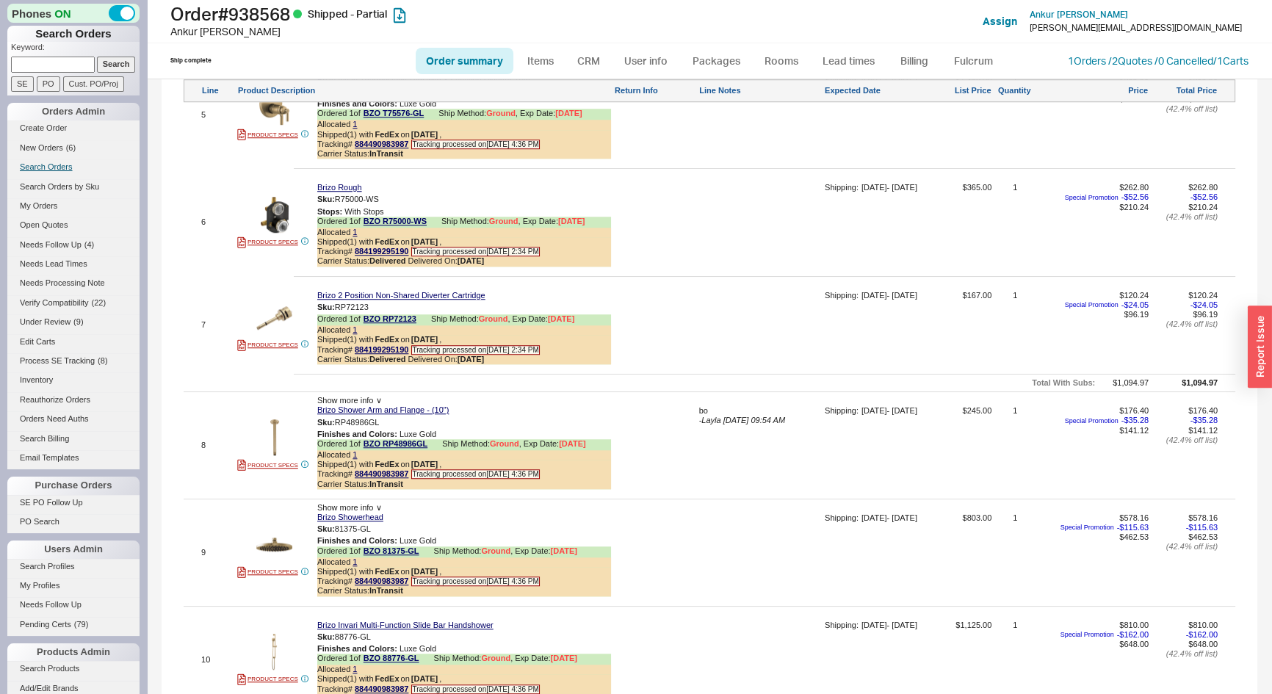
drag, startPoint x: 43, startPoint y: 66, endPoint x: 9, endPoint y: 162, distance: 101.5
click at [43, 66] on input at bounding box center [53, 64] width 84 height 15
type input "840351"
click at [97, 57] on input "Search" at bounding box center [116, 64] width 39 height 15
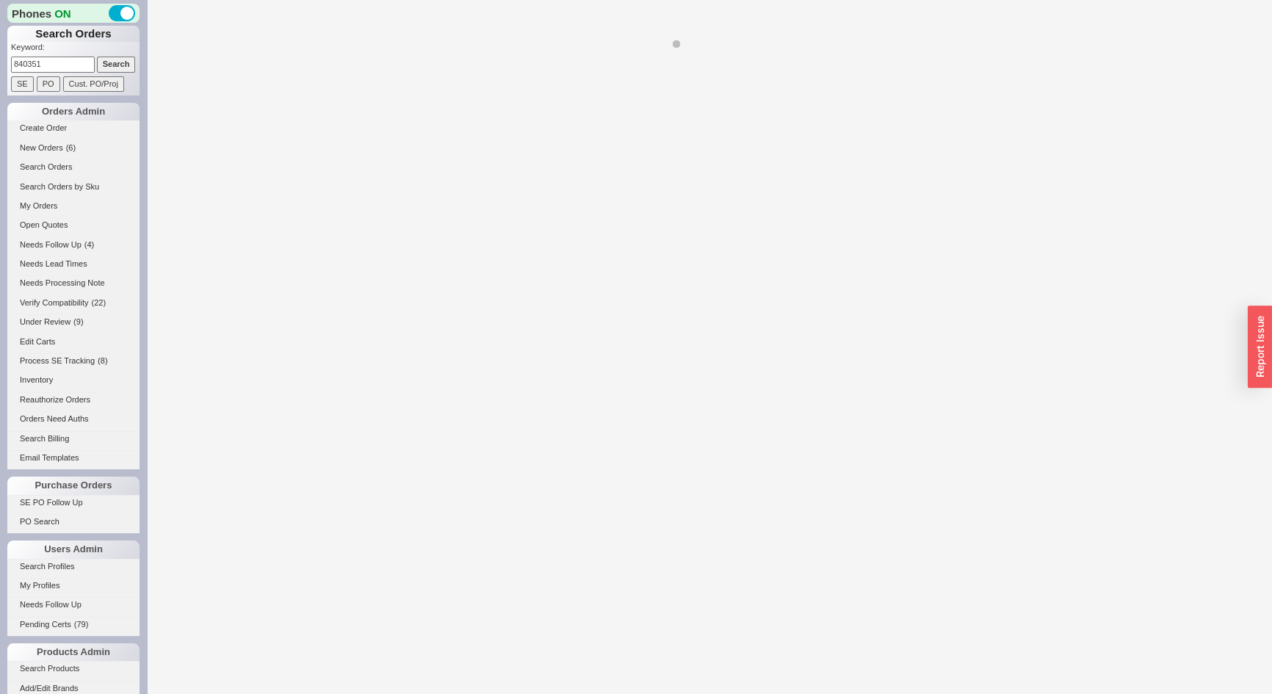
select select "*"
select select "LOW"
select select "3"
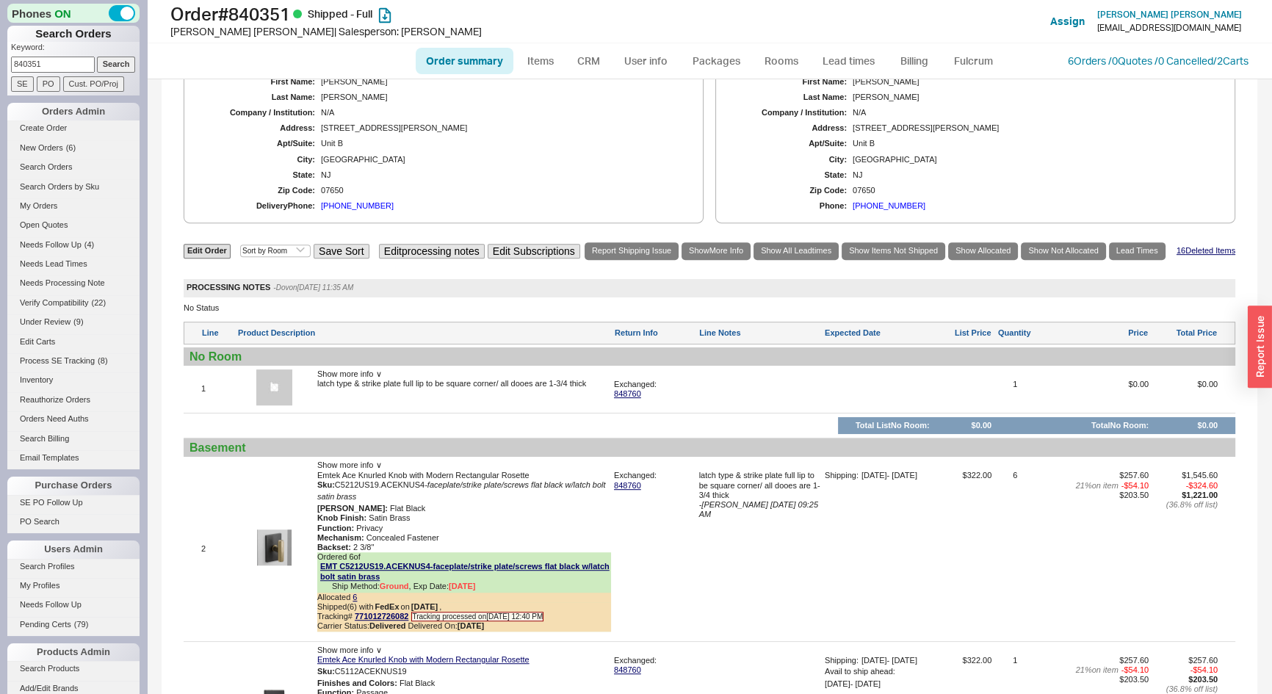
scroll to position [1068, 0]
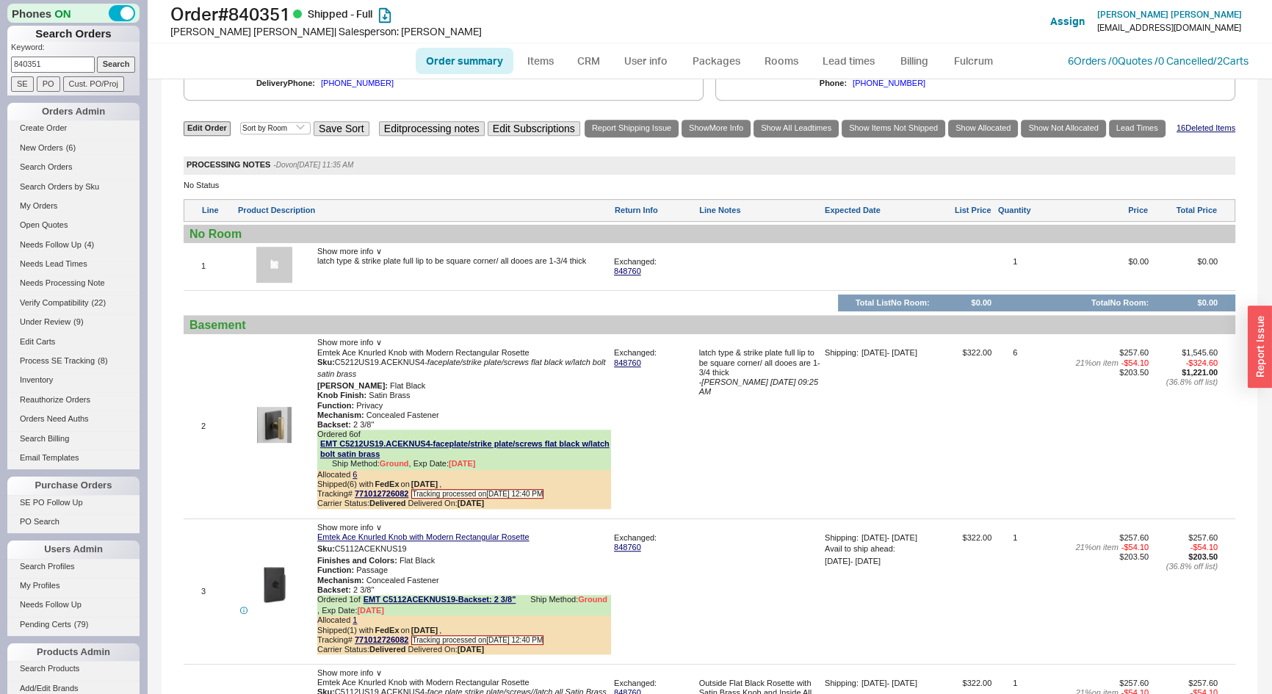
drag, startPoint x: 26, startPoint y: 66, endPoint x: 0, endPoint y: 156, distance: 93.9
click at [0, 82] on div "Phones ON Search Orders Keyword: 840351 Search SE PO Cust. PO/Proj Orders Admin…" at bounding box center [73, 347] width 147 height 694
type input "931926"
click at [97, 57] on input "Search" at bounding box center [116, 64] width 39 height 15
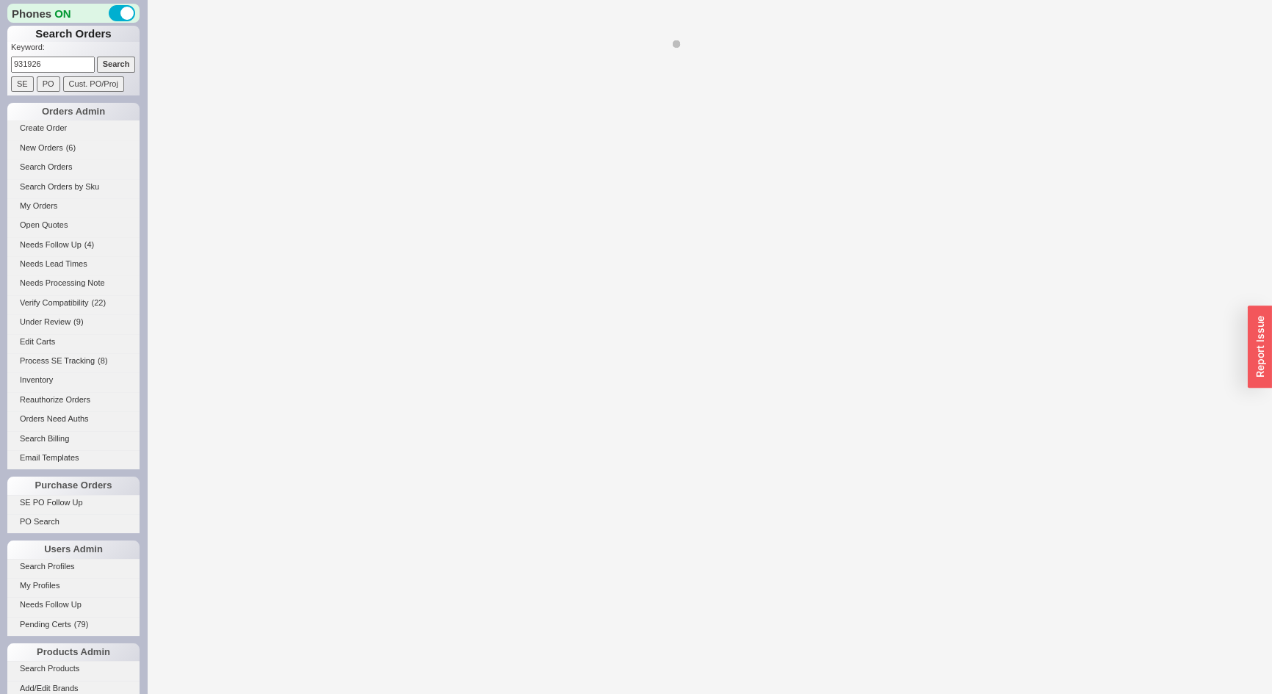
select select "*"
select select "LOW"
select select "3"
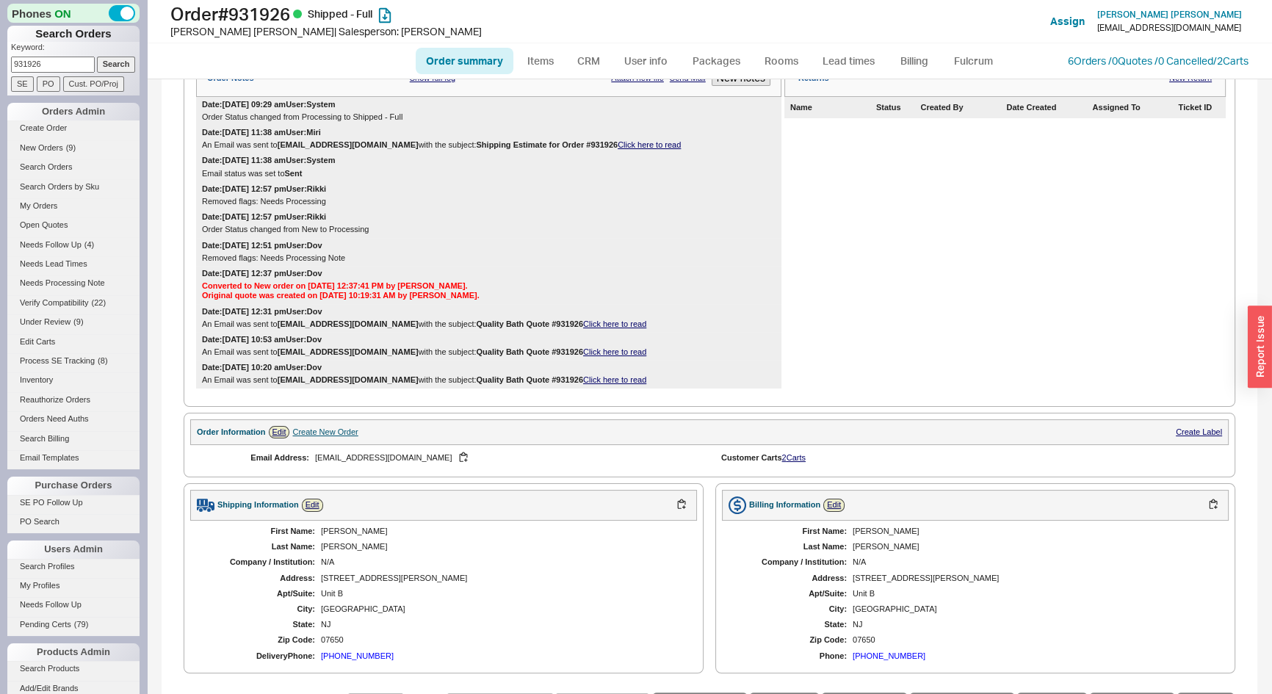
scroll to position [133, 0]
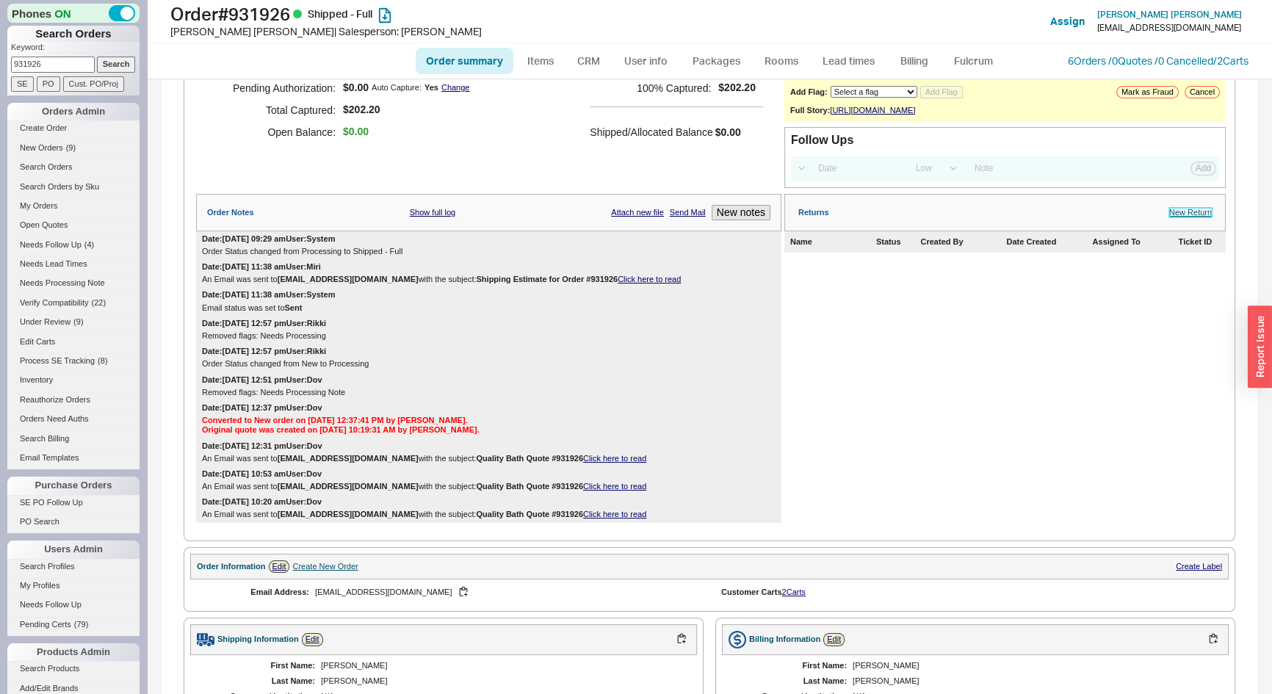
click at [1169, 217] on link "New Return" at bounding box center [1190, 213] width 43 height 10
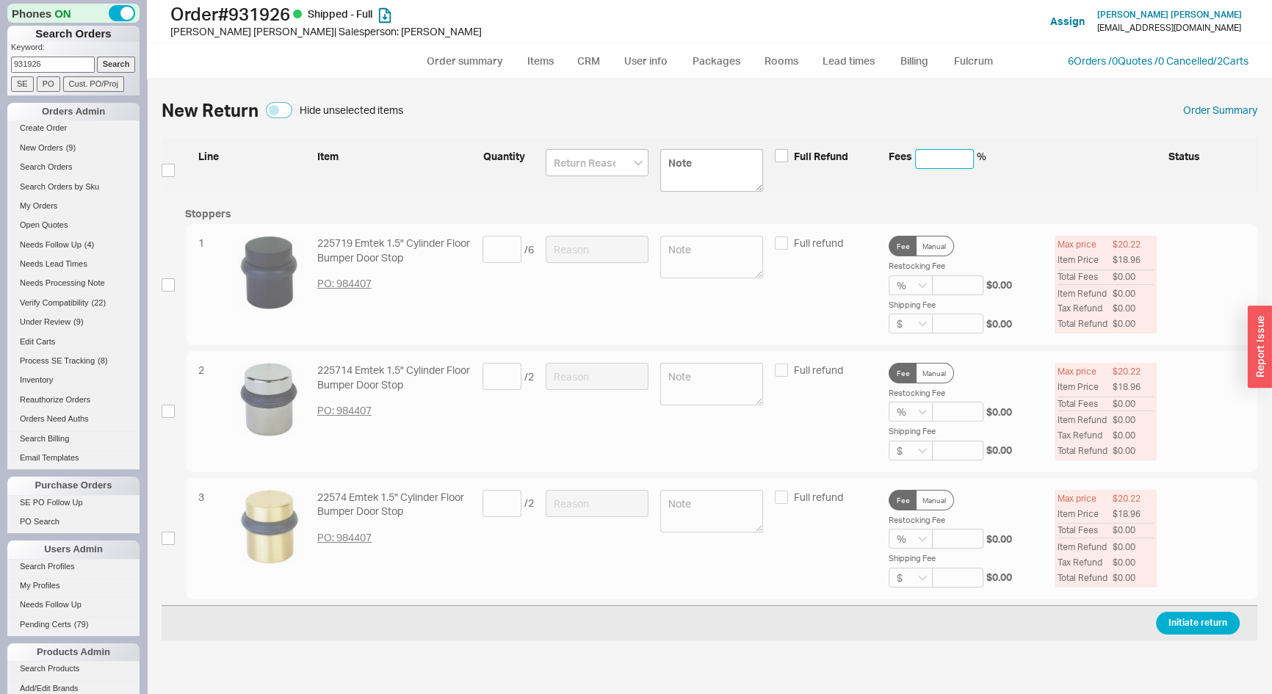
click at [940, 153] on input at bounding box center [944, 159] width 59 height 20
type input "20"
click at [165, 169] on input "checkbox" at bounding box center [168, 170] width 13 height 13
checkbox input "true"
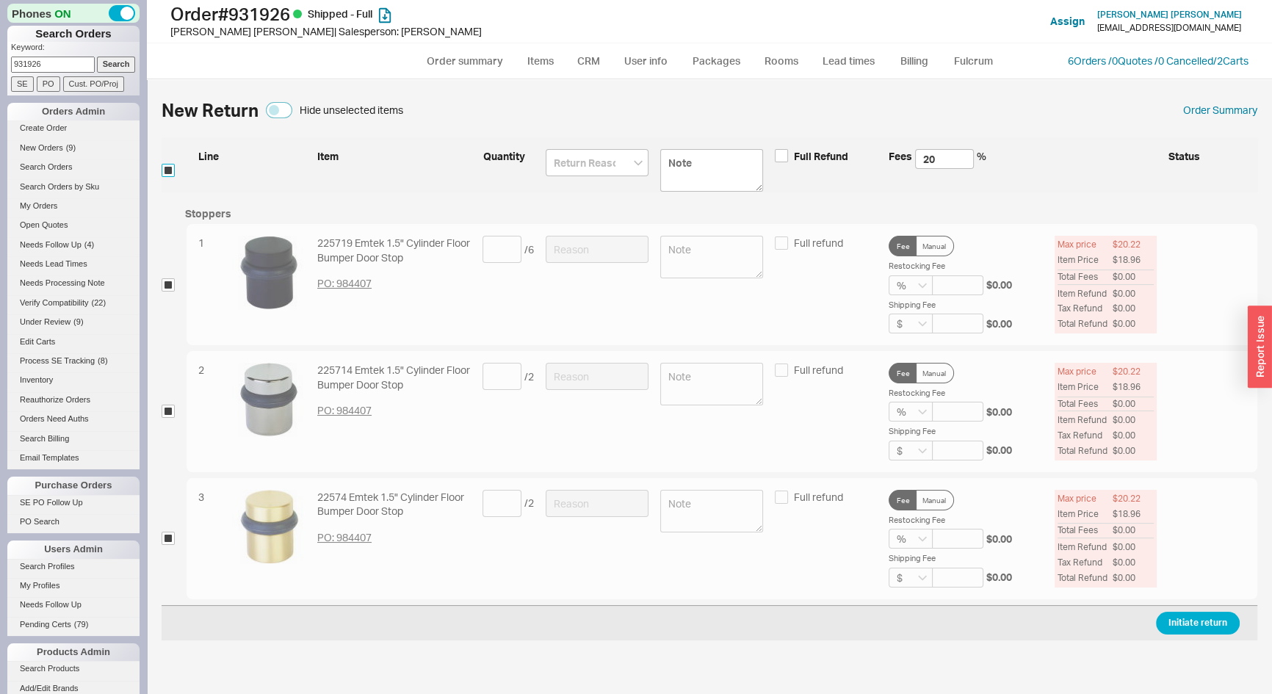
checkbox input "true"
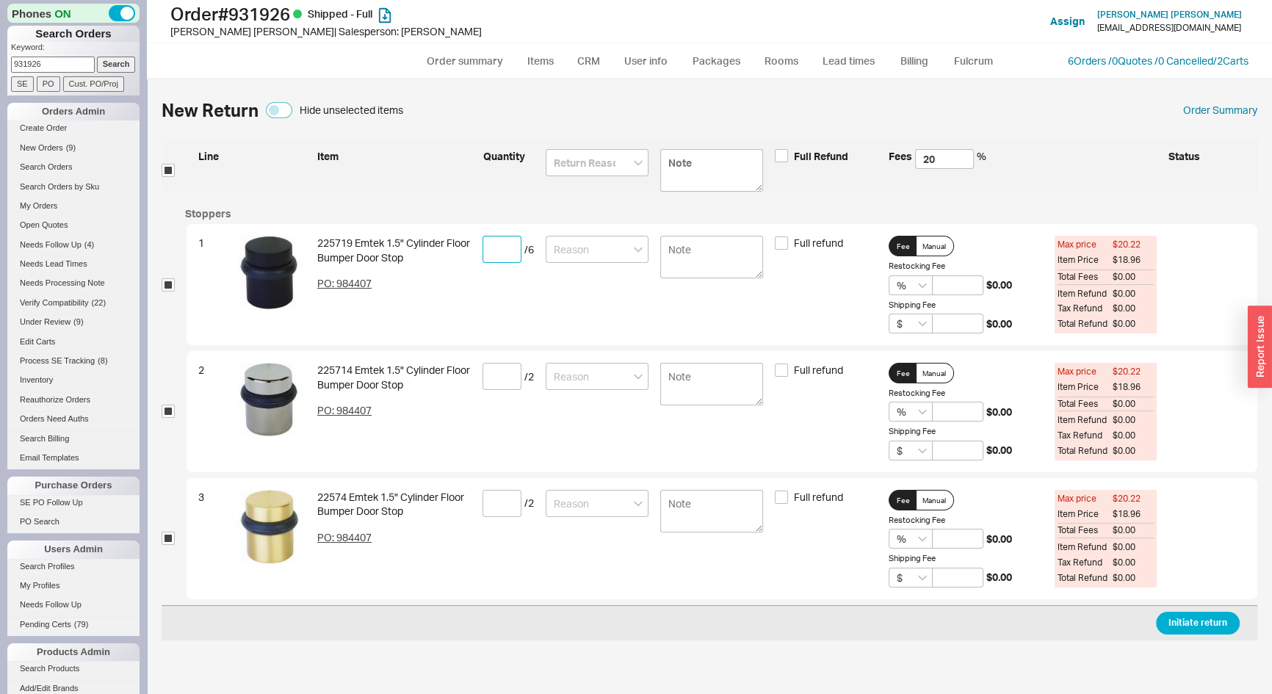
click at [497, 253] on input at bounding box center [502, 249] width 39 height 27
type input "6"
click at [501, 369] on input at bounding box center [502, 376] width 39 height 27
type input "5"
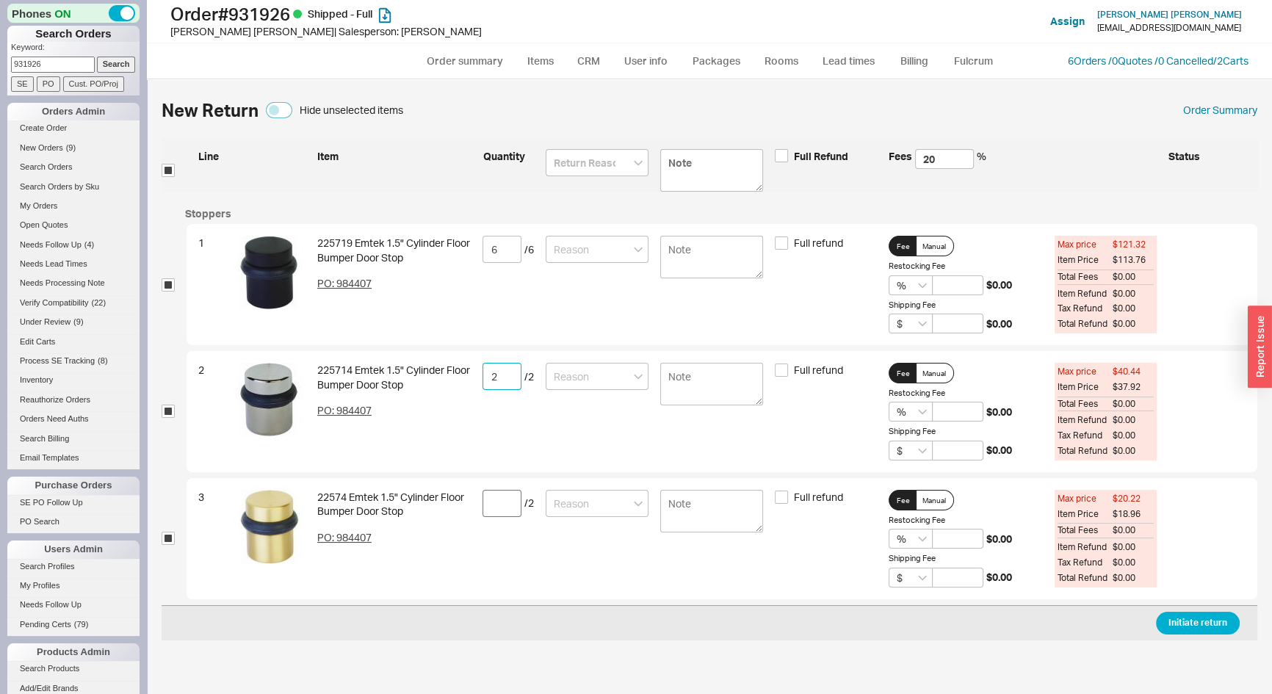
type input "2"
click at [508, 506] on input at bounding box center [502, 503] width 39 height 27
type input "2"
click at [1192, 619] on button "Initiate return" at bounding box center [1198, 623] width 84 height 23
click at [575, 170] on input at bounding box center [597, 162] width 103 height 27
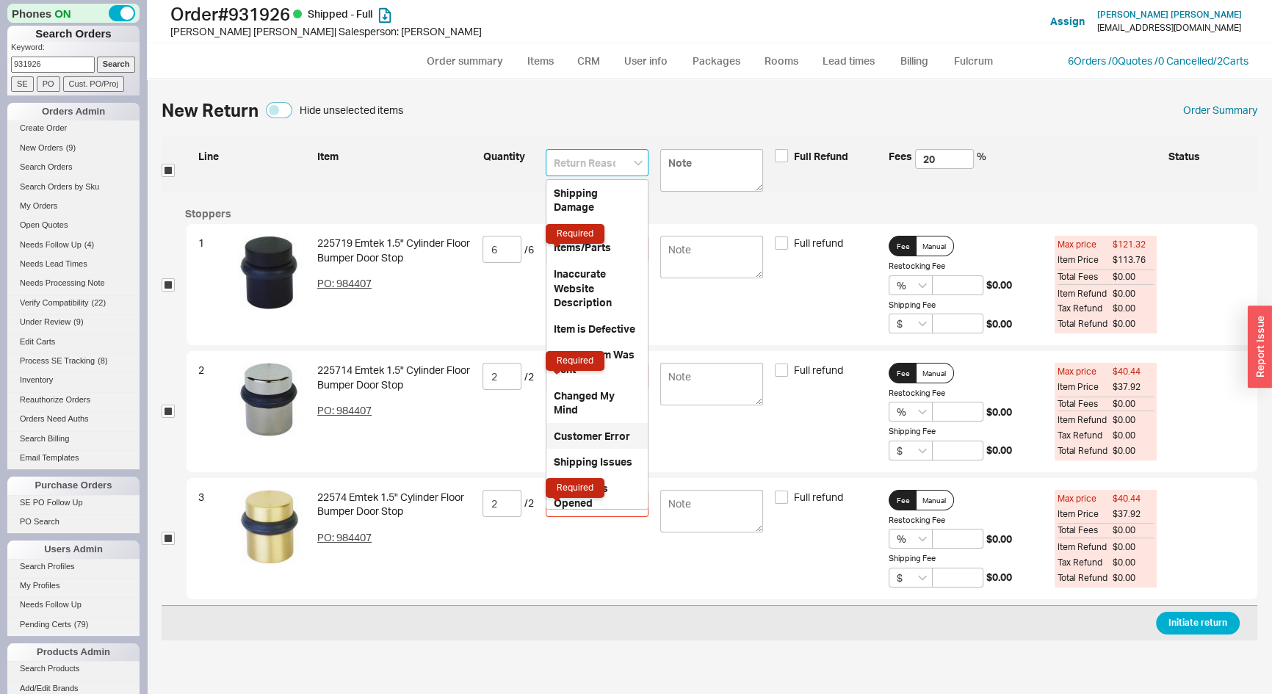
click at [596, 450] on div "Customer Error" at bounding box center [597, 436] width 101 height 26
type input "Customer Error"
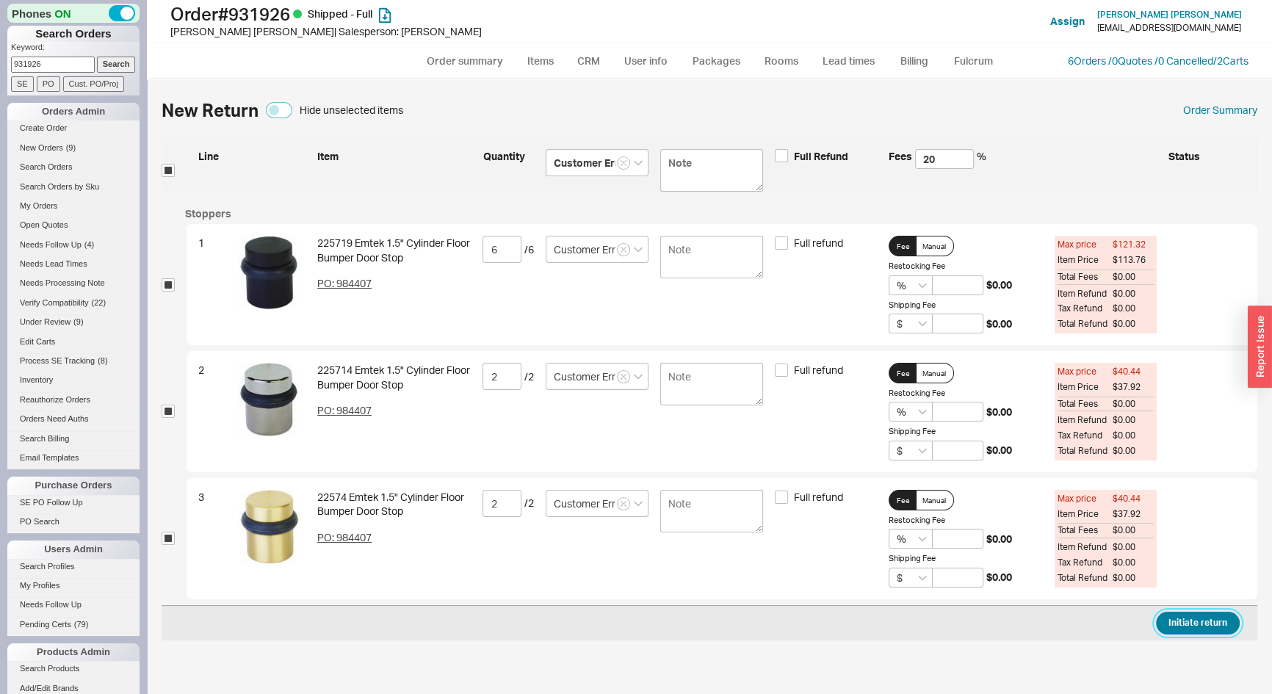
click at [1211, 618] on button "Initiate return" at bounding box center [1198, 623] width 84 height 23
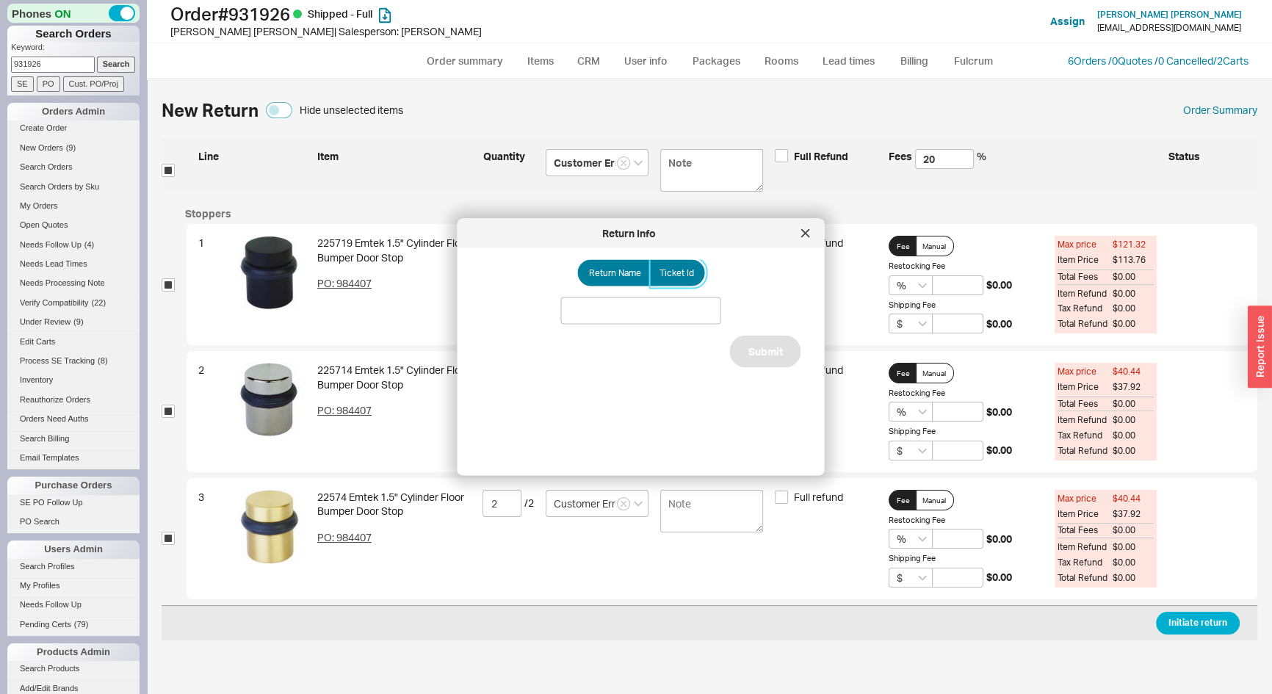
click at [666, 268] on span "Ticket Id" at bounding box center [677, 273] width 35 height 12
click at [0, 0] on input "Ticket Id" at bounding box center [0, 0] width 0 height 0
drag, startPoint x: 670, startPoint y: 287, endPoint x: 664, endPoint y: 310, distance: 23.5
click at [664, 310] on input at bounding box center [641, 311] width 160 height 27
type input "188144"
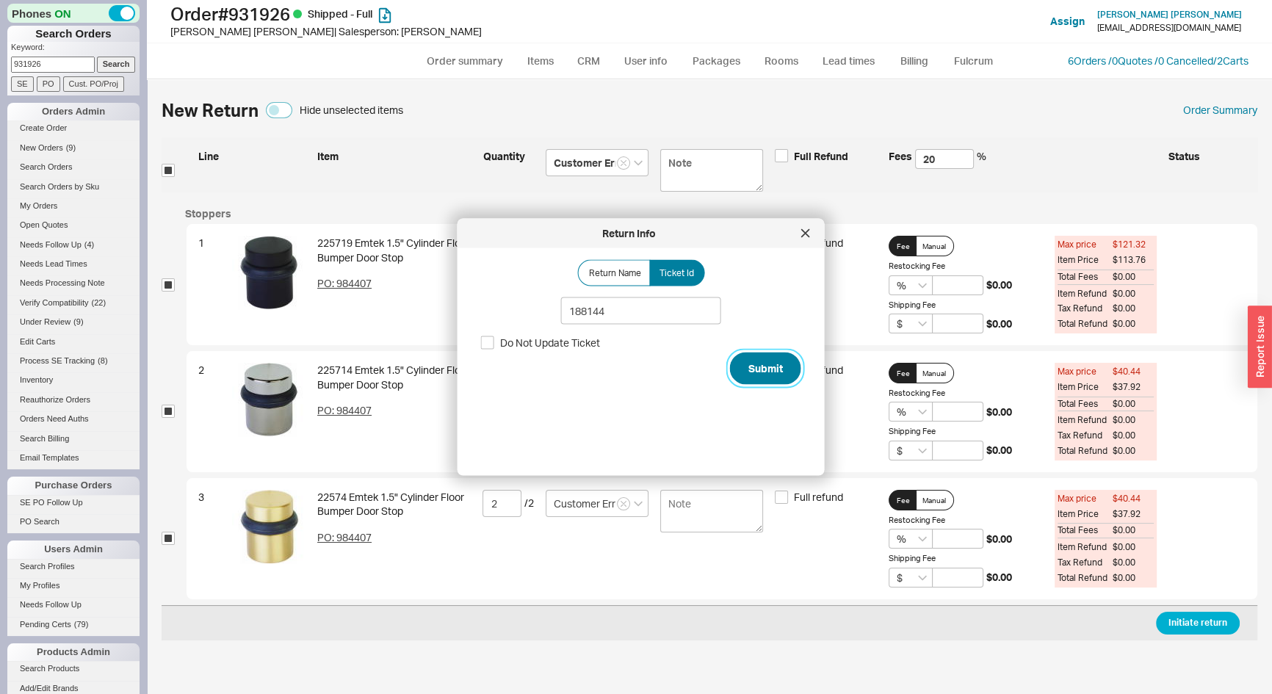
click at [779, 372] on button "Submit" at bounding box center [765, 369] width 71 height 32
select select "*"
select select "LOW"
select select "3"
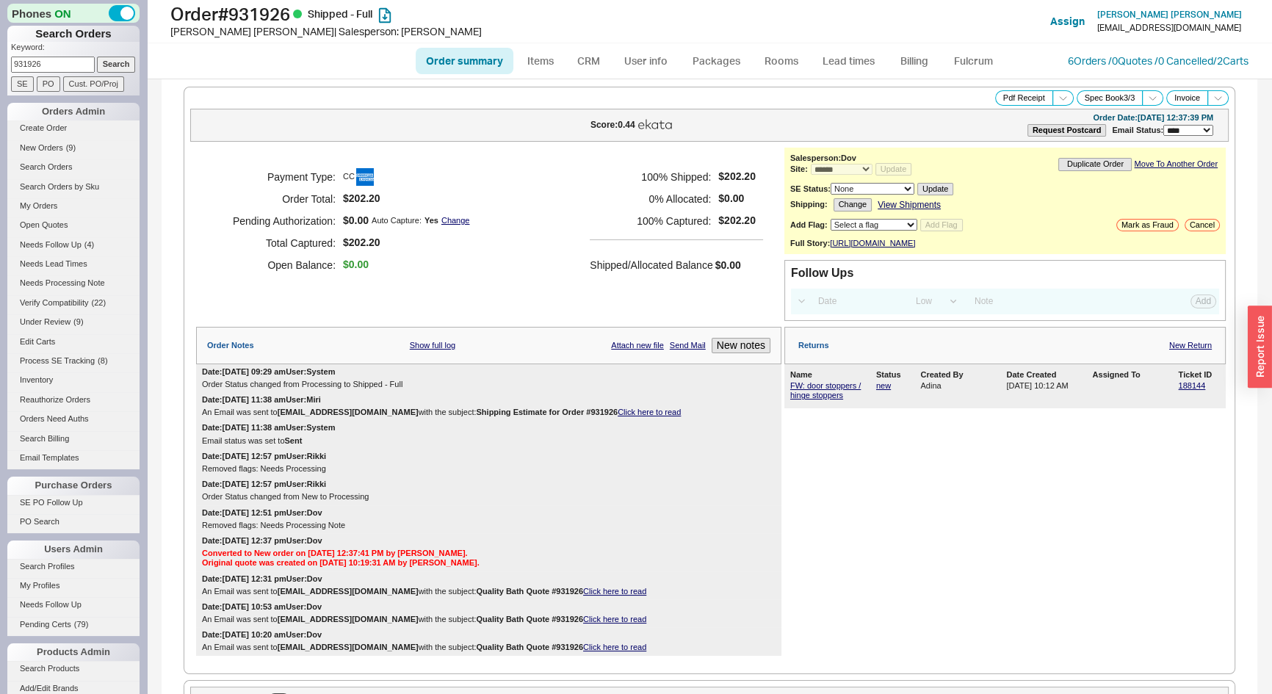
drag, startPoint x: 55, startPoint y: 58, endPoint x: 0, endPoint y: 76, distance: 57.8
click at [0, 76] on div "Phones ON Search Orders Keyword: 931926 Search SE PO Cust. PO/Proj Orders Admin…" at bounding box center [73, 347] width 147 height 694
type input "935147"
click at [97, 57] on input "Search" at bounding box center [116, 64] width 39 height 15
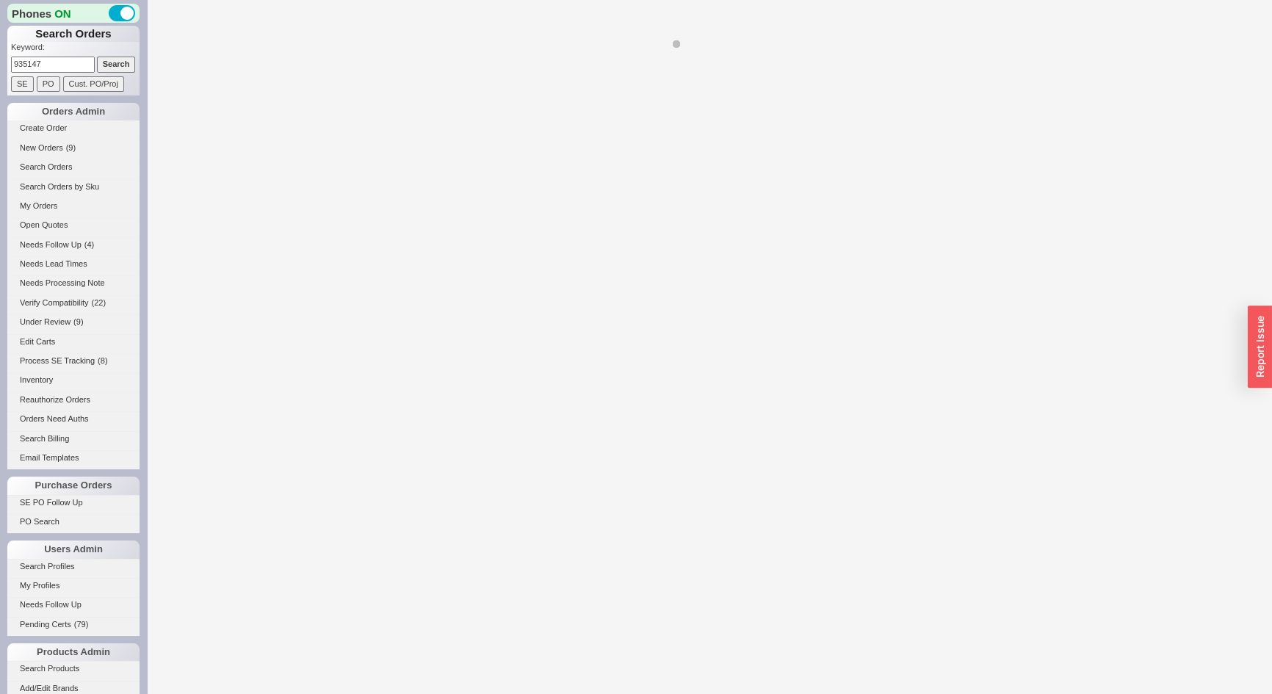
select select "*"
select select "LOW"
select select "3"
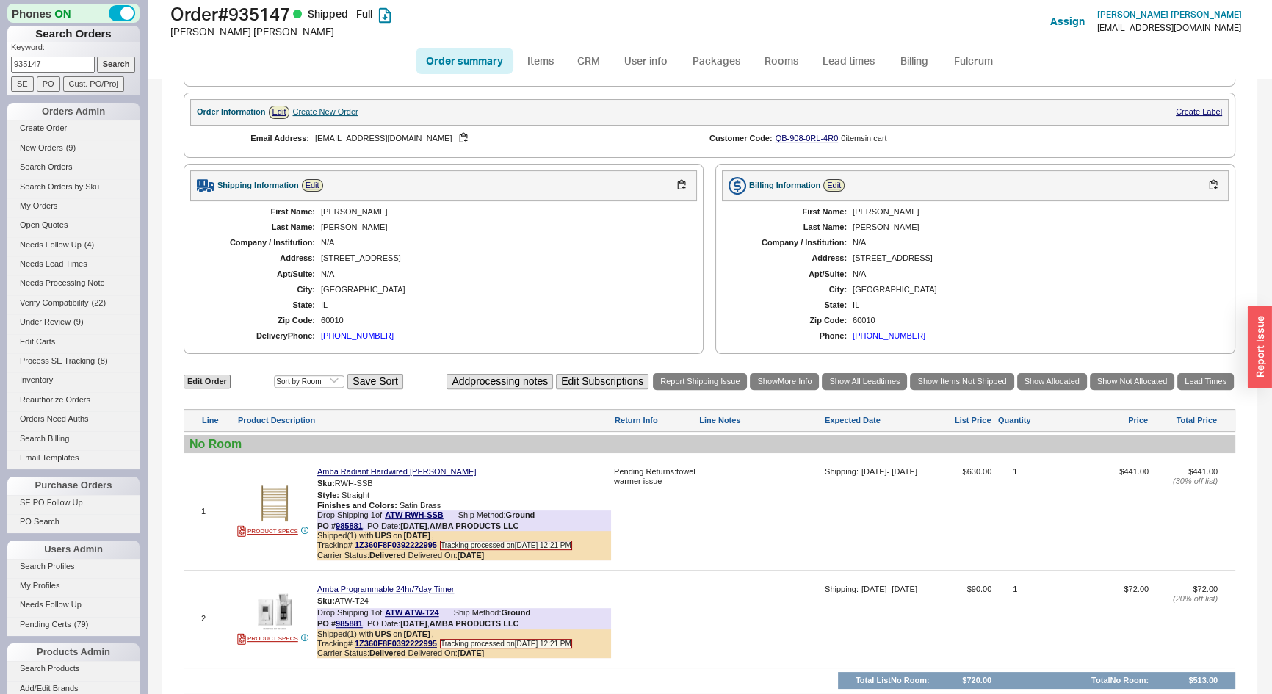
scroll to position [601, 0]
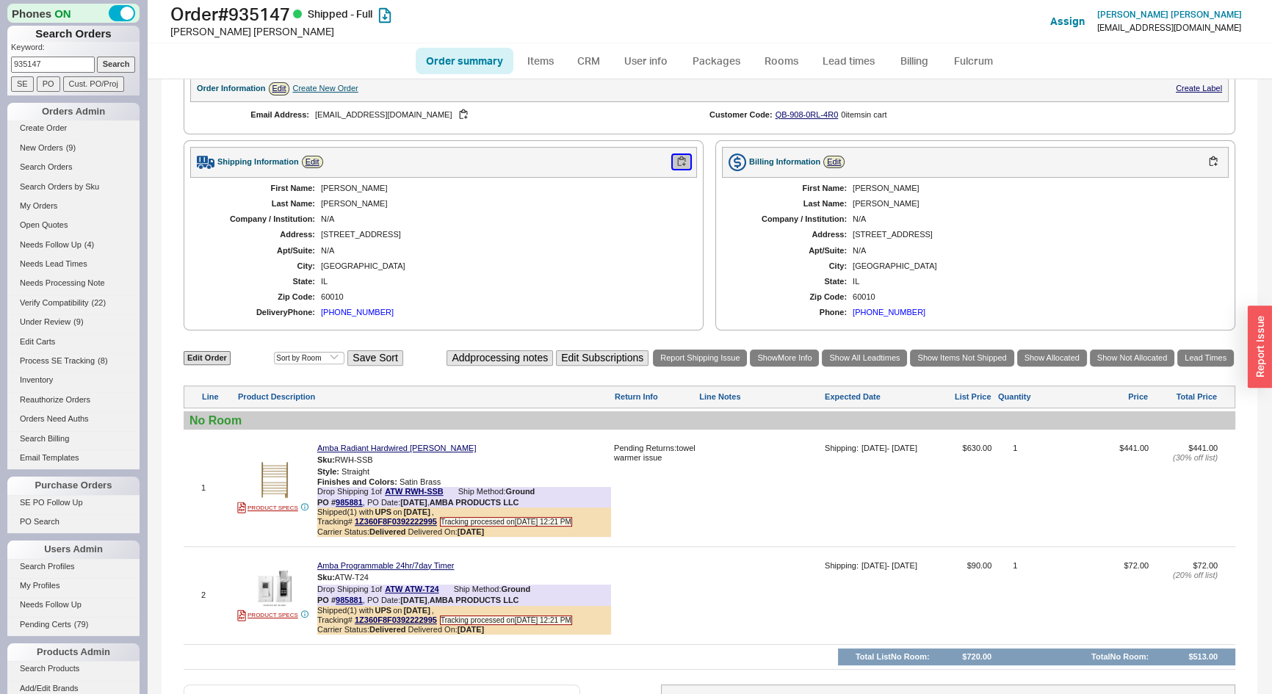
click at [673, 168] on button "button" at bounding box center [682, 162] width 18 height 14
drag, startPoint x: 400, startPoint y: 125, endPoint x: 518, endPoint y: 201, distance: 140.4
click at [455, 122] on button "button" at bounding box center [464, 115] width 18 height 14
click at [43, 58] on input "935147" at bounding box center [53, 64] width 84 height 15
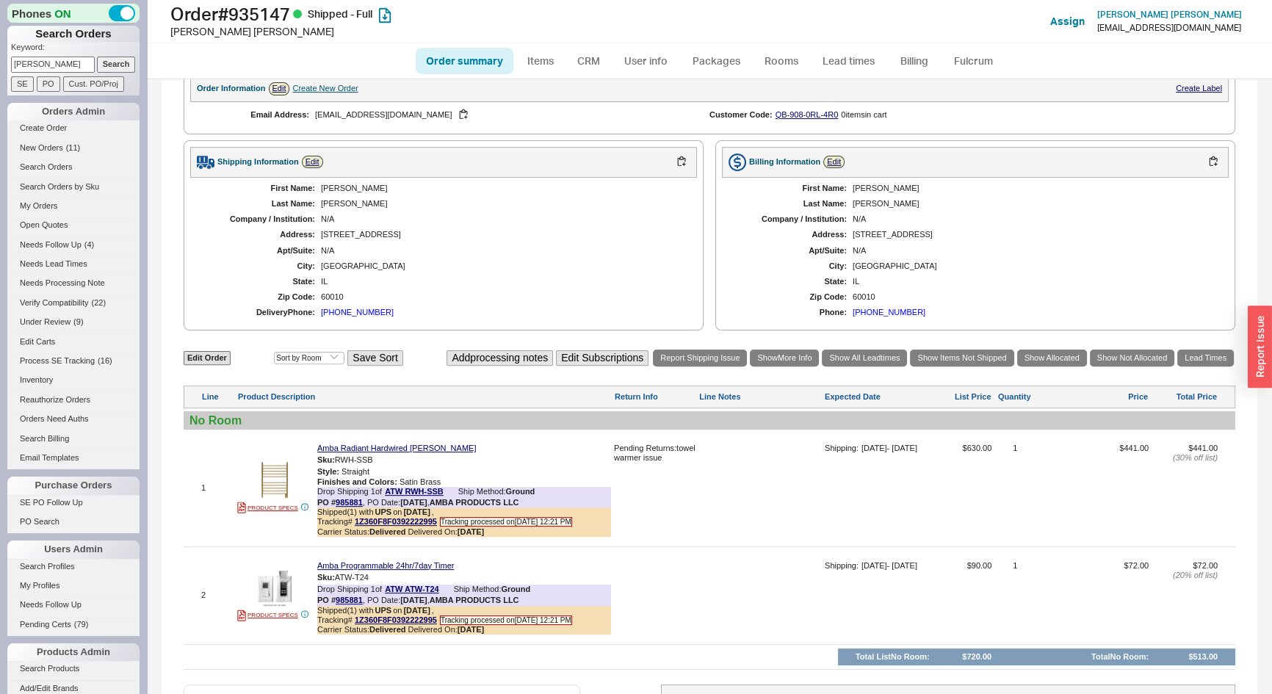
click at [97, 57] on input "Search" at bounding box center [116, 64] width 39 height 15
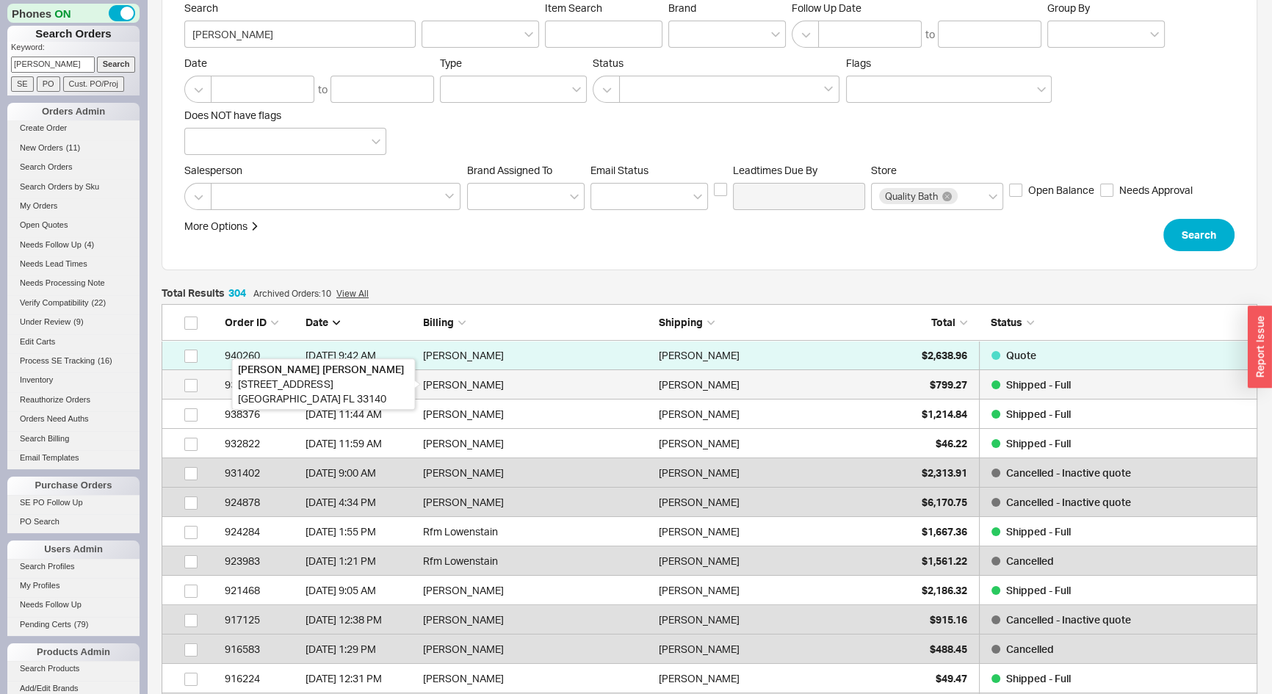
scroll to position [66, 0]
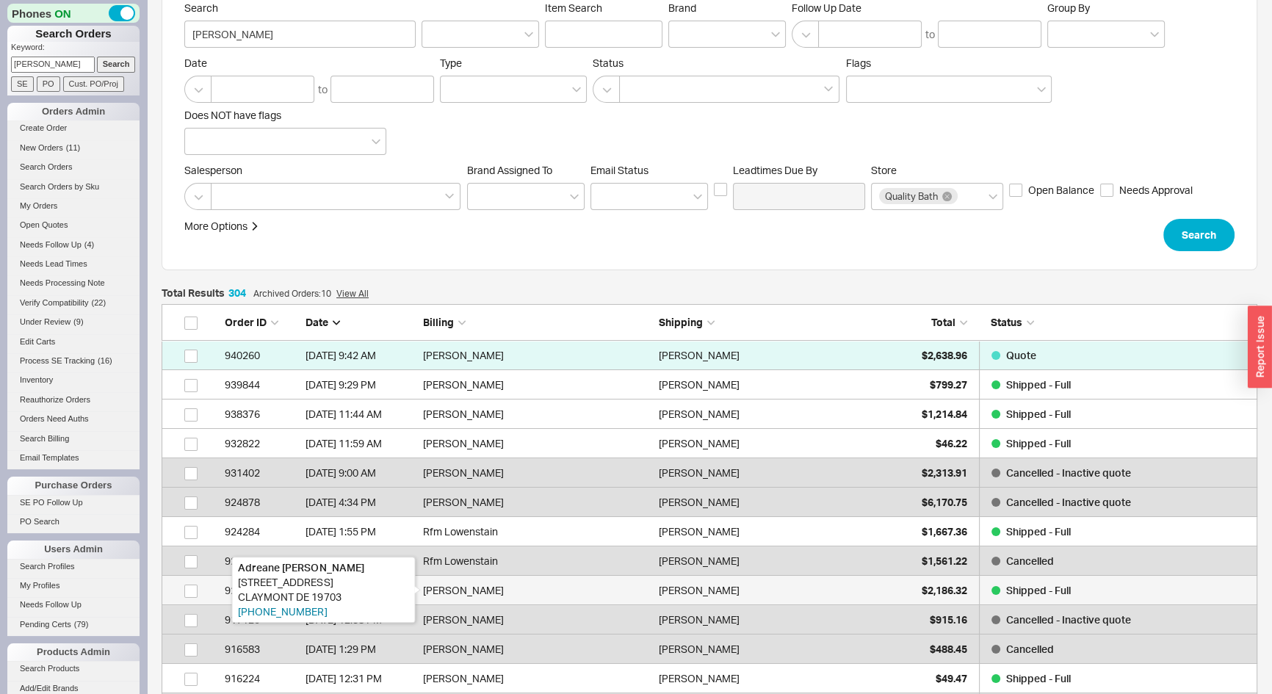
click at [643, 593] on div "[PERSON_NAME]" at bounding box center [537, 590] width 228 height 29
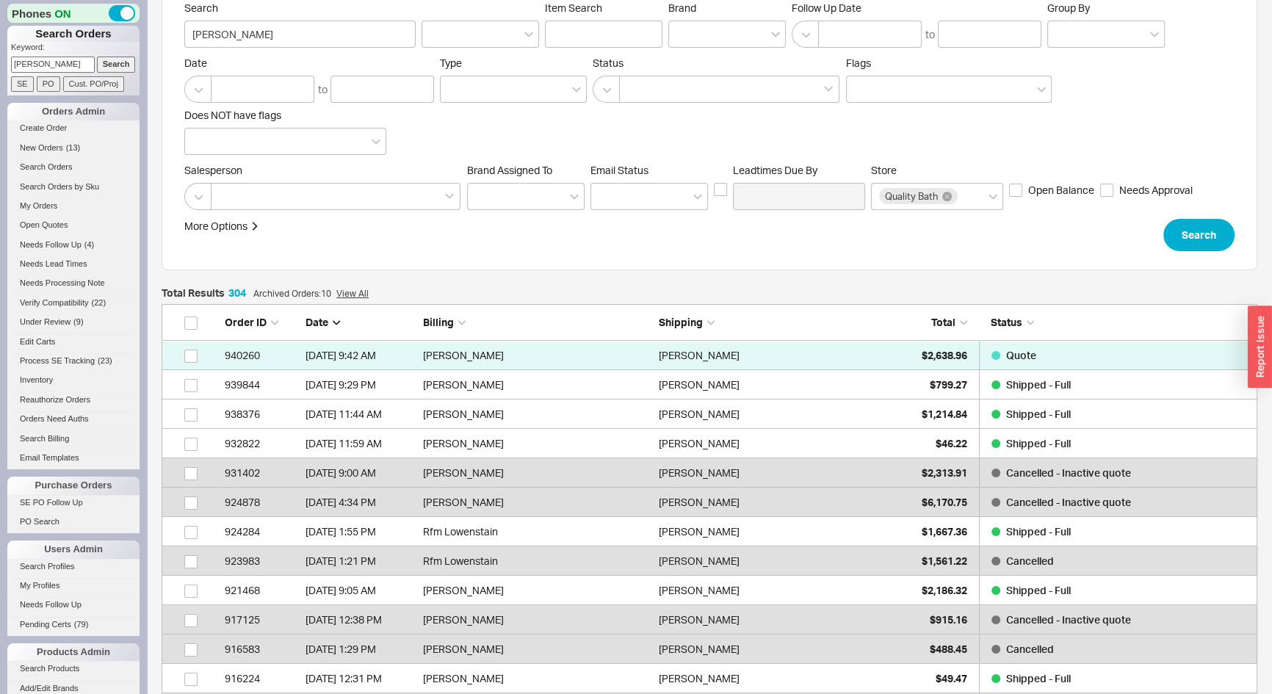
drag, startPoint x: 31, startPoint y: 59, endPoint x: 0, endPoint y: 37, distance: 37.5
click at [0, 53] on div "Phones ON Search Orders Keyword: owens Search SE PO Cust. PO/Proj Orders Admin …" at bounding box center [73, 347] width 147 height 694
type input "939669"
click at [97, 57] on input "Search" at bounding box center [116, 64] width 39 height 15
type input "939669"
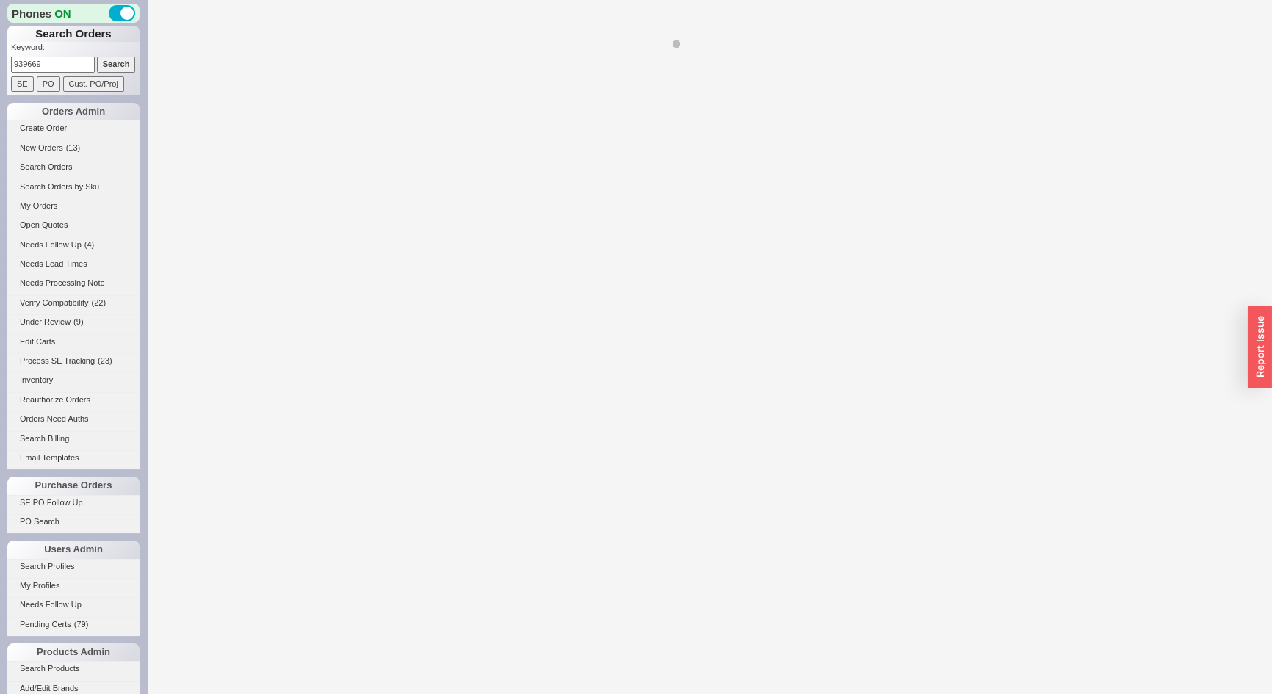
select select "*"
select select "LOW"
select select "3"
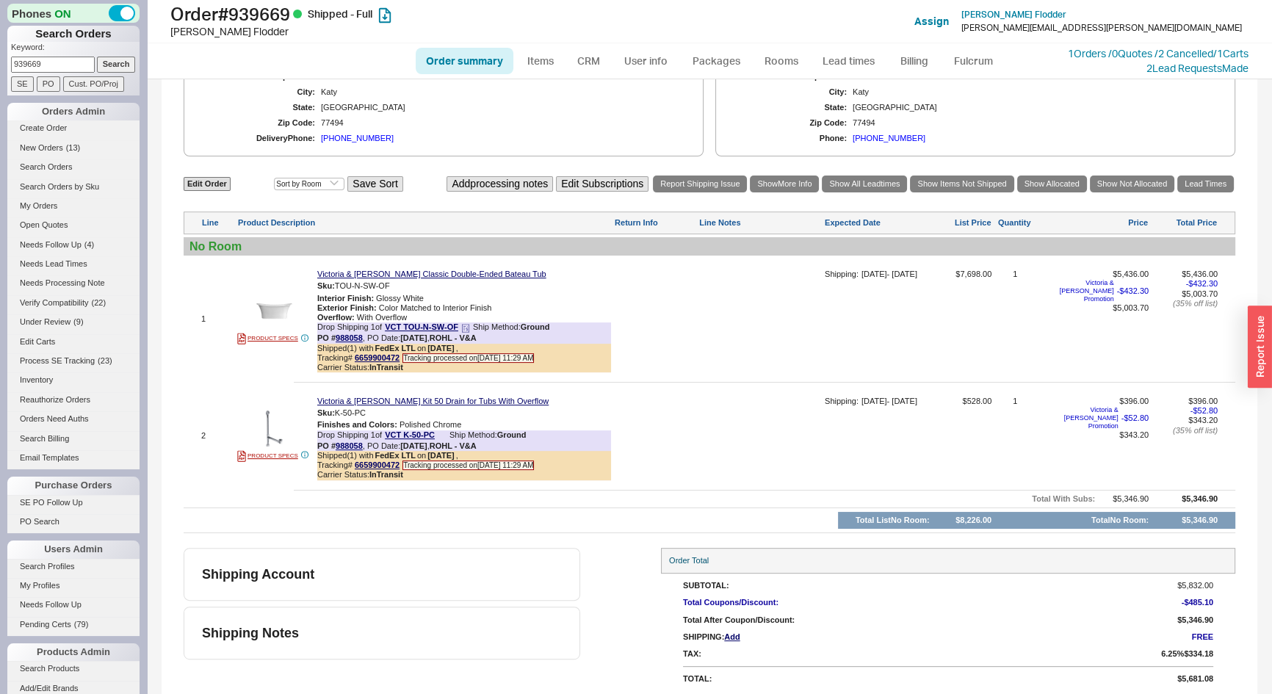
scroll to position [668, 0]
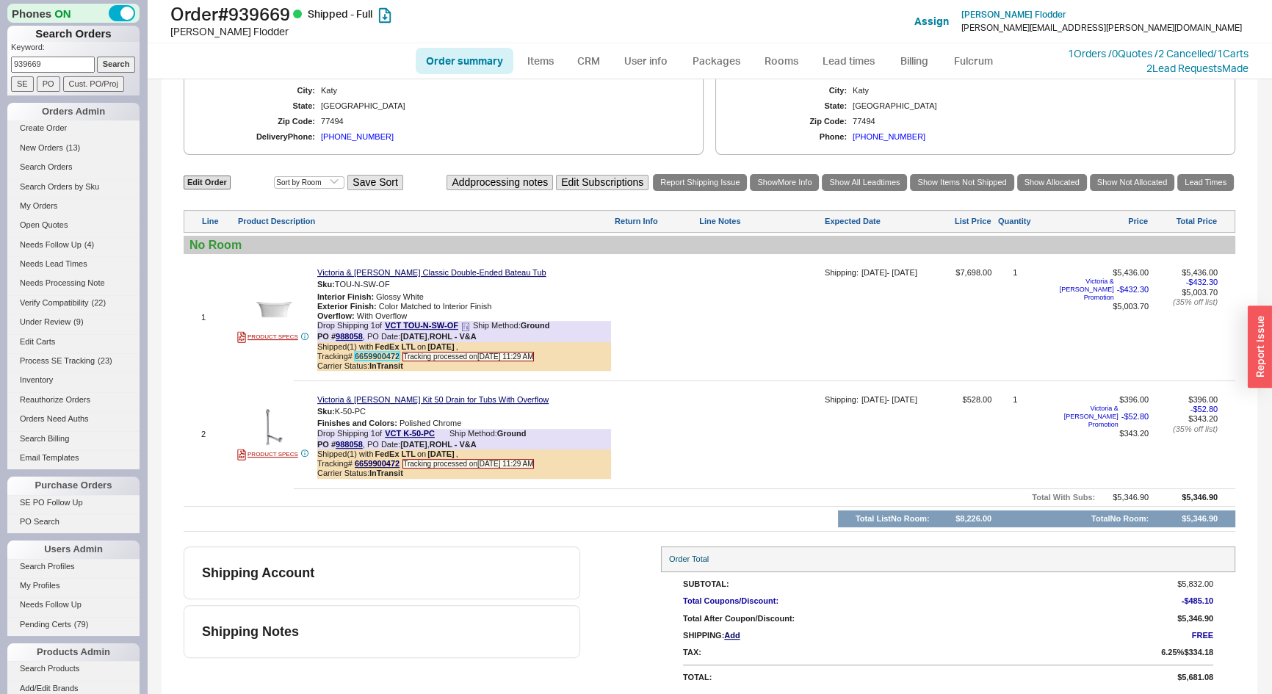
click at [375, 356] on link "6659900472" at bounding box center [377, 356] width 45 height 9
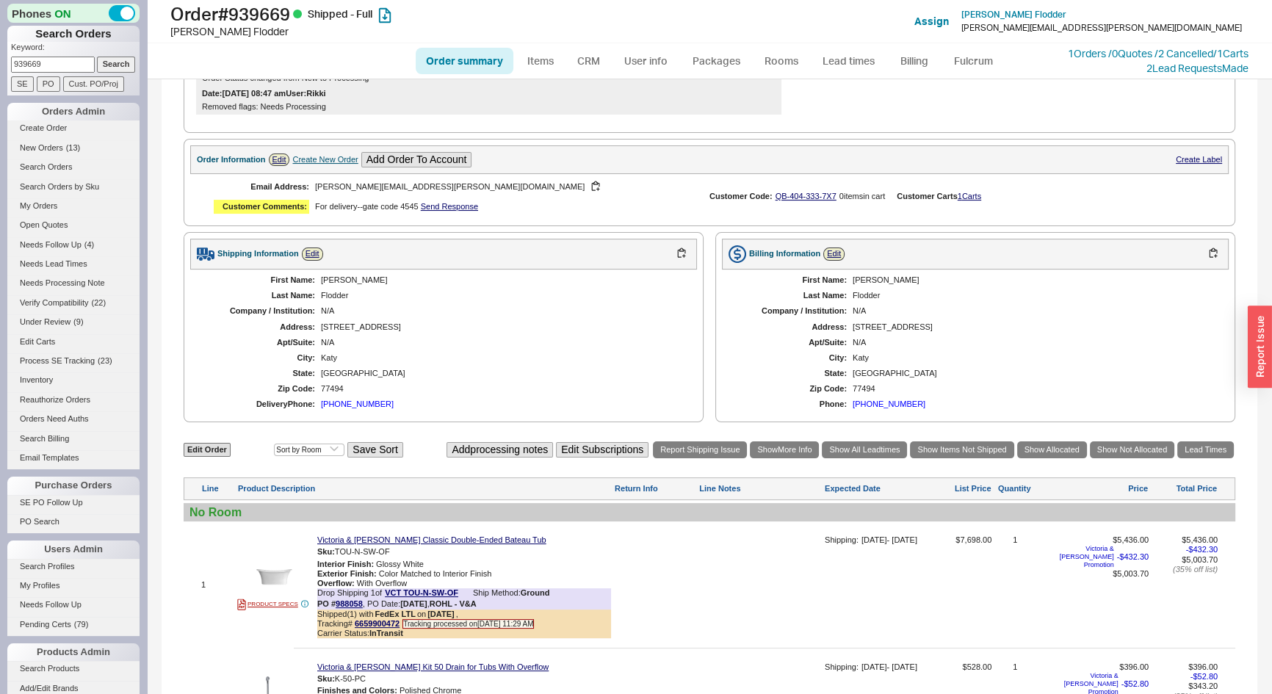
scroll to position [0, 0]
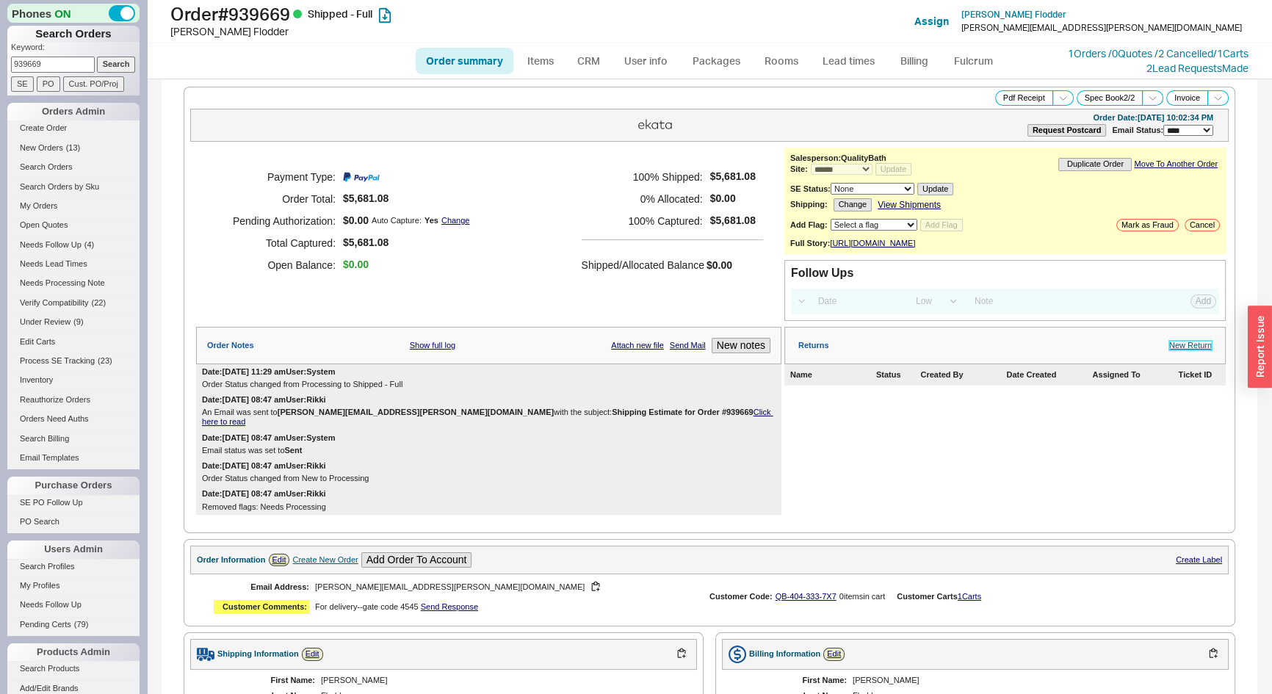
click at [1183, 350] on link "New Return" at bounding box center [1190, 346] width 43 height 10
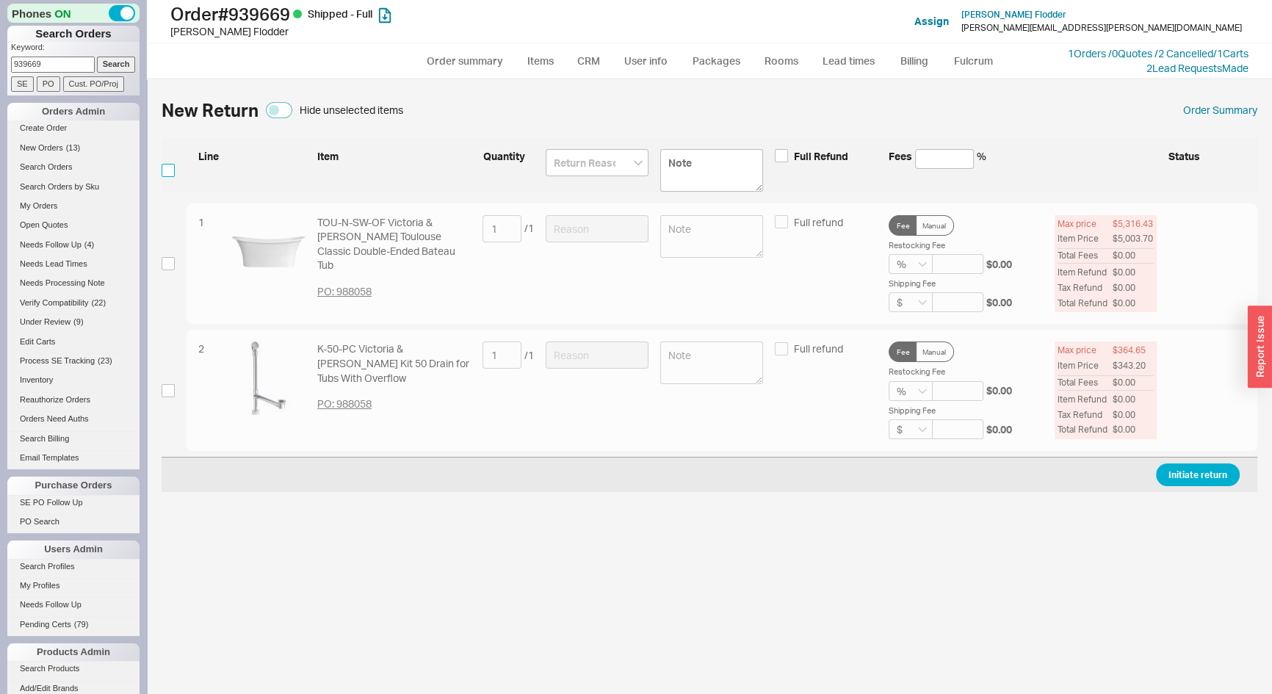
click at [168, 170] on input "checkbox" at bounding box center [168, 170] width 13 height 13
checkbox input "true"
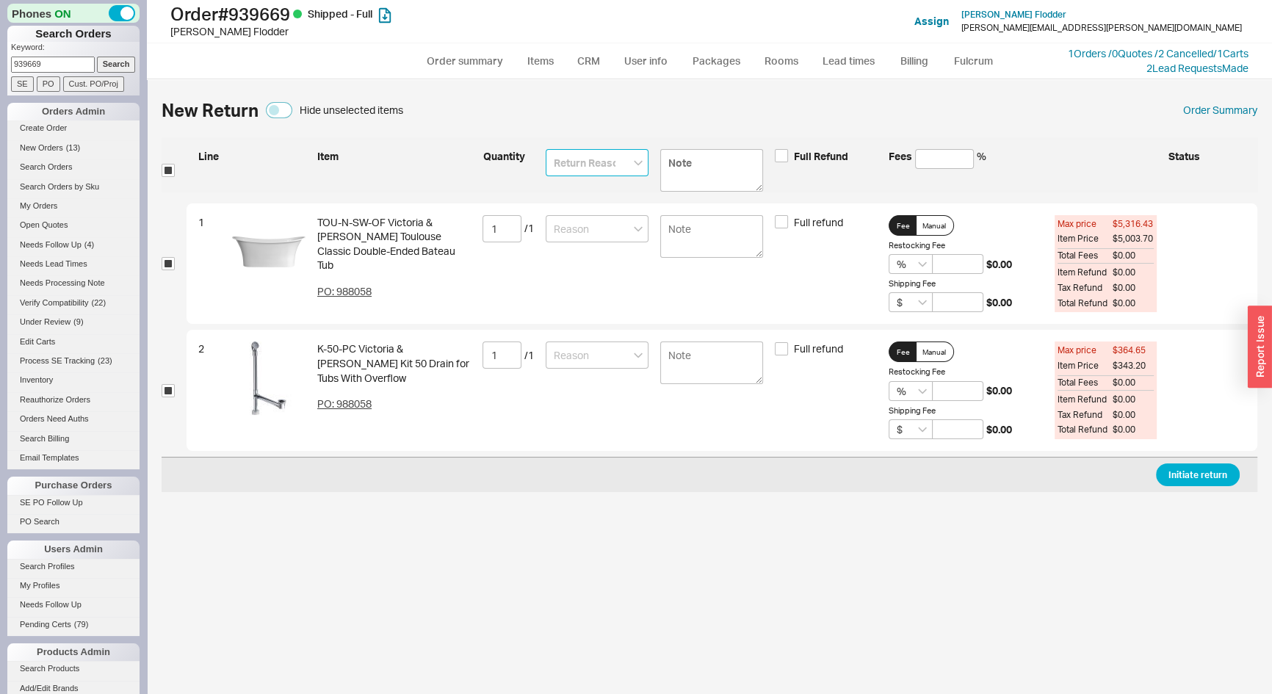
click at [605, 156] on input at bounding box center [597, 162] width 103 height 27
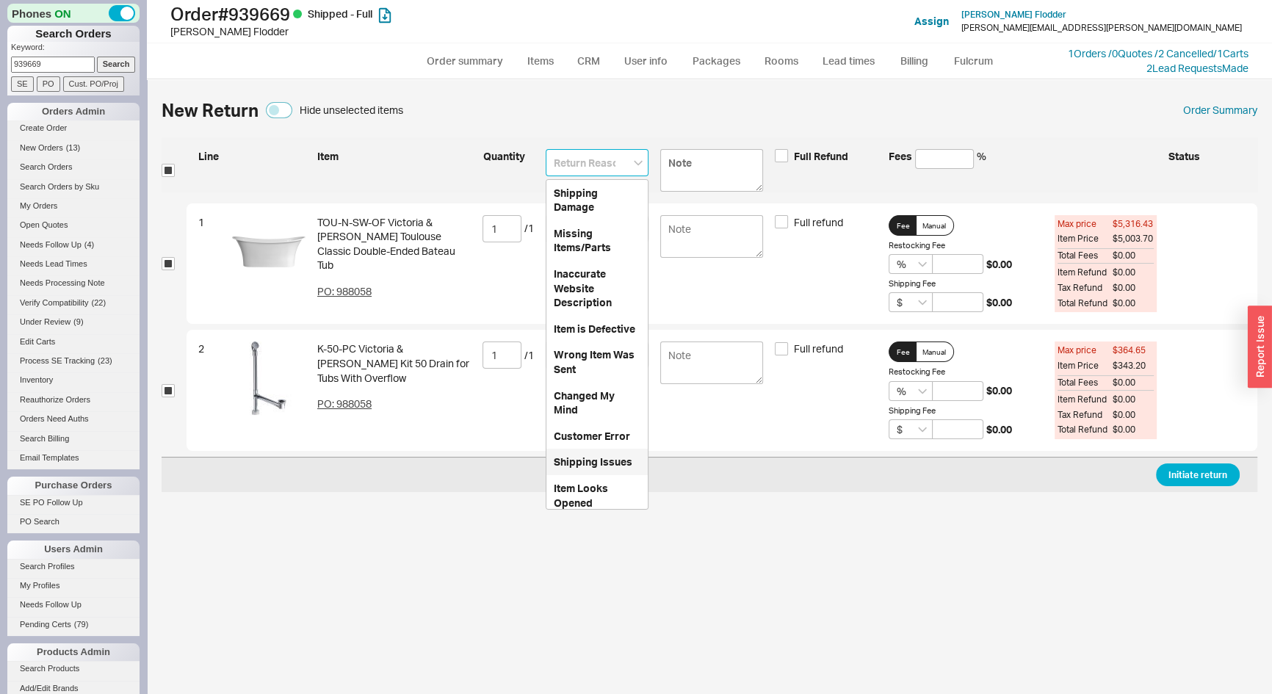
click at [558, 475] on div "Shipping Issues" at bounding box center [597, 462] width 101 height 26
type input "Shipping Issues"
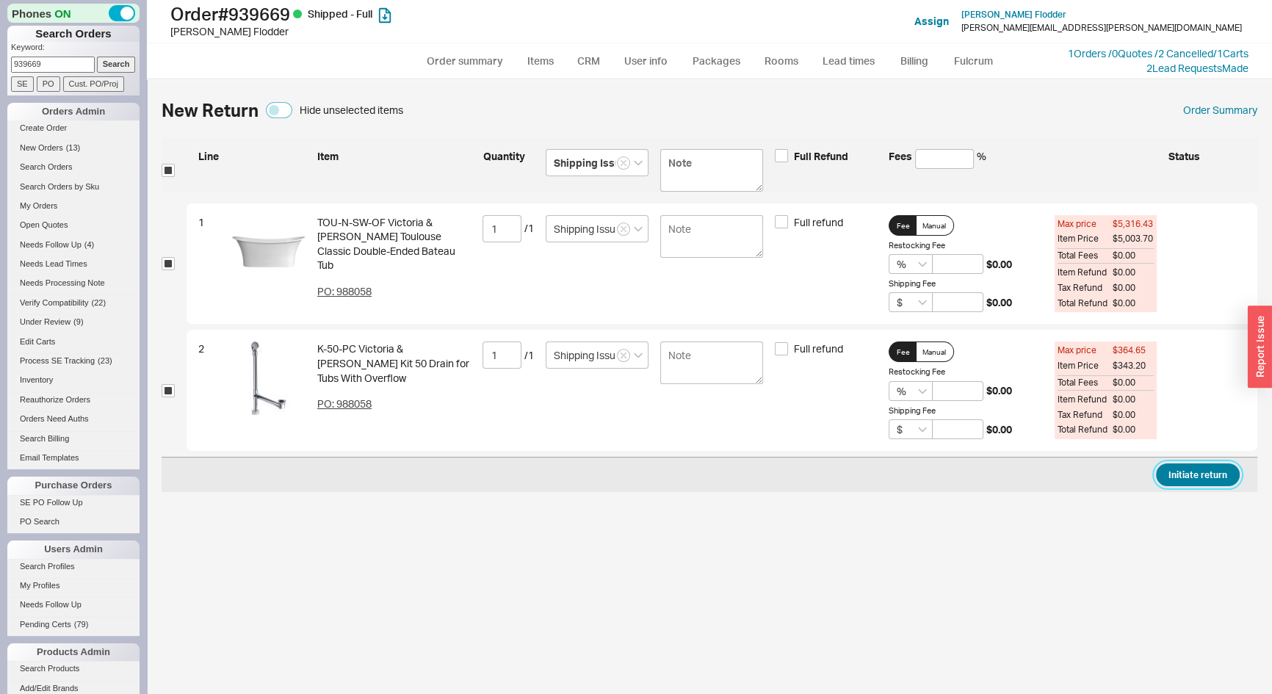
click at [1226, 473] on button "Initiate return" at bounding box center [1198, 475] width 84 height 23
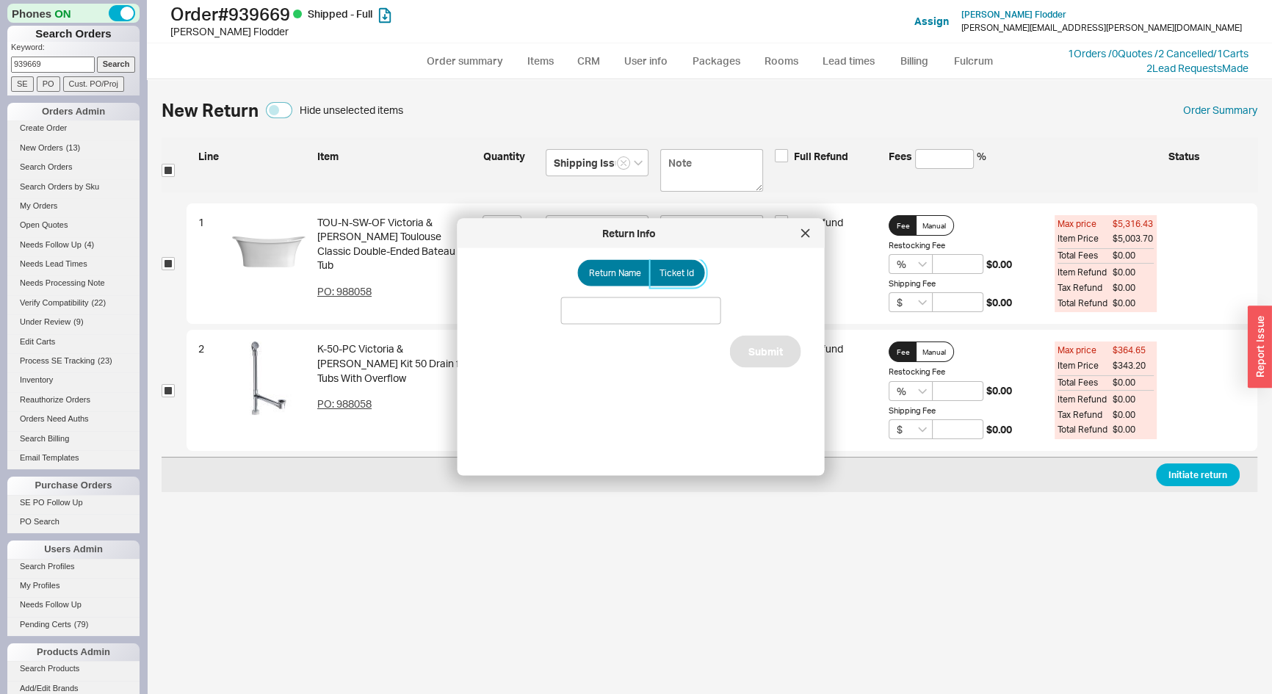
click at [668, 276] on span "Ticket Id" at bounding box center [677, 273] width 35 height 12
click at [0, 0] on input "Ticket Id" at bounding box center [0, 0] width 0 height 0
click at [667, 305] on input at bounding box center [641, 311] width 160 height 27
type input "188156"
click at [773, 376] on button "Submit" at bounding box center [765, 369] width 71 height 32
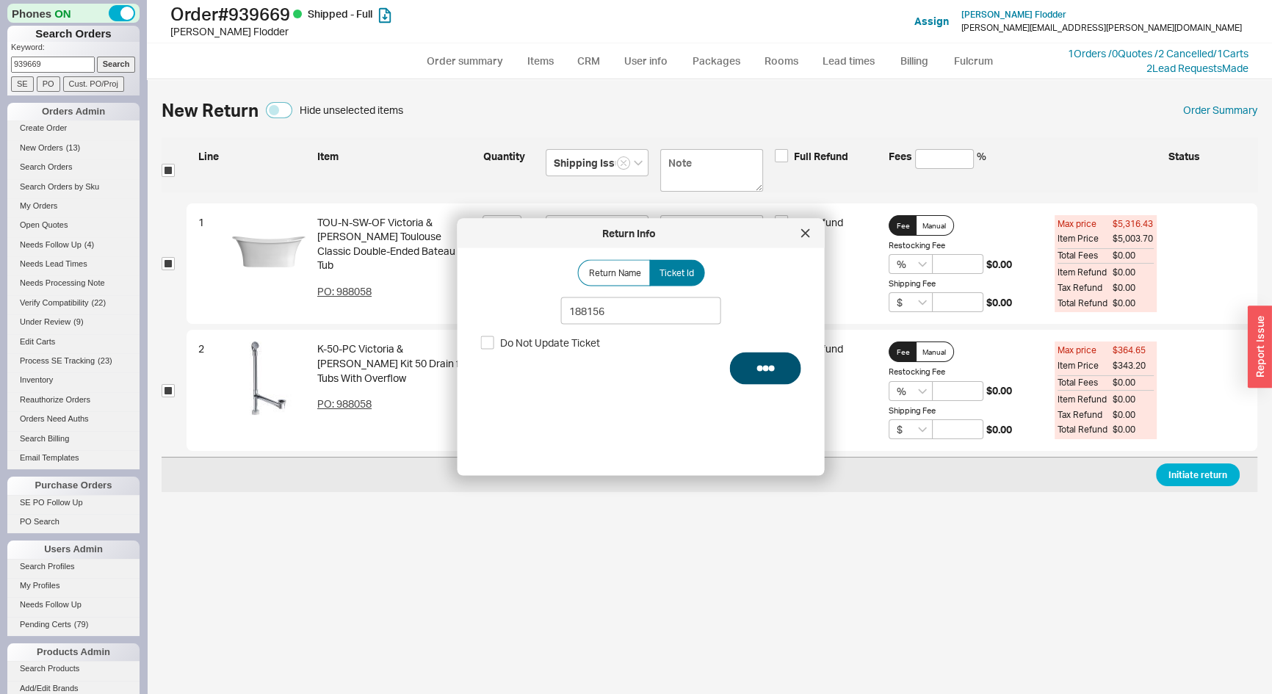
select select "*"
select select "LOW"
select select "3"
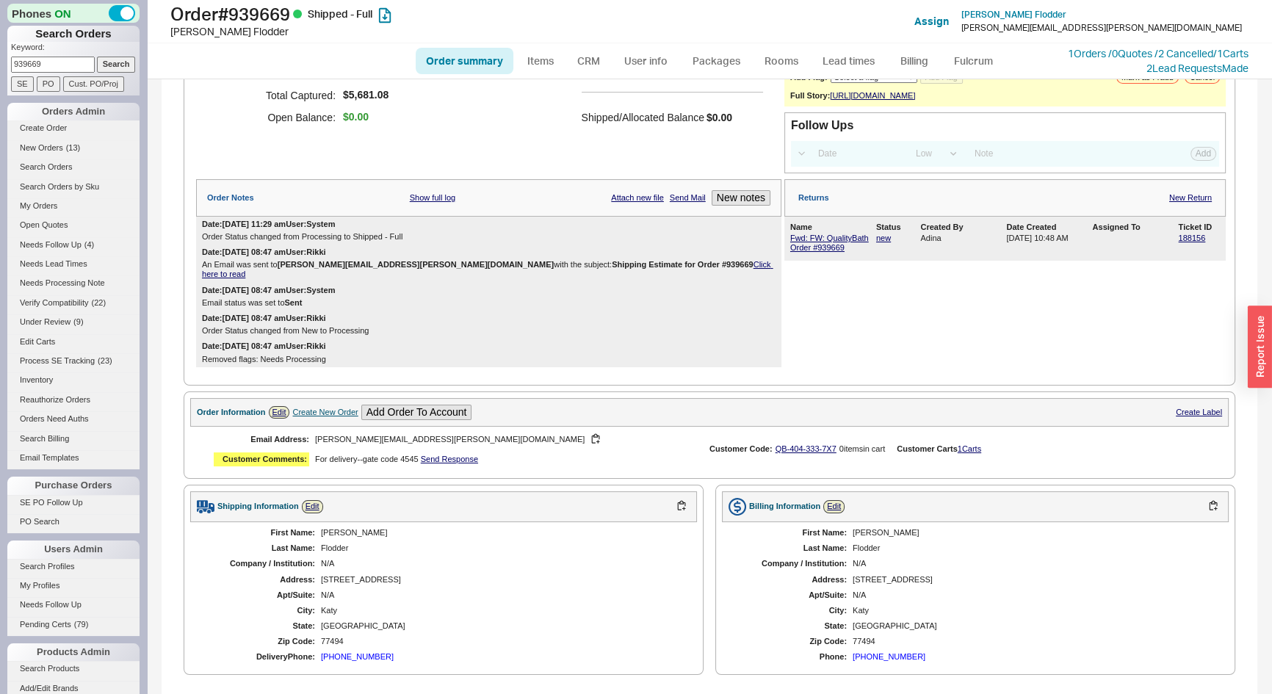
scroll to position [333, 0]
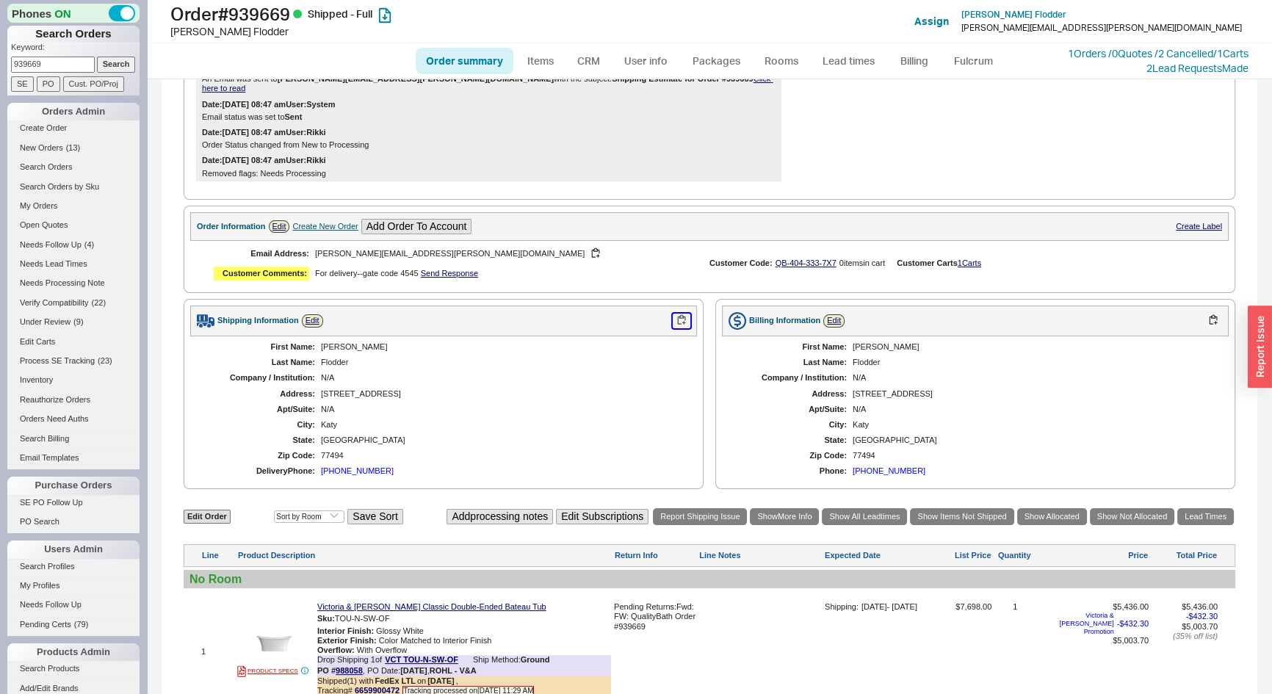
drag, startPoint x: 675, startPoint y: 320, endPoint x: 697, endPoint y: 330, distance: 24.3
click at [675, 320] on button "button" at bounding box center [682, 321] width 18 height 14
drag, startPoint x: 419, startPoint y: 250, endPoint x: 696, endPoint y: 359, distance: 297.5
click at [587, 250] on button "button" at bounding box center [596, 254] width 18 height 14
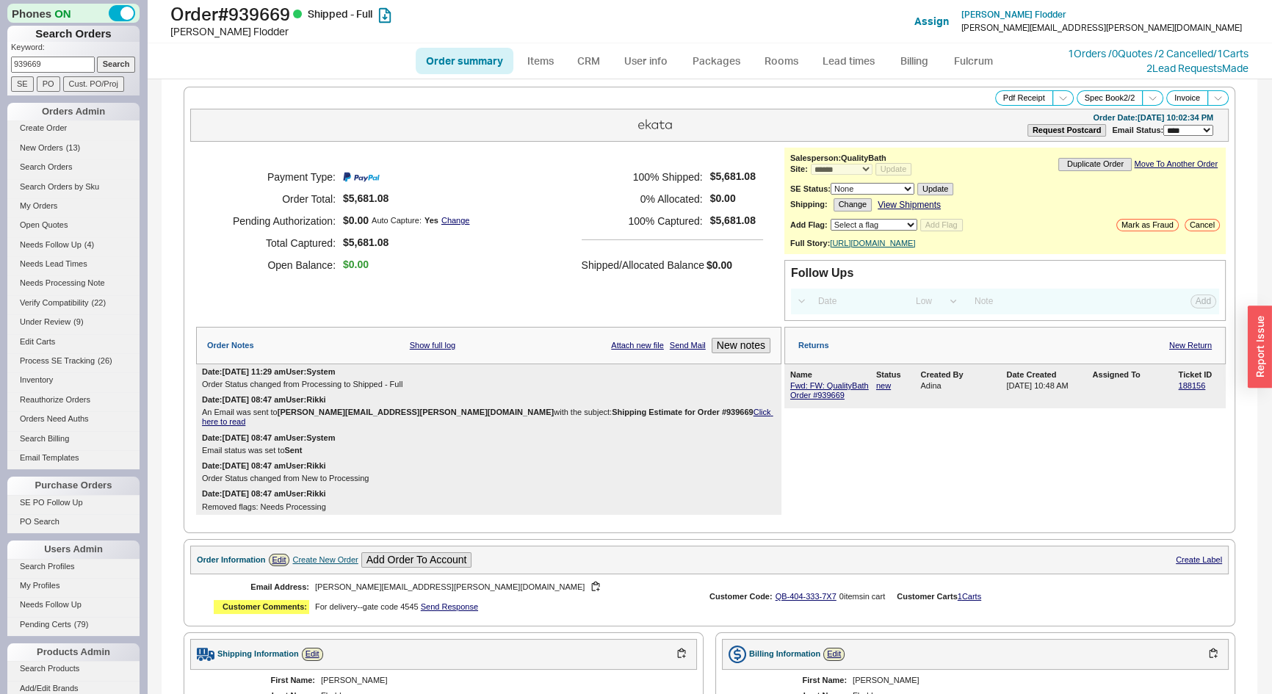
scroll to position [0, 0]
click at [1182, 390] on link "188156" at bounding box center [1191, 385] width 27 height 9
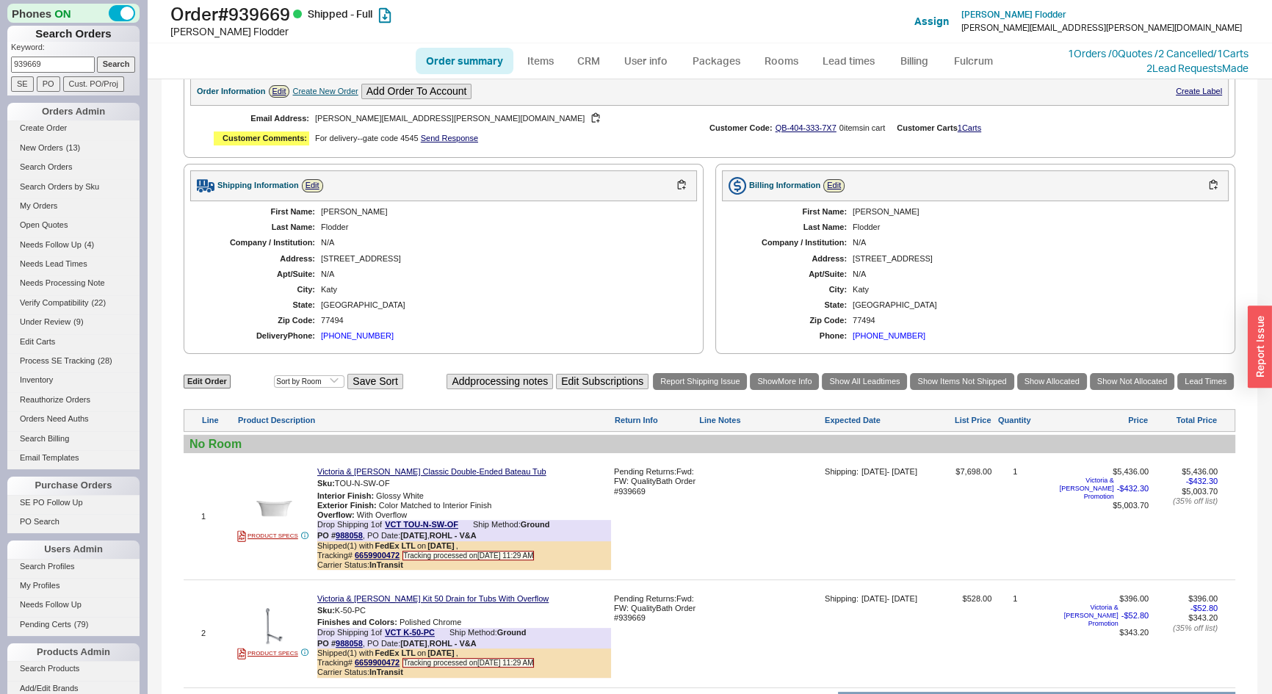
scroll to position [534, 0]
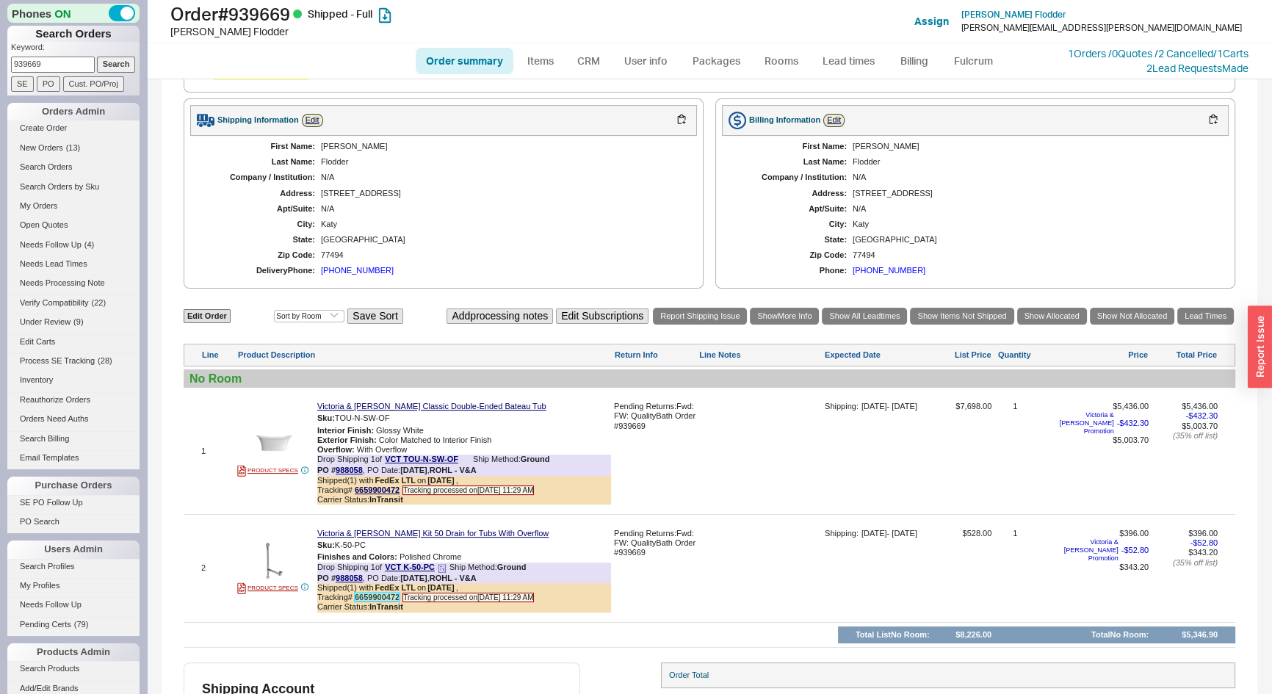
click at [391, 595] on link "6659900472" at bounding box center [377, 597] width 45 height 9
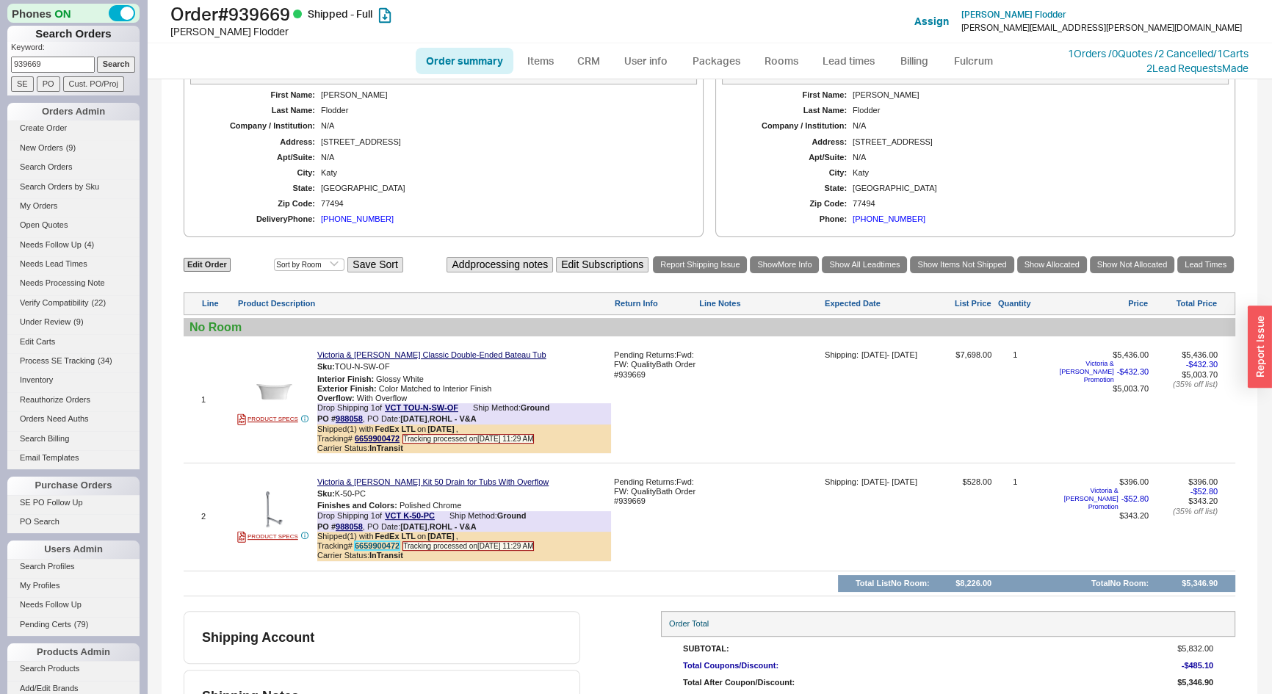
scroll to position [650, 0]
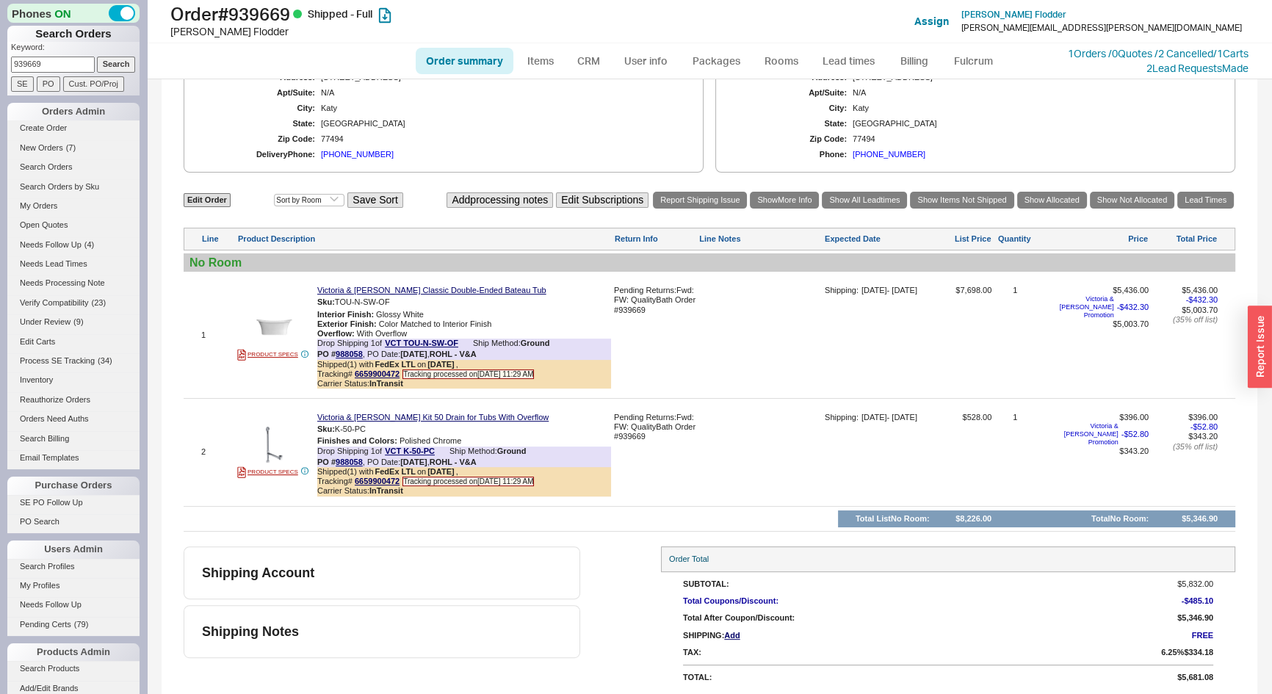
drag, startPoint x: 10, startPoint y: 67, endPoint x: 0, endPoint y: 72, distance: 10.8
click at [0, 72] on div "Phones ON Search Orders Keyword: 939669 Search SE PO Cust. PO/Proj Orders Admin…" at bounding box center [73, 347] width 147 height 694
type input "987384"
click at [97, 57] on input "Search" at bounding box center [116, 64] width 39 height 15
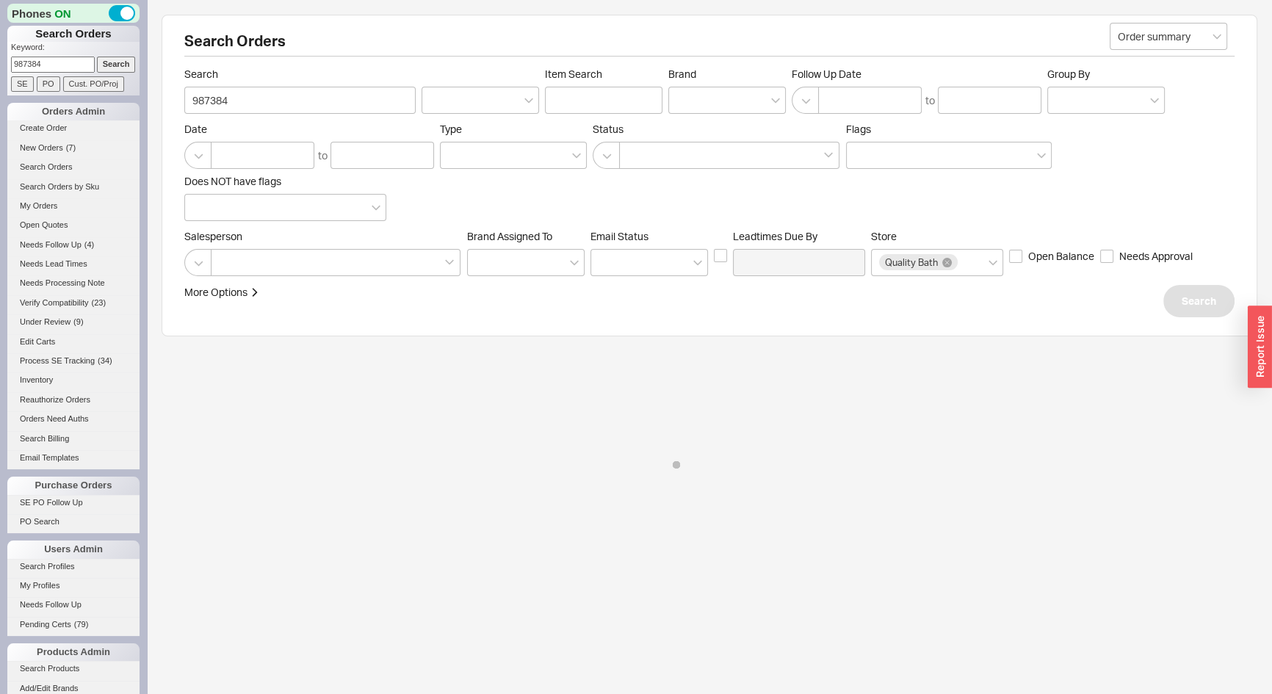
select select "*"
select select "LOW"
select select "3"
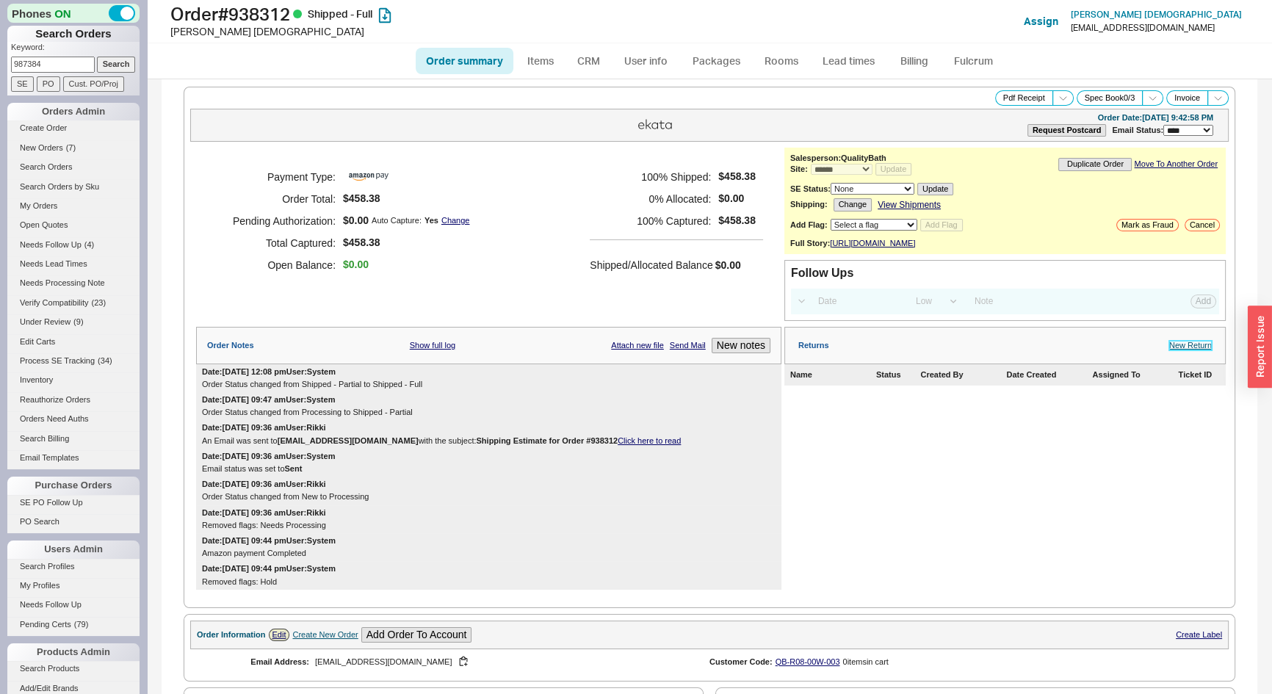
click at [1190, 350] on link "New Return" at bounding box center [1190, 346] width 43 height 10
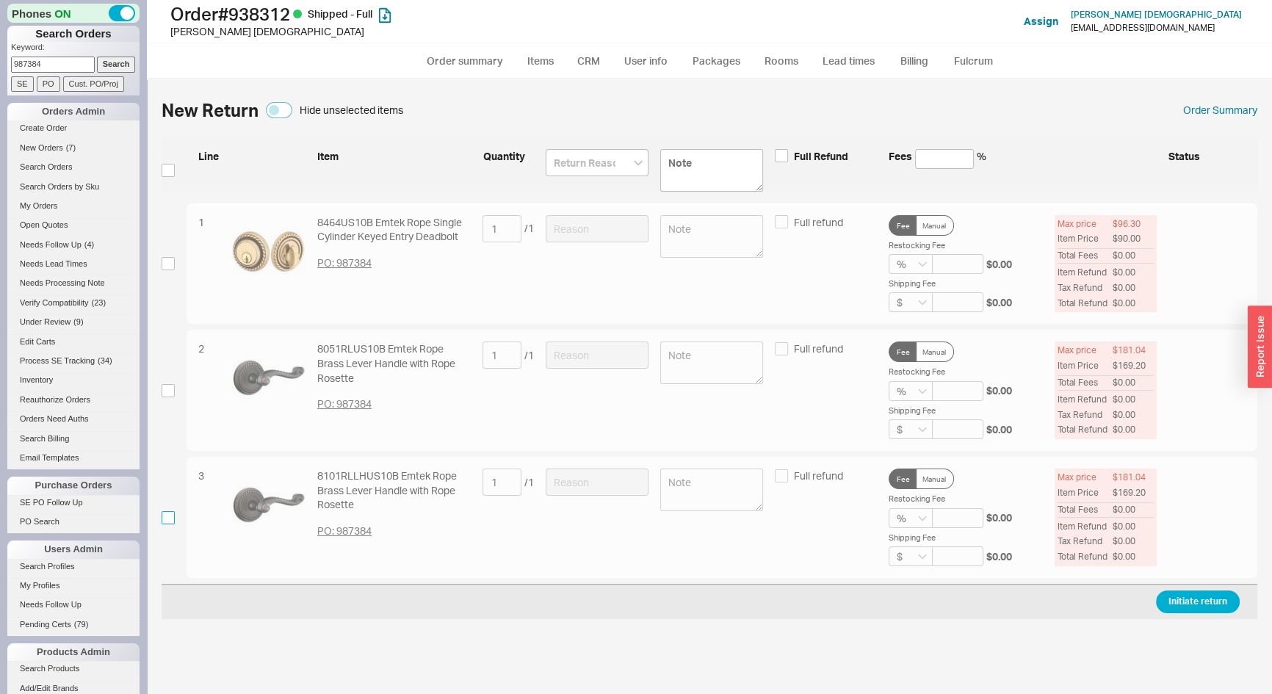
click at [167, 521] on input "checkbox" at bounding box center [168, 517] width 13 height 13
checkbox input "true"
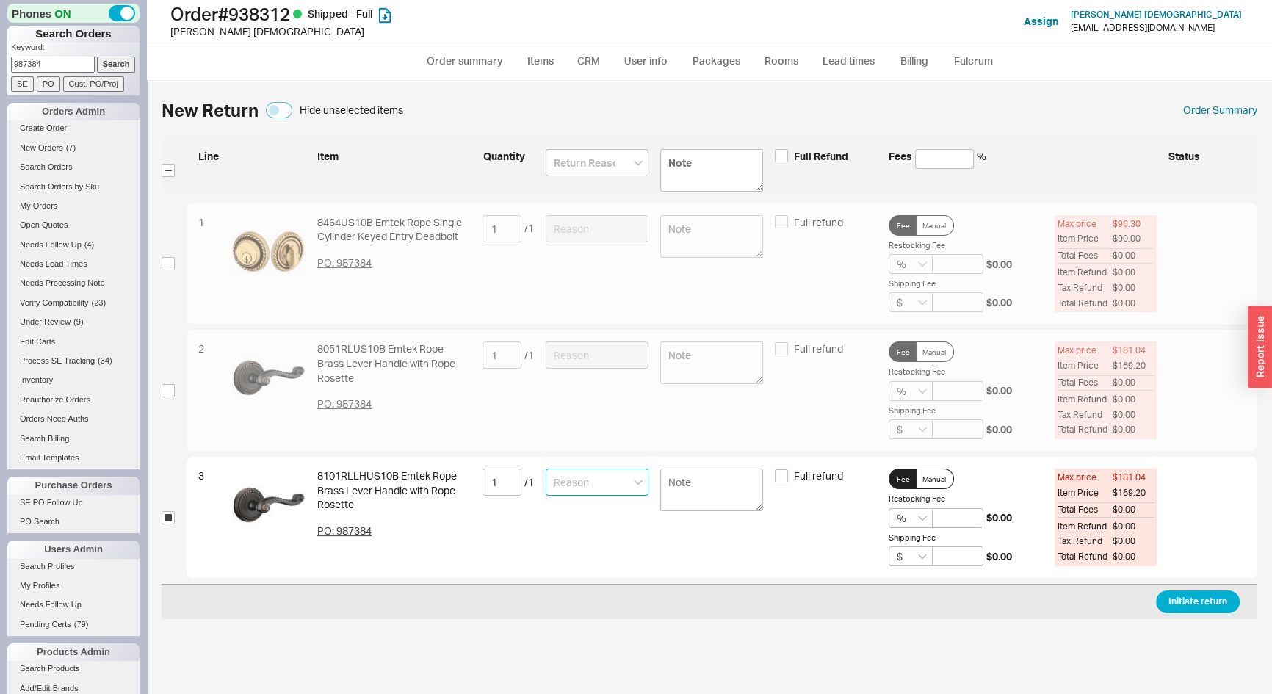
click at [575, 477] on input at bounding box center [597, 482] width 103 height 27
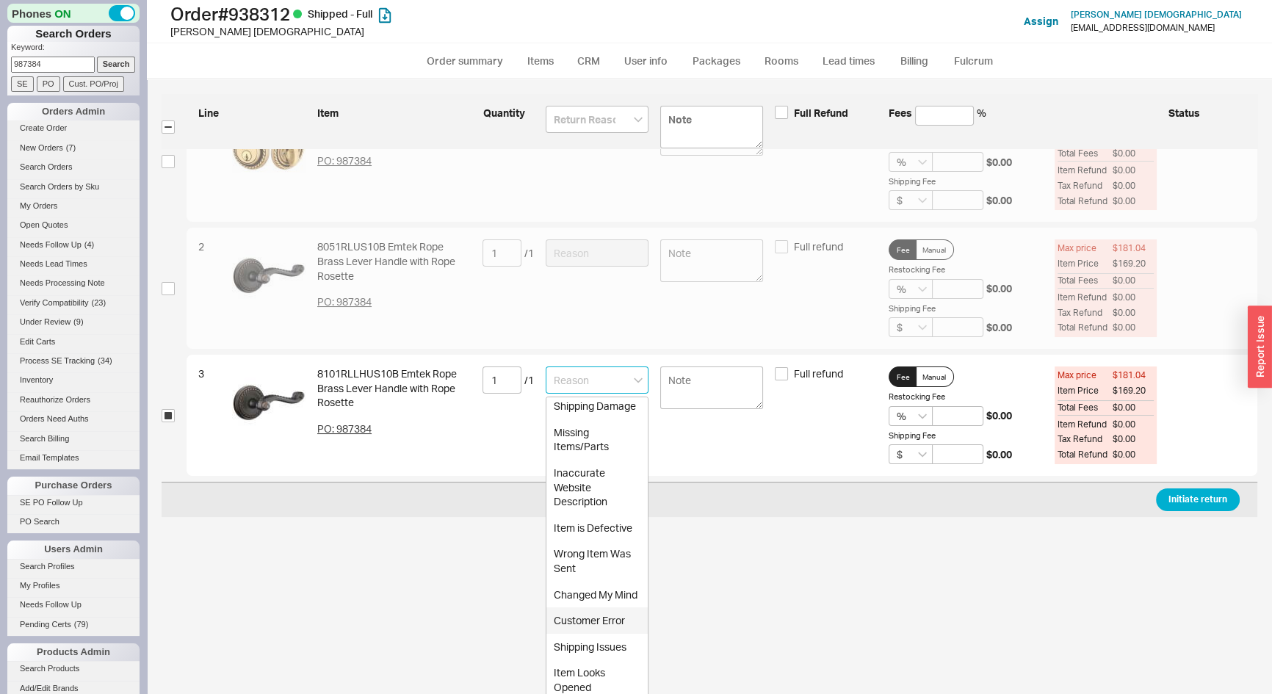
scroll to position [134, 0]
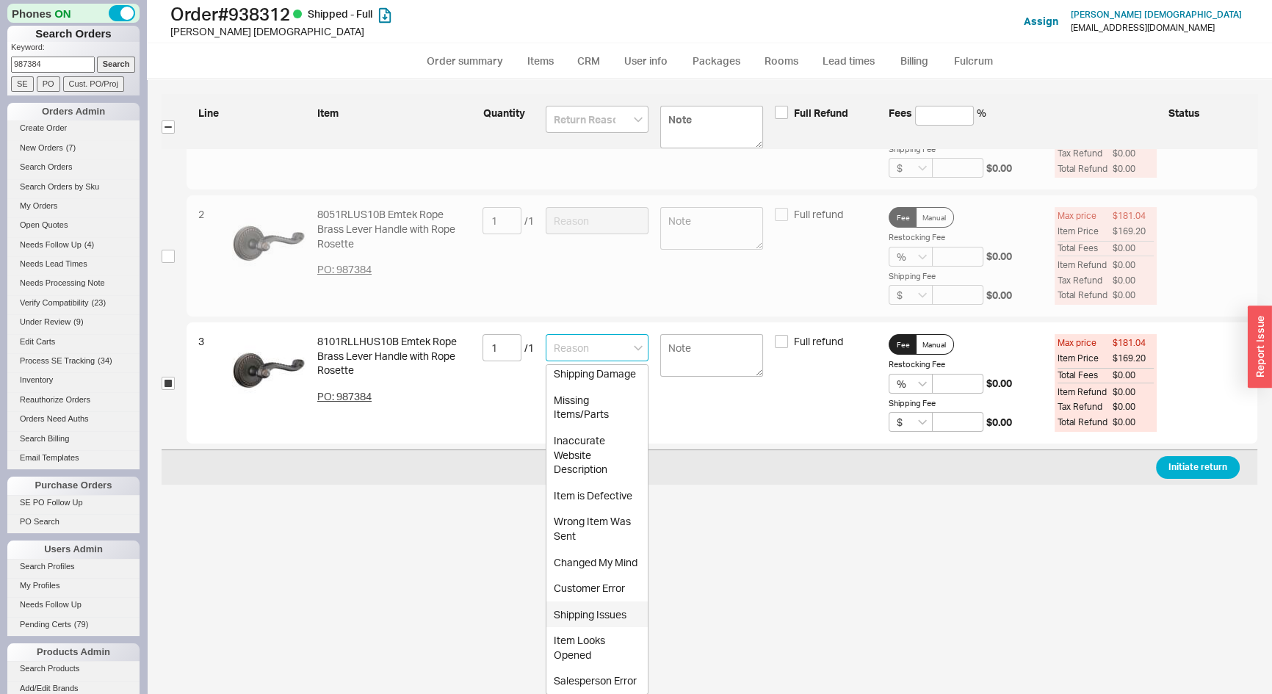
click at [580, 604] on div "Shipping Issues" at bounding box center [597, 615] width 101 height 26
type input "Shipping Issues"
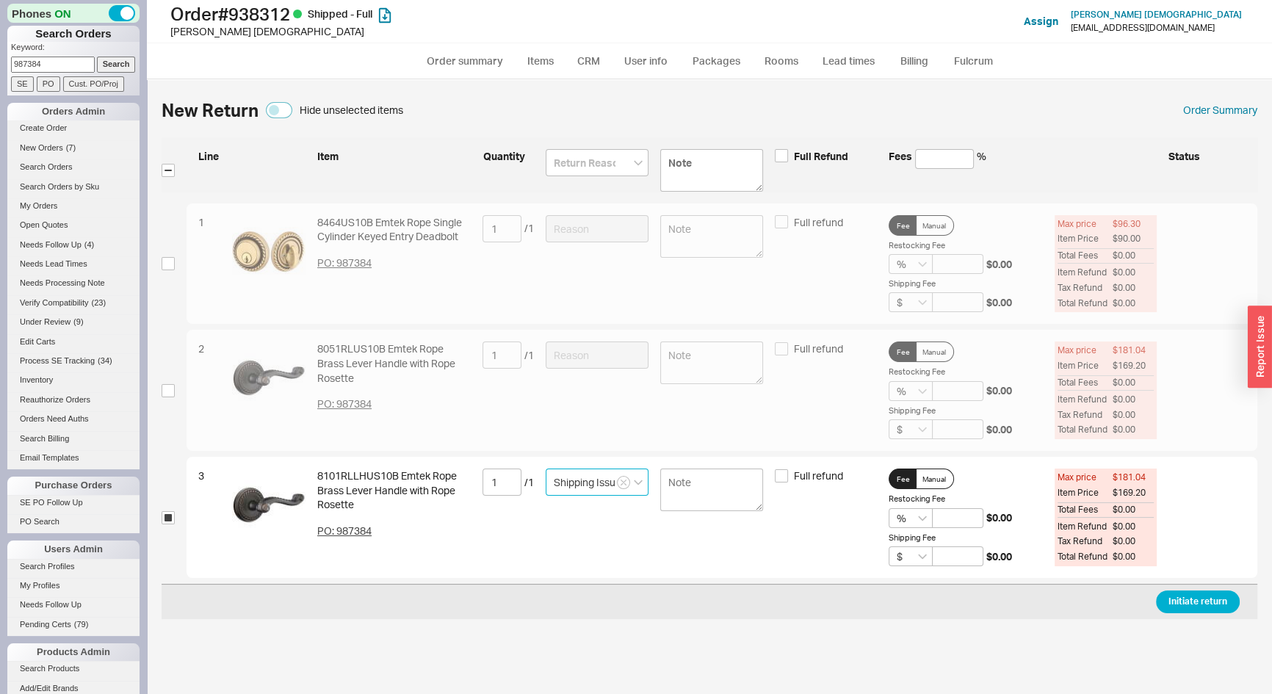
scroll to position [0, 0]
click at [1227, 601] on button "Initiate return" at bounding box center [1198, 602] width 84 height 23
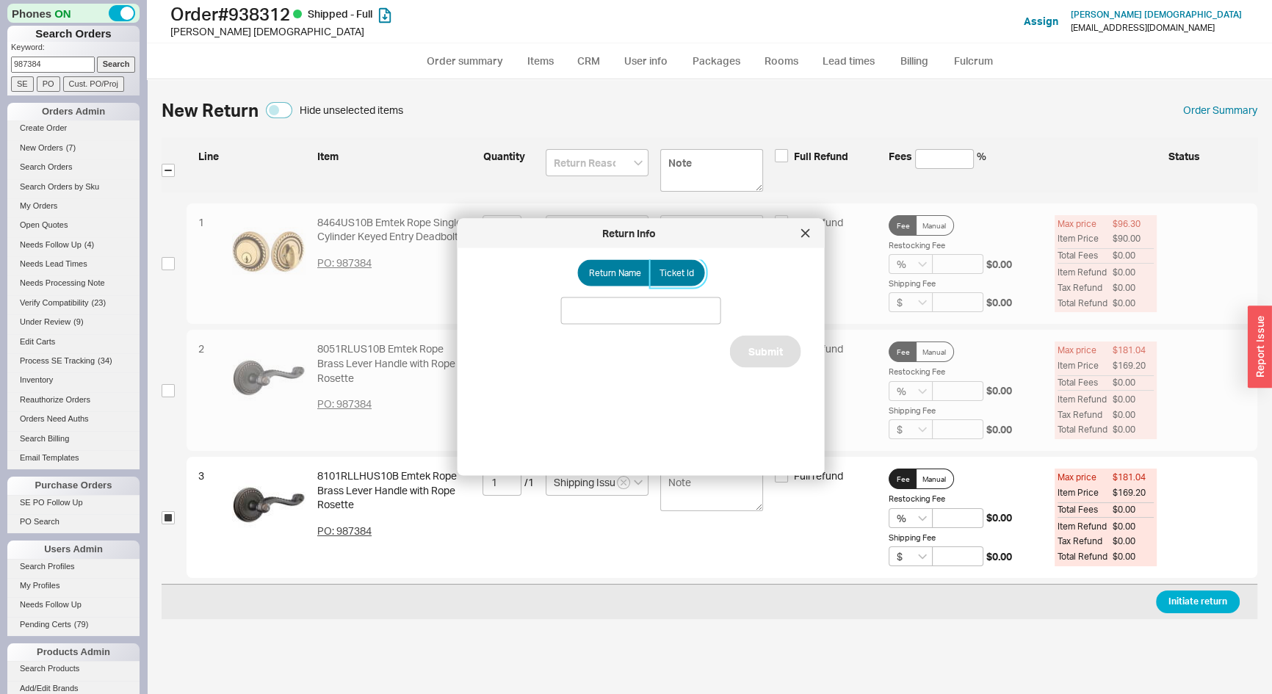
click at [664, 272] on span "Ticket Id" at bounding box center [677, 273] width 35 height 12
click at [0, 0] on input "Ticket Id" at bounding box center [0, 0] width 0 height 0
click at [697, 312] on input at bounding box center [641, 311] width 160 height 27
type input "188160"
click at [765, 373] on button "Submit" at bounding box center [765, 369] width 71 height 32
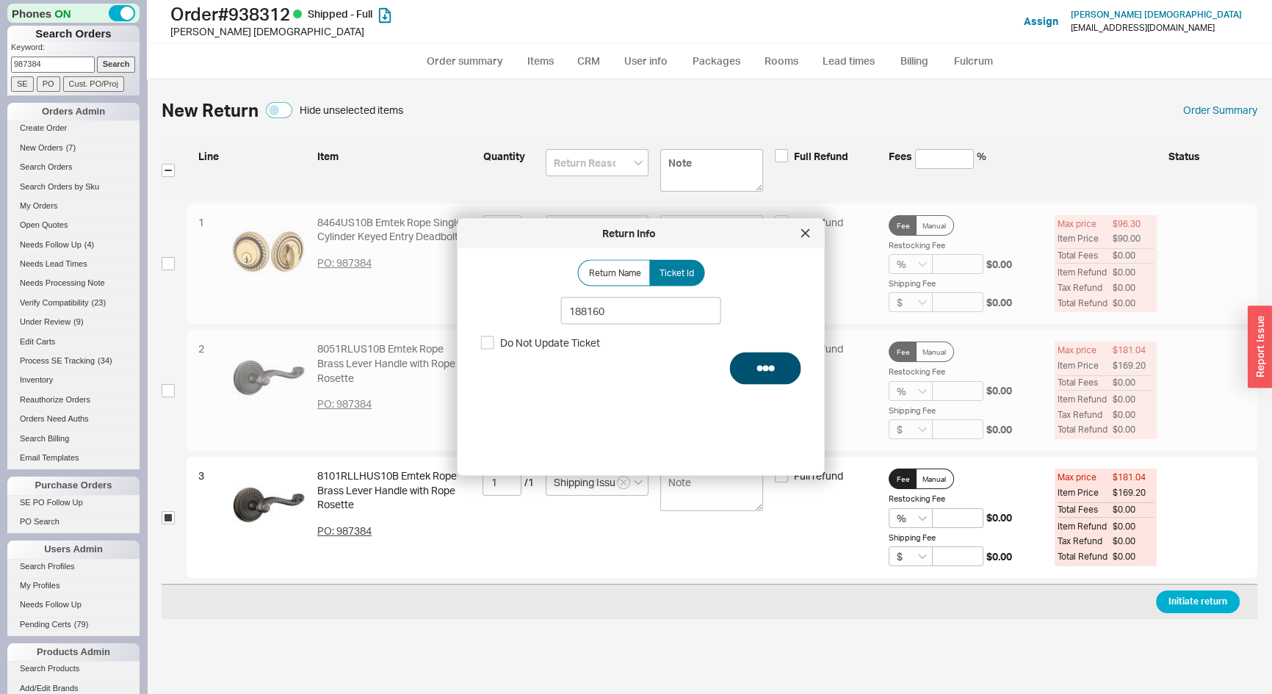
select select "*"
select select "LOW"
select select "3"
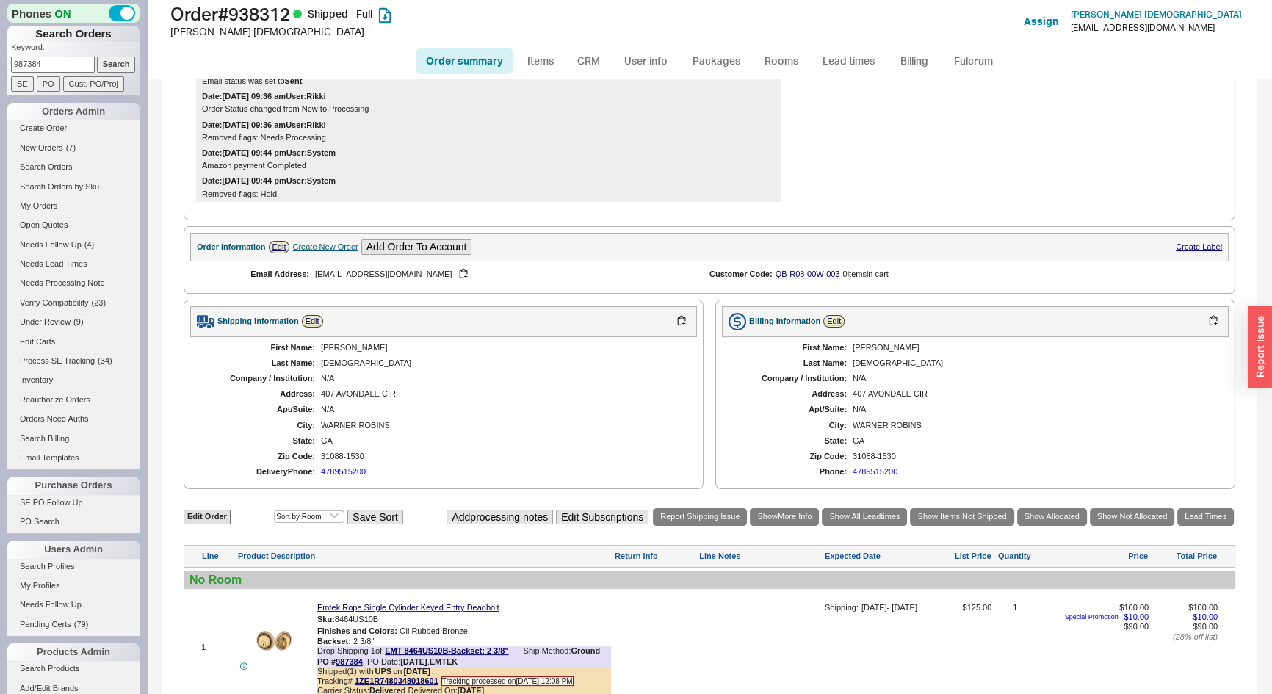
scroll to position [133, 0]
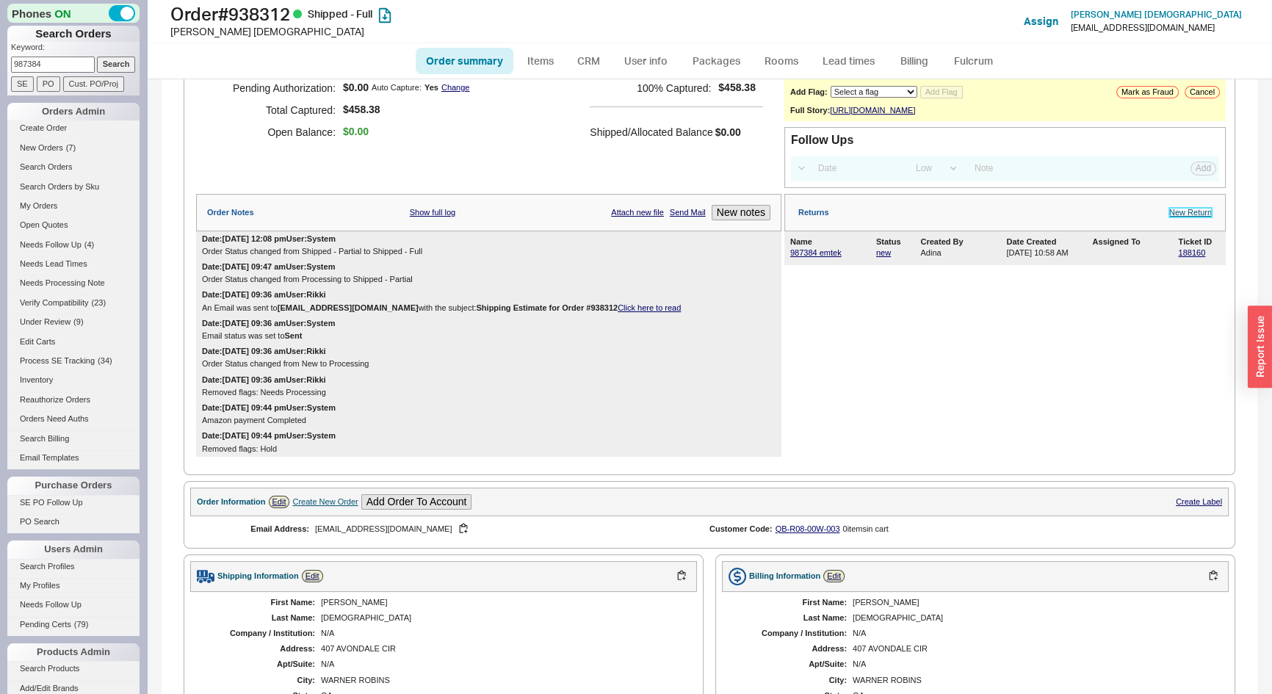
click at [1187, 217] on link "New Return" at bounding box center [1190, 213] width 43 height 10
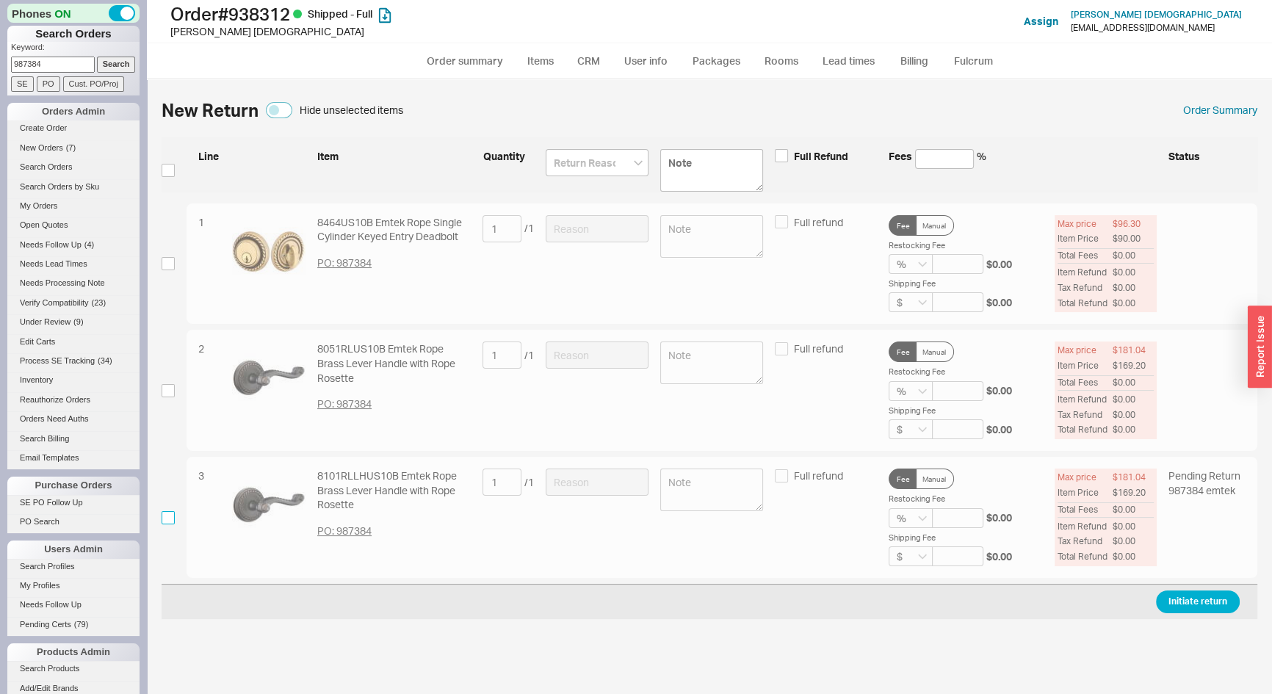
click at [165, 518] on input "checkbox" at bounding box center [168, 517] width 13 height 13
checkbox input "true"
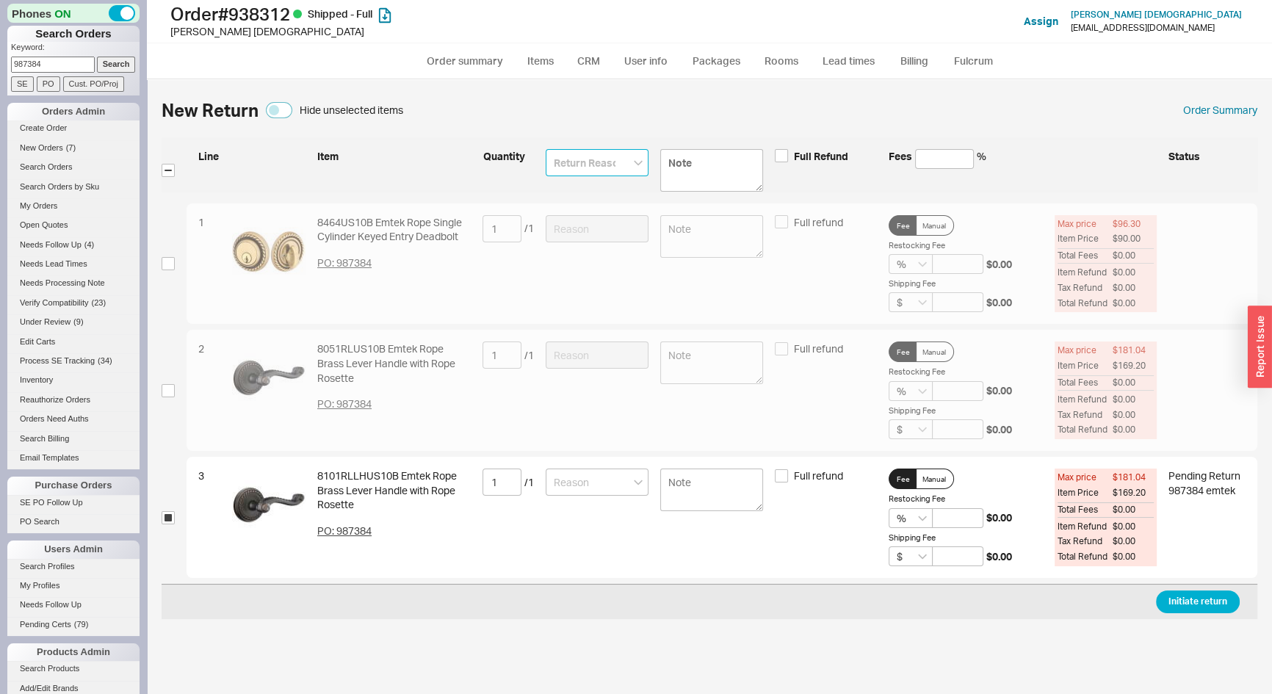
click at [577, 167] on input at bounding box center [597, 162] width 103 height 27
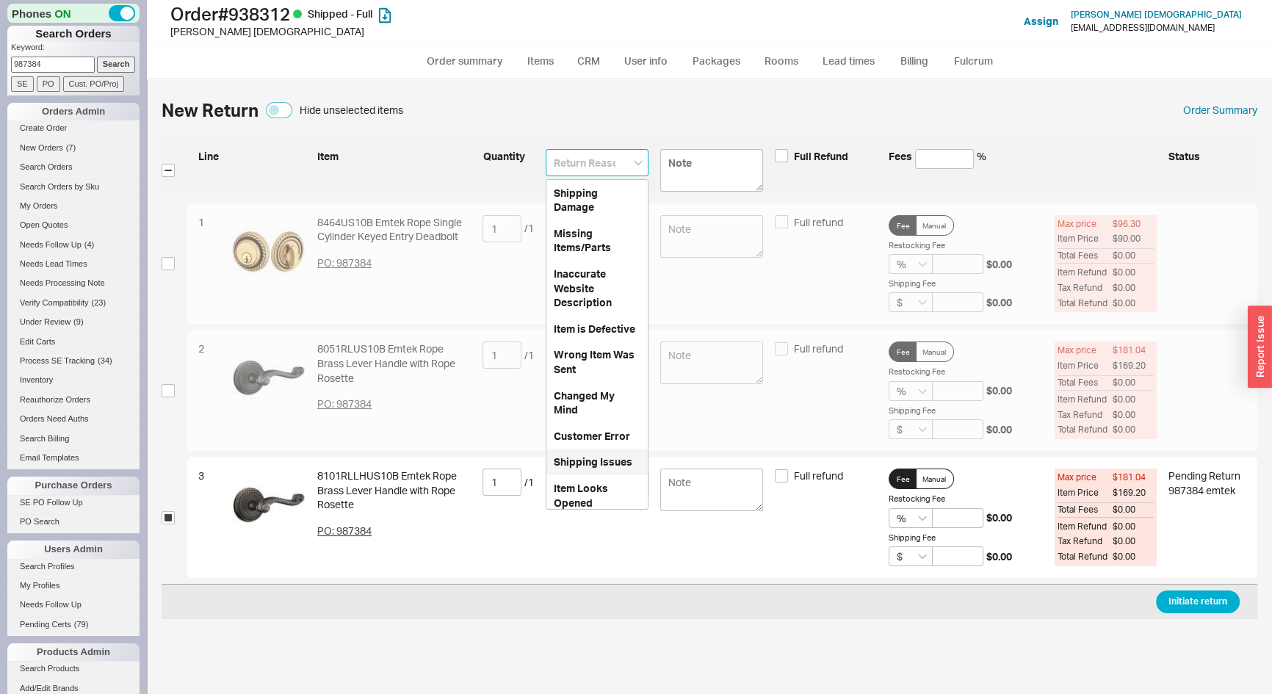
click at [585, 469] on div "Shipping Issues" at bounding box center [597, 462] width 101 height 26
type input "Shipping Issues"
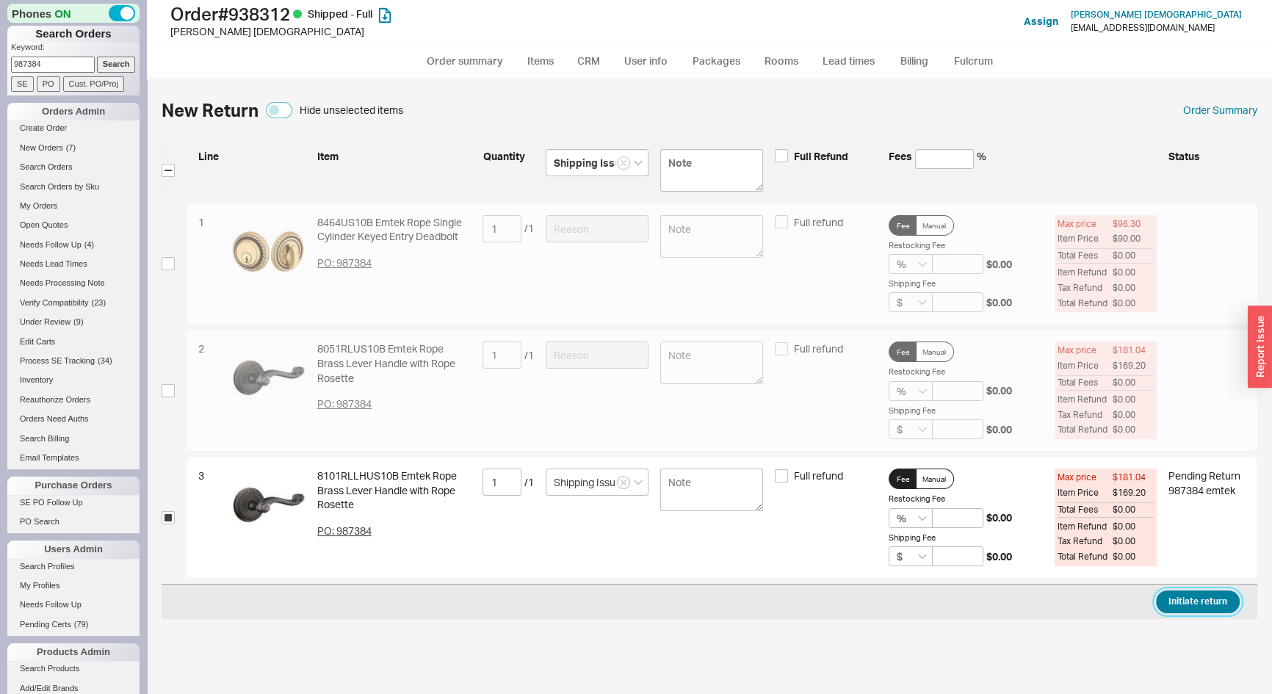
click at [1223, 599] on button "Initiate return" at bounding box center [1198, 602] width 84 height 23
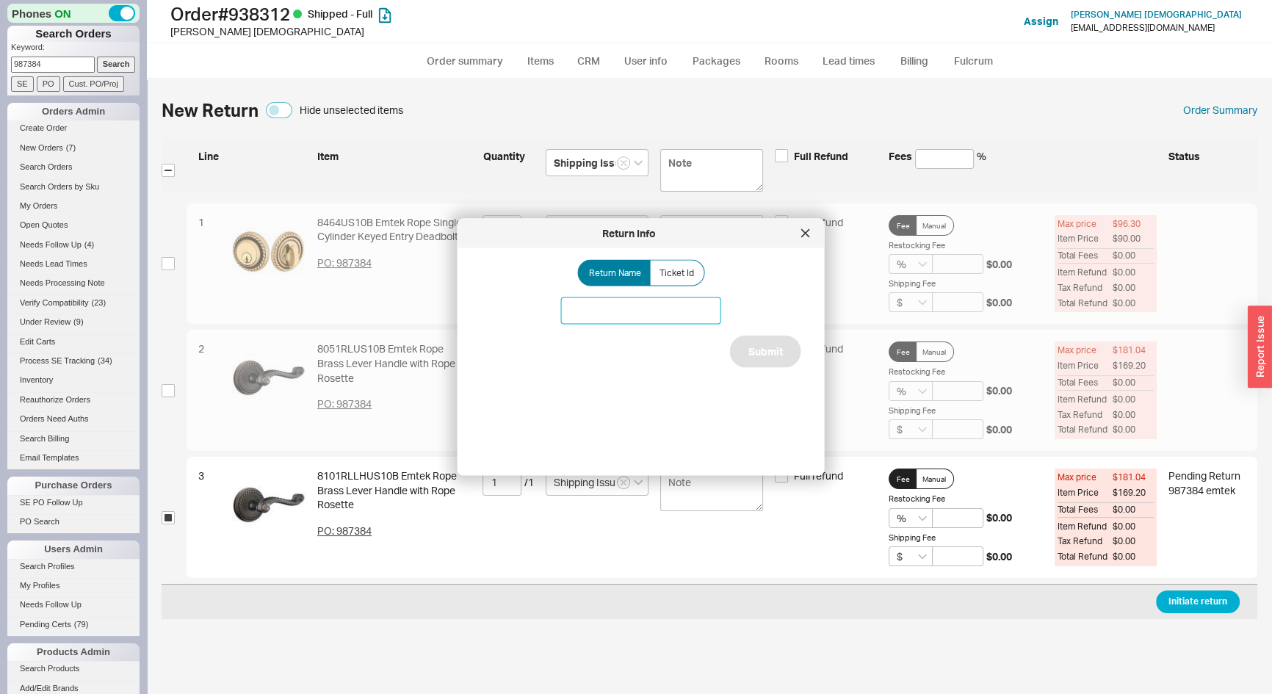
click at [638, 320] on input at bounding box center [641, 311] width 160 height 27
type input "Emtek Handle"
click at [748, 351] on button "Submit" at bounding box center [765, 352] width 71 height 32
select select "*"
select select "LOW"
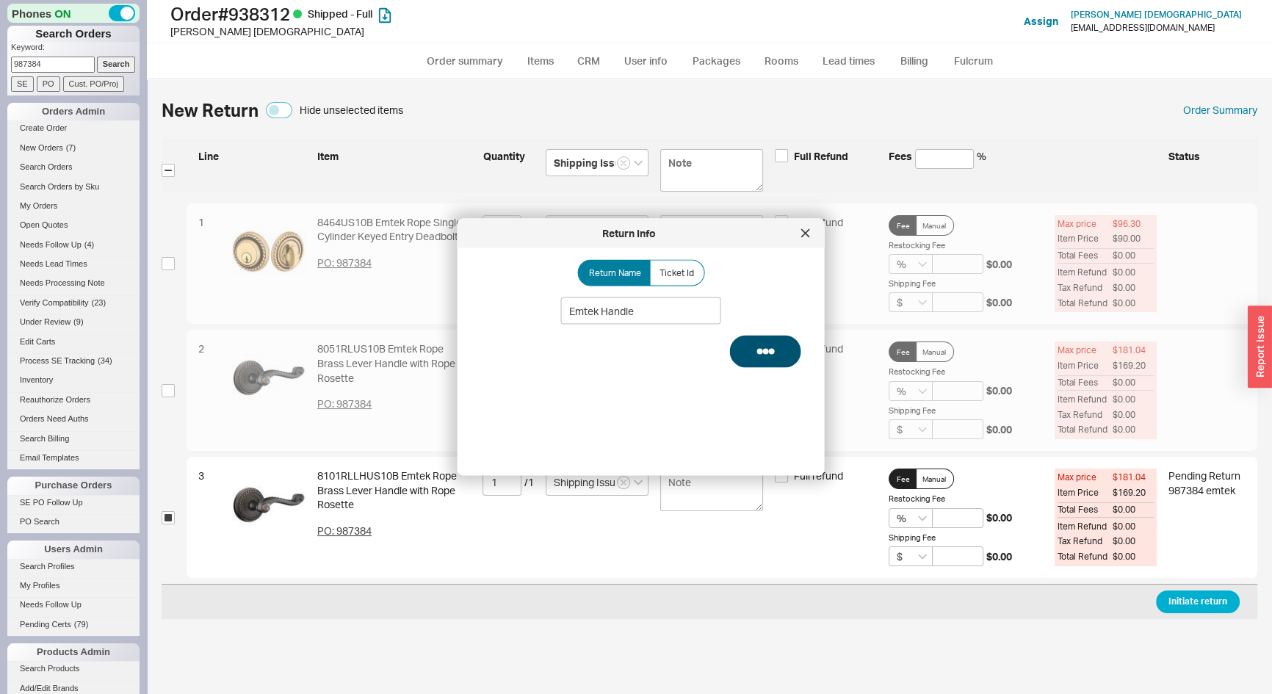
select select "3"
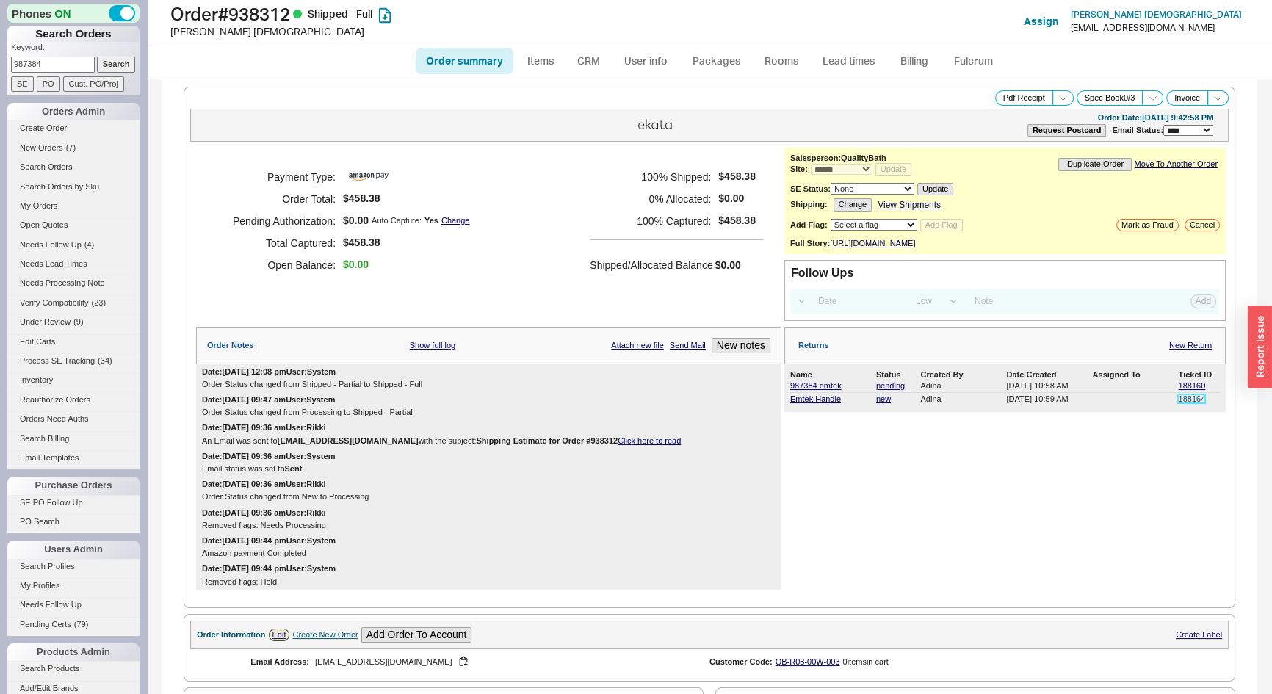
click at [1184, 403] on link "188164" at bounding box center [1191, 398] width 27 height 9
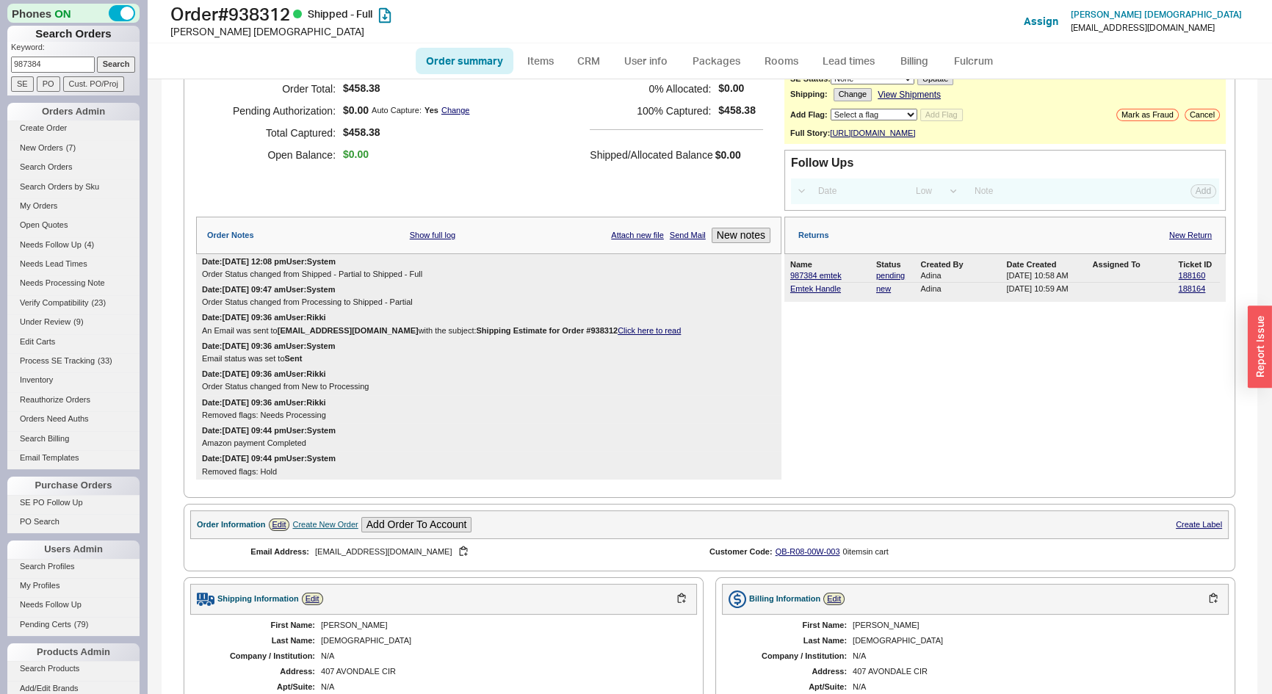
scroll to position [267, 0]
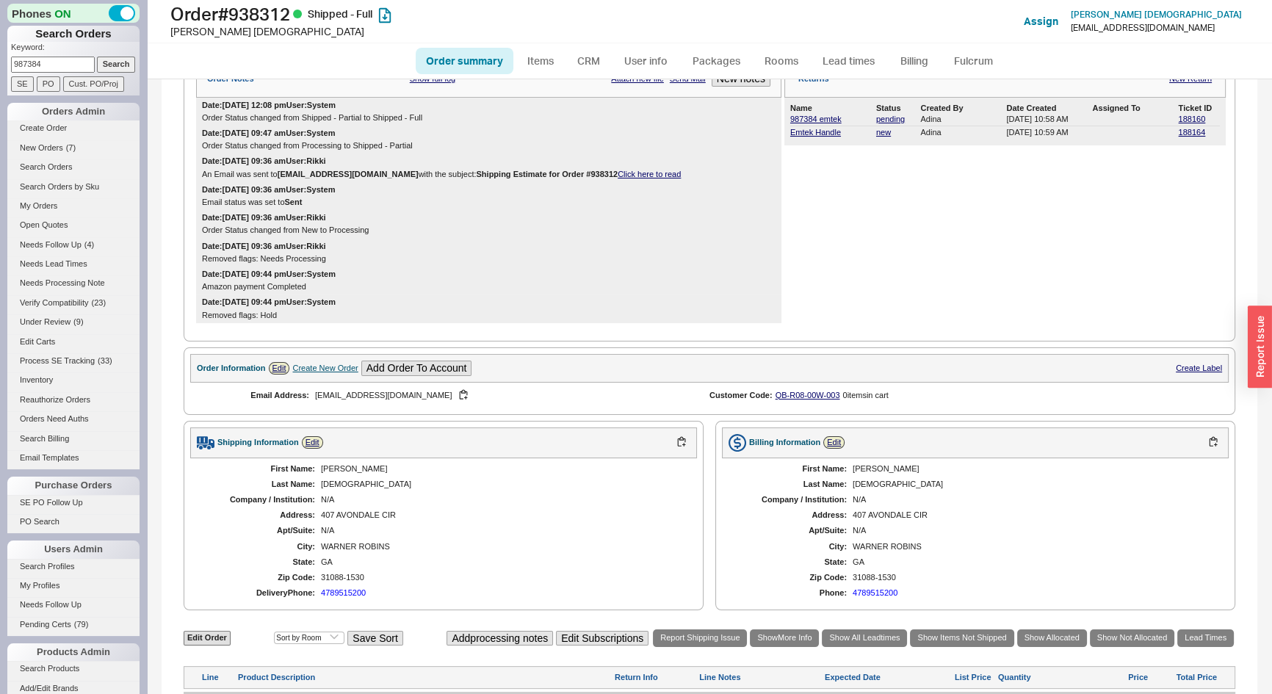
drag, startPoint x: 64, startPoint y: 68, endPoint x: 0, endPoint y: 71, distance: 64.0
click at [0, 71] on div "Phones ON Search Orders Keyword: 987384 Search SE PO Cust. PO/Proj Orders Admin…" at bounding box center [73, 347] width 147 height 694
type input "939875"
click at [97, 57] on input "Search" at bounding box center [116, 64] width 39 height 15
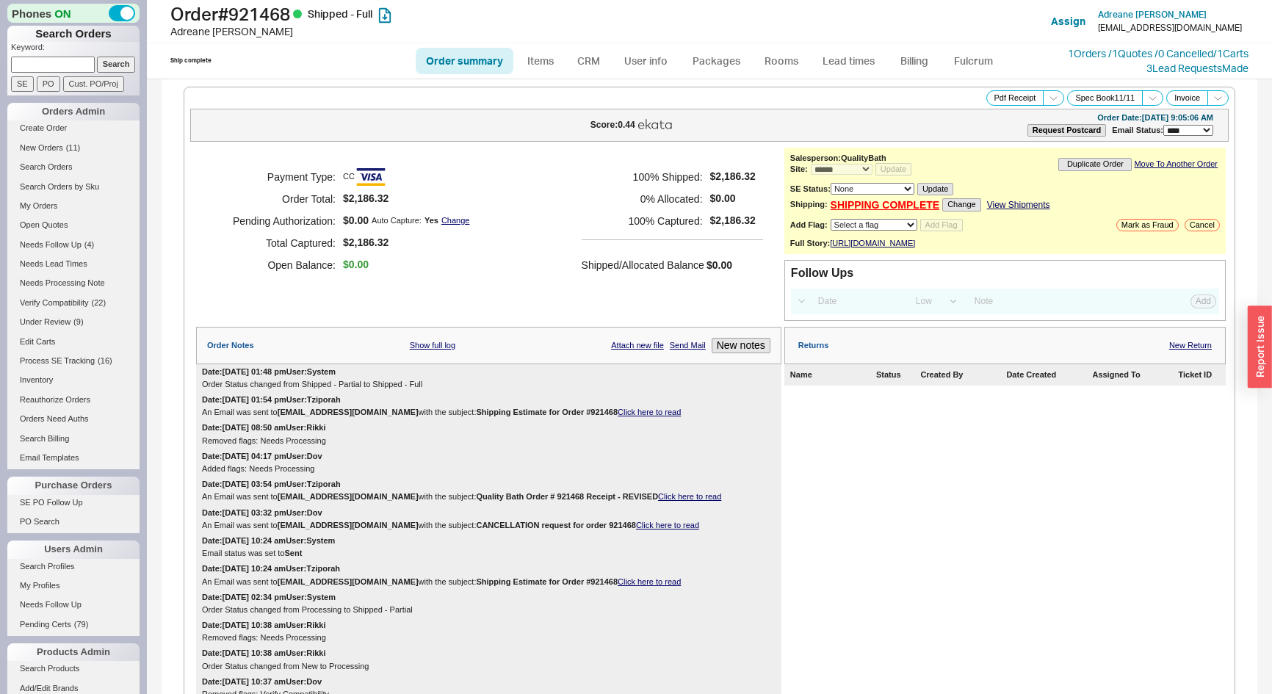
select select "*"
select select "LOW"
select select "3"
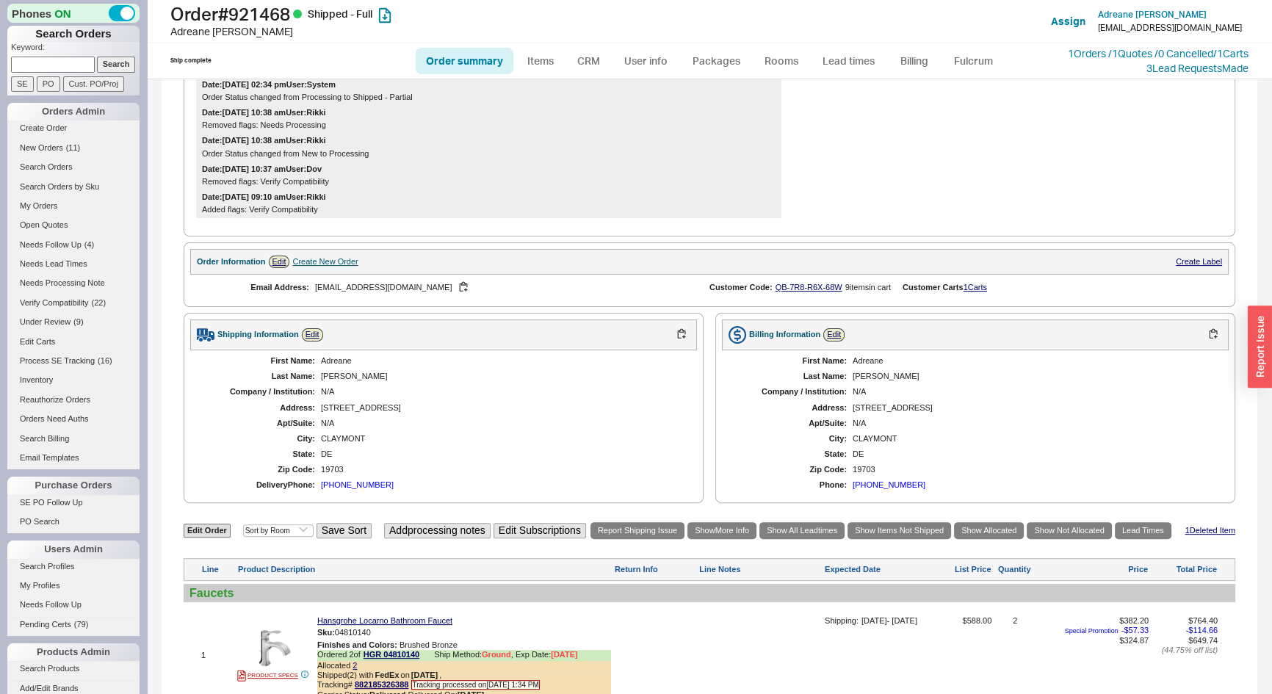
scroll to position [534, 0]
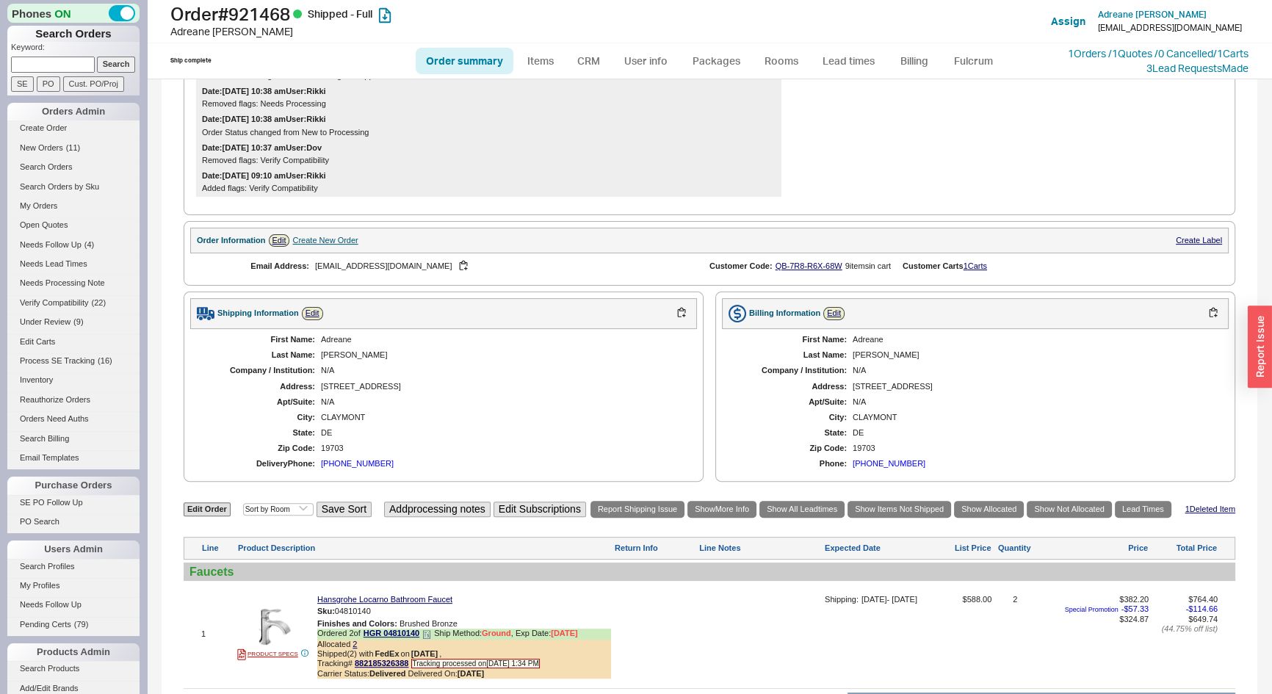
click at [430, 638] on icon at bounding box center [426, 634] width 9 height 9
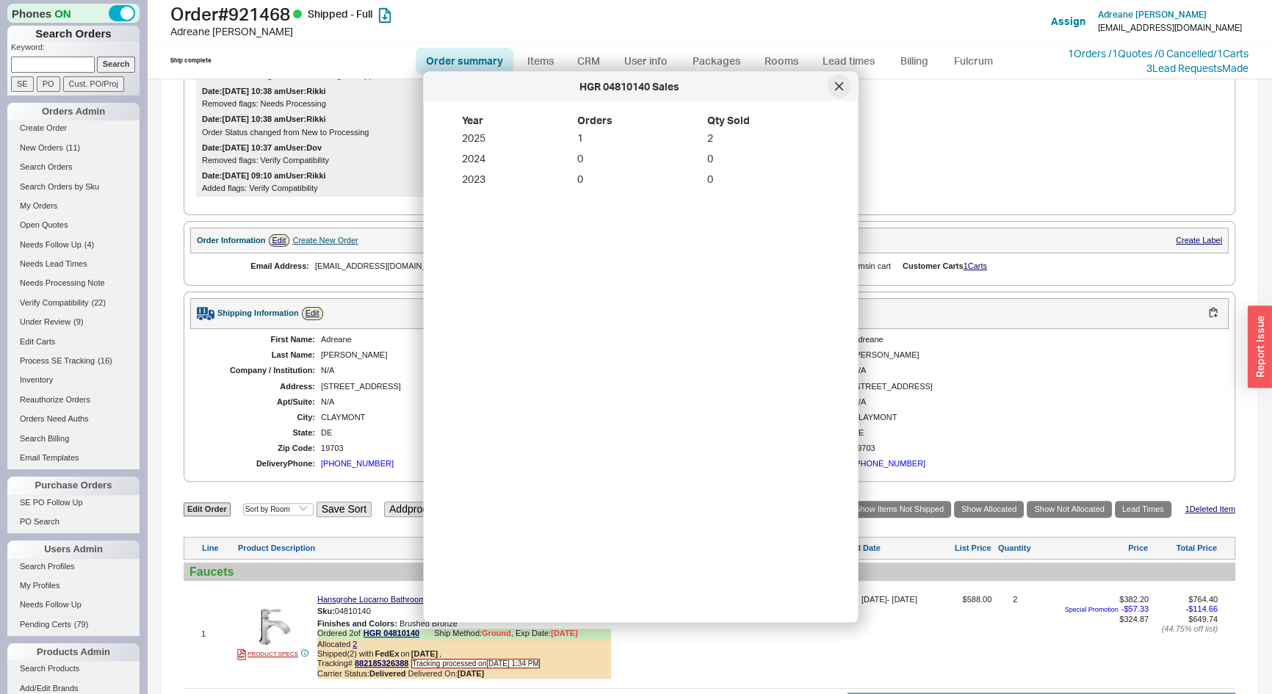
click at [837, 94] on div at bounding box center [840, 87] width 24 height 24
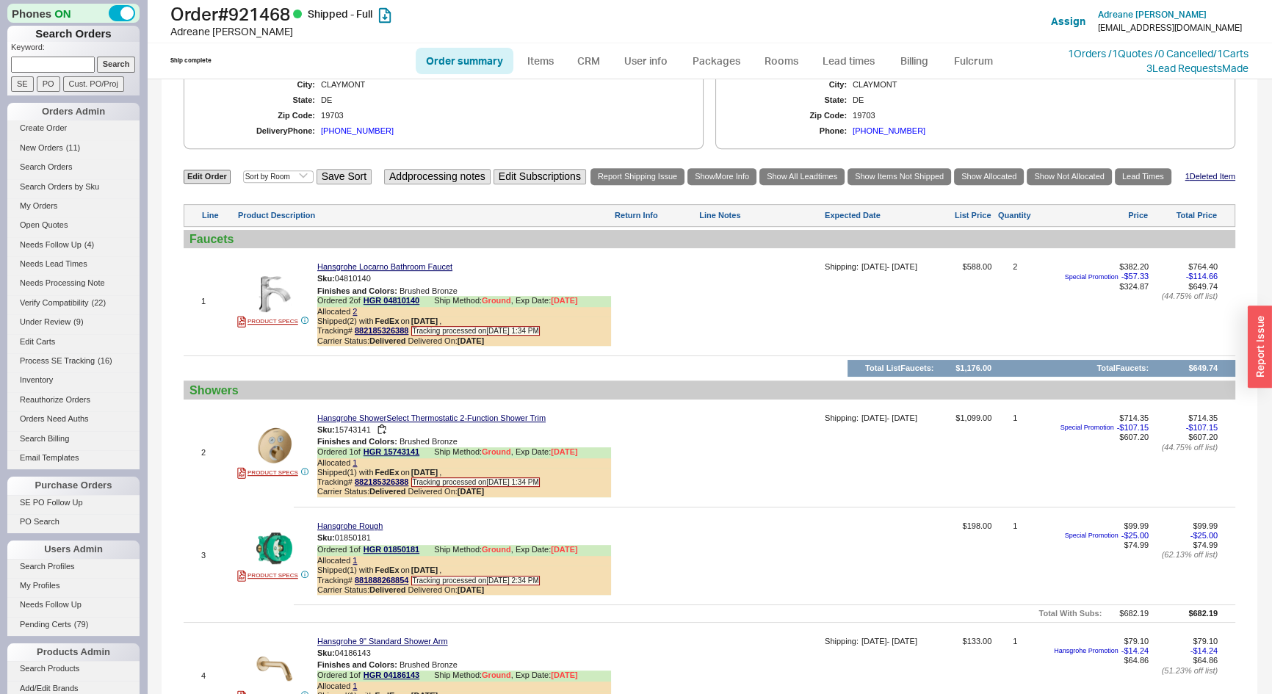
scroll to position [868, 0]
click at [429, 457] on icon at bounding box center [426, 452] width 9 height 9
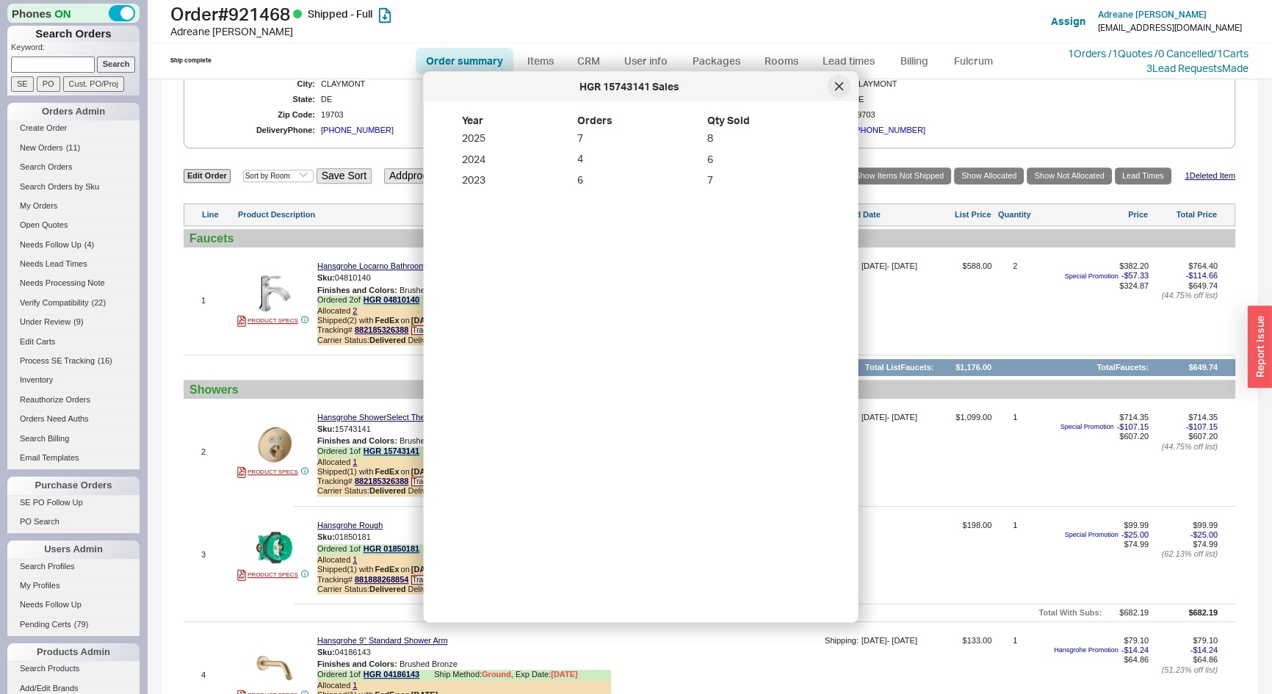
click at [833, 84] on div at bounding box center [840, 87] width 24 height 24
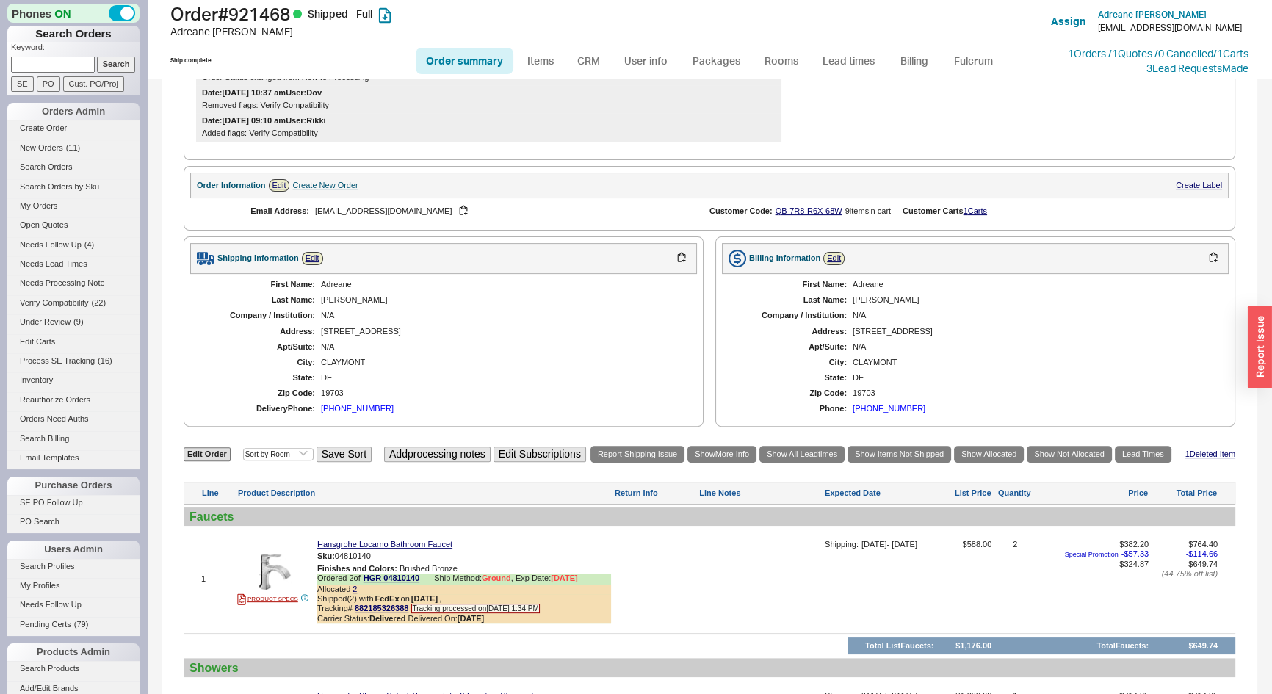
scroll to position [735, 0]
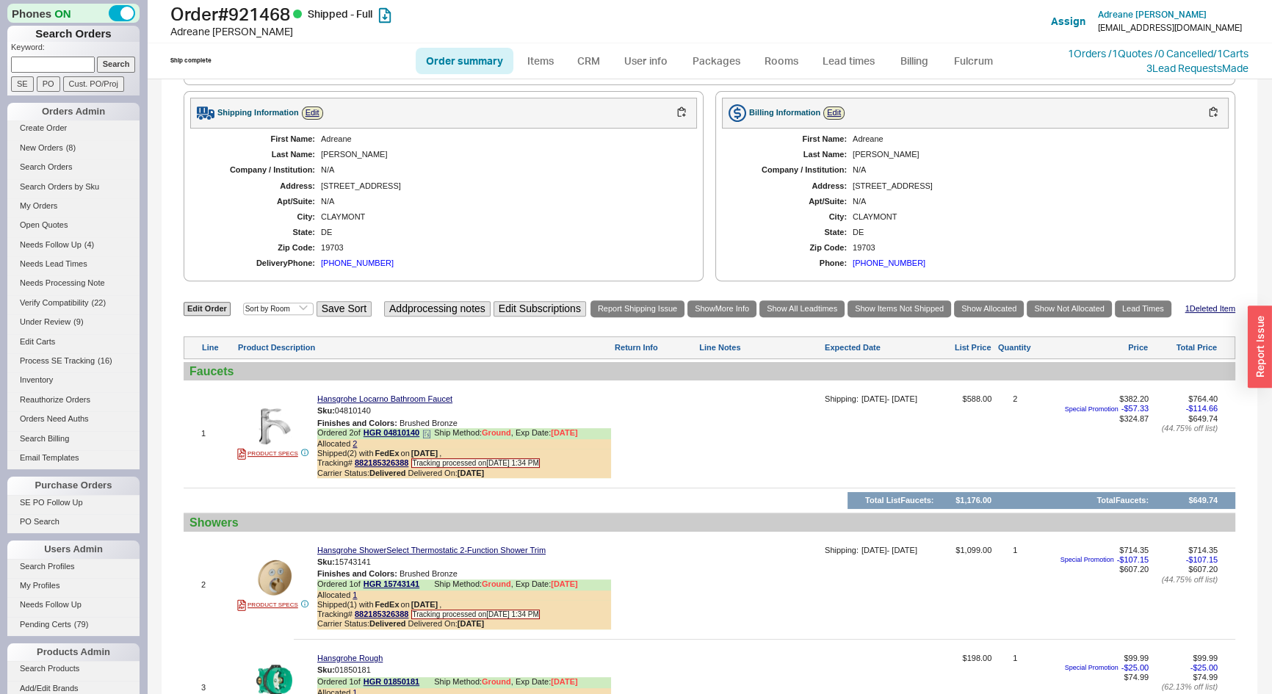
click at [426, 439] on icon at bounding box center [426, 434] width 9 height 9
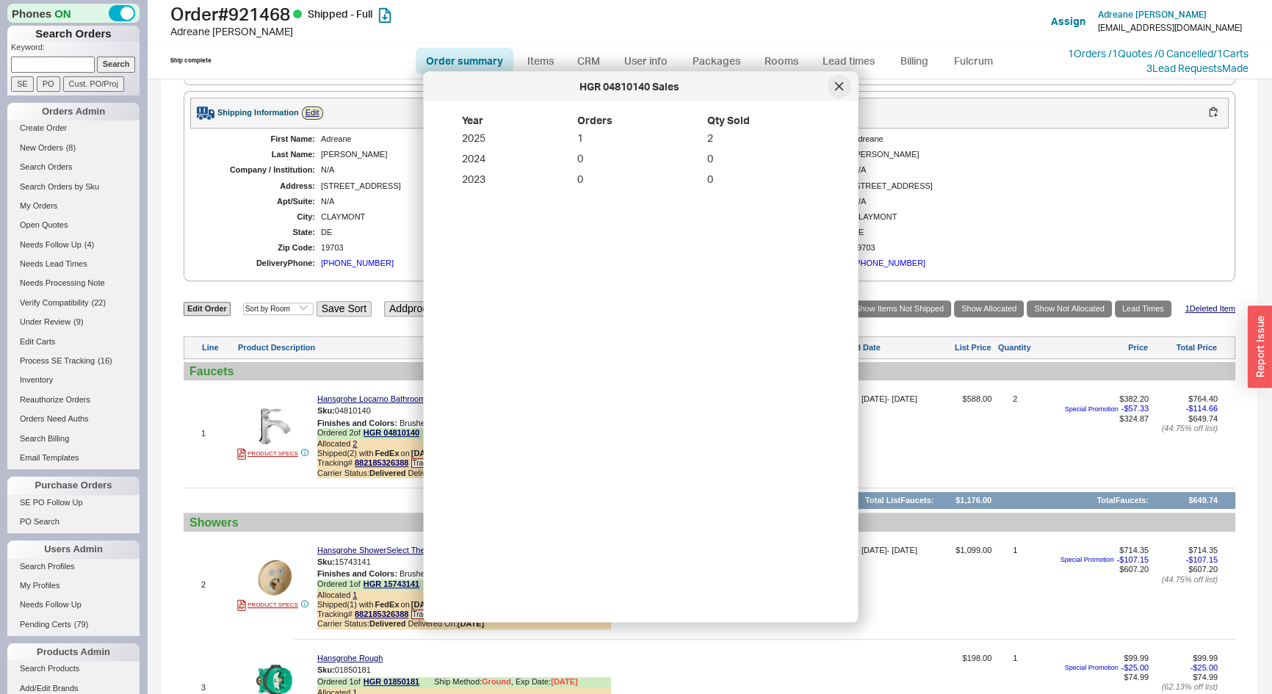
click at [840, 91] on div at bounding box center [840, 87] width 24 height 24
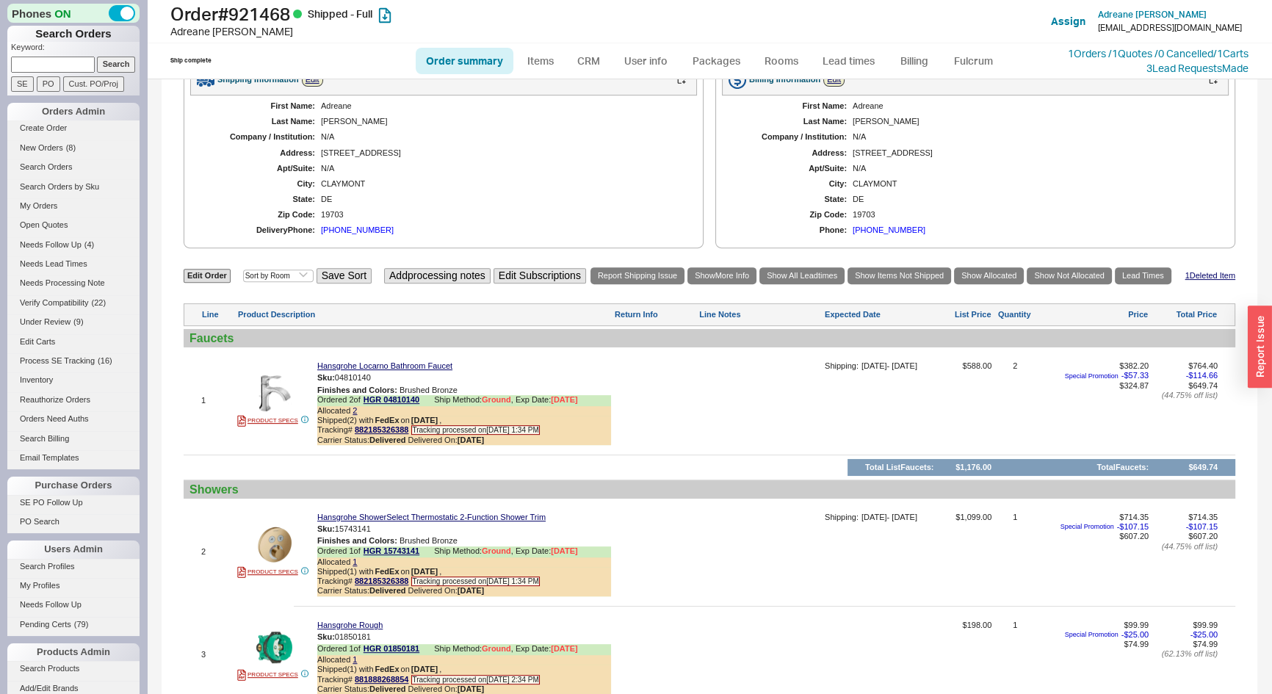
scroll to position [801, 0]
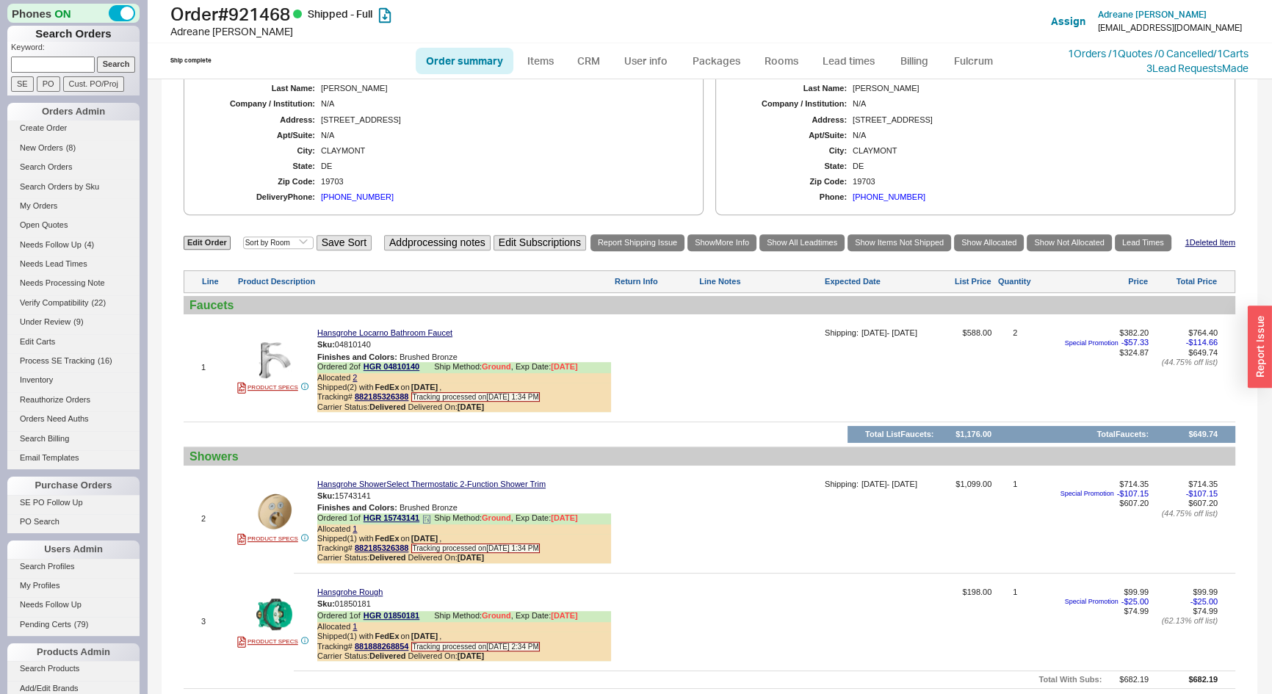
click at [426, 524] on icon at bounding box center [426, 519] width 9 height 9
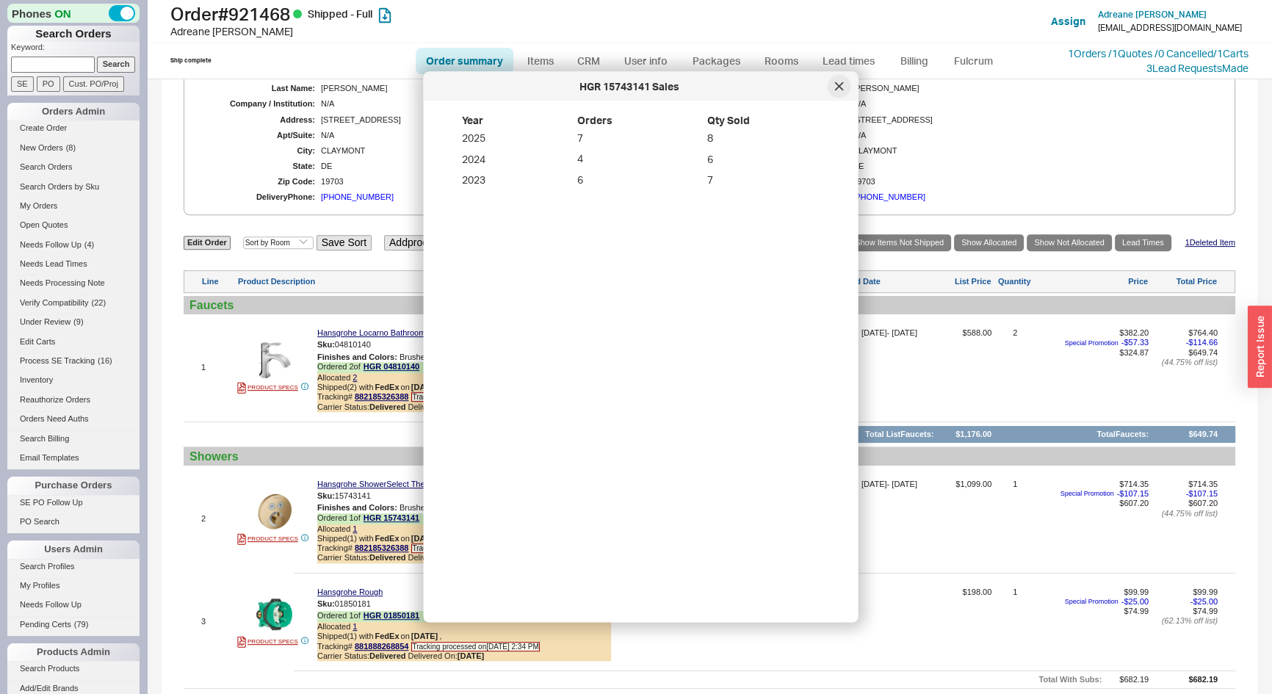
click at [837, 88] on icon at bounding box center [839, 86] width 9 height 9
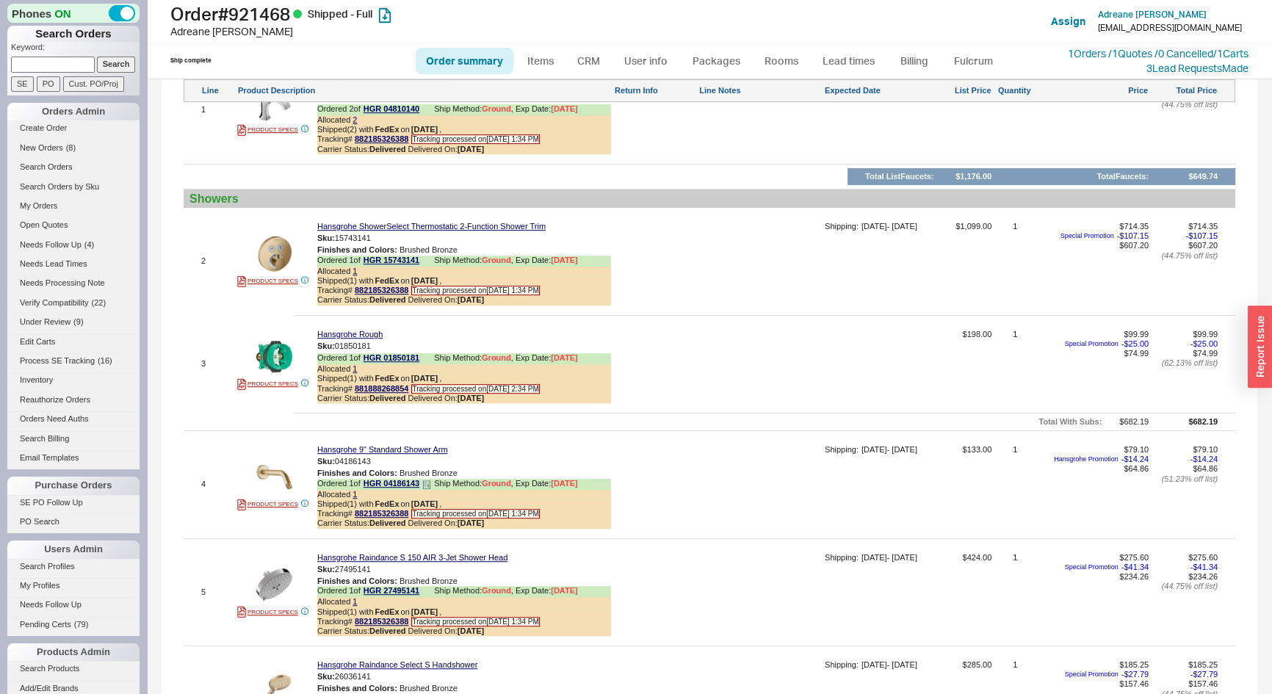
scroll to position [1068, 0]
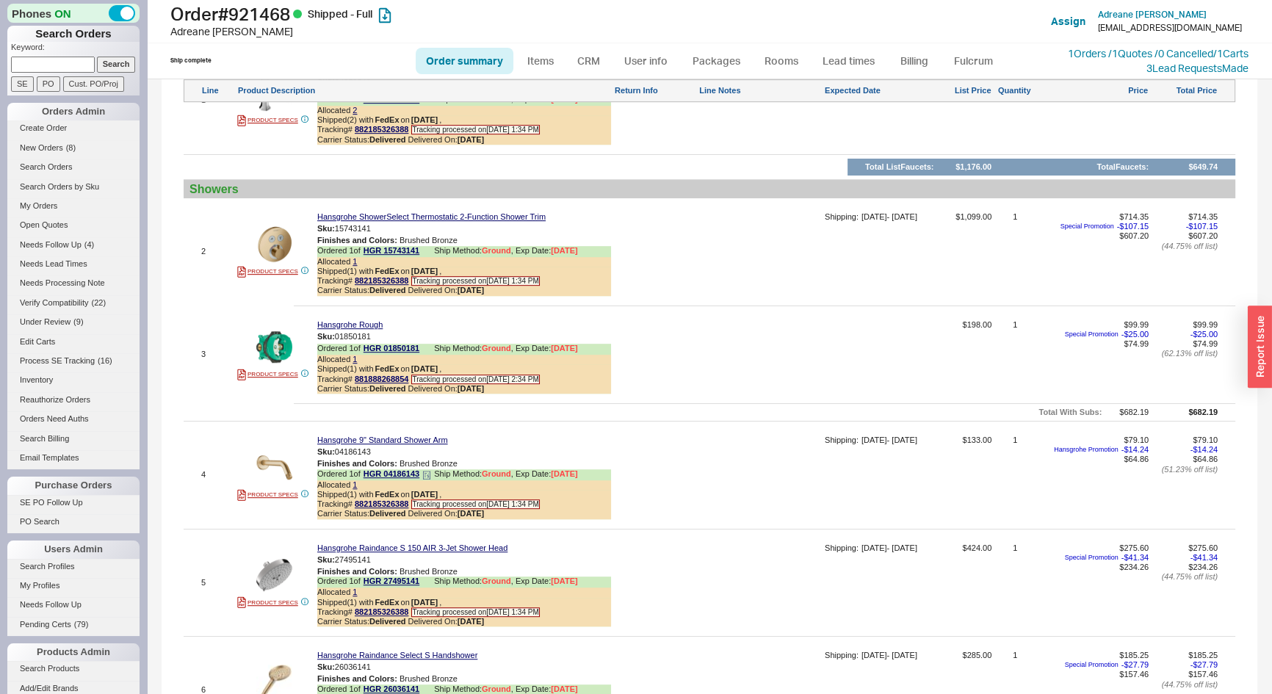
click at [430, 478] on icon at bounding box center [426, 475] width 9 height 9
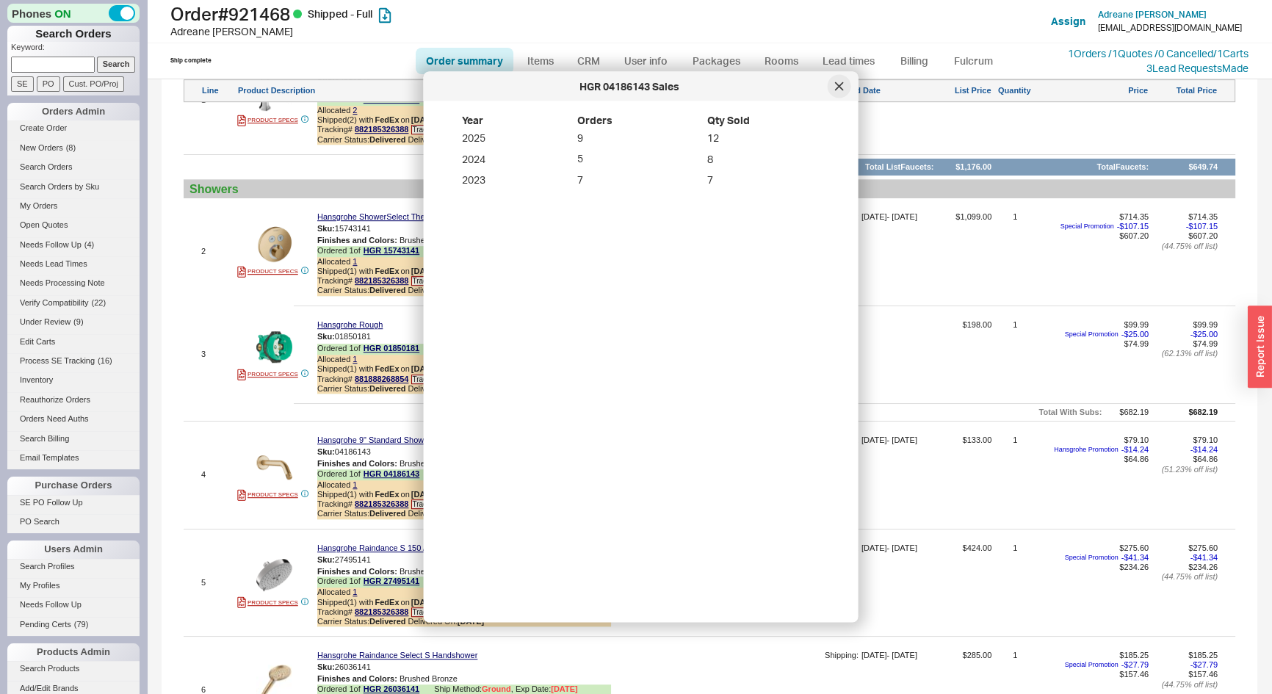
click at [845, 87] on div at bounding box center [840, 87] width 24 height 24
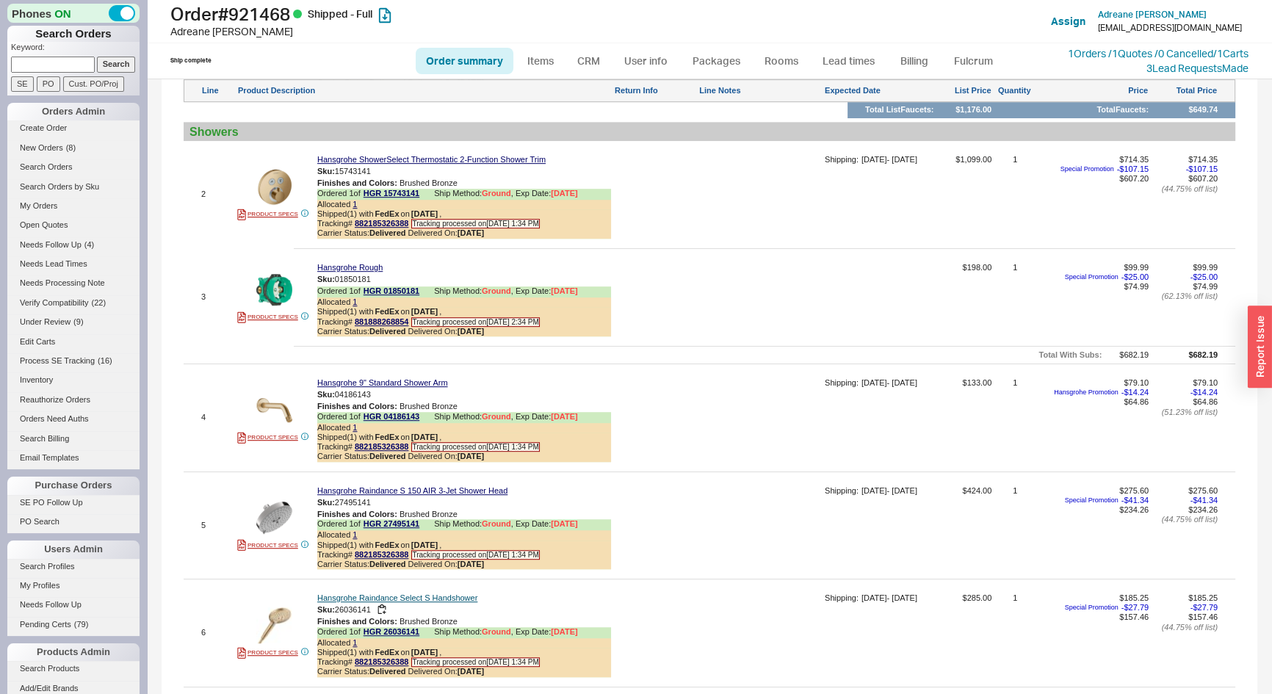
scroll to position [1202, 0]
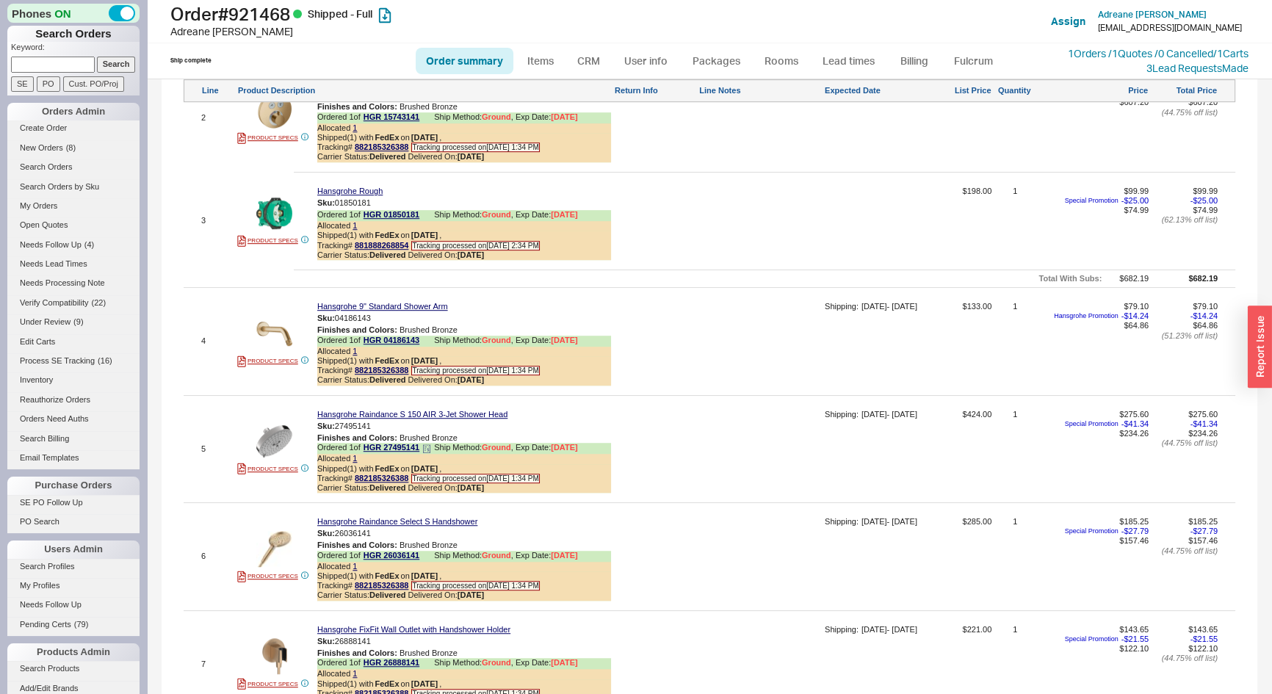
click at [425, 453] on icon at bounding box center [426, 448] width 9 height 9
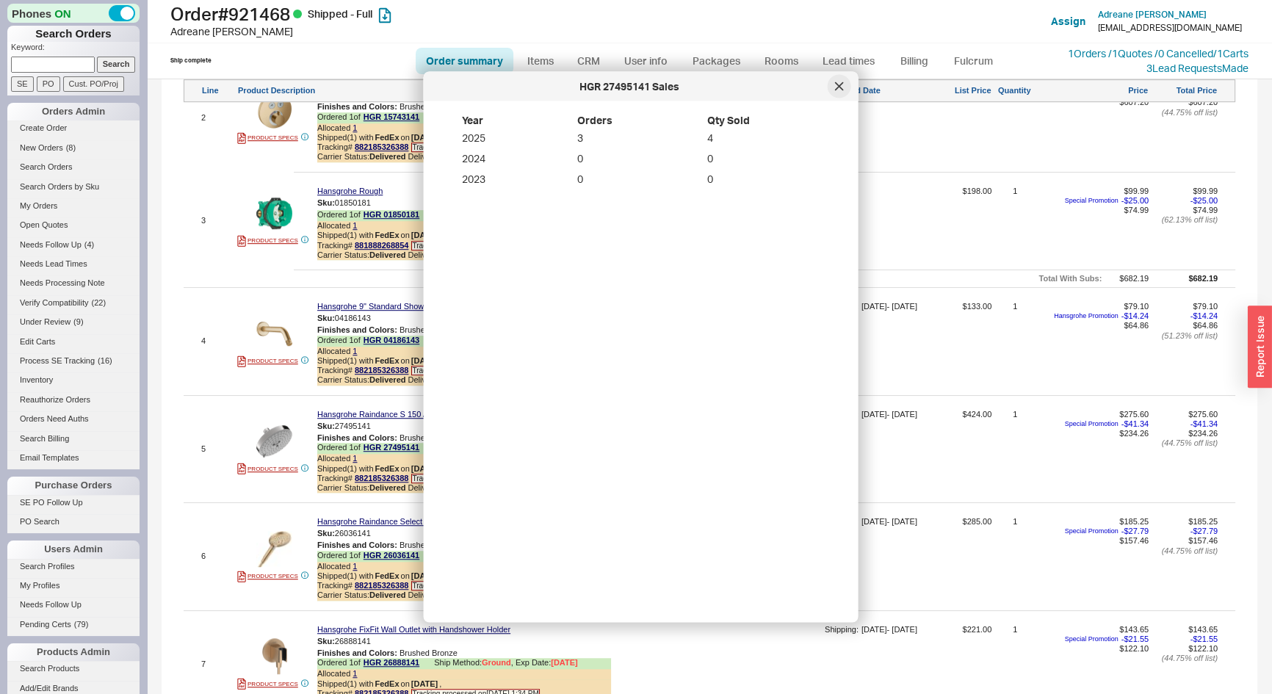
click at [834, 91] on div at bounding box center [840, 87] width 24 height 24
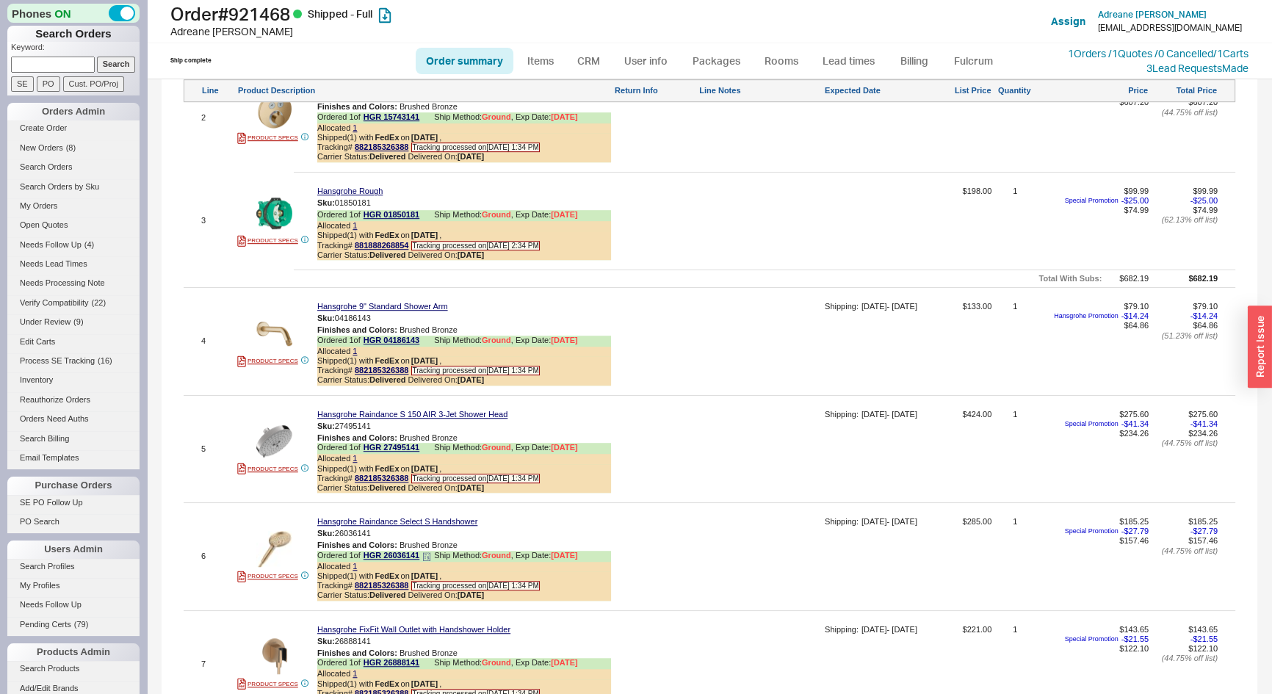
click at [426, 561] on icon at bounding box center [426, 556] width 9 height 9
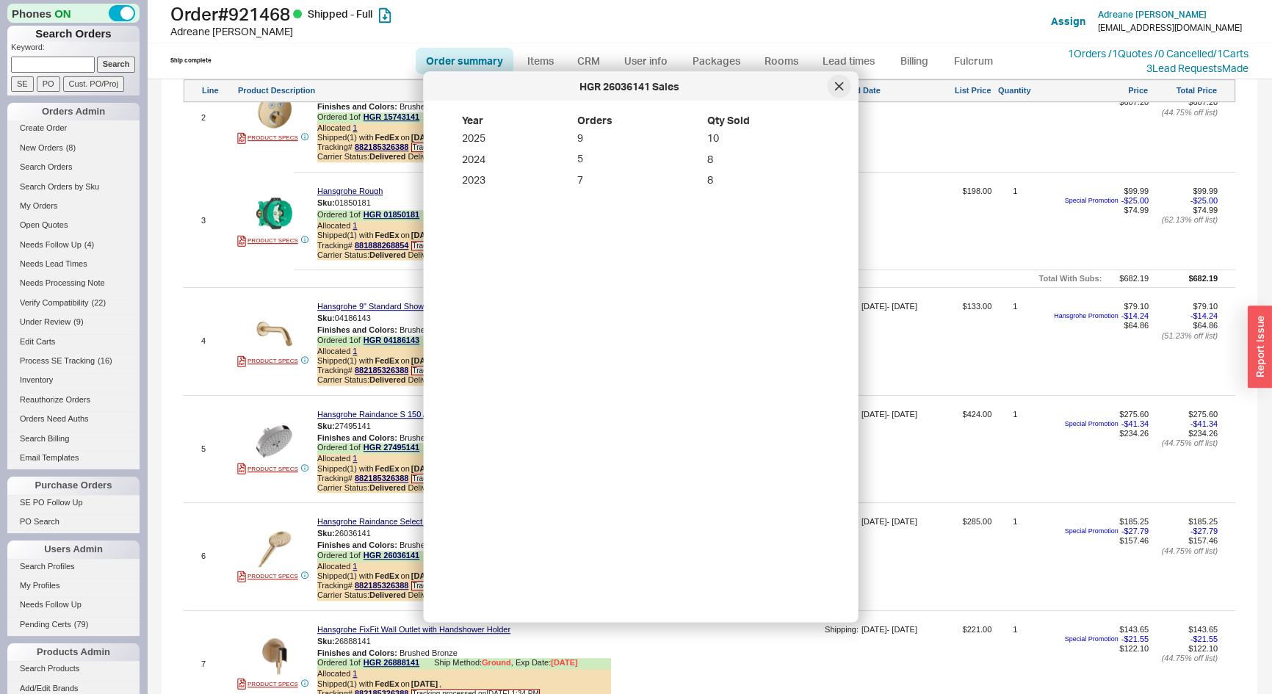
click at [840, 88] on icon at bounding box center [839, 86] width 9 height 9
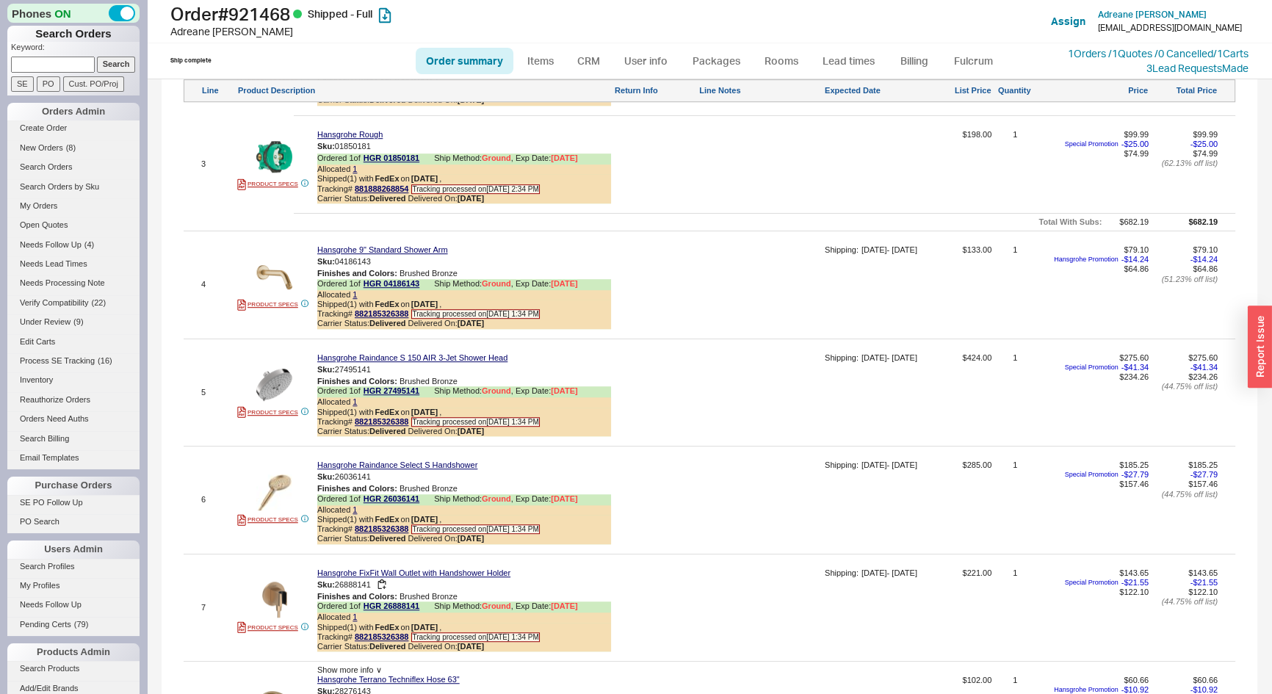
scroll to position [1335, 0]
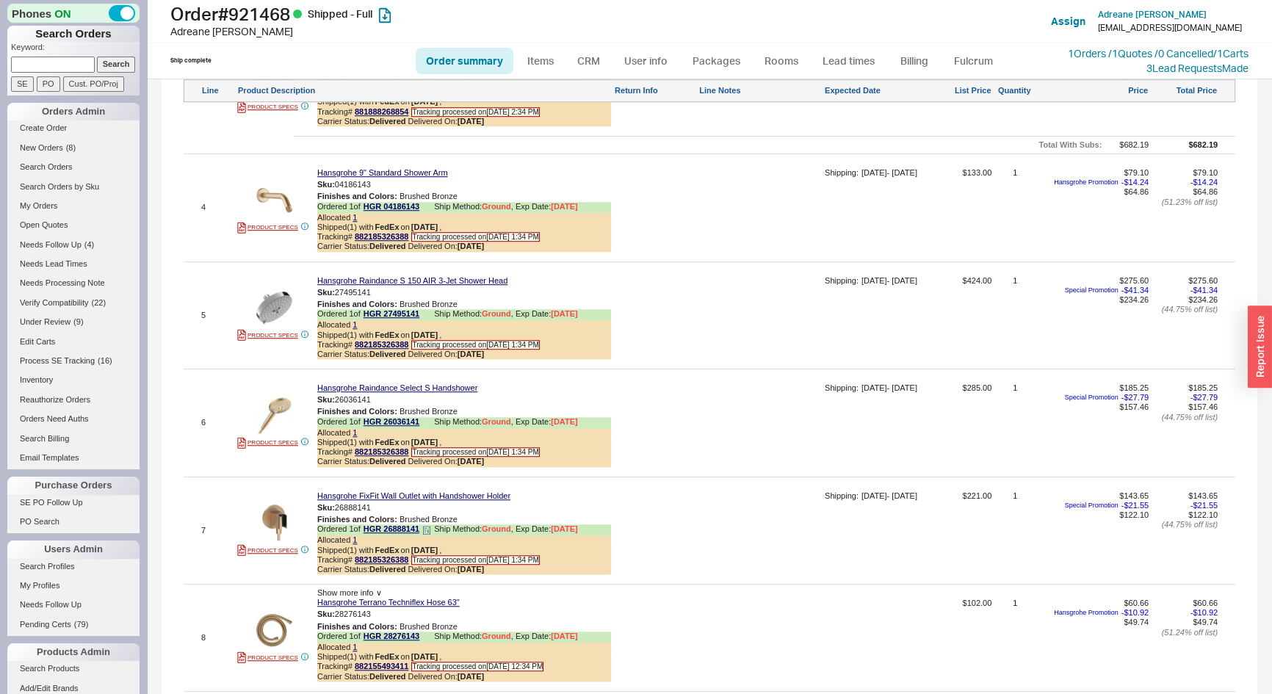
click at [427, 531] on div "Ordered 1 of HGR 26888141 Ship Method: Ground , Exp Date: [DATE]" at bounding box center [464, 529] width 294 height 11
click at [427, 529] on icon at bounding box center [426, 529] width 2 height 0
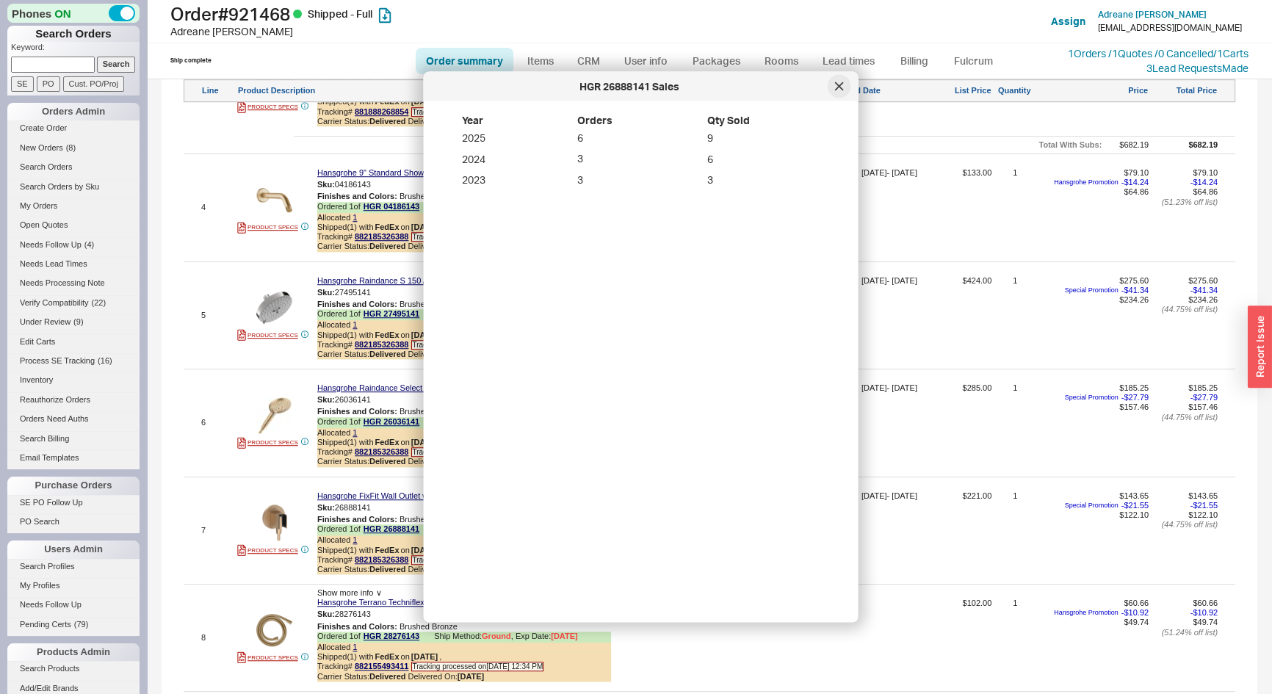
click at [837, 90] on div at bounding box center [840, 87] width 24 height 24
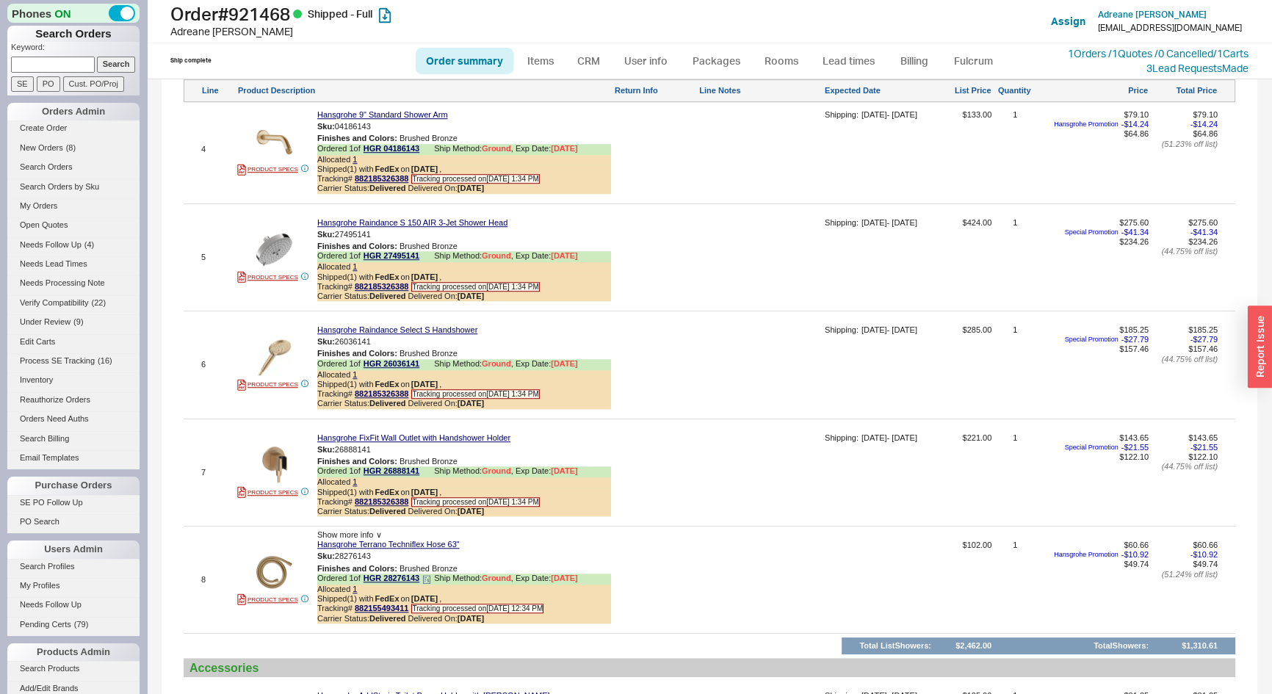
scroll to position [1469, 0]
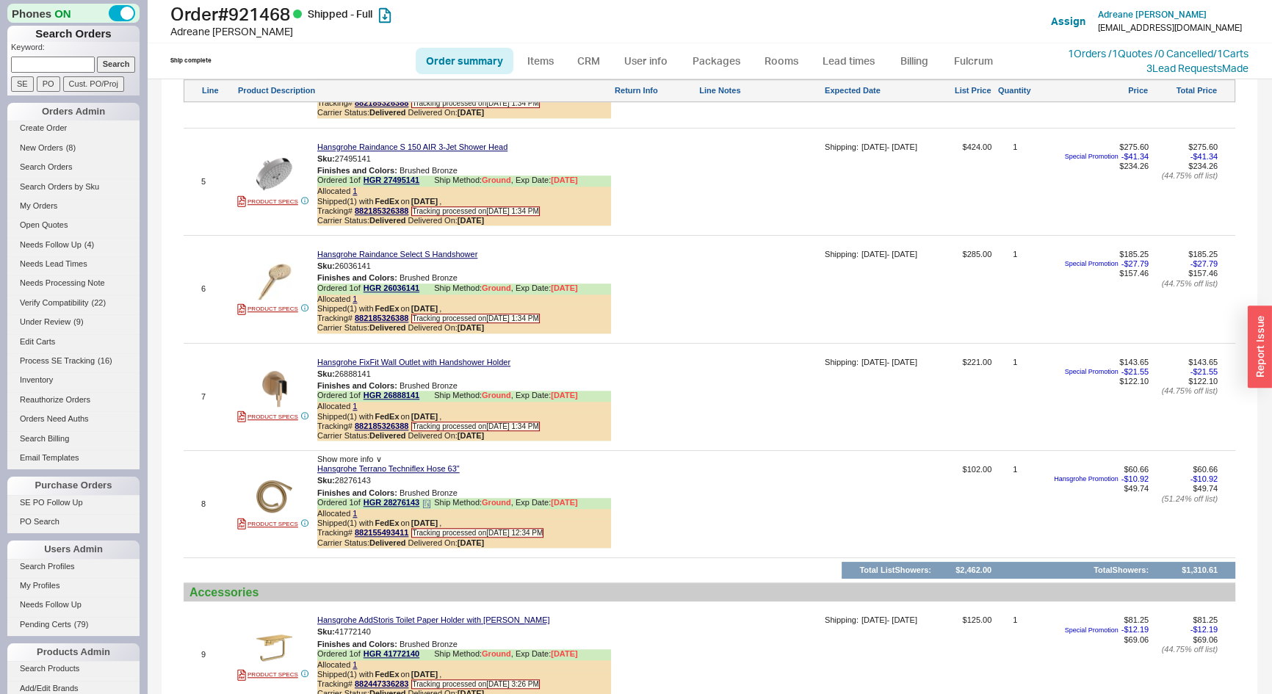
click at [430, 508] on icon at bounding box center [426, 504] width 9 height 9
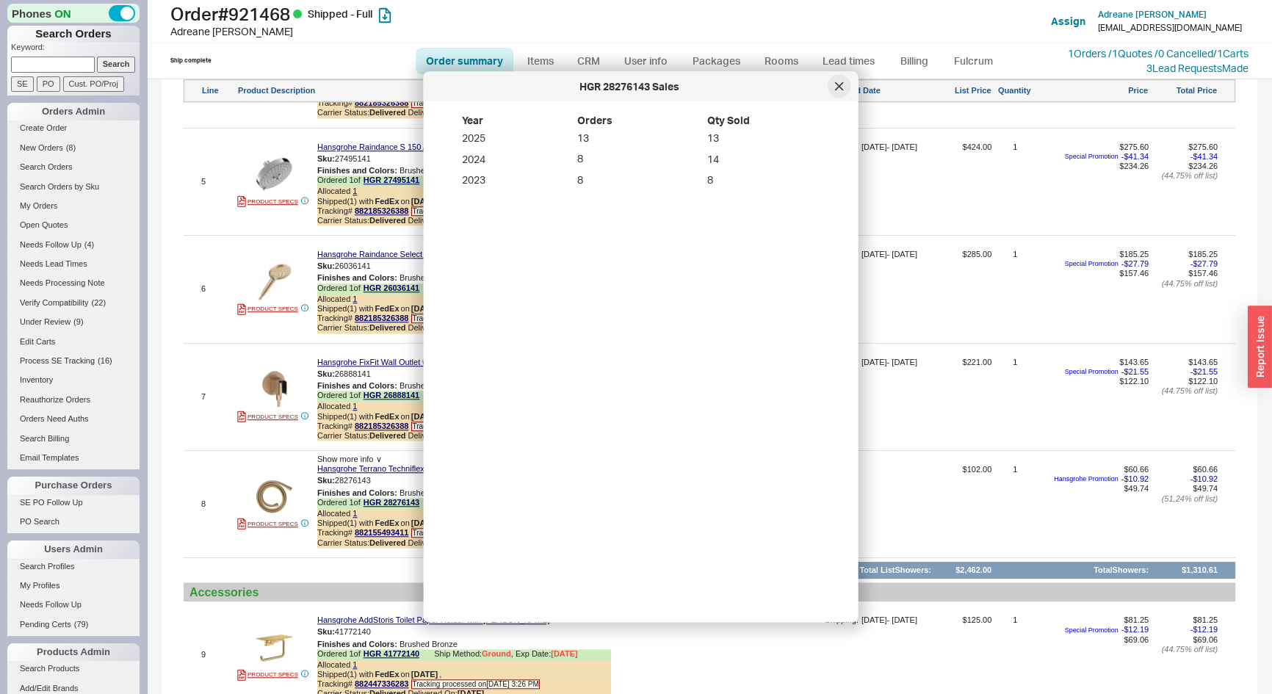
click at [835, 91] on div at bounding box center [840, 87] width 24 height 24
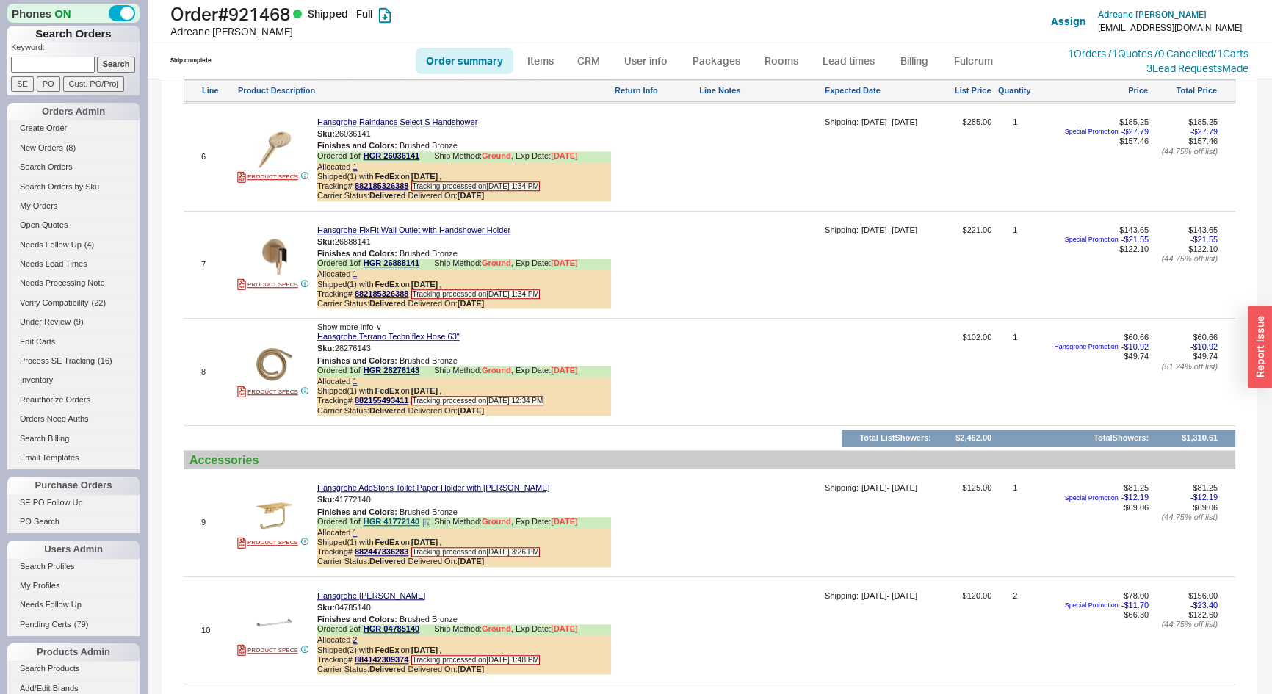
scroll to position [1602, 0]
click at [428, 527] on icon at bounding box center [426, 522] width 9 height 9
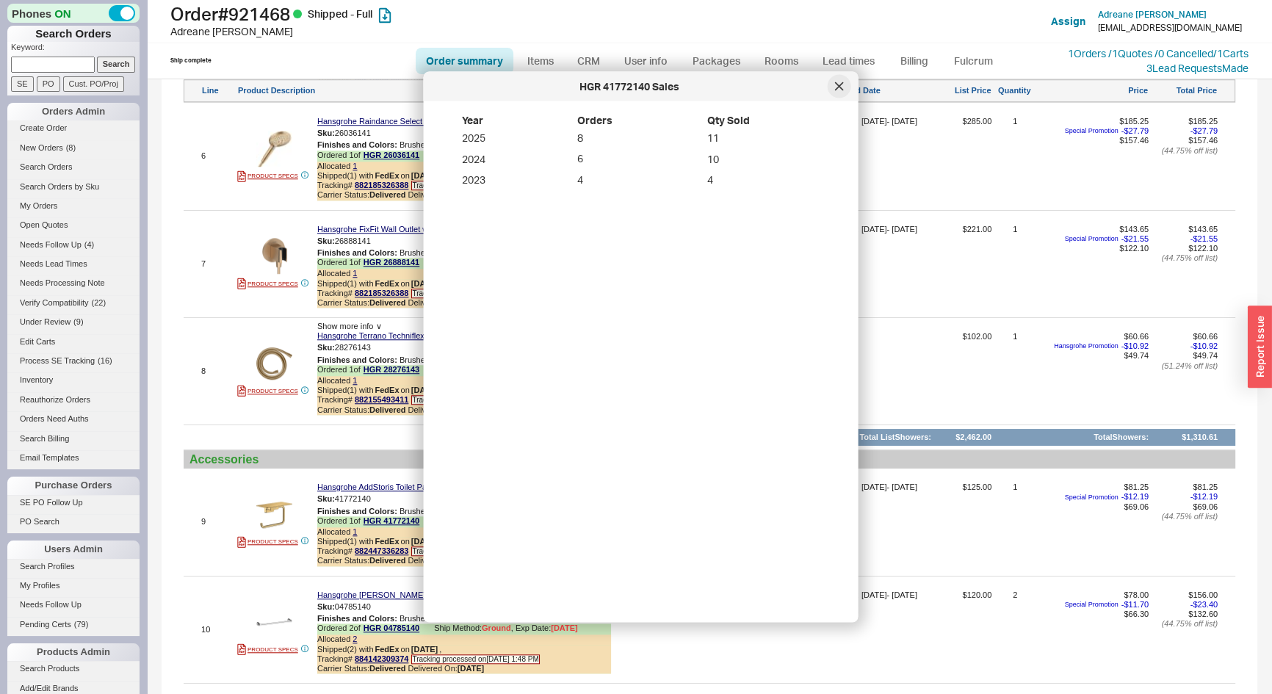
click at [835, 82] on icon at bounding box center [839, 86] width 9 height 9
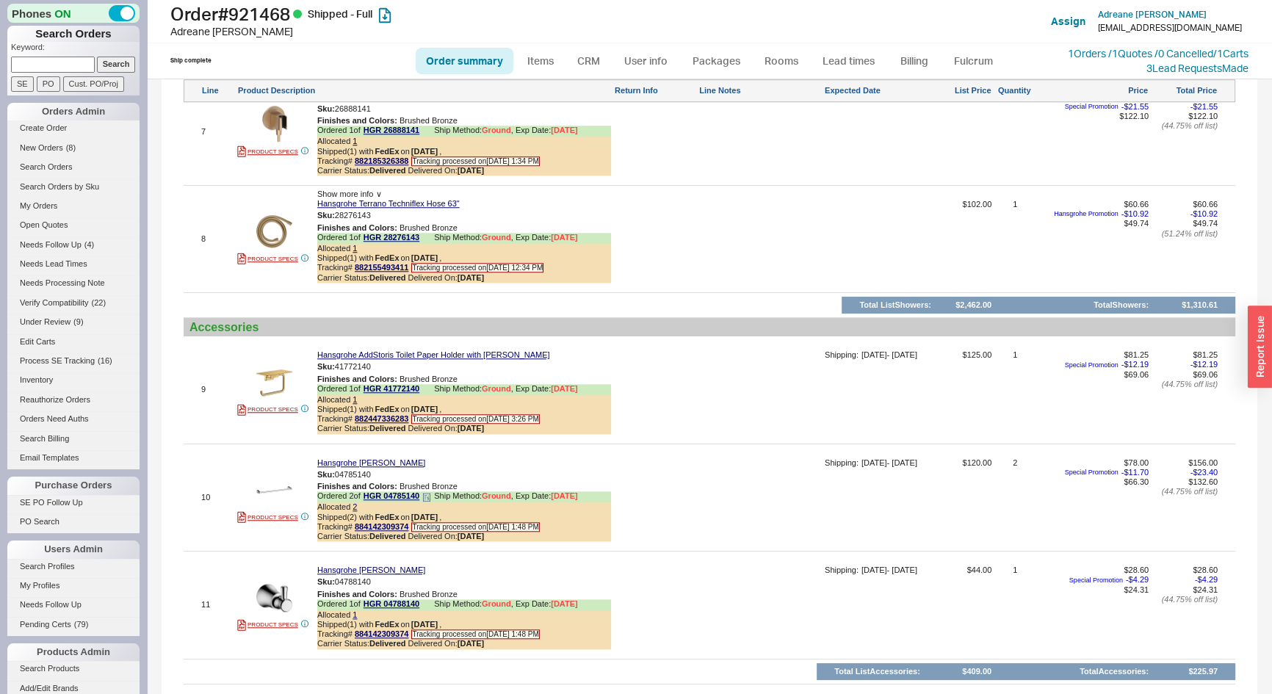
scroll to position [1736, 0]
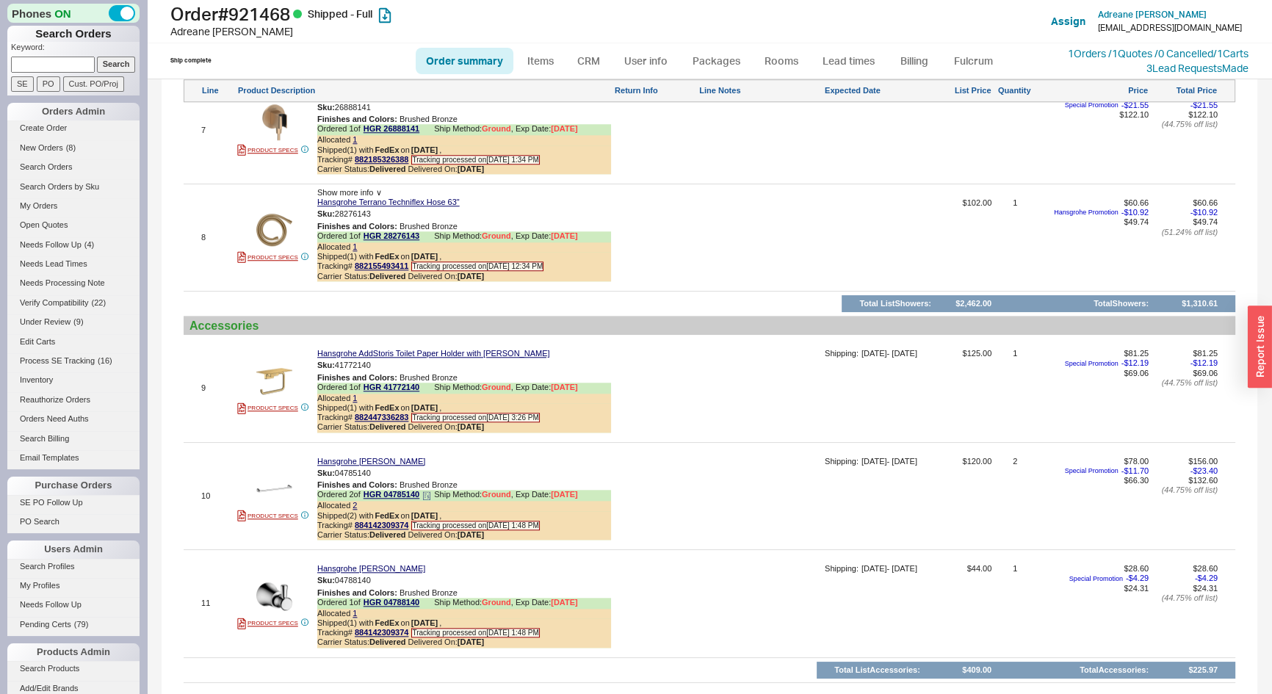
click at [429, 500] on icon at bounding box center [426, 495] width 9 height 9
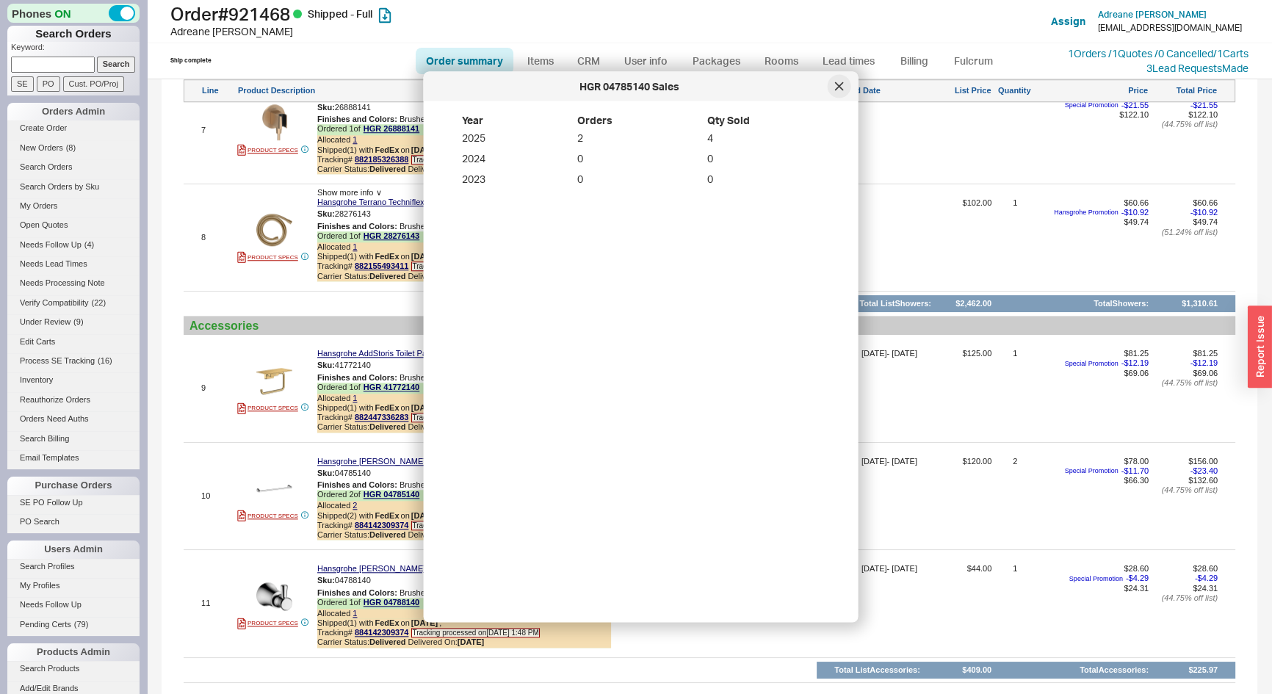
click at [835, 89] on icon at bounding box center [838, 85] width 7 height 7
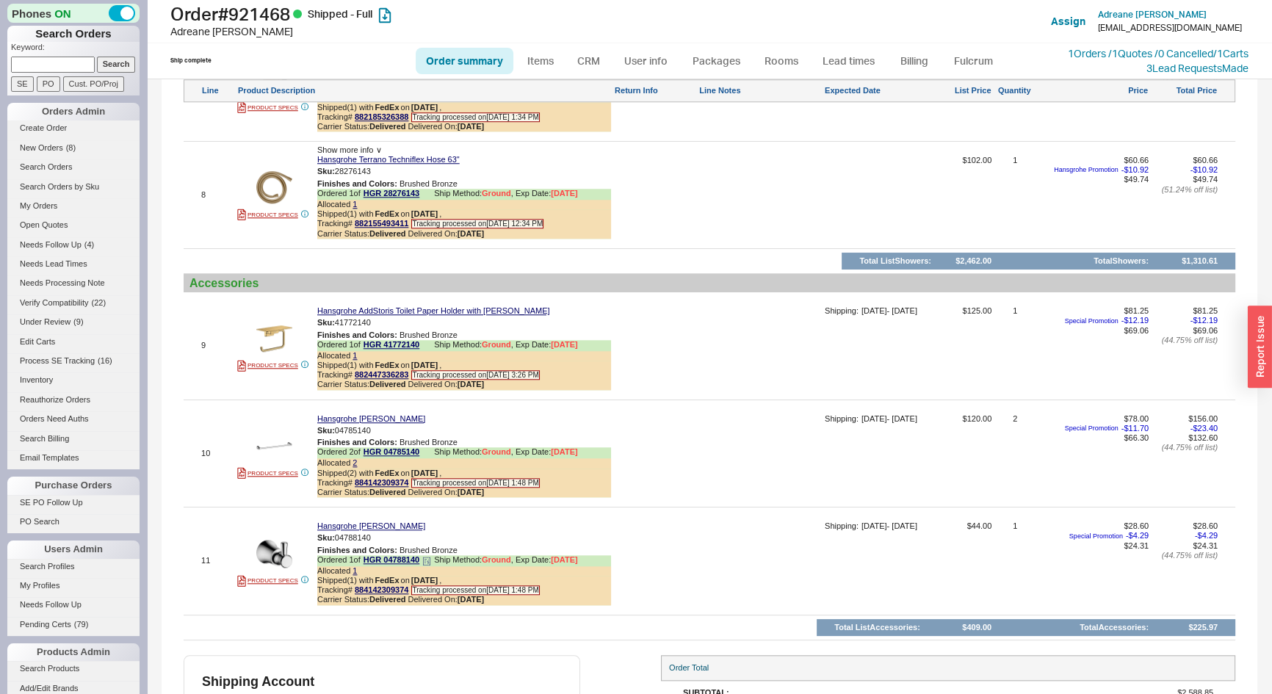
scroll to position [1803, 0]
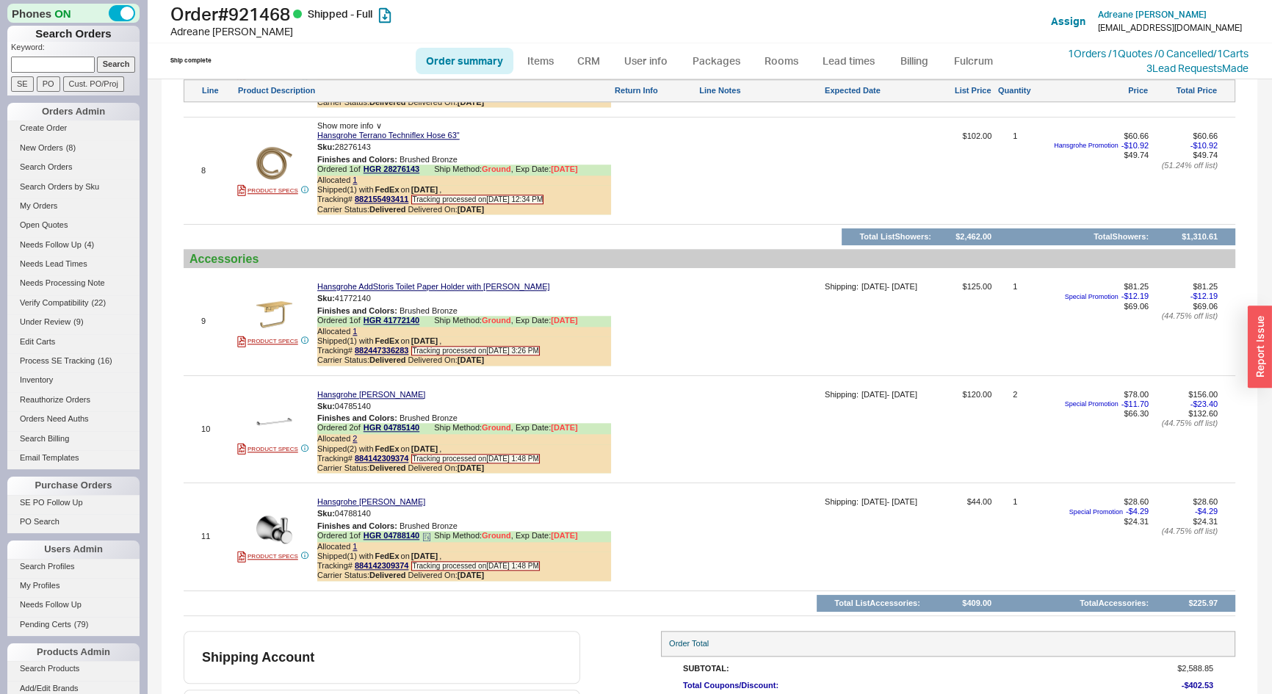
click at [430, 544] on span at bounding box center [426, 538] width 9 height 11
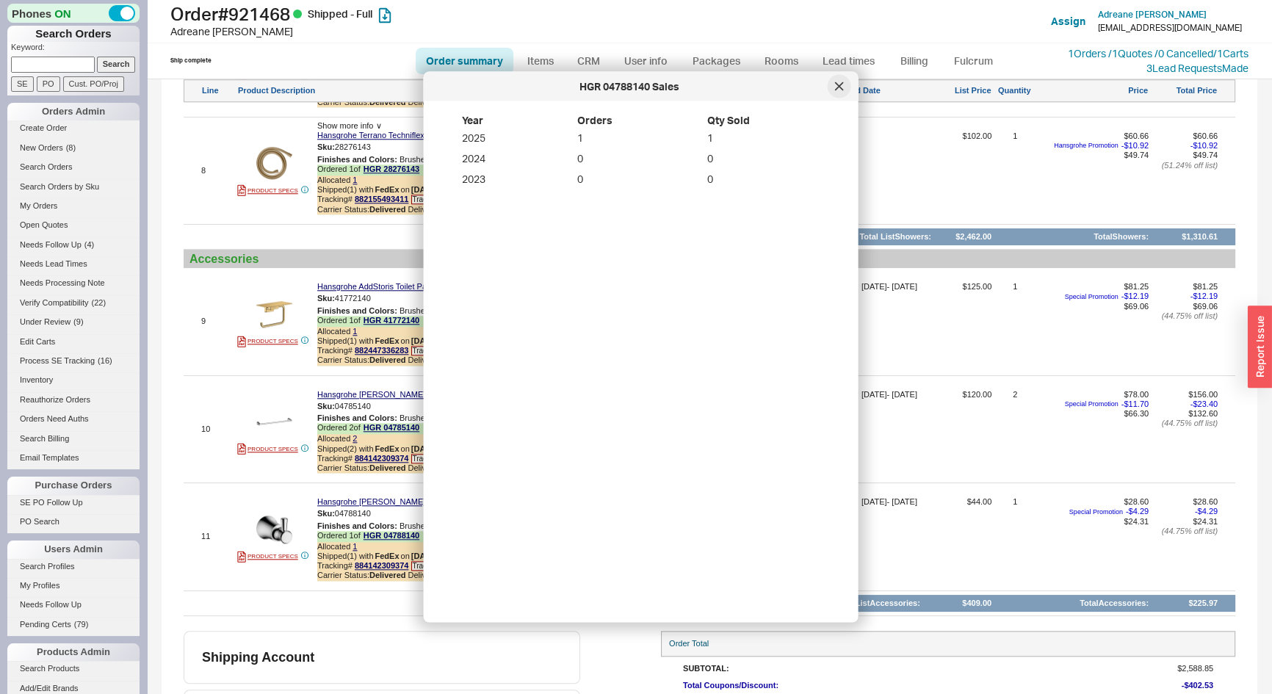
click at [837, 93] on div at bounding box center [840, 87] width 24 height 24
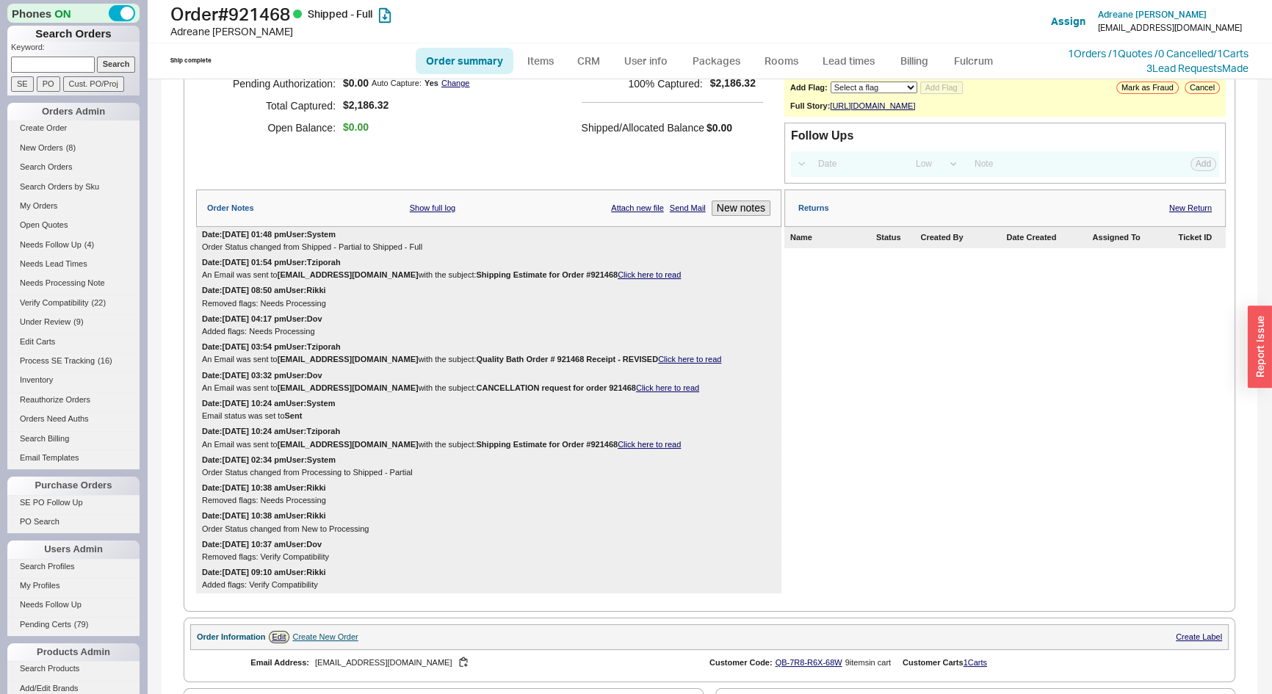
scroll to position [0, 0]
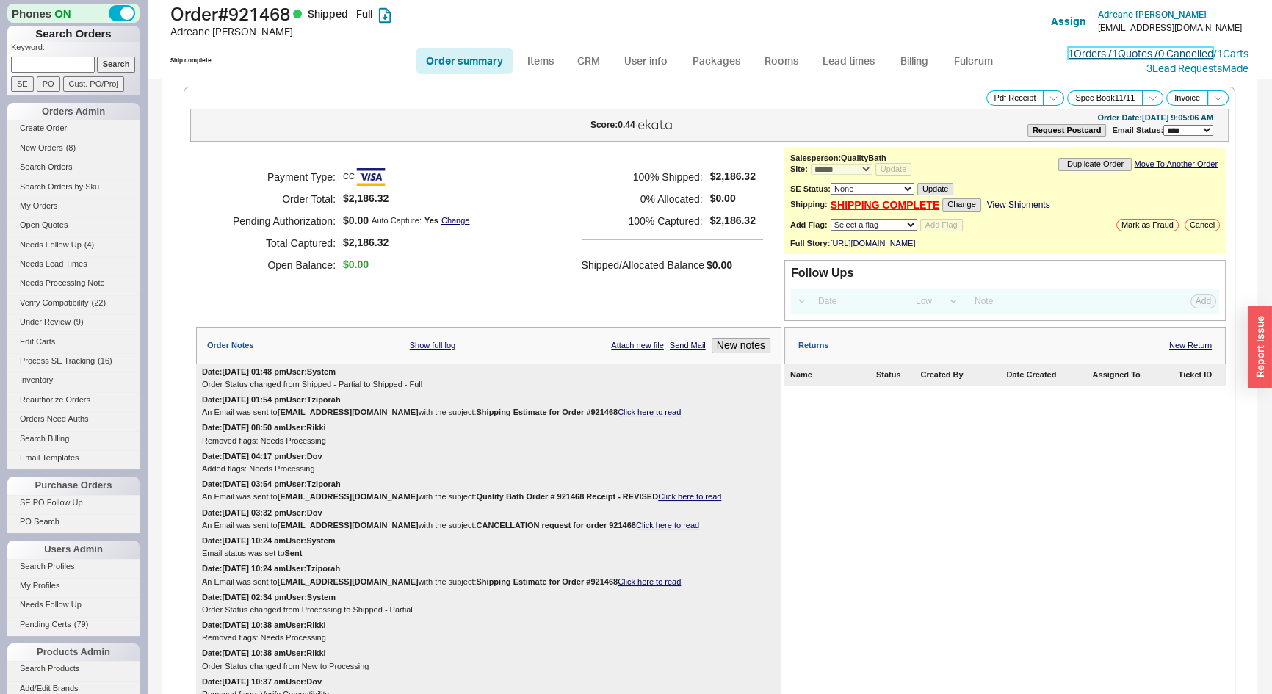
click at [1123, 51] on link "1 Orders / 1 Quotes / 0 Cancelled" at bounding box center [1140, 53] width 145 height 12
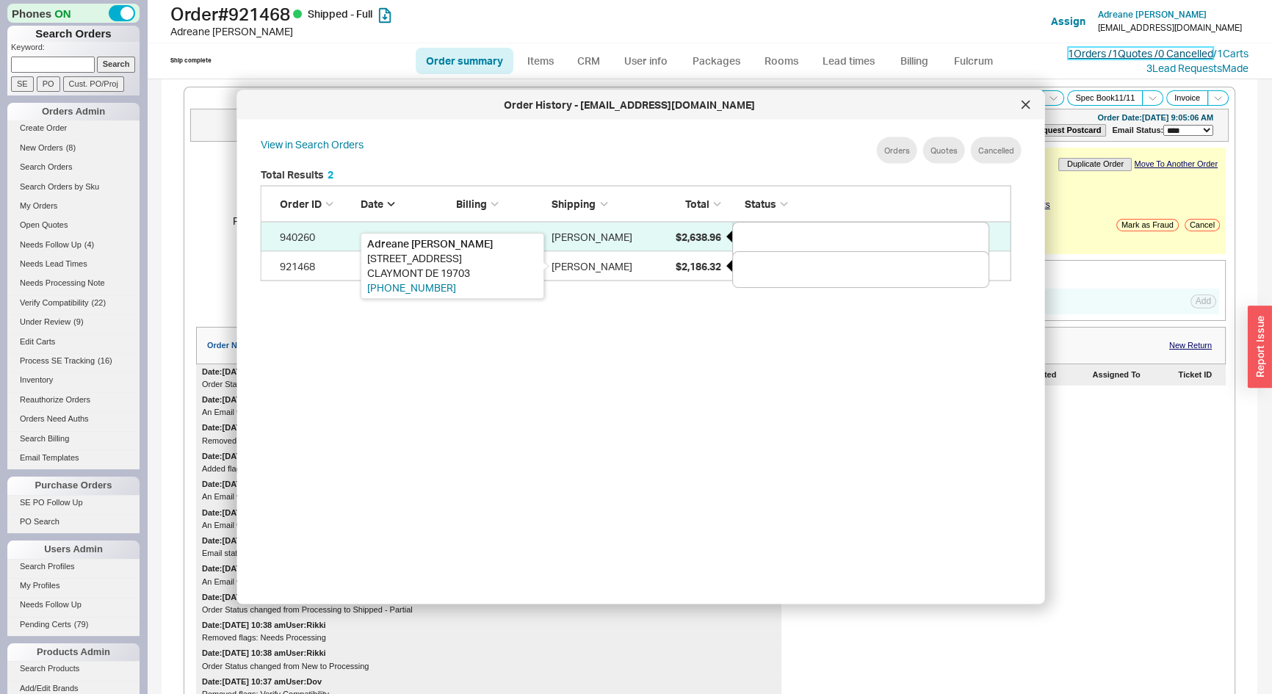
scroll to position [439, 764]
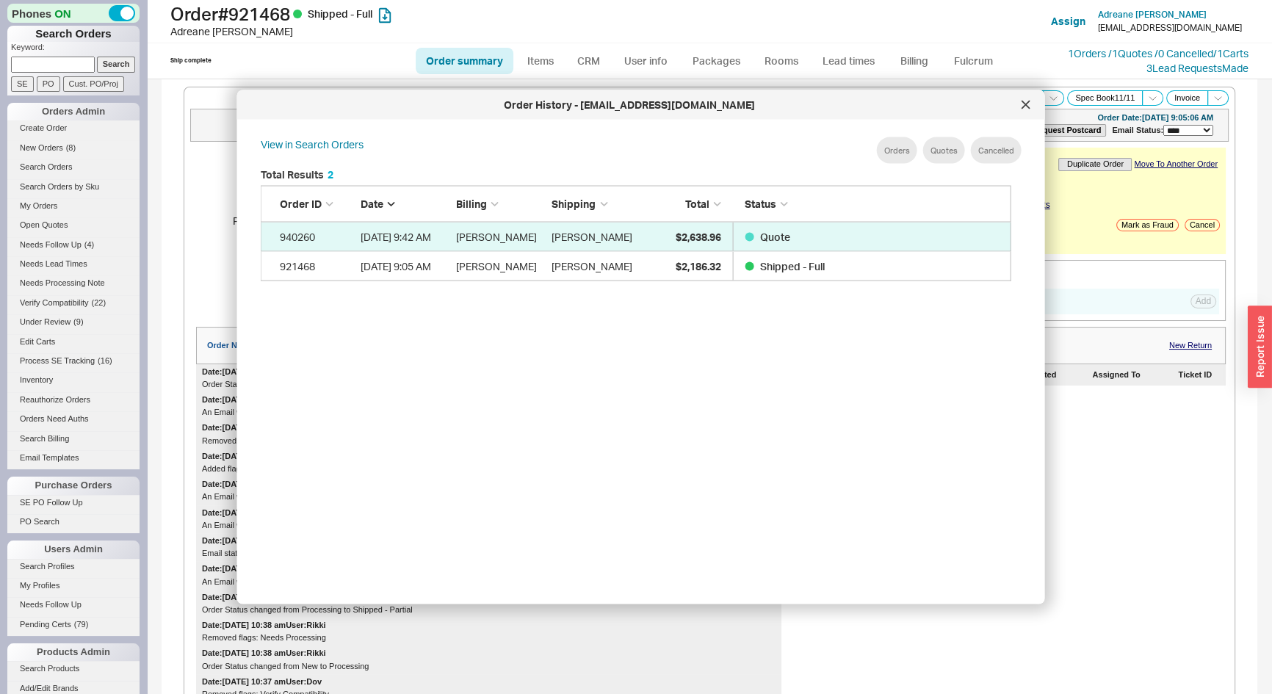
click at [1031, 99] on div at bounding box center [1026, 105] width 24 height 24
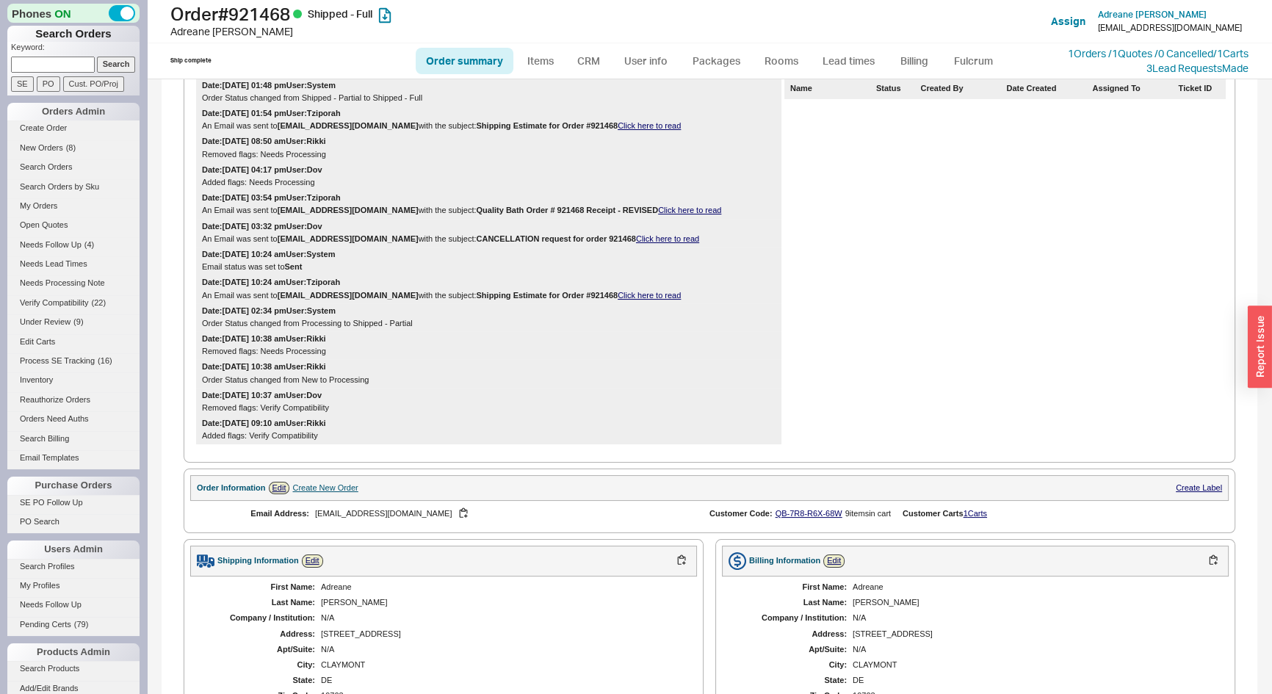
scroll to position [133, 0]
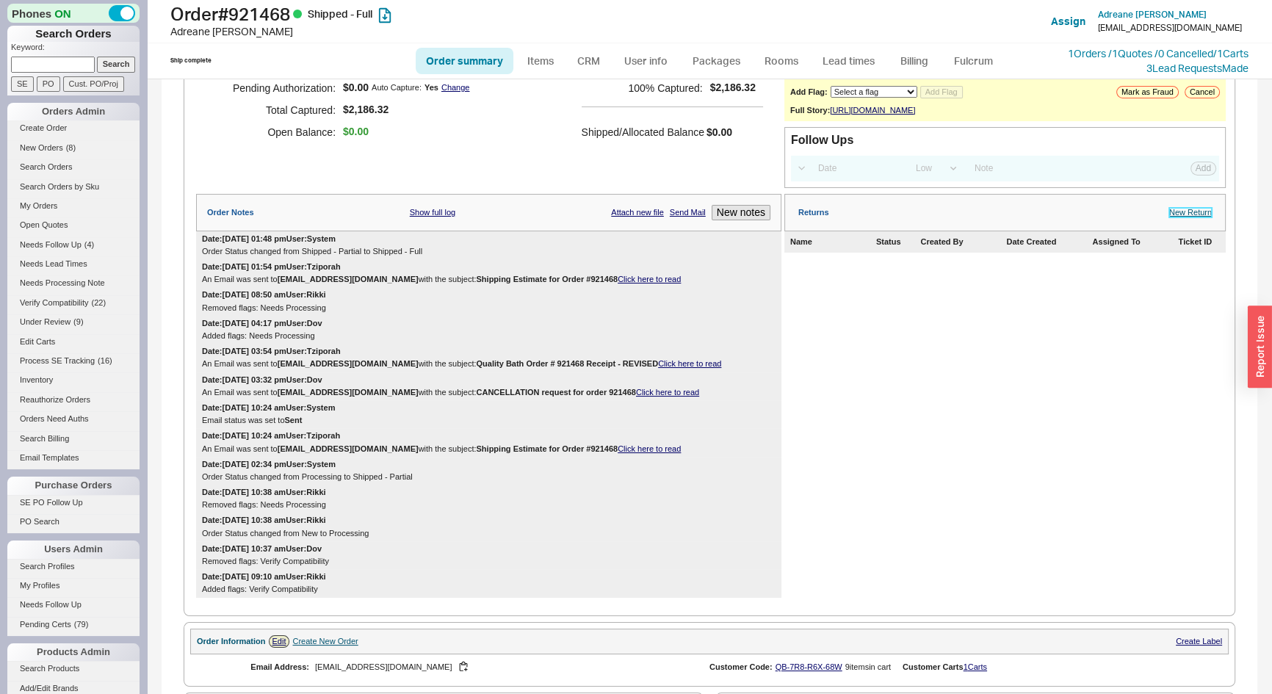
click at [1176, 217] on link "New Return" at bounding box center [1190, 213] width 43 height 10
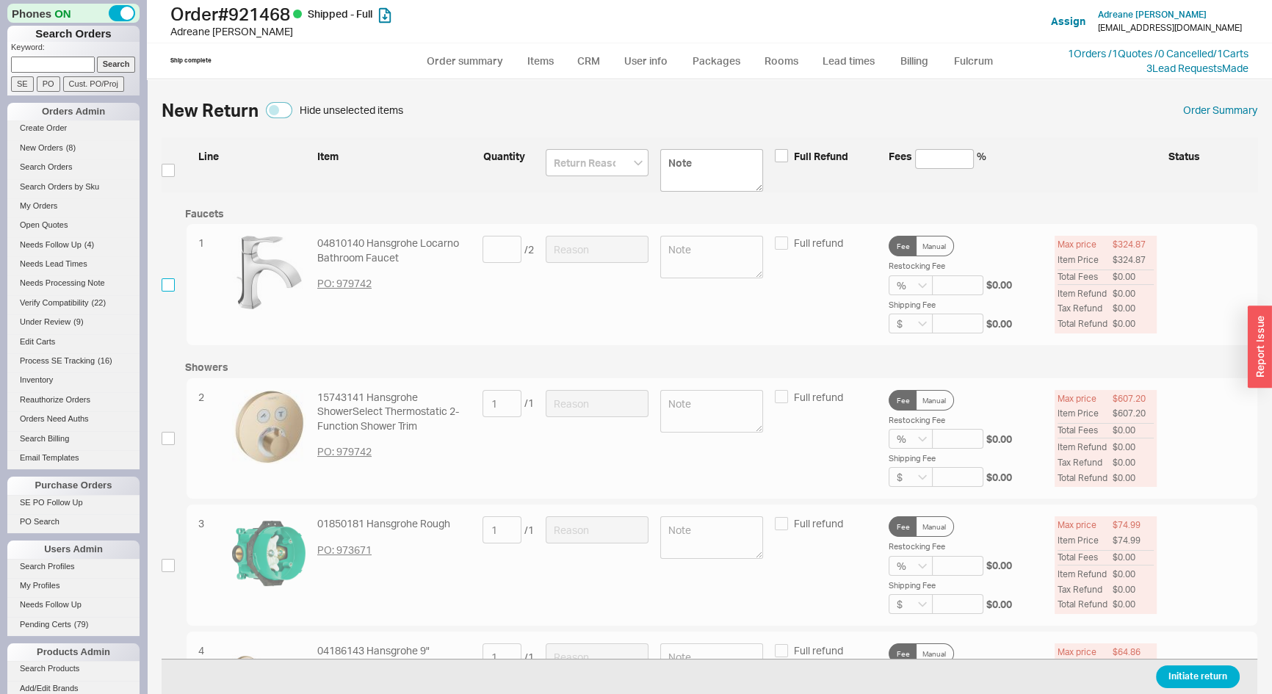
click at [163, 287] on input "checkbox" at bounding box center [168, 284] width 13 height 13
checkbox input "true"
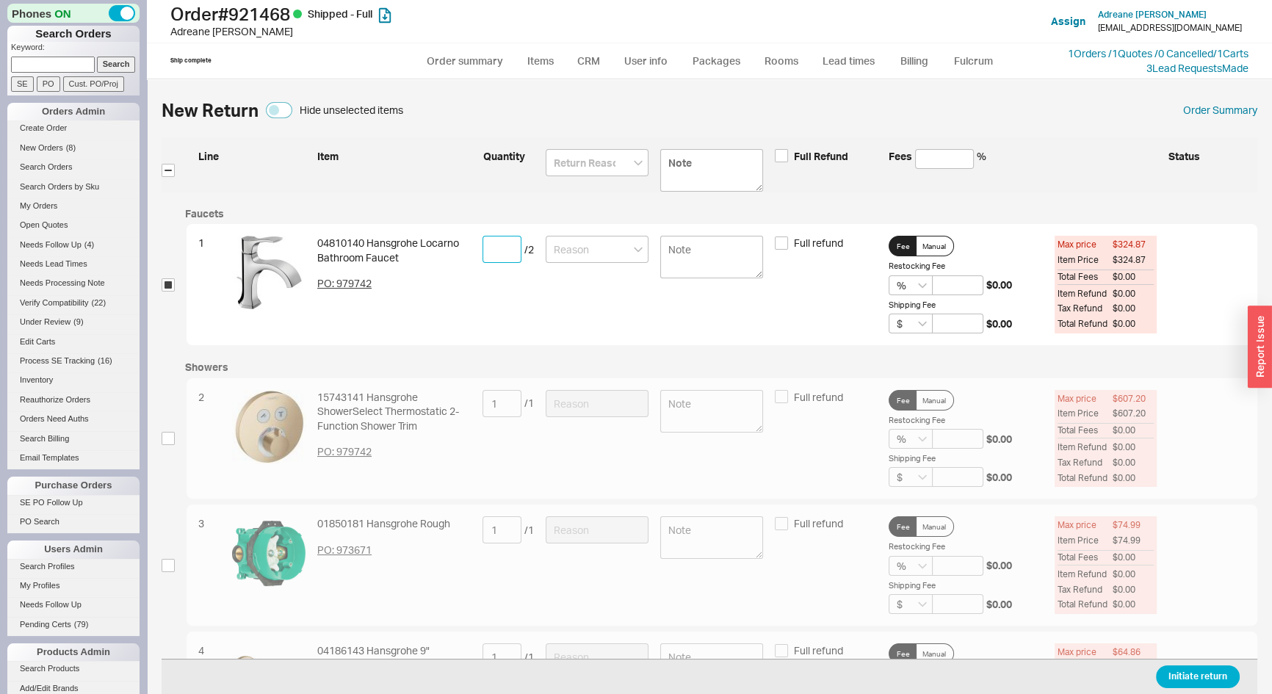
click at [483, 256] on input at bounding box center [502, 249] width 39 height 27
type input "2"
click at [166, 435] on input "checkbox" at bounding box center [168, 438] width 13 height 13
checkbox input "true"
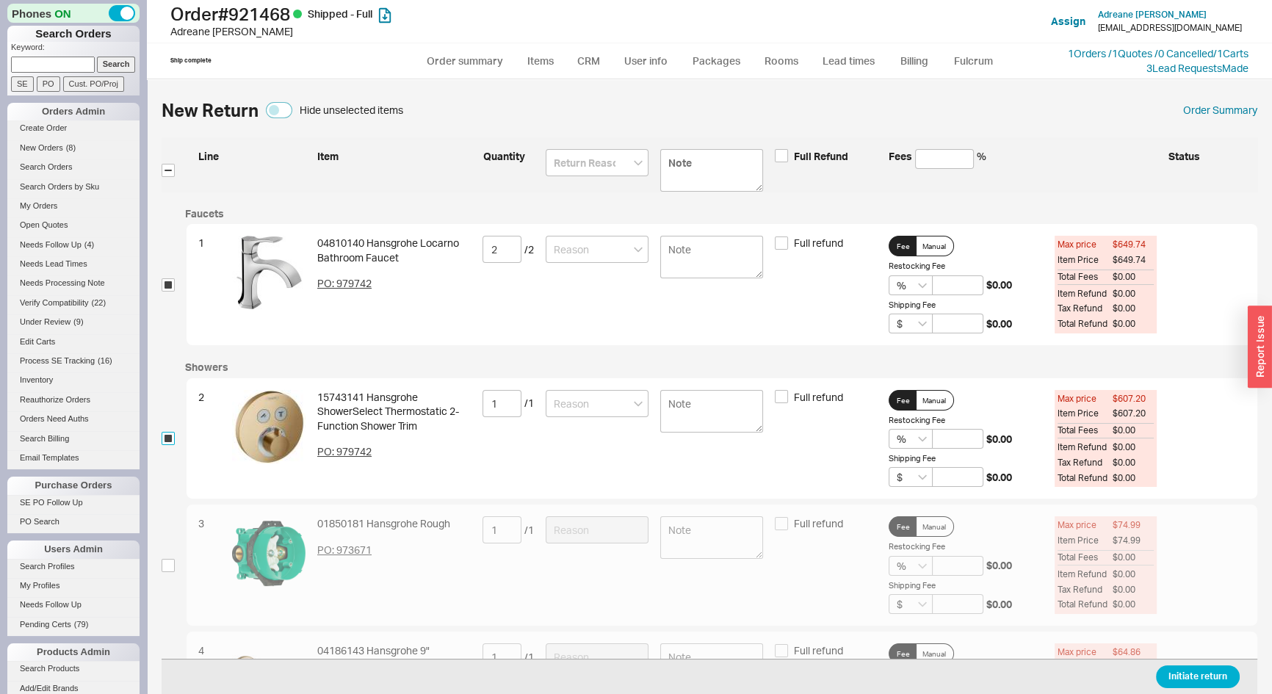
scroll to position [267, 0]
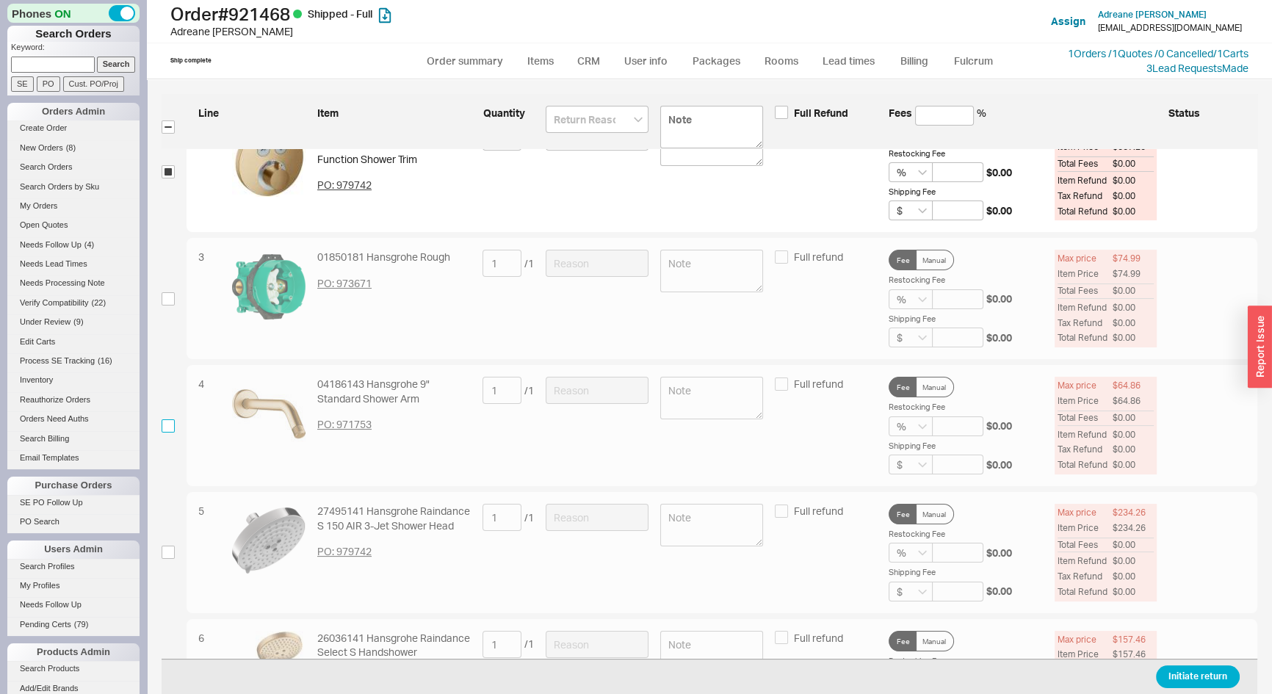
click at [170, 429] on input "checkbox" at bounding box center [168, 425] width 13 height 13
checkbox input "true"
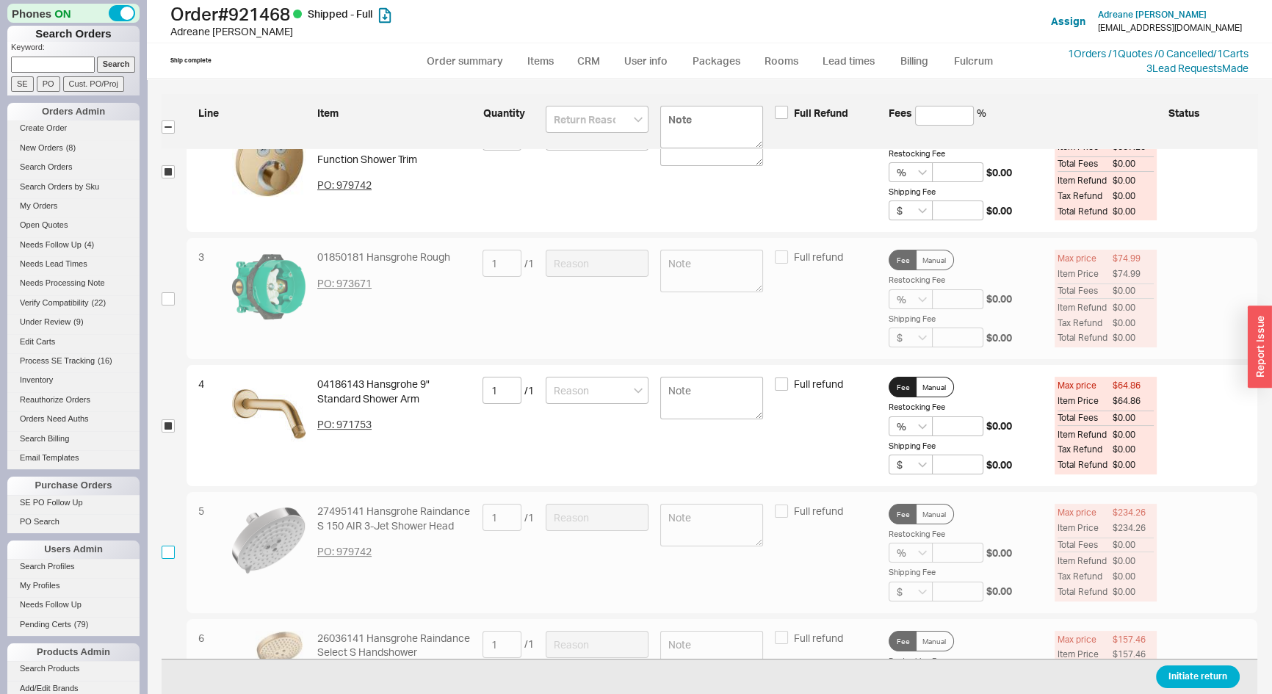
click at [169, 555] on input "checkbox" at bounding box center [168, 552] width 13 height 13
checkbox input "true"
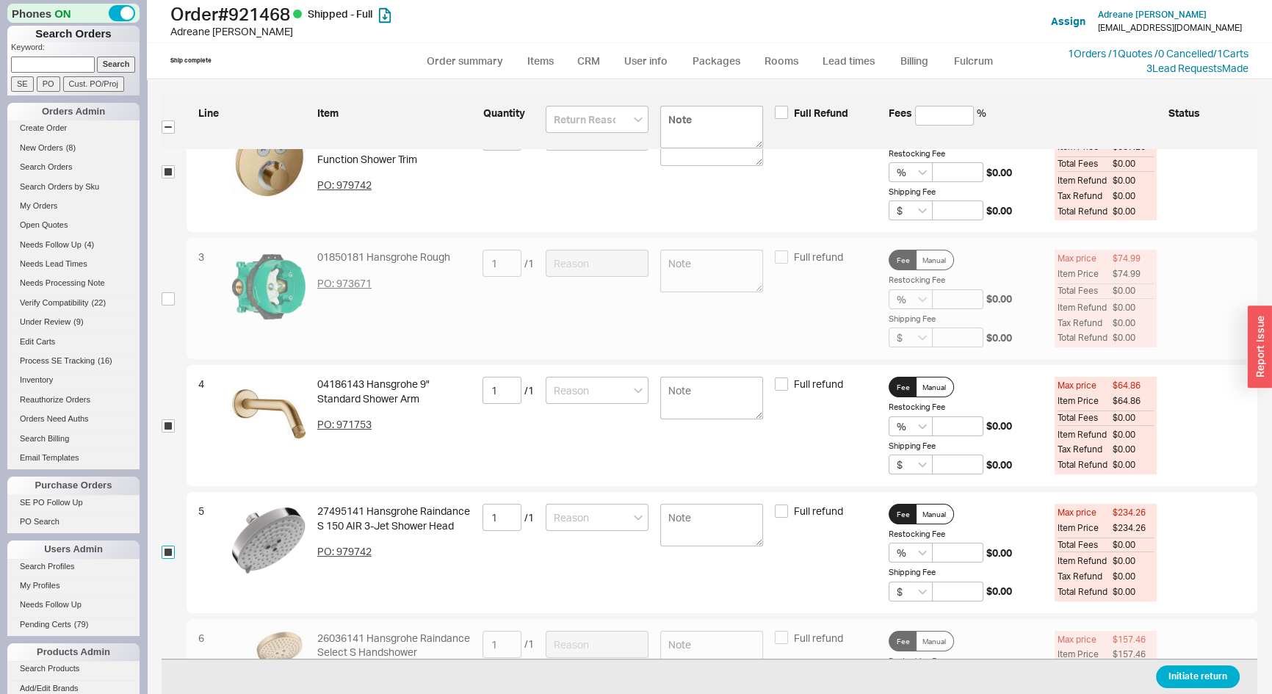
scroll to position [467, 0]
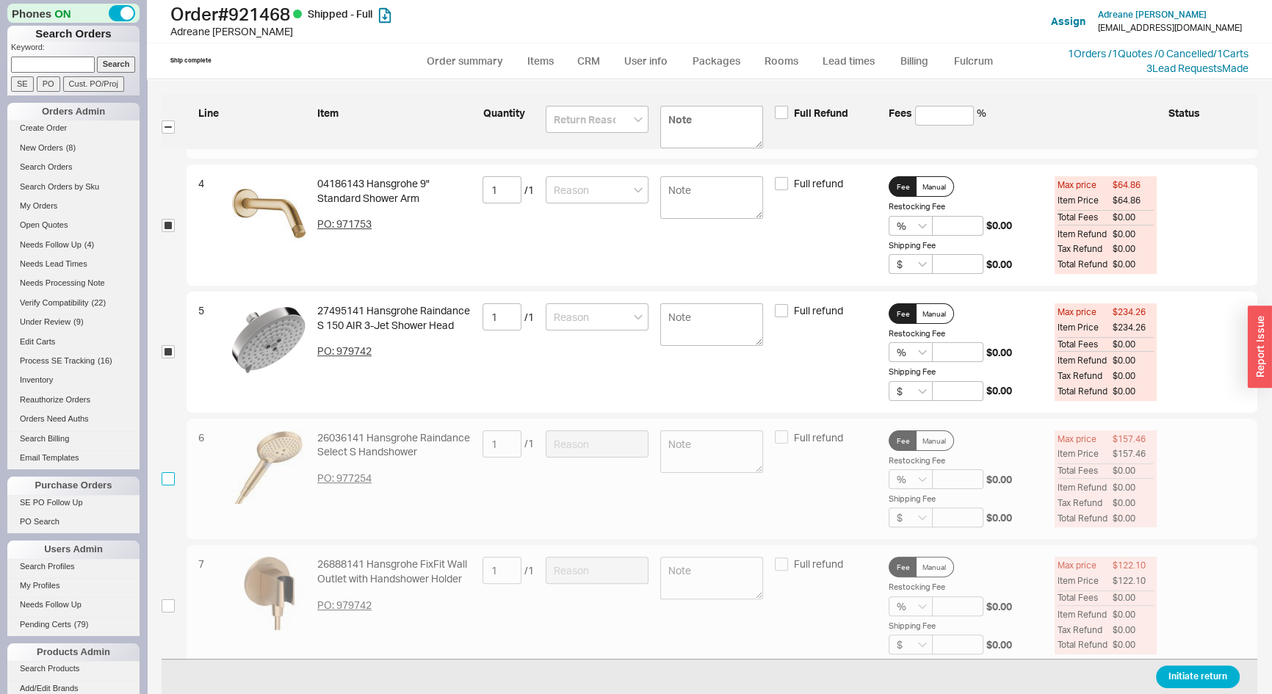
click at [165, 482] on input "checkbox" at bounding box center [168, 478] width 13 height 13
checkbox input "true"
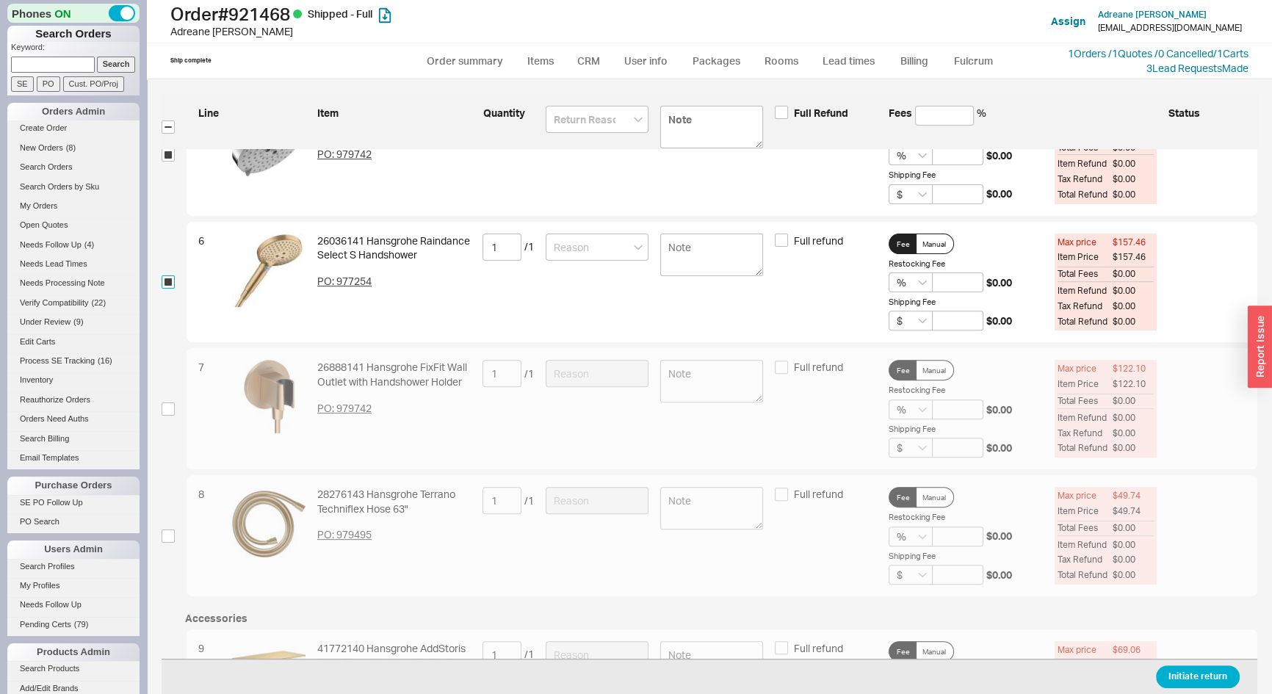
scroll to position [668, 0]
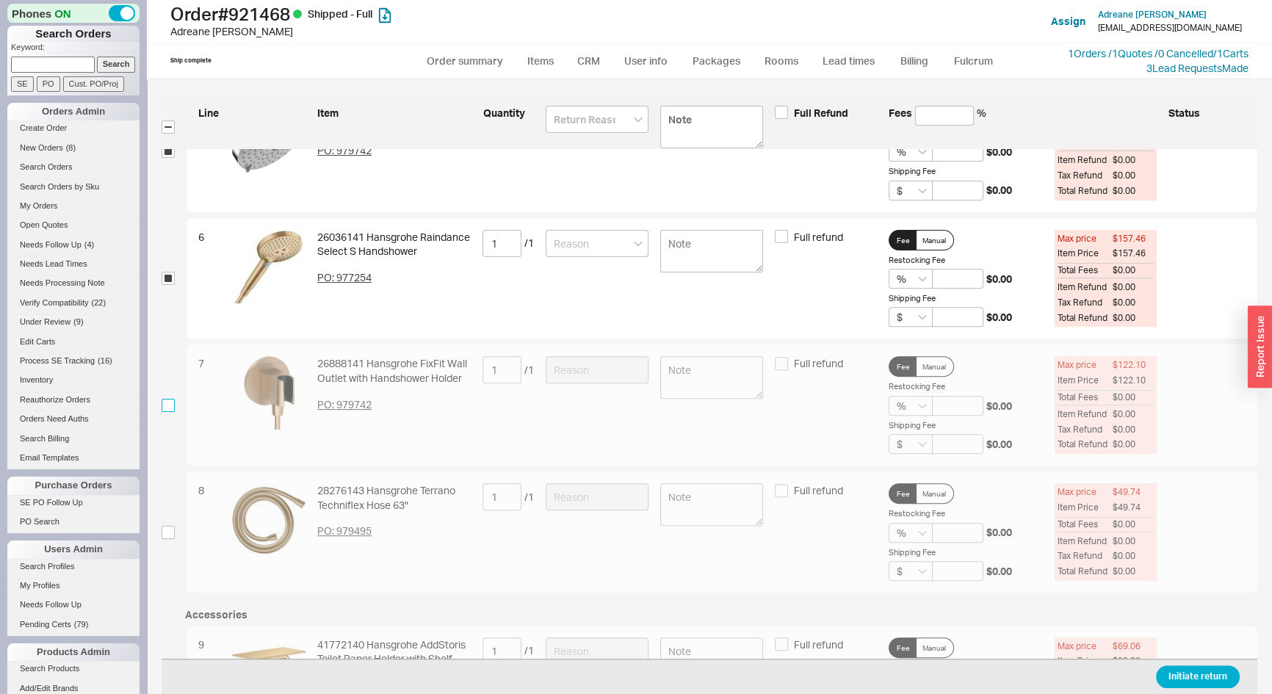
click at [165, 407] on input "checkbox" at bounding box center [168, 405] width 13 height 13
checkbox input "true"
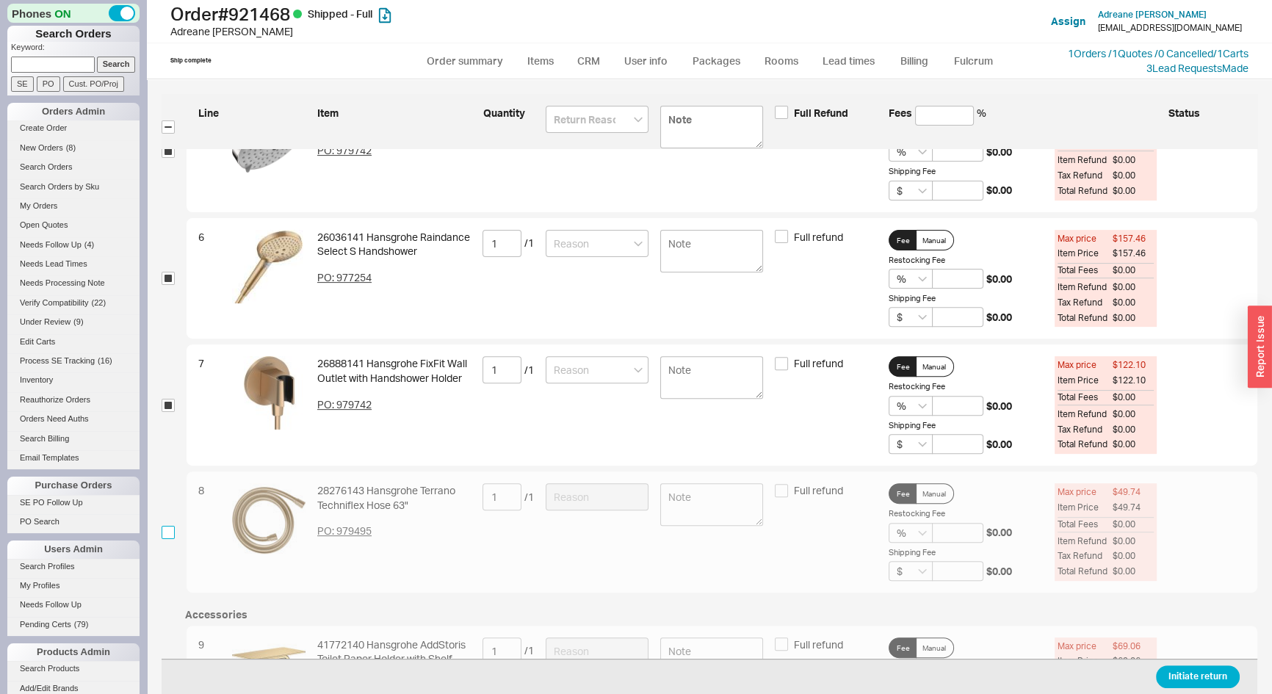
click at [170, 527] on input "checkbox" at bounding box center [168, 532] width 13 height 13
checkbox input "true"
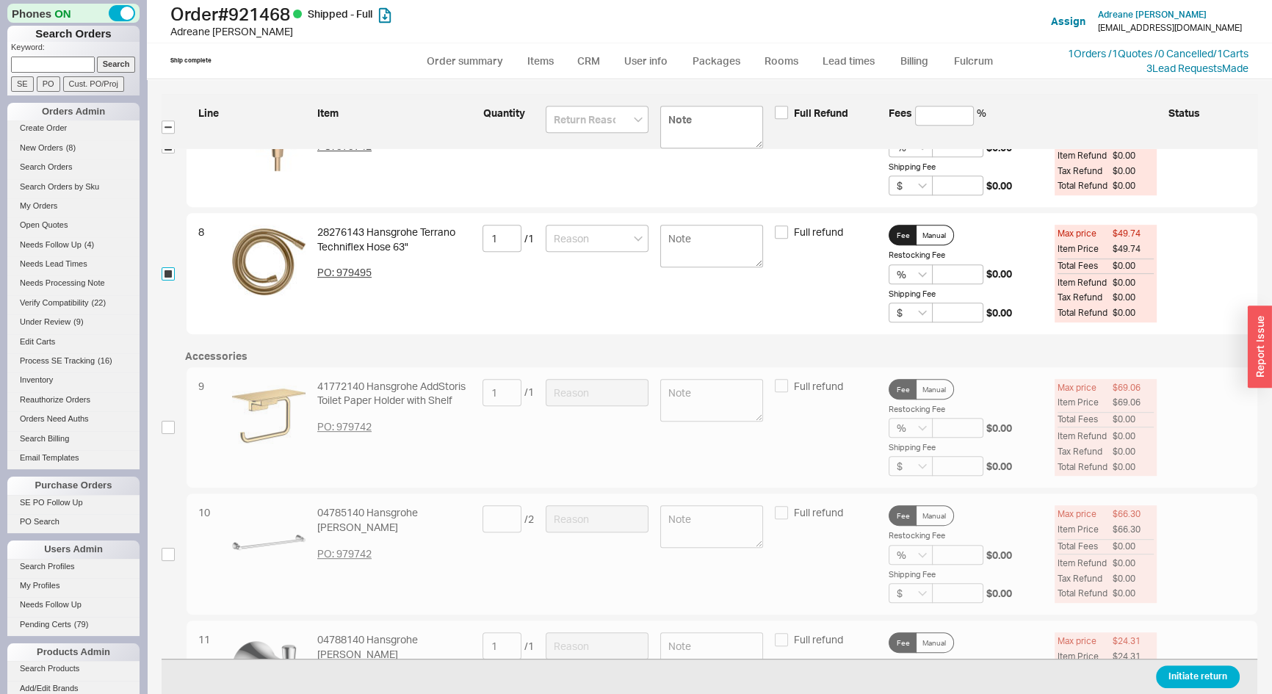
scroll to position [934, 0]
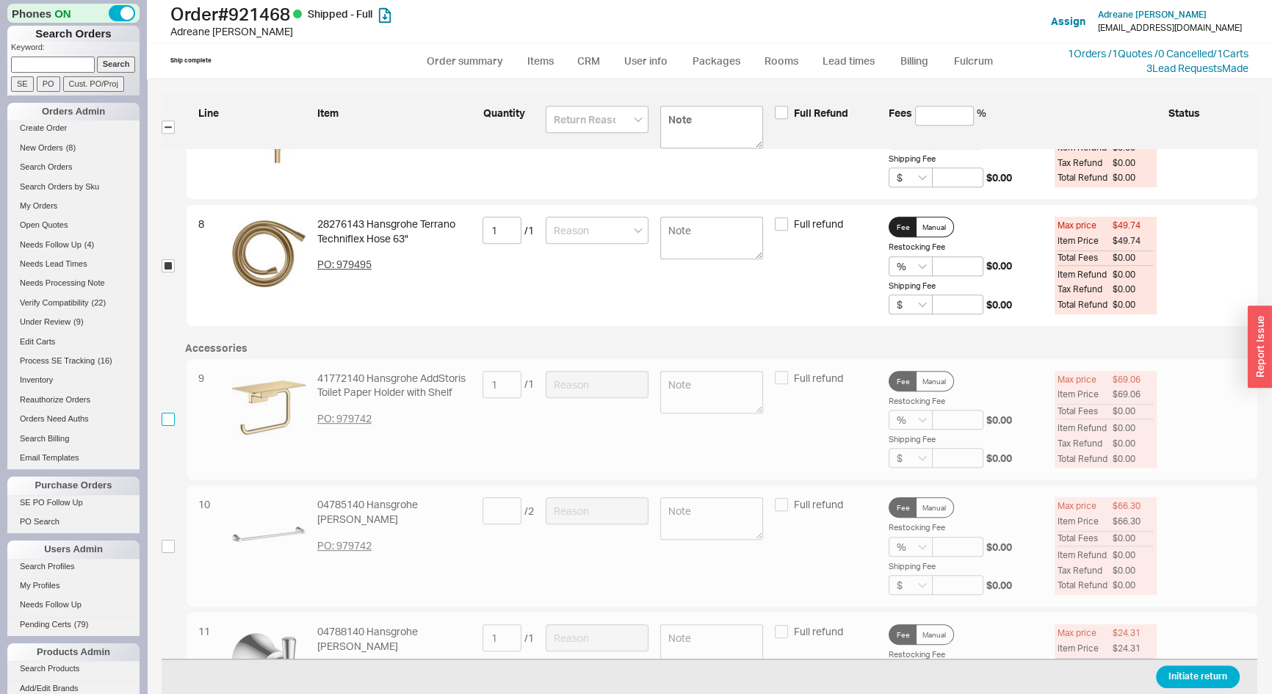
click at [168, 423] on input "checkbox" at bounding box center [168, 419] width 13 height 13
checkbox input "true"
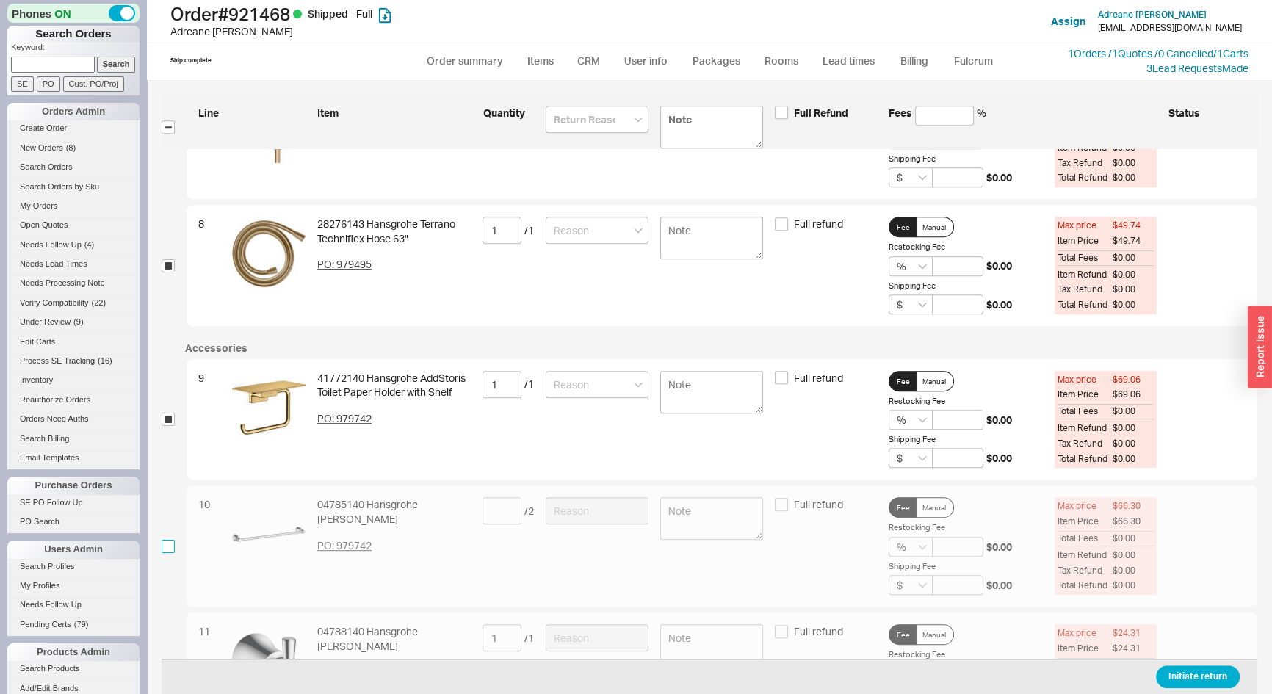
click at [164, 544] on input "checkbox" at bounding box center [168, 546] width 13 height 13
checkbox input "true"
click at [505, 514] on input at bounding box center [502, 510] width 39 height 27
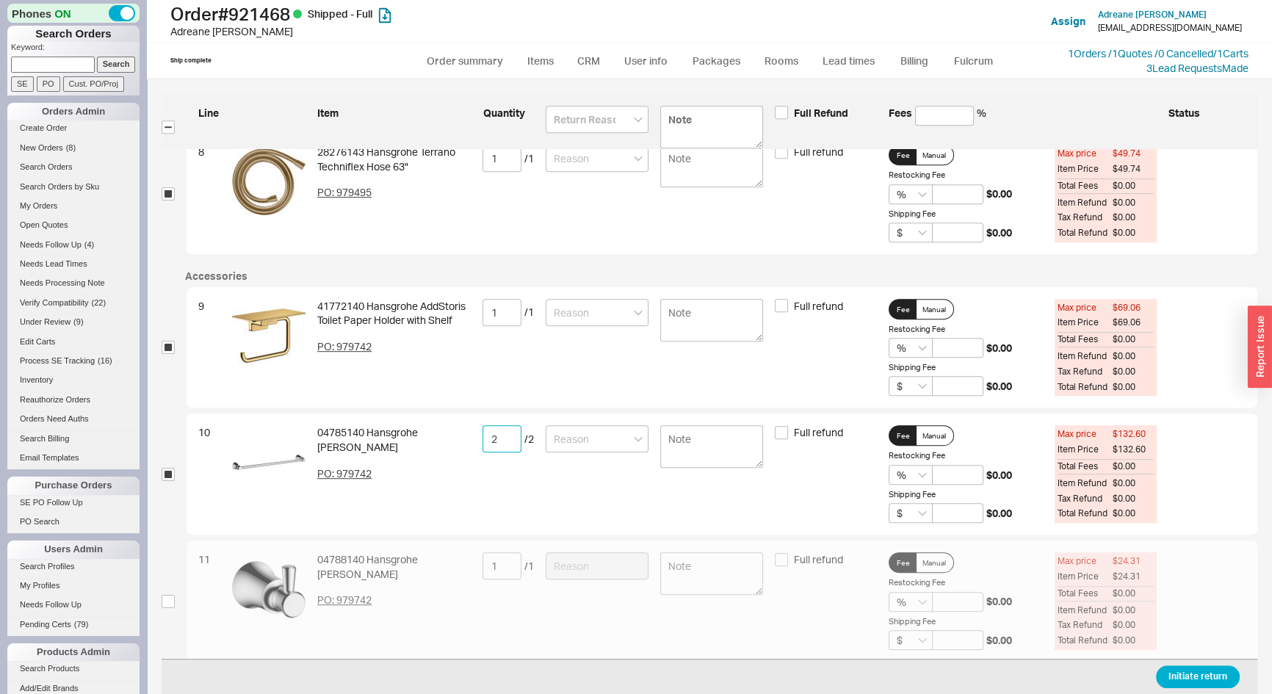
scroll to position [1013, 0]
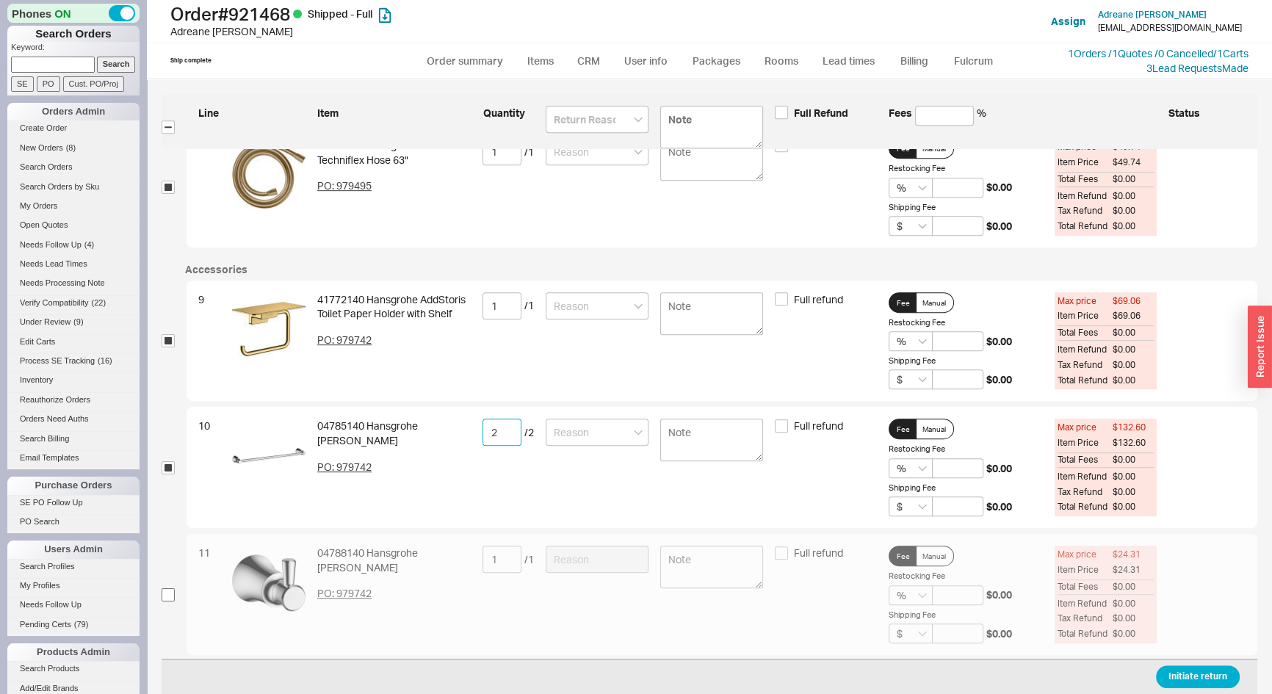
type input "2"
click at [167, 591] on input "checkbox" at bounding box center [168, 594] width 13 height 13
checkbox input "true"
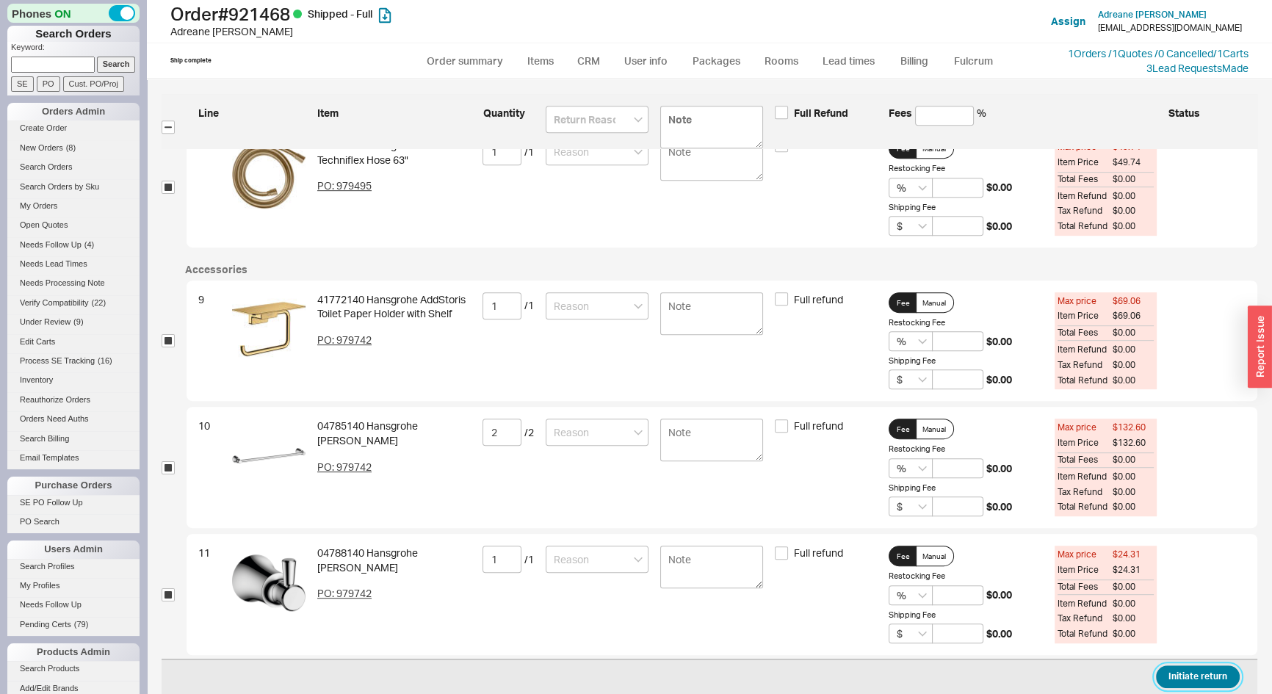
click at [1193, 674] on button "Initiate return" at bounding box center [1198, 677] width 84 height 23
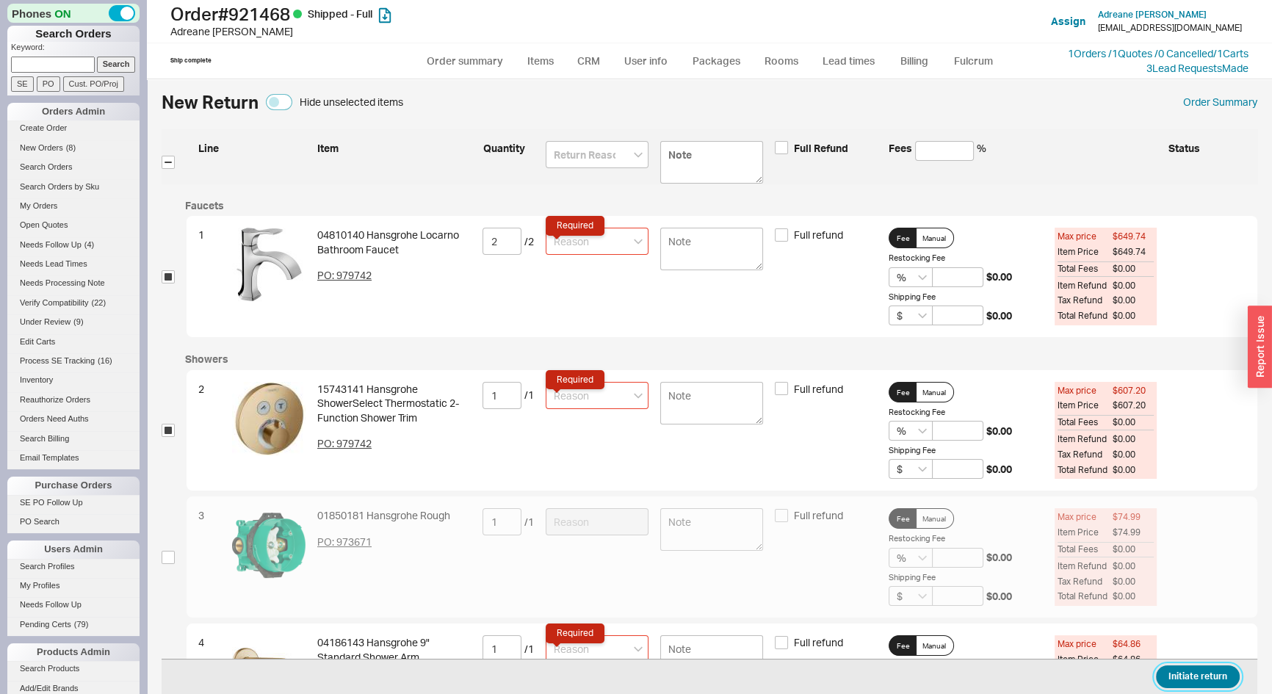
scroll to position [0, 0]
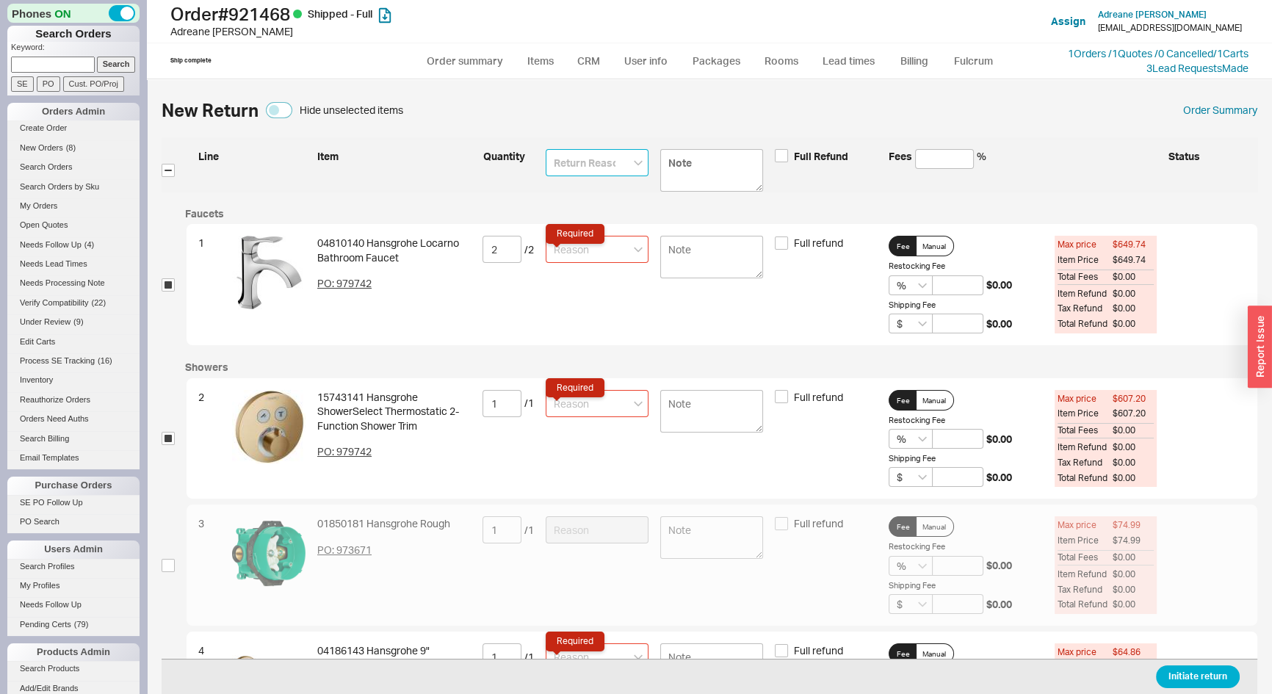
click at [624, 158] on input at bounding box center [597, 162] width 103 height 27
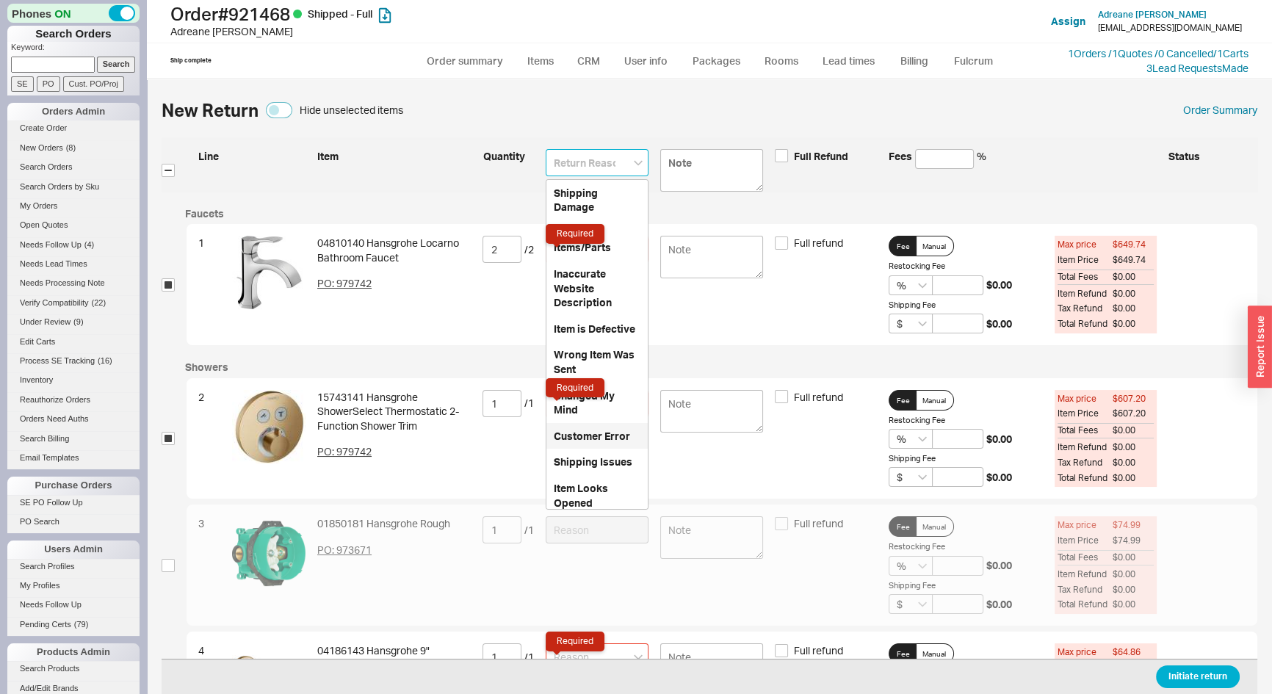
click at [582, 446] on div "Customer Error" at bounding box center [597, 436] width 101 height 26
type input "Customer Error"
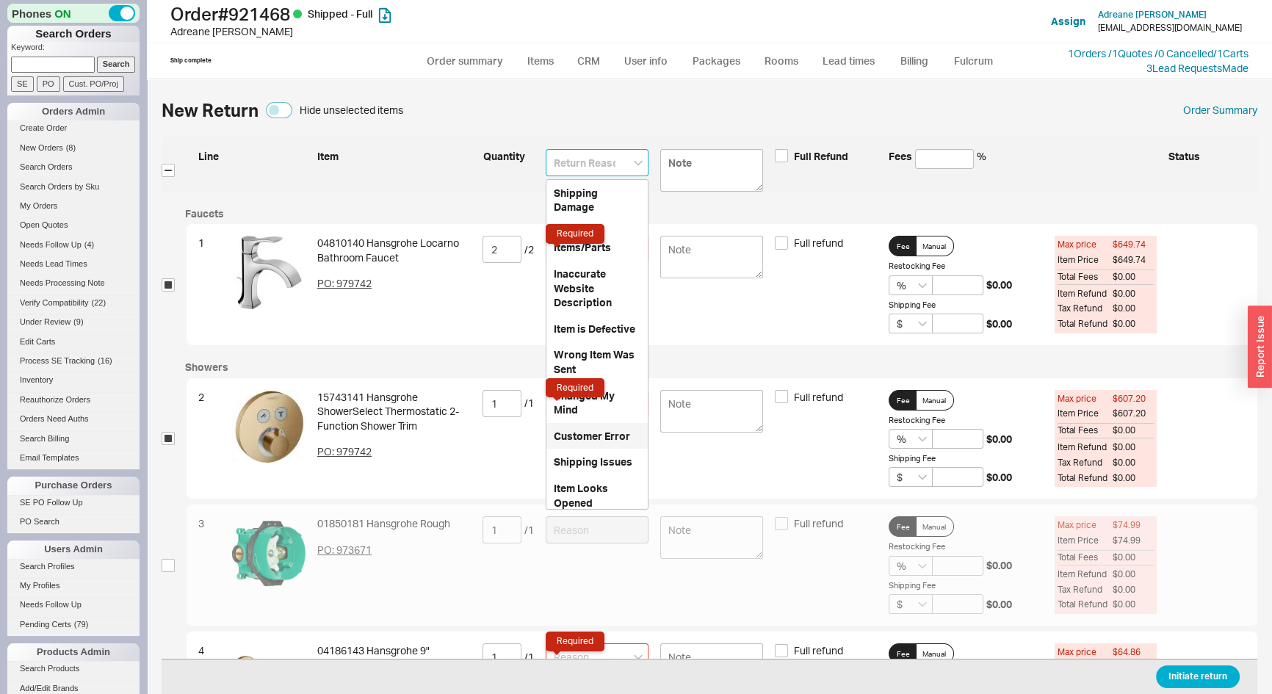
type input "Customer Error"
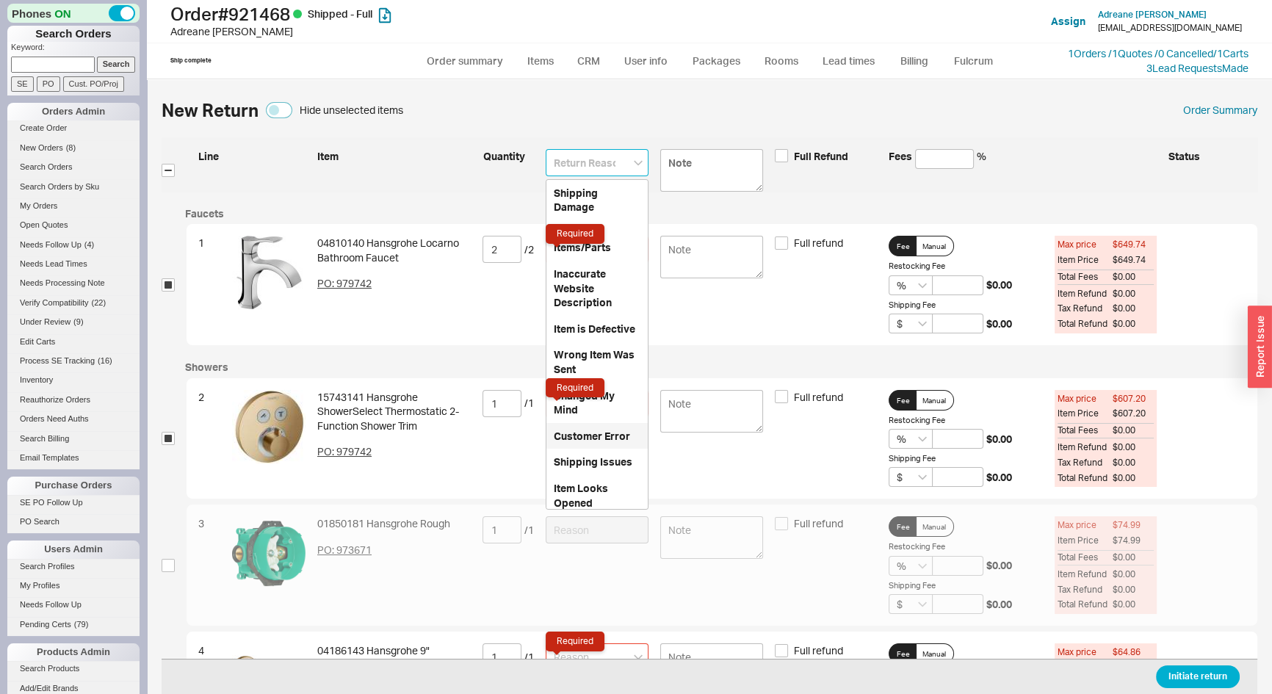
type input "Customer Error"
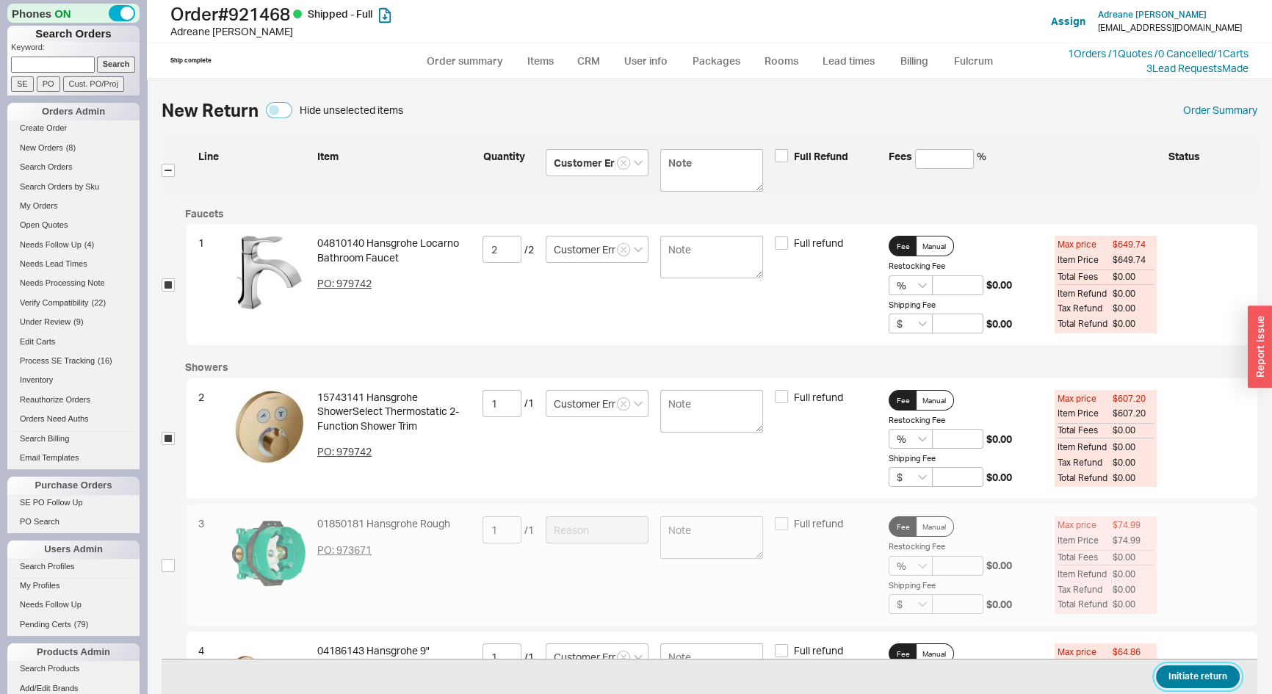
drag, startPoint x: 1216, startPoint y: 676, endPoint x: 1208, endPoint y: 671, distance: 9.9
click at [1216, 675] on button "Initiate return" at bounding box center [1198, 677] width 84 height 23
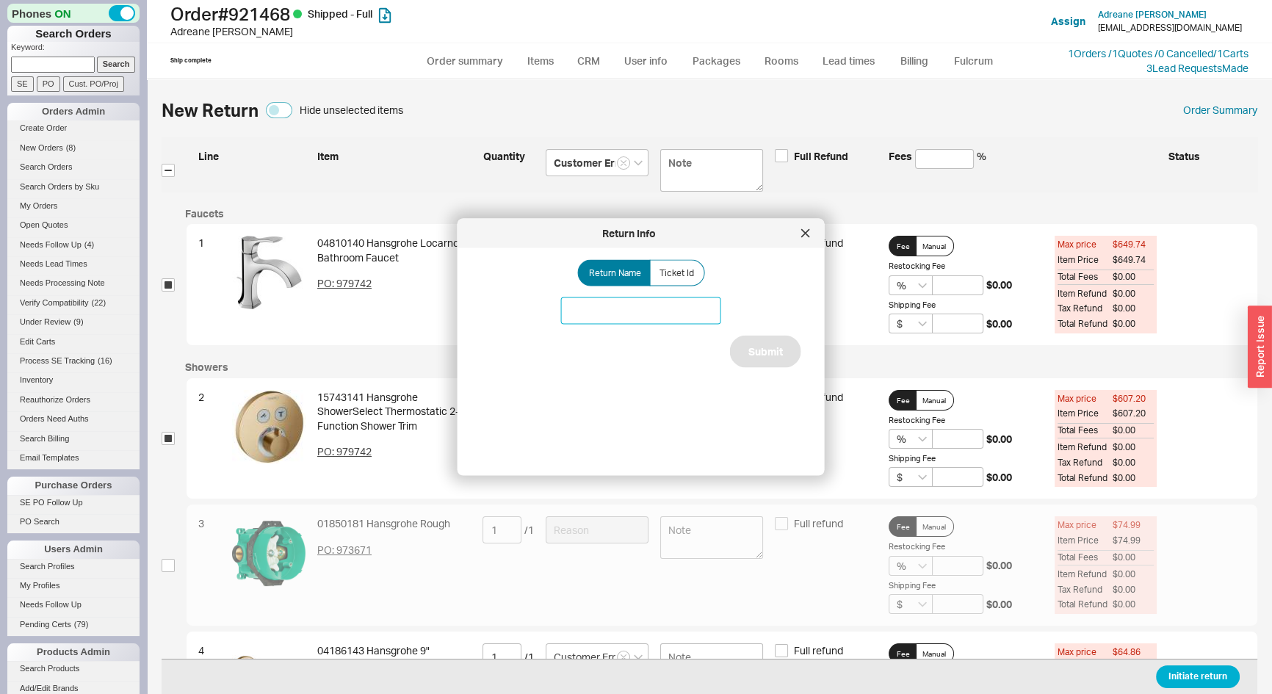
click at [636, 309] on input at bounding box center [641, 311] width 160 height 27
type input "Hansgrohe Return"
click at [744, 350] on button "Submit" at bounding box center [765, 352] width 71 height 32
select select "*"
select select "LOW"
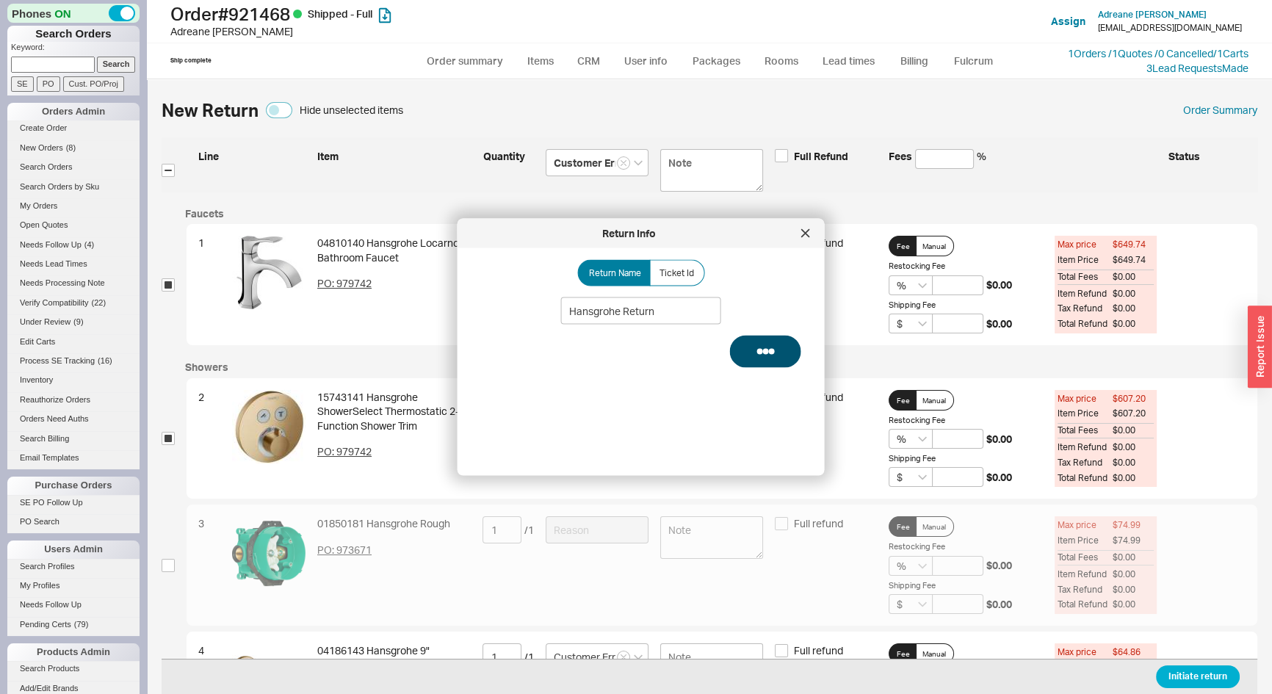
select select "3"
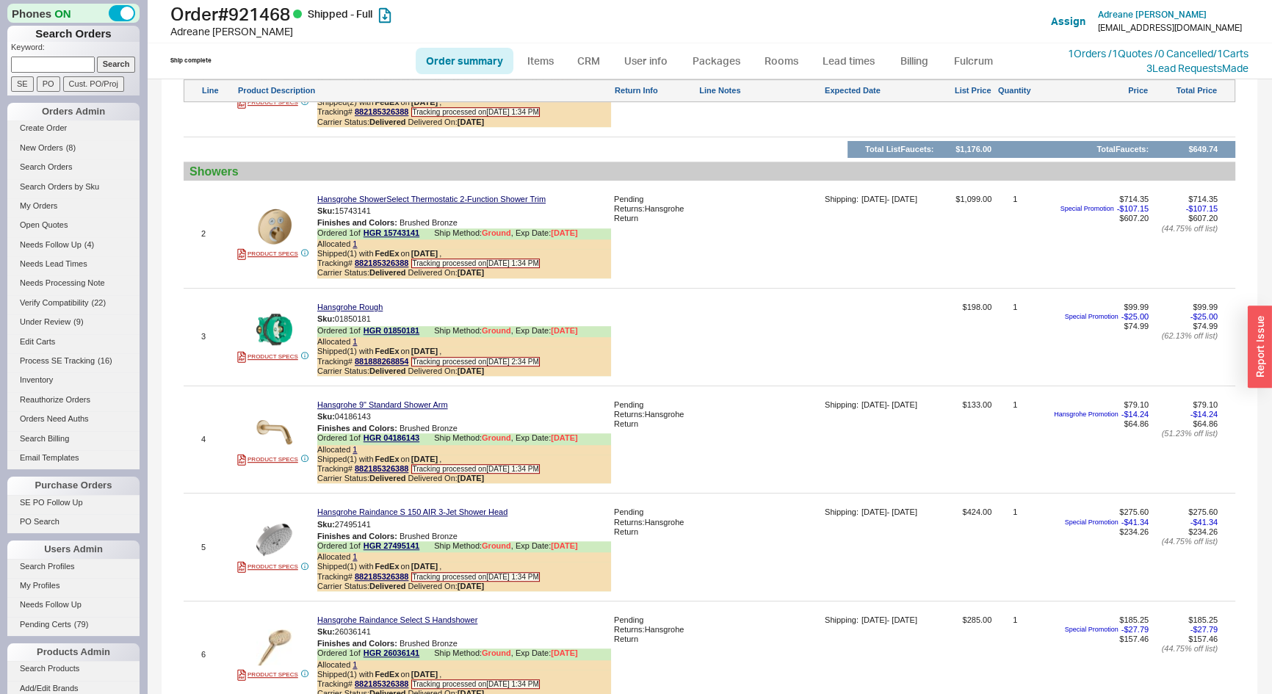
scroll to position [1068, 0]
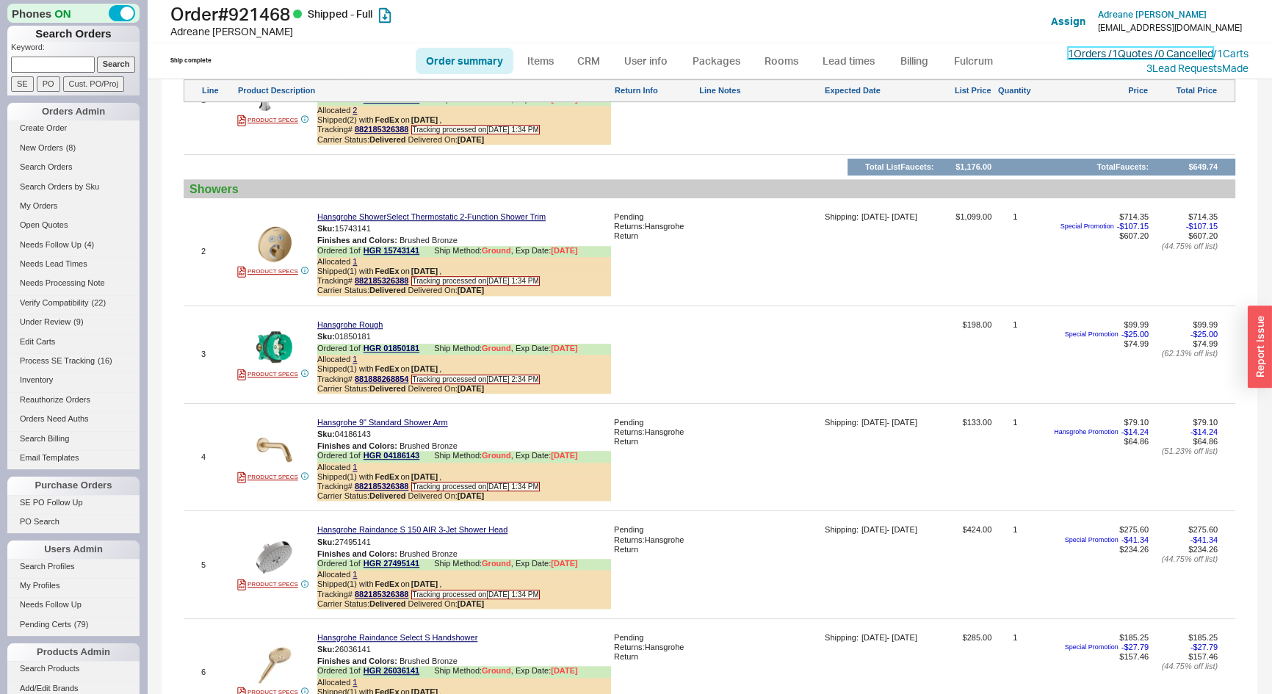
click at [1128, 51] on link "1 Orders / 1 Quotes / 0 Cancelled" at bounding box center [1140, 53] width 145 height 12
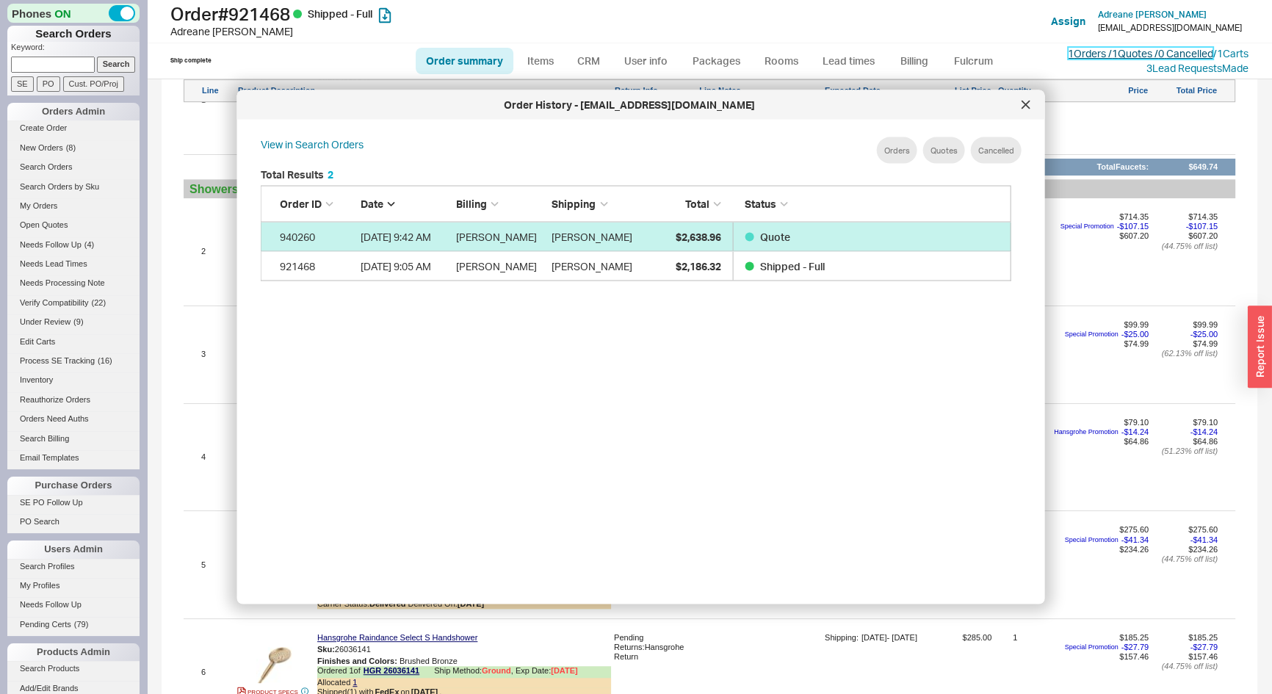
scroll to position [439, 764]
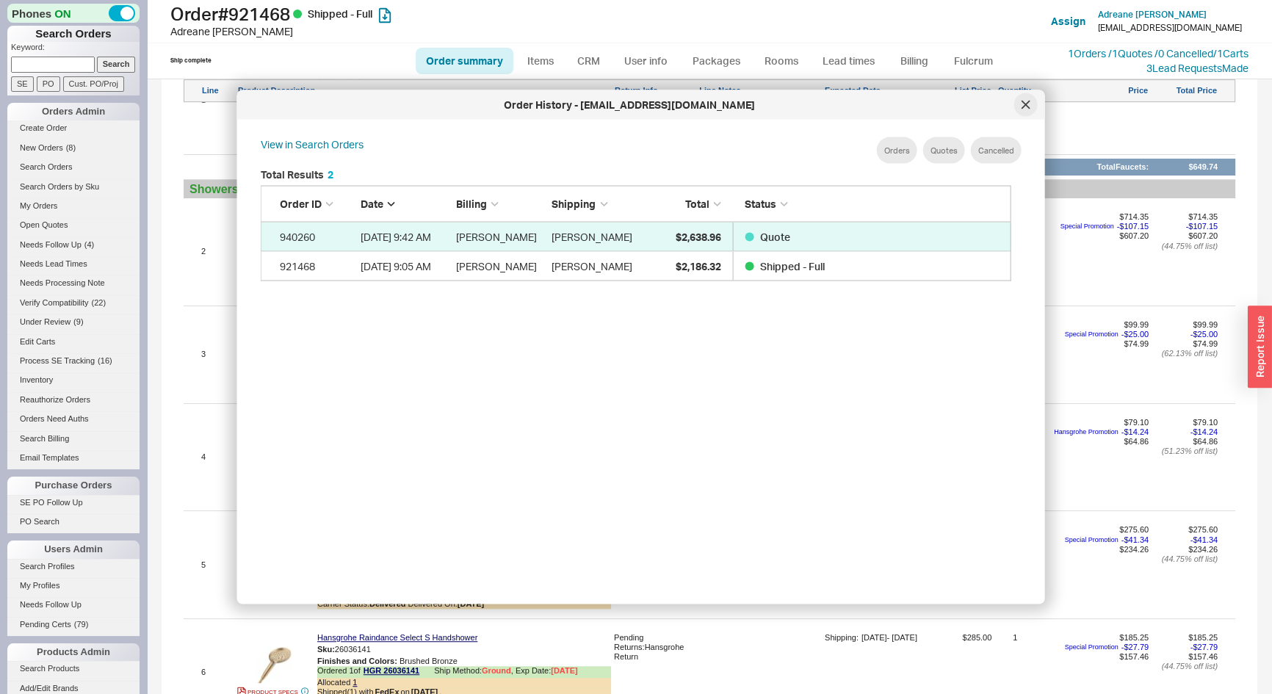
click at [1025, 106] on icon at bounding box center [1026, 105] width 9 height 9
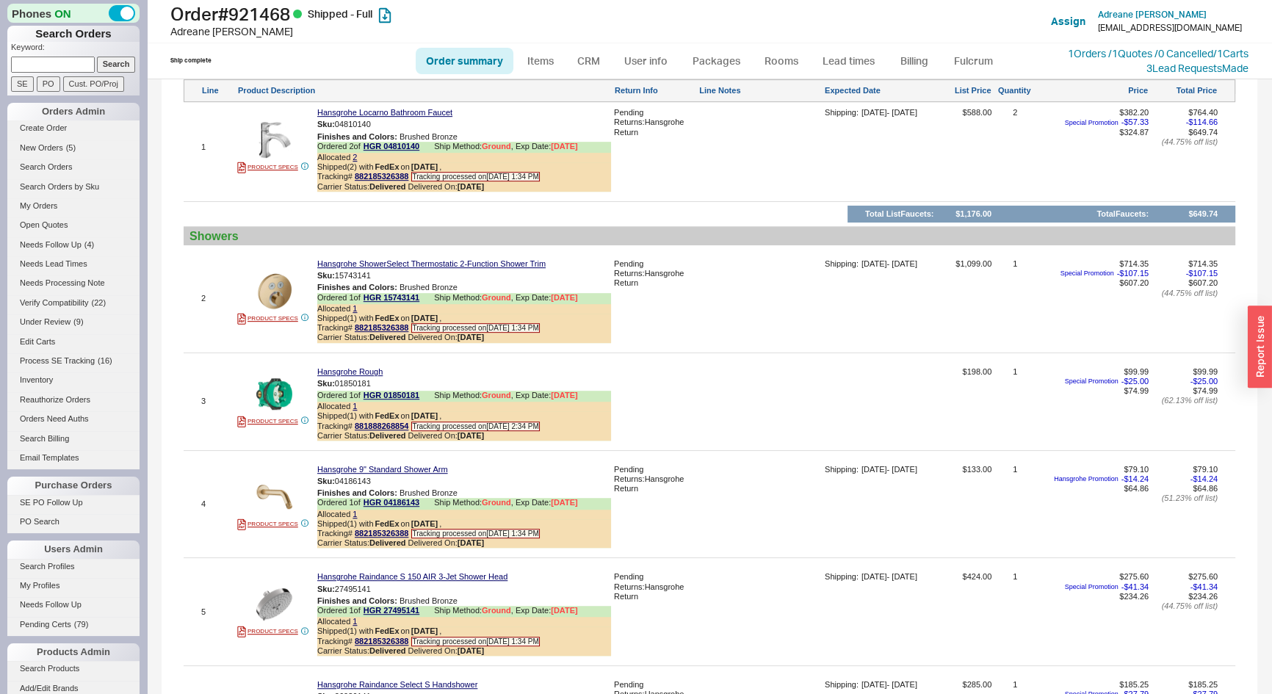
scroll to position [943, 0]
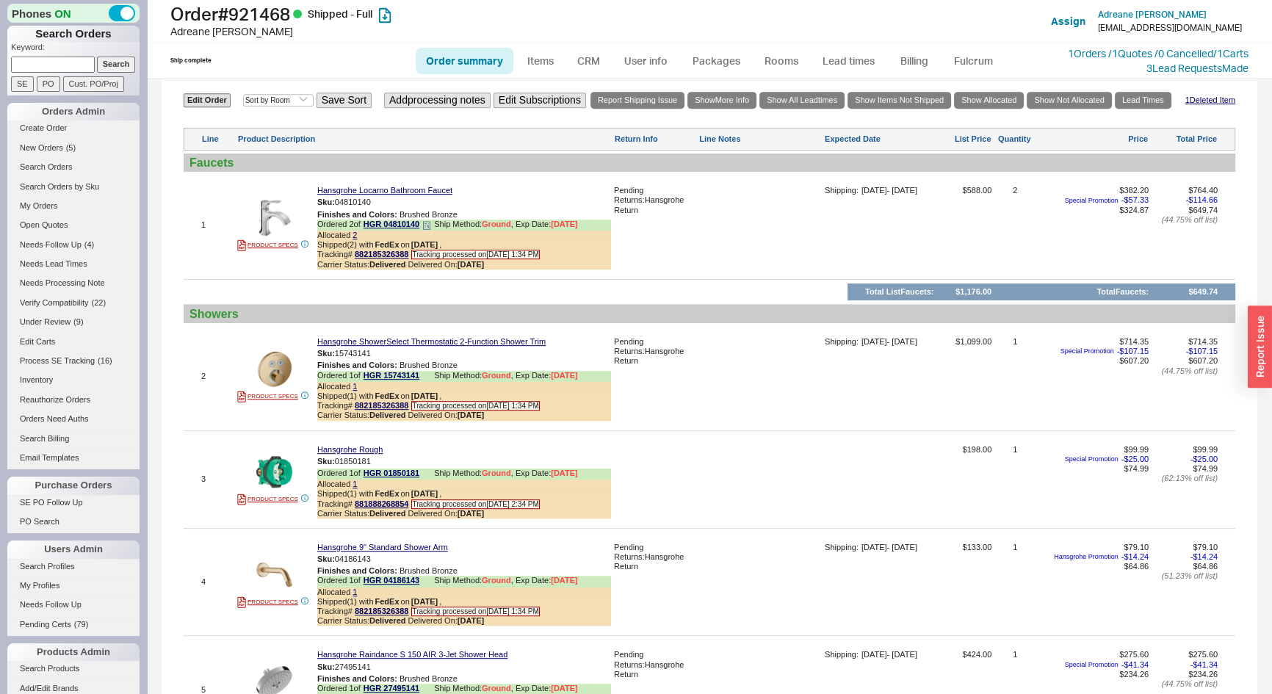
click at [429, 227] on icon at bounding box center [426, 225] width 9 height 9
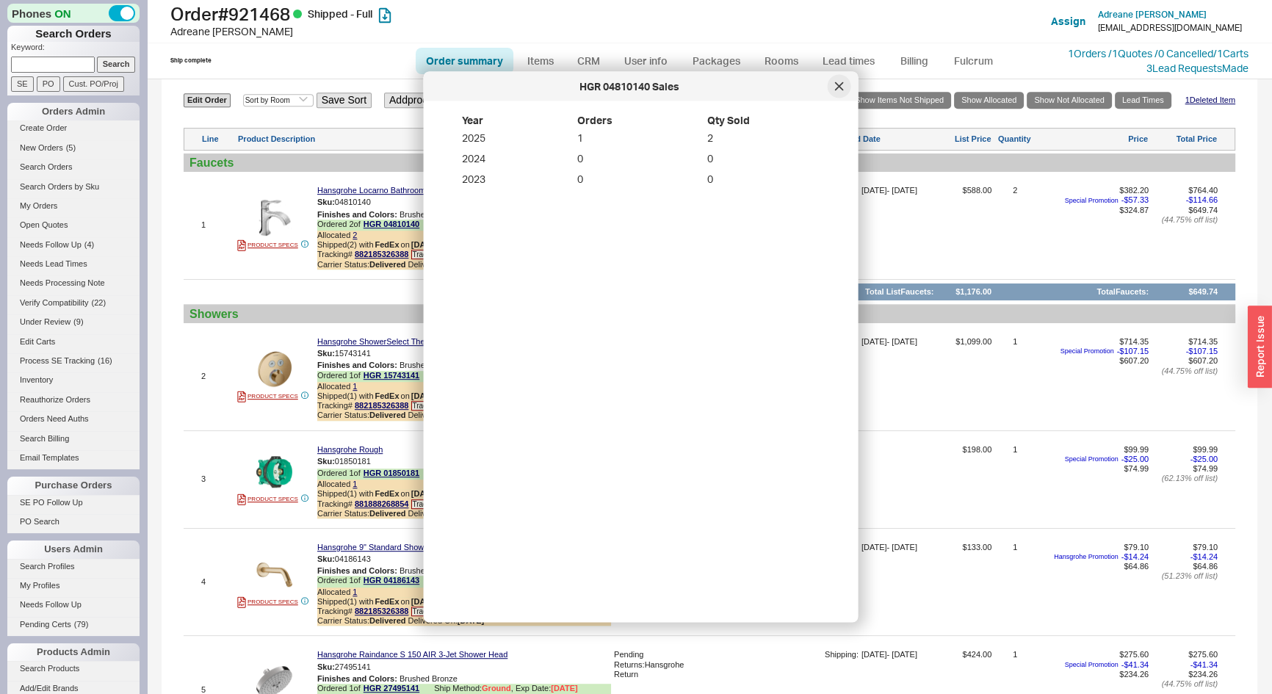
click at [838, 88] on icon at bounding box center [839, 86] width 9 height 9
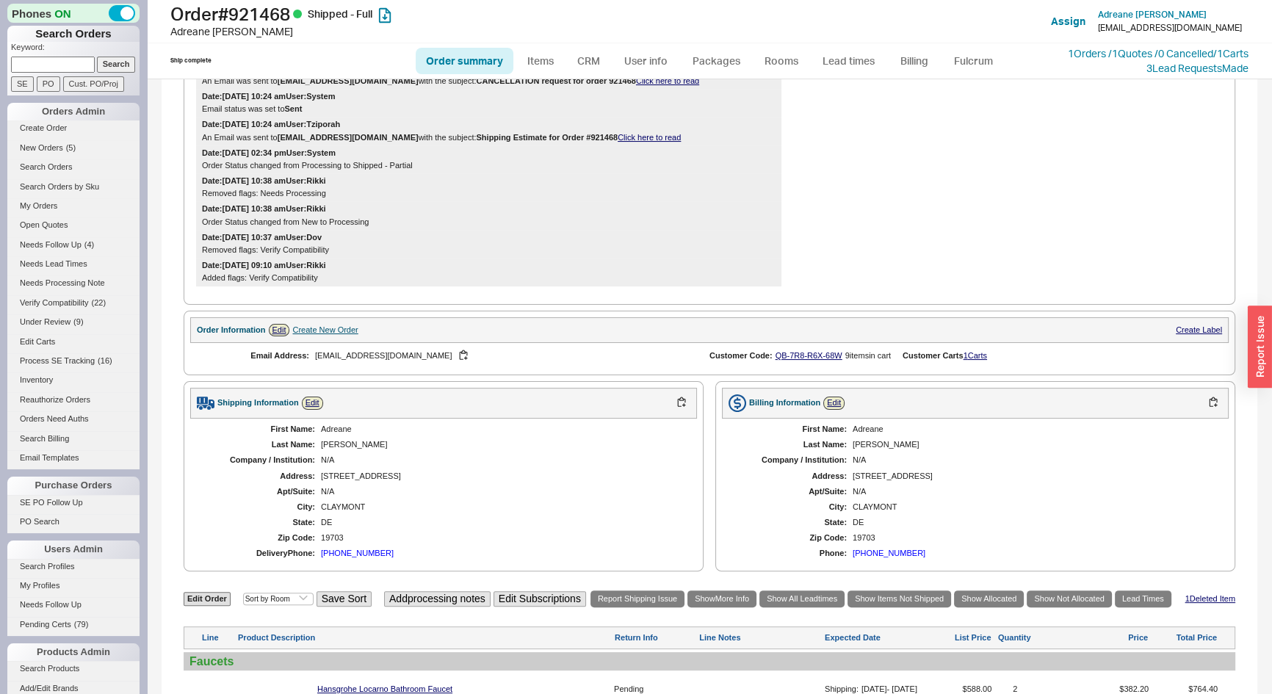
scroll to position [75, 0]
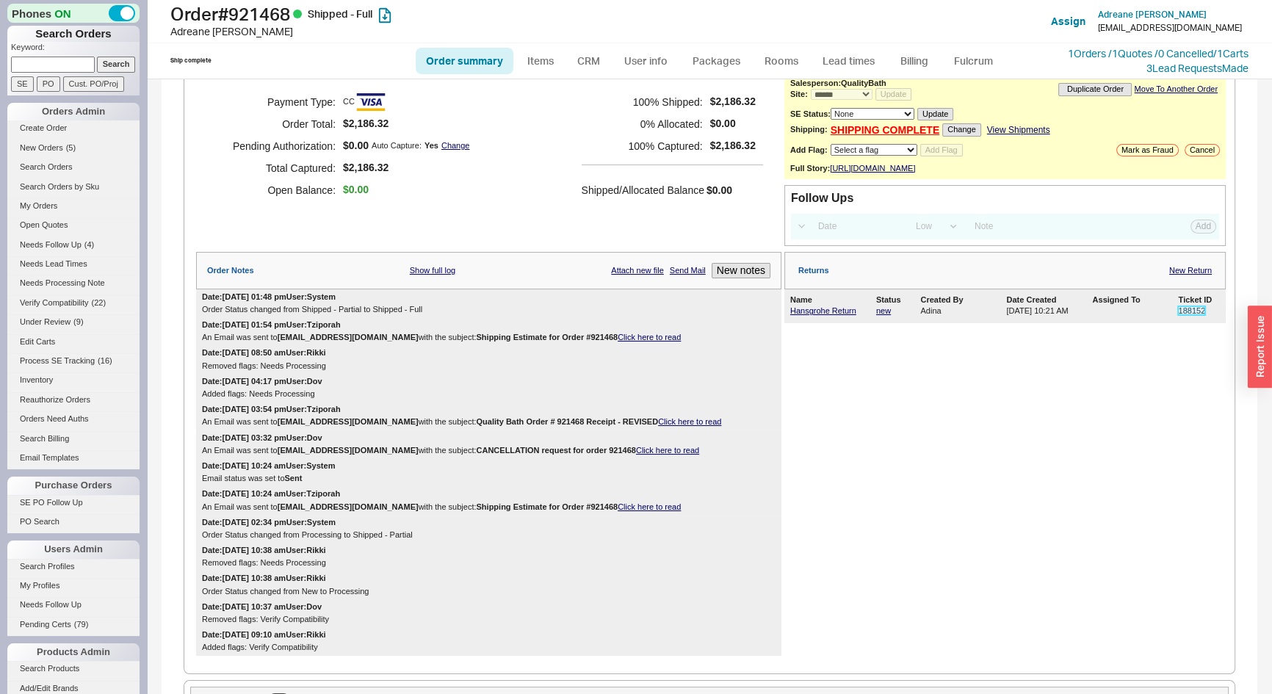
click at [1180, 315] on link "188152" at bounding box center [1191, 310] width 27 height 9
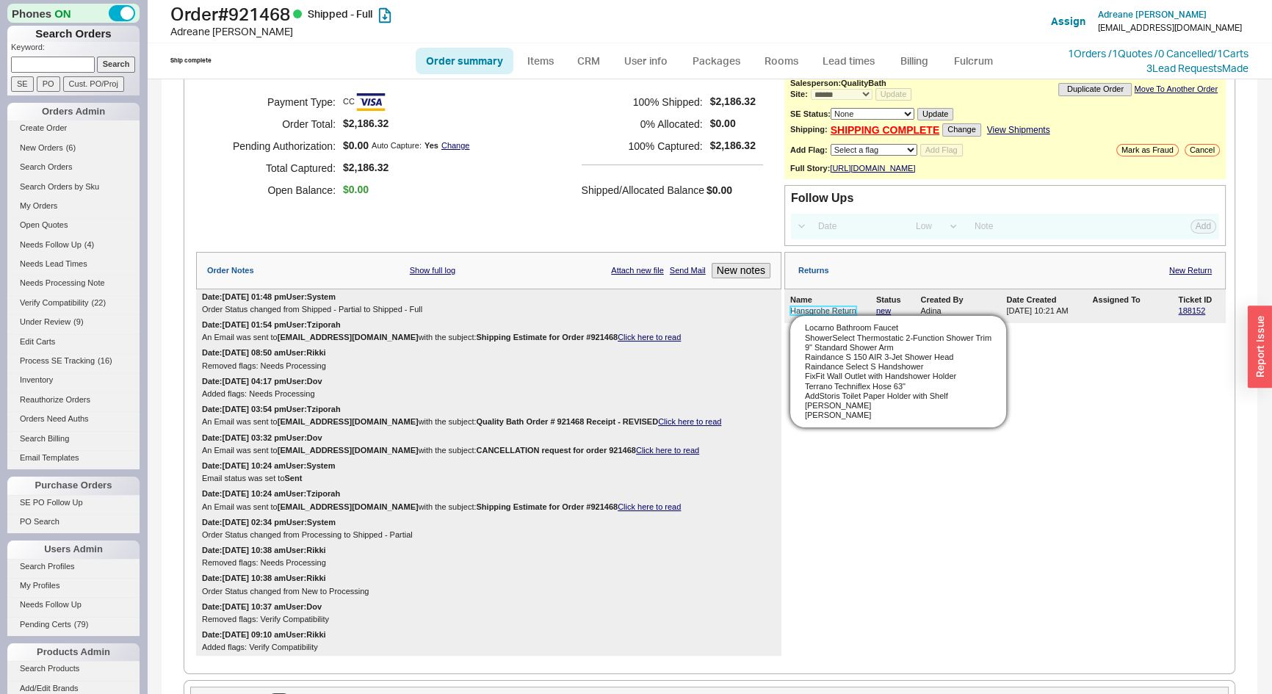
click at [801, 315] on link "Hansgrohe Return" at bounding box center [823, 310] width 66 height 9
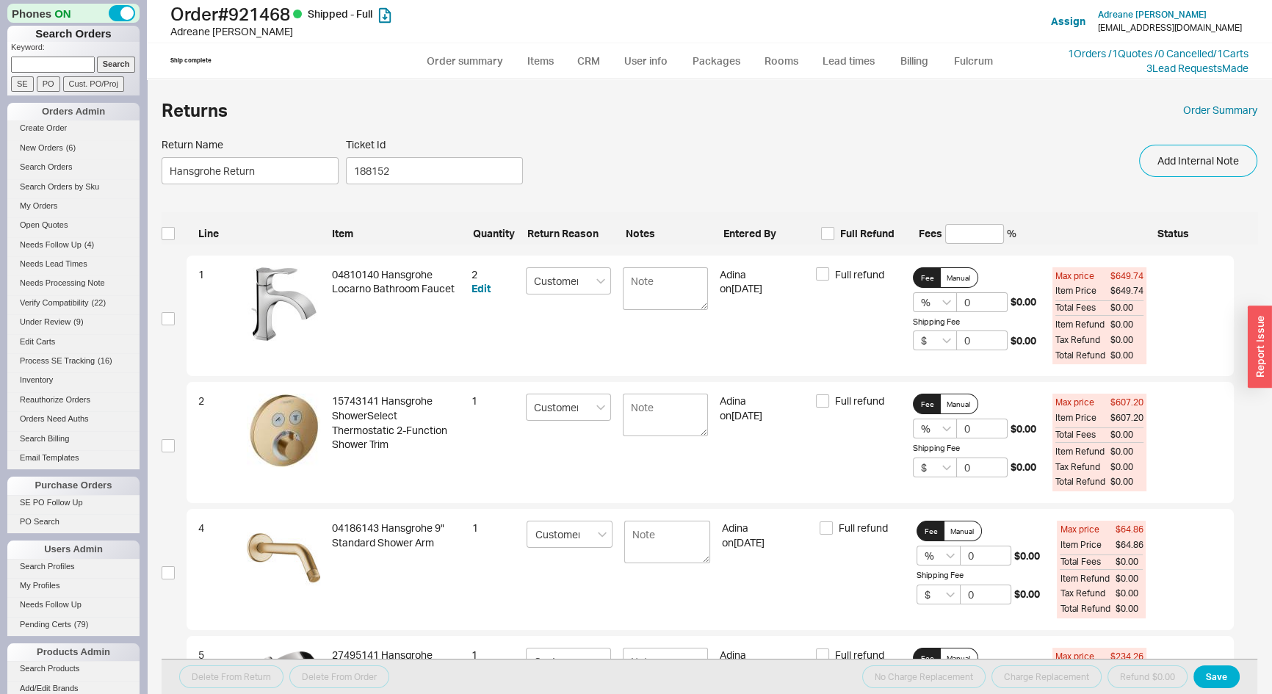
click at [1143, 109] on div "Returns Order Summary" at bounding box center [710, 110] width 1096 height 32
click at [957, 225] on input at bounding box center [974, 234] width 59 height 20
type input "2"
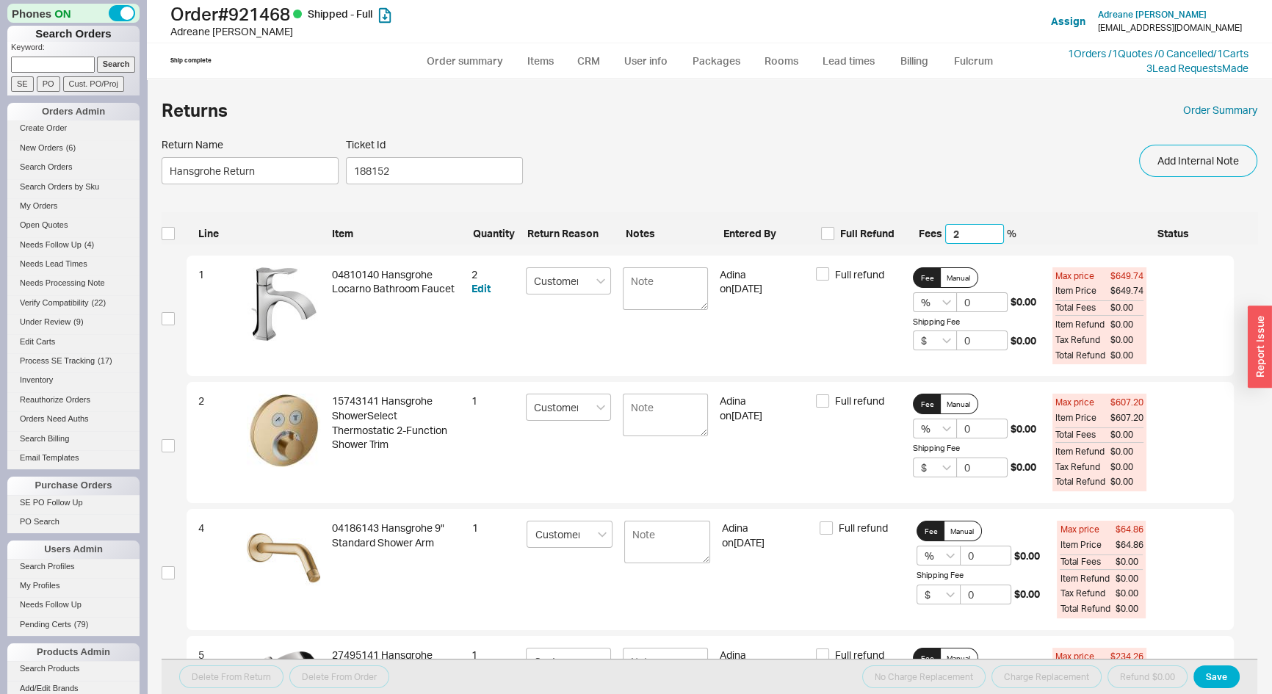
type input "2"
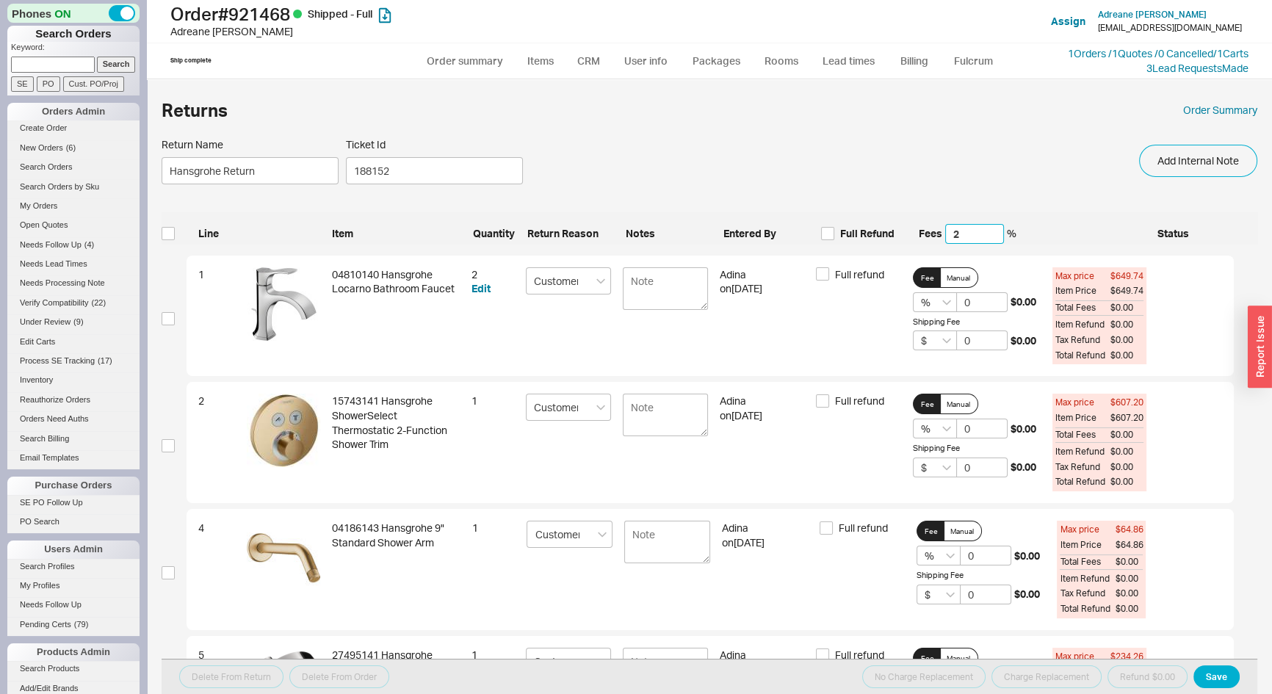
type input "2"
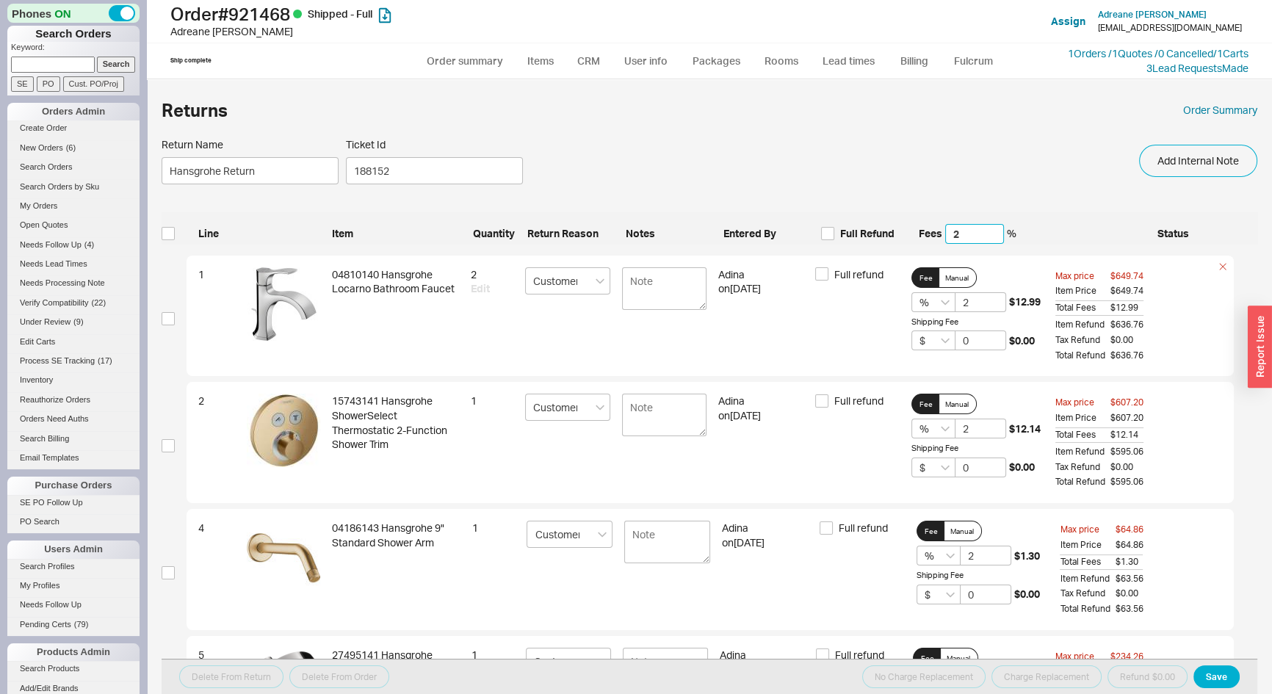
type input "20"
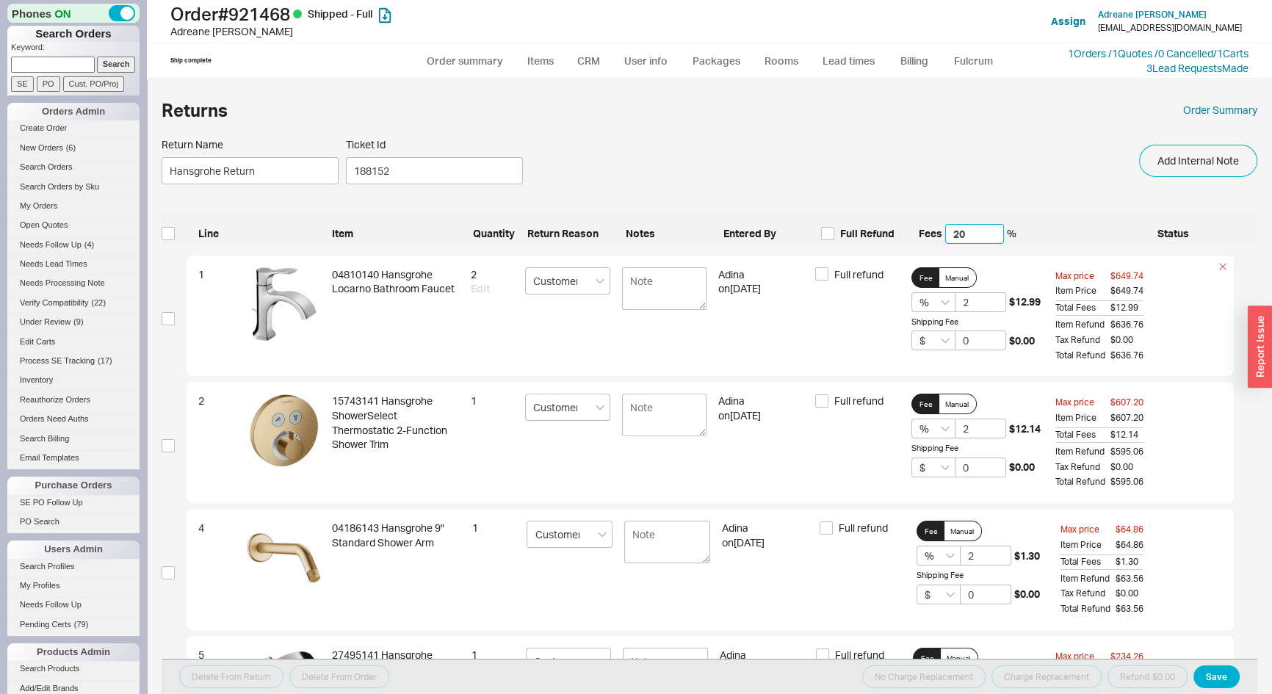
type input "20"
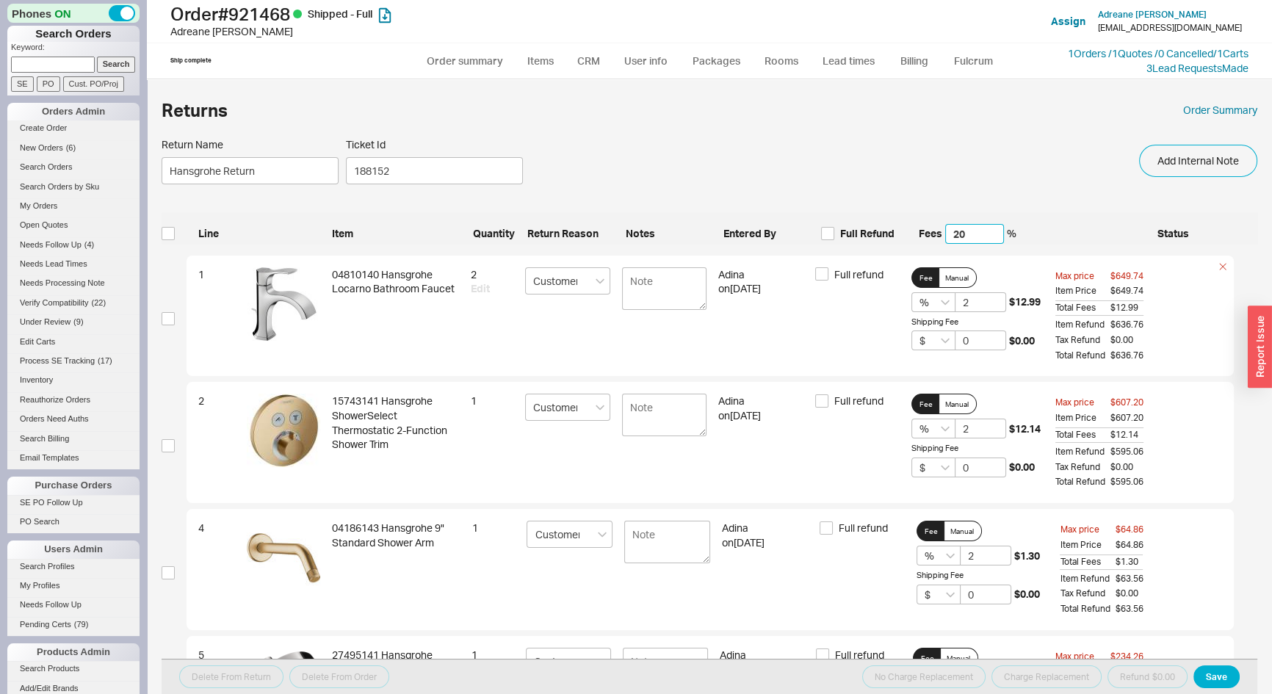
type input "20"
click at [1201, 680] on button "Save" at bounding box center [1217, 677] width 46 height 23
click at [161, 234] on div "Returns Order Summary Return Name Hansgrohe Return Ticket Id 188152 Add Interna…" at bounding box center [709, 394] width 1125 height 600
click at [163, 234] on input "checkbox" at bounding box center [168, 233] width 13 height 13
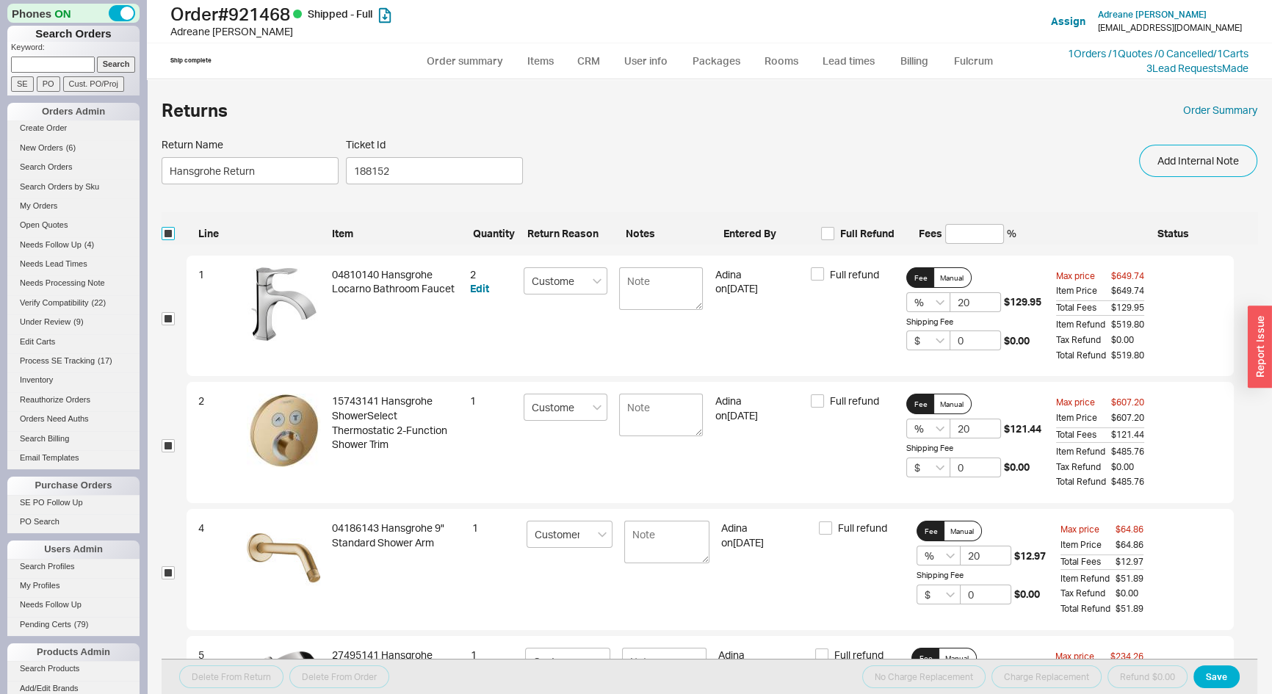
checkbox input "true"
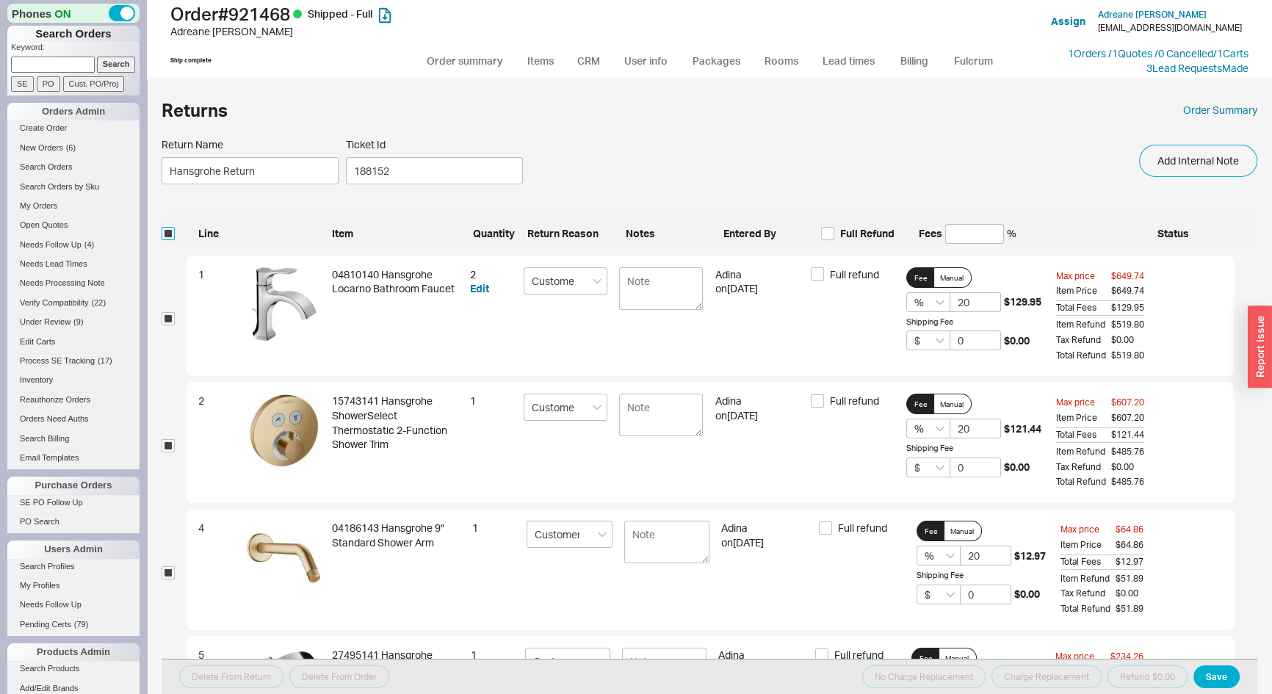
checkbox input "true"
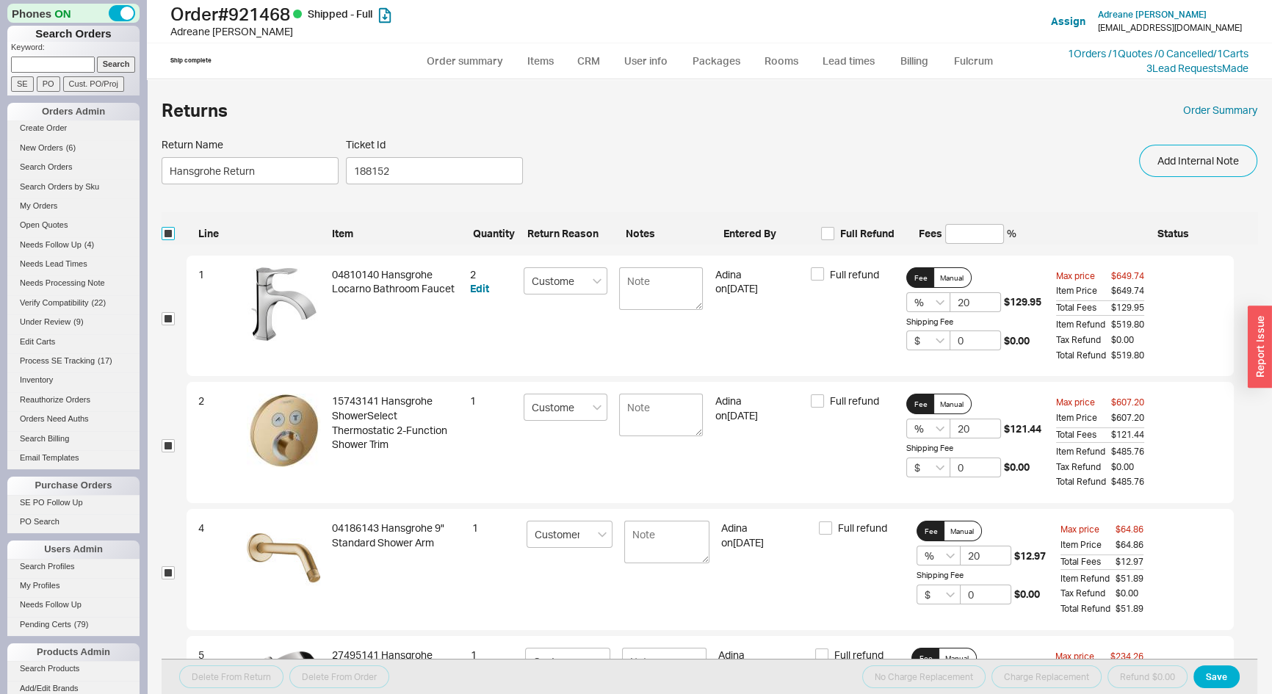
checkbox input "true"
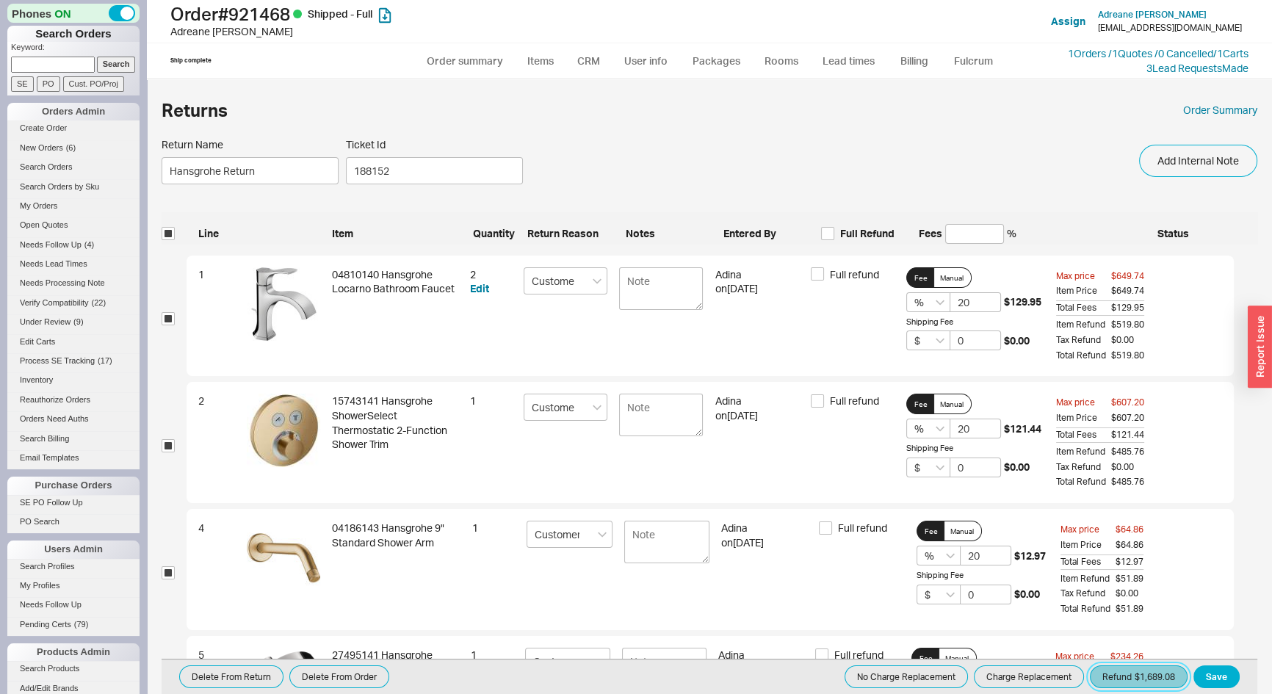
click at [1124, 674] on button "Refund $1,689.08" at bounding box center [1139, 677] width 98 height 23
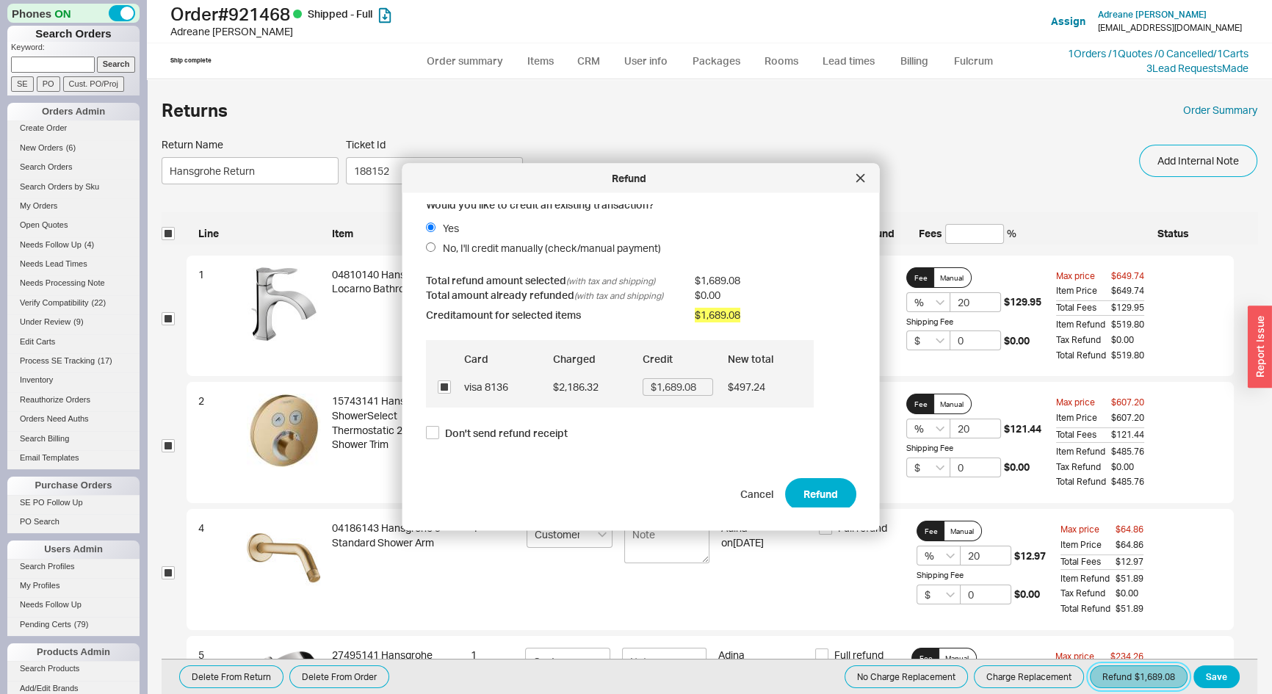
scroll to position [10, 0]
click at [815, 495] on button "Refund" at bounding box center [820, 491] width 71 height 32
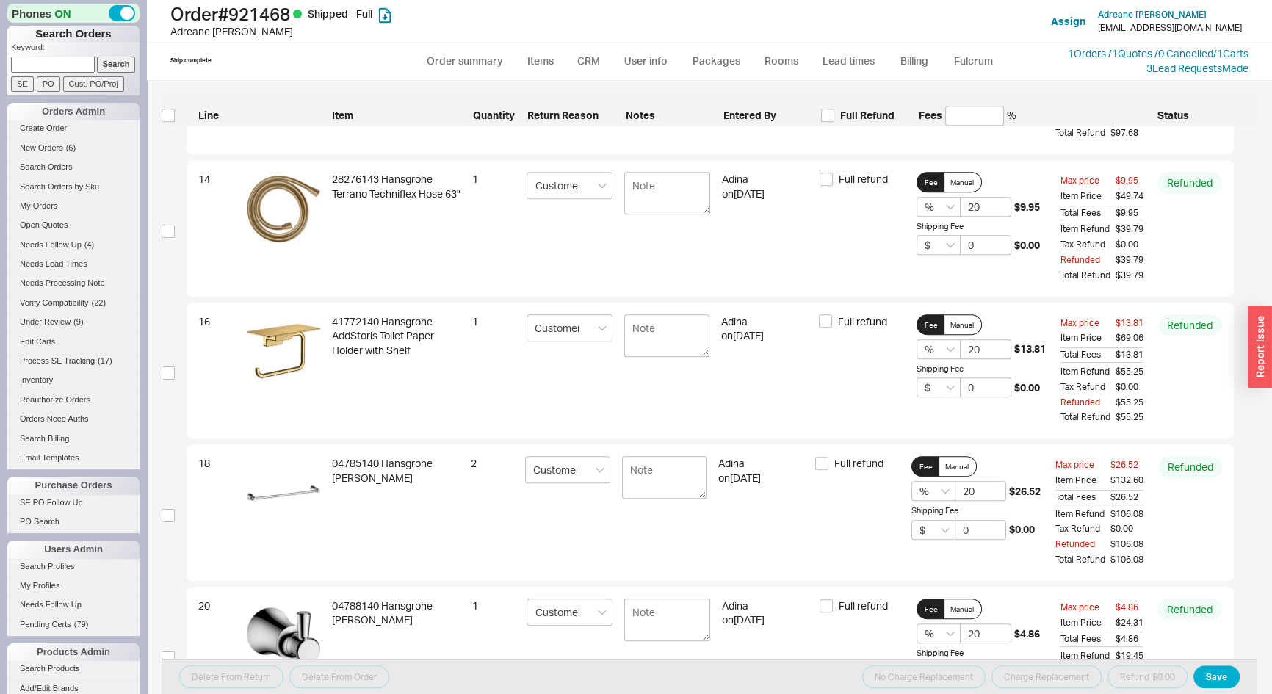
scroll to position [1058, 0]
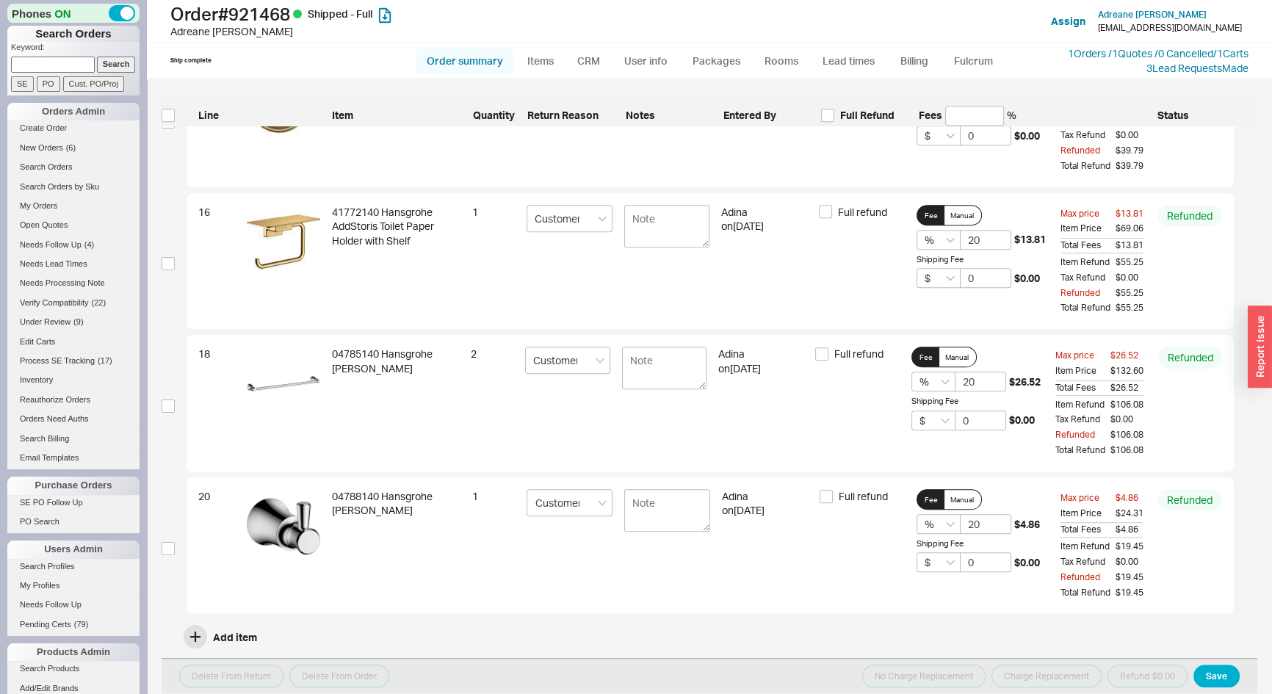
click at [467, 62] on link "Order summary" at bounding box center [465, 61] width 98 height 26
select select "*"
select select "LOW"
select select "3"
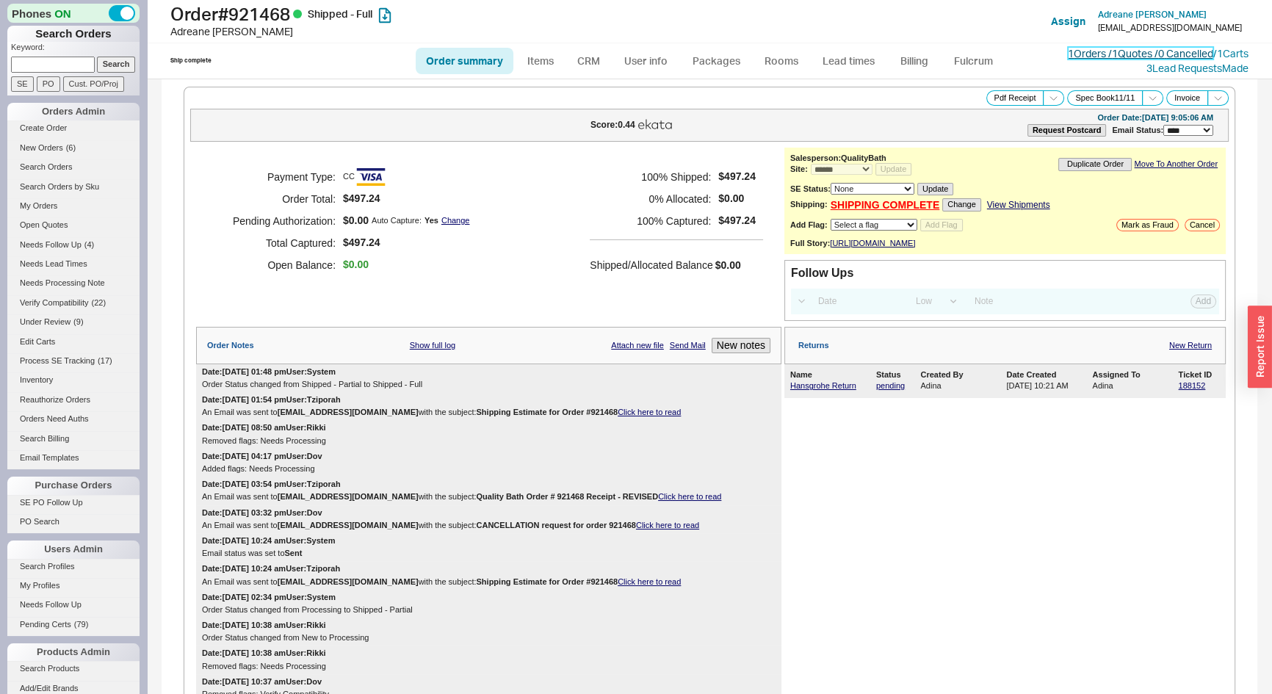
click at [1123, 51] on link "1 Orders / 1 Quotes / 0 Cancelled" at bounding box center [1140, 53] width 145 height 12
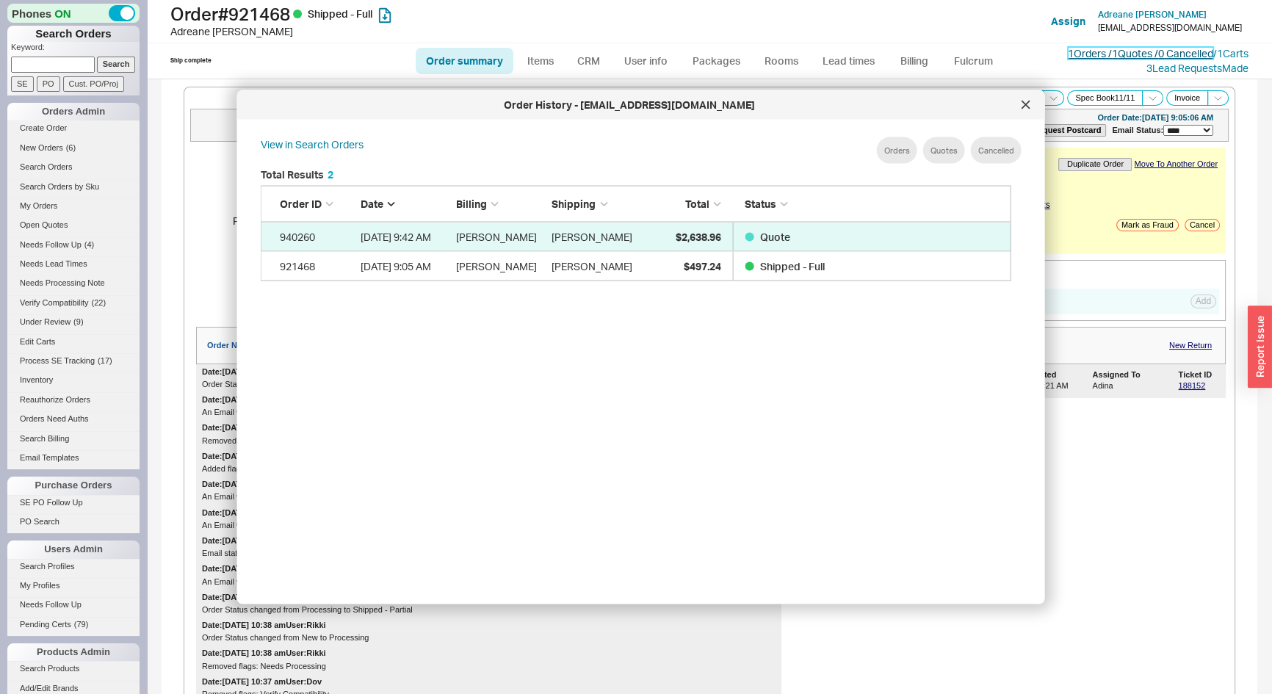
scroll to position [439, 764]
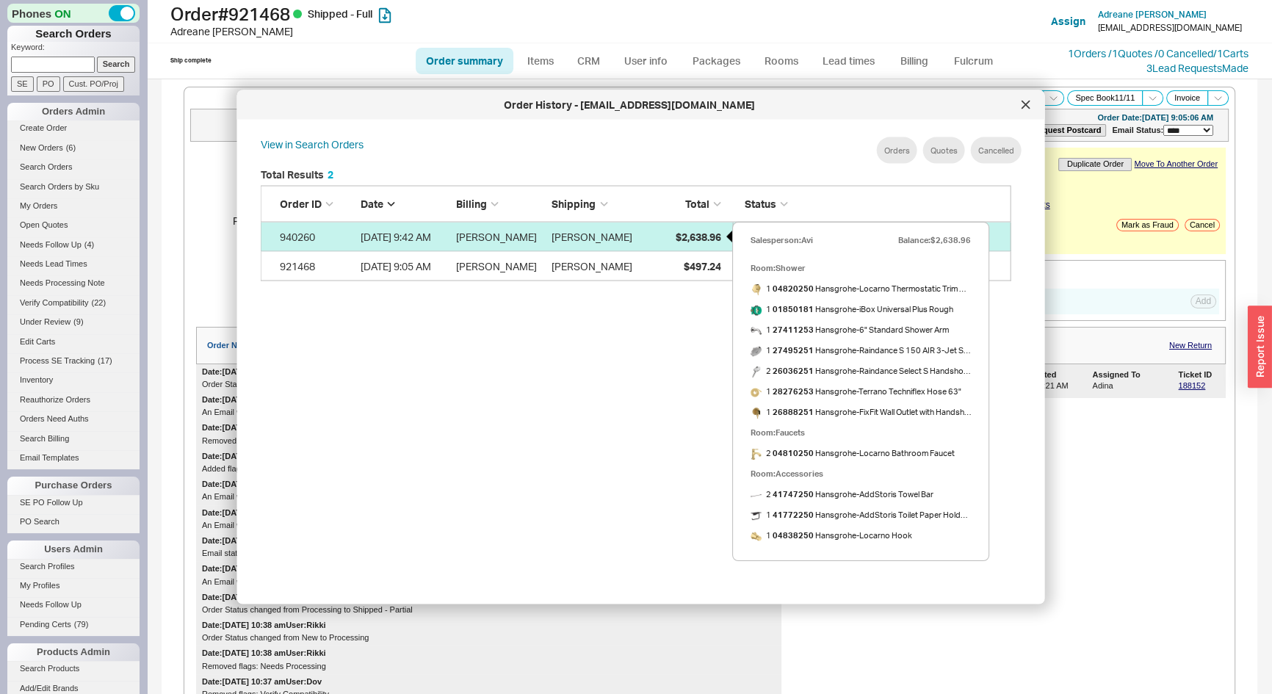
click at [681, 231] on span "$2,638.96" at bounding box center [698, 236] width 46 height 12
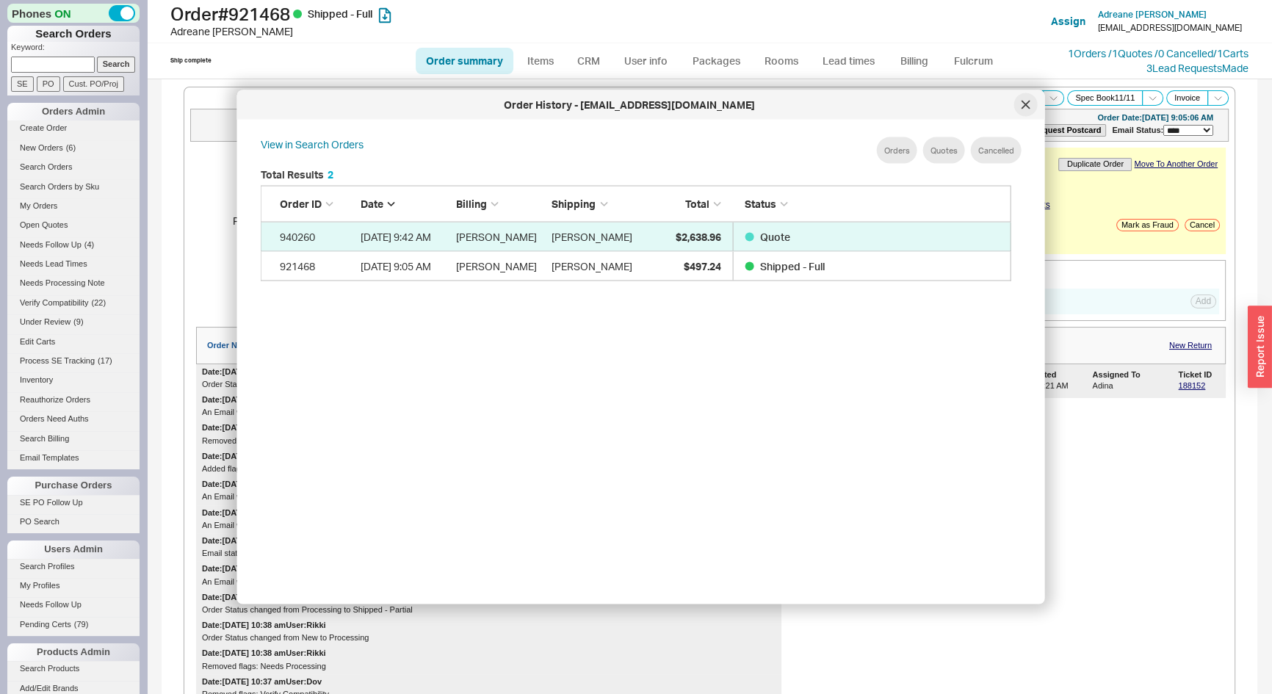
click at [1029, 103] on icon at bounding box center [1026, 105] width 9 height 9
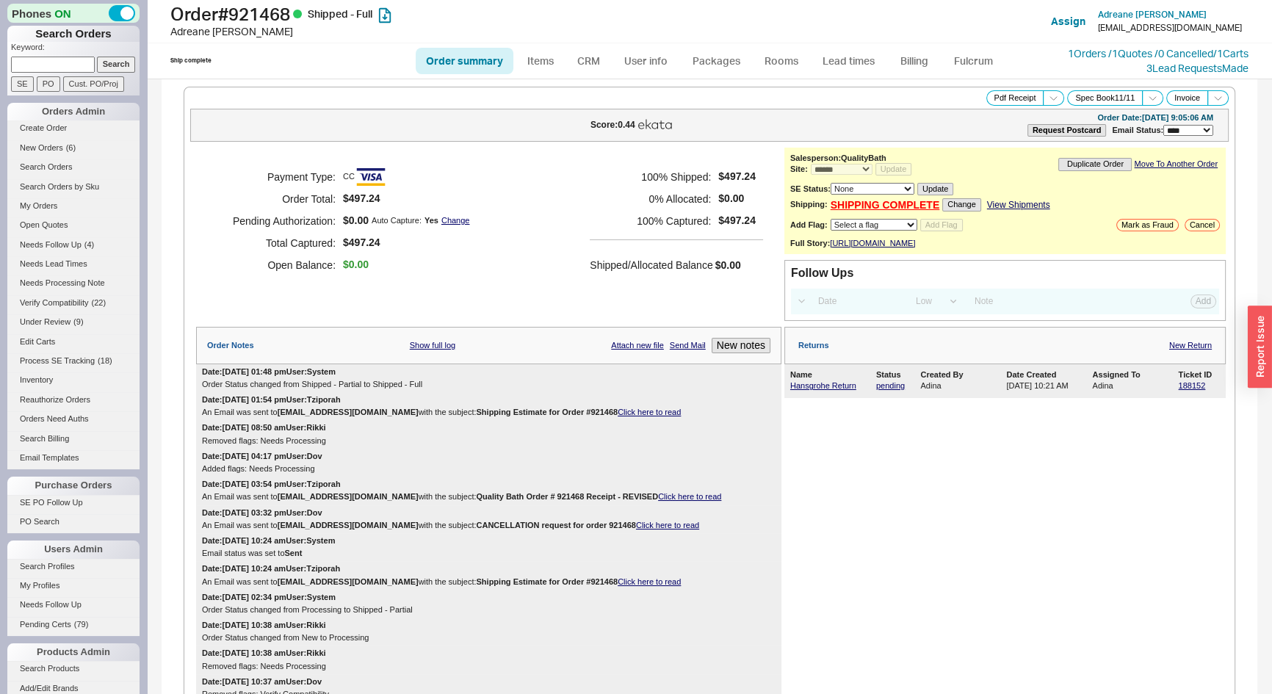
click at [42, 63] on input at bounding box center [53, 64] width 84 height 15
type input "921914"
click at [97, 57] on input "Search" at bounding box center [116, 64] width 39 height 15
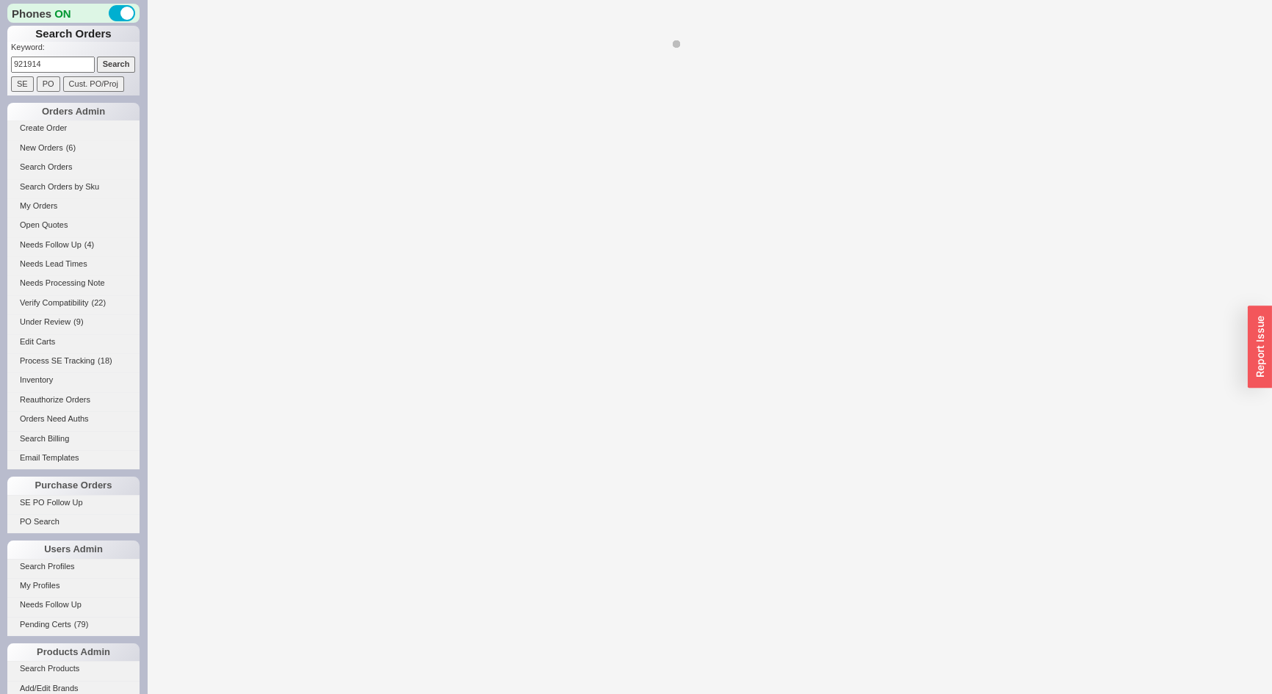
select select "*"
select select "LOW"
select select "3"
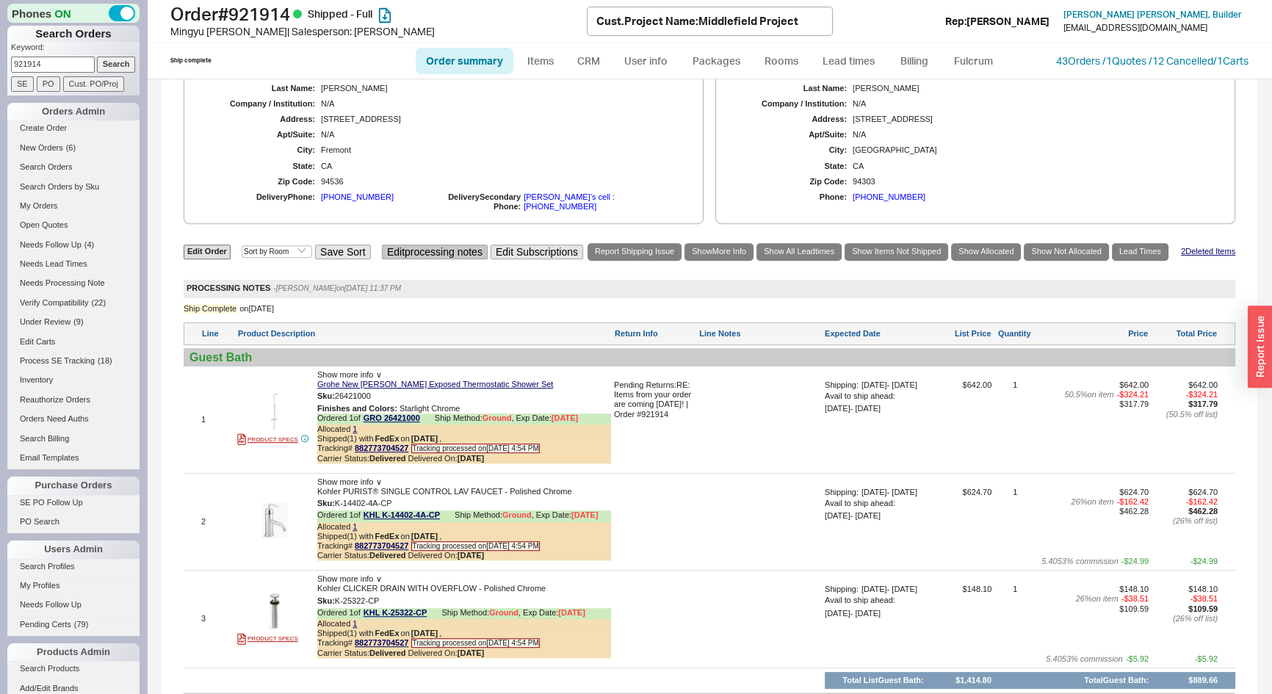
scroll to position [934, 0]
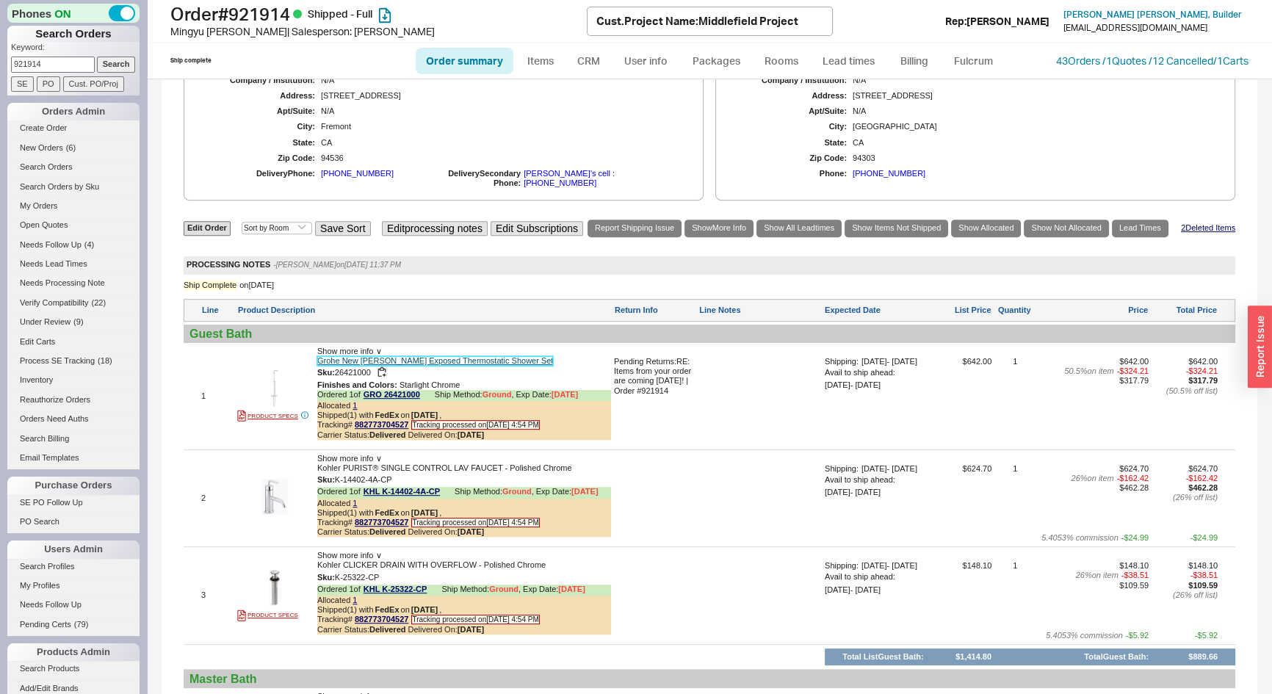
click at [486, 356] on link "Grohe New [PERSON_NAME] Exposed Thermostatic Shower Set" at bounding box center [435, 361] width 236 height 10
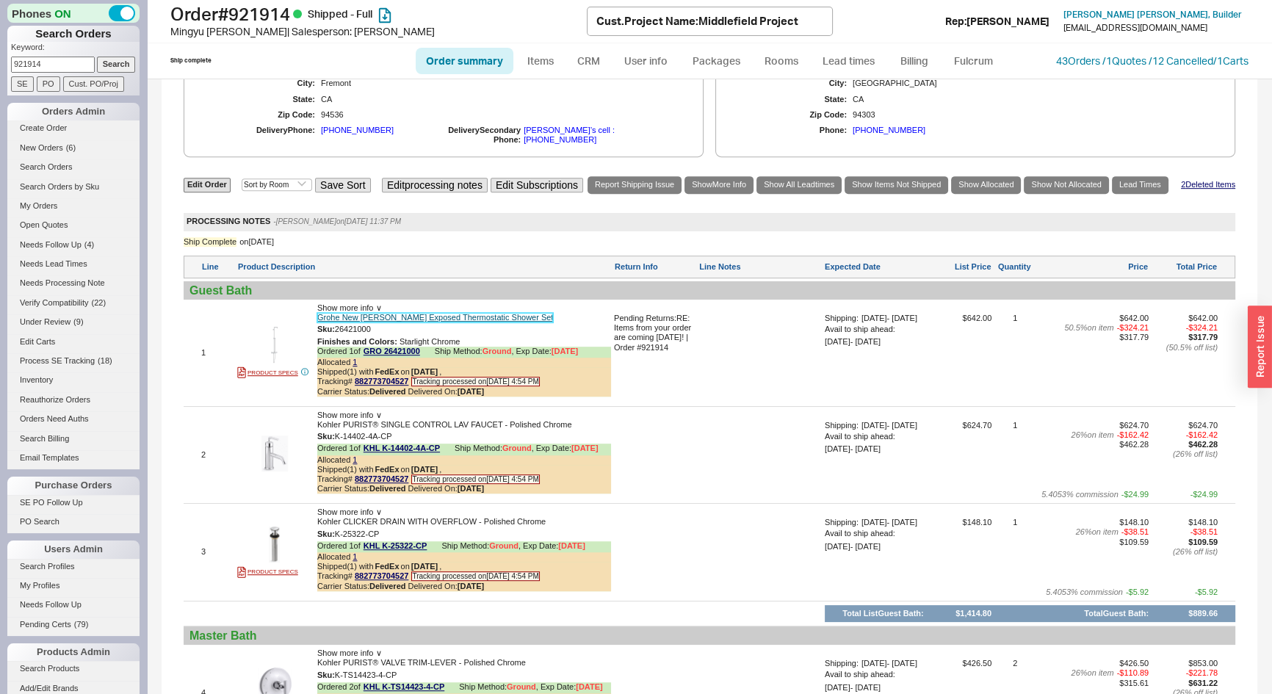
scroll to position [1001, 0]
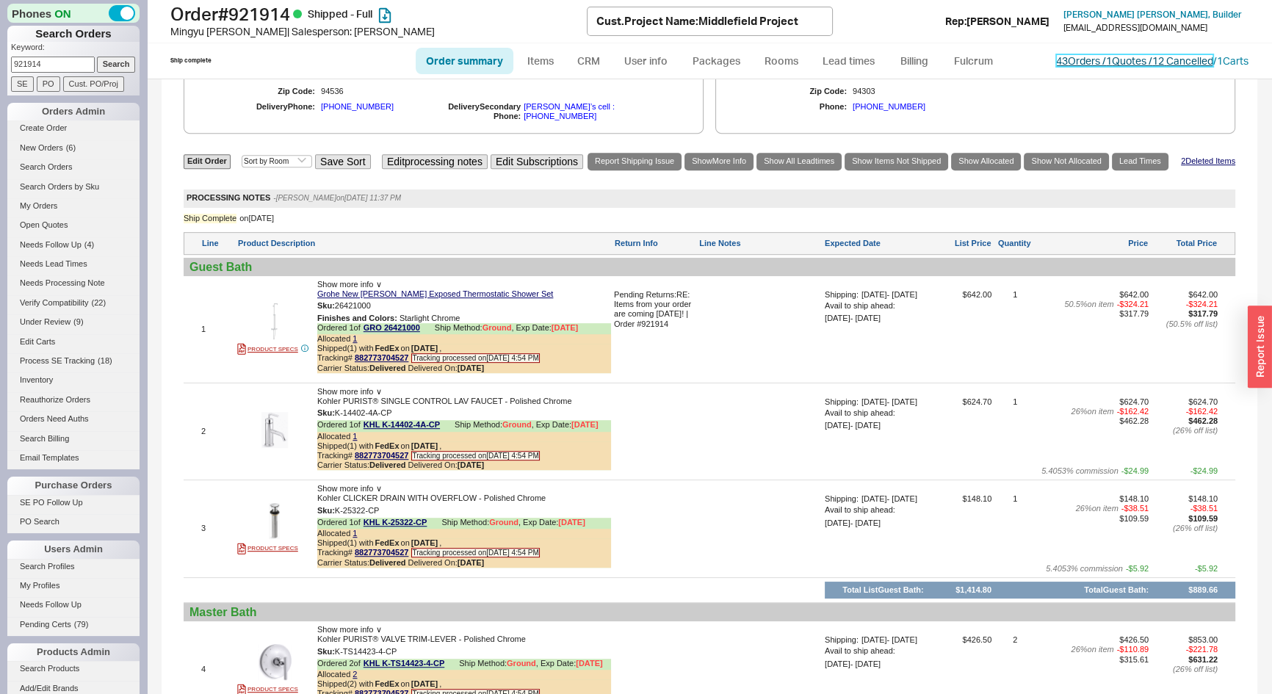
click at [1060, 63] on link "43 Orders / 1 Quotes / 12 Cancelled" at bounding box center [1134, 60] width 157 height 12
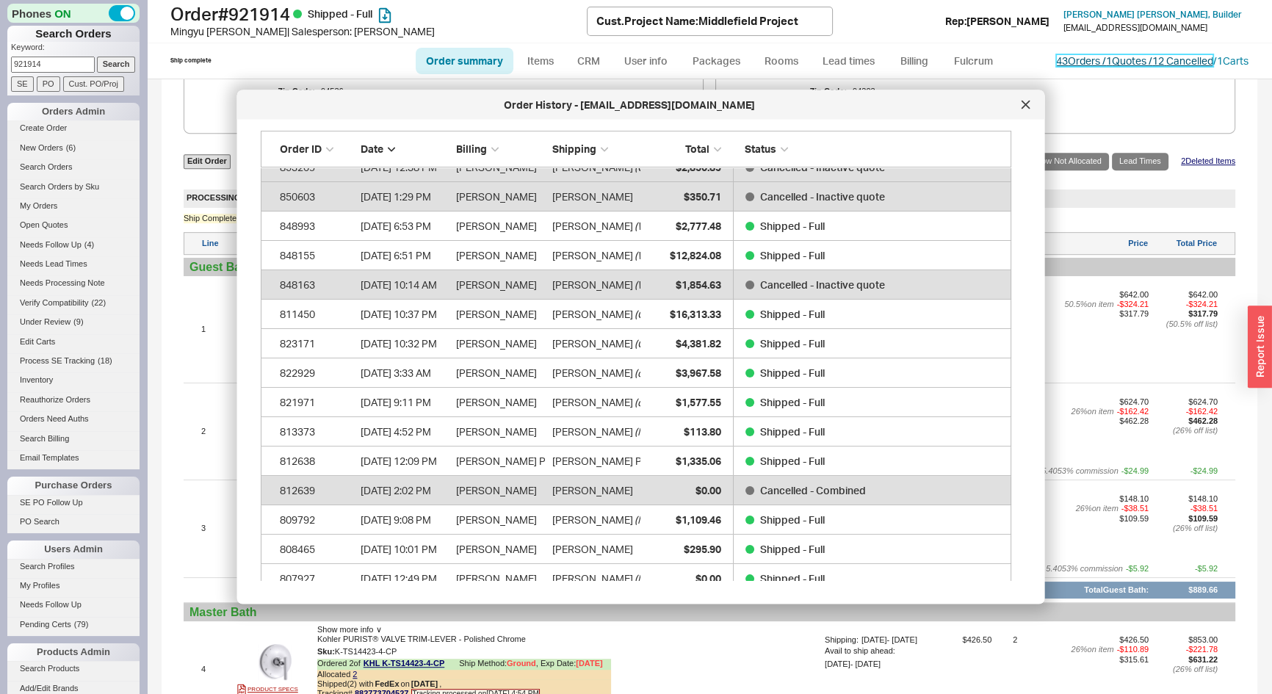
scroll to position [400, 0]
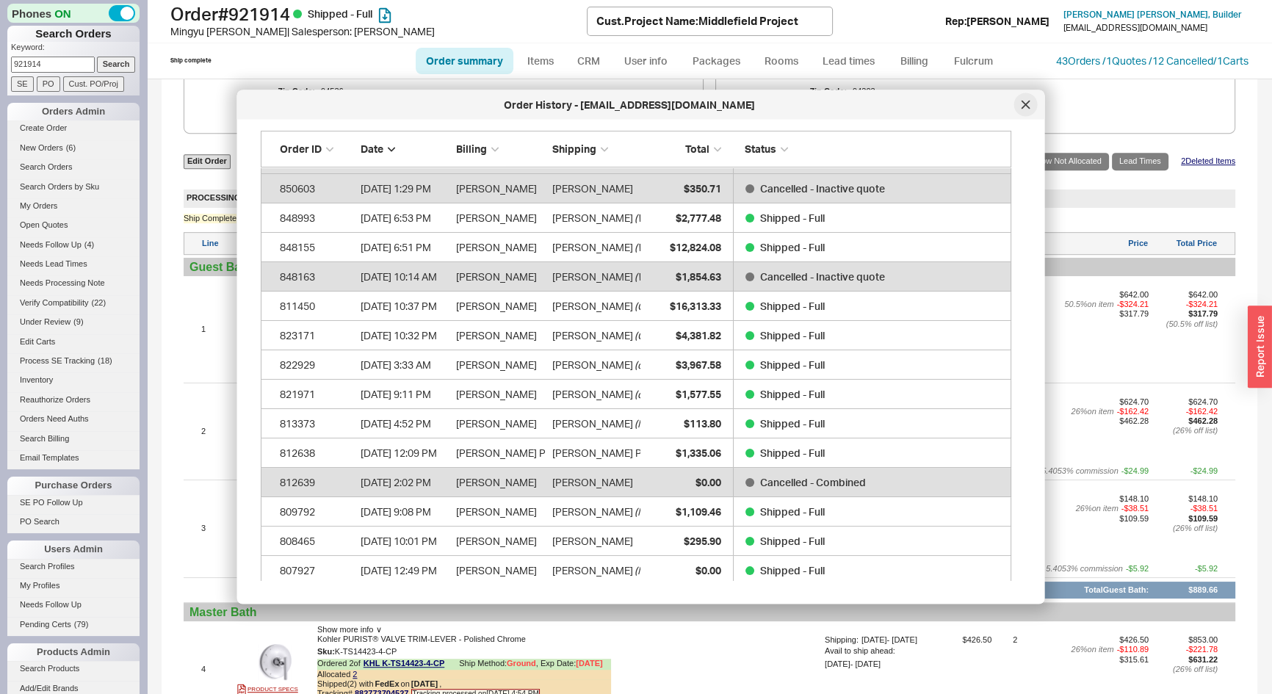
click at [1023, 105] on icon at bounding box center [1026, 105] width 9 height 9
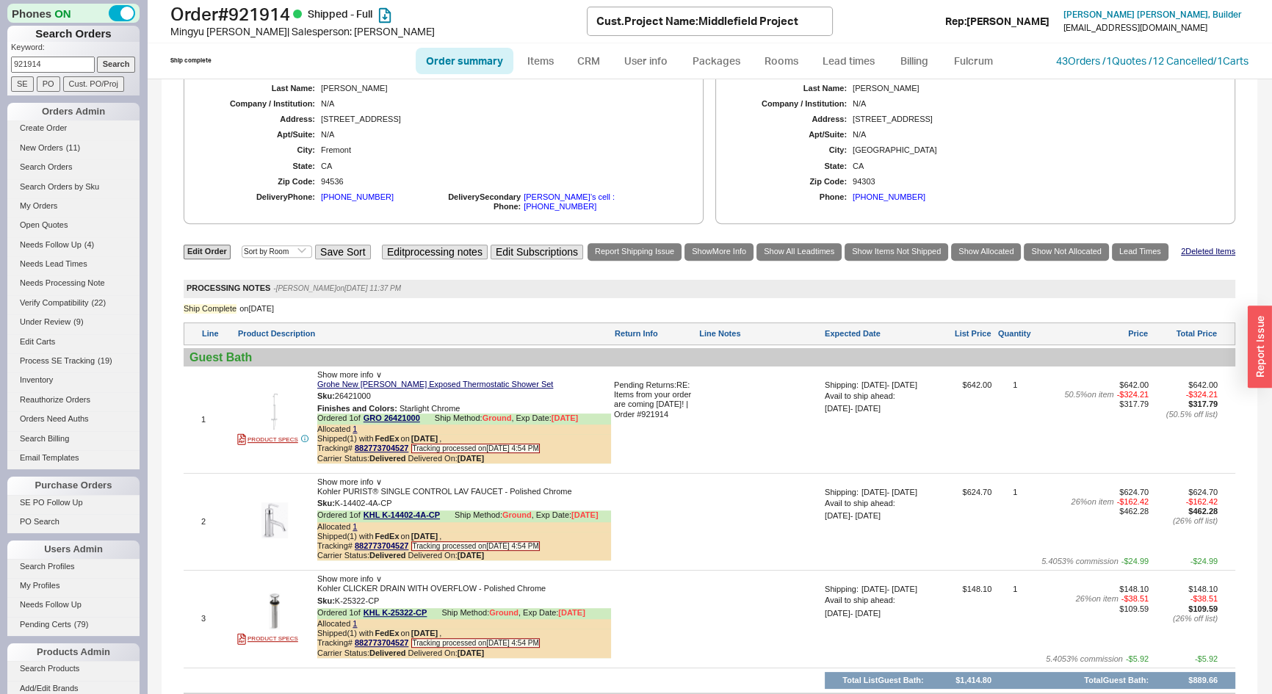
scroll to position [934, 0]
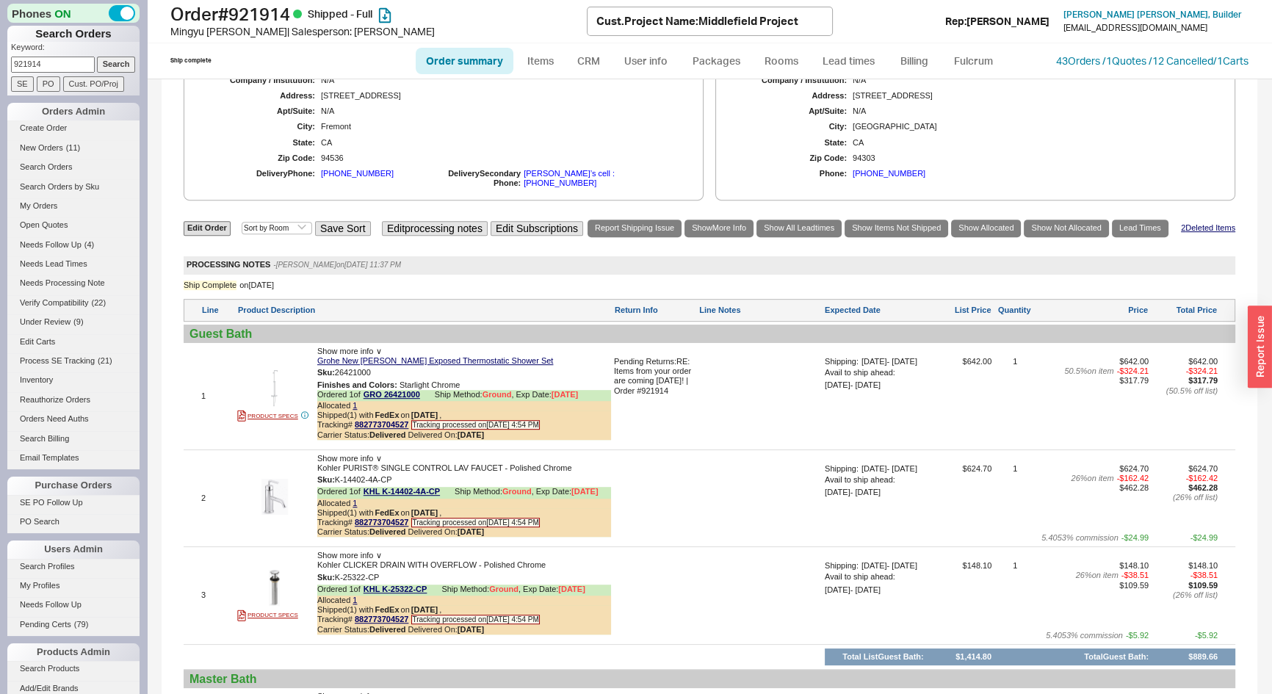
drag, startPoint x: 59, startPoint y: 66, endPoint x: 0, endPoint y: 62, distance: 58.9
click at [0, 62] on div "Phones ON Search Orders Keyword: 921914 Search SE PO Cust. PO/Proj Orders Admin…" at bounding box center [73, 347] width 147 height 694
type input "938020"
click at [97, 57] on input "Search" at bounding box center [116, 64] width 39 height 15
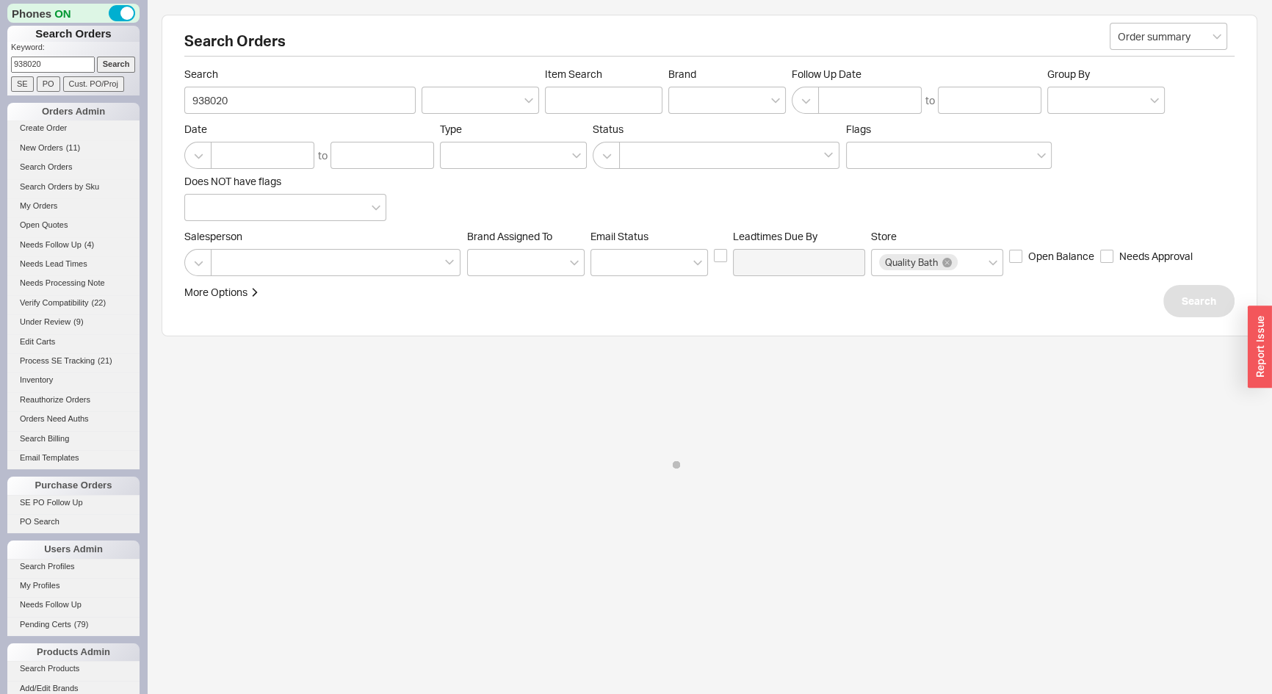
select select "*"
select select "LOW"
select select "3"
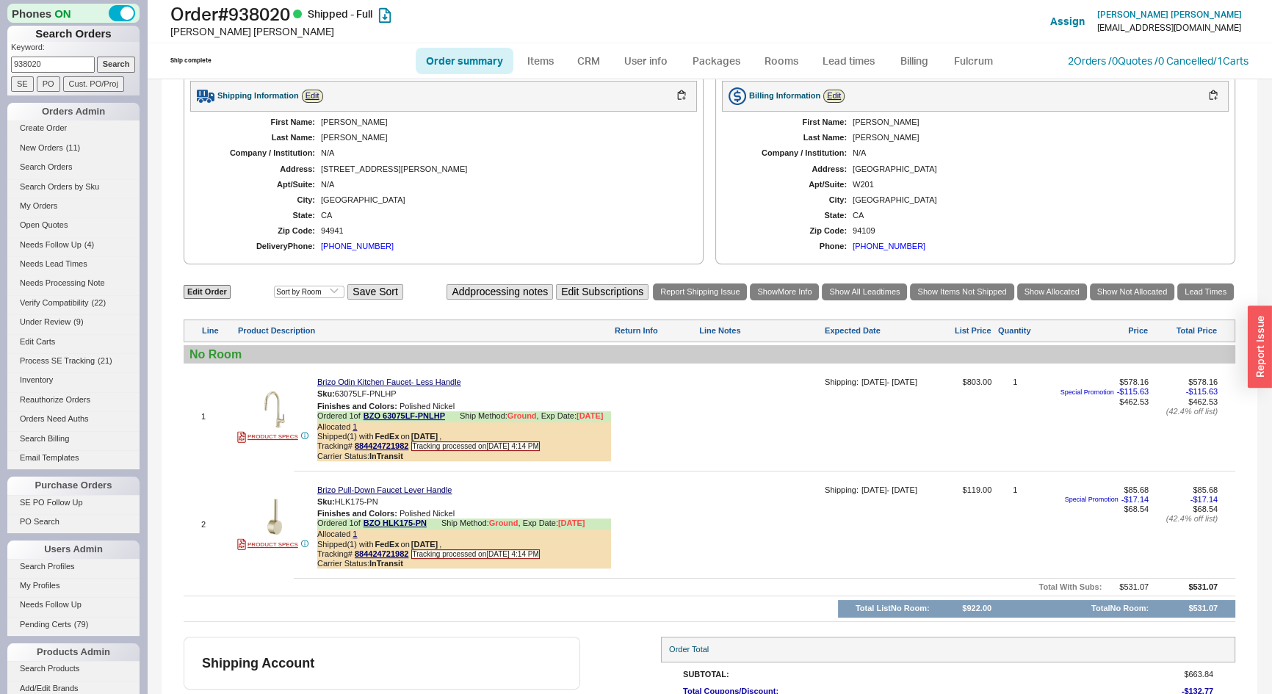
scroll to position [626, 0]
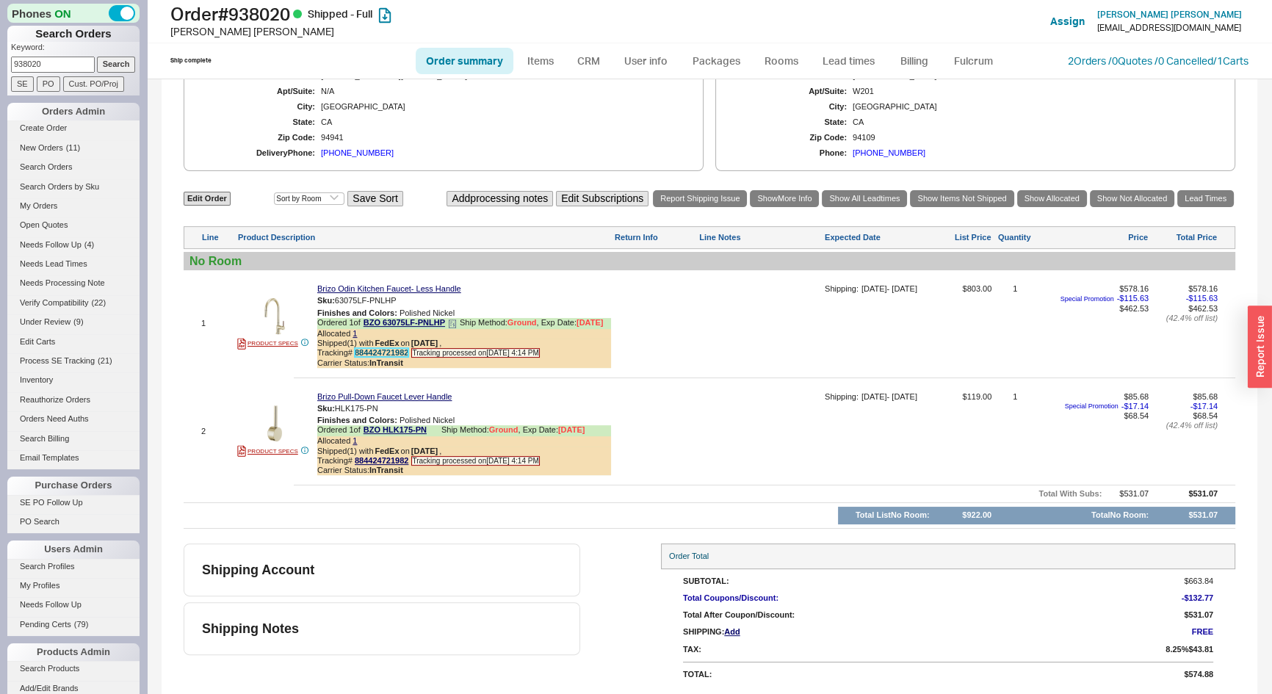
click at [390, 352] on link "884424721982" at bounding box center [382, 352] width 54 height 9
click at [410, 287] on link "Brizo Odin Kitchen Faucet- Less Handle" at bounding box center [389, 289] width 144 height 10
drag, startPoint x: 33, startPoint y: 66, endPoint x: 0, endPoint y: 74, distance: 34.0
click at [0, 74] on div "Phones ON Search Orders Keyword: 938020 Search SE PO Cust. PO/Proj Orders Admin…" at bounding box center [73, 347] width 147 height 694
type input "941329"
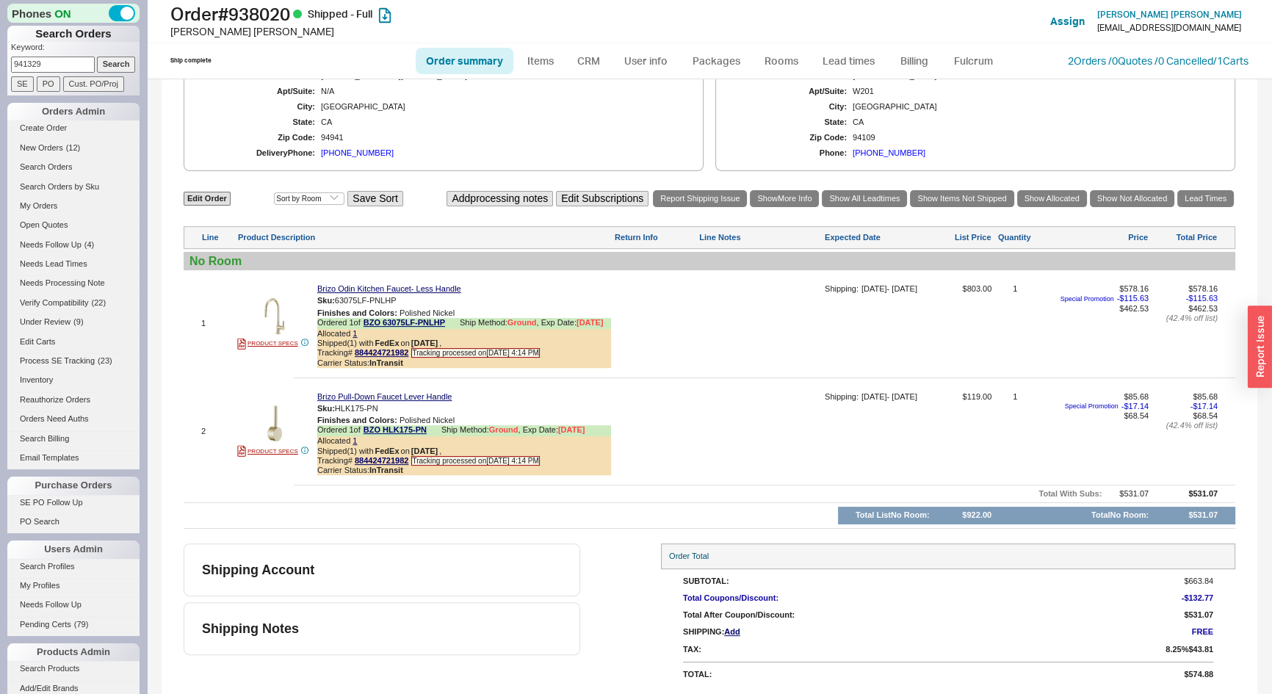
click at [97, 57] on input "Search" at bounding box center [116, 64] width 39 height 15
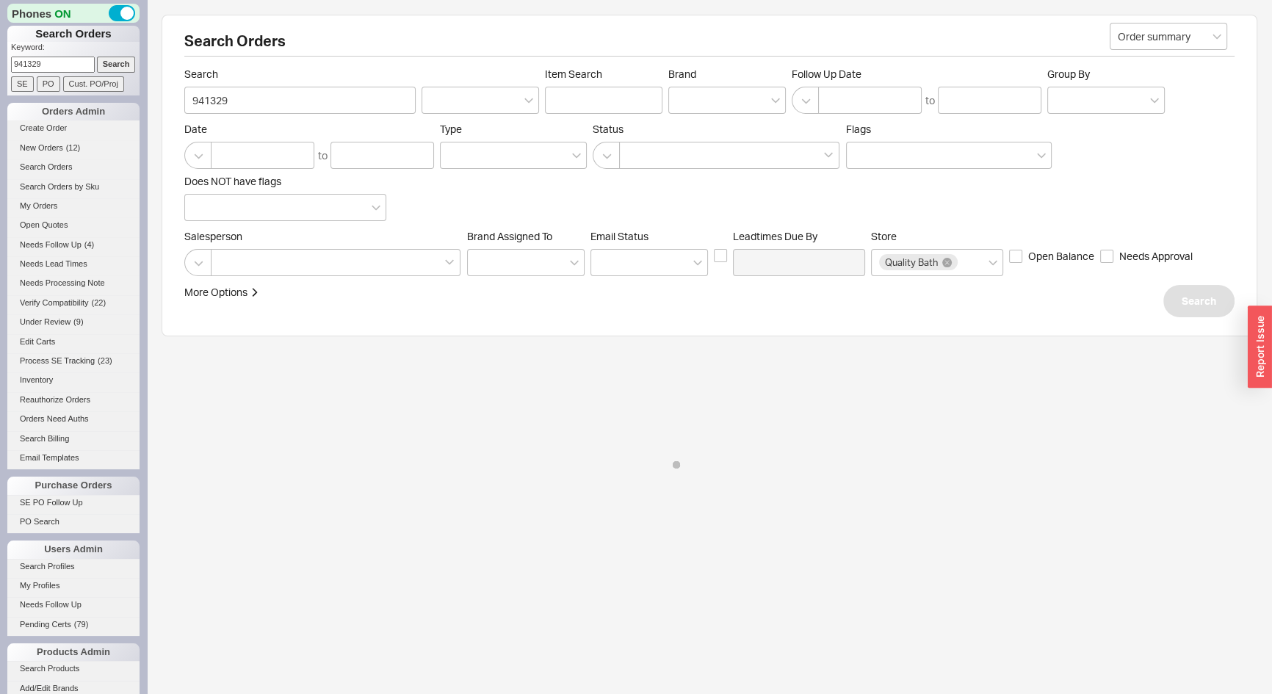
select select "*"
select select "LOW"
select select "3"
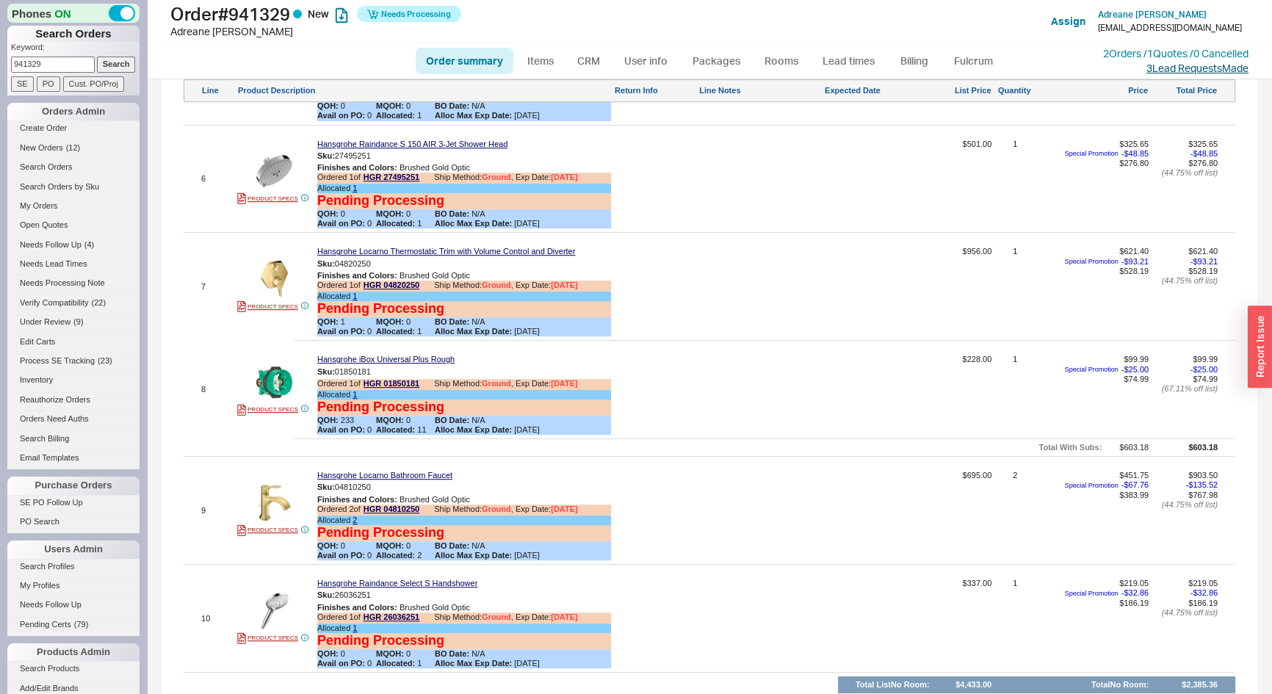
scroll to position [978, 0]
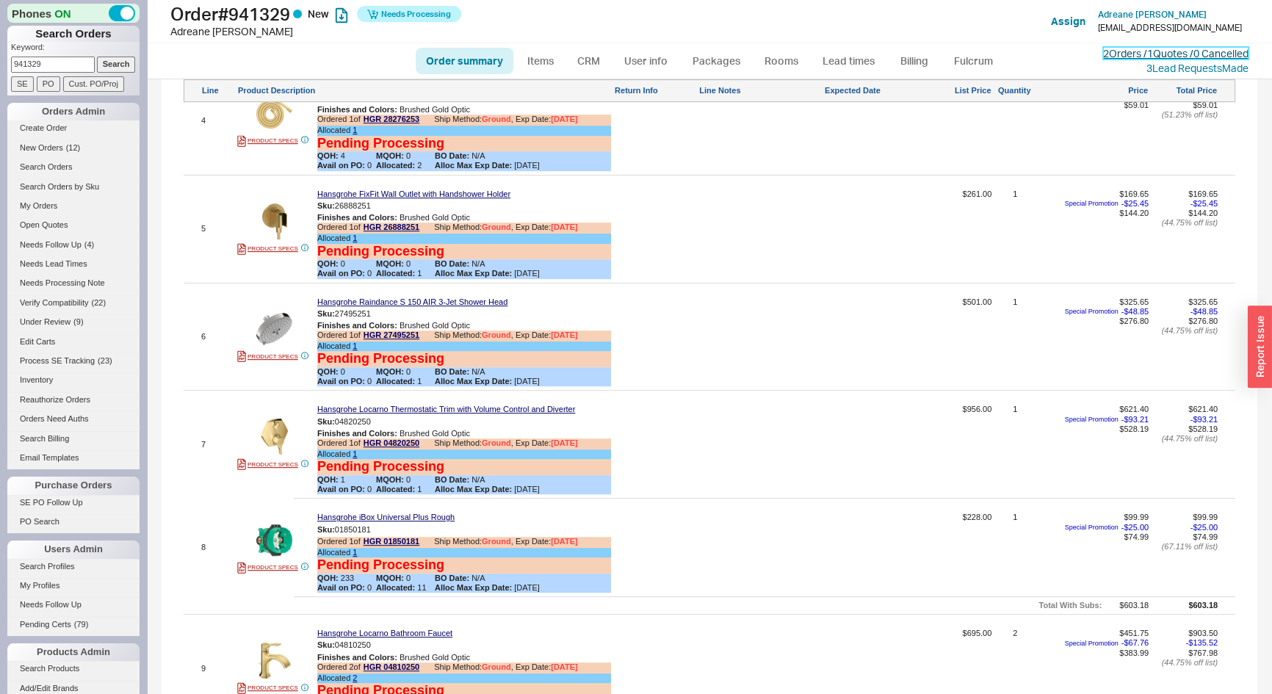
click at [1111, 54] on link "2 Orders / 1 Quotes / 0 Cancelled" at bounding box center [1175, 53] width 145 height 12
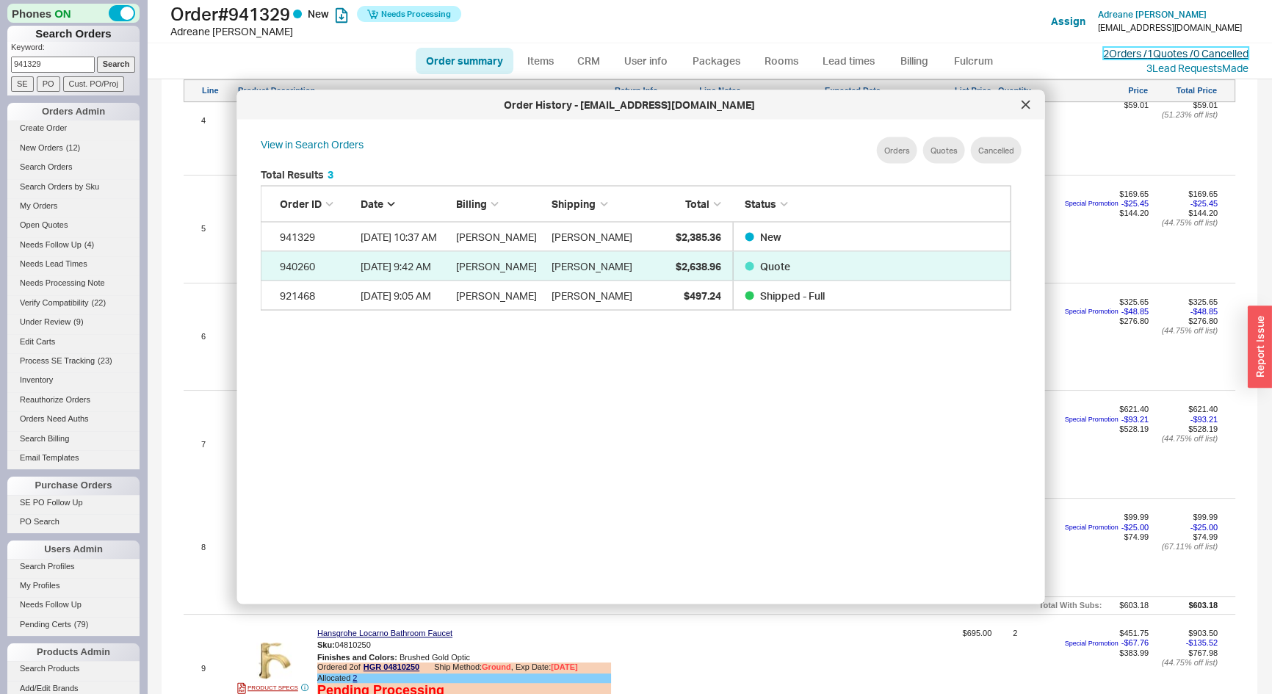
scroll to position [439, 764]
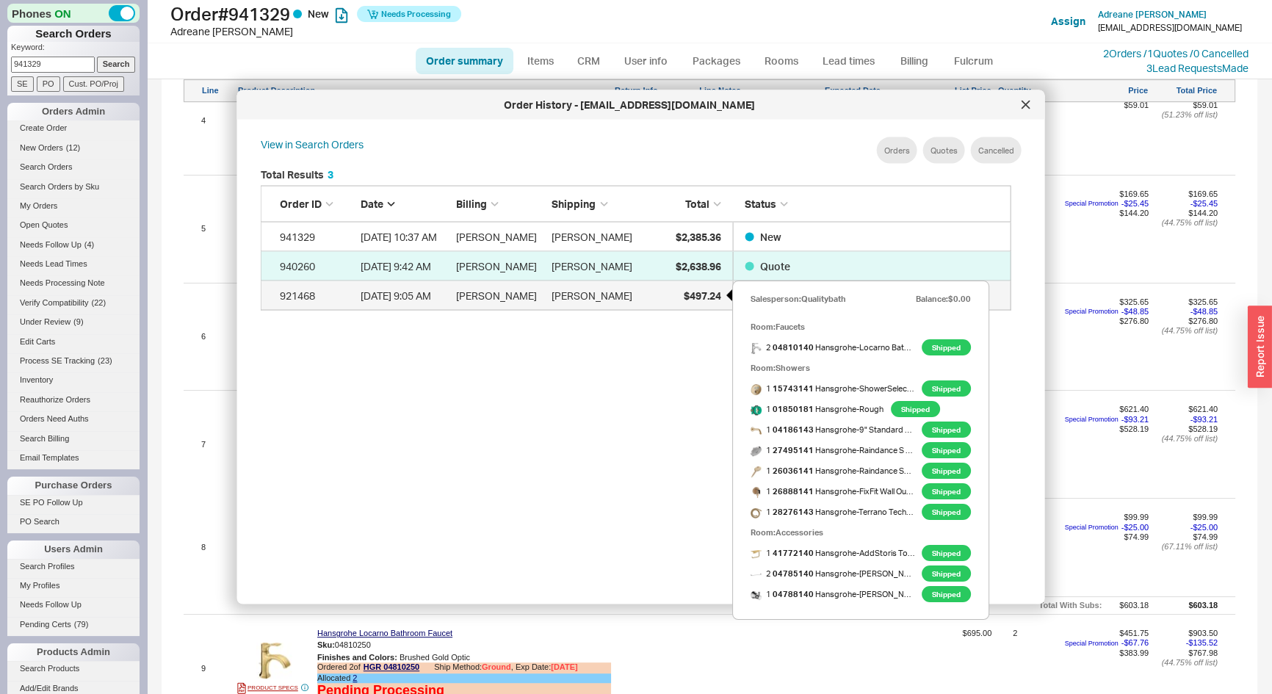
click at [696, 289] on span "$497.24" at bounding box center [701, 295] width 37 height 12
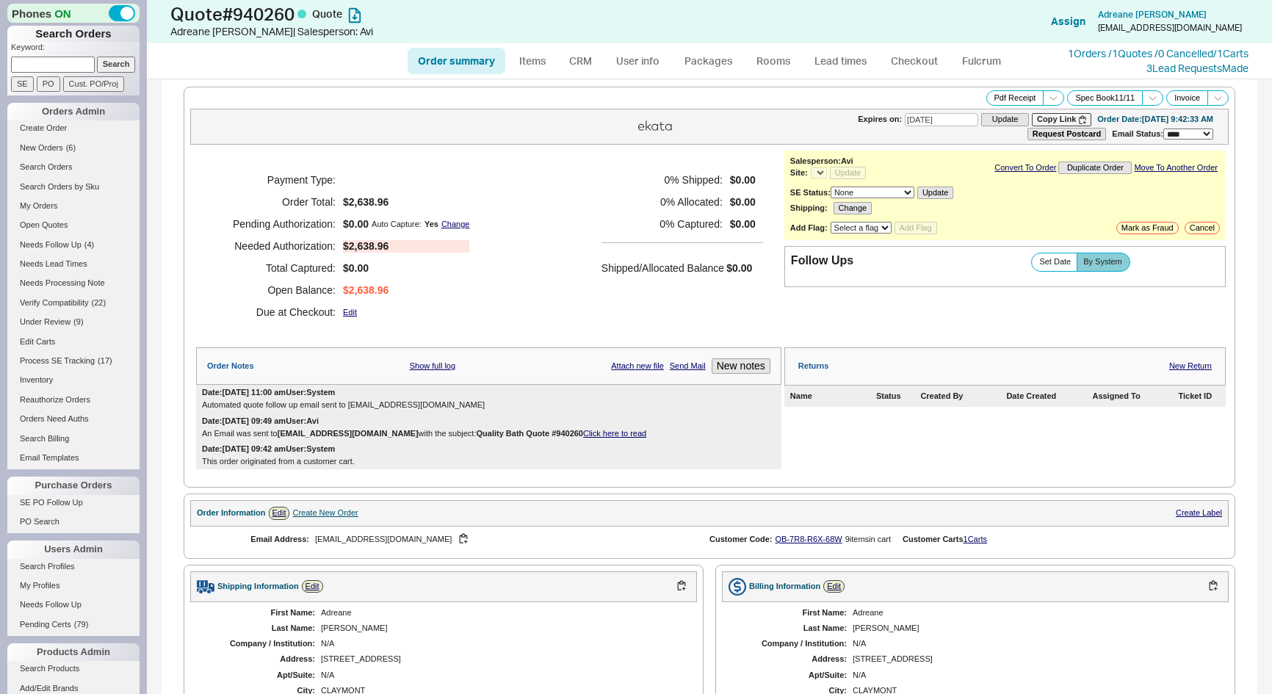
select select "*"
select select "3"
select select "*"
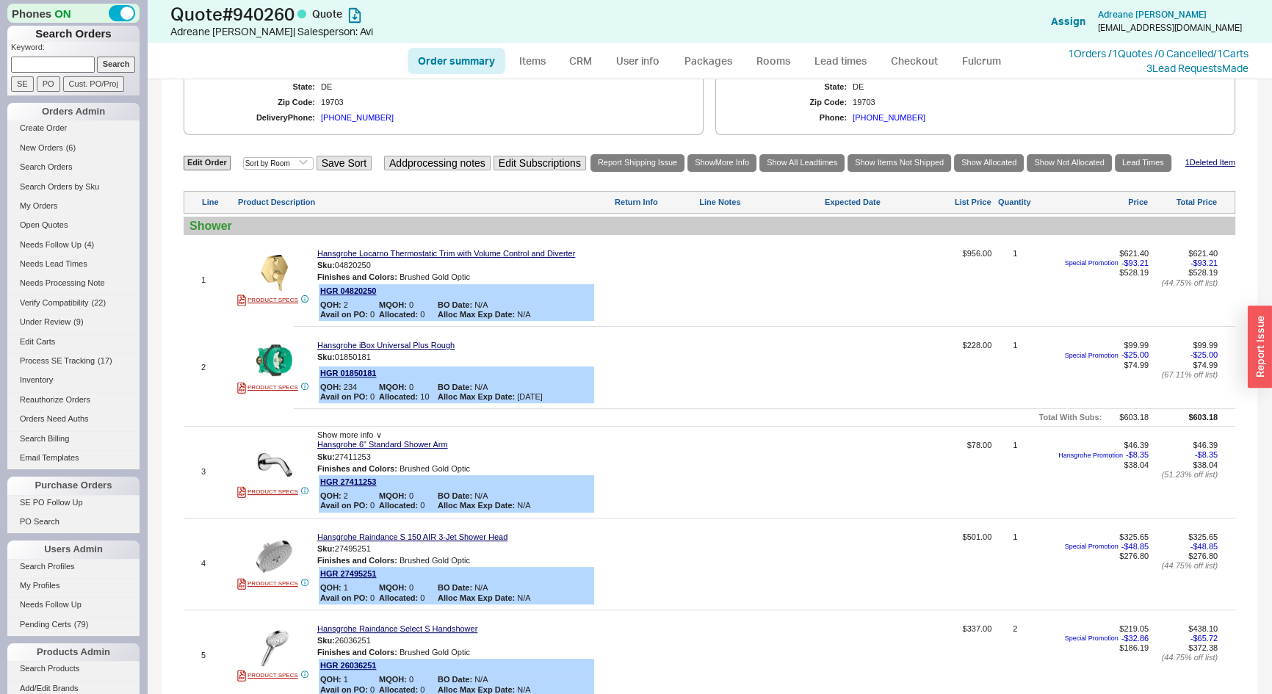
scroll to position [619, 0]
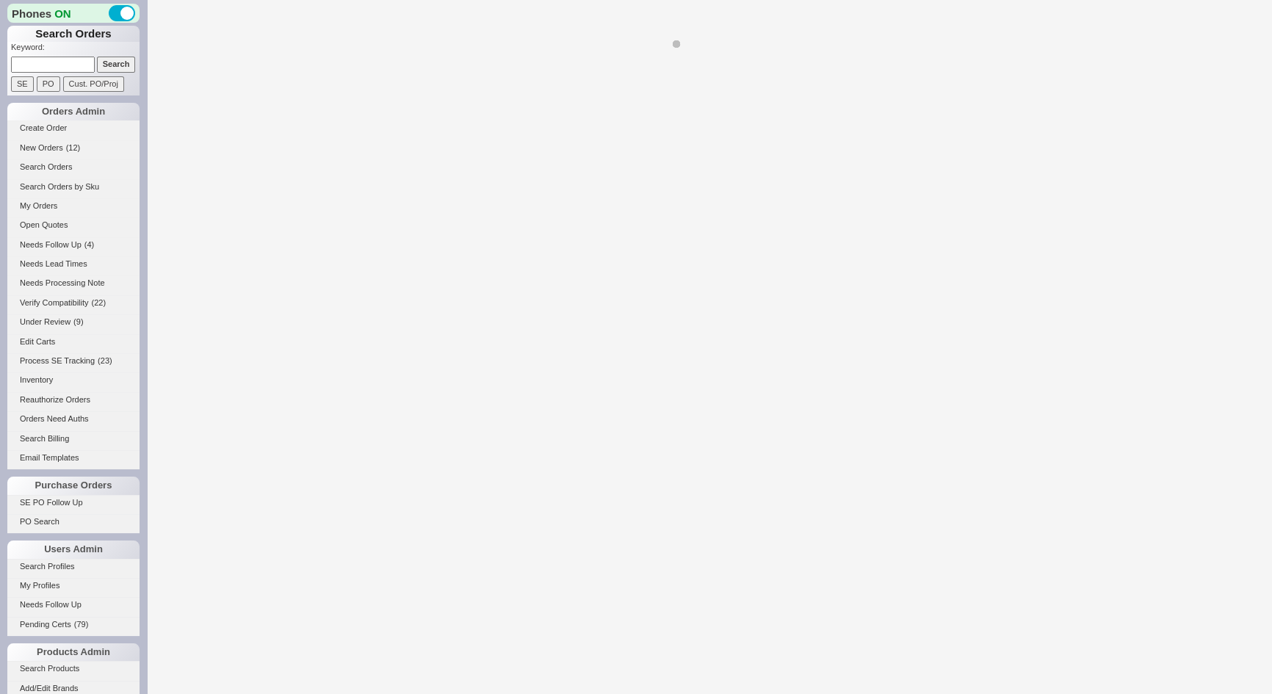
select select "LOW"
select select "3"
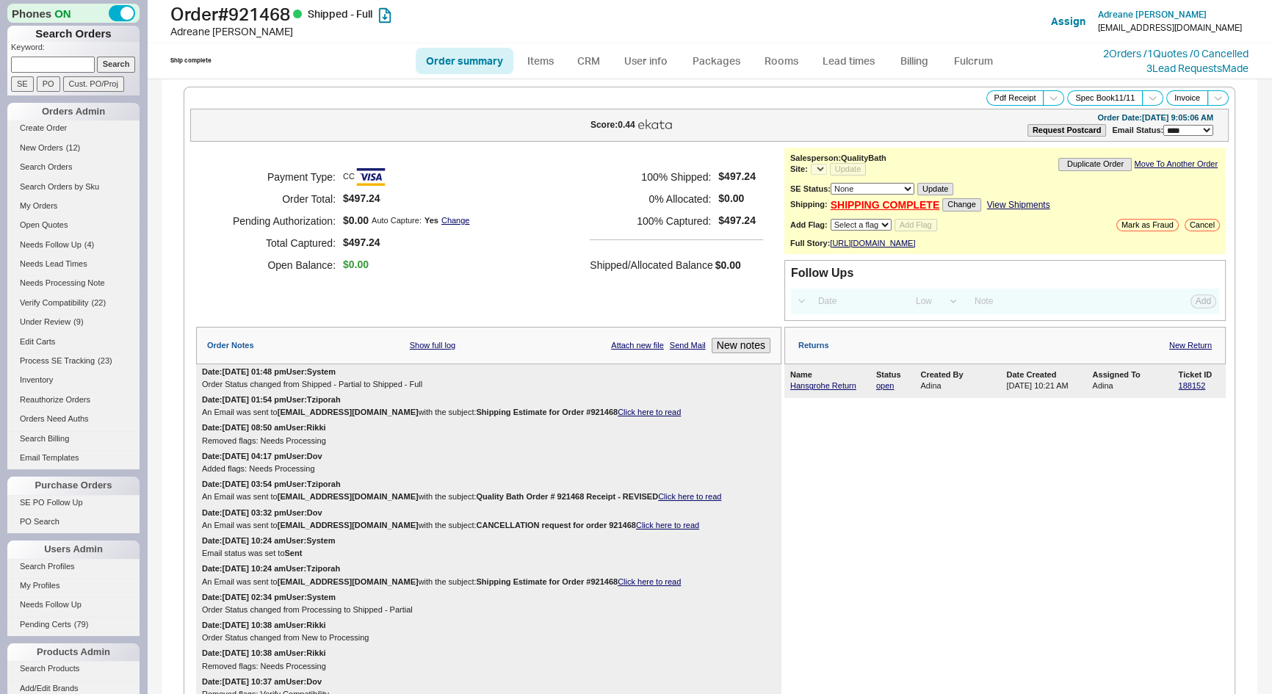
select select "*"
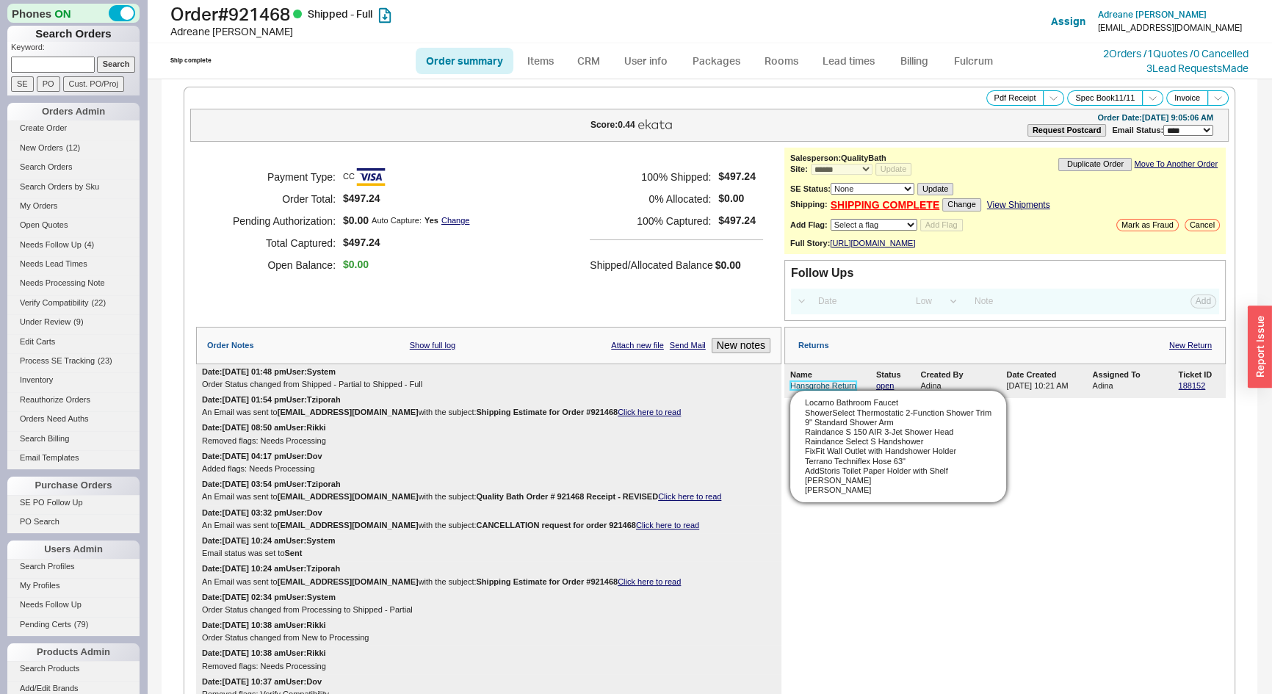
click at [823, 390] on link "Hansgrohe Return" at bounding box center [823, 385] width 66 height 9
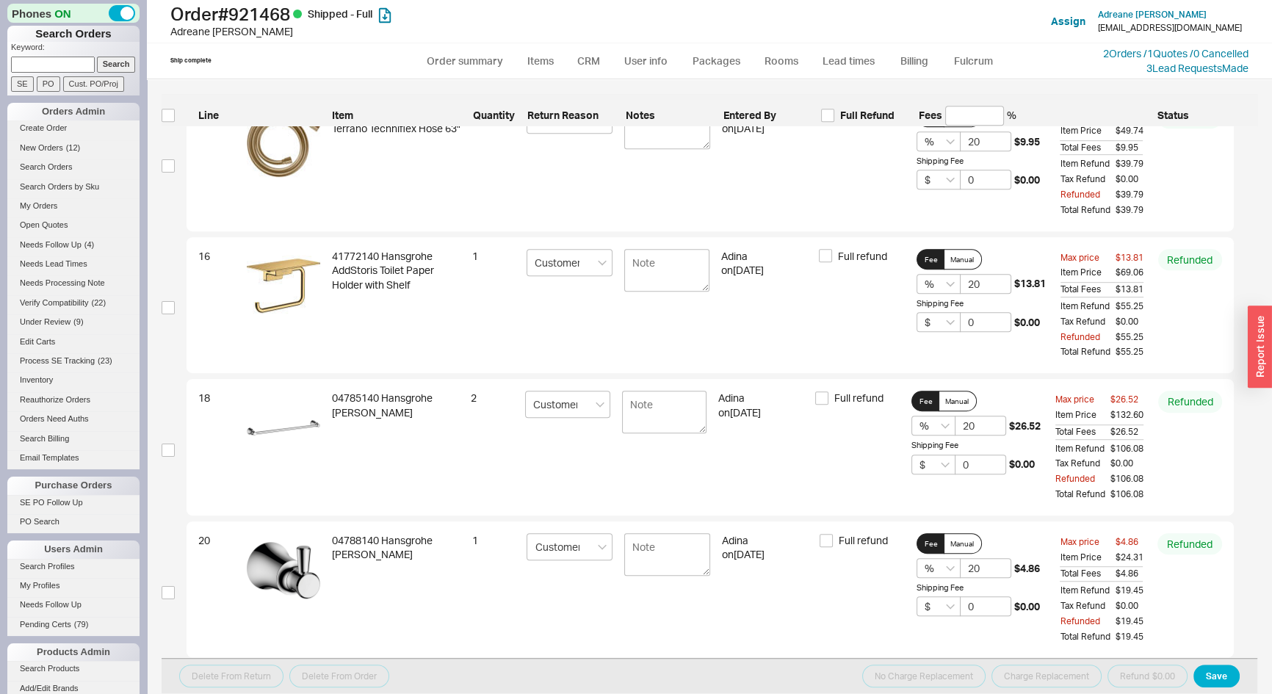
scroll to position [991, 0]
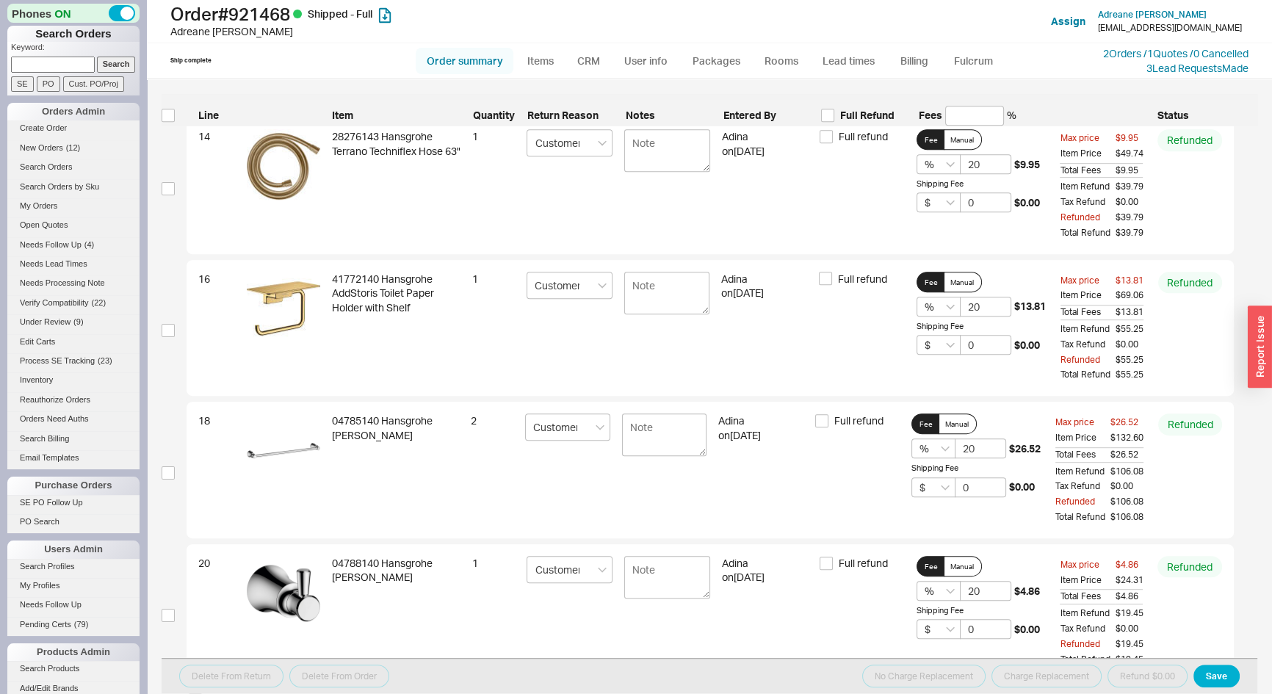
click at [470, 57] on link "Order summary" at bounding box center [465, 61] width 98 height 26
select select "*"
select select "LOW"
select select "3"
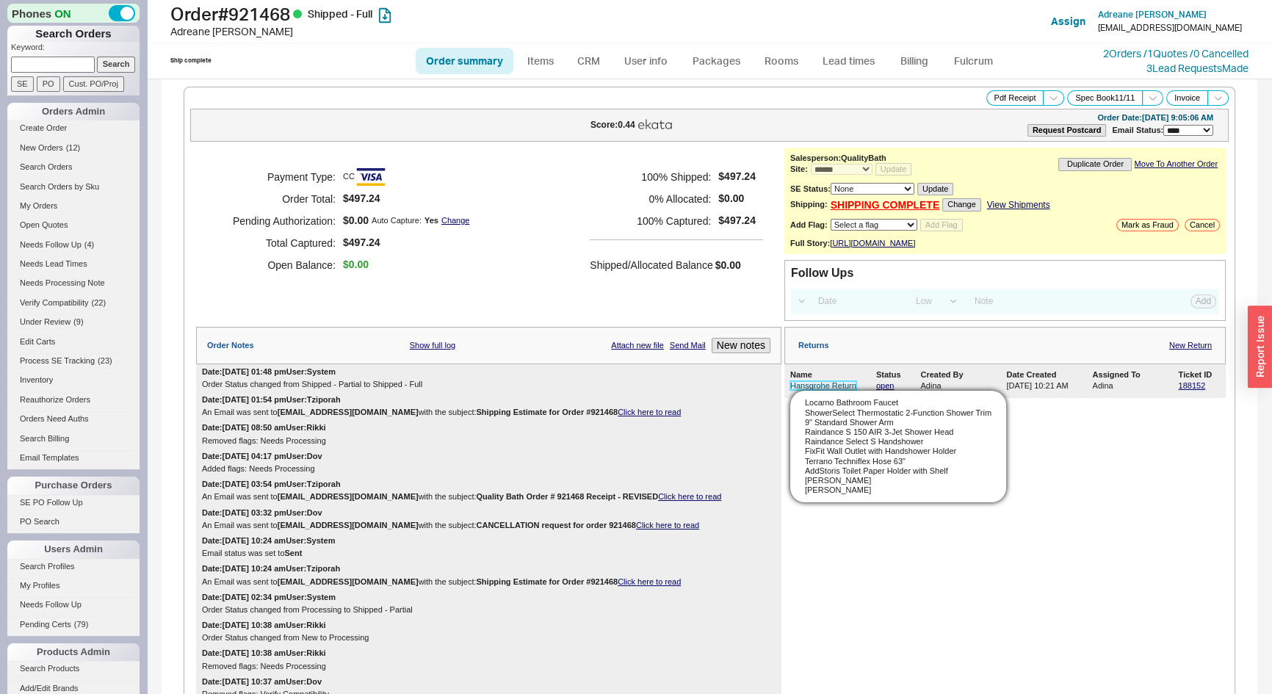
click at [822, 390] on link "Hansgrohe Return" at bounding box center [823, 385] width 66 height 9
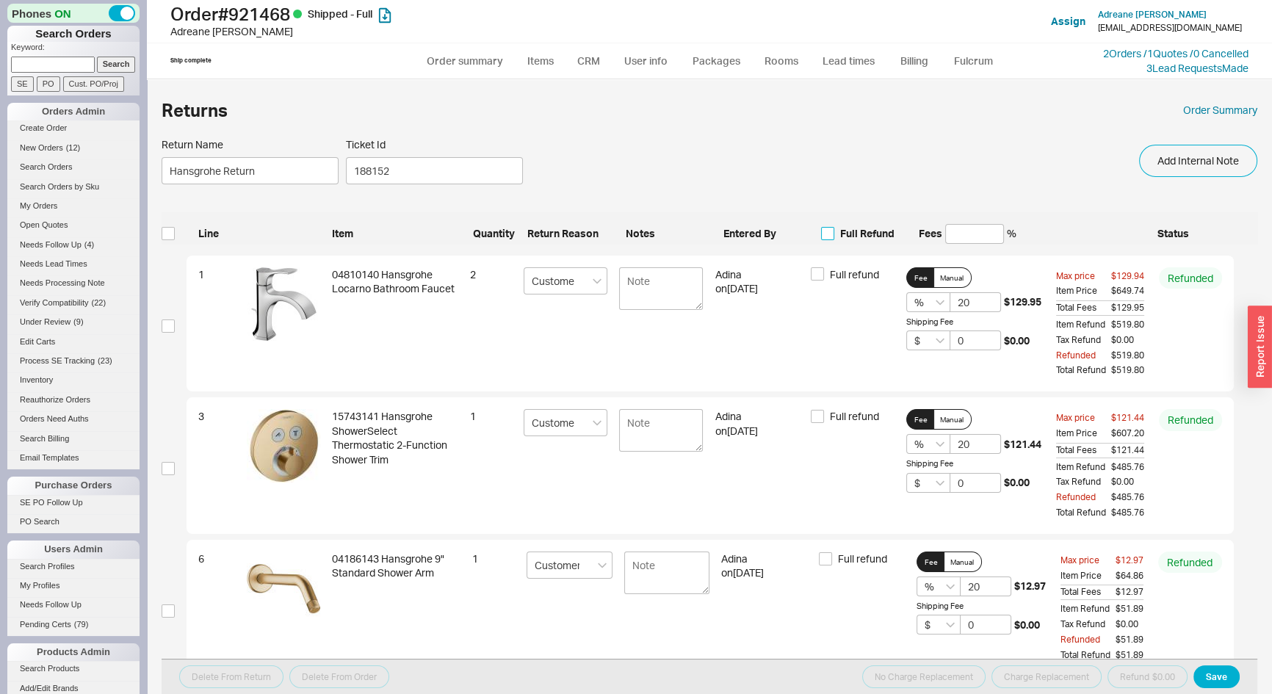
click at [825, 232] on input "Full Refund" at bounding box center [827, 233] width 13 height 13
checkbox input "true"
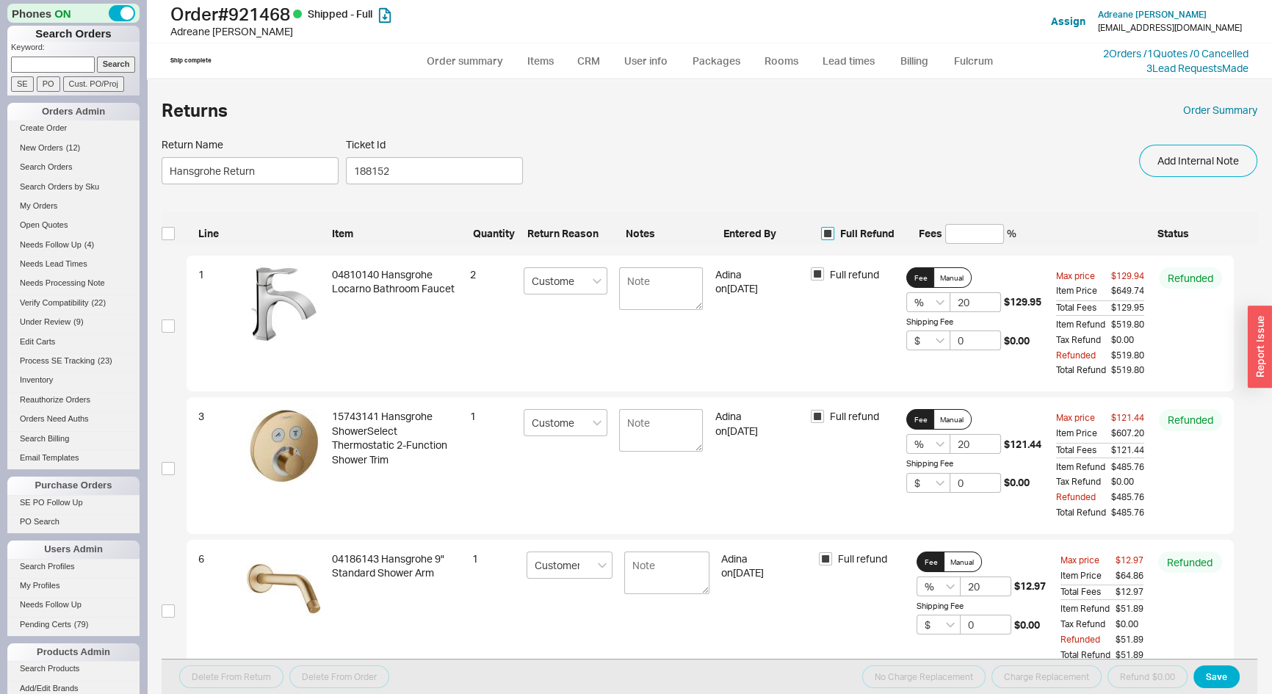
checkbox input "true"
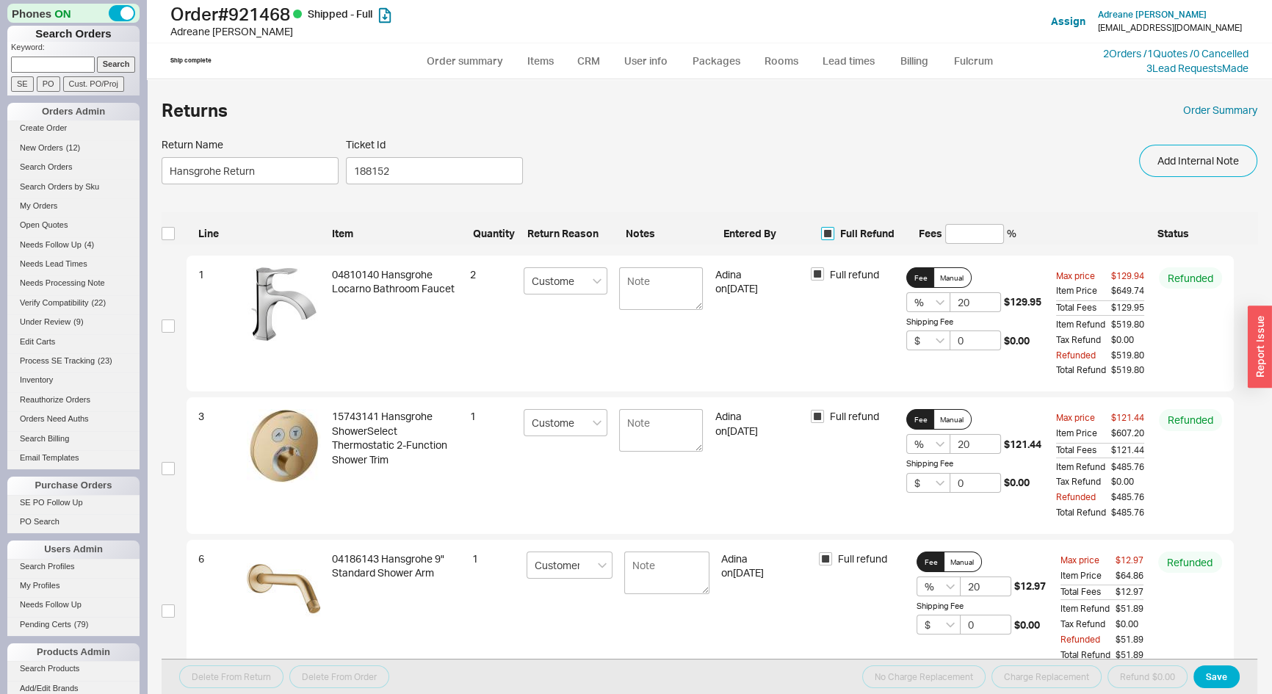
checkbox input "true"
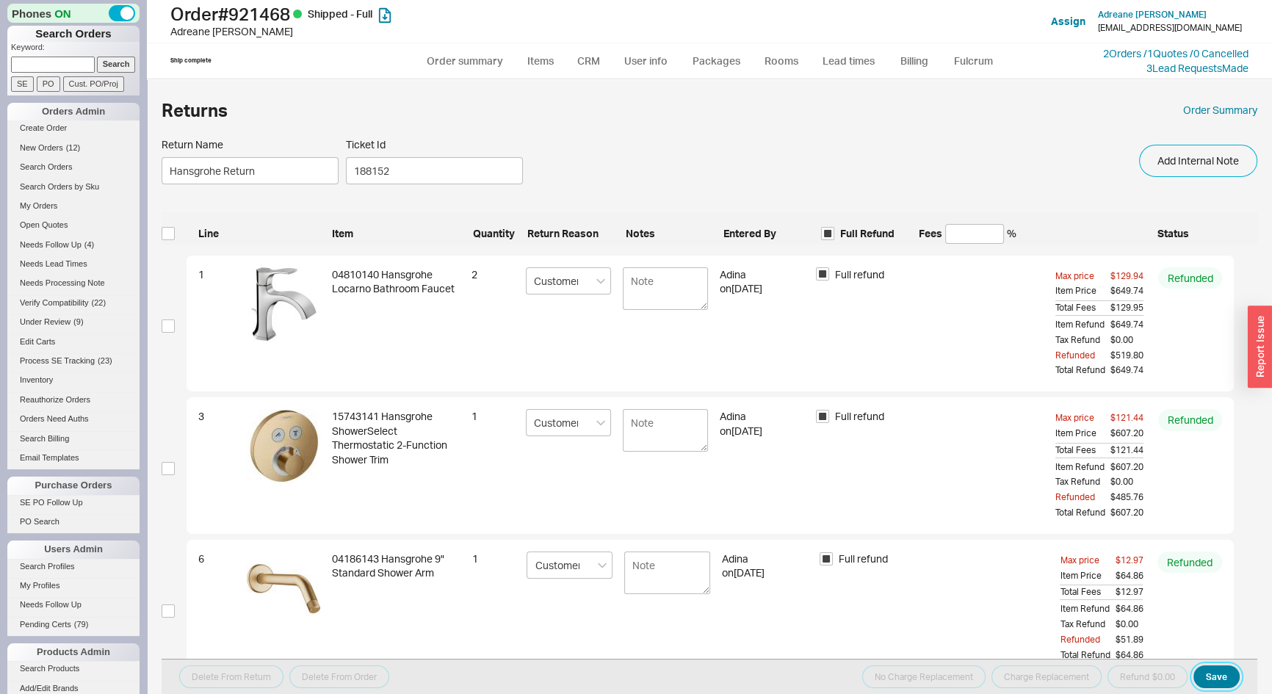
click at [1202, 673] on button "Save" at bounding box center [1217, 677] width 46 height 23
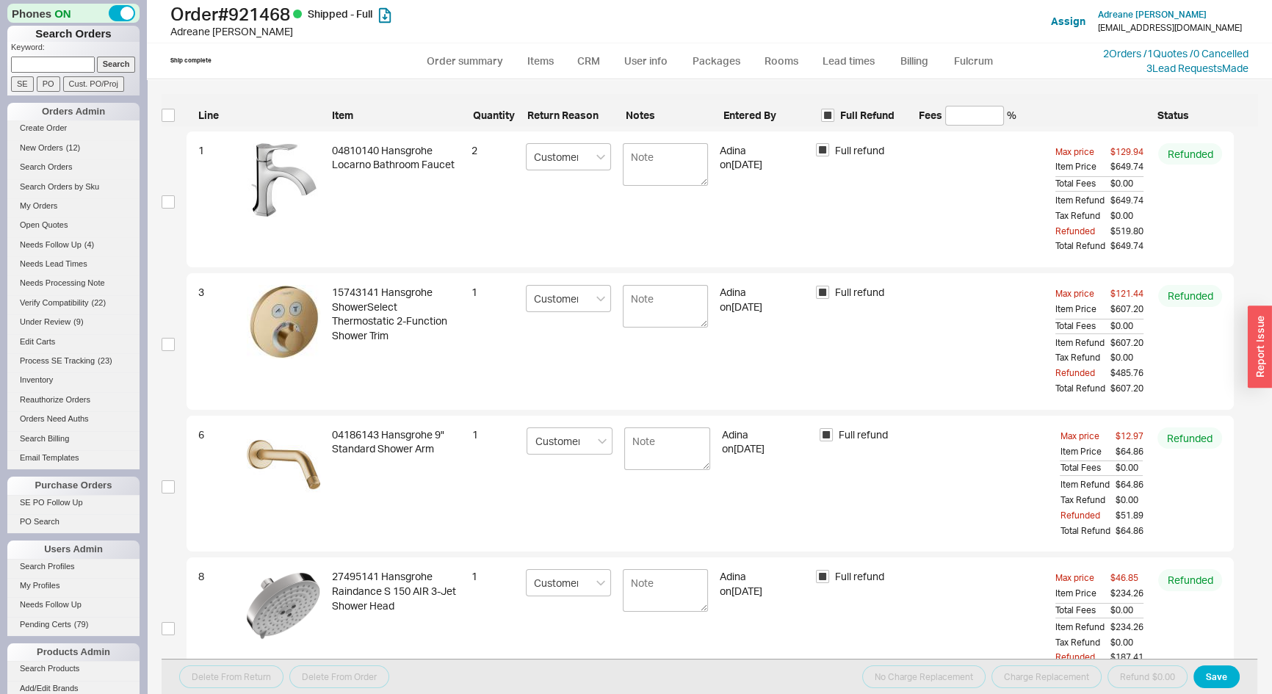
scroll to position [267, 0]
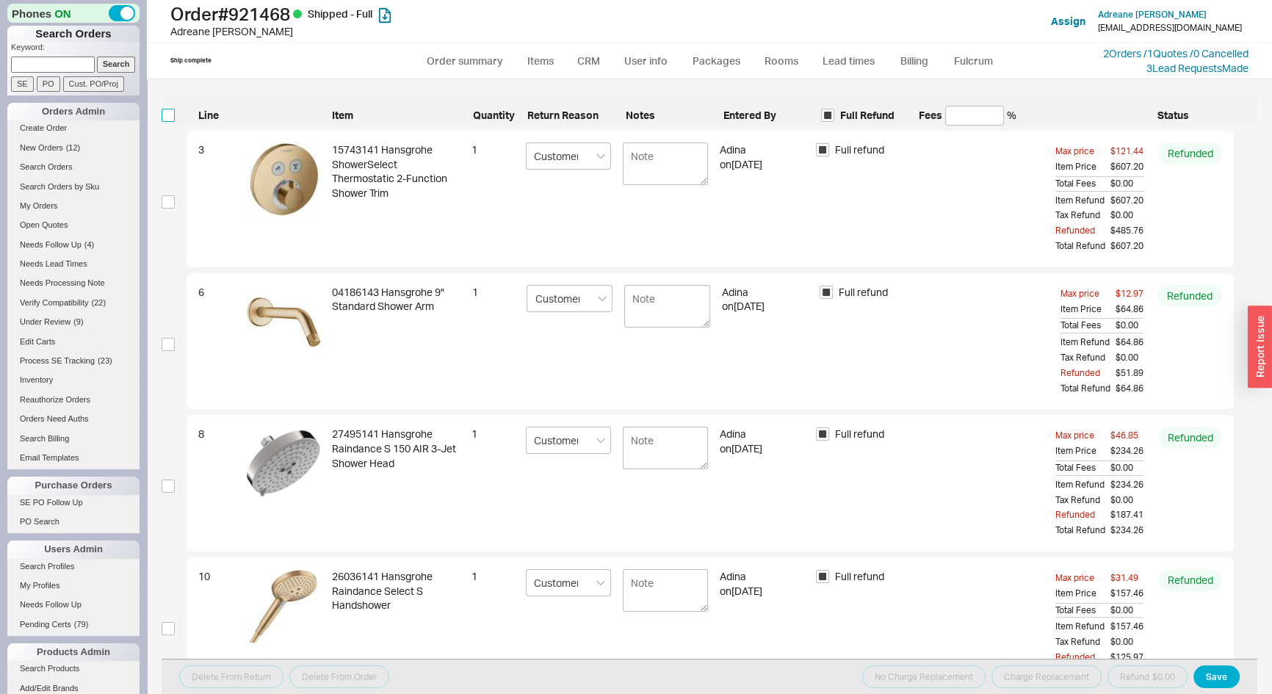
click at [166, 117] on input "checkbox" at bounding box center [168, 115] width 13 height 13
checkbox input "true"
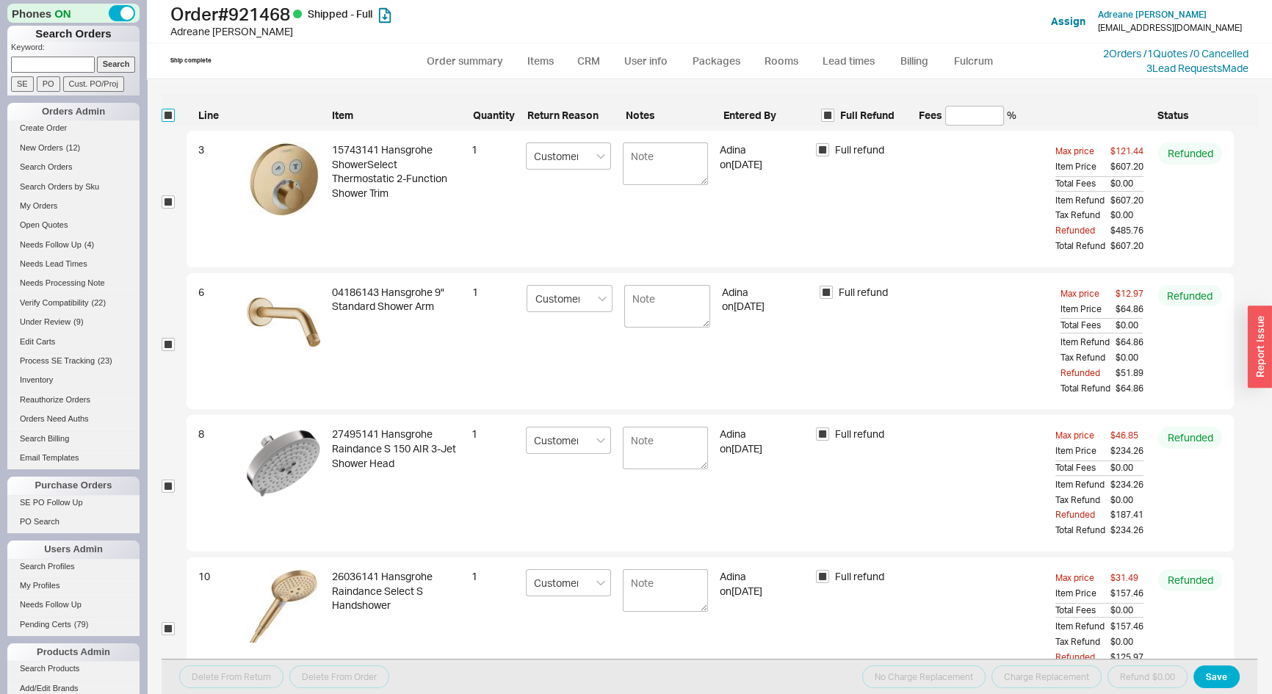
checkbox input "true"
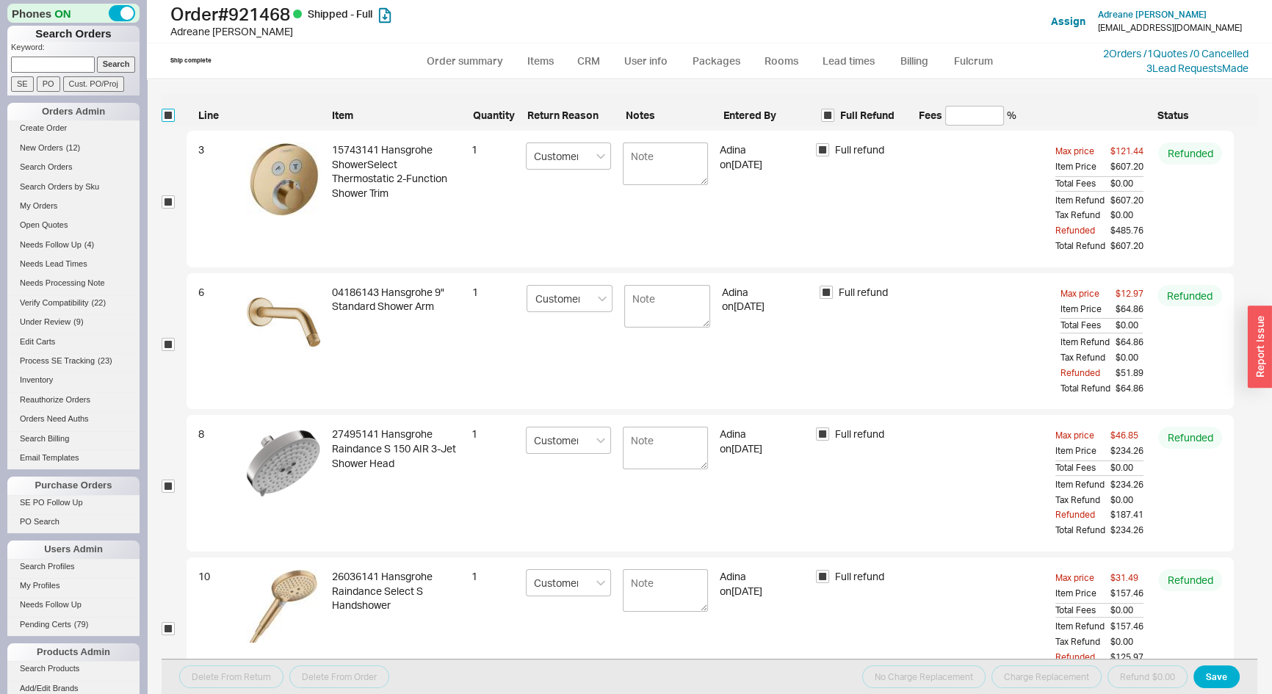
checkbox input "true"
click at [1157, 680] on button "Refund $422.25" at bounding box center [1142, 677] width 90 height 23
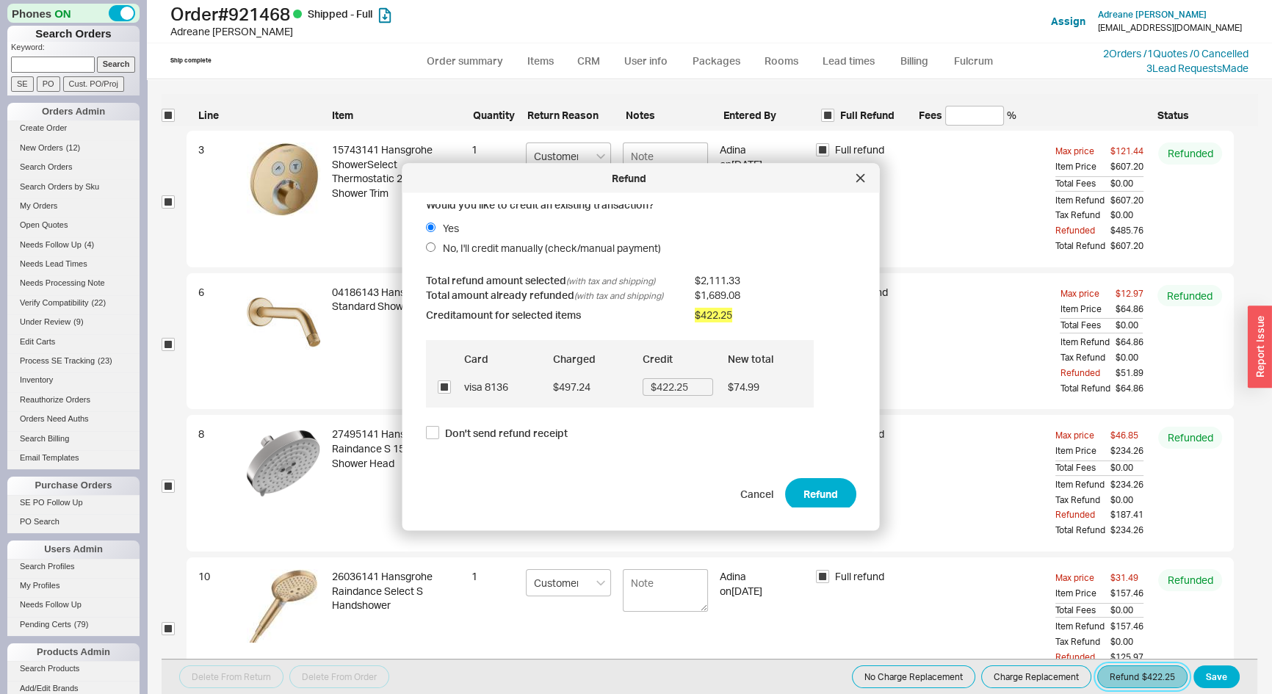
scroll to position [10, 0]
click at [804, 496] on button "Refund" at bounding box center [820, 491] width 71 height 32
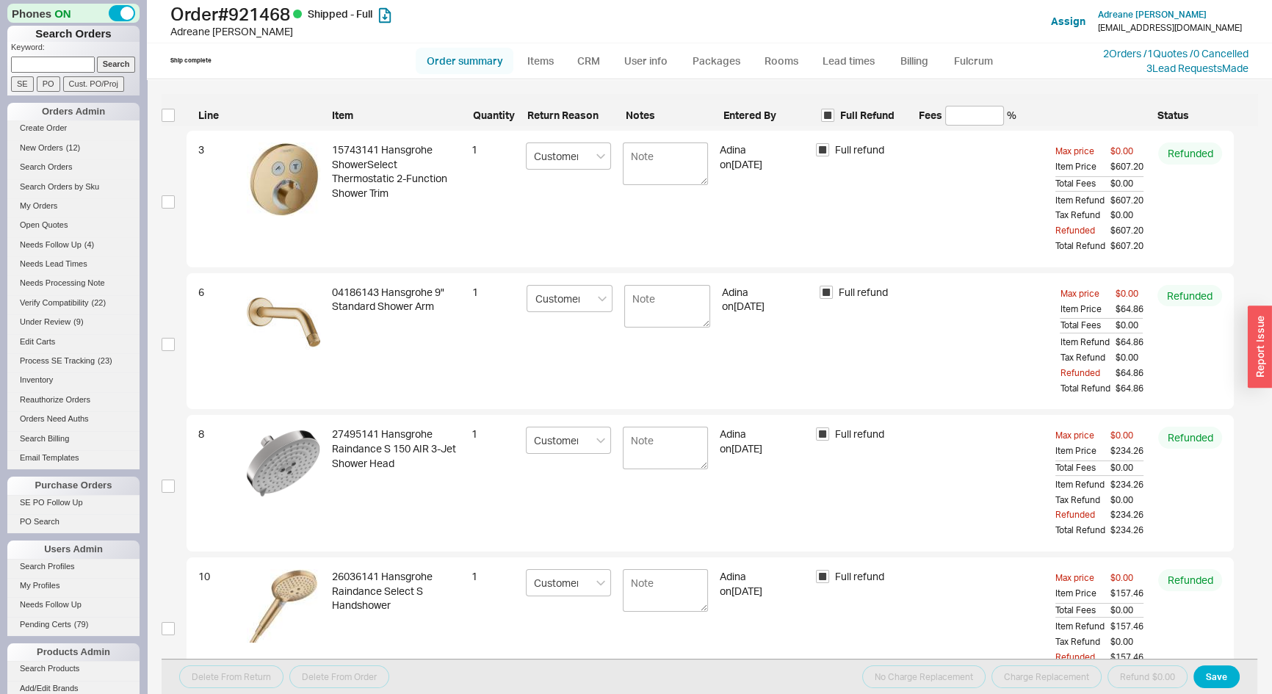
click at [461, 57] on link "Order summary" at bounding box center [465, 61] width 98 height 26
select select "*"
select select "LOW"
select select "3"
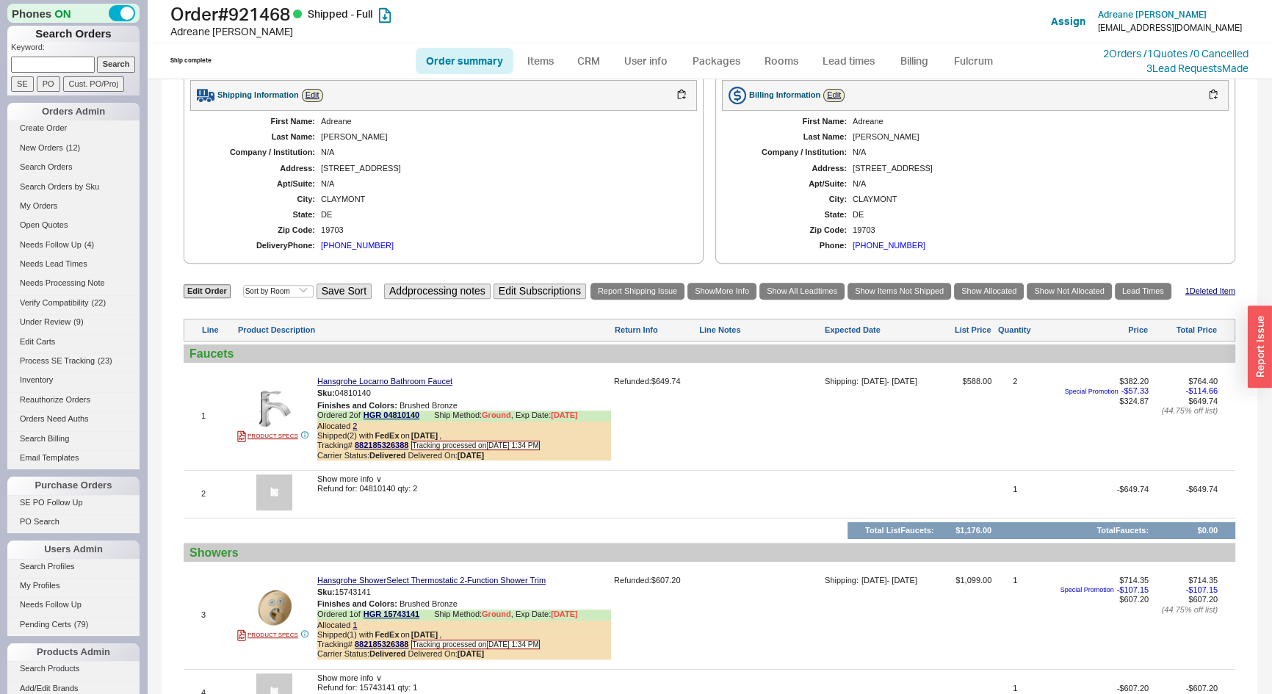
scroll to position [1068, 0]
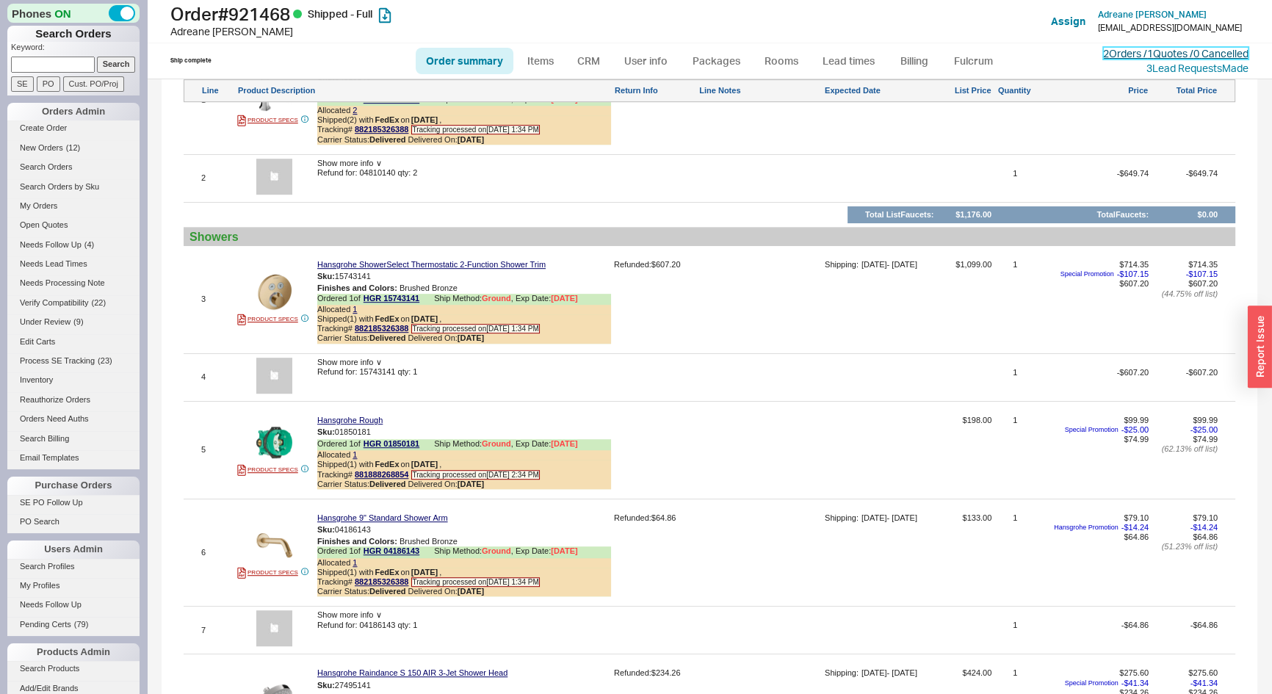
click at [1158, 52] on link "2 Orders / 1 Quotes / 0 Cancelled" at bounding box center [1175, 53] width 145 height 12
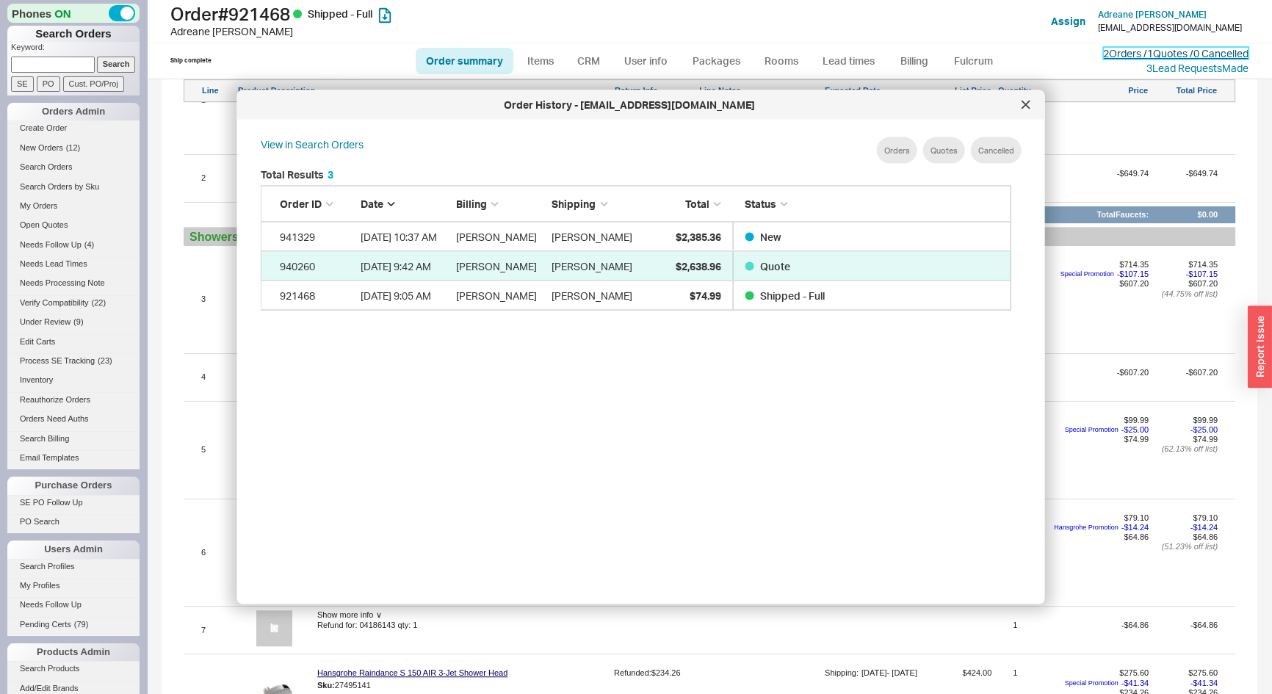
scroll to position [439, 764]
click at [1028, 109] on icon at bounding box center [1026, 105] width 9 height 9
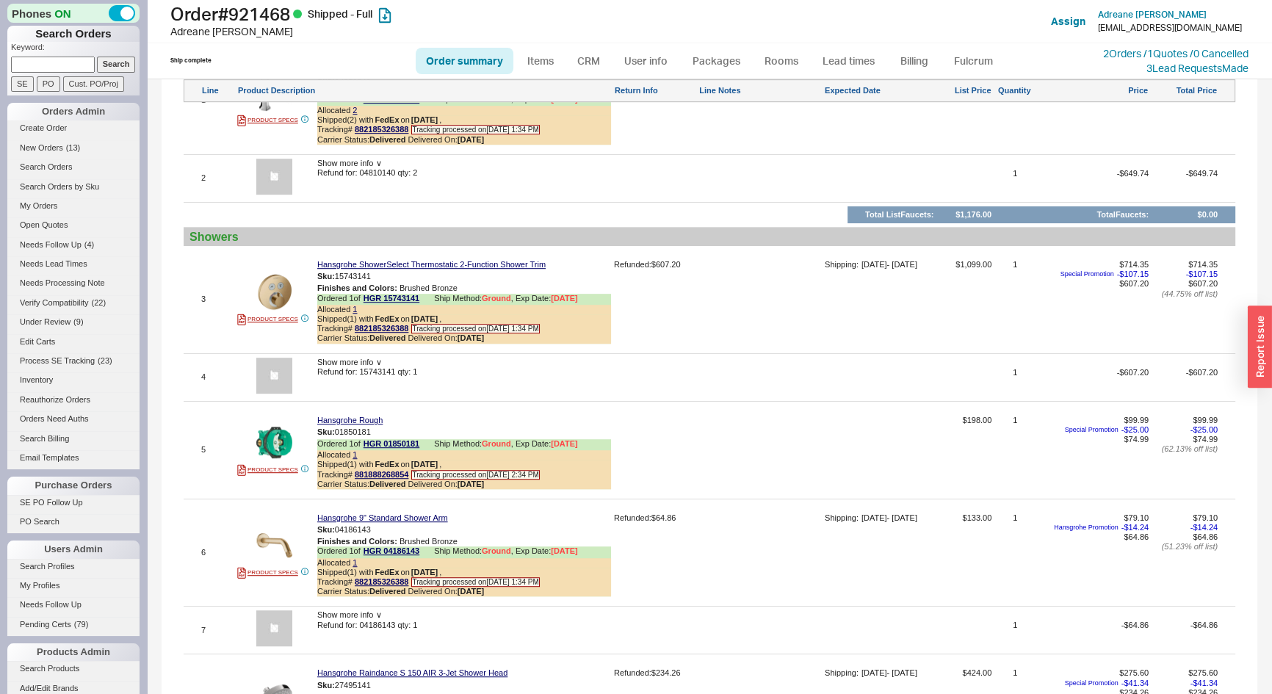
scroll to position [601, 0]
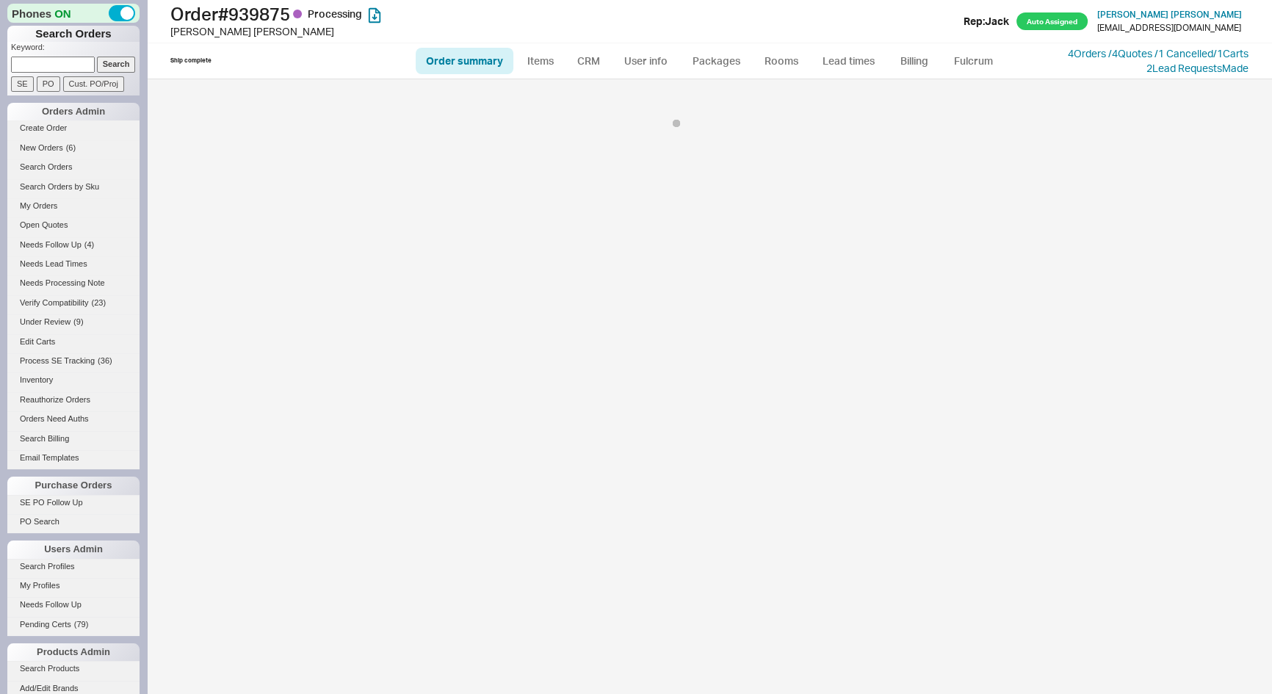
select select "*"
select select "LOW"
select select "3"
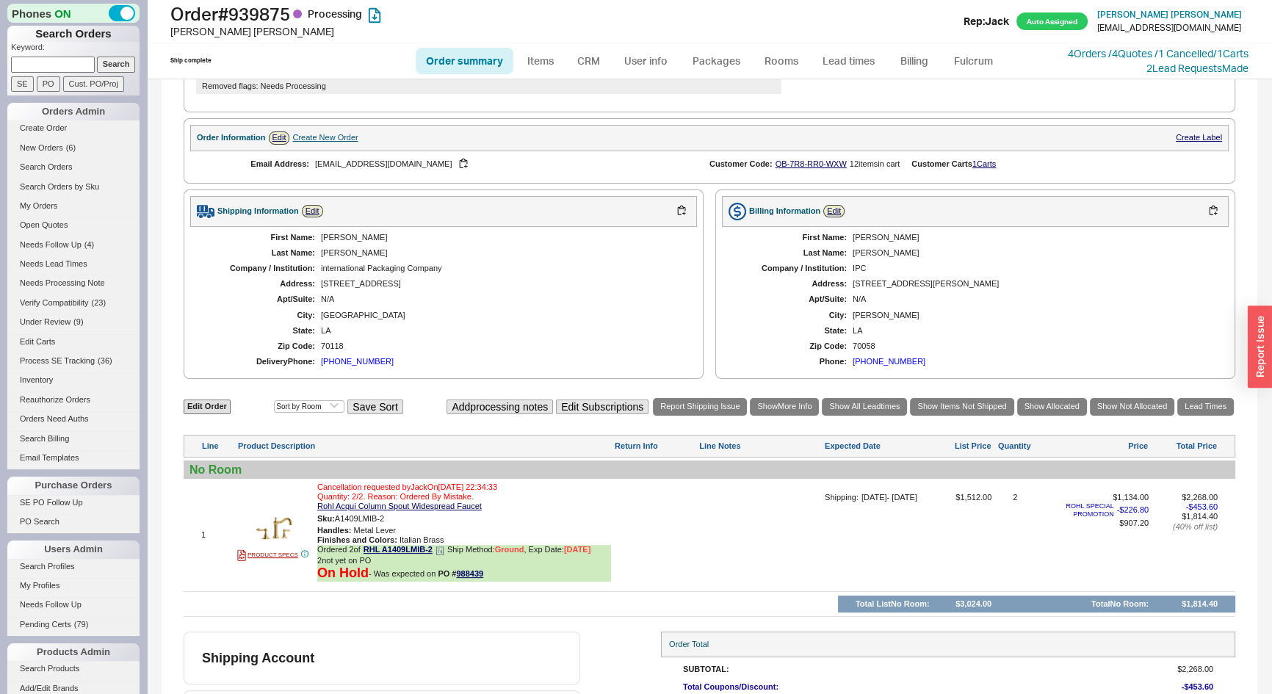
click at [439, 552] on icon at bounding box center [438, 552] width 1 height 0
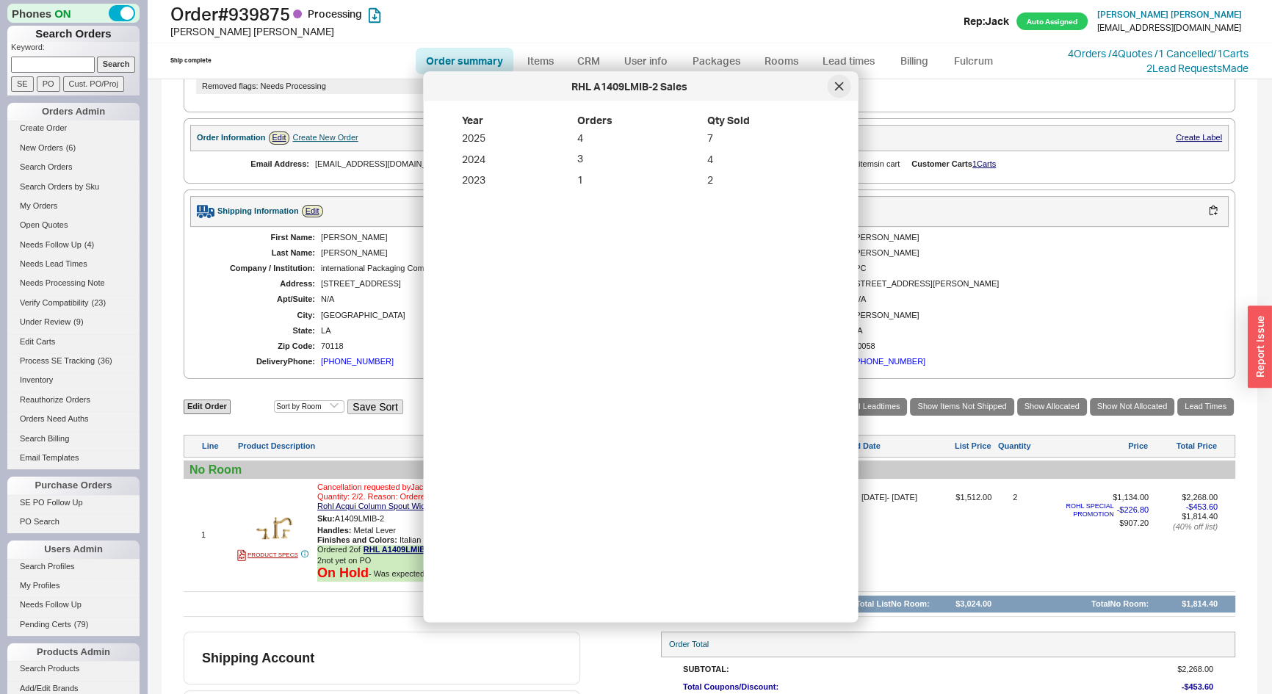
click at [832, 88] on div at bounding box center [840, 87] width 24 height 24
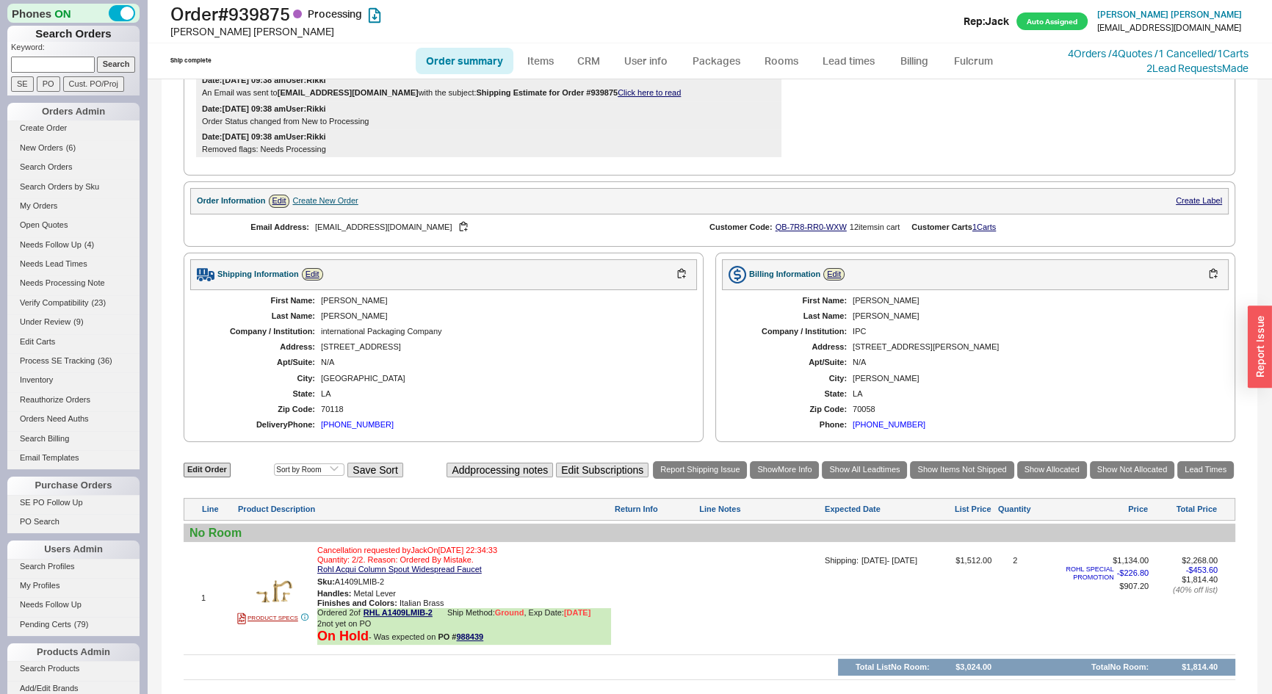
scroll to position [333, 0]
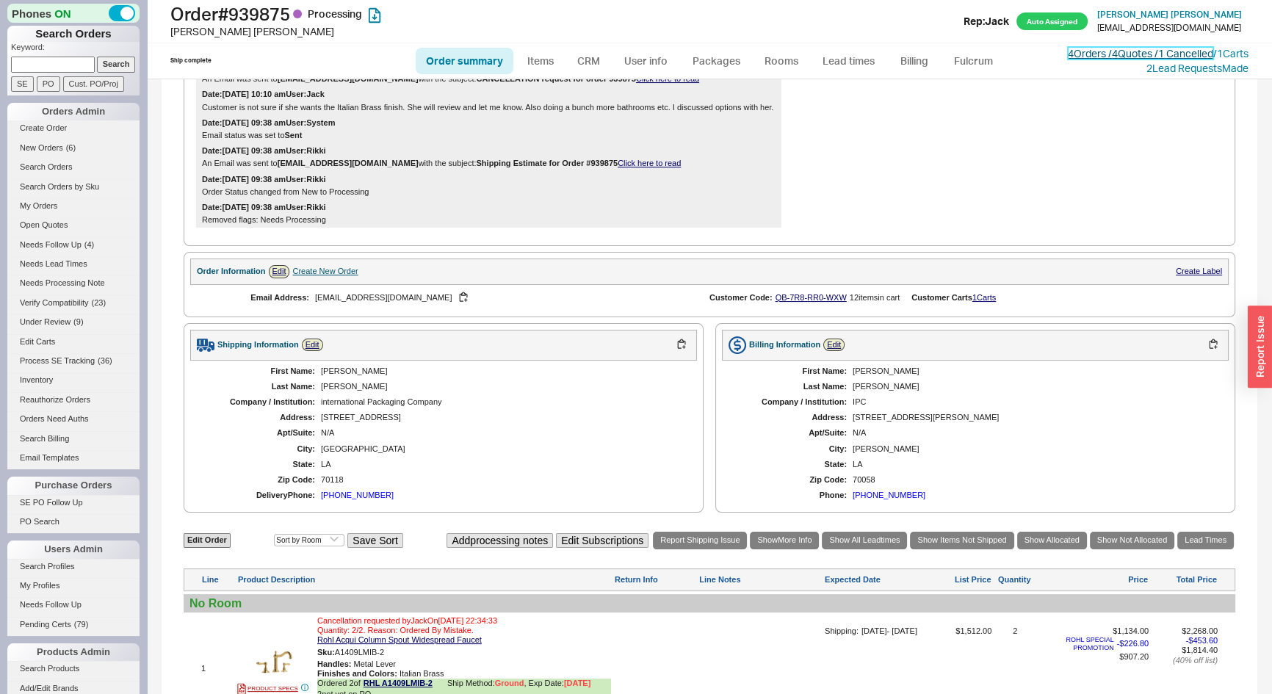
click at [1074, 52] on link "4 Orders / 4 Quotes / 1 Cancelled" at bounding box center [1140, 53] width 145 height 12
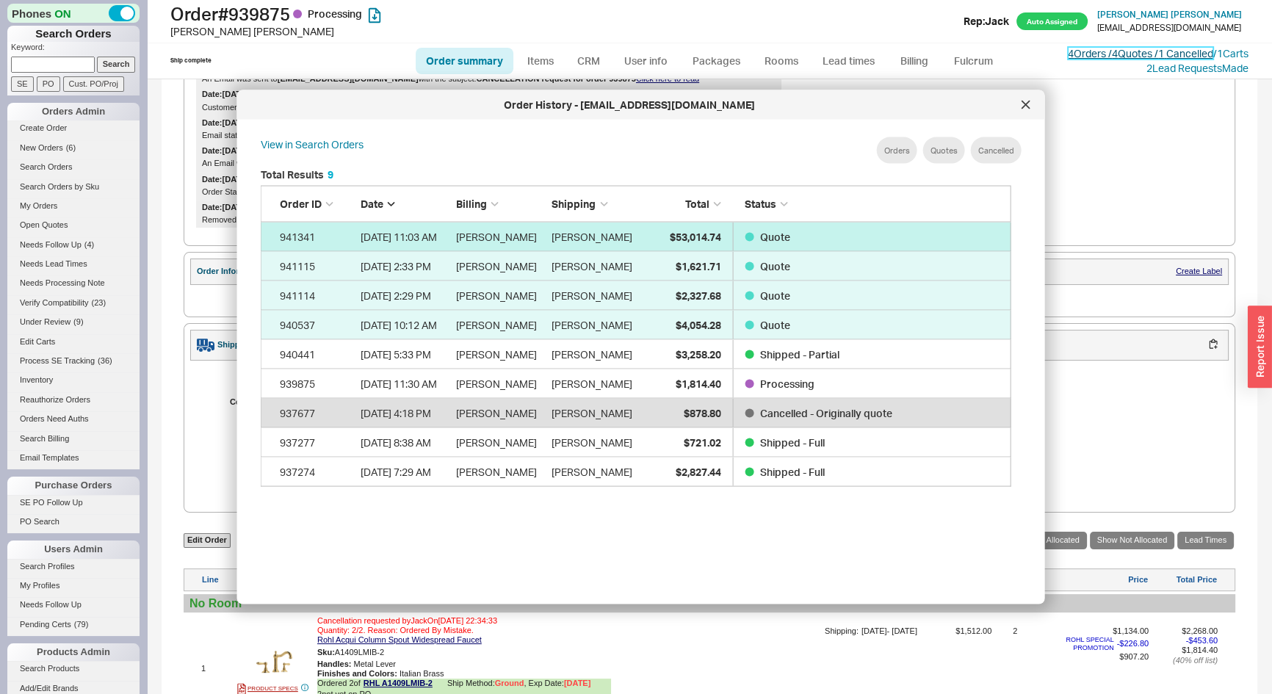
scroll to position [439, 764]
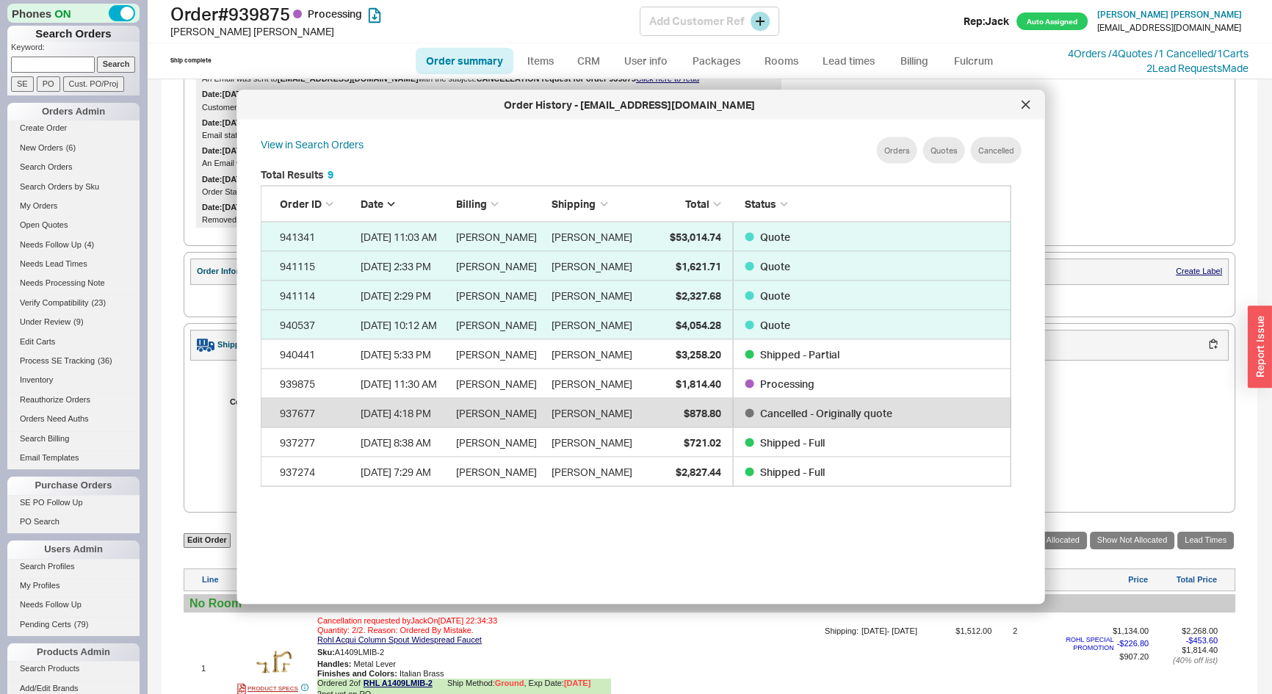
drag, startPoint x: 499, startPoint y: 25, endPoint x: 491, endPoint y: 27, distance: 7.7
click at [498, 25] on div "[PERSON_NAME]" at bounding box center [404, 31] width 469 height 15
click at [1025, 104] on icon at bounding box center [1025, 104] width 7 height 7
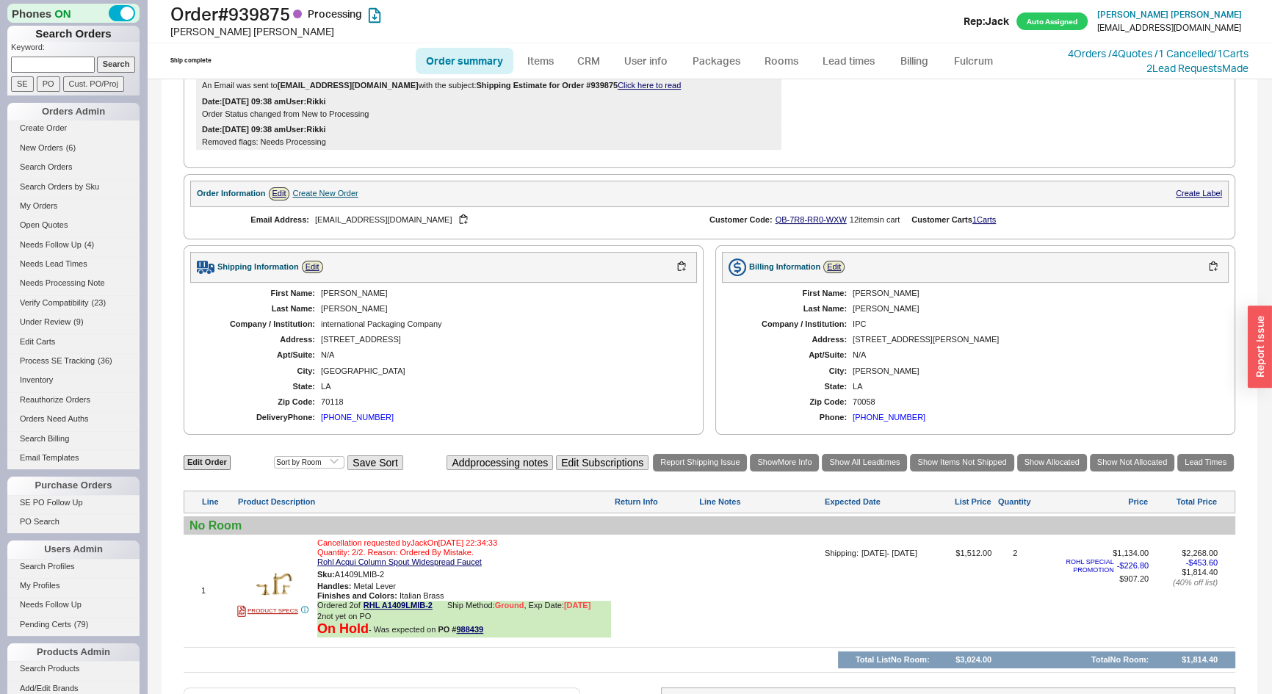
scroll to position [572, 0]
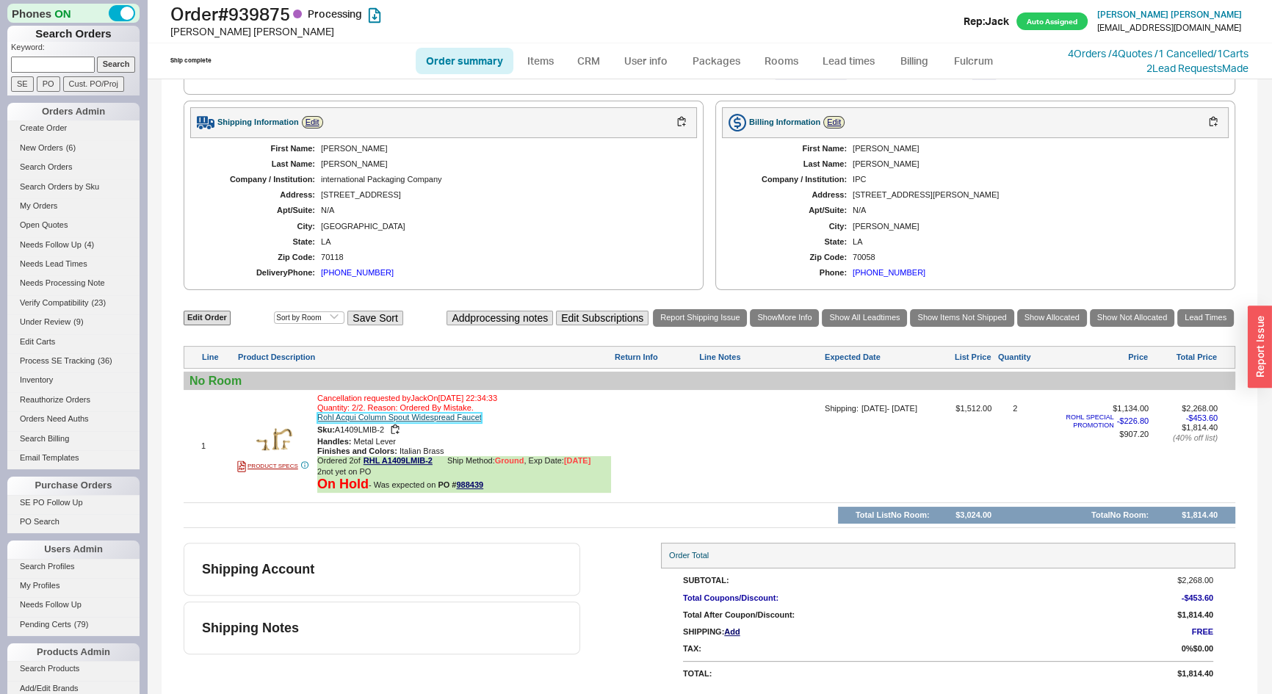
click at [450, 419] on link "Rohl Acqui Column Spout Widespread Faucet" at bounding box center [399, 418] width 165 height 10
click at [1114, 51] on link "4 Orders / 4 Quotes / 1 Cancelled" at bounding box center [1140, 53] width 145 height 12
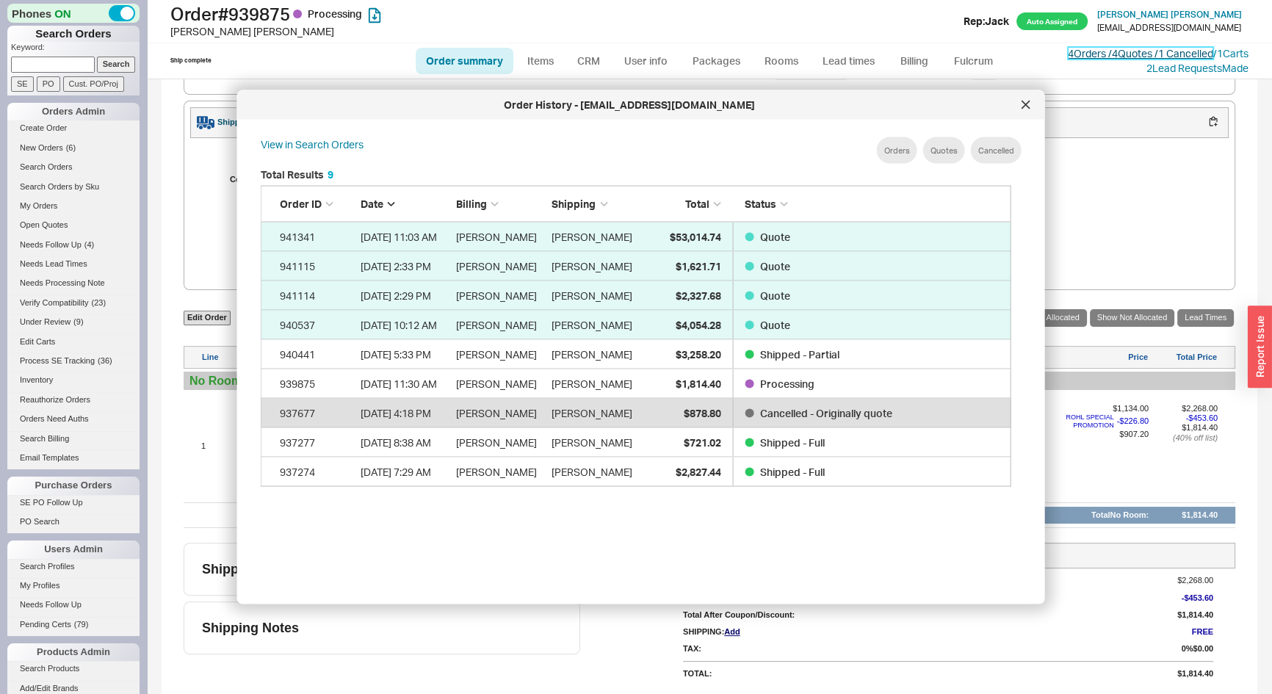
scroll to position [439, 764]
click at [1028, 107] on icon at bounding box center [1026, 105] width 9 height 9
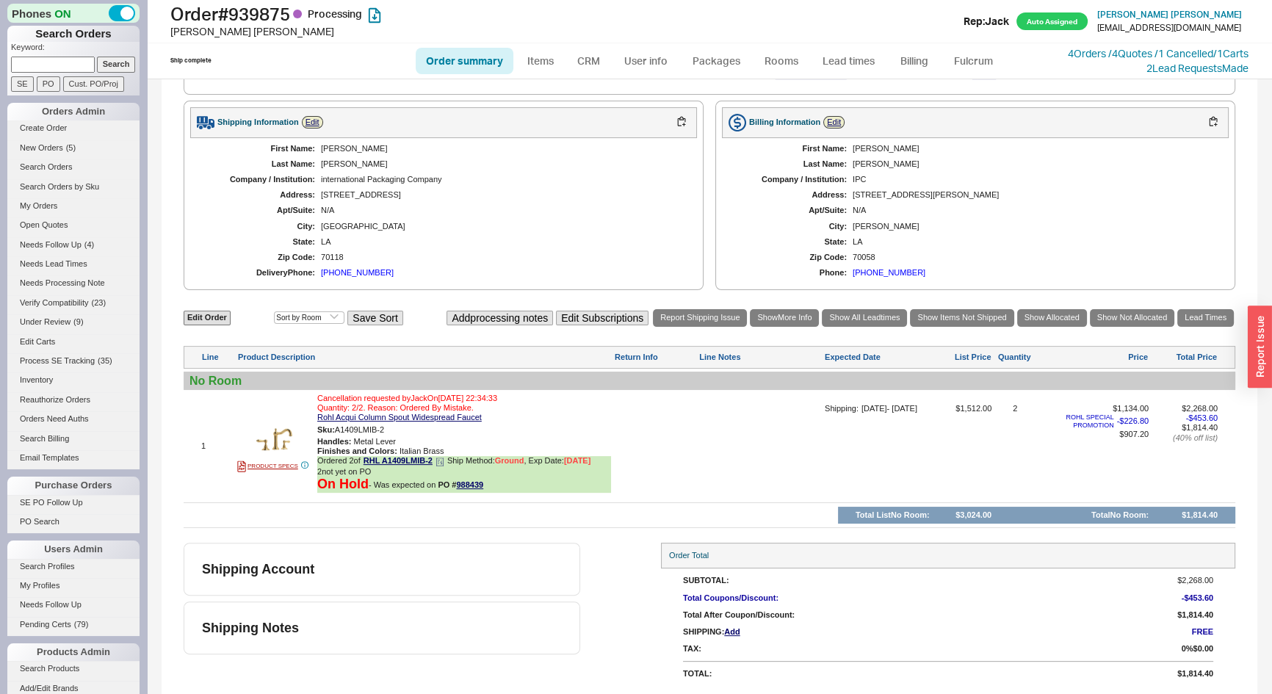
click at [441, 462] on icon at bounding box center [441, 461] width 0 height 1
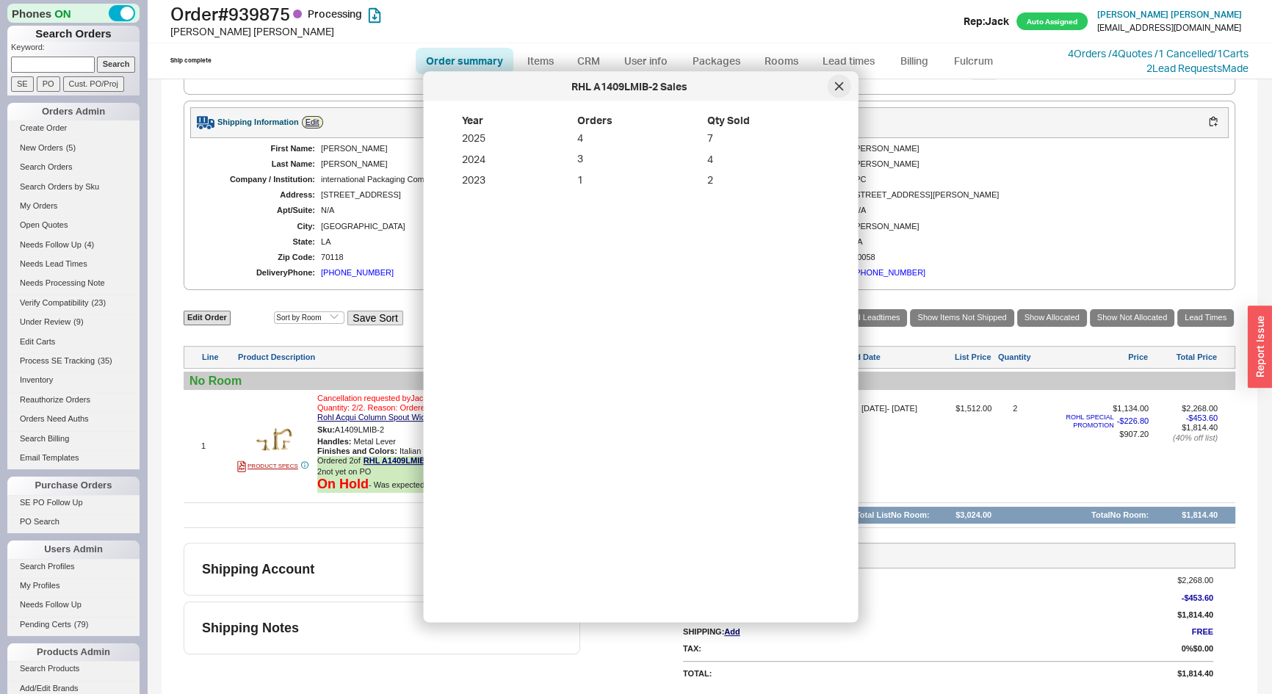
click at [837, 89] on icon at bounding box center [838, 85] width 7 height 7
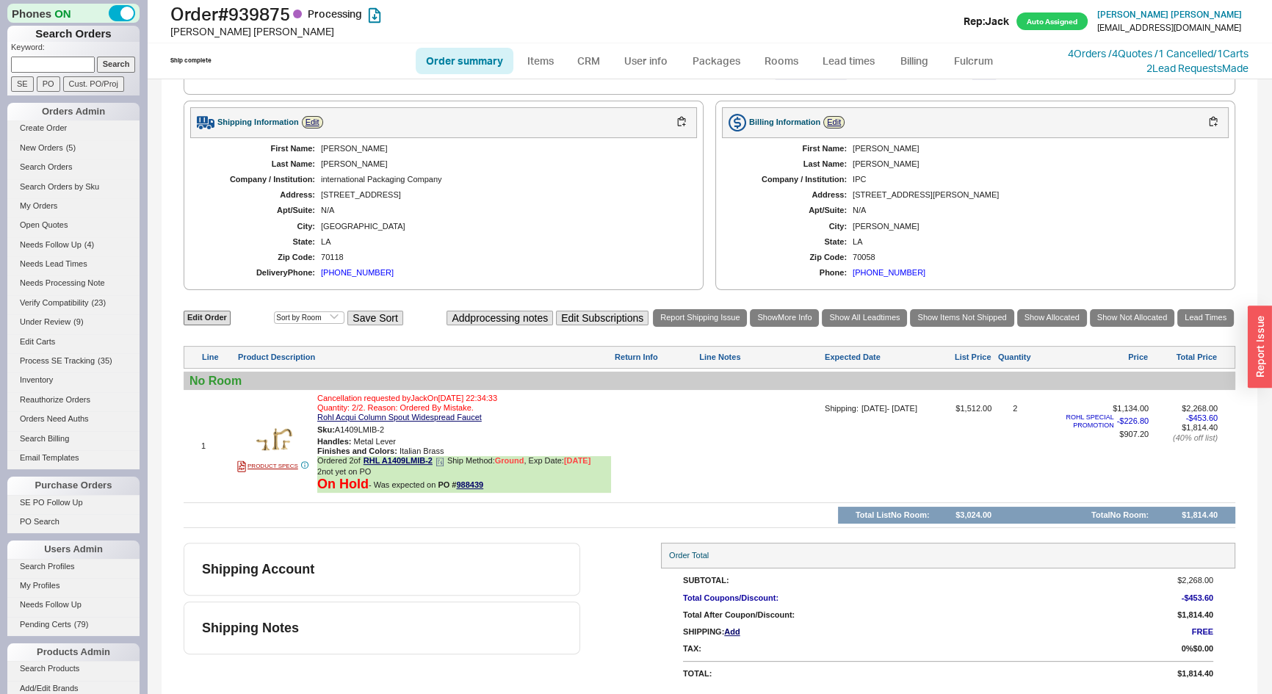
click at [442, 458] on icon at bounding box center [439, 462] width 7 height 8
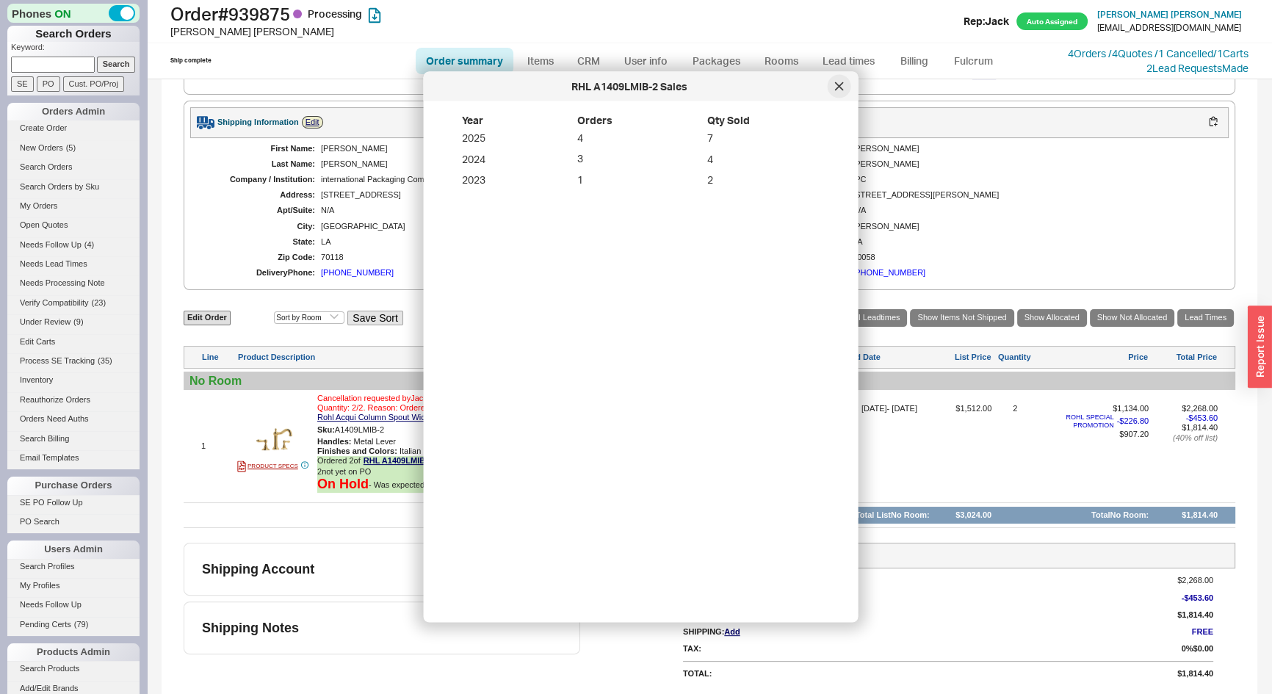
click at [835, 84] on icon at bounding box center [839, 86] width 9 height 9
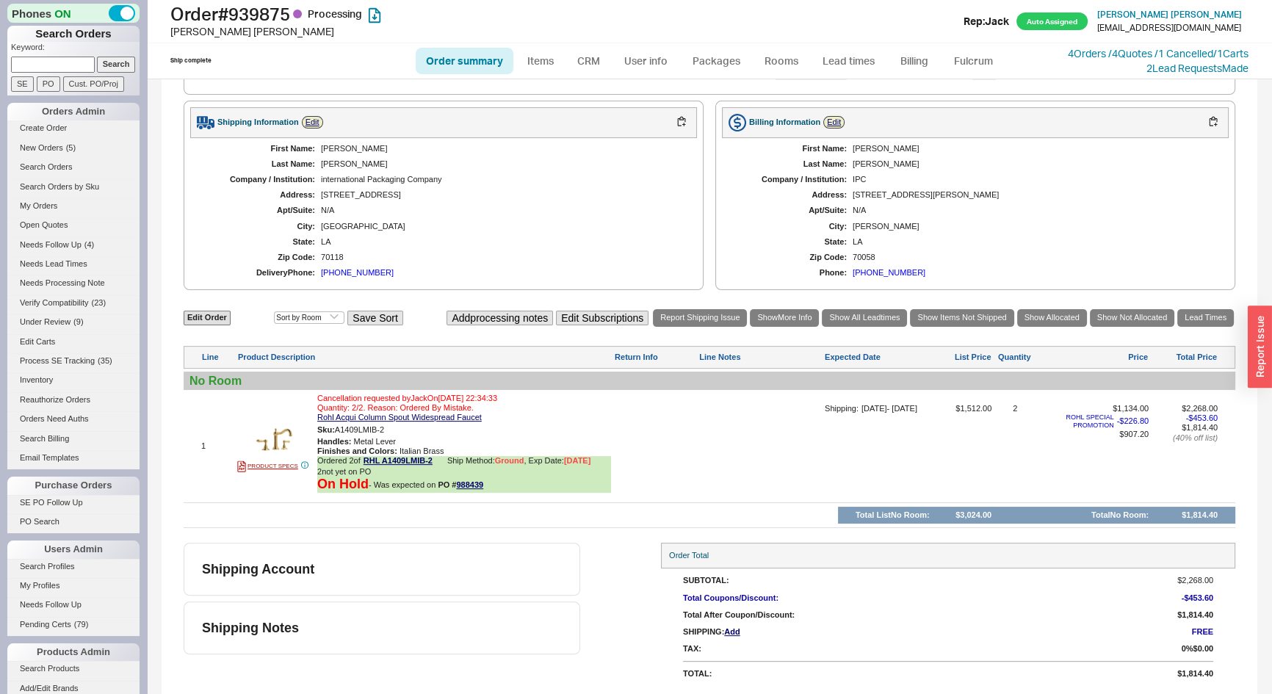
scroll to position [171, 0]
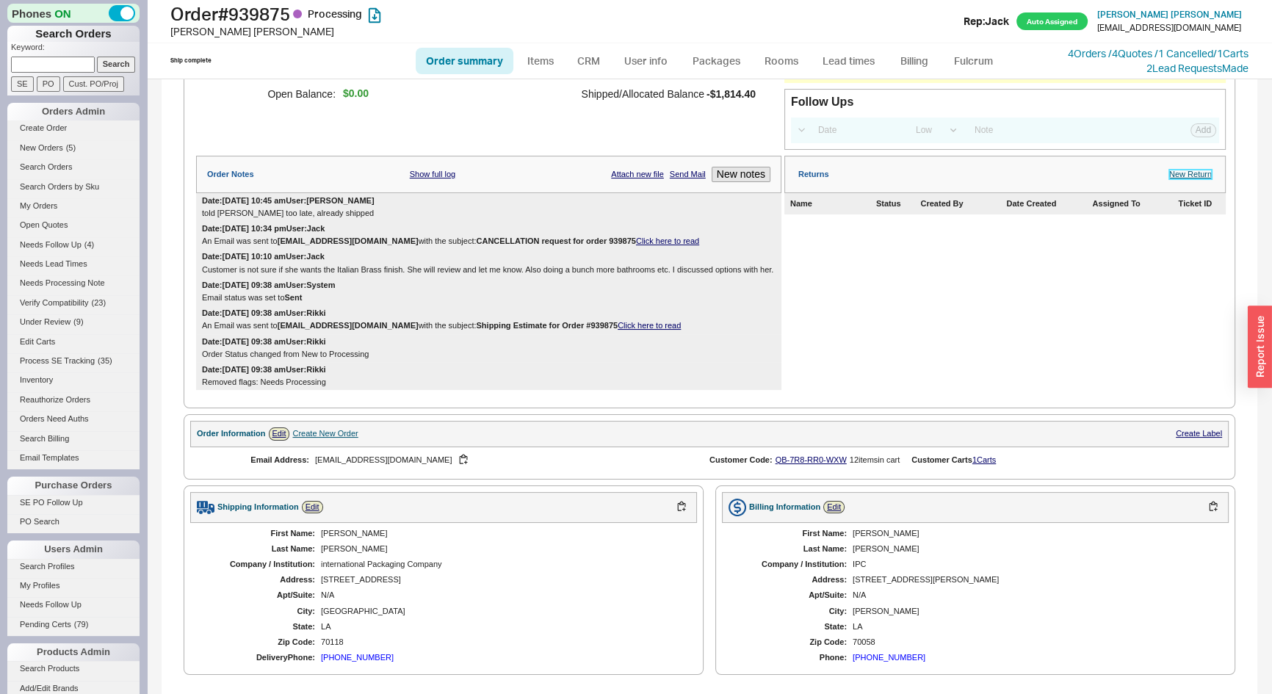
click at [1187, 179] on link "New Return" at bounding box center [1190, 175] width 43 height 10
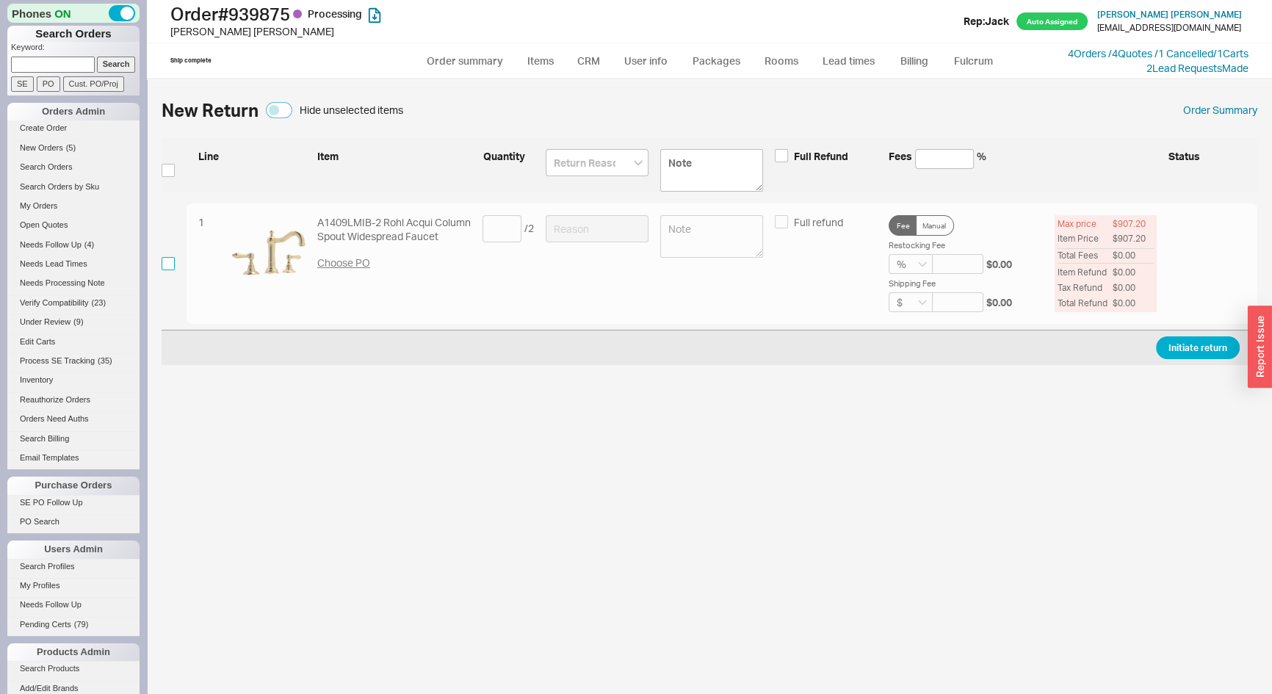
click at [167, 266] on input "checkbox" at bounding box center [168, 263] width 13 height 13
checkbox input "true"
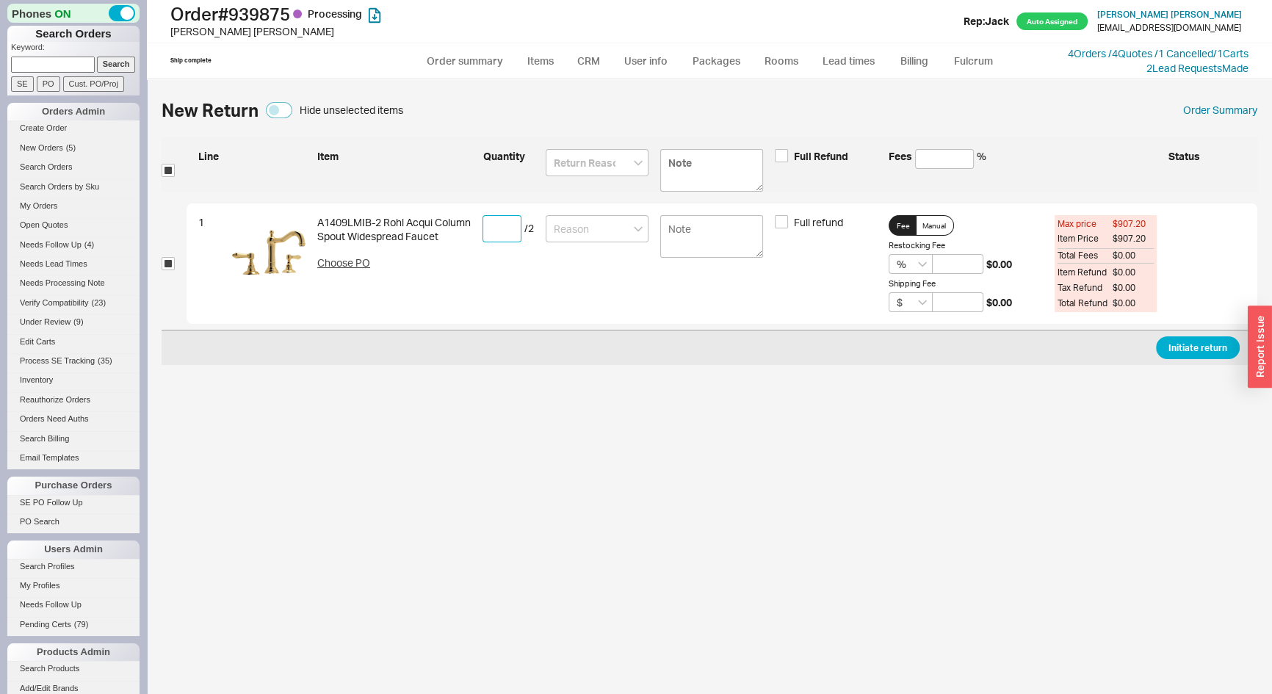
click at [502, 223] on input at bounding box center [502, 228] width 39 height 27
type input "2"
click at [580, 228] on input at bounding box center [597, 228] width 103 height 27
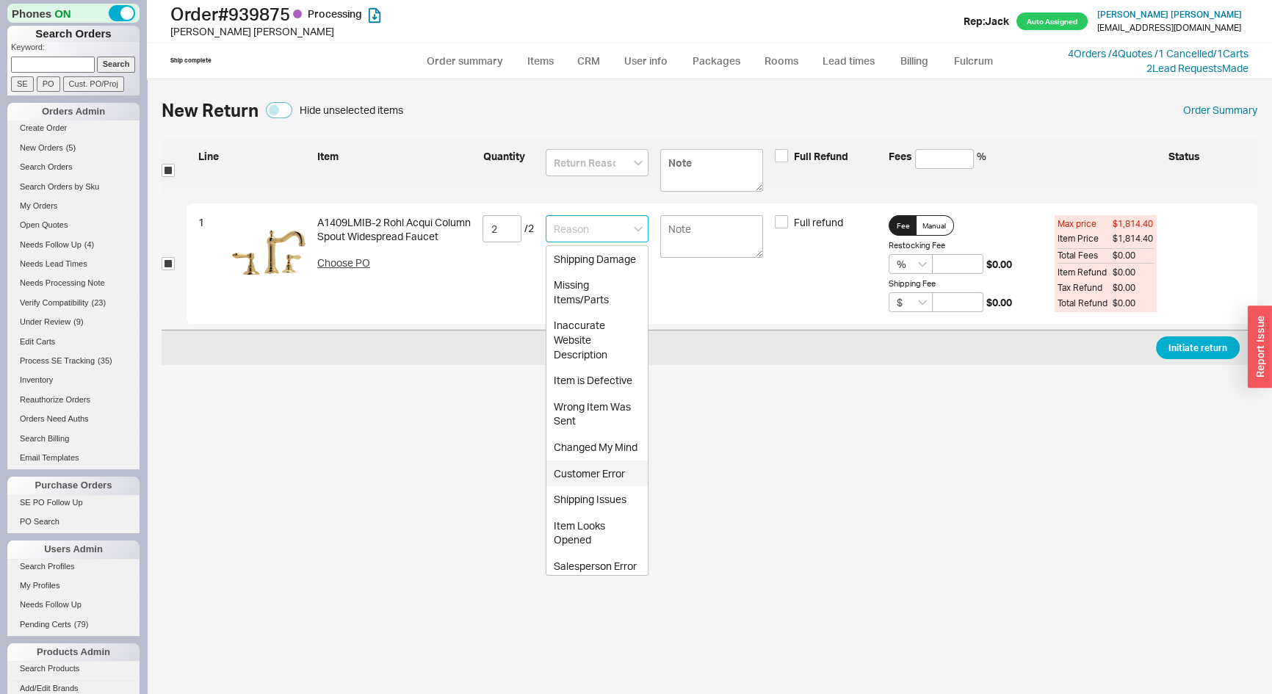
click at [580, 487] on div "Customer Error" at bounding box center [597, 474] width 101 height 26
type input "Customer Error"
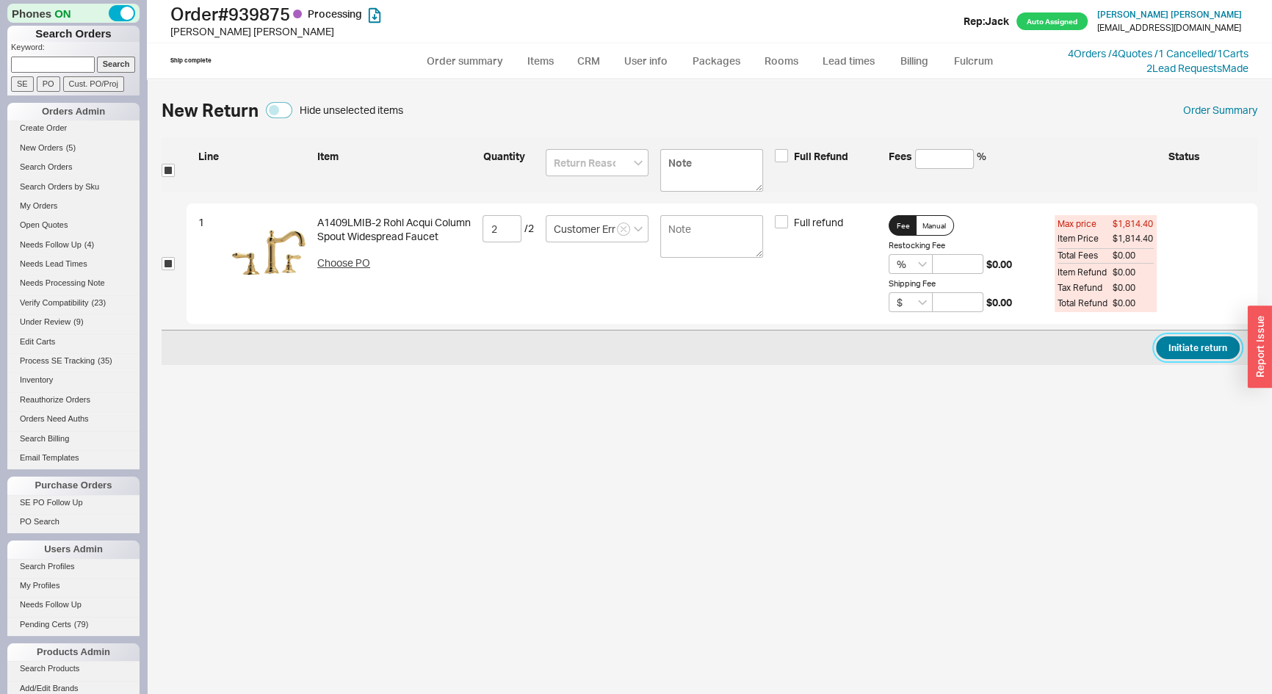
click at [1209, 348] on button "Initiate return" at bounding box center [1198, 347] width 84 height 23
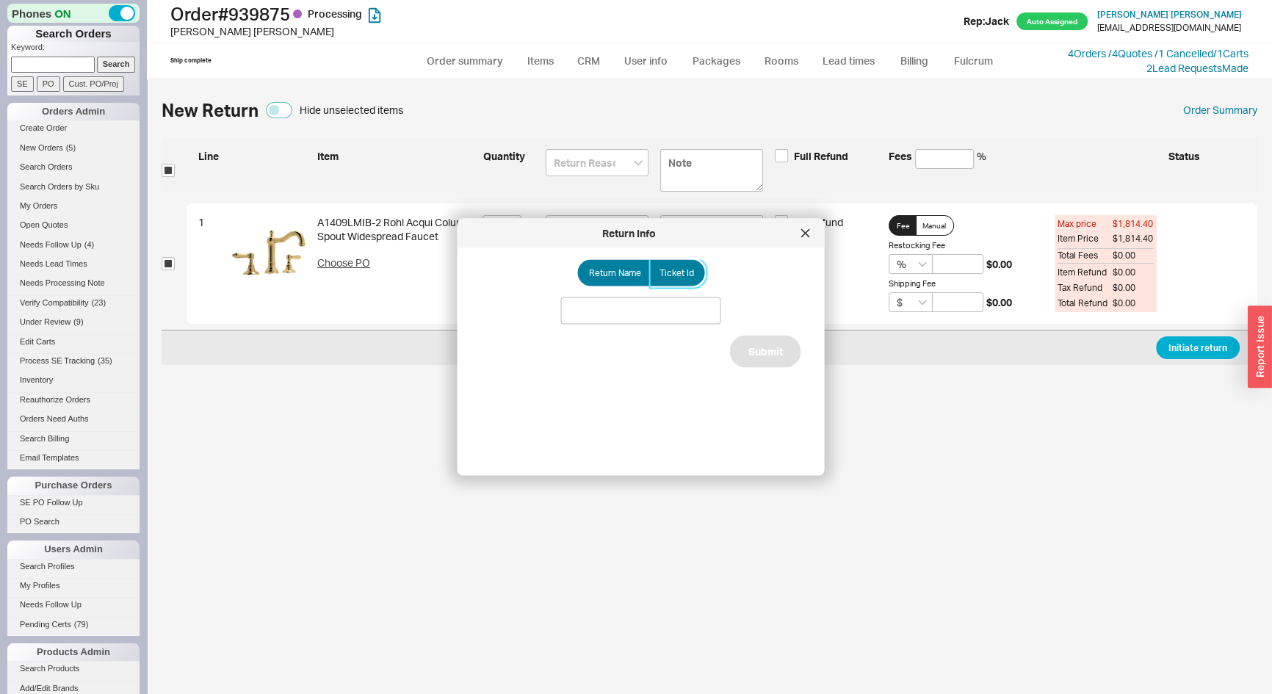
click at [672, 270] on span "Ticket Id" at bounding box center [677, 273] width 35 height 12
click at [0, 0] on input "Ticket Id" at bounding box center [0, 0] width 0 height 0
click at [640, 320] on input at bounding box center [641, 311] width 160 height 27
type input "188165"
click at [767, 370] on button "Submit" at bounding box center [765, 369] width 71 height 32
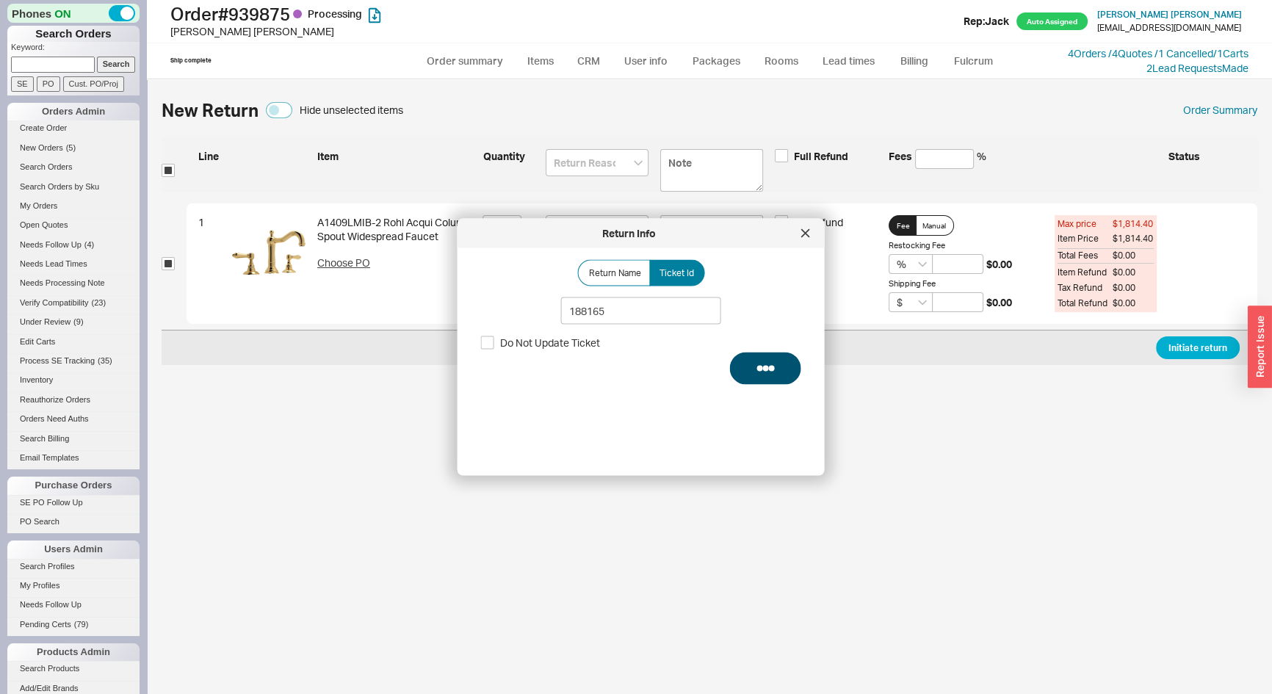
select select "*"
select select "LOW"
select select "3"
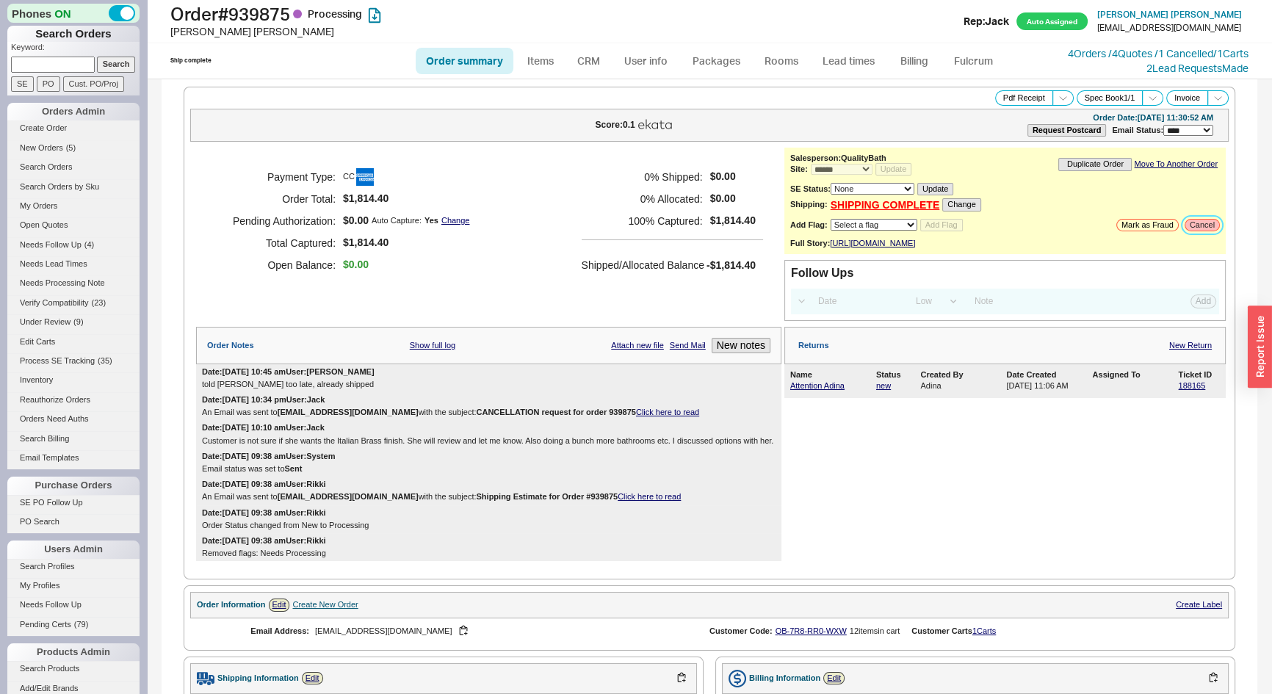
click at [1197, 220] on button "Cancel" at bounding box center [1202, 225] width 35 height 12
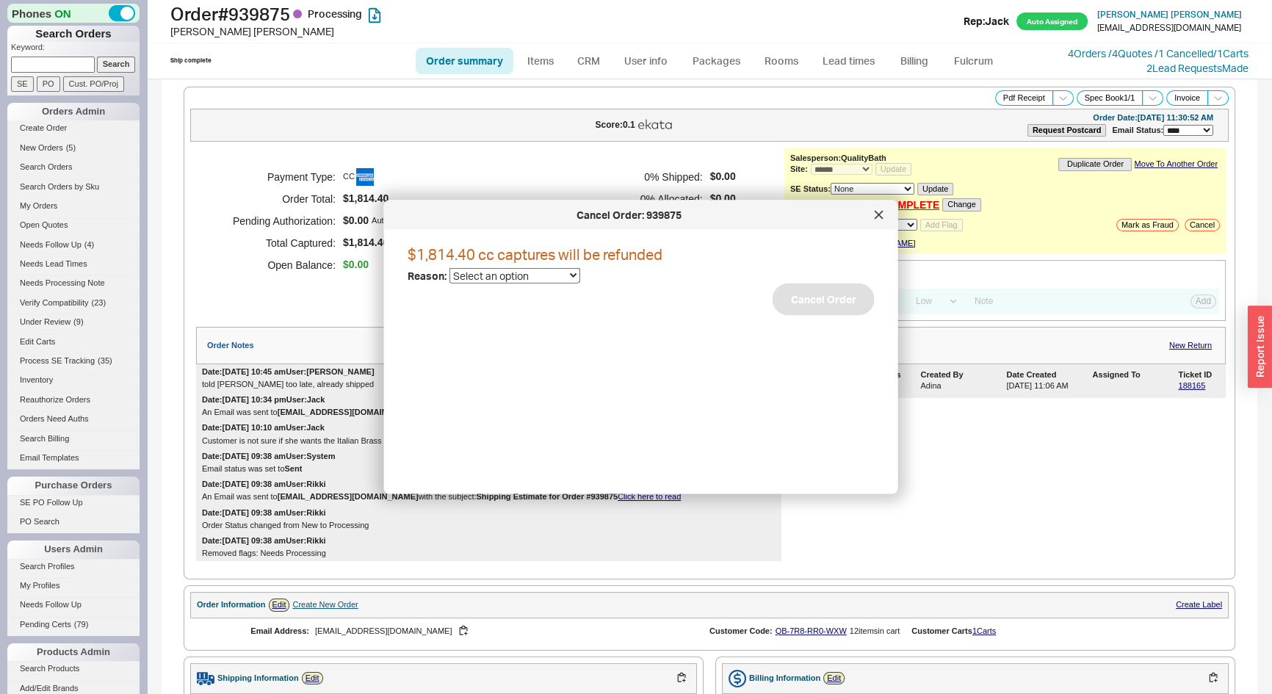
click at [500, 268] on select "Select an option Cancelled Return Combined Lead time Discontinued Sales rep/Web…" at bounding box center [515, 275] width 131 height 15
select select "6"
click at [450, 268] on select "Select an option Cancelled Return Combined Lead time Discontinued Sales rep/Web…" at bounding box center [515, 275] width 131 height 15
click at [823, 307] on button "Cancel Order" at bounding box center [824, 300] width 102 height 32
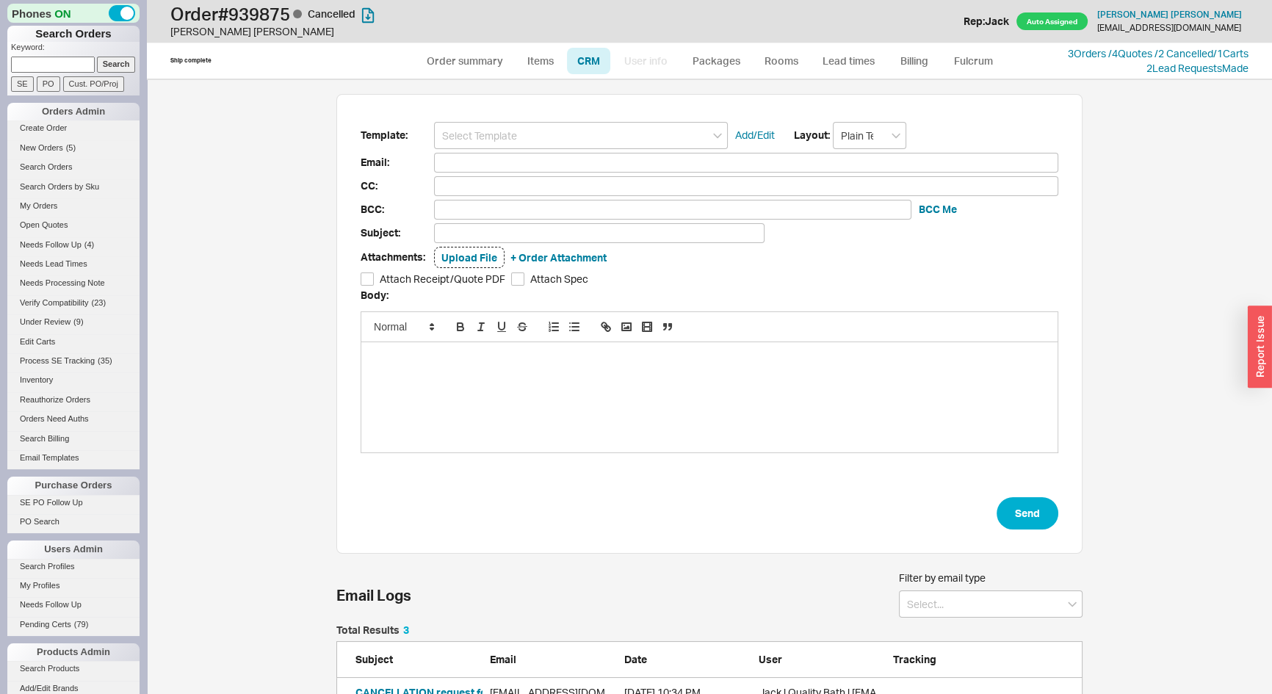
scroll to position [605, 1105]
click at [479, 58] on link "Order summary" at bounding box center [465, 61] width 98 height 26
select select "*"
select select "LOW"
select select "3"
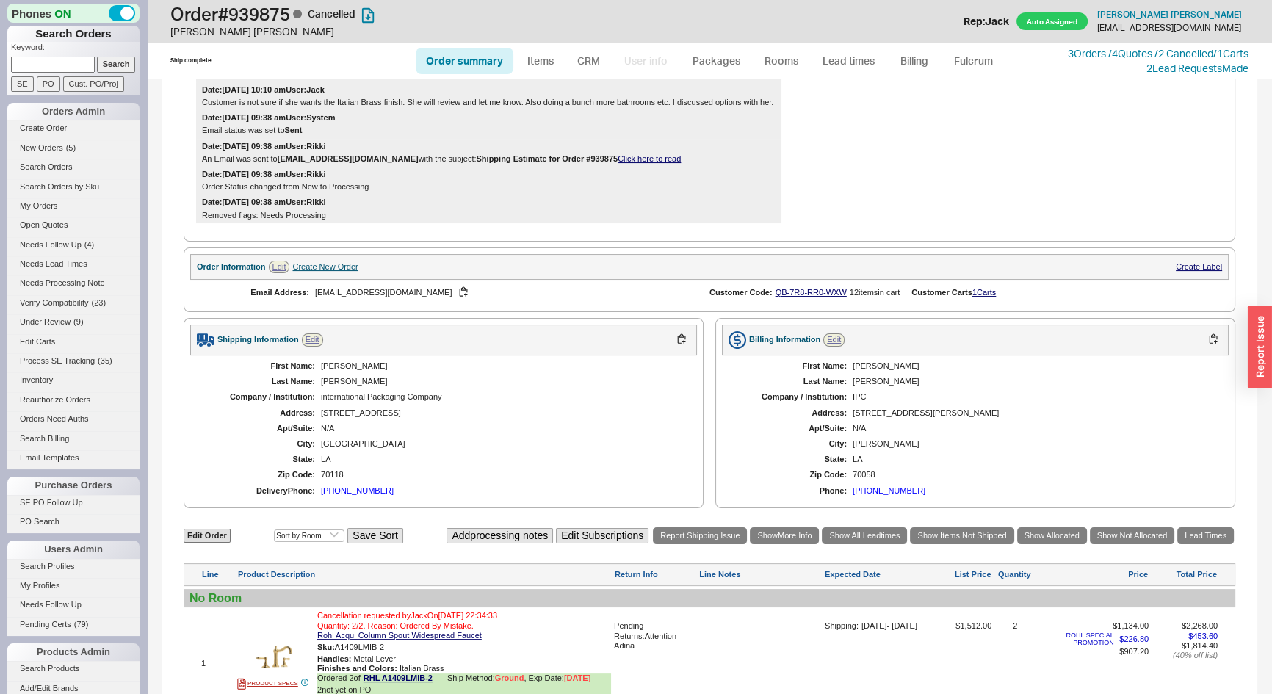
scroll to position [200, 0]
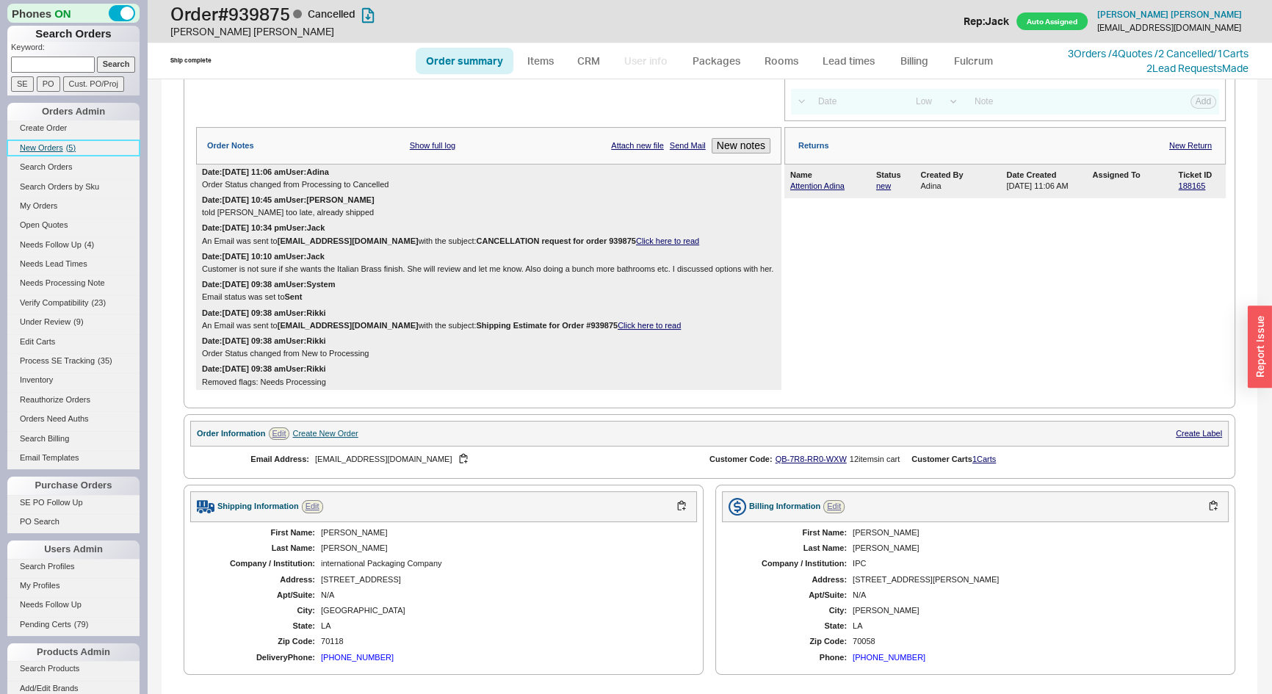
click at [43, 150] on span "New Orders" at bounding box center [41, 147] width 43 height 9
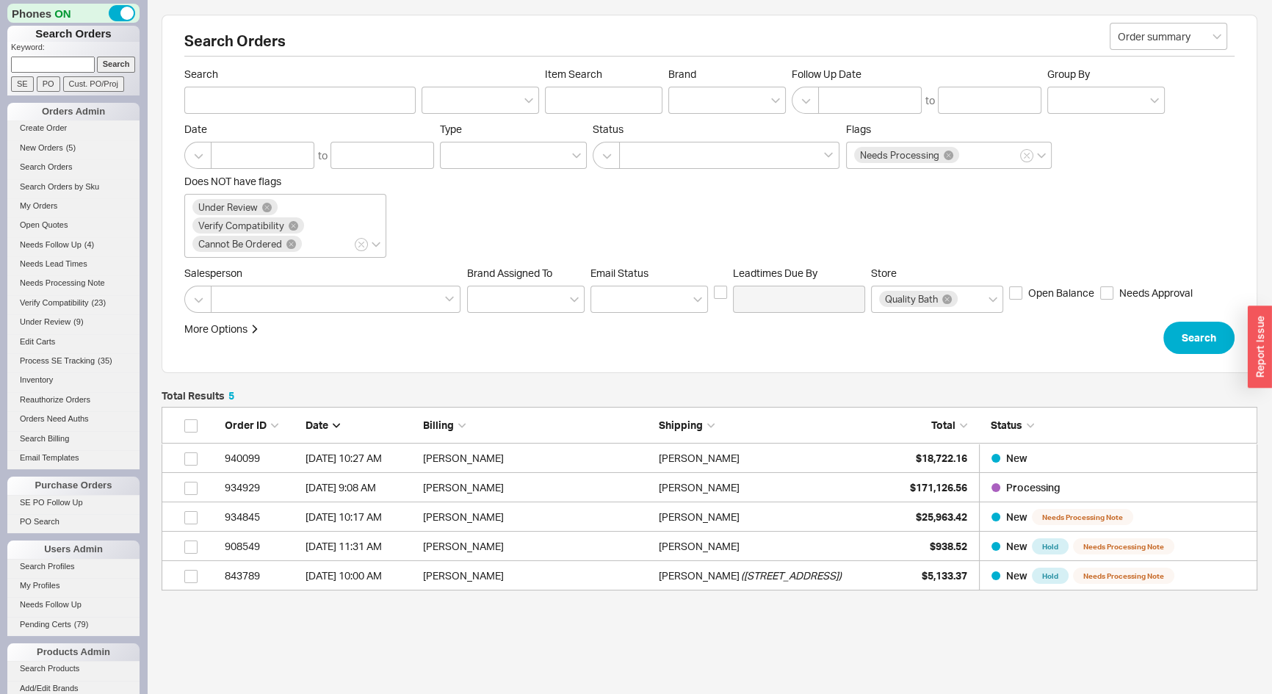
scroll to position [173, 1086]
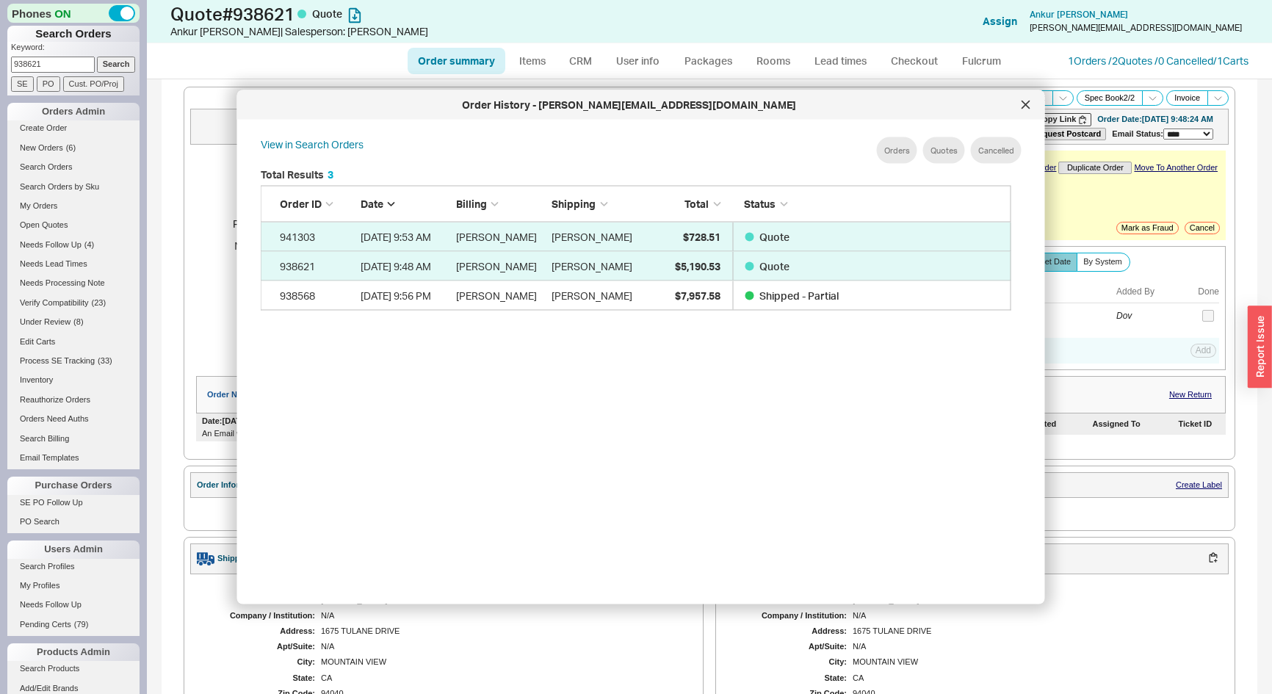
select select "*"
select select "LOW"
select select "3"
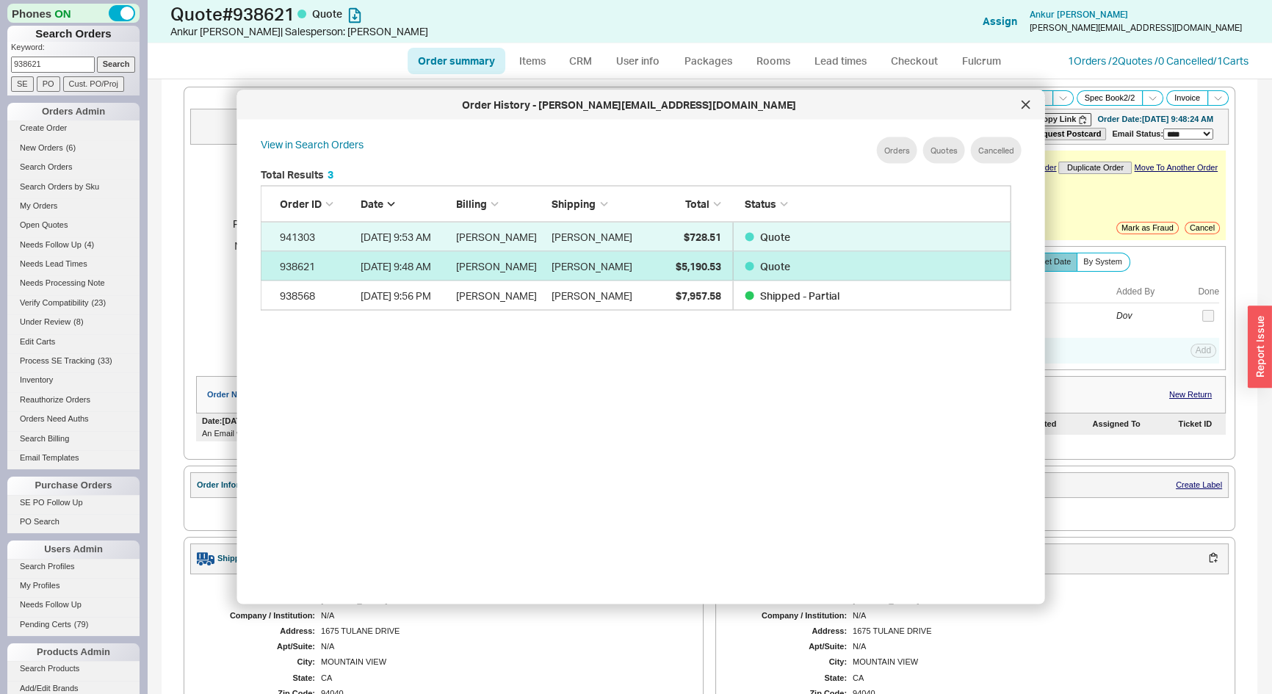
scroll to position [439, 764]
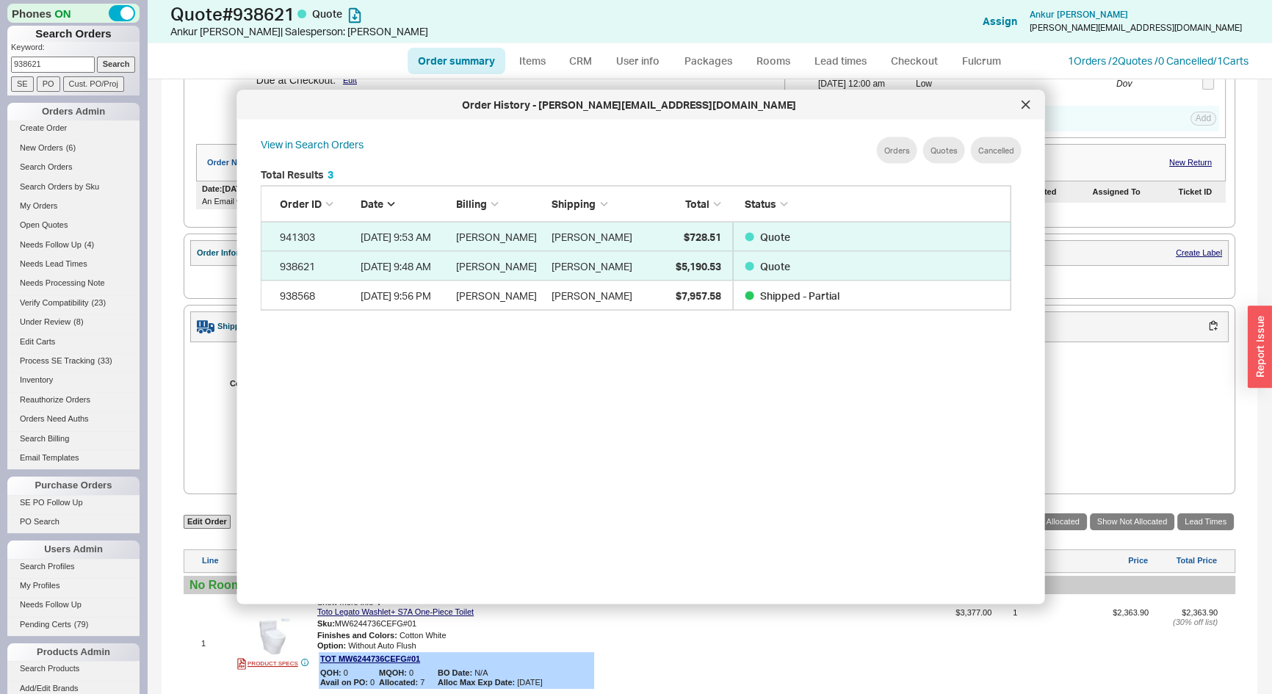
drag, startPoint x: 1023, startPoint y: 106, endPoint x: 1057, endPoint y: 90, distance: 38.1
click at [1023, 106] on icon at bounding box center [1026, 105] width 9 height 9
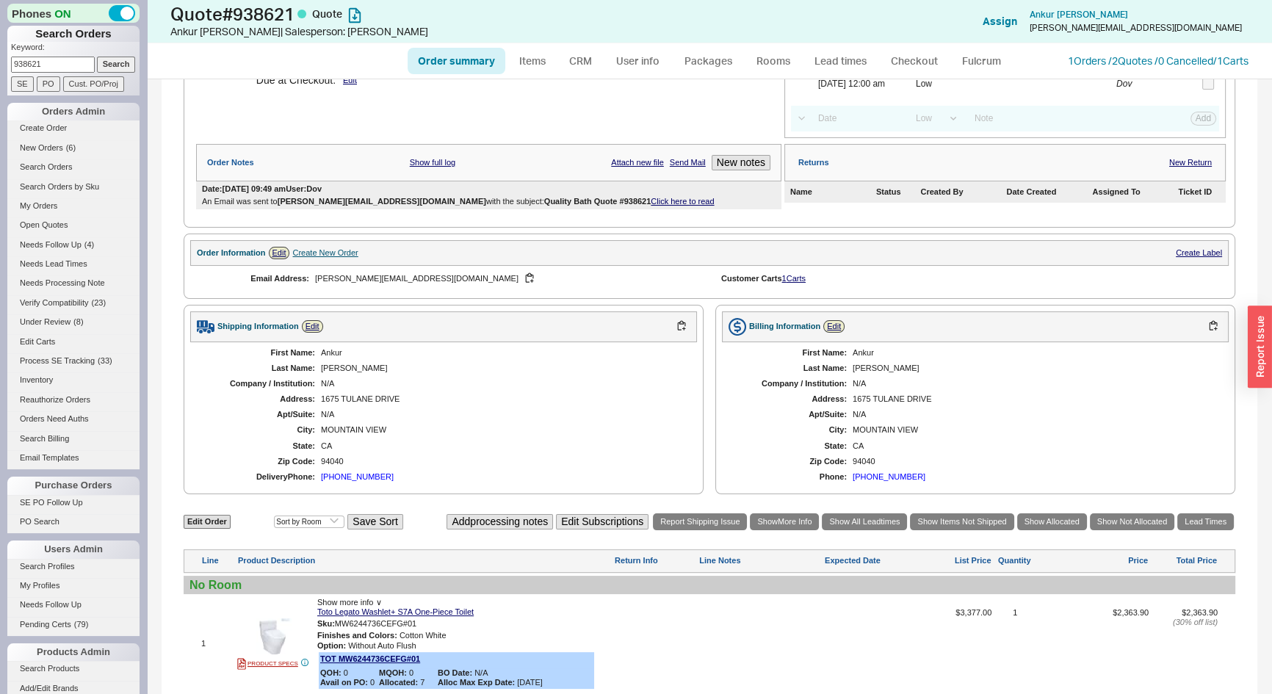
drag, startPoint x: 54, startPoint y: 64, endPoint x: 0, endPoint y: 69, distance: 53.9
click at [0, 69] on div "Phones ON Search Orders Keyword: 938621 Search SE PO Cust. PO/Proj Orders Admin…" at bounding box center [73, 347] width 147 height 694
type input "803308"
click at [97, 57] on input "Search" at bounding box center [116, 64] width 39 height 15
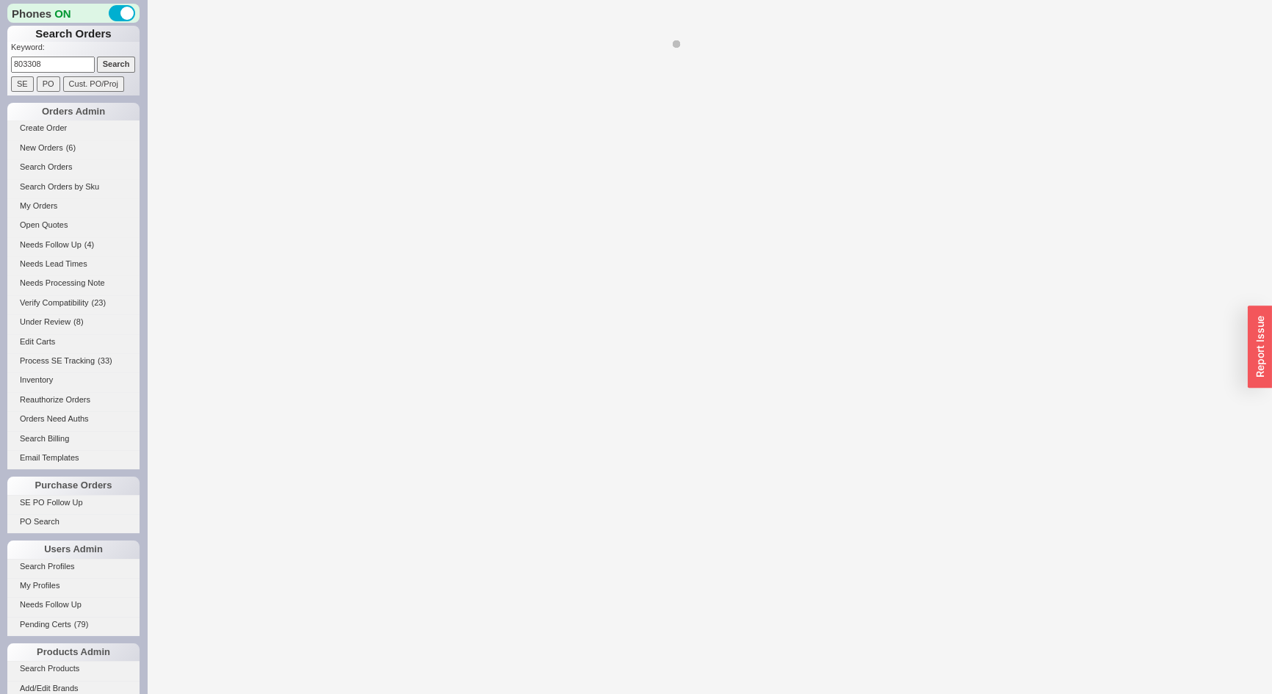
select select "*"
select select "LOW"
select select "3"
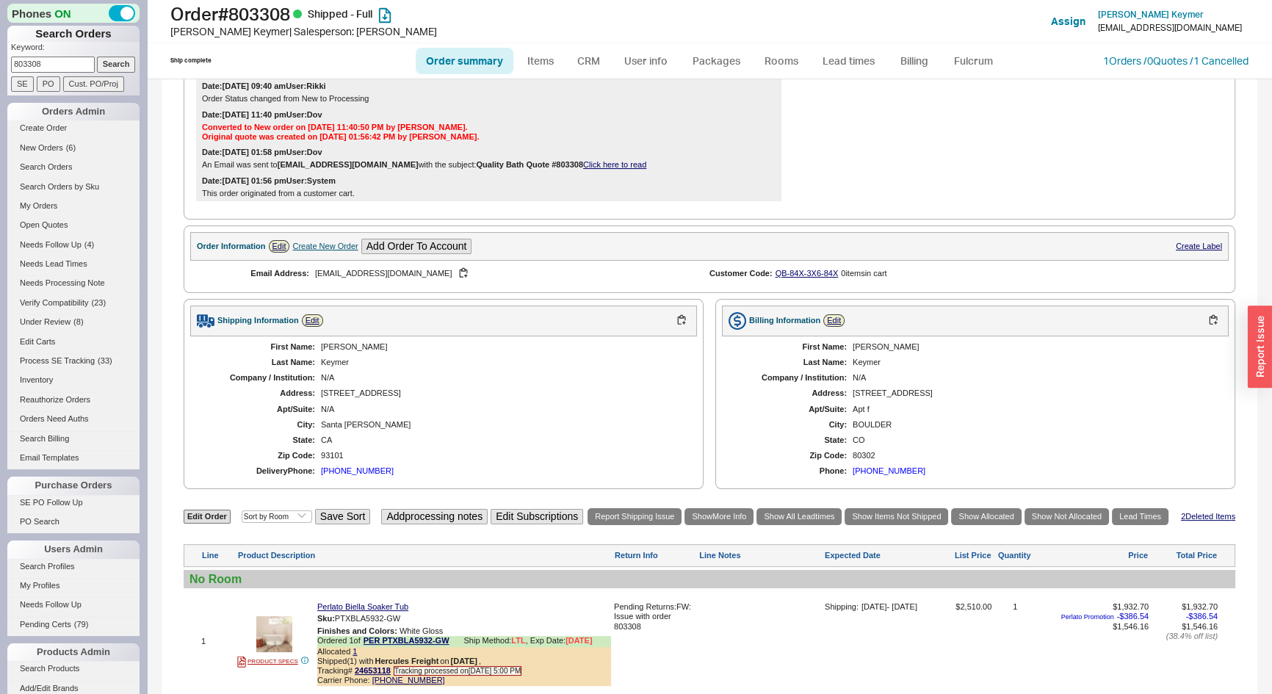
scroll to position [601, 0]
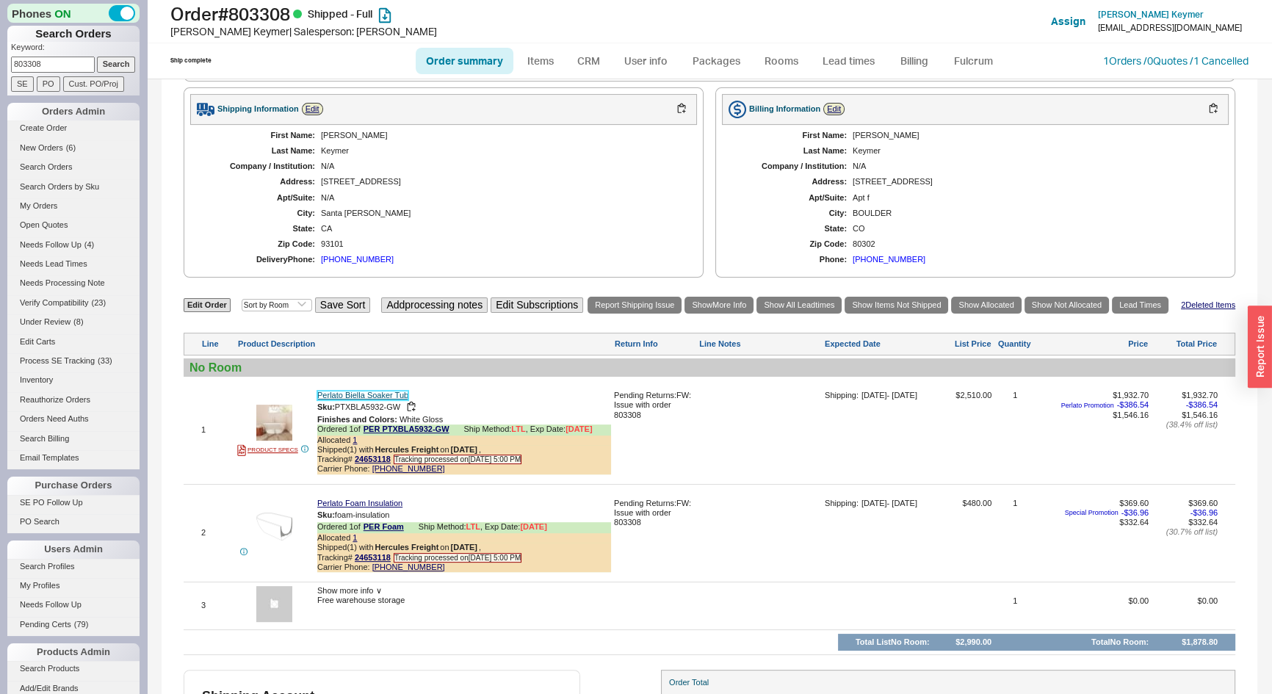
click at [389, 400] on link "Perlato Biella Soaker Tub" at bounding box center [362, 396] width 91 height 10
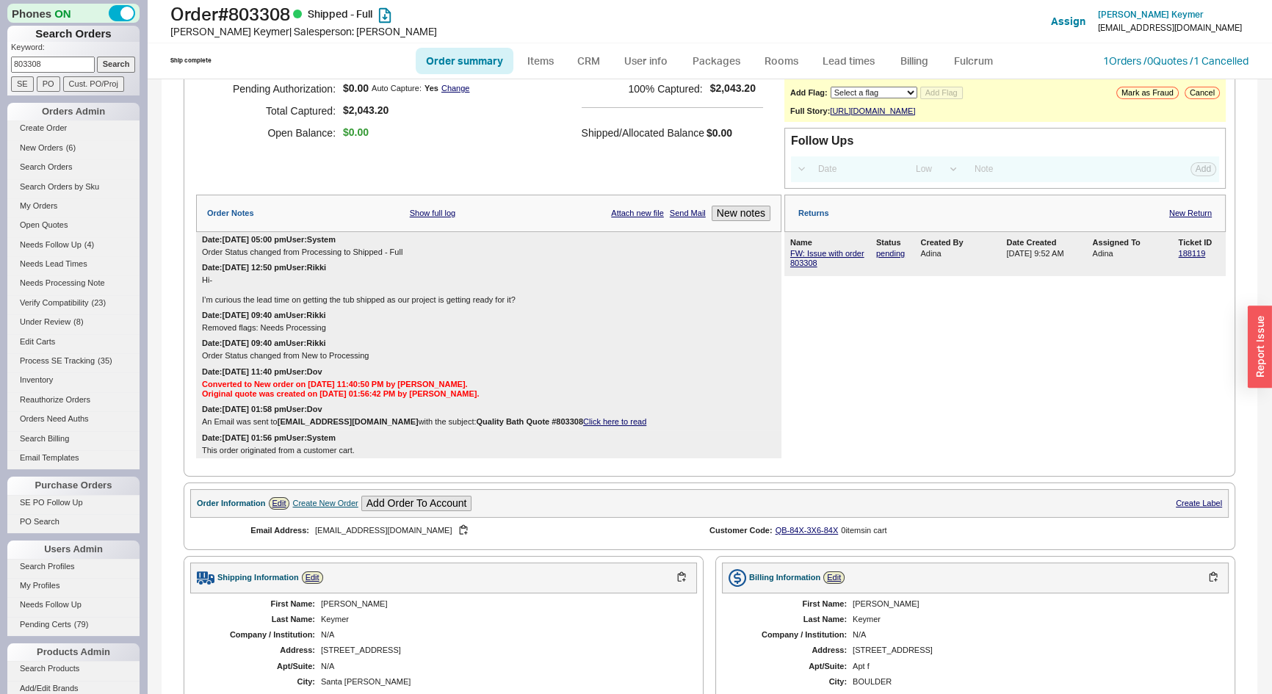
scroll to position [0, 0]
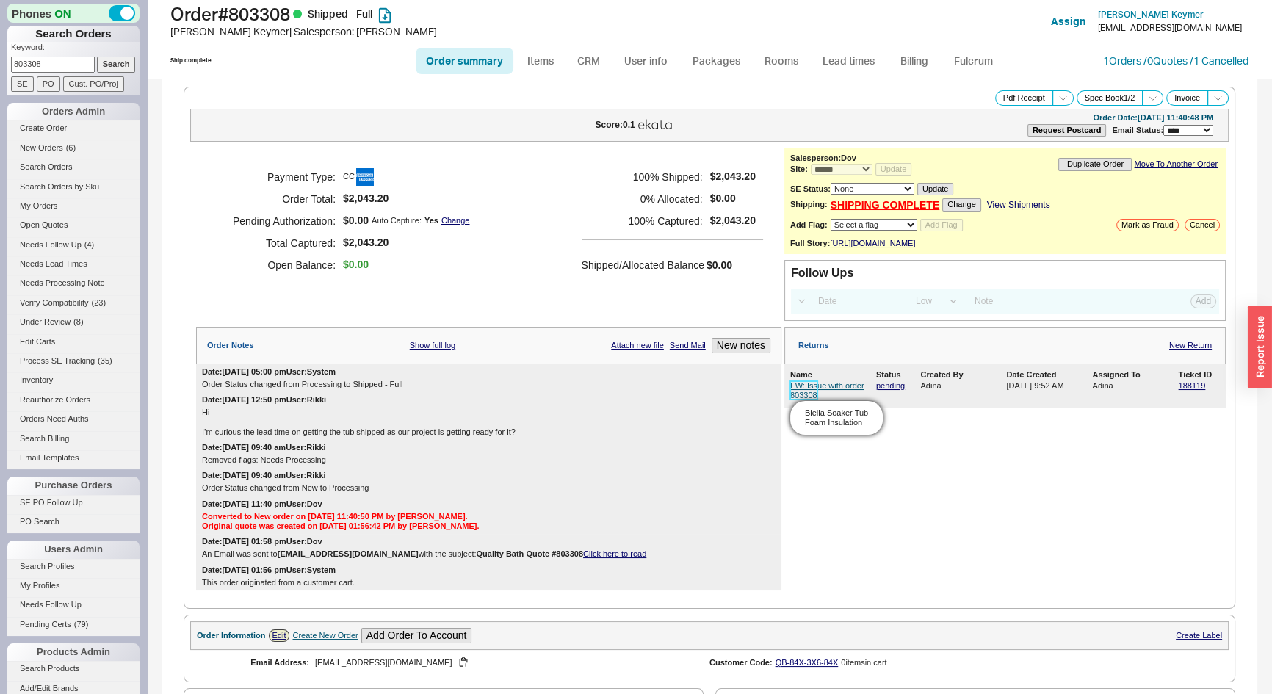
click at [824, 394] on link "FW: Issue with order 803308" at bounding box center [827, 390] width 74 height 18
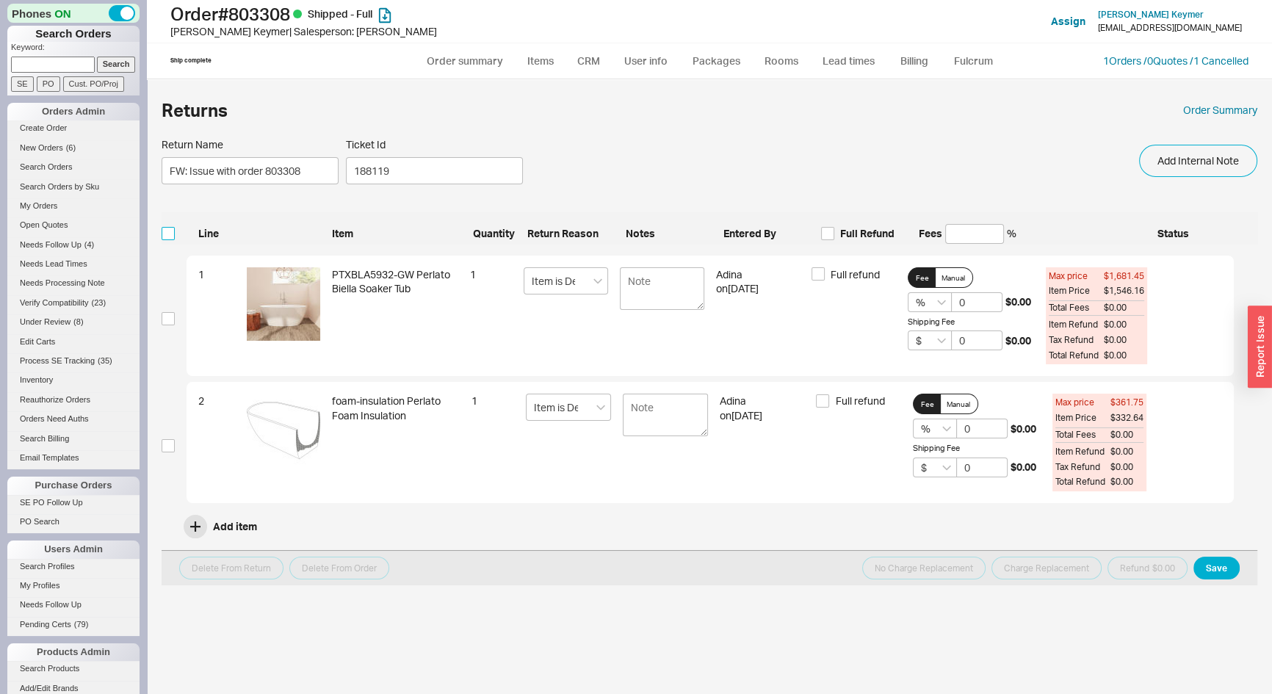
click at [167, 236] on input "checkbox" at bounding box center [168, 233] width 13 height 13
checkbox input "true"
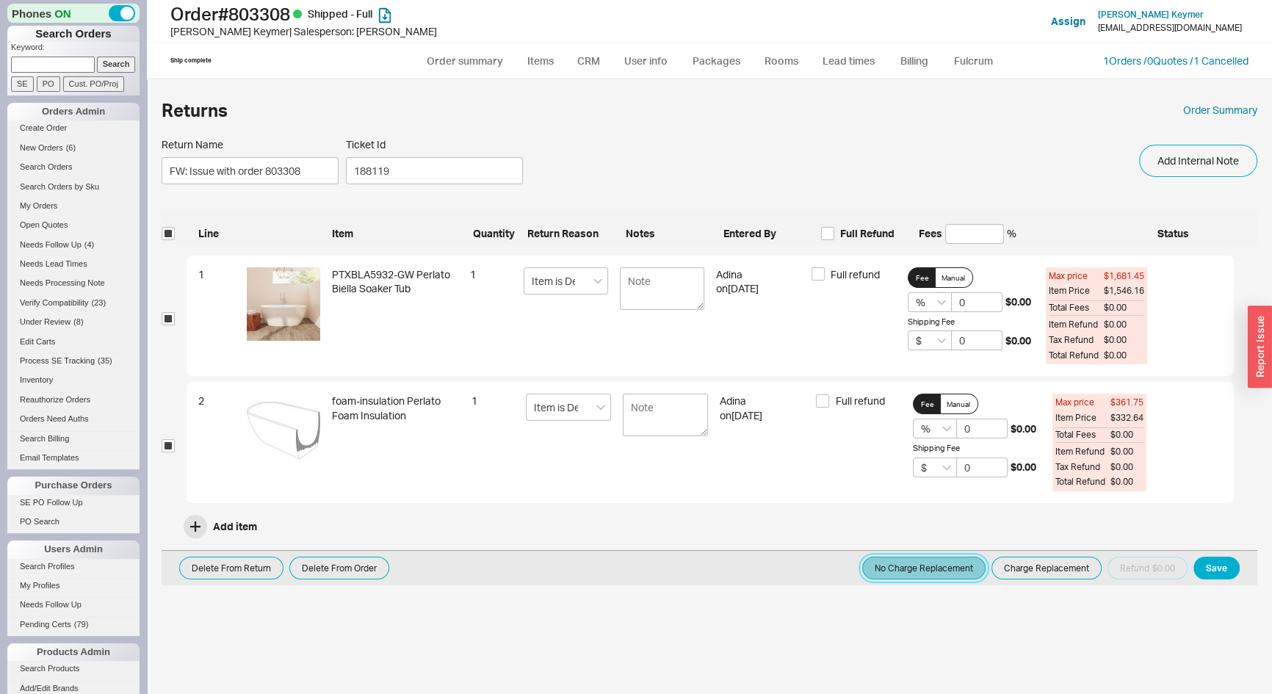
click at [958, 566] on button "No Charge Replacement" at bounding box center [923, 568] width 123 height 23
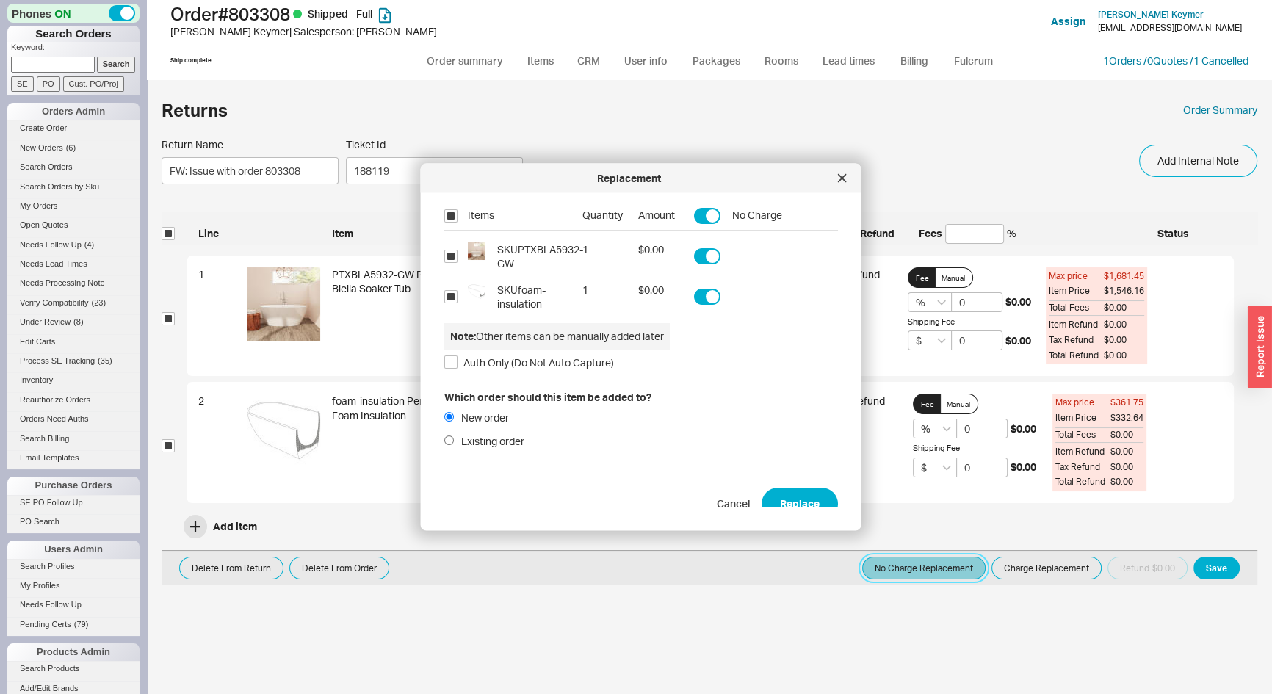
scroll to position [56, 0]
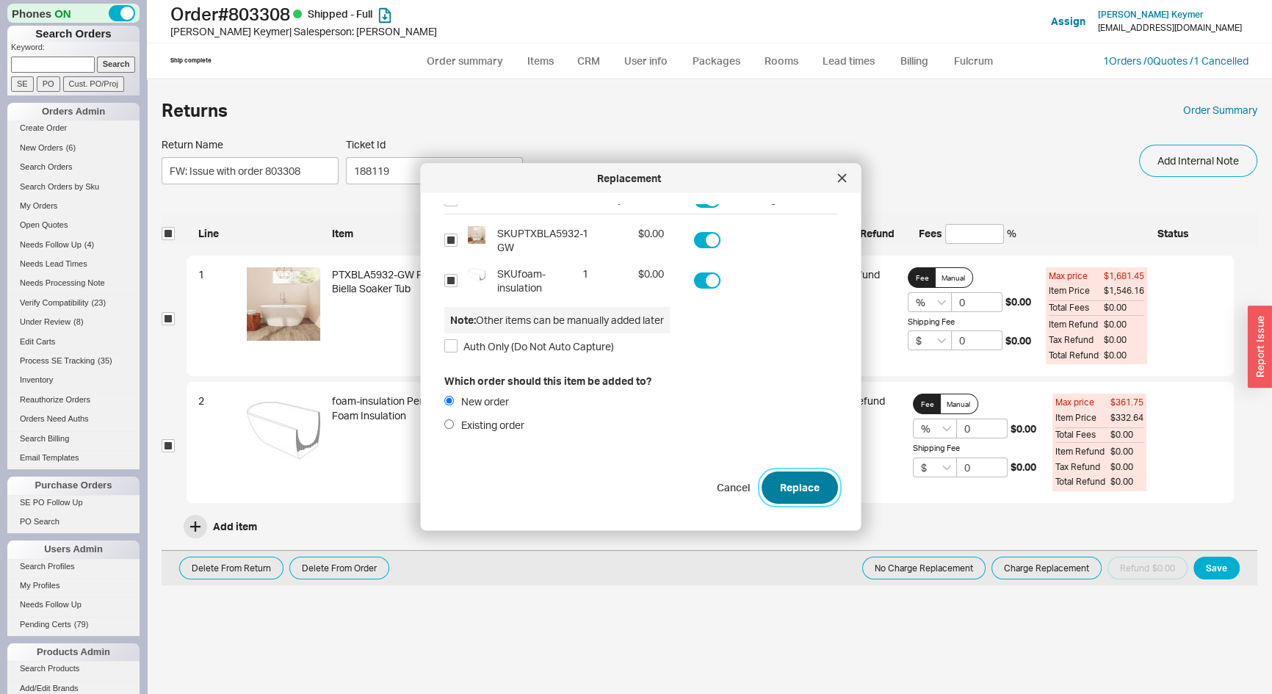
click at [776, 491] on button "Replace" at bounding box center [800, 488] width 76 height 32
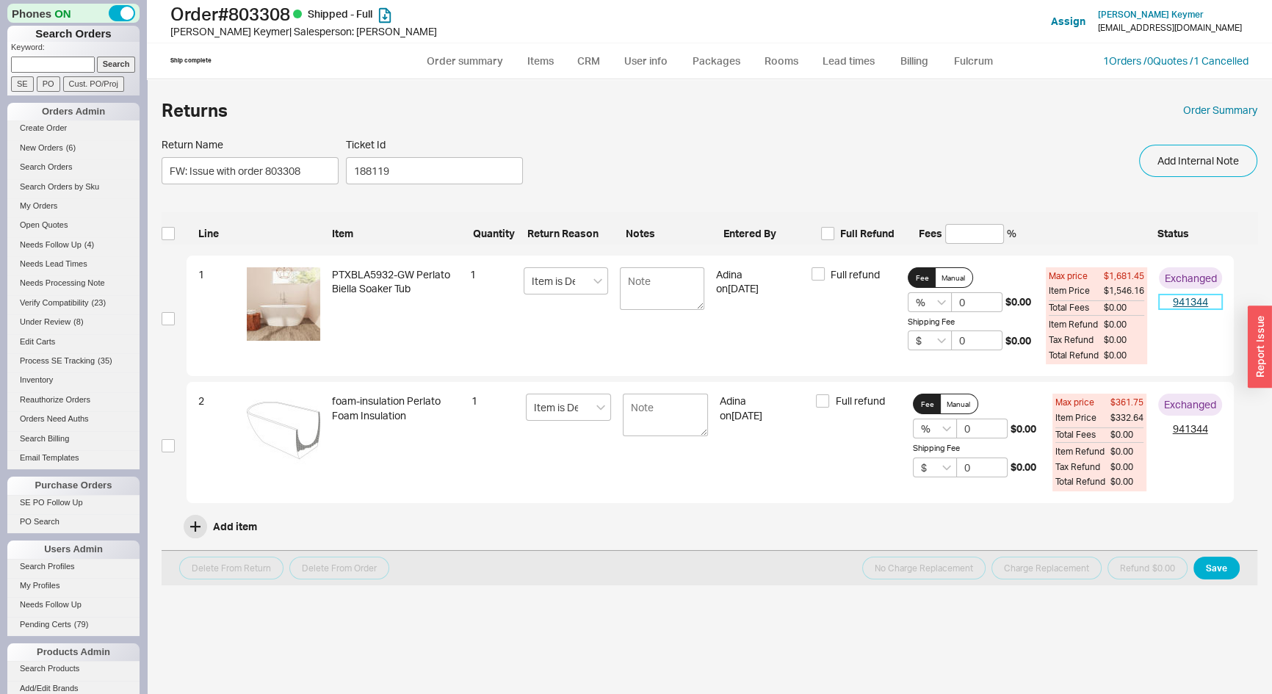
click at [1190, 304] on link "941344" at bounding box center [1190, 302] width 63 height 15
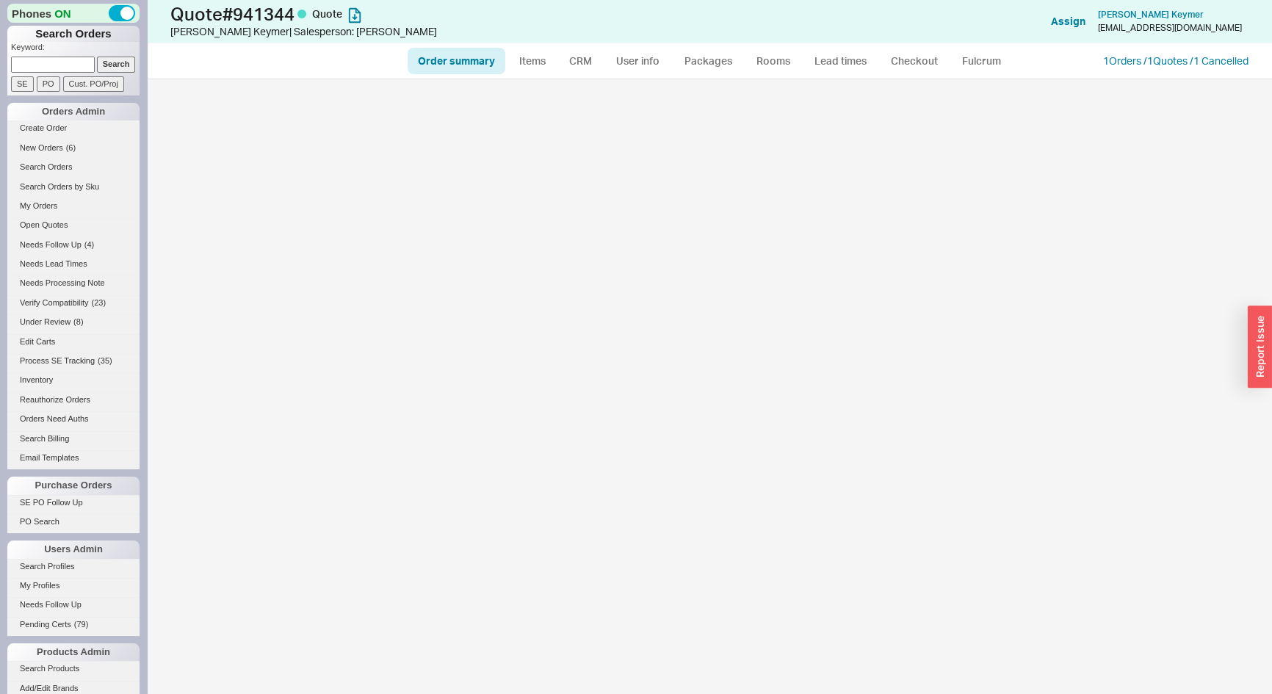
select select "*"
select select "LOW"
select select "3"
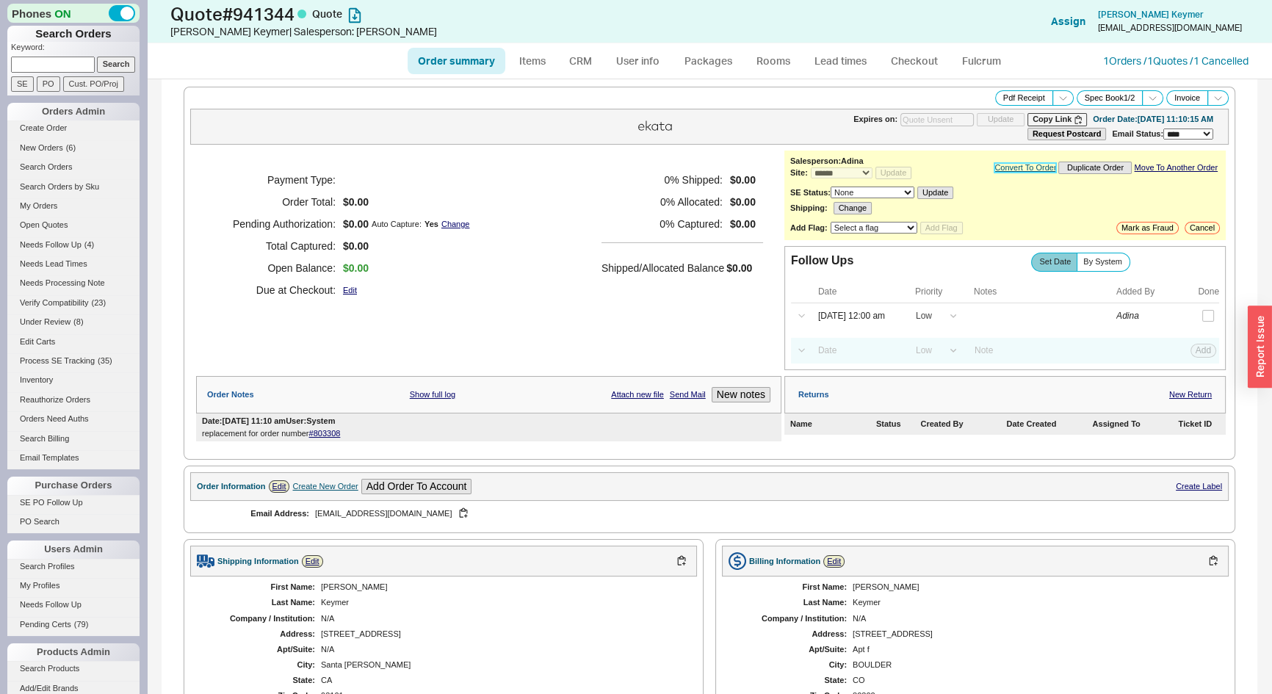
click at [995, 168] on link "Convert To Order" at bounding box center [1026, 168] width 62 height 10
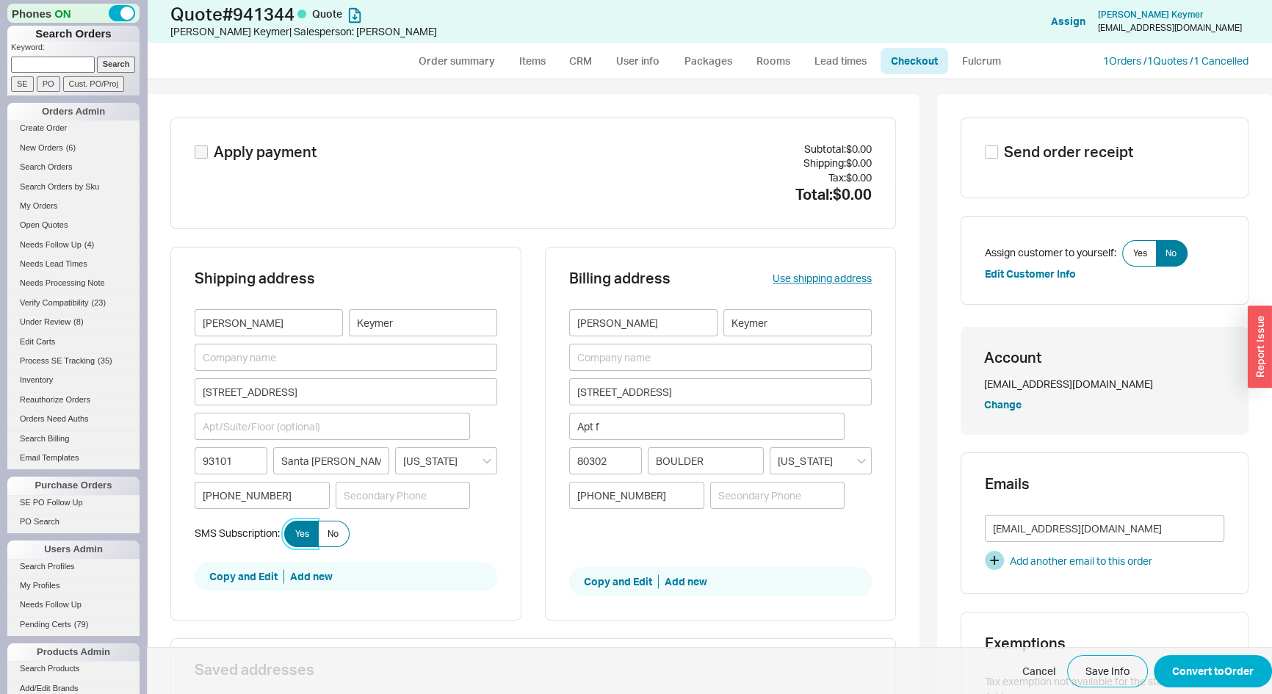
click at [303, 539] on label "Yes" at bounding box center [301, 534] width 35 height 26
click at [0, 0] on input "Yes" at bounding box center [0, 0] width 0 height 0
click at [1166, 673] on button "Convert to Order" at bounding box center [1213, 671] width 118 height 32
select select "*"
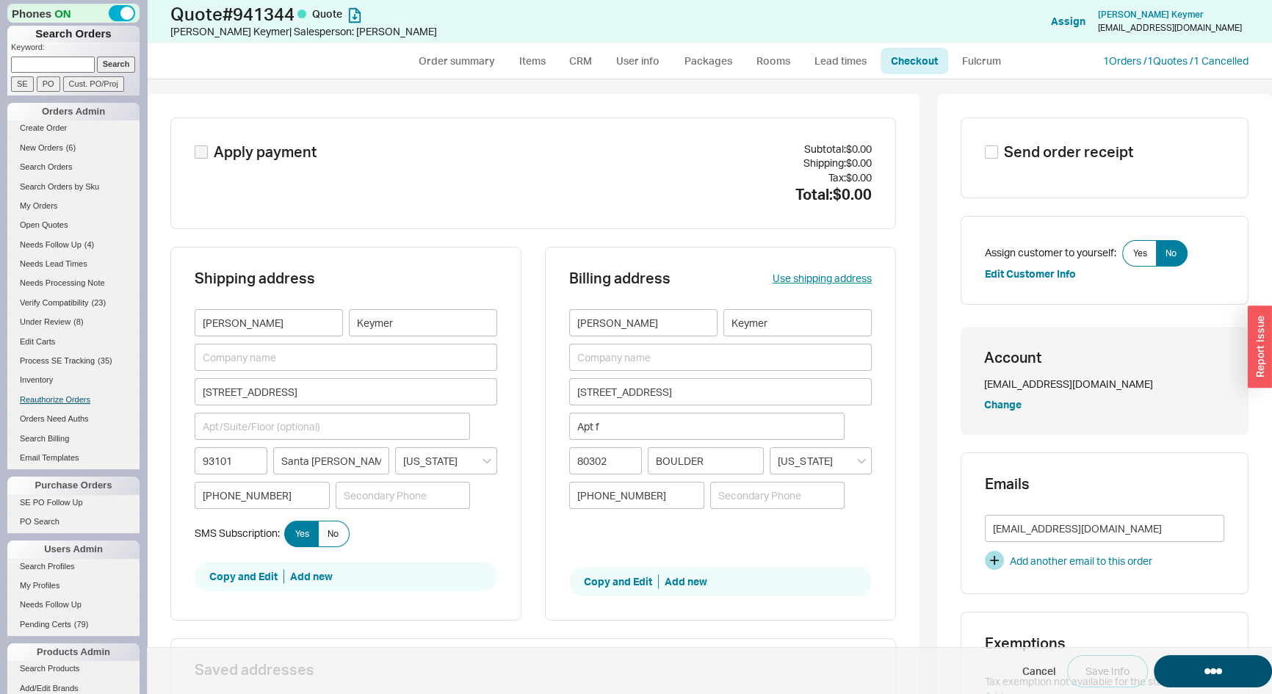
select select "LOW"
select select "3"
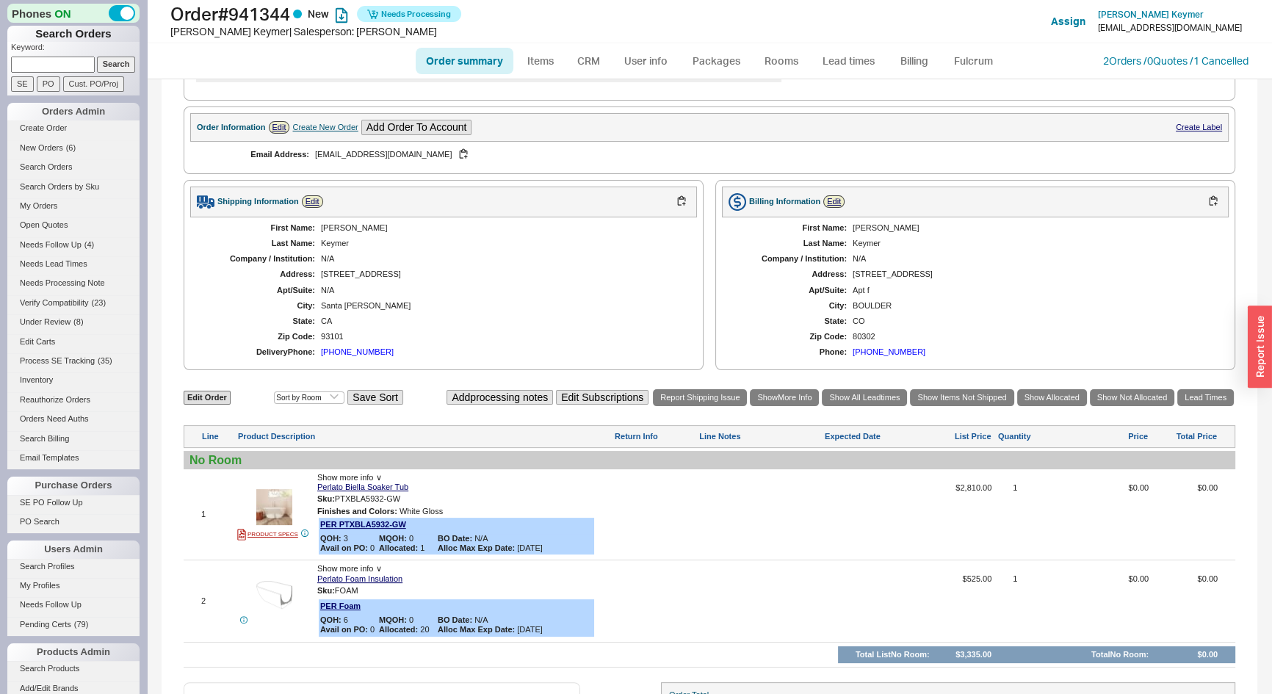
scroll to position [129, 0]
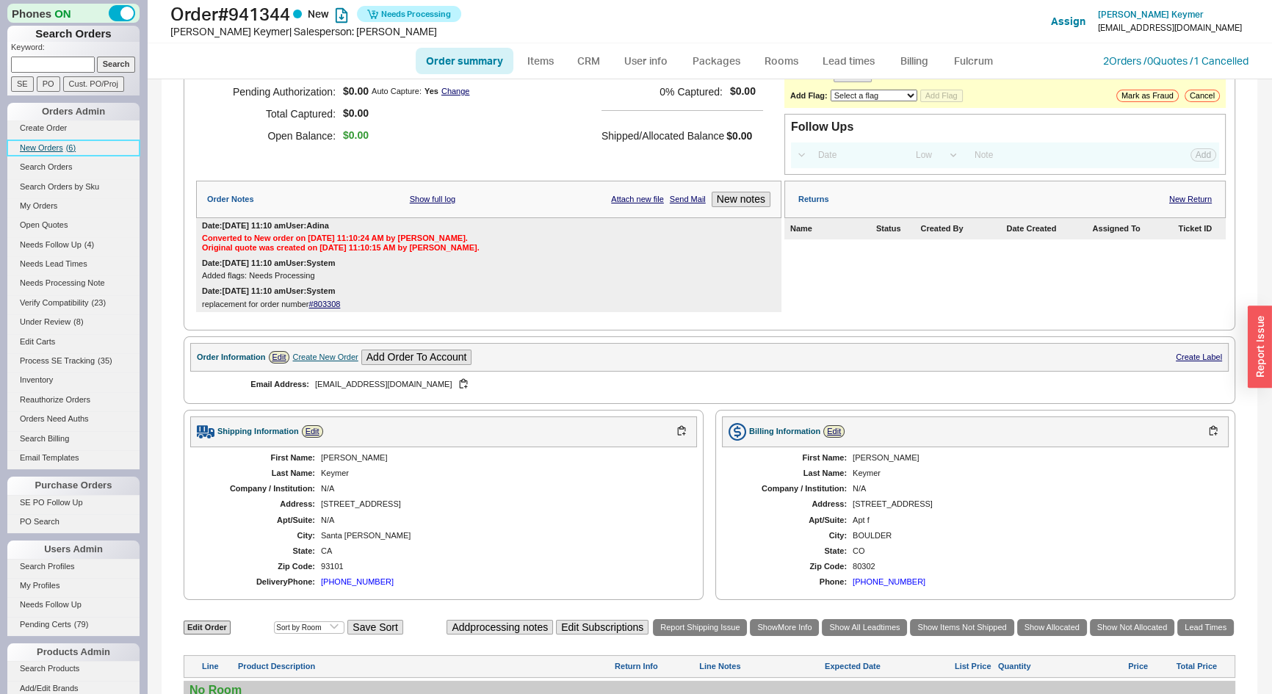
click at [46, 146] on span "New Orders" at bounding box center [41, 147] width 43 height 9
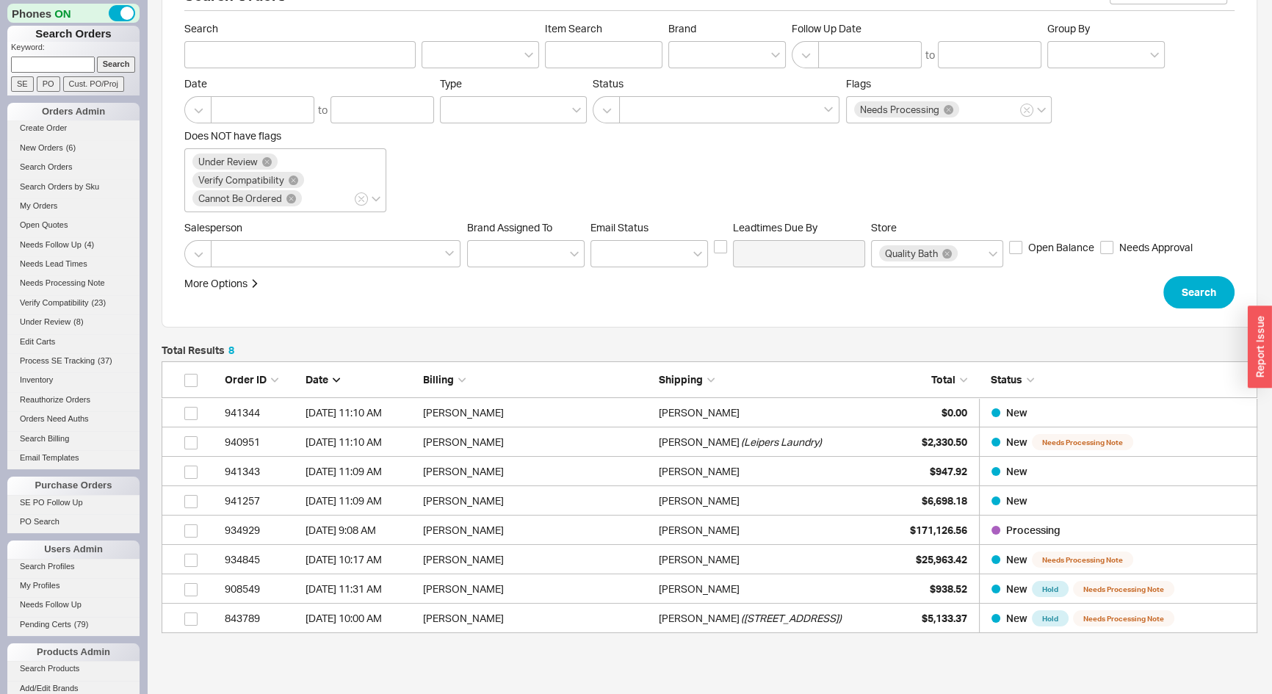
scroll to position [66, 0]
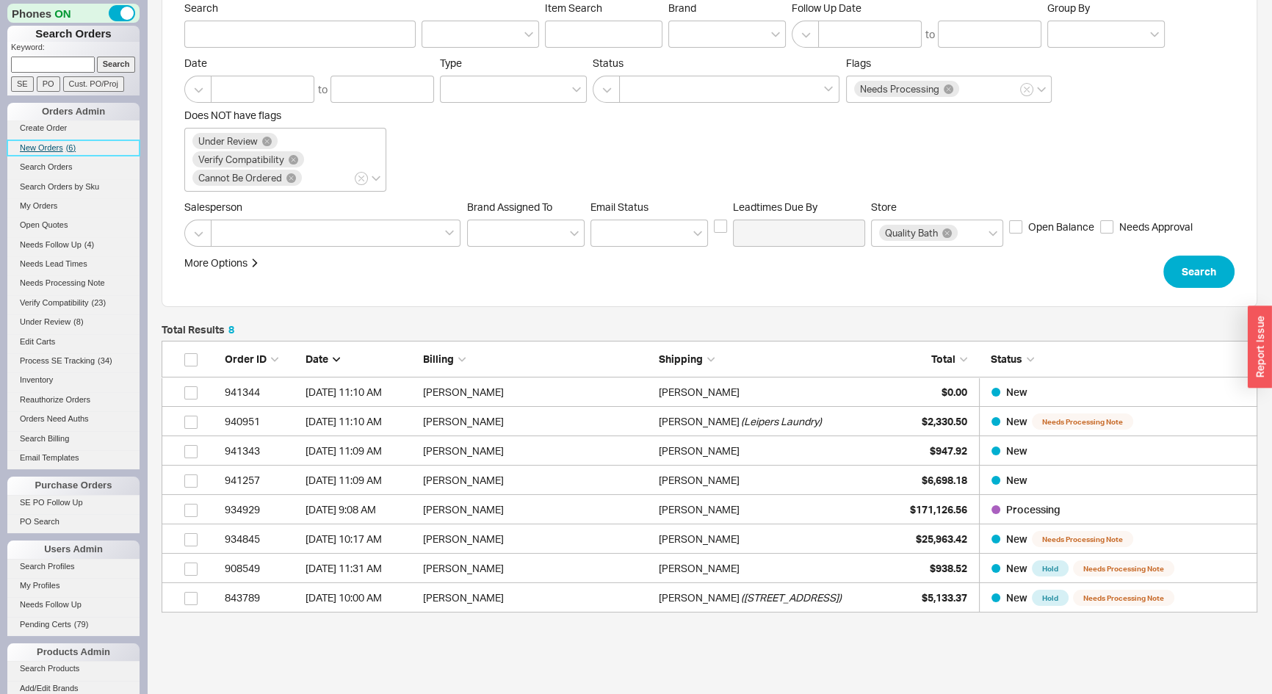
click at [30, 148] on span "New Orders" at bounding box center [41, 147] width 43 height 9
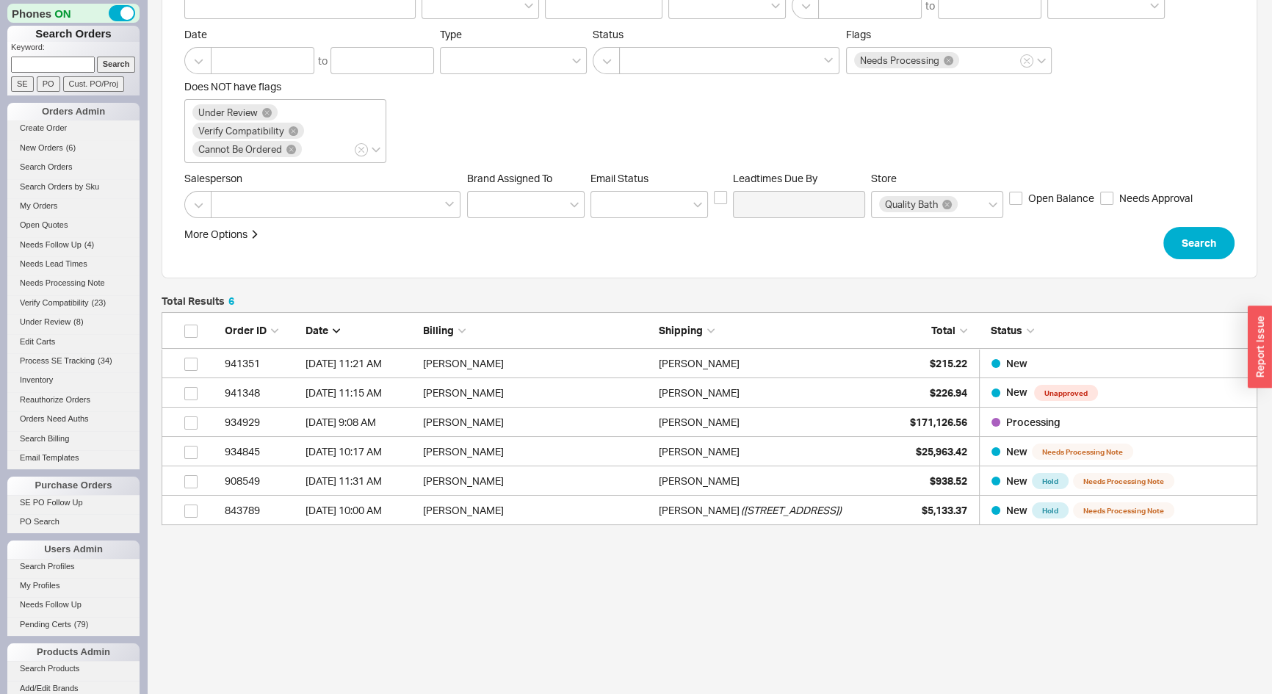
scroll to position [95, 0]
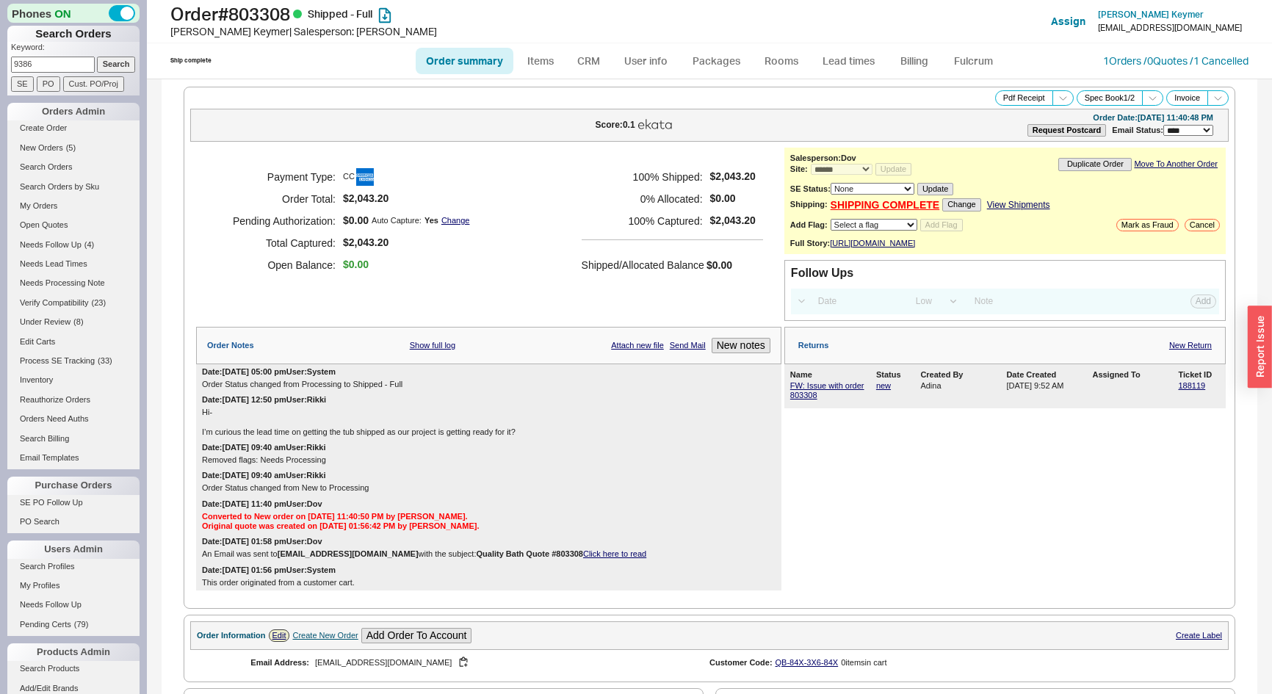
select select "*"
select select "LOW"
select select "3"
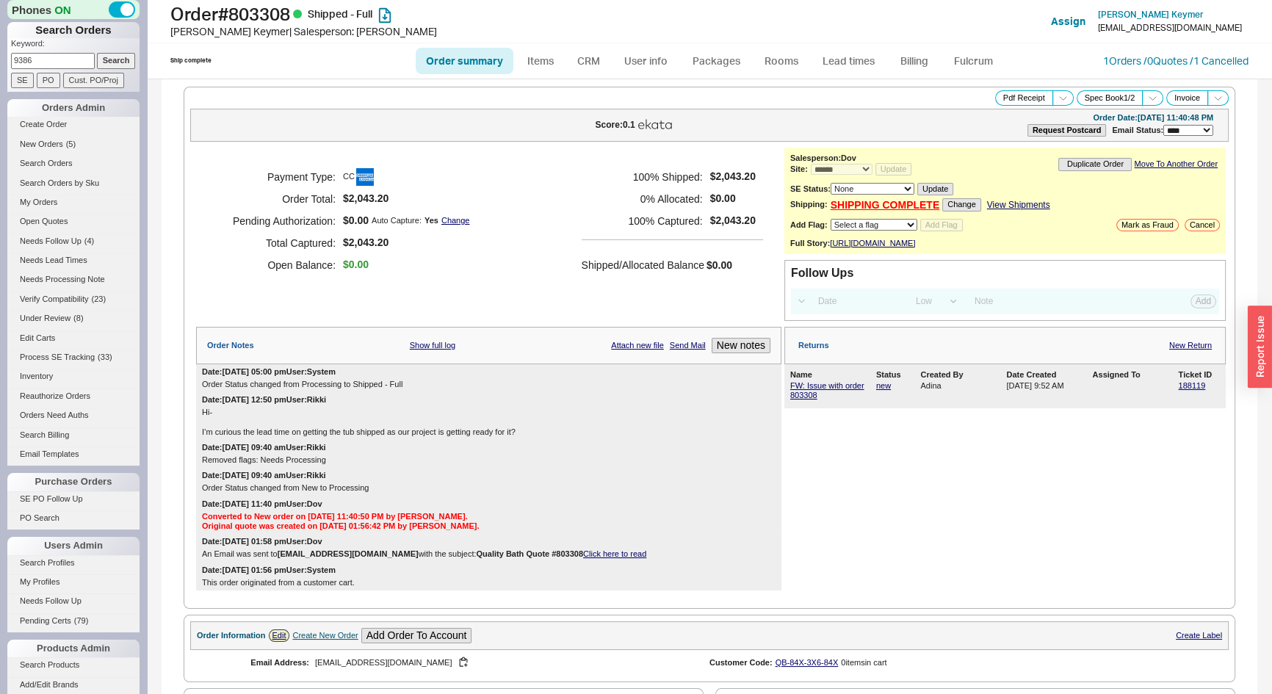
click at [0, 65] on div "Phones ON Search Orders Keyword: 9386 Search SE PO Cust. PO/Proj Orders Admin C…" at bounding box center [73, 347] width 147 height 694
type input "985036"
click at [97, 53] on input "Search" at bounding box center [116, 60] width 39 height 15
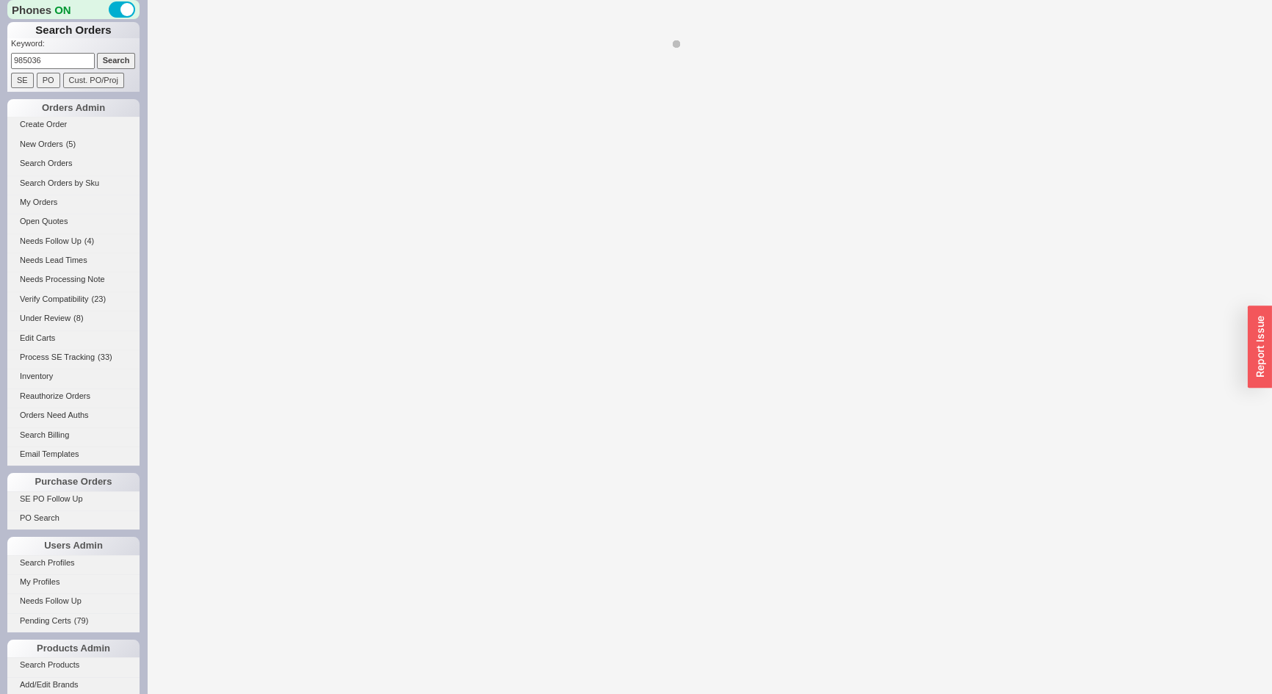
select select "*"
select select "LOW"
select select "3"
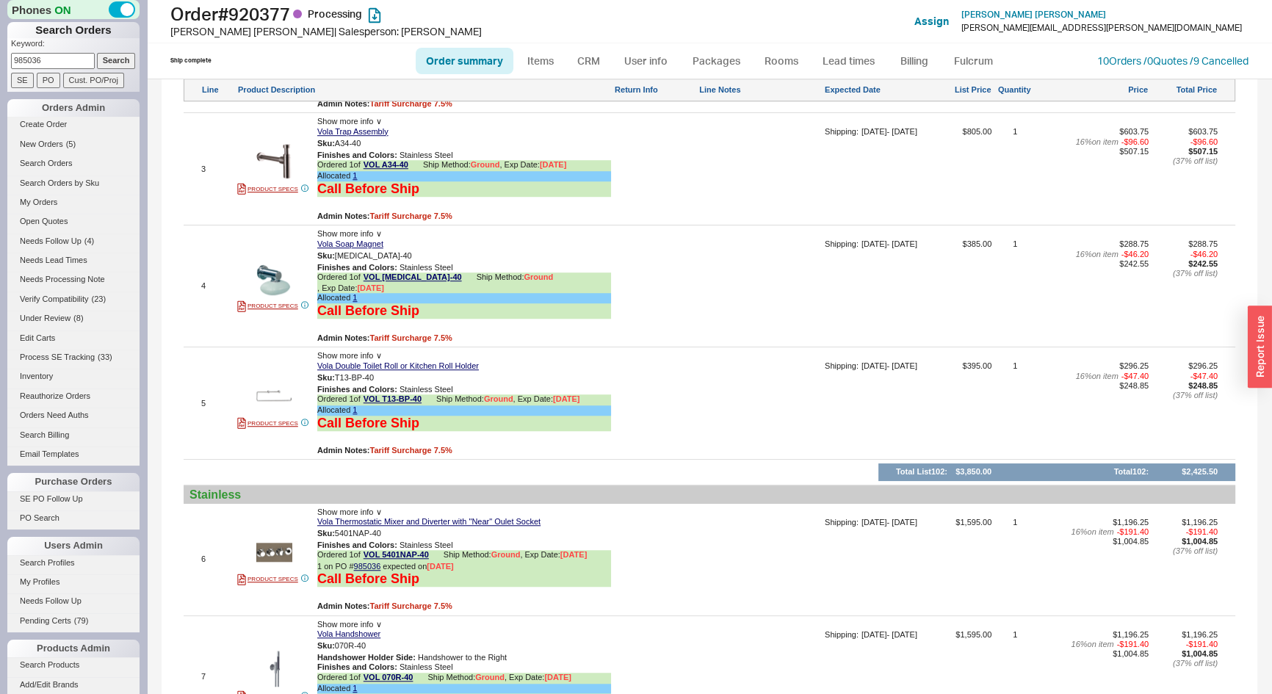
scroll to position [1602, 0]
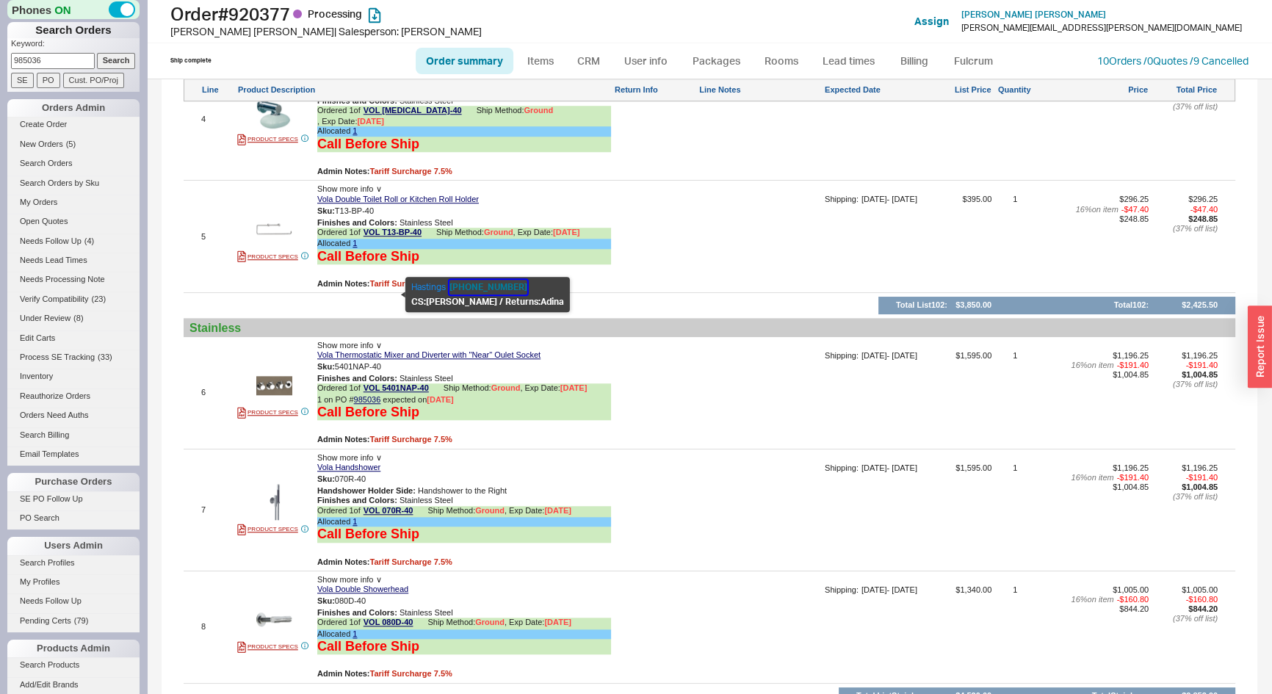
click at [477, 286] on button "[PHONE_NUMBER]" at bounding box center [489, 287] width 78 height 15
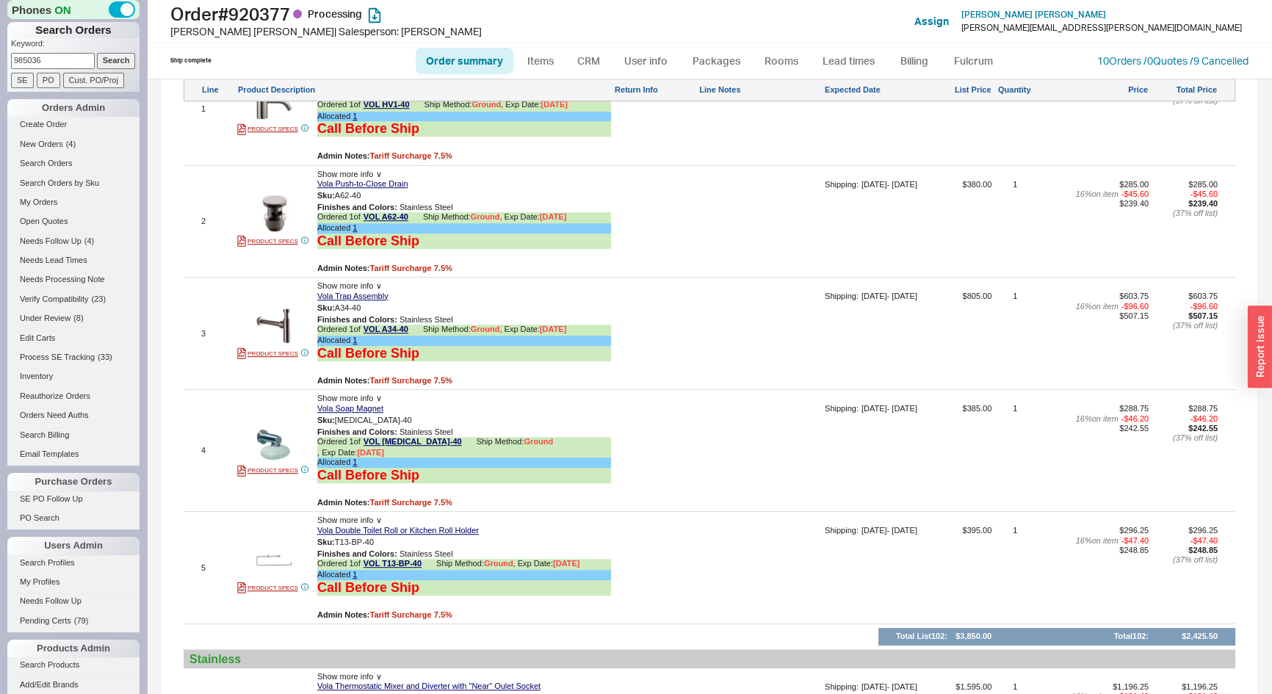
scroll to position [1402, 0]
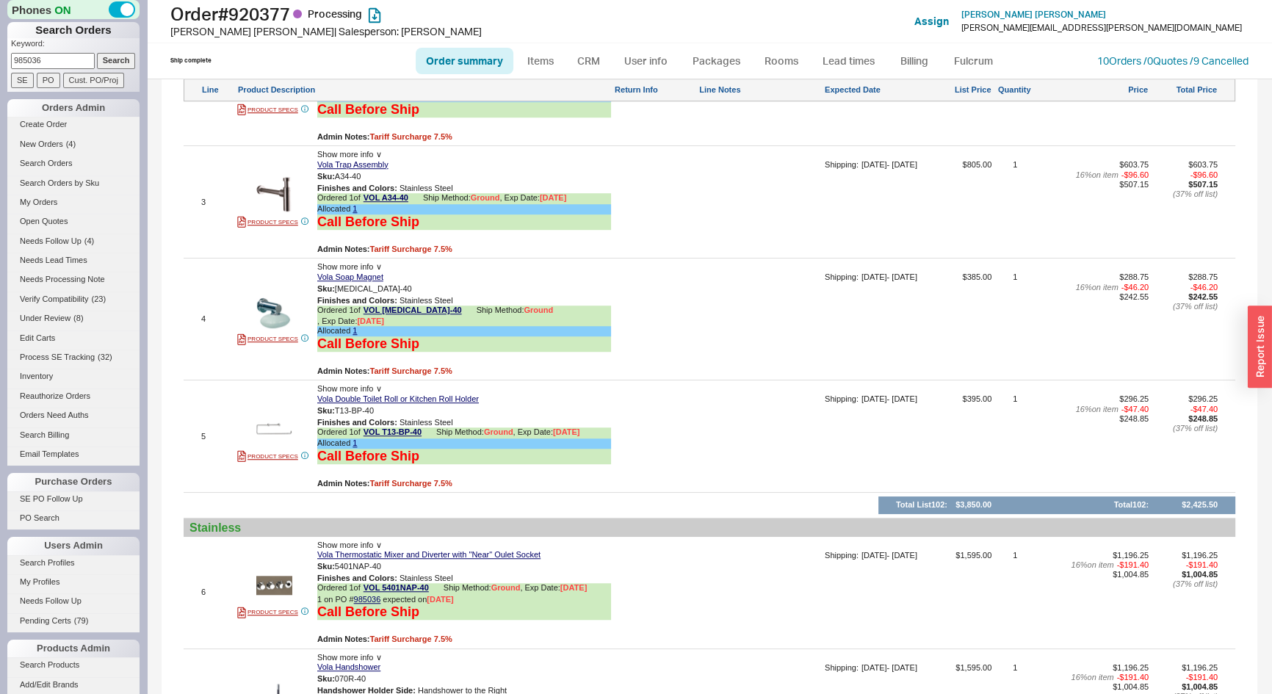
drag, startPoint x: 65, startPoint y: 58, endPoint x: 0, endPoint y: 59, distance: 65.4
click at [0, 59] on div "Phones ON Search Orders Keyword: 985036 Search SE PO Cust. PO/Proj Orders Admin…" at bounding box center [73, 347] width 147 height 694
type input "919321"
click at [97, 53] on input "Search" at bounding box center [116, 60] width 39 height 15
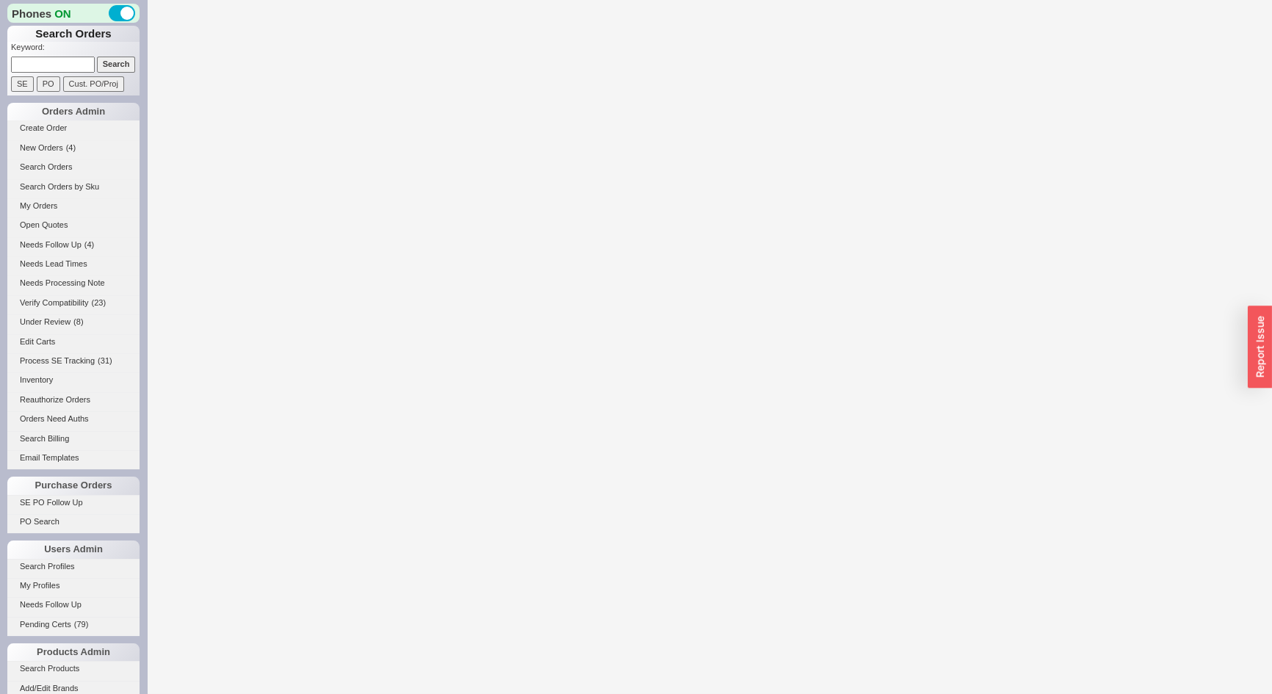
select select "*"
select select "LOW"
select select "3"
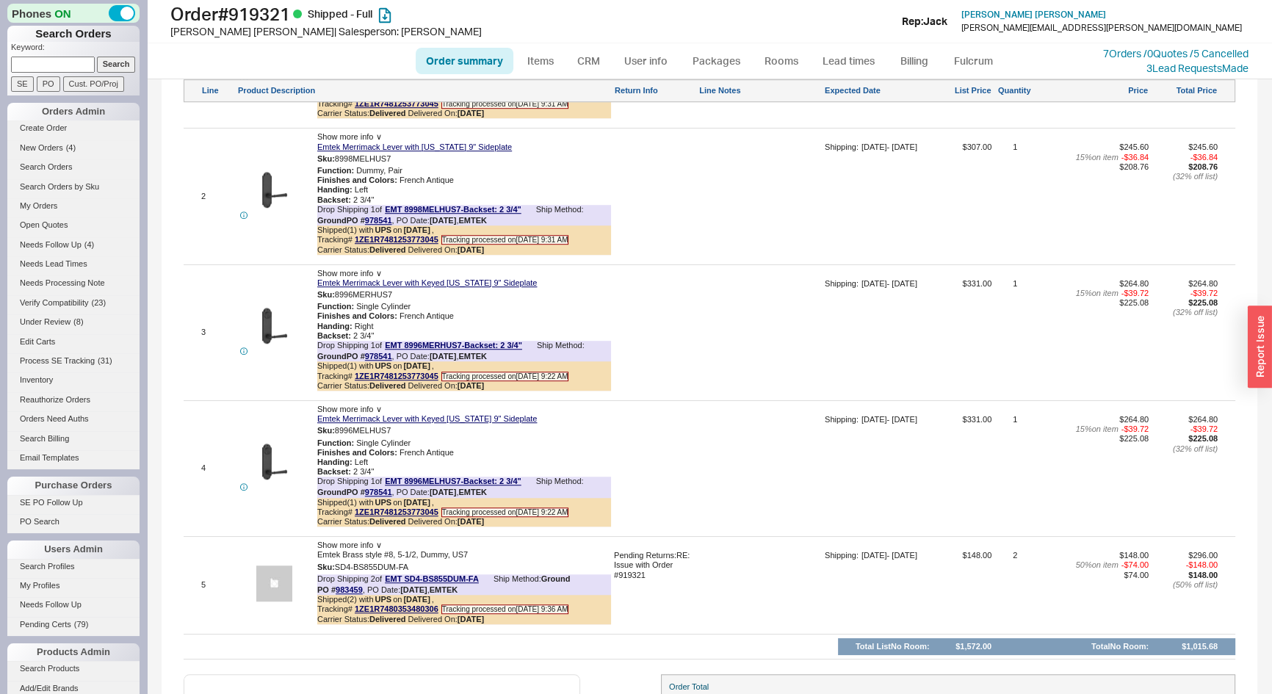
scroll to position [1457, 0]
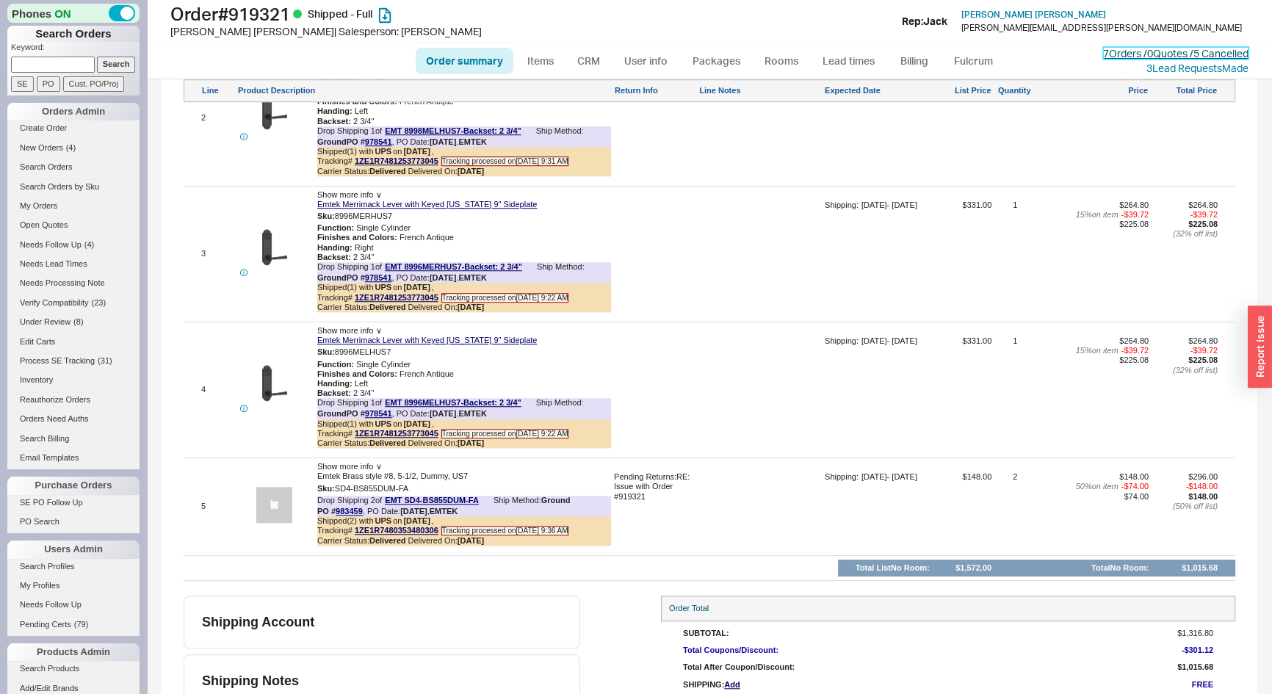
click at [1103, 51] on link "7 Orders / 0 Quotes / 5 Cancelled" at bounding box center [1175, 53] width 145 height 12
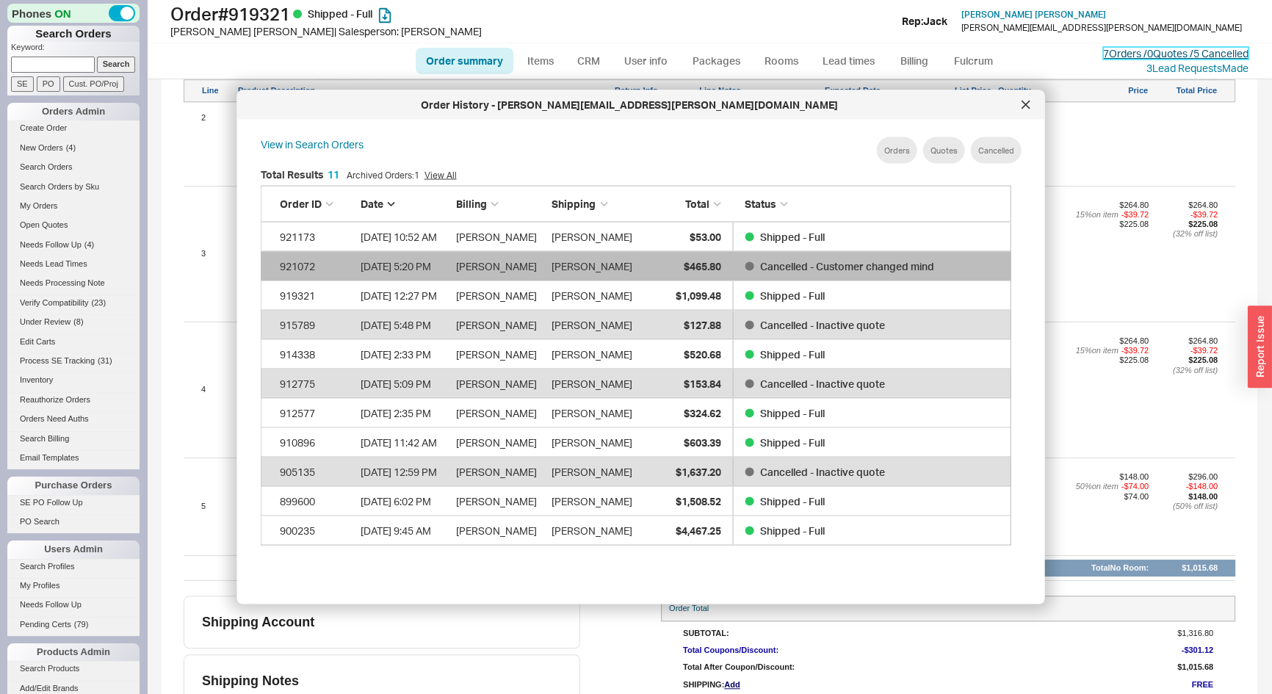
scroll to position [439, 764]
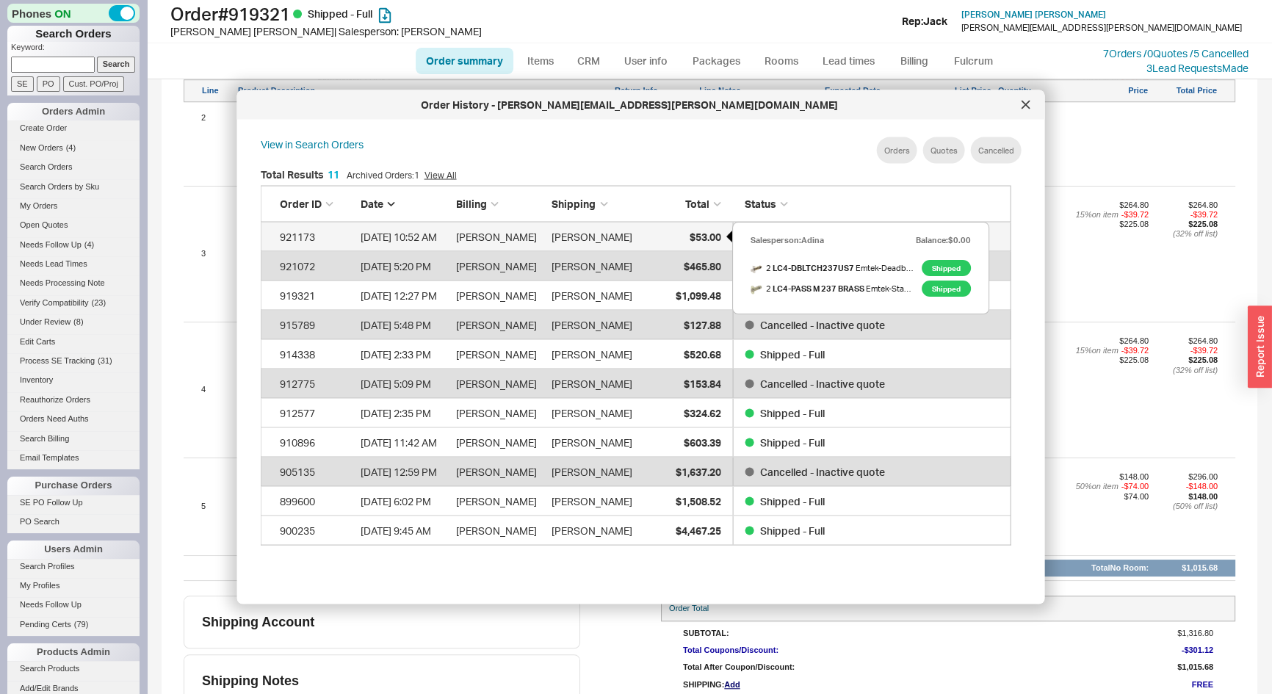
click at [703, 234] on span "$53.00" at bounding box center [705, 236] width 32 height 12
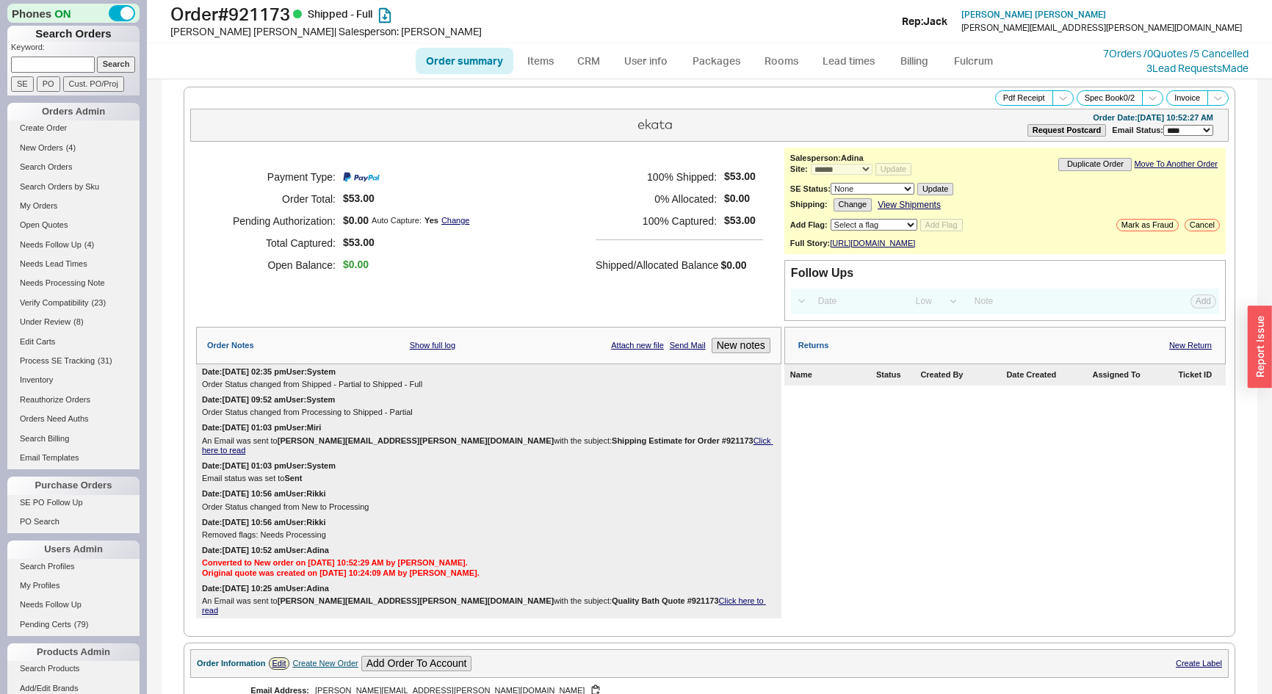
select select "*"
select select "LOW"
select select "3"
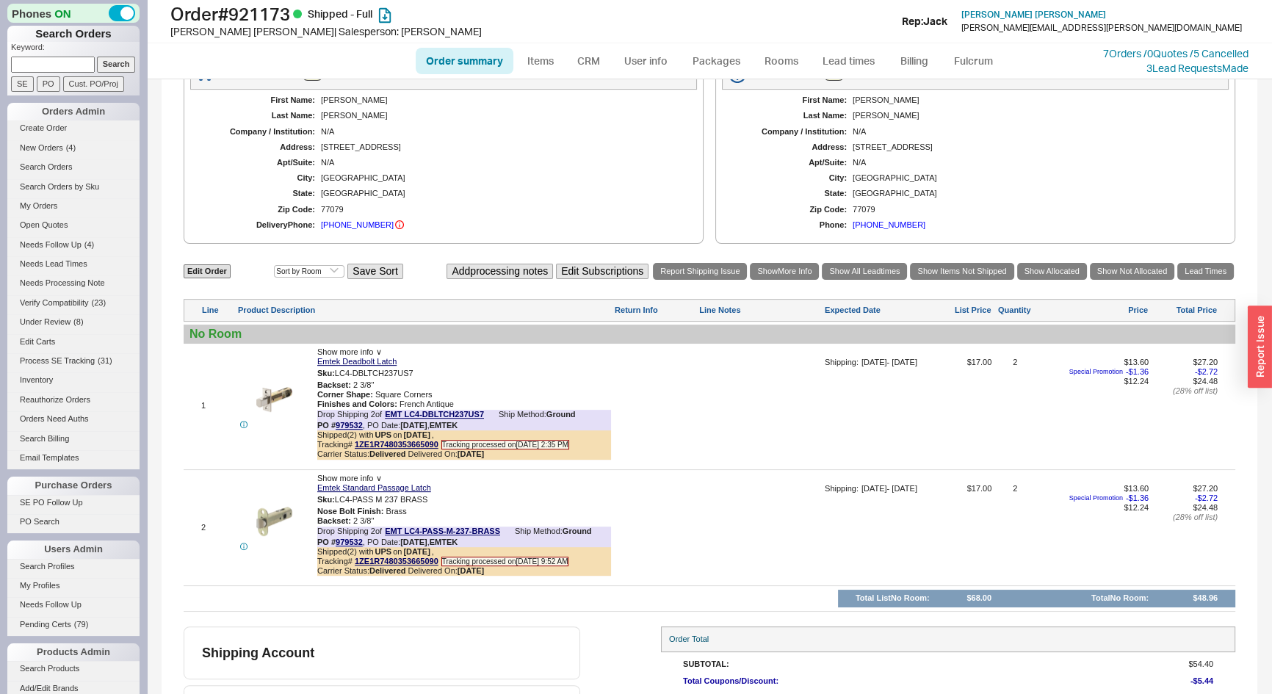
scroll to position [668, 0]
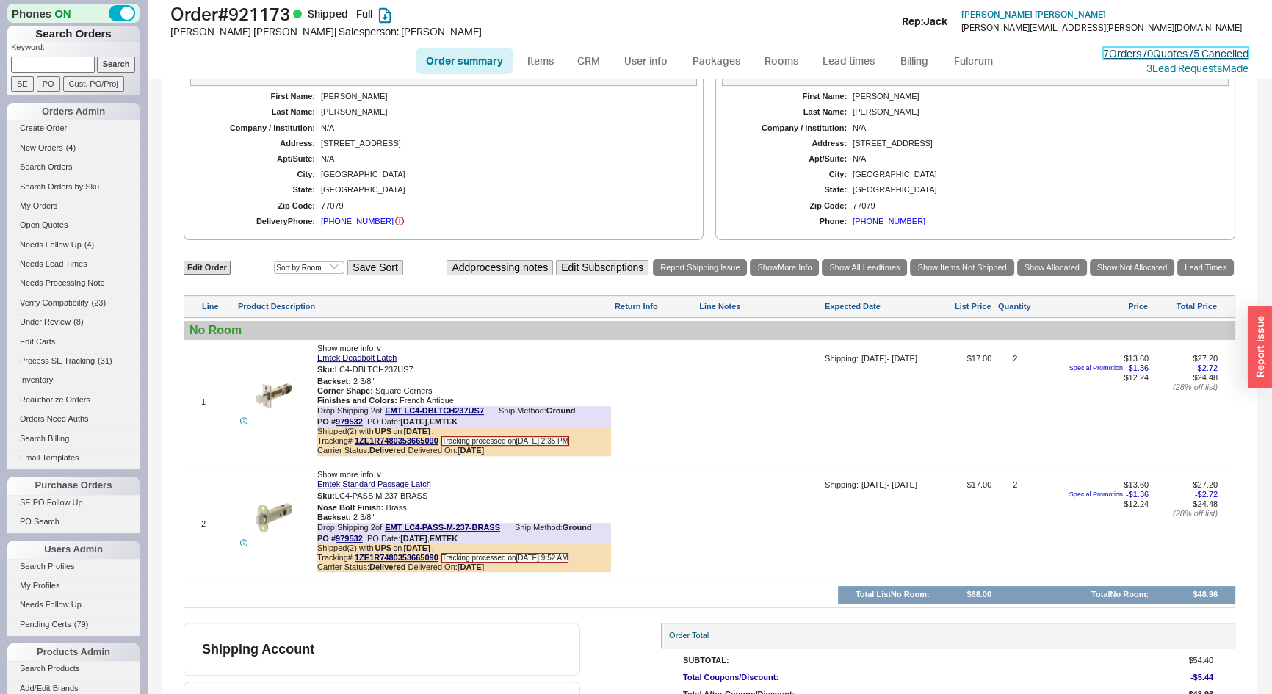
click at [1108, 51] on link "7 Orders / 0 Quotes / 5 Cancelled" at bounding box center [1175, 53] width 145 height 12
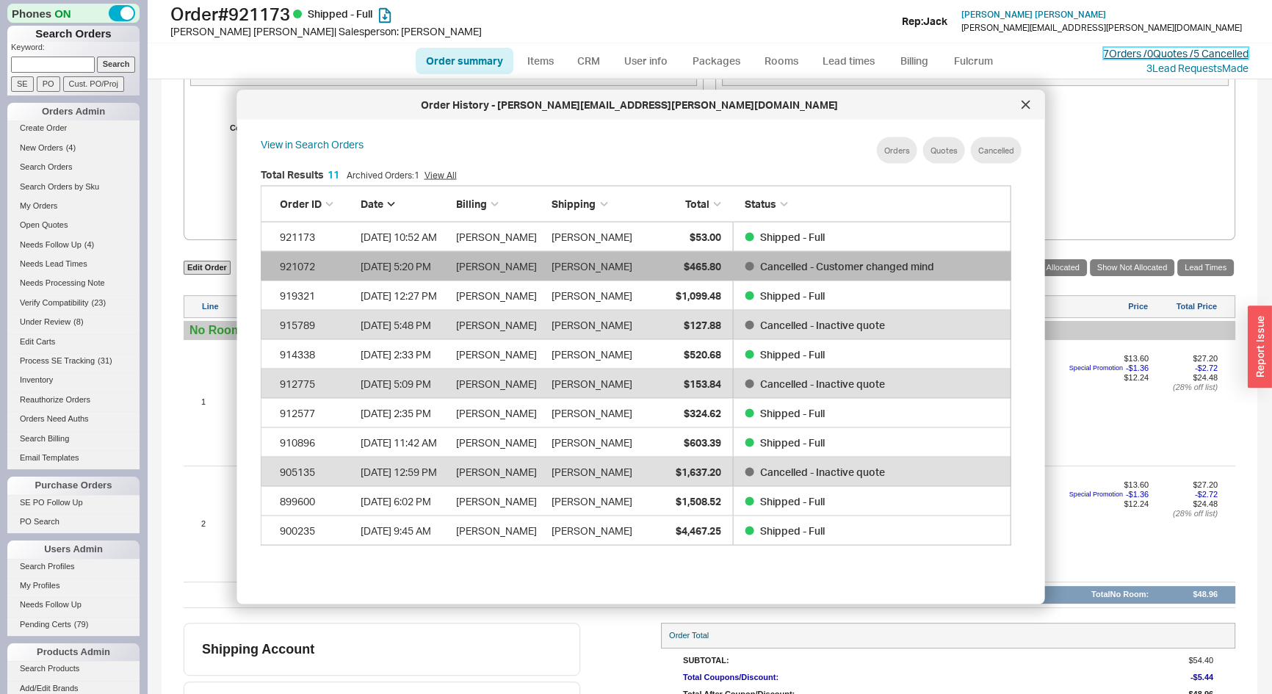
scroll to position [439, 764]
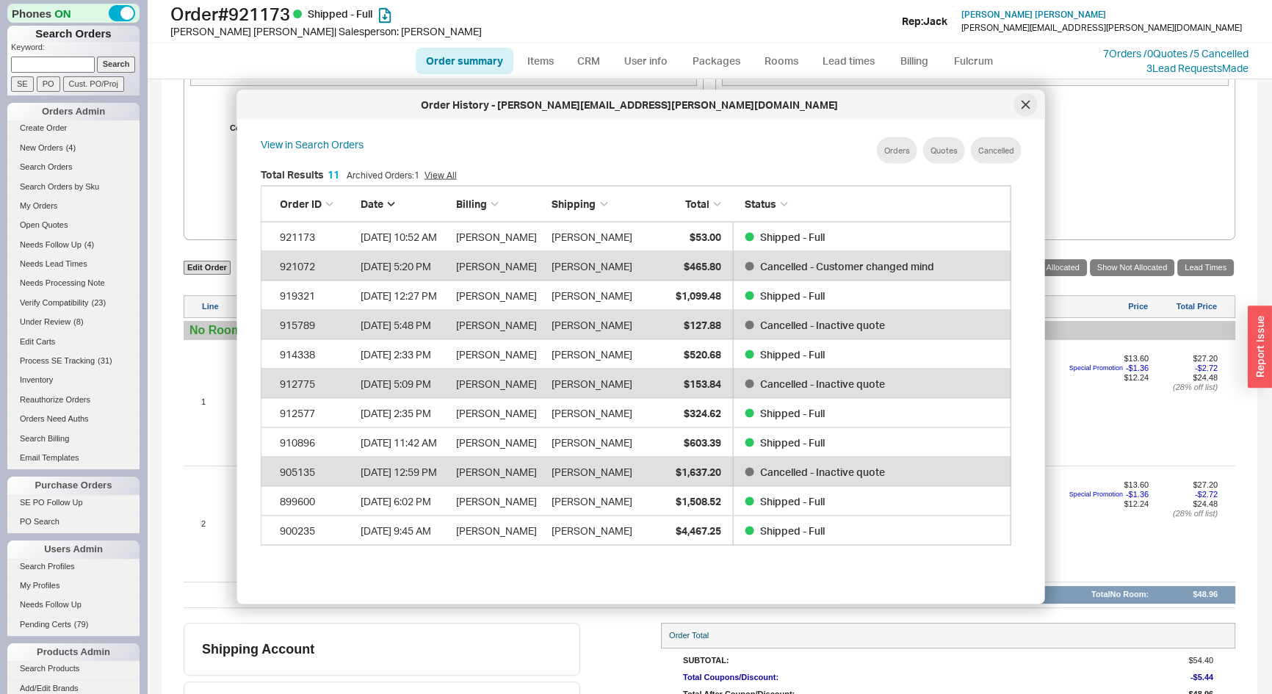
click at [1020, 105] on div at bounding box center [1026, 105] width 24 height 24
